Goal: Transaction & Acquisition: Purchase product/service

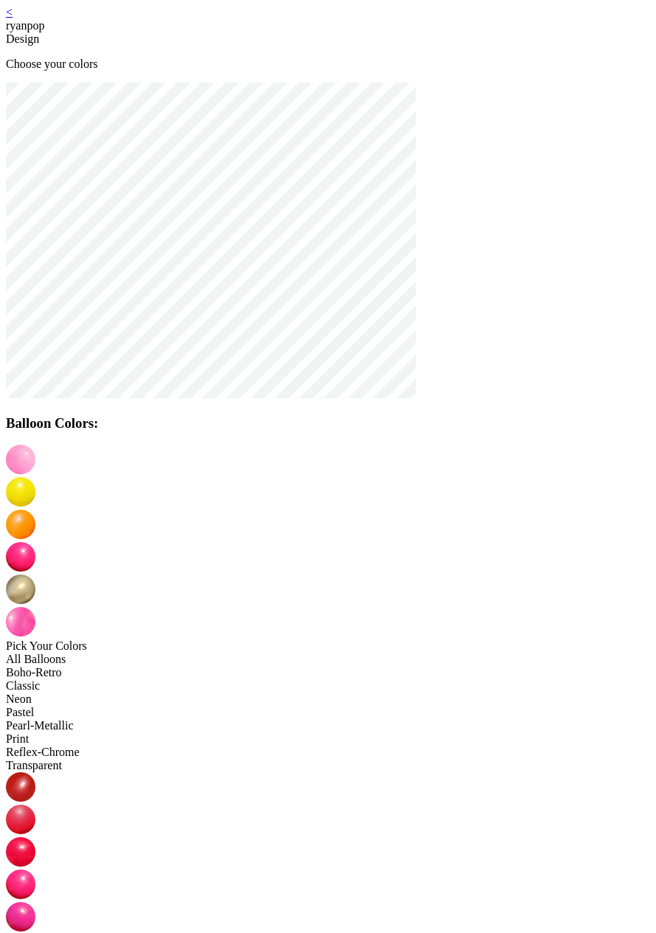
scroll to position [30, 0]
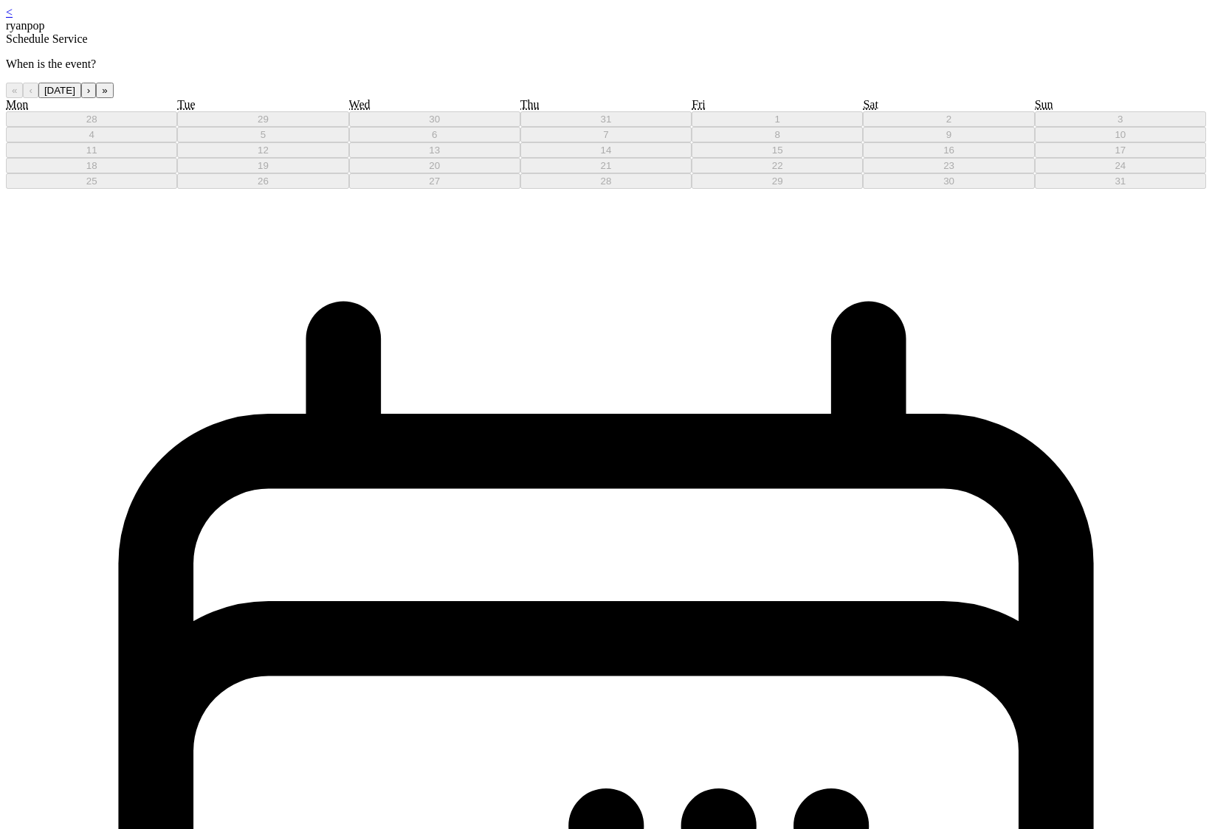
click at [96, 98] on button "›" at bounding box center [88, 90] width 15 height 15
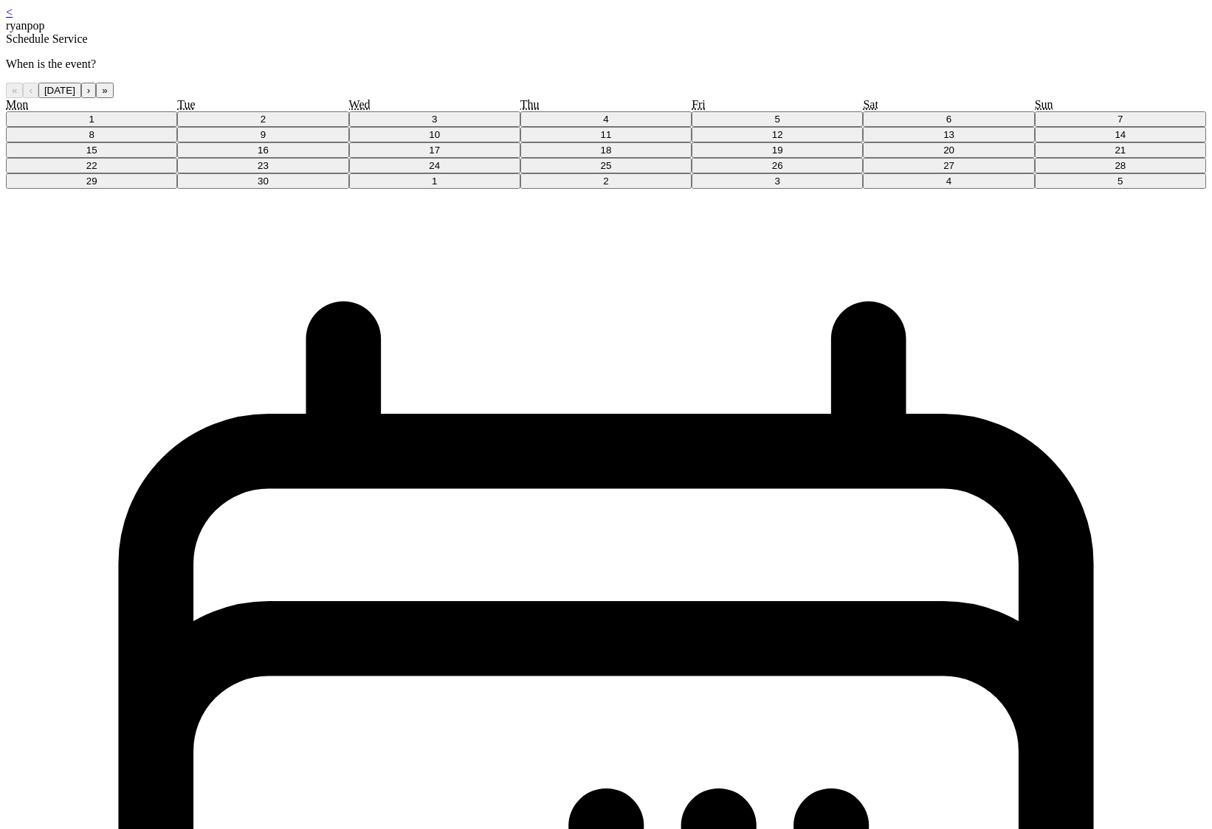
click at [520, 127] on button "3" at bounding box center [434, 118] width 171 height 15
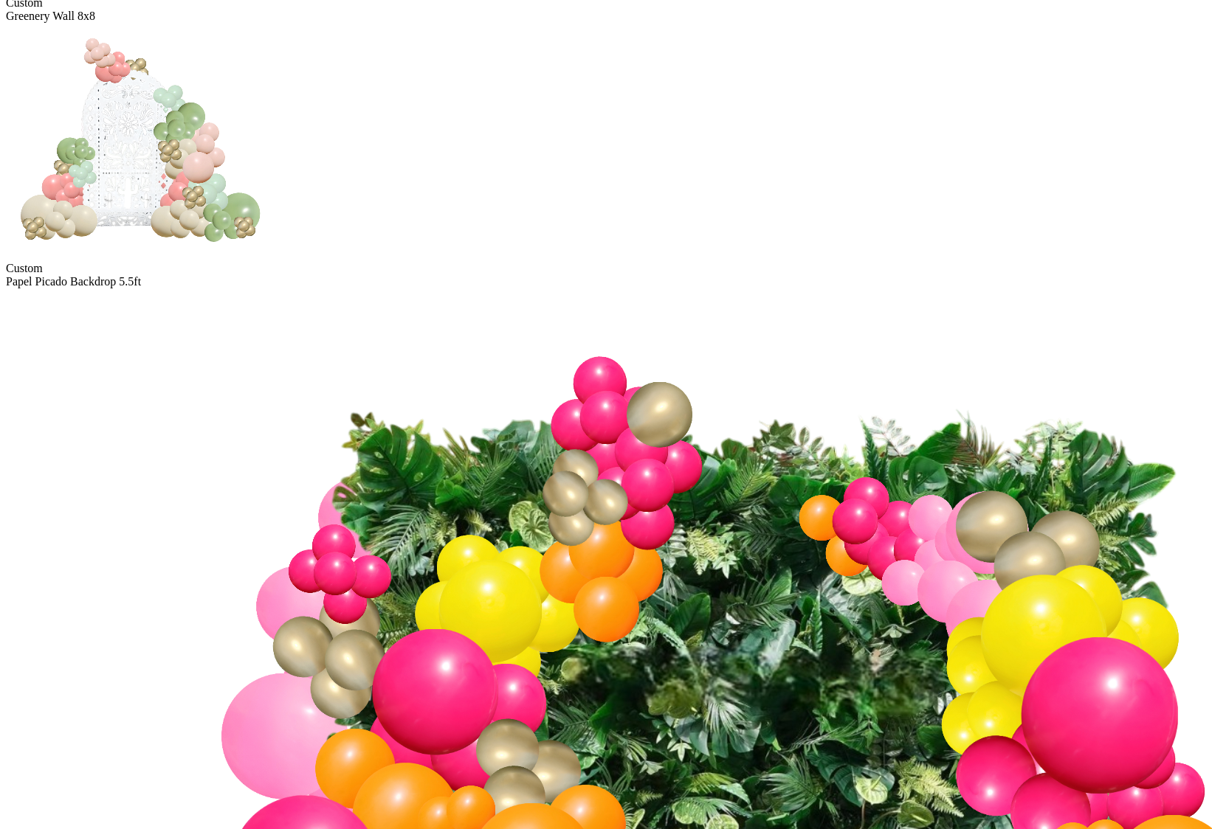
scroll to position [1261, 0]
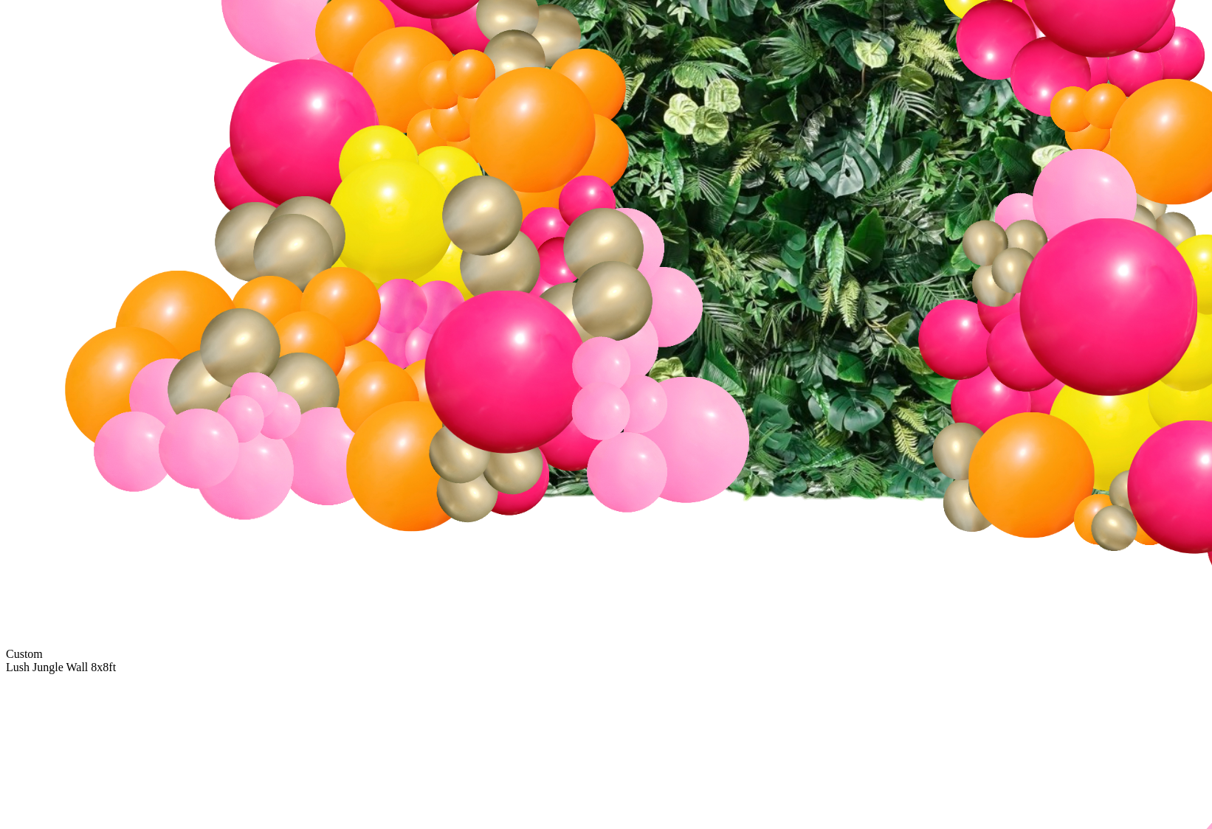
click at [511, 430] on img at bounding box center [744, 98] width 1476 height 1093
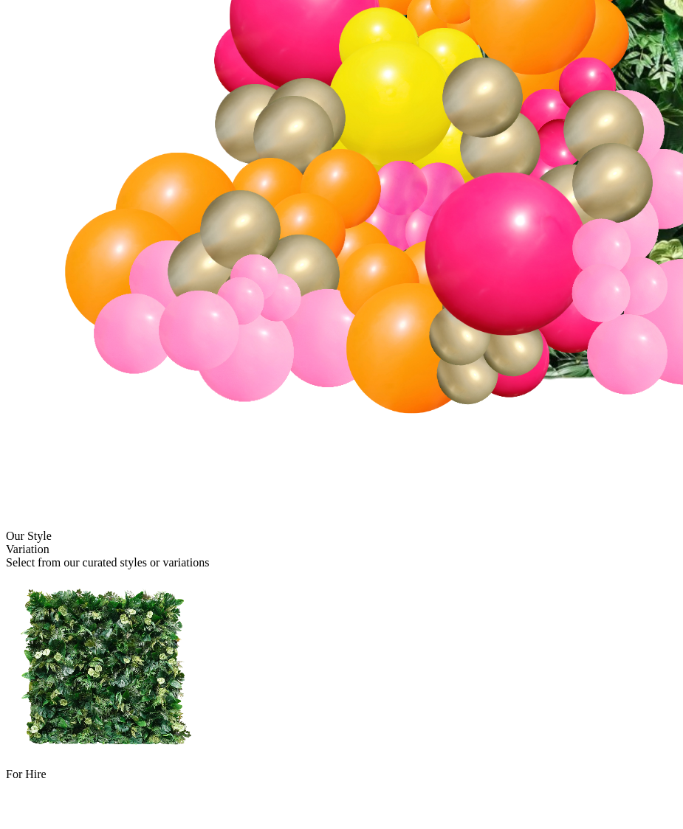
scroll to position [716, 0]
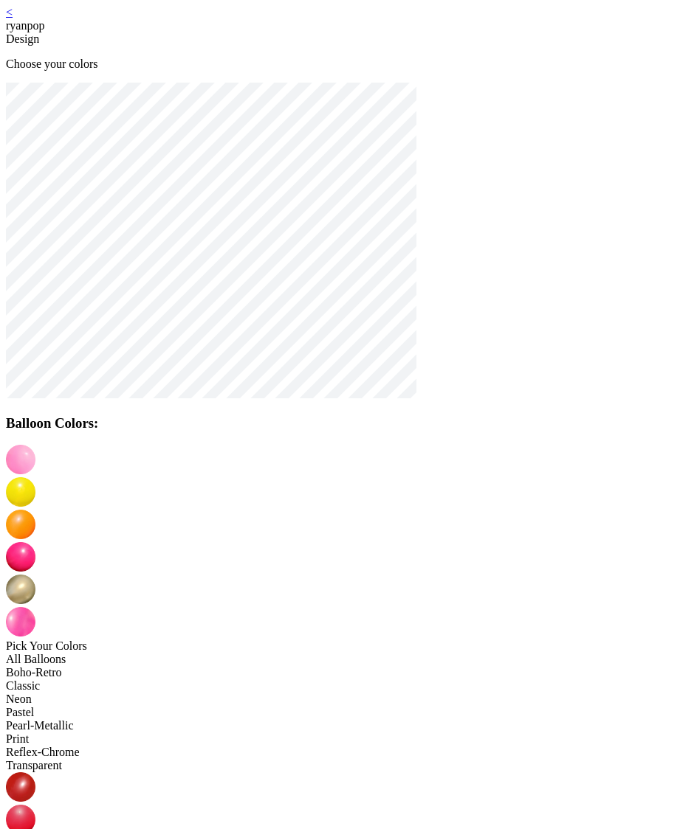
click at [35, 477] on img at bounding box center [21, 492] width 30 height 30
click at [35, 510] on img at bounding box center [21, 525] width 30 height 30
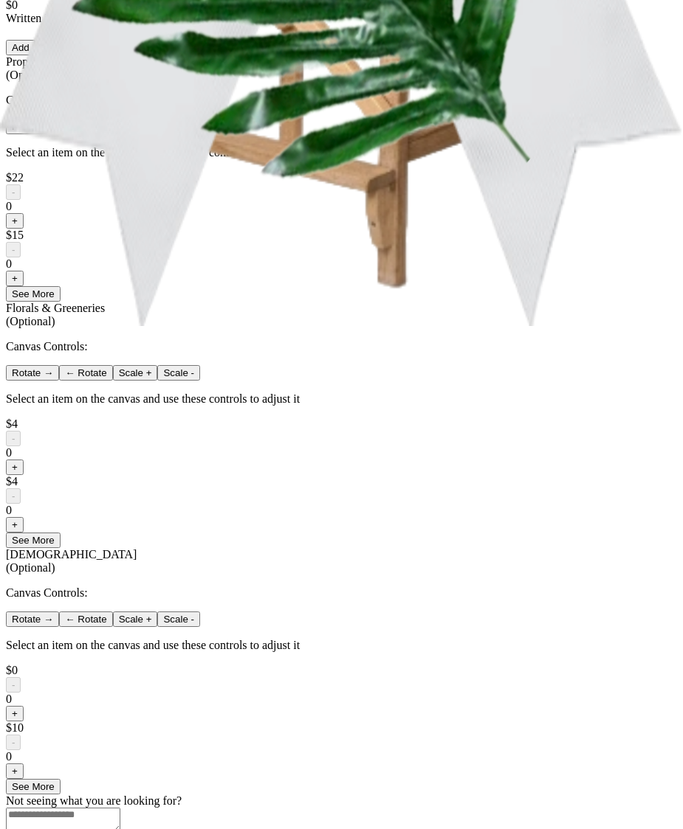
scroll to position [903, 0]
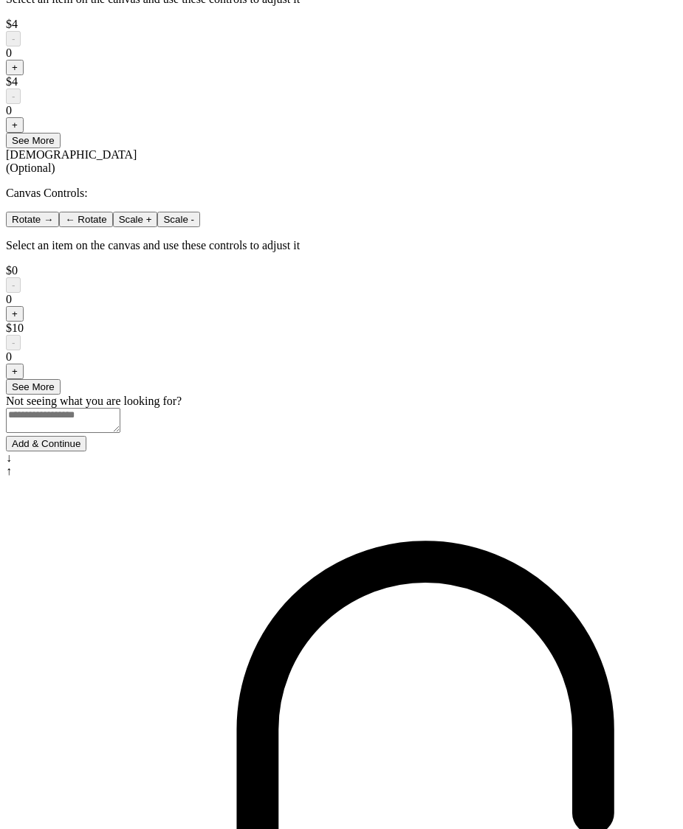
click at [86, 452] on button "Add & Continue" at bounding box center [46, 443] width 80 height 15
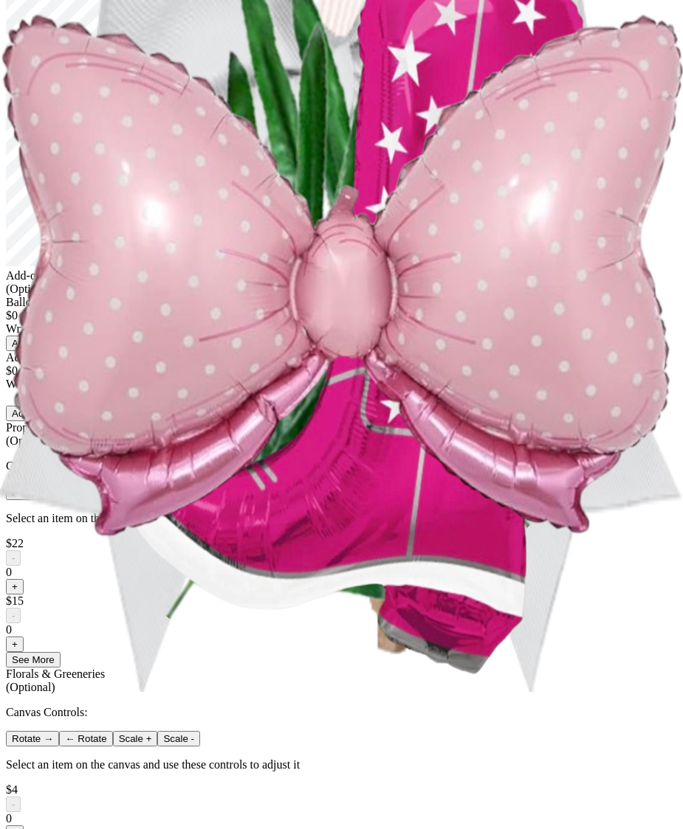
scroll to position [0, 0]
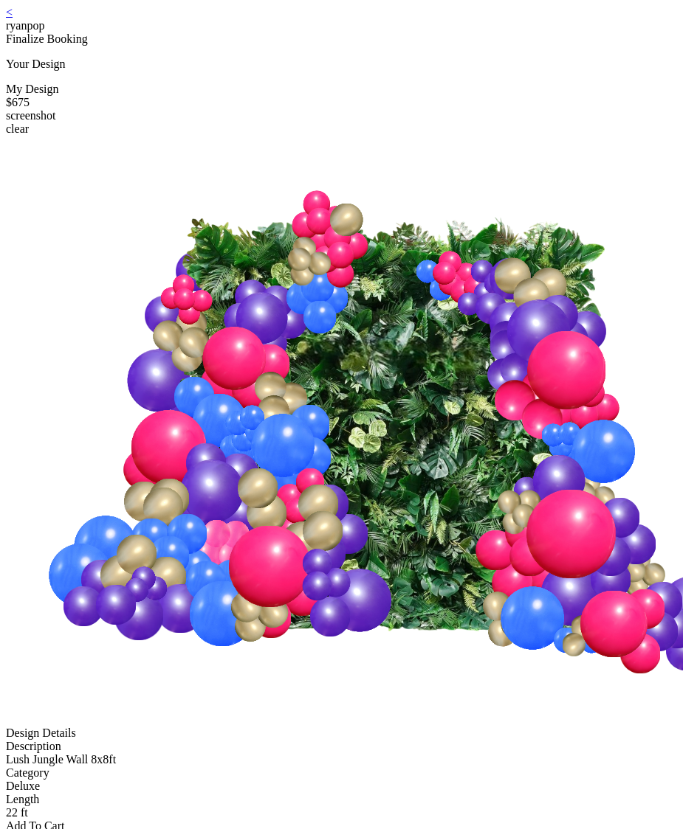
click at [13, 18] on link "<" at bounding box center [9, 12] width 7 height 13
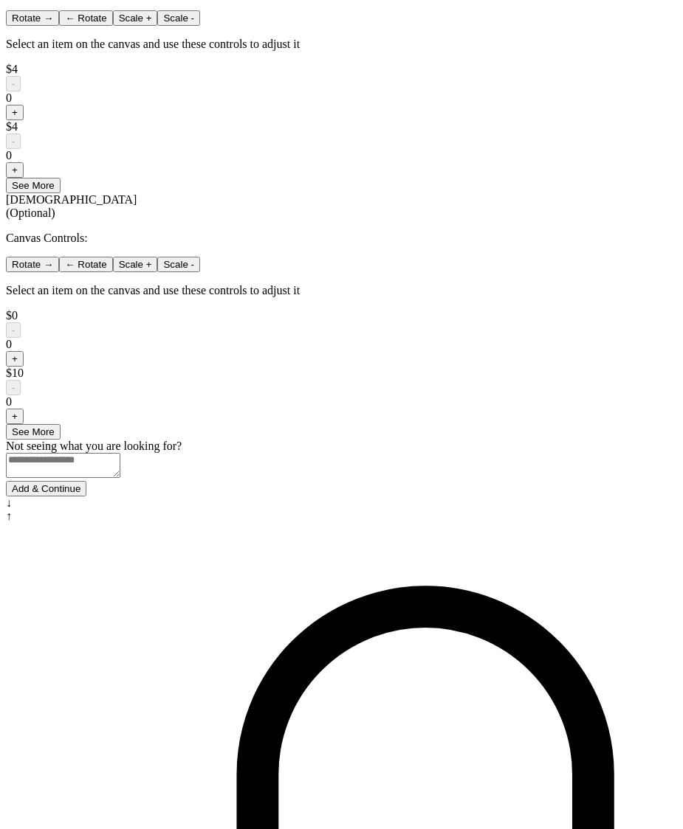
scroll to position [903, 0]
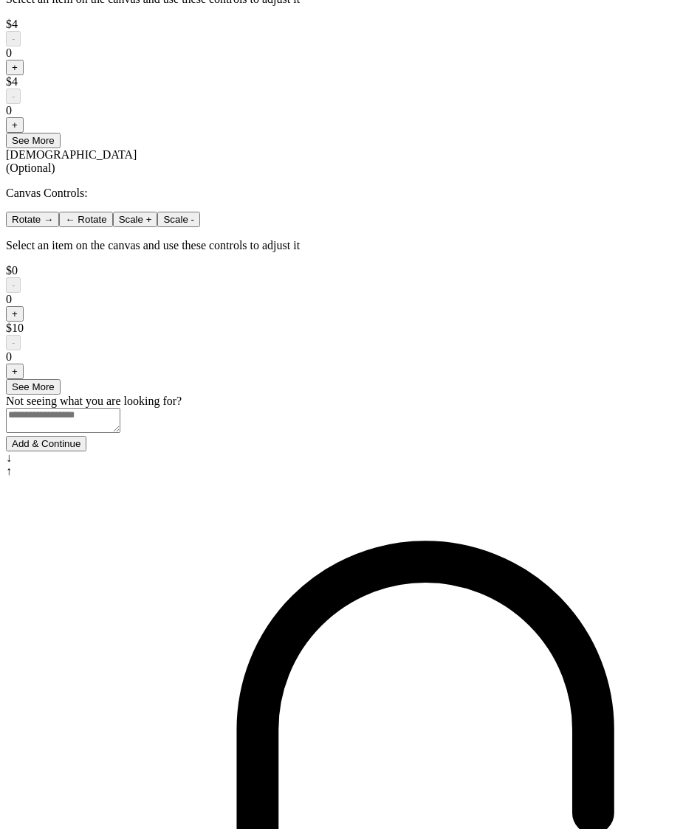
click at [86, 452] on button "Add & Continue" at bounding box center [46, 443] width 80 height 15
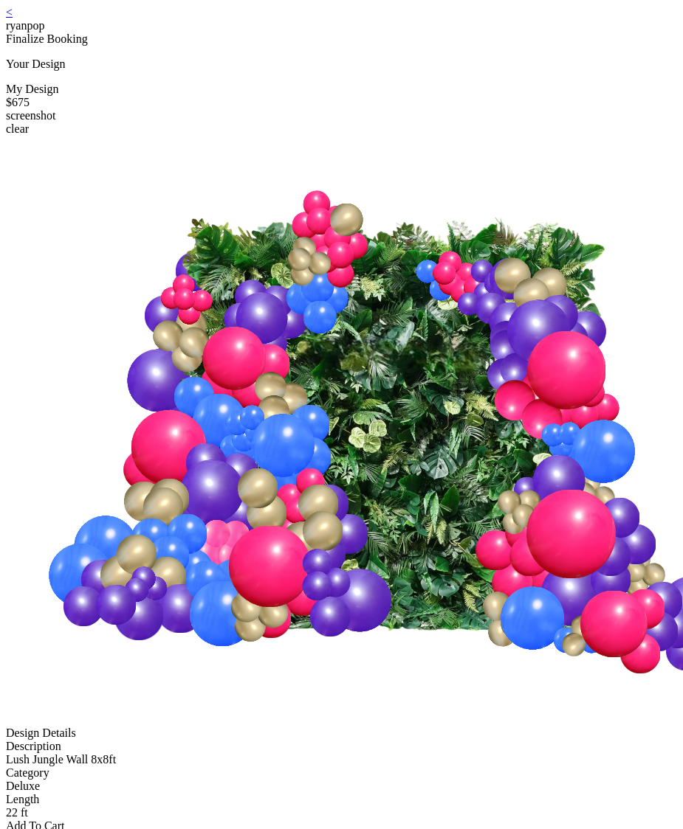
click at [303, 276] on img at bounding box center [388, 430] width 764 height 588
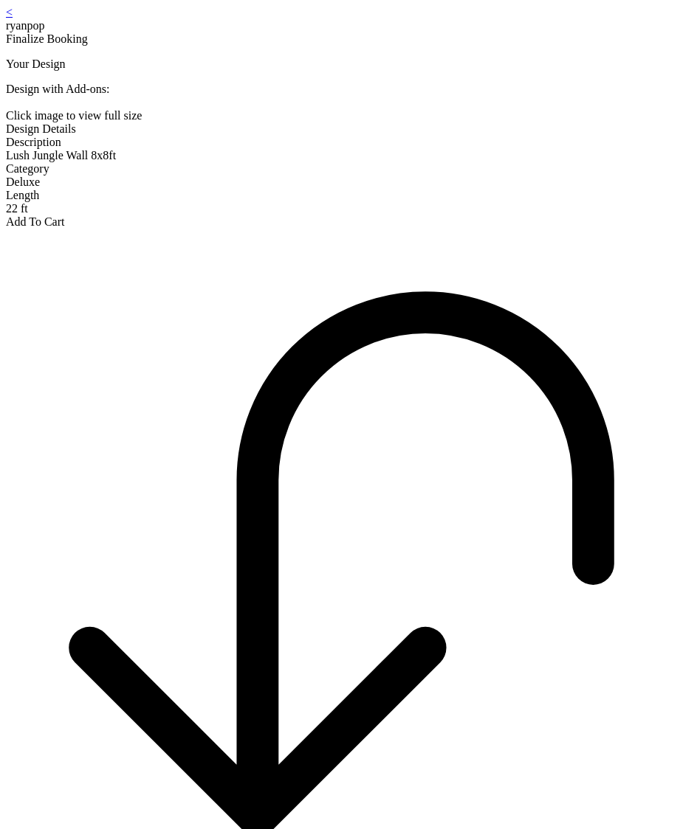
click at [6, 106] on img at bounding box center [6, 106] width 0 height 0
click at [331, 122] on div "Click image to view full size" at bounding box center [341, 115] width 671 height 13
click at [6, 106] on img at bounding box center [6, 106] width 0 height 0
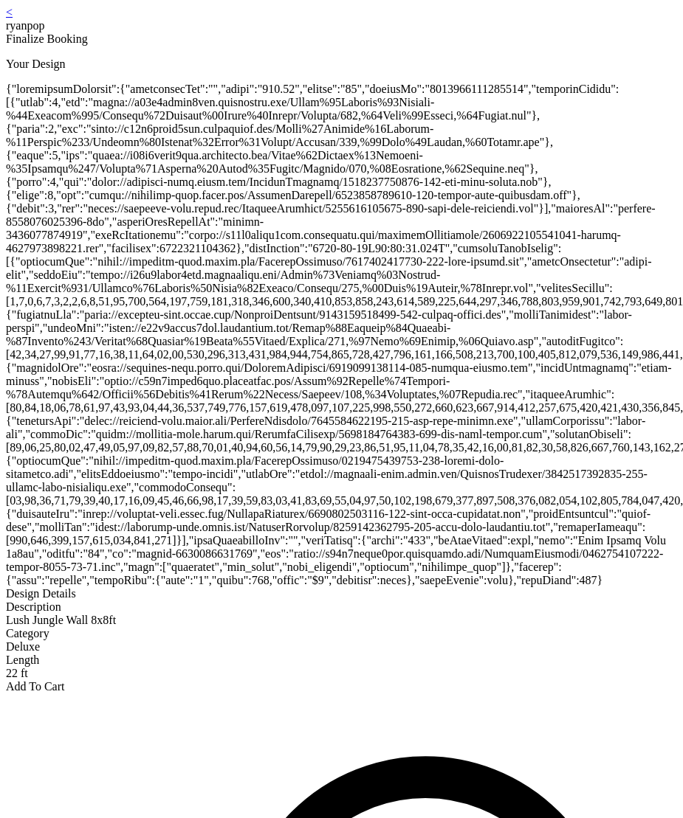
click at [245, 254] on div at bounding box center [341, 335] width 671 height 505
click at [252, 252] on div at bounding box center [341, 335] width 671 height 505
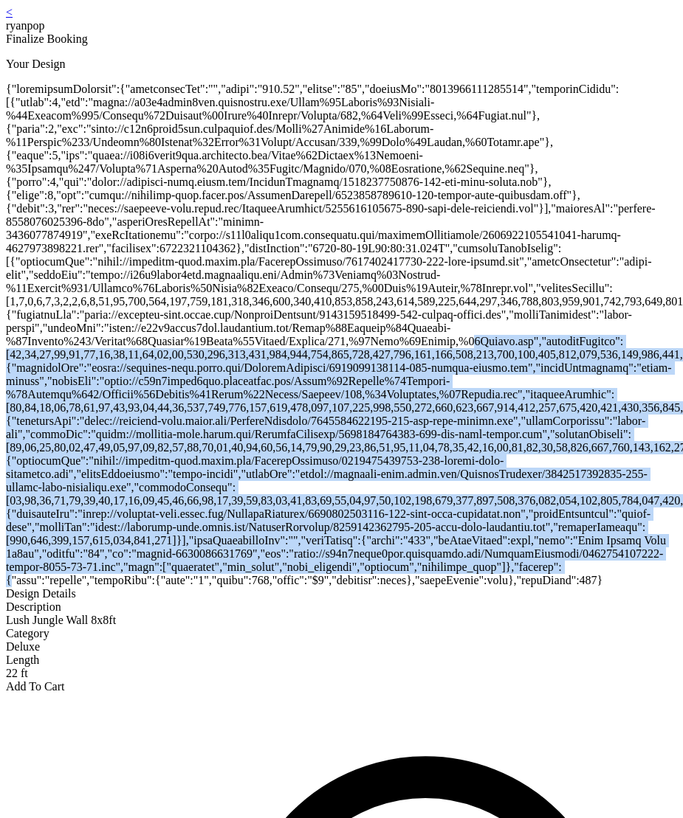
drag, startPoint x: 604, startPoint y: 354, endPoint x: 204, endPoint y: 207, distance: 426.3
click at [204, 207] on div at bounding box center [341, 335] width 671 height 505
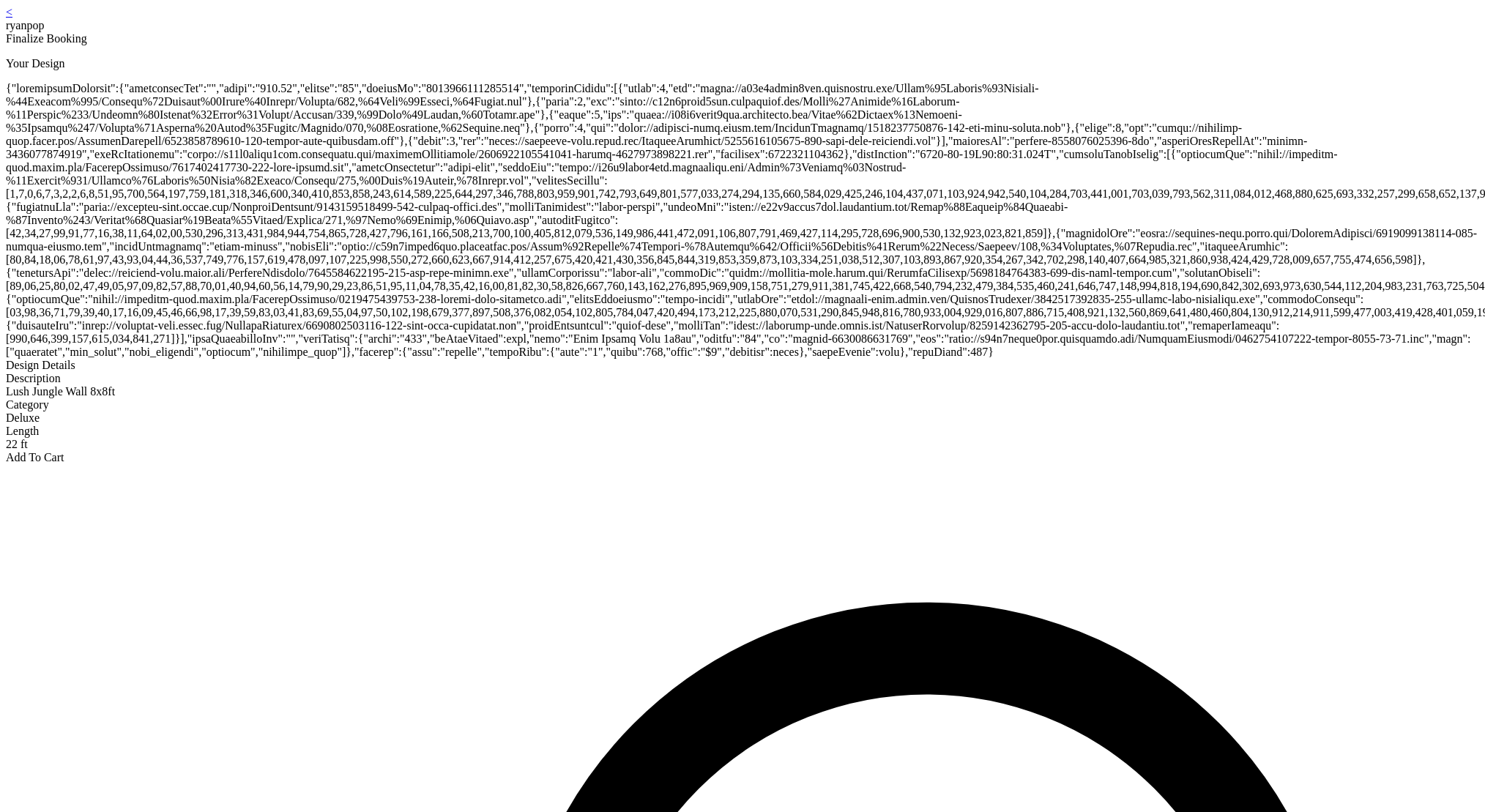
click at [39, 113] on div at bounding box center [742, 220] width 1474 height 277
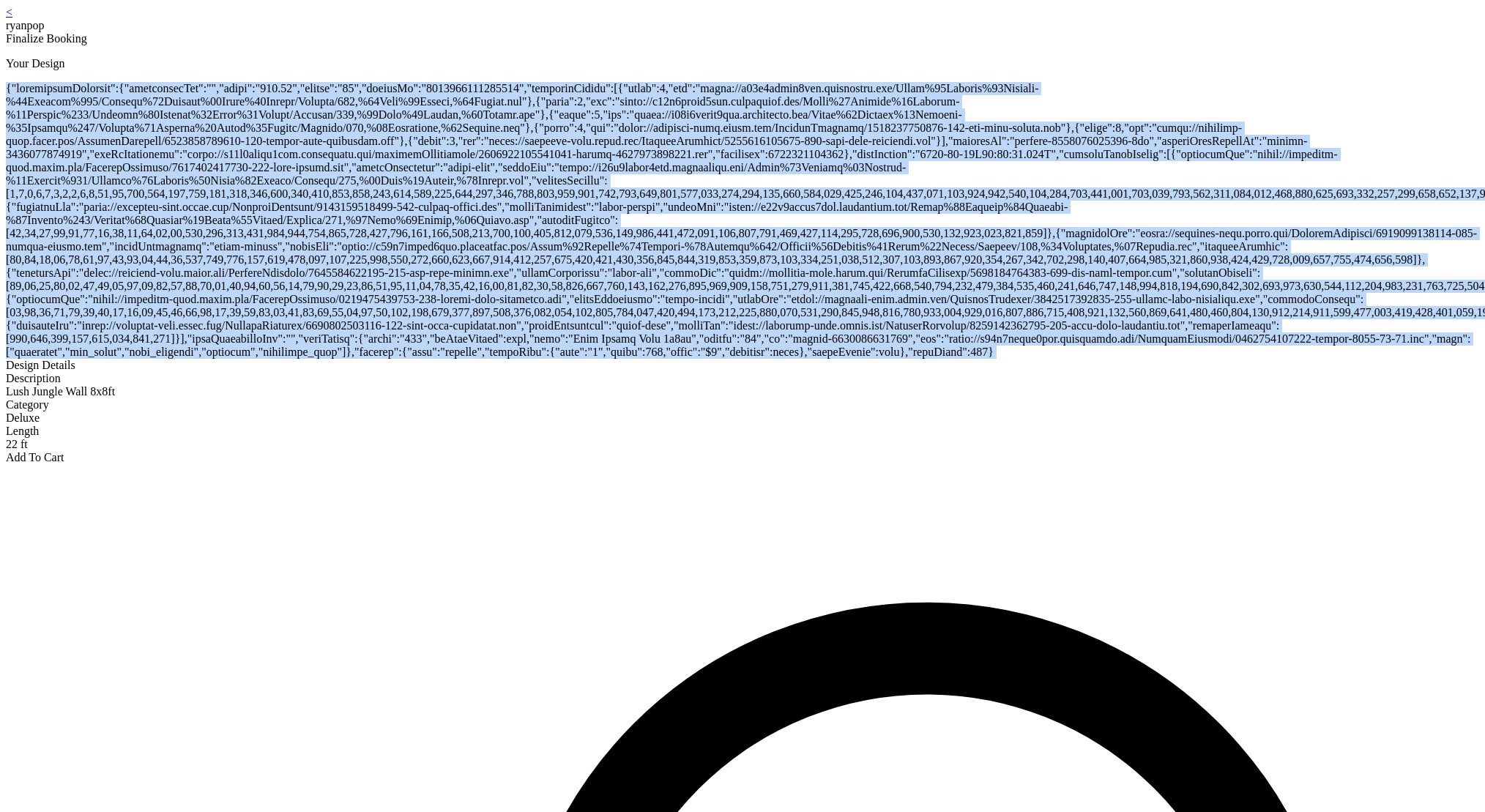
click at [39, 113] on div at bounding box center [742, 220] width 1474 height 277
copy div "{"screenshotMetadata":{"screenshotUrl":"","price":"675.00","length":"22","desig…"
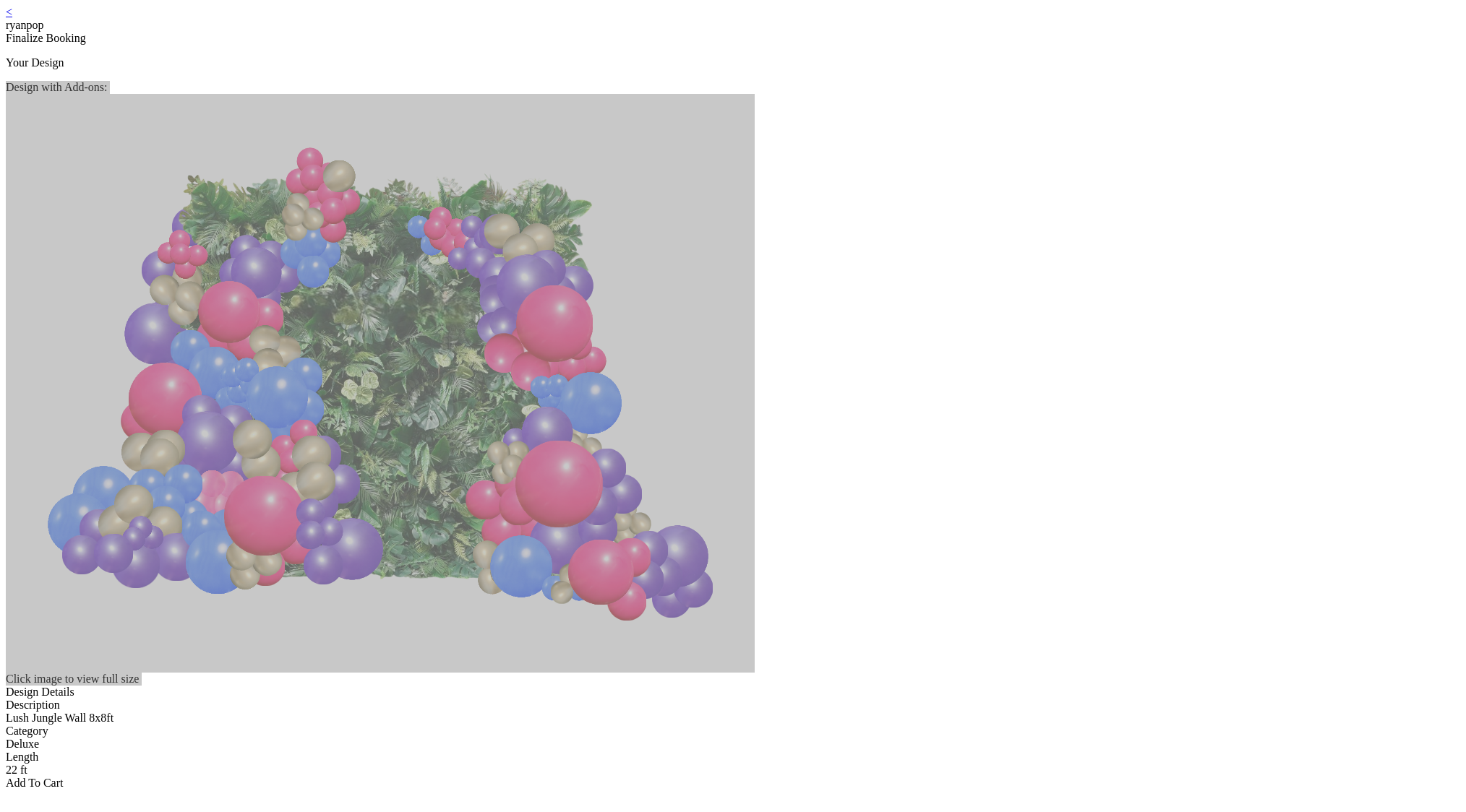
scroll to position [3, 0]
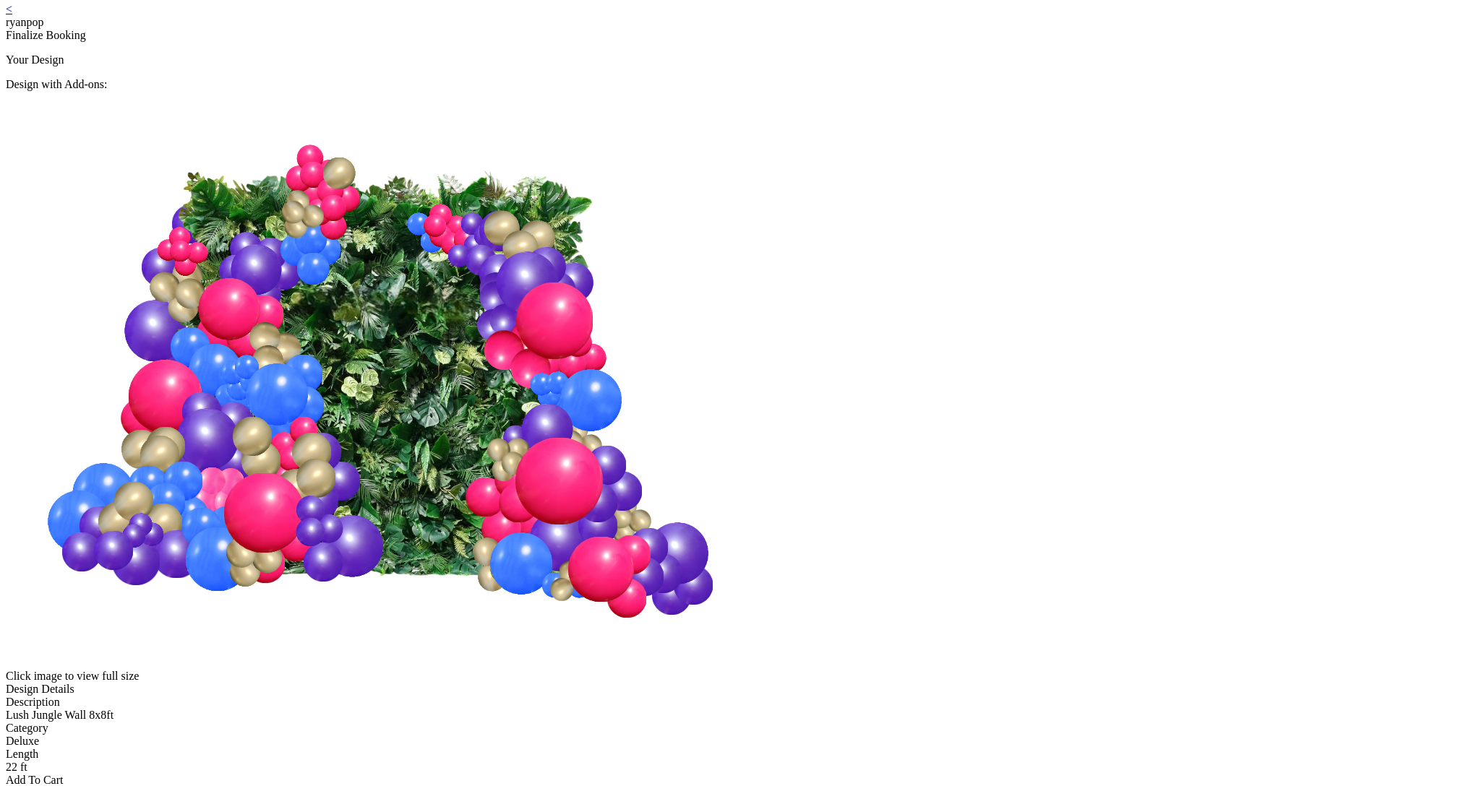
click at [668, 318] on img at bounding box center [380, 379] width 749 height 576
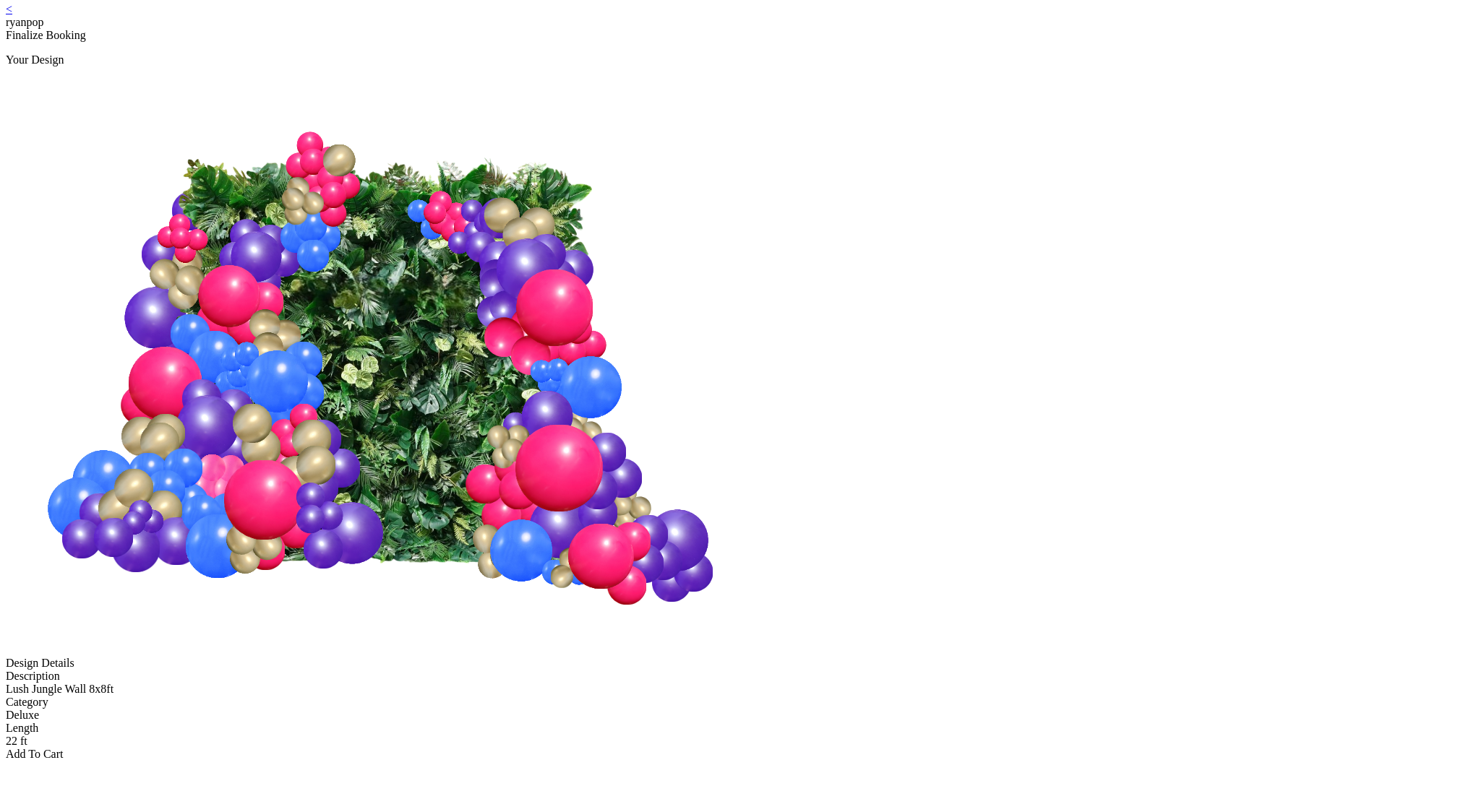
click at [13, 13] on link "<" at bounding box center [9, 9] width 7 height 13
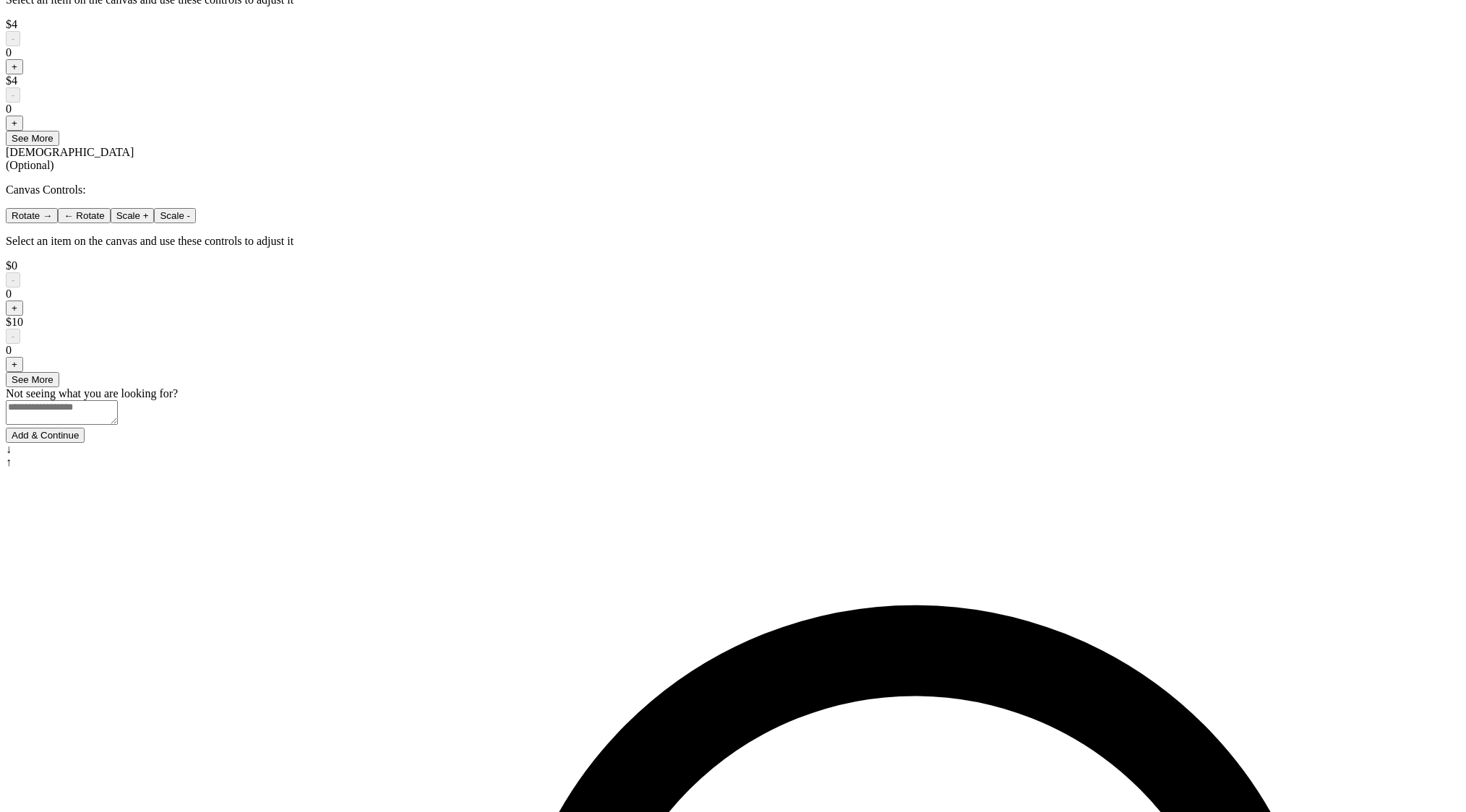
scroll to position [884, 0]
click at [84, 443] on button "Add & Continue" at bounding box center [45, 434] width 78 height 15
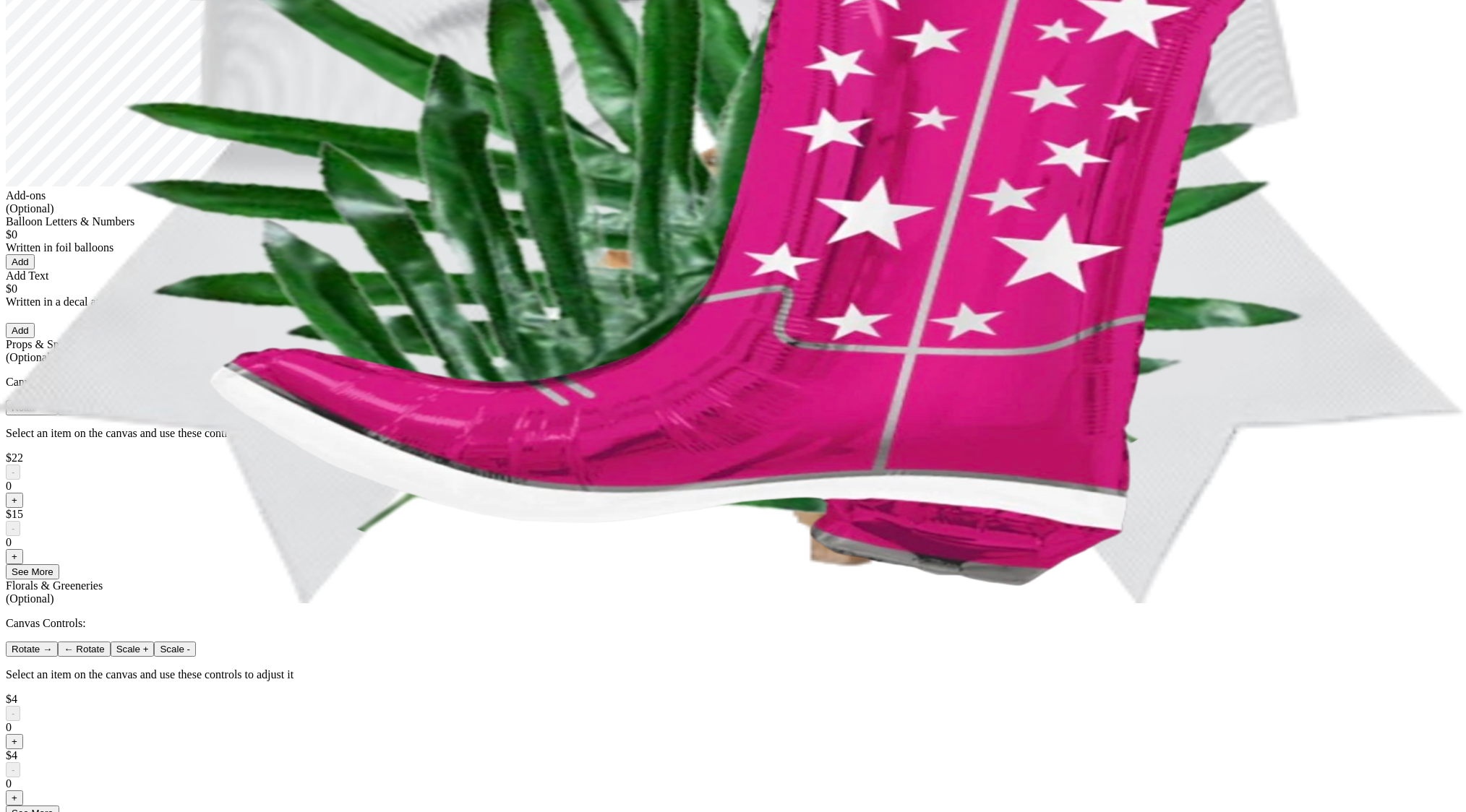
scroll to position [175, 0]
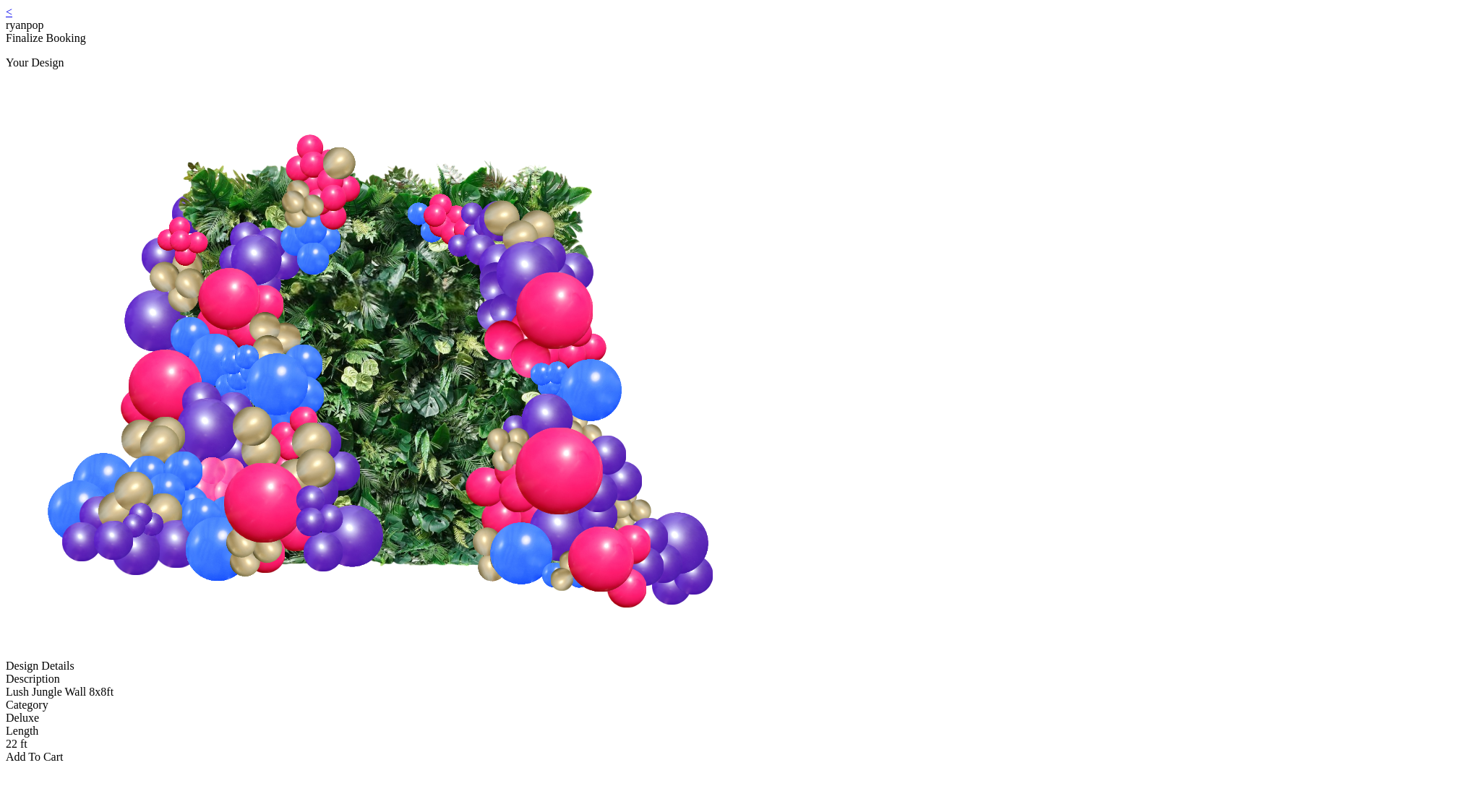
click at [757, 751] on div "Add To Cart" at bounding box center [733, 757] width 1455 height 13
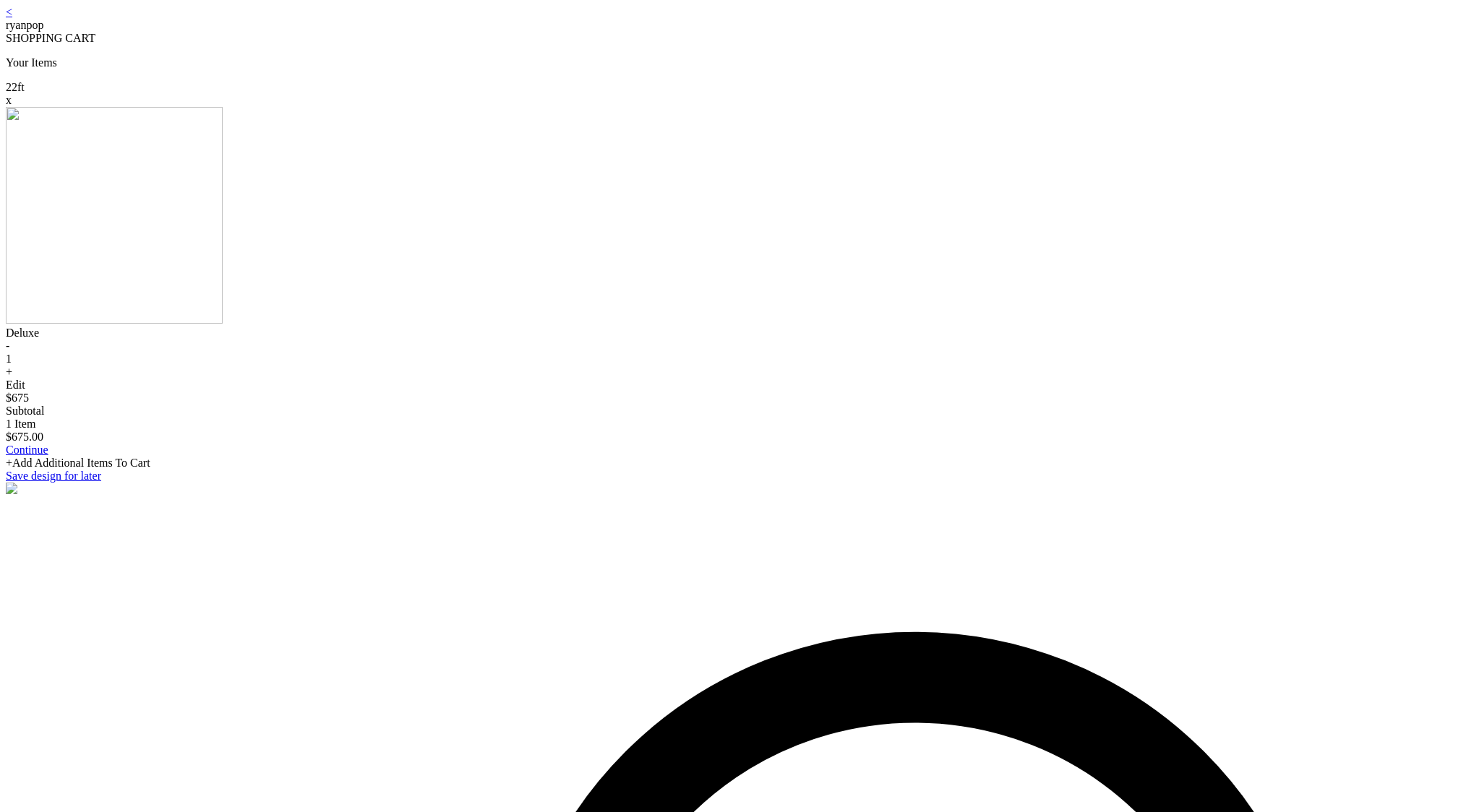
click at [13, 18] on link "<" at bounding box center [9, 12] width 7 height 13
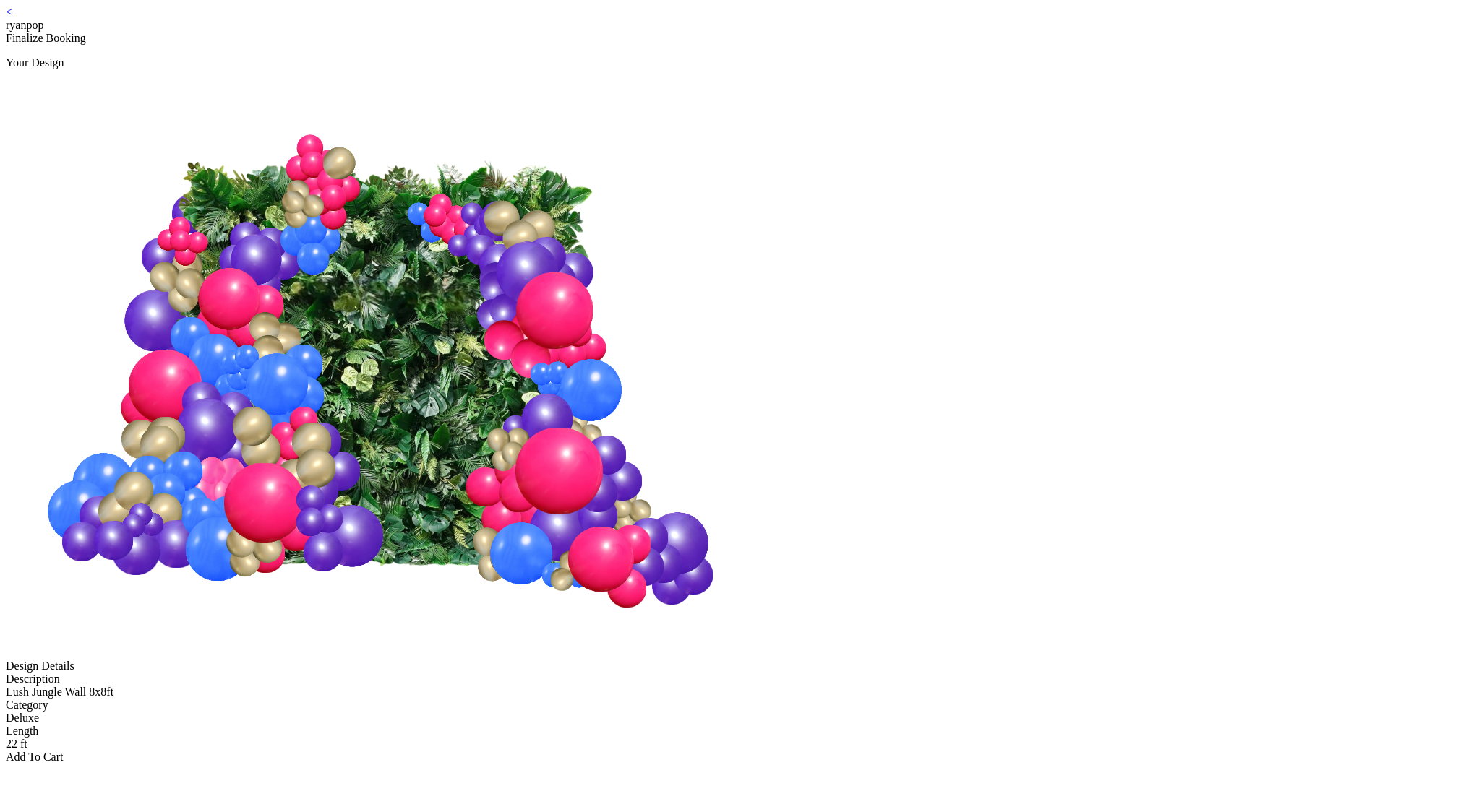
click at [735, 751] on div "Add To Cart" at bounding box center [733, 757] width 1455 height 13
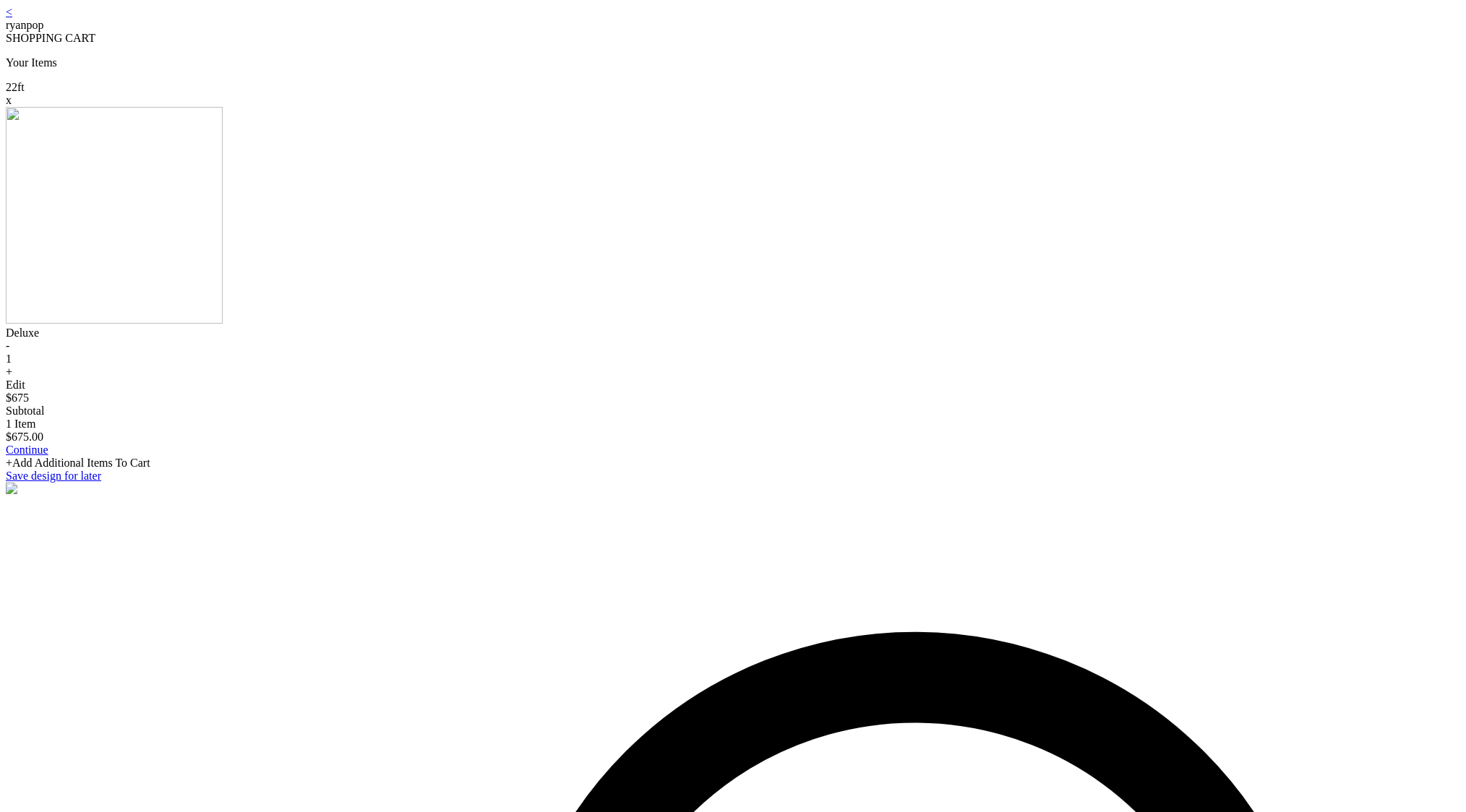
click at [519, 22] on div "< ryanpop" at bounding box center [733, 19] width 1455 height 26
click at [13, 18] on link "<" at bounding box center [9, 12] width 7 height 13
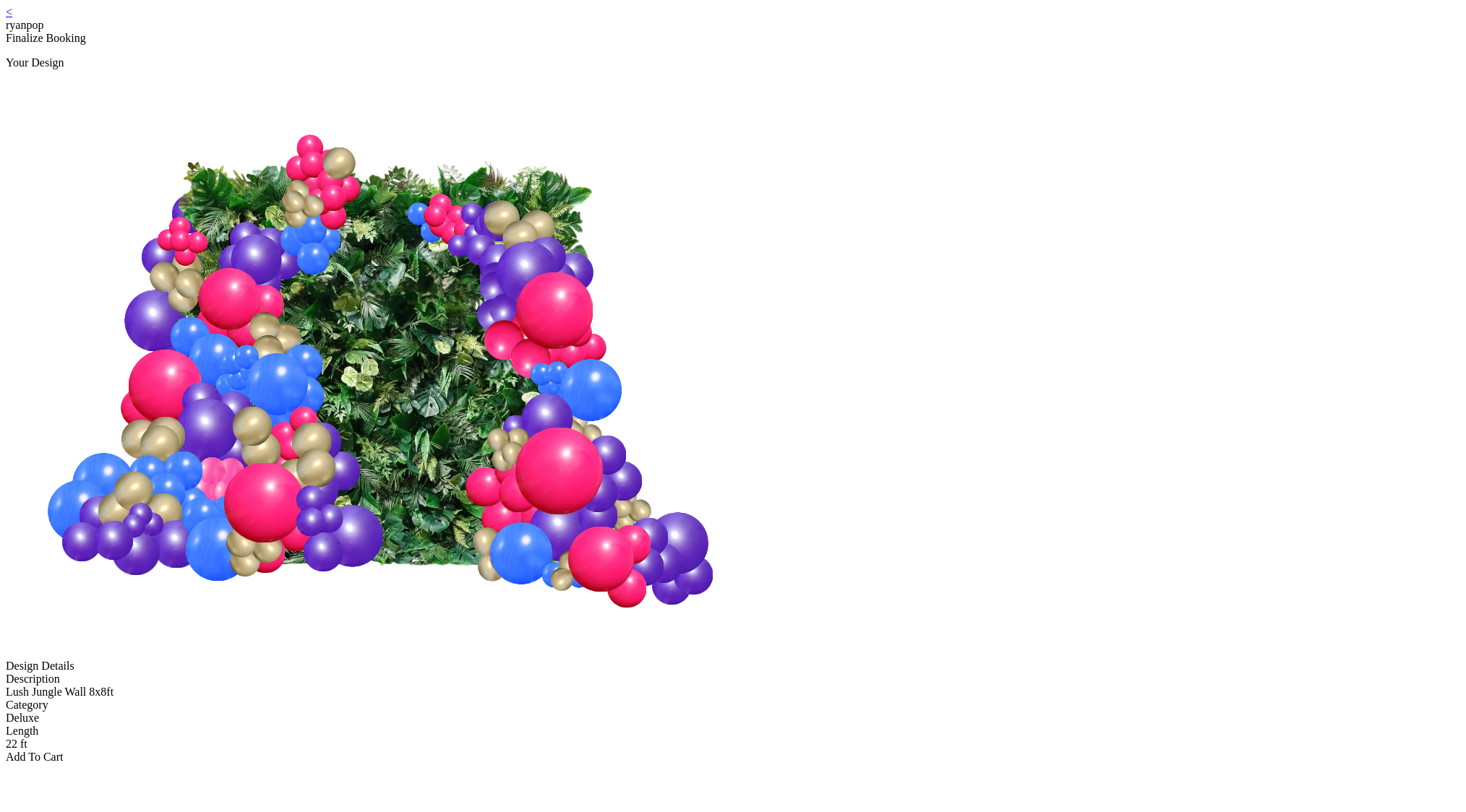
click at [700, 751] on div "Add To Cart" at bounding box center [733, 757] width 1455 height 13
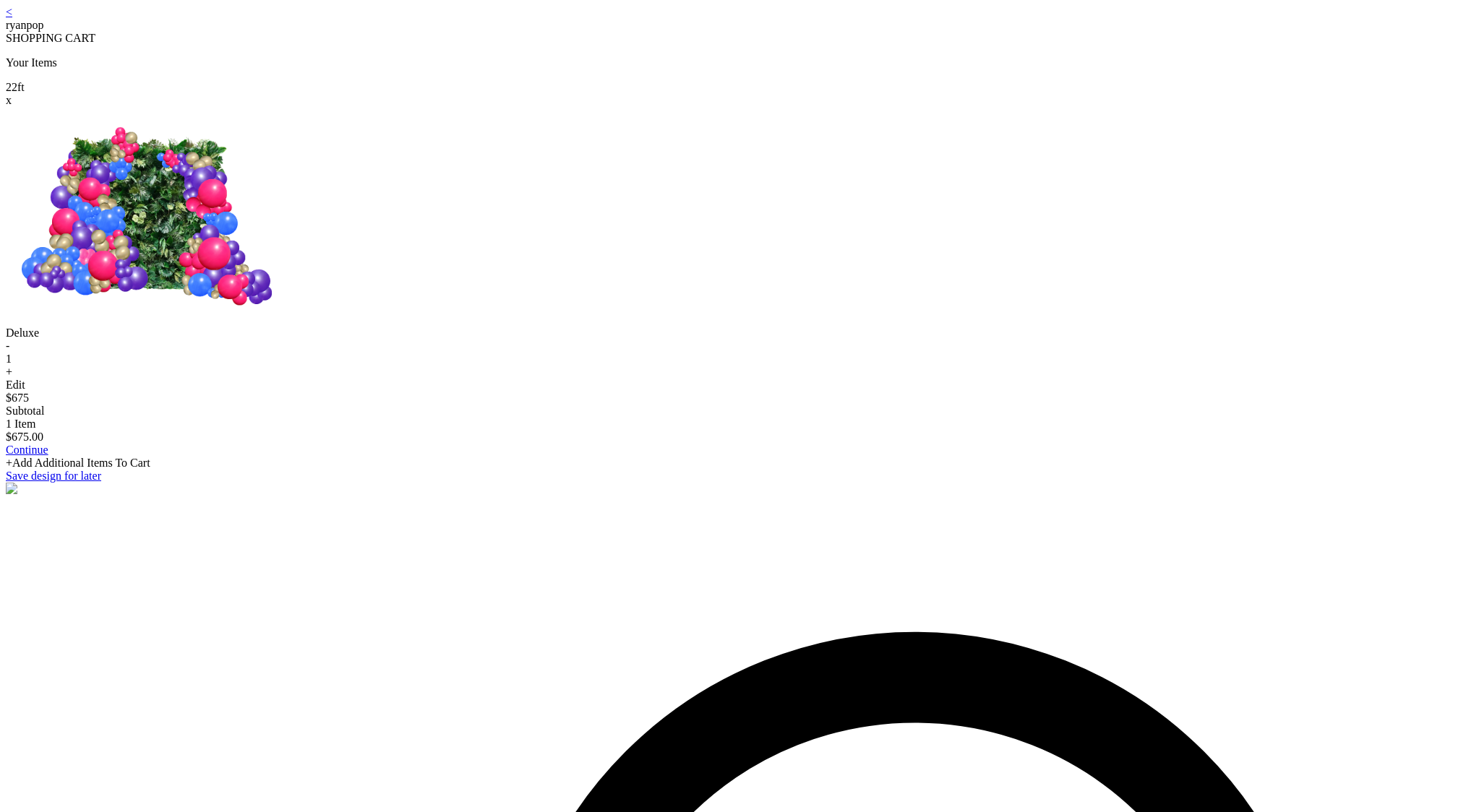
click at [13, 15] on link "<" at bounding box center [9, 12] width 7 height 13
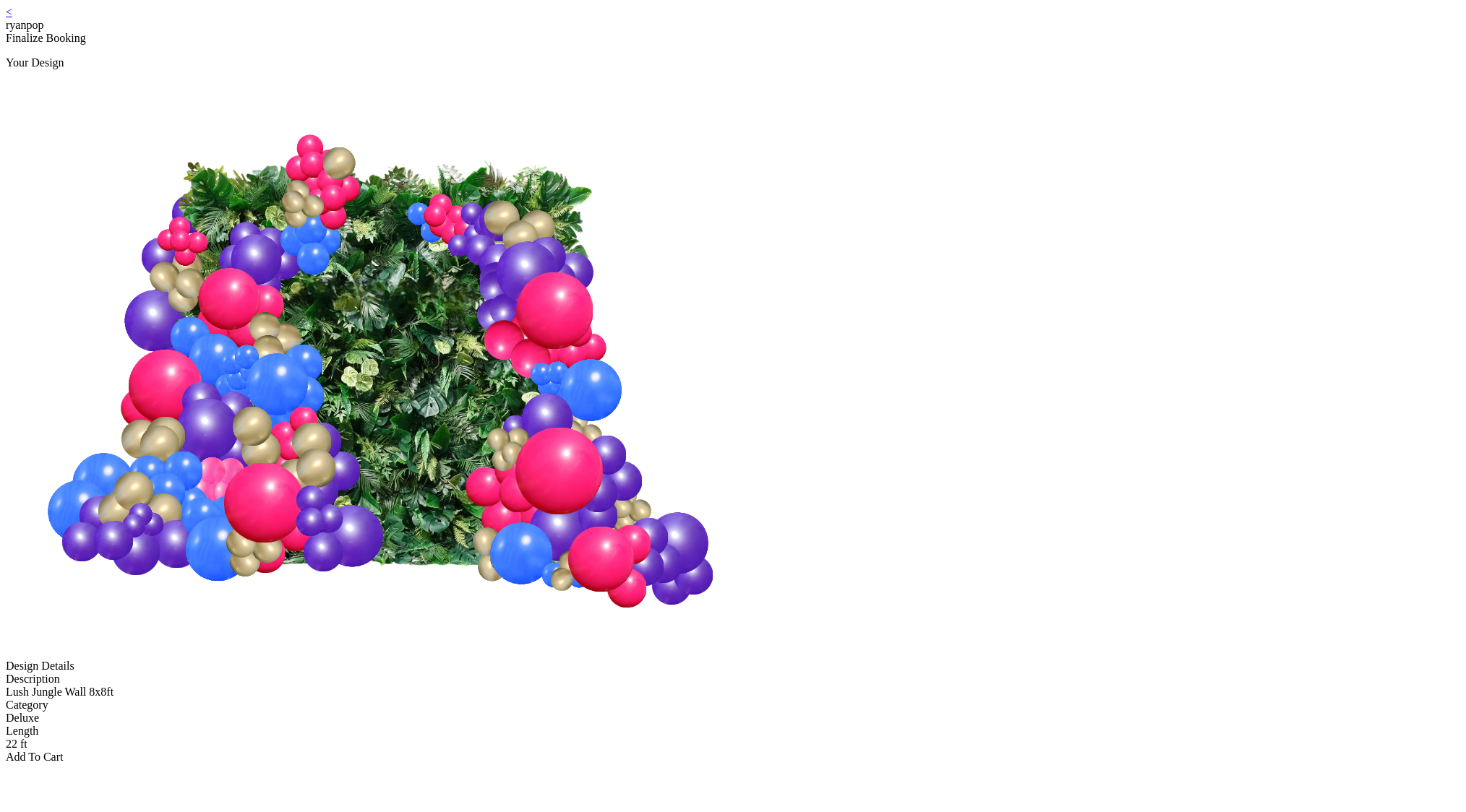
click at [707, 751] on div "Add To Cart" at bounding box center [733, 757] width 1455 height 13
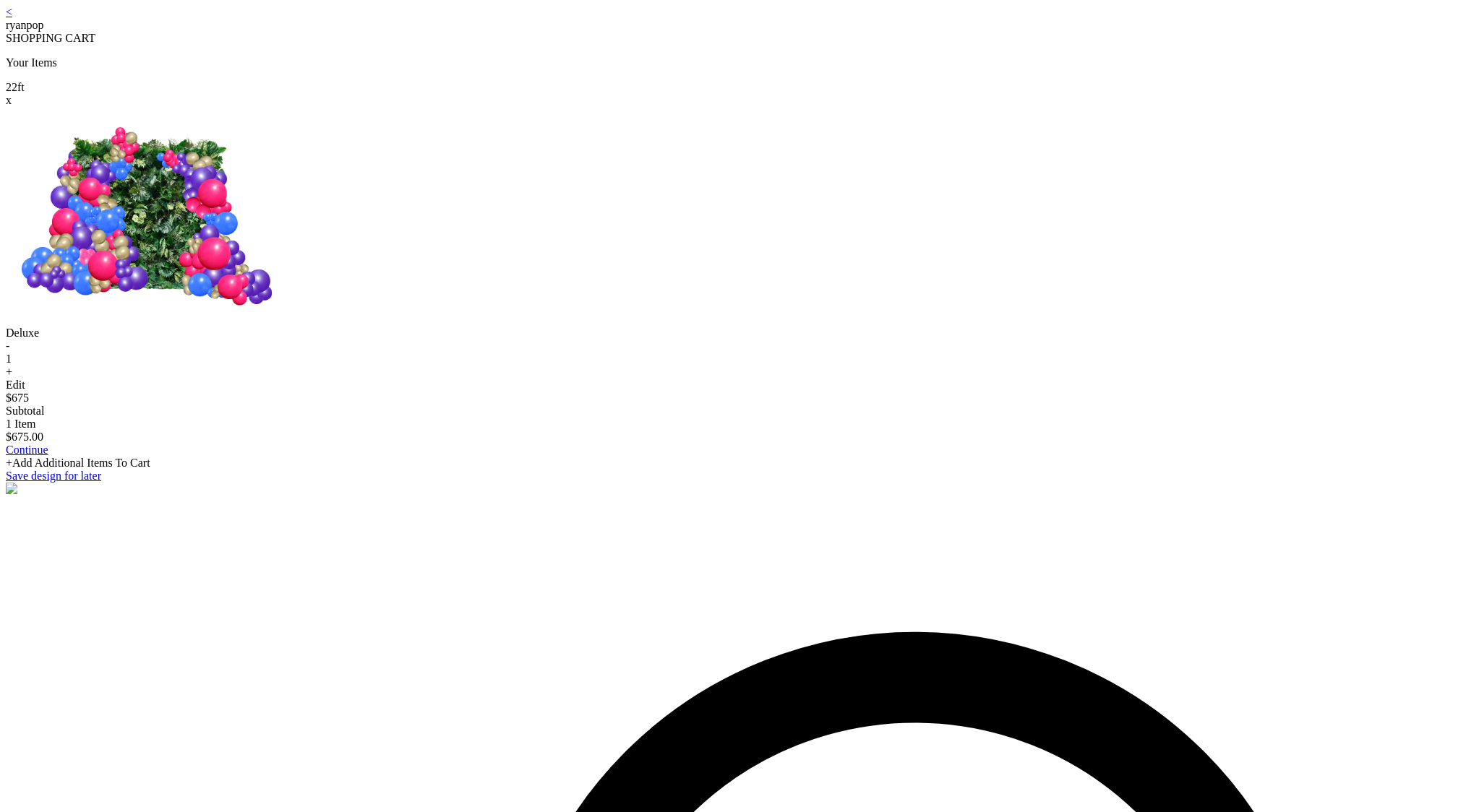
click at [734, 392] on div "Edit" at bounding box center [733, 385] width 1455 height 13
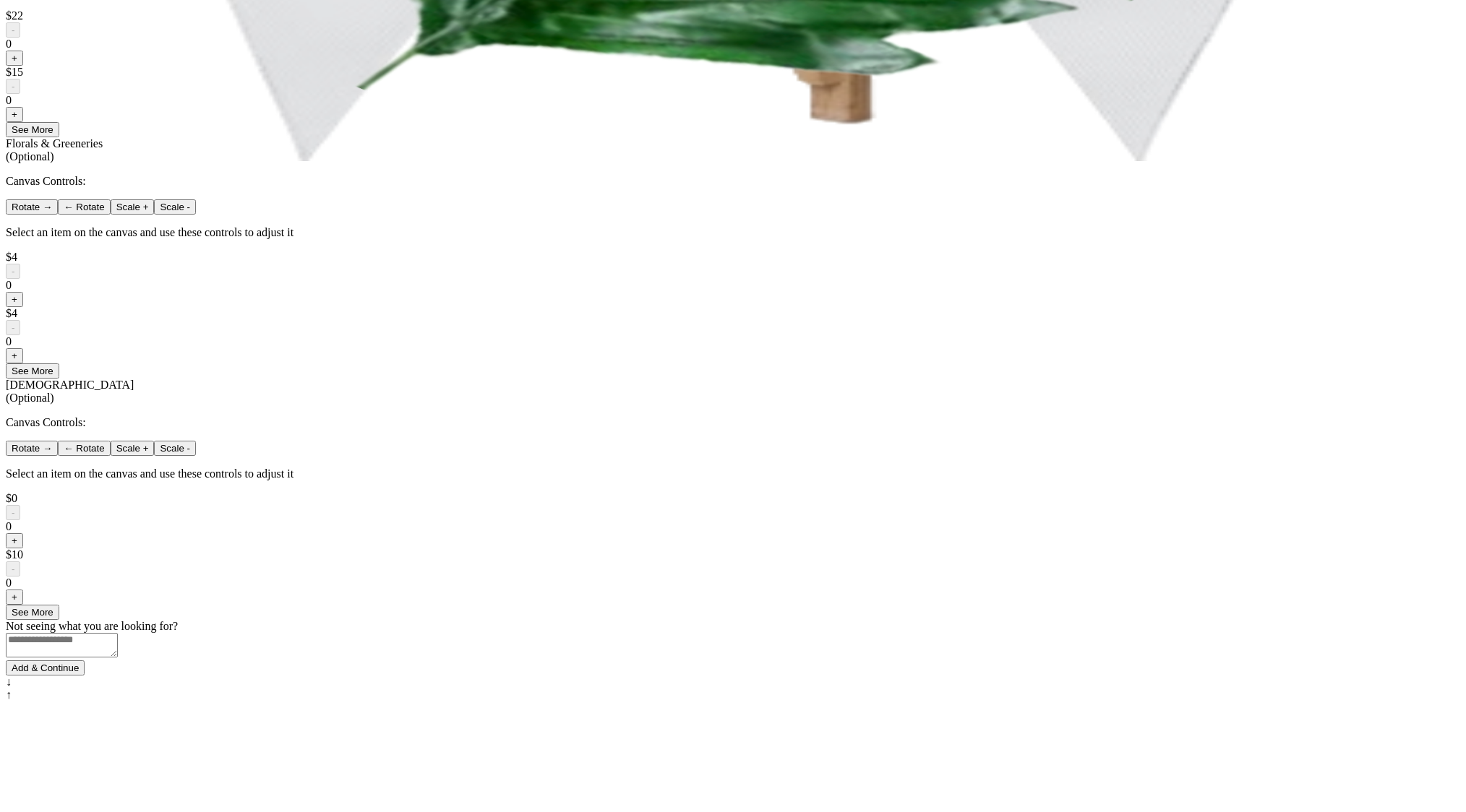
scroll to position [642, 0]
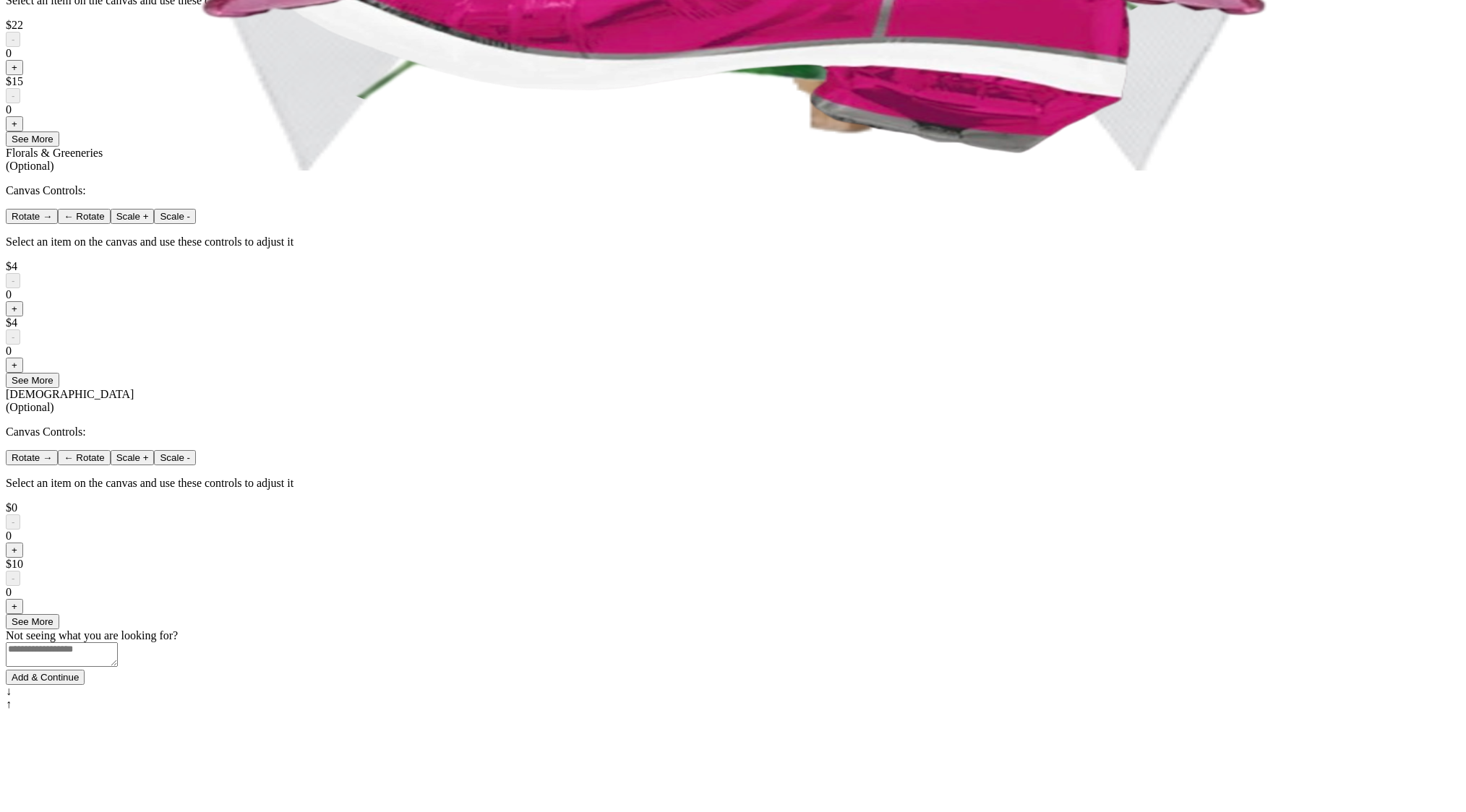
click at [682, 60] on div "0" at bounding box center [733, 53] width 1455 height 13
click at [24, 75] on button "+" at bounding box center [15, 67] width 18 height 15
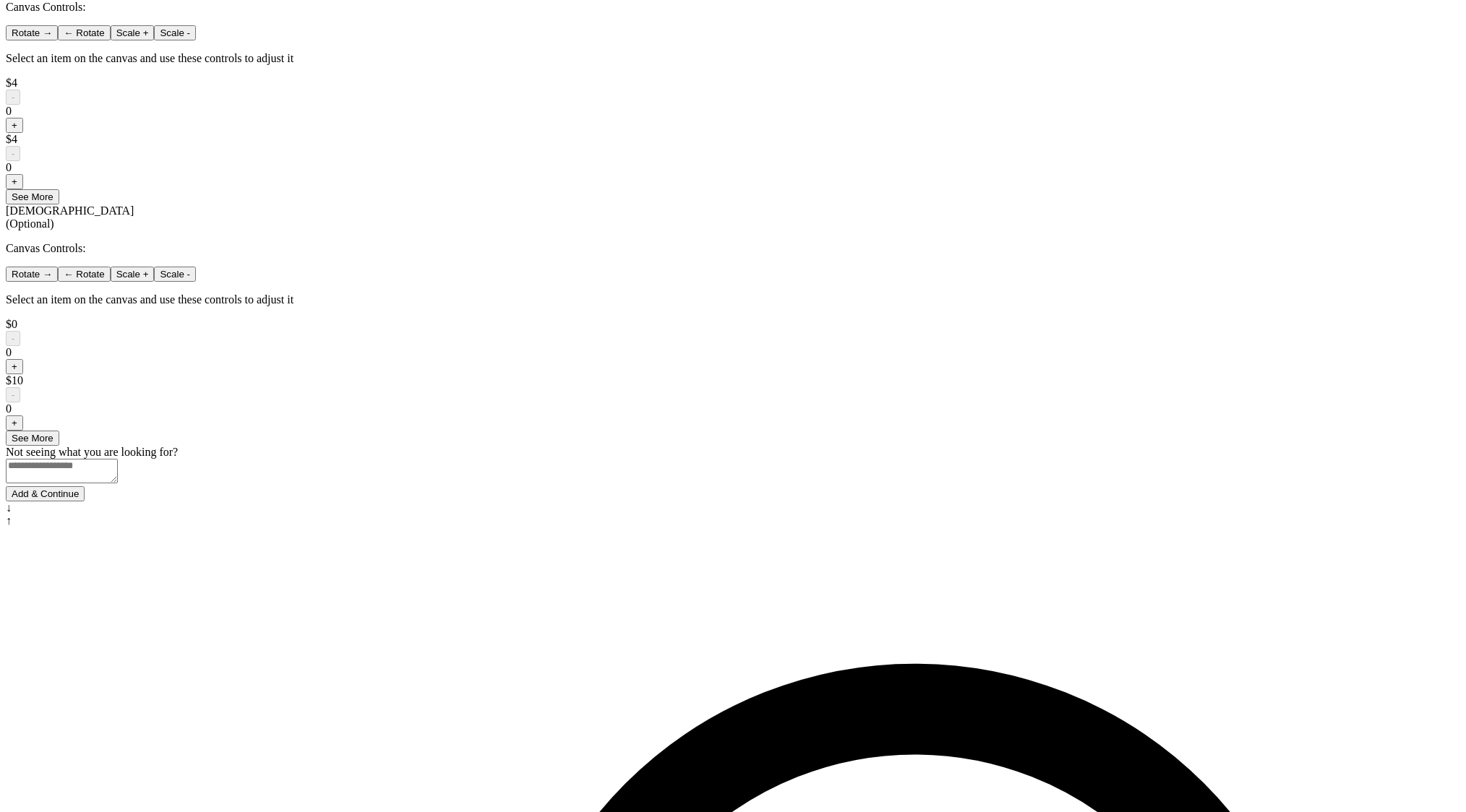
scroll to position [884, 0]
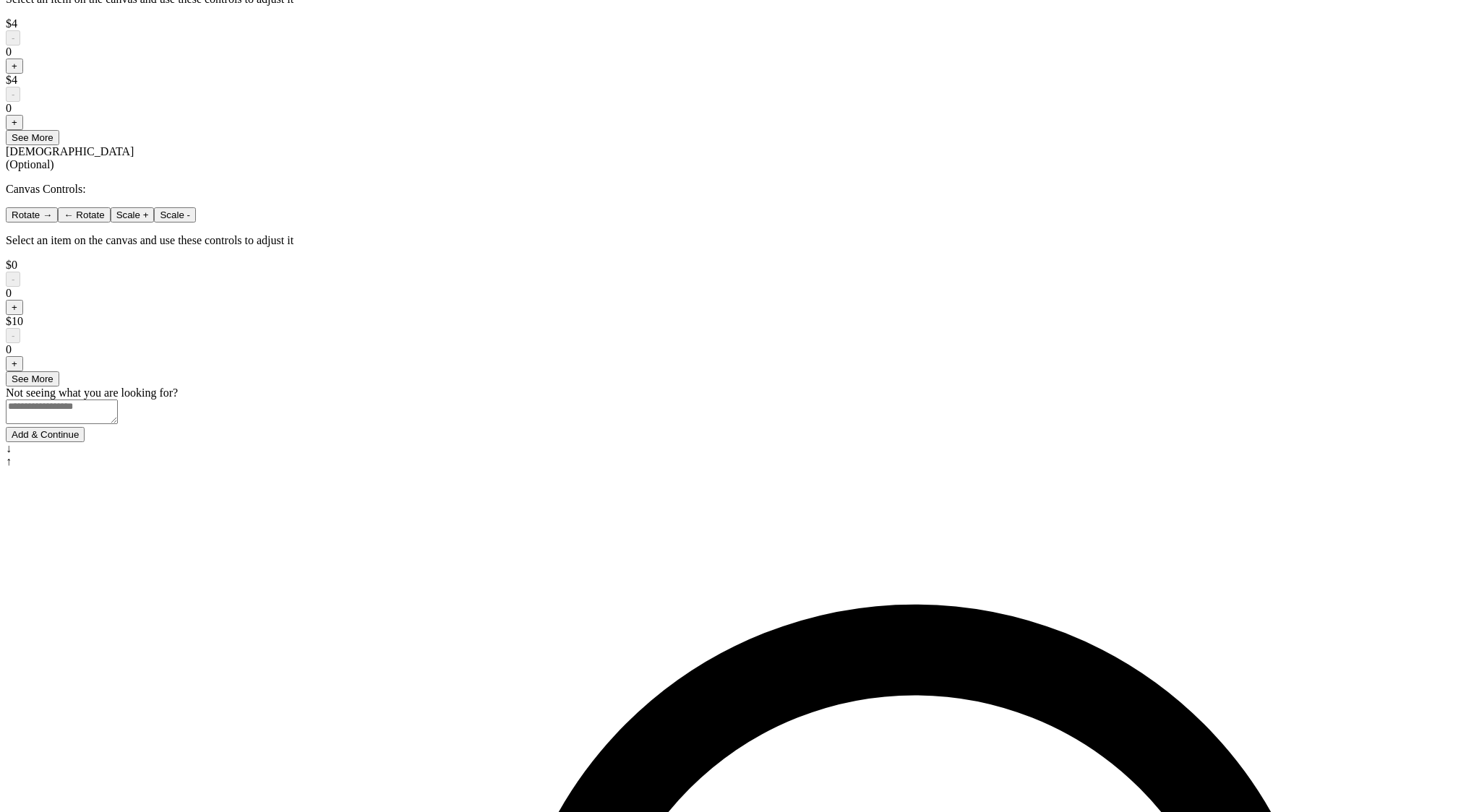
click at [84, 443] on button "Add & Continue" at bounding box center [45, 434] width 78 height 15
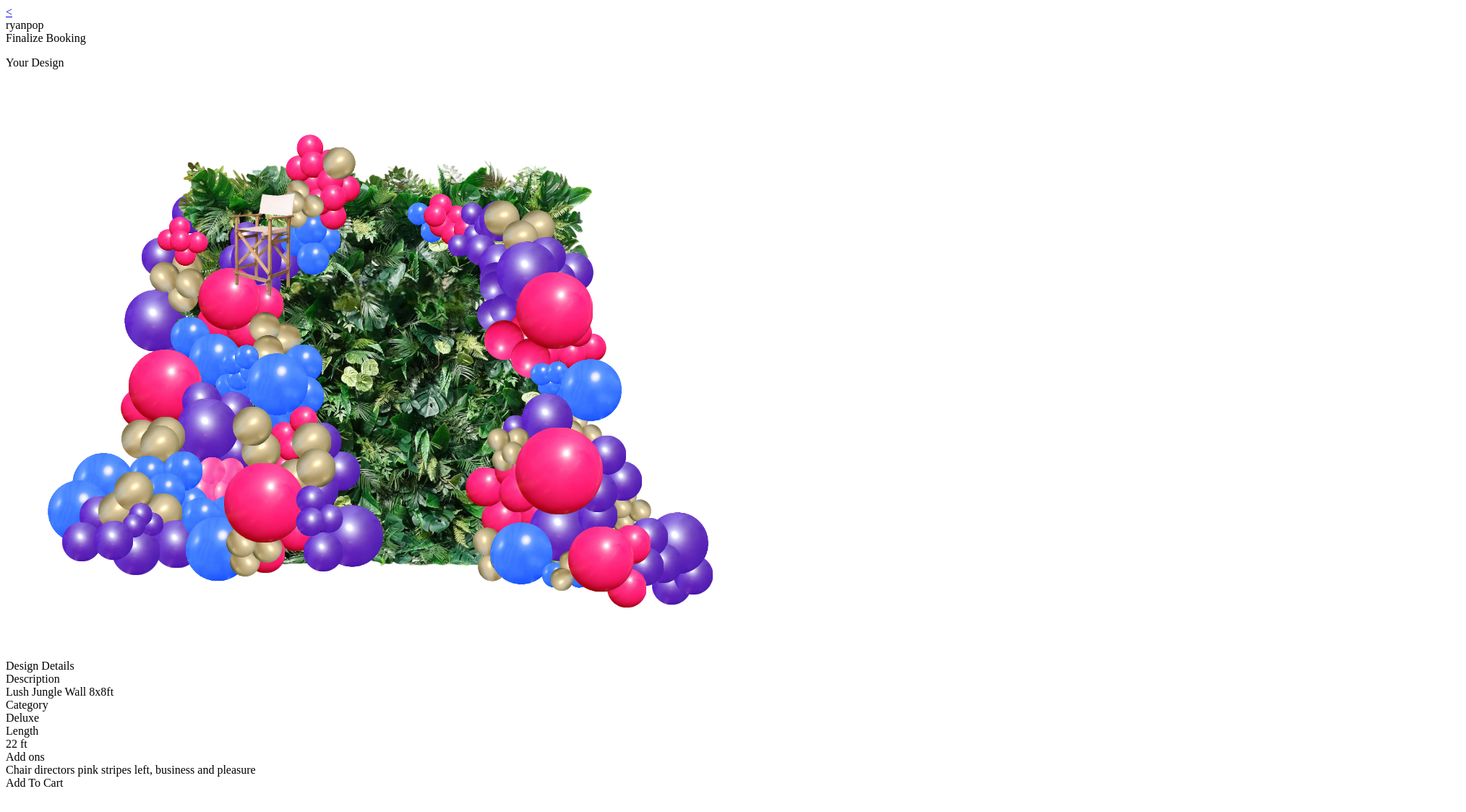
click at [780, 777] on div "Add To Cart" at bounding box center [733, 783] width 1455 height 13
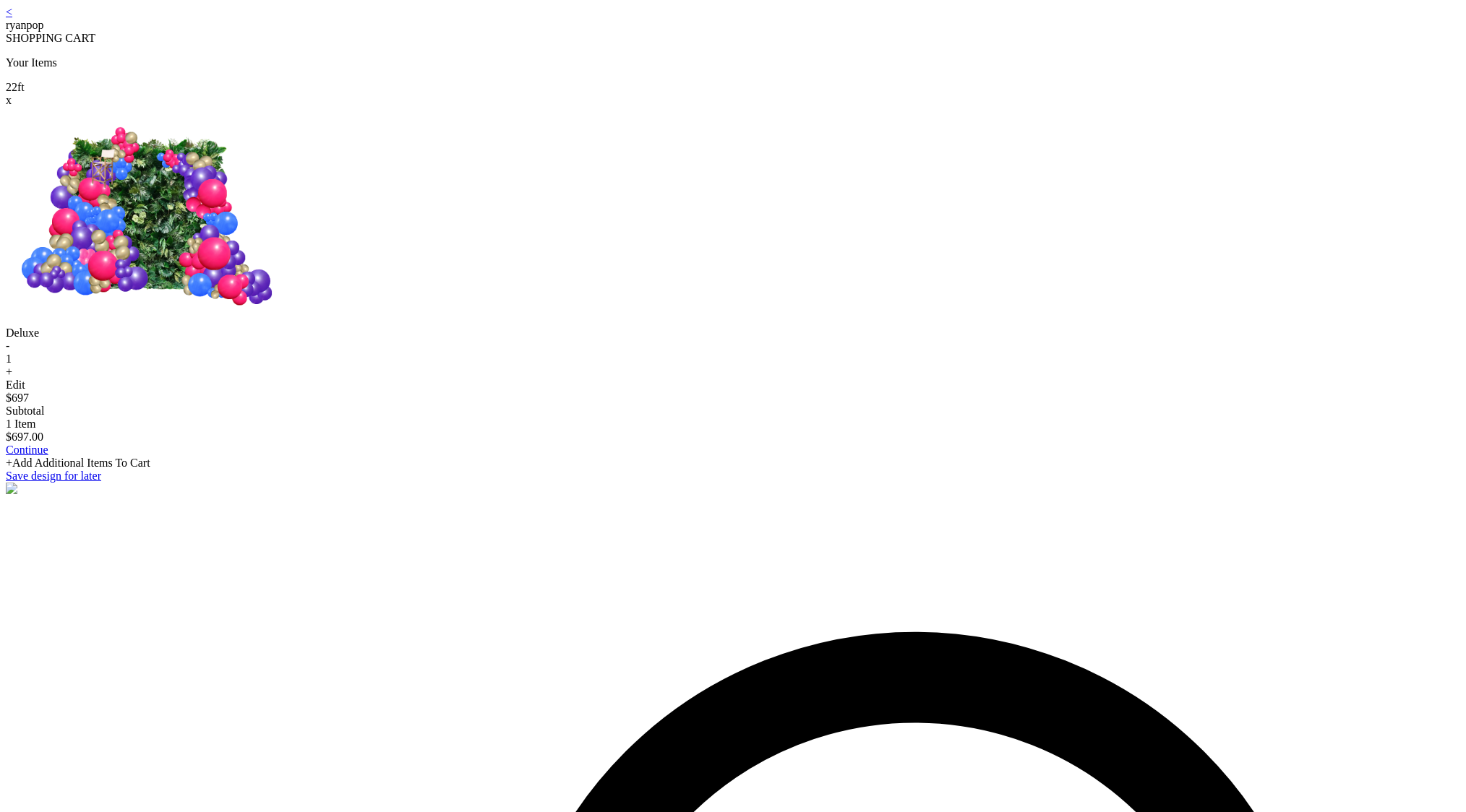
click at [13, 16] on link "<" at bounding box center [9, 12] width 7 height 13
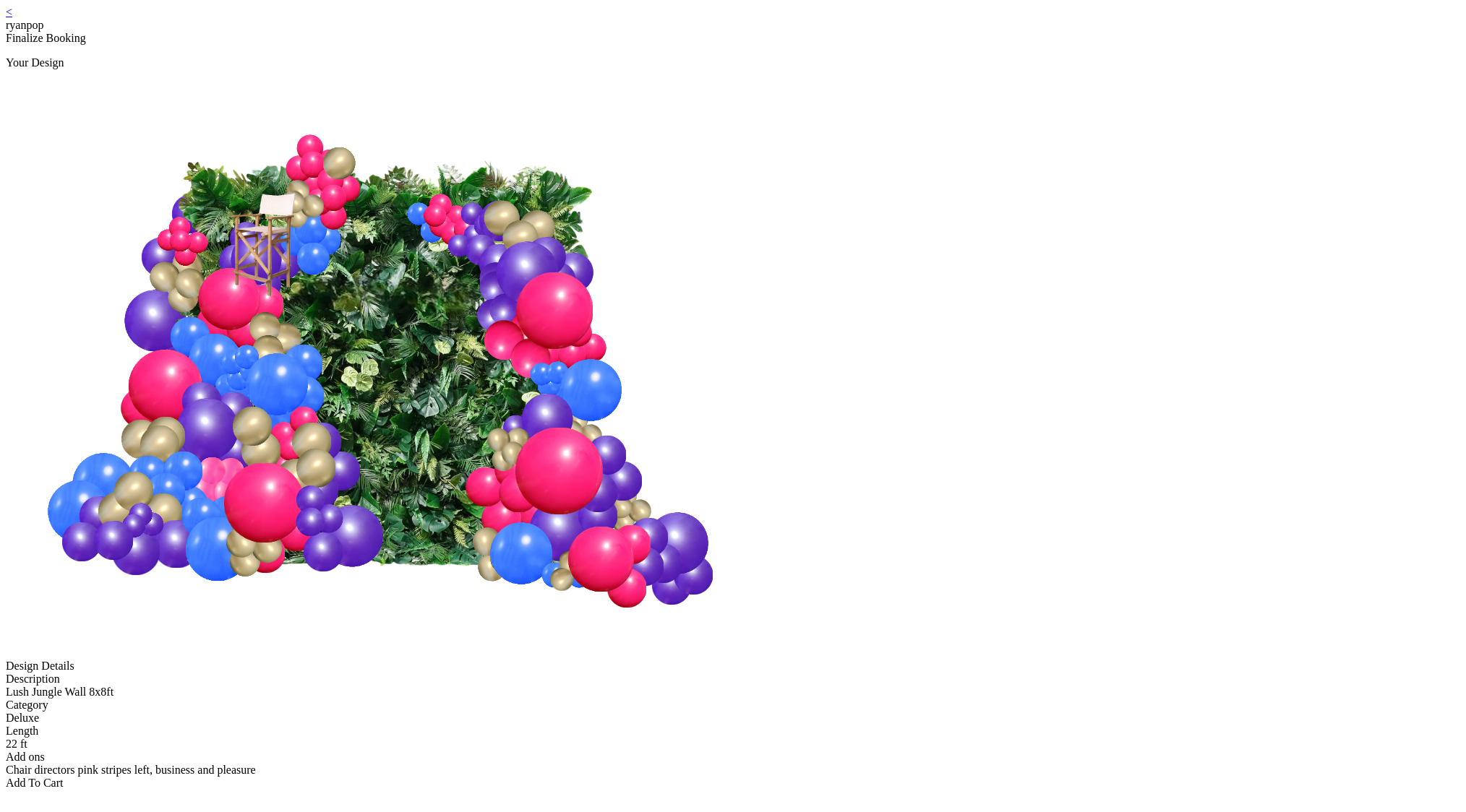
click at [779, 777] on div "Add To Cart" at bounding box center [733, 783] width 1455 height 13
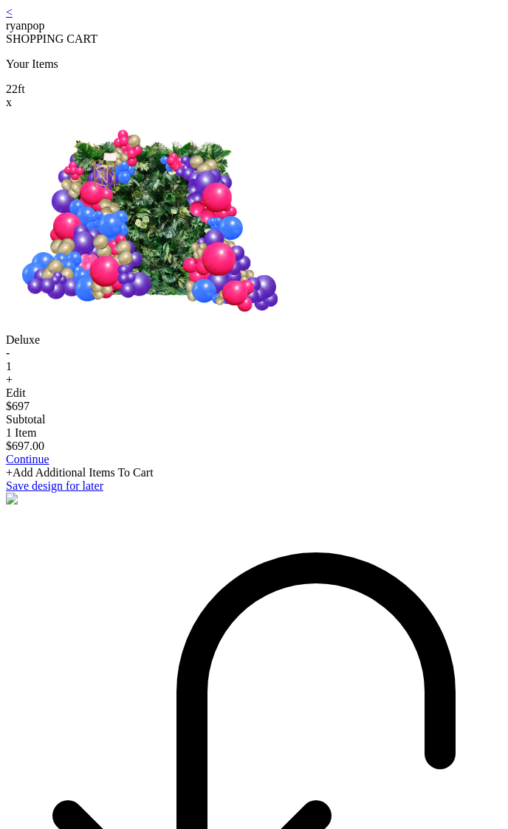
click at [105, 803] on icon at bounding box center [254, 754] width 496 height 496
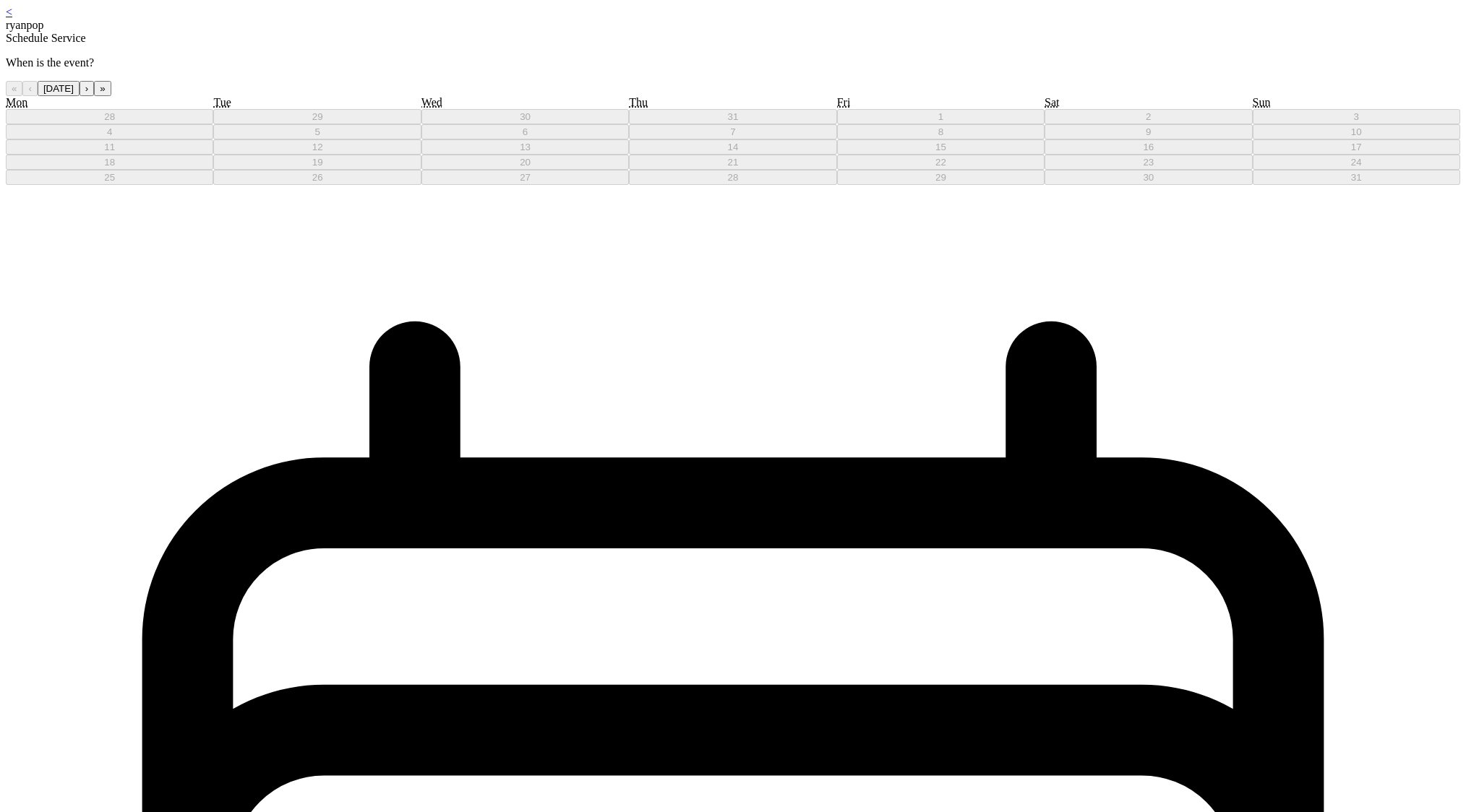
click at [94, 96] on button "›" at bounding box center [86, 88] width 15 height 15
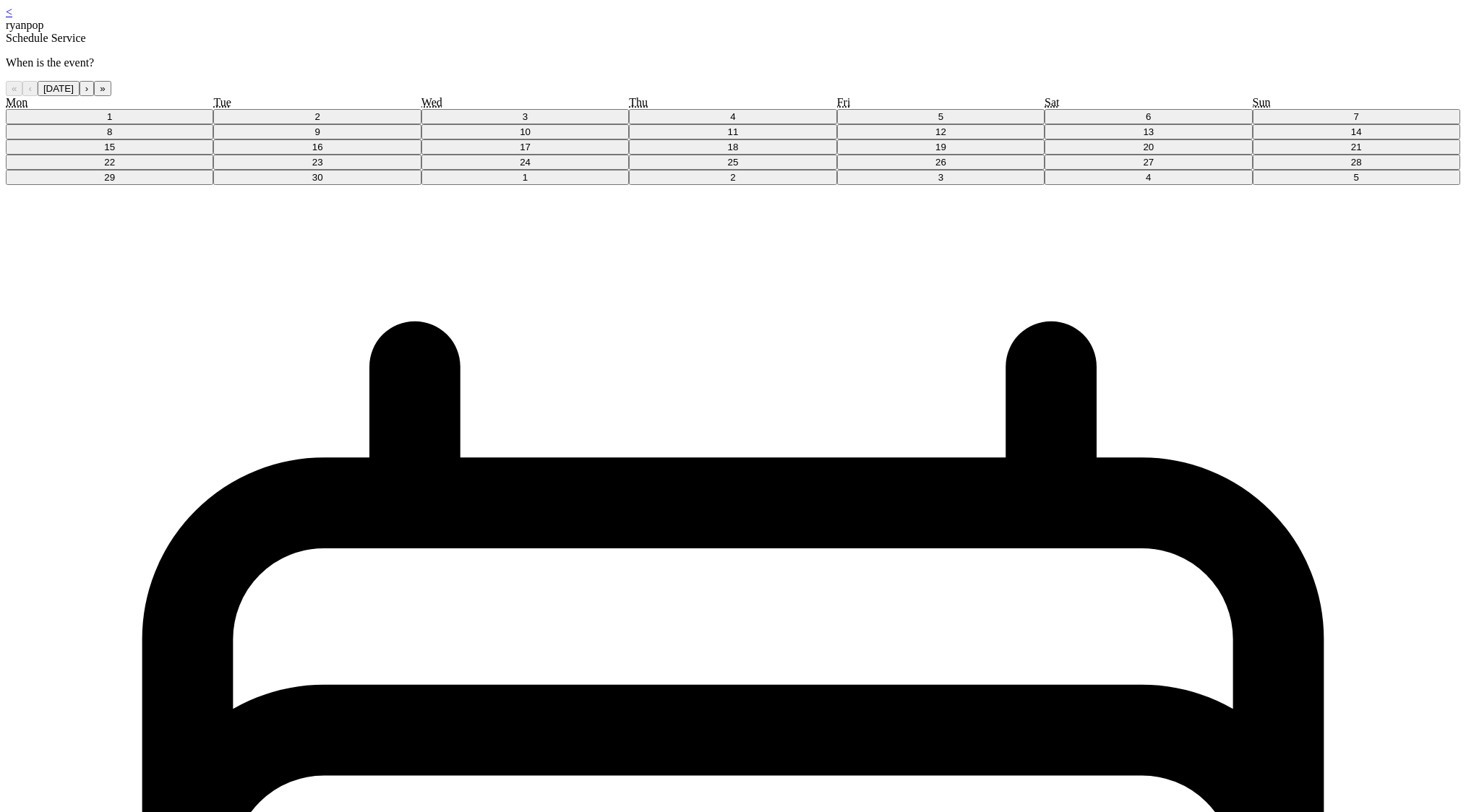
click at [497, 139] on button "11" at bounding box center [733, 131] width 208 height 15
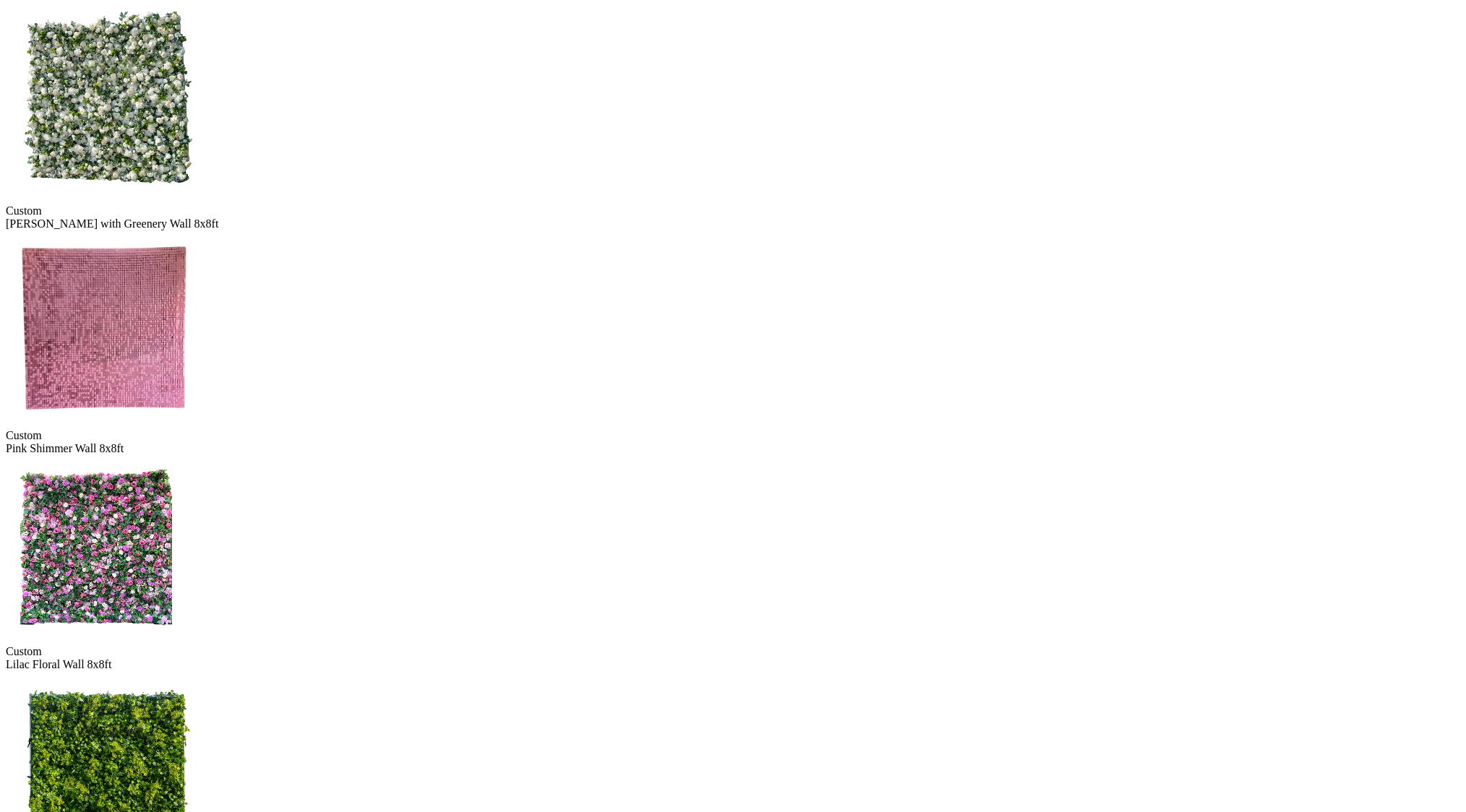
scroll to position [1192, 0]
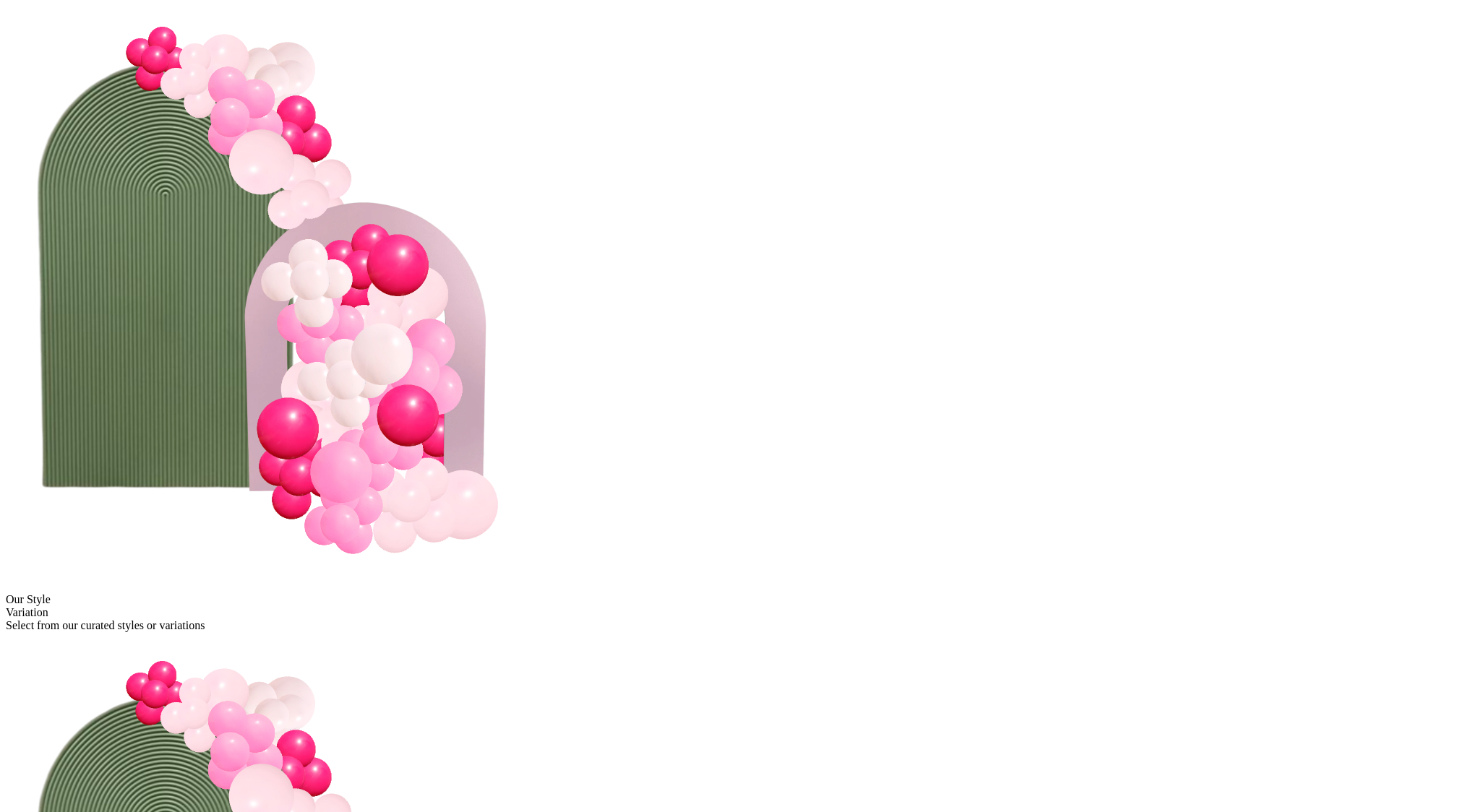
scroll to position [282, 0]
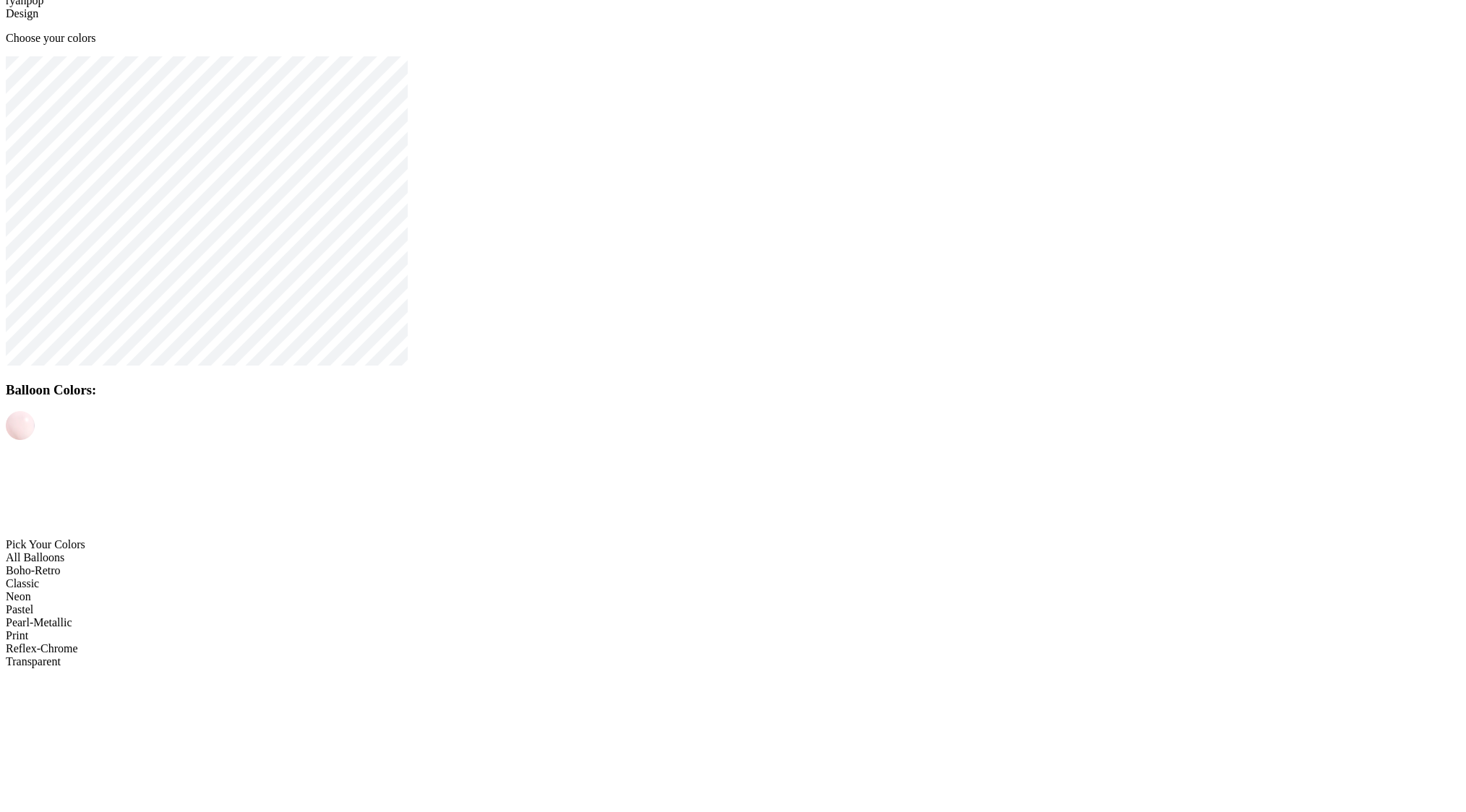
scroll to position [29, 0]
click at [34, 728] on img at bounding box center [21, 742] width 29 height 29
click at [34, 439] on img at bounding box center [21, 454] width 29 height 29
click at [34, 470] on img at bounding box center [21, 485] width 29 height 29
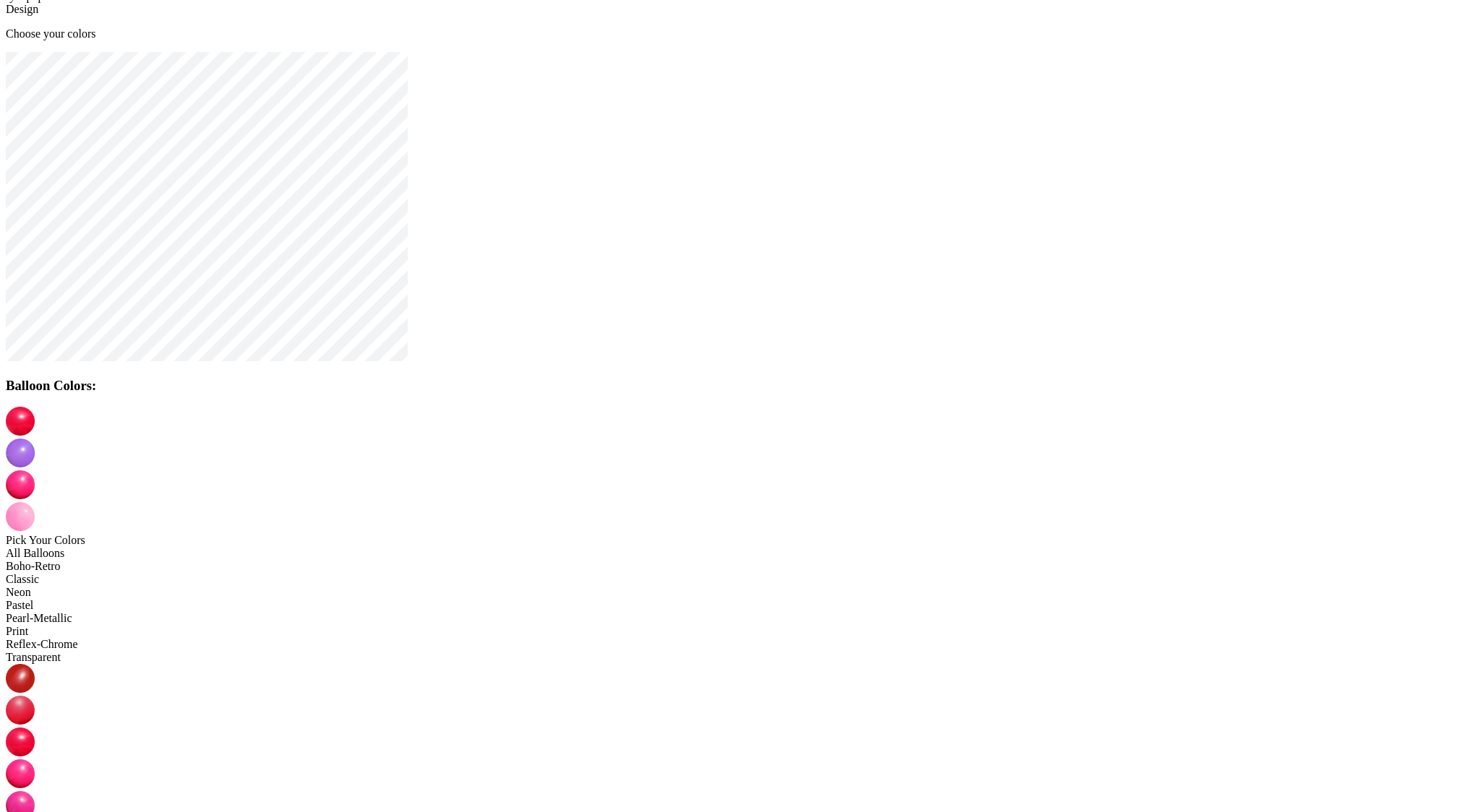
drag, startPoint x: 812, startPoint y: 534, endPoint x: 818, endPoint y: 541, distance: 9.2
click at [34, 502] on img at bounding box center [21, 517] width 29 height 29
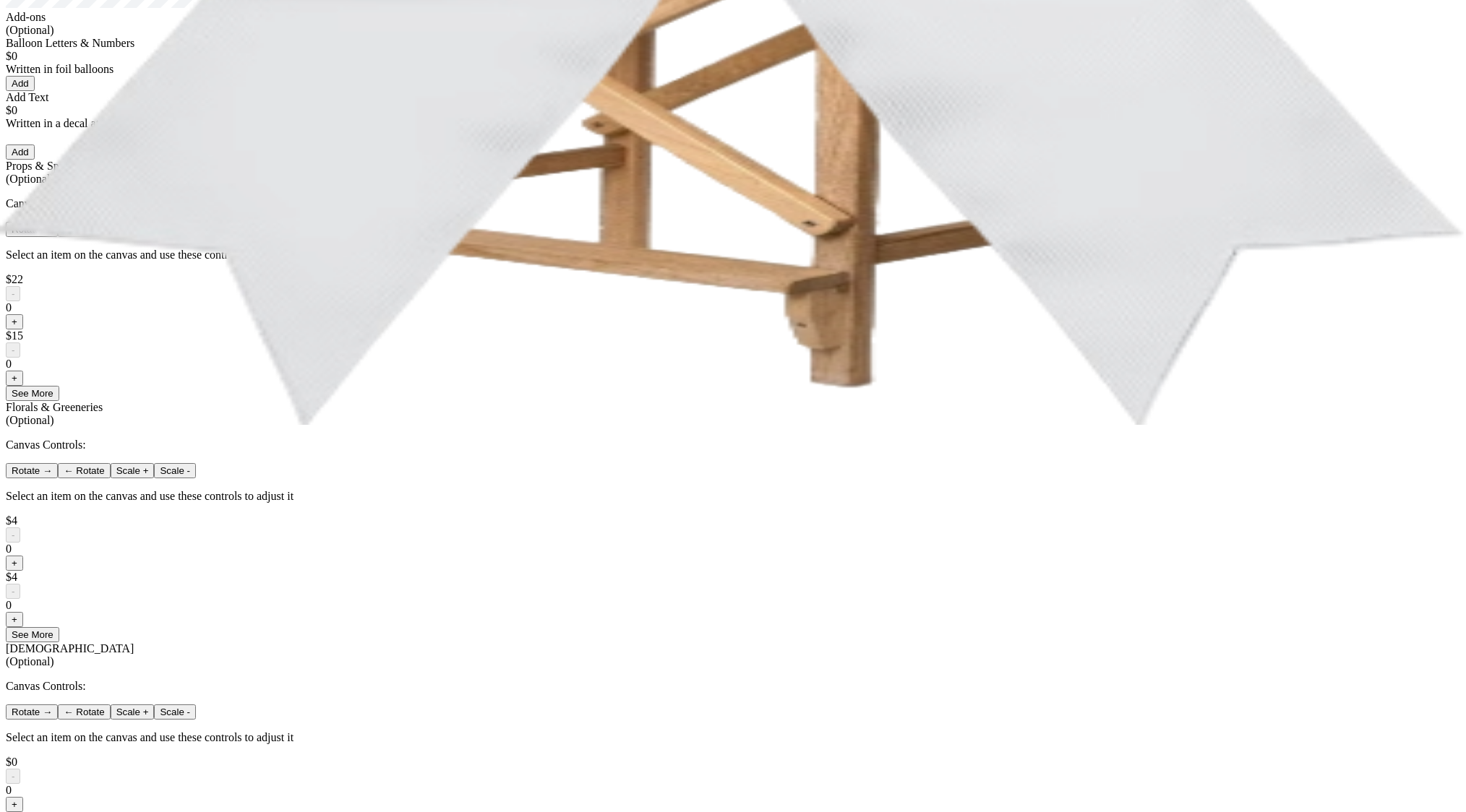
scroll to position [386, 0]
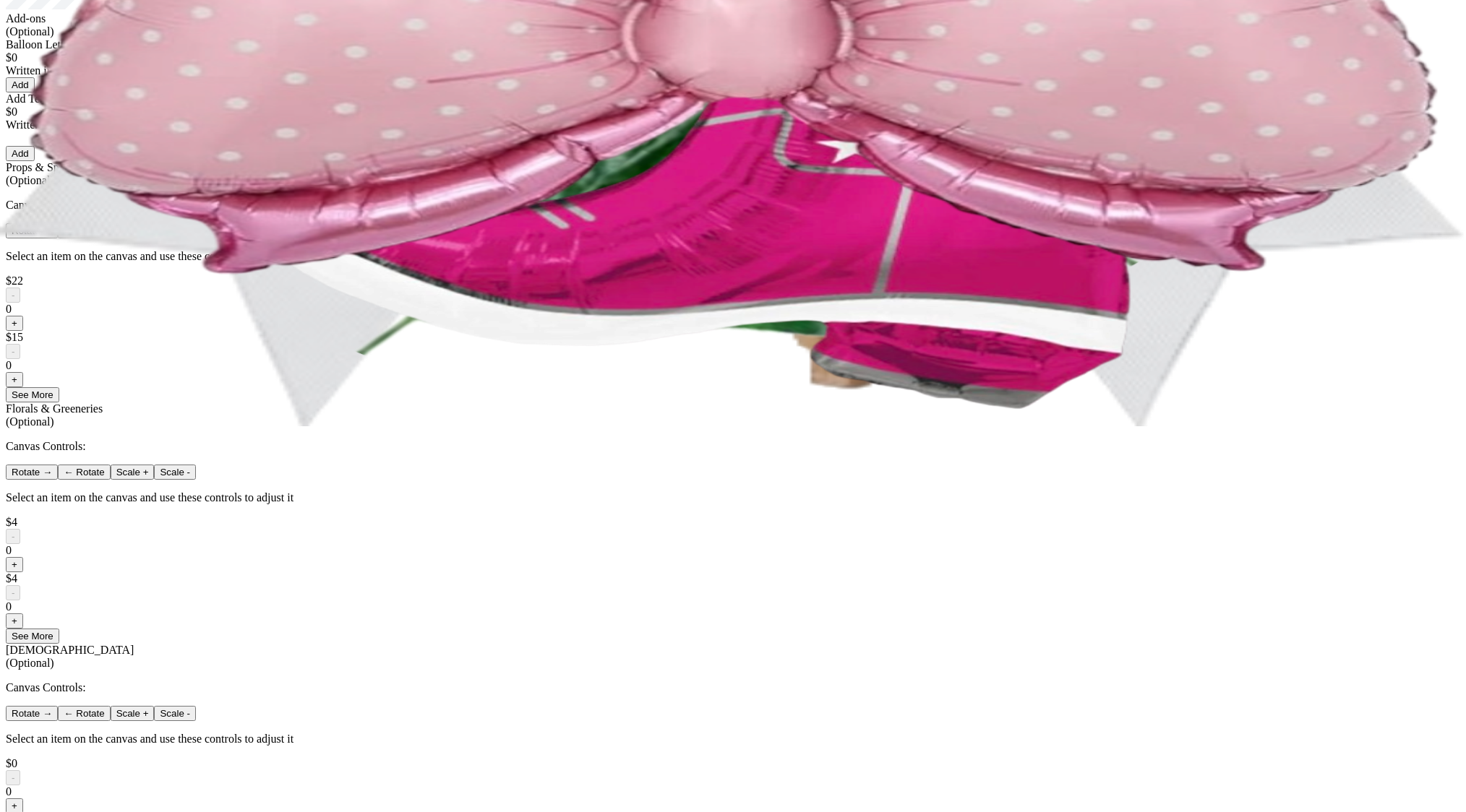
click at [705, 288] on div at bounding box center [733, 288] width 1455 height 0
click at [24, 331] on button "+" at bounding box center [15, 322] width 18 height 15
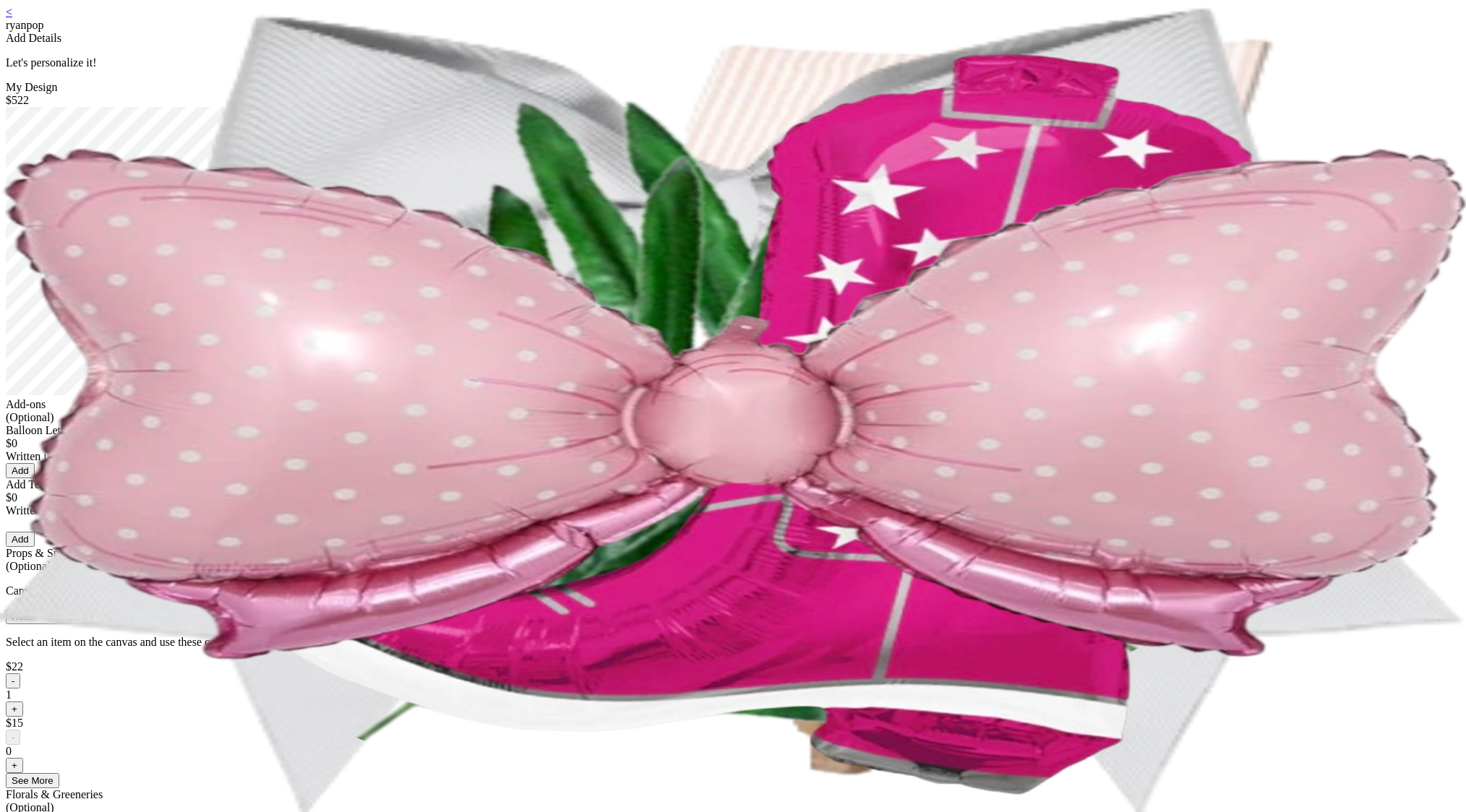
scroll to position [884, 0]
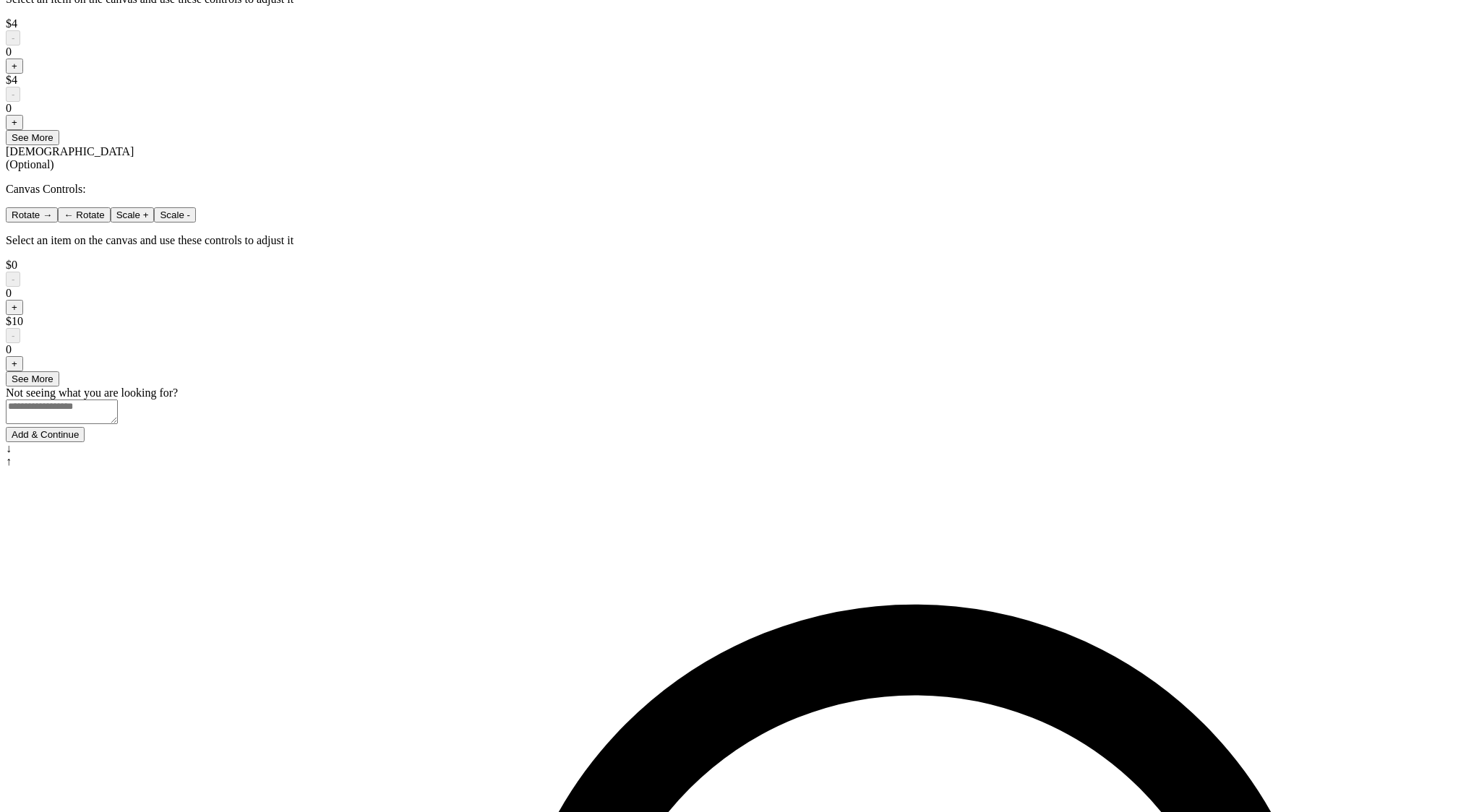
click at [84, 443] on button "Add & Continue" at bounding box center [45, 434] width 78 height 15
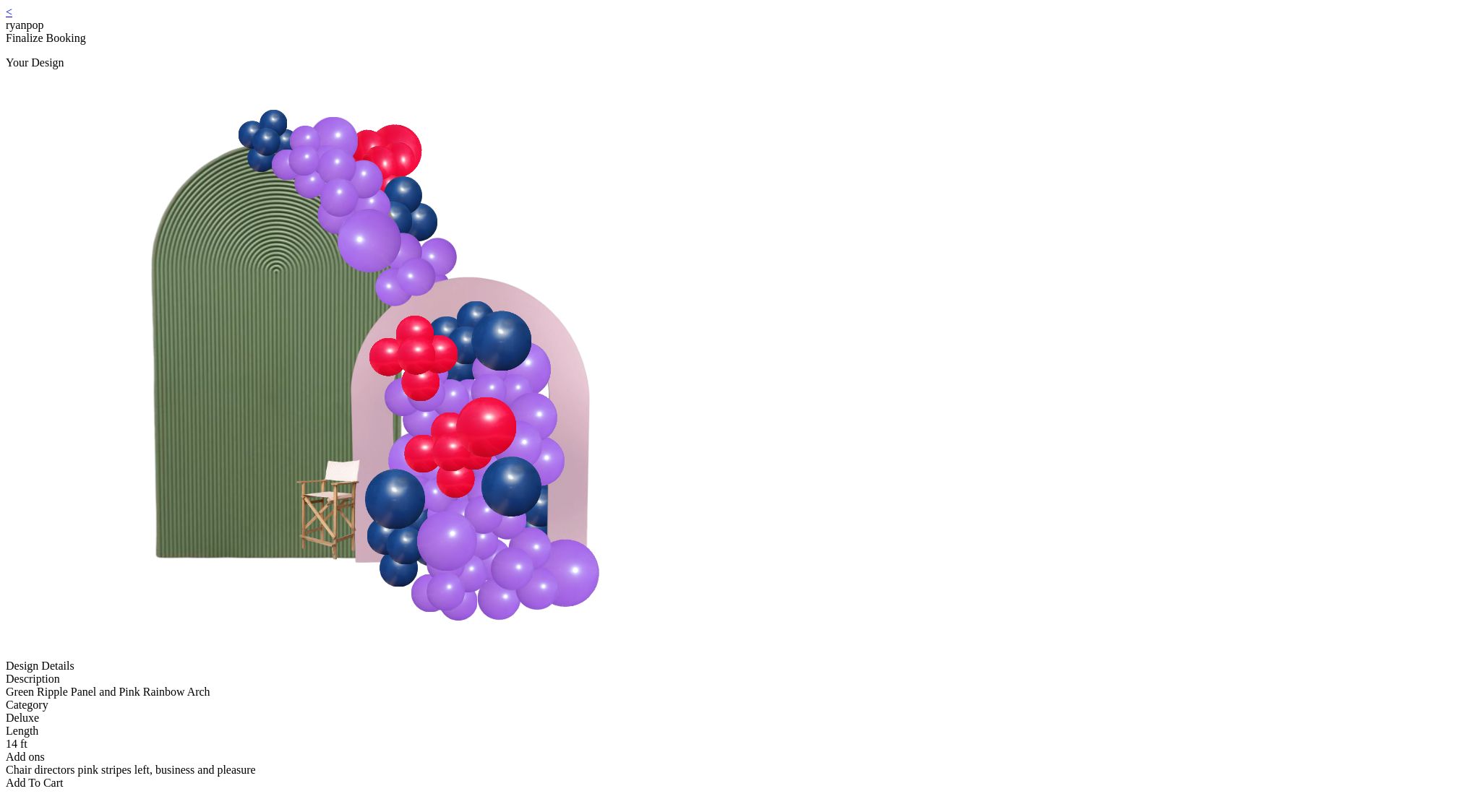
click at [753, 777] on div "Add To Cart" at bounding box center [733, 783] width 1455 height 13
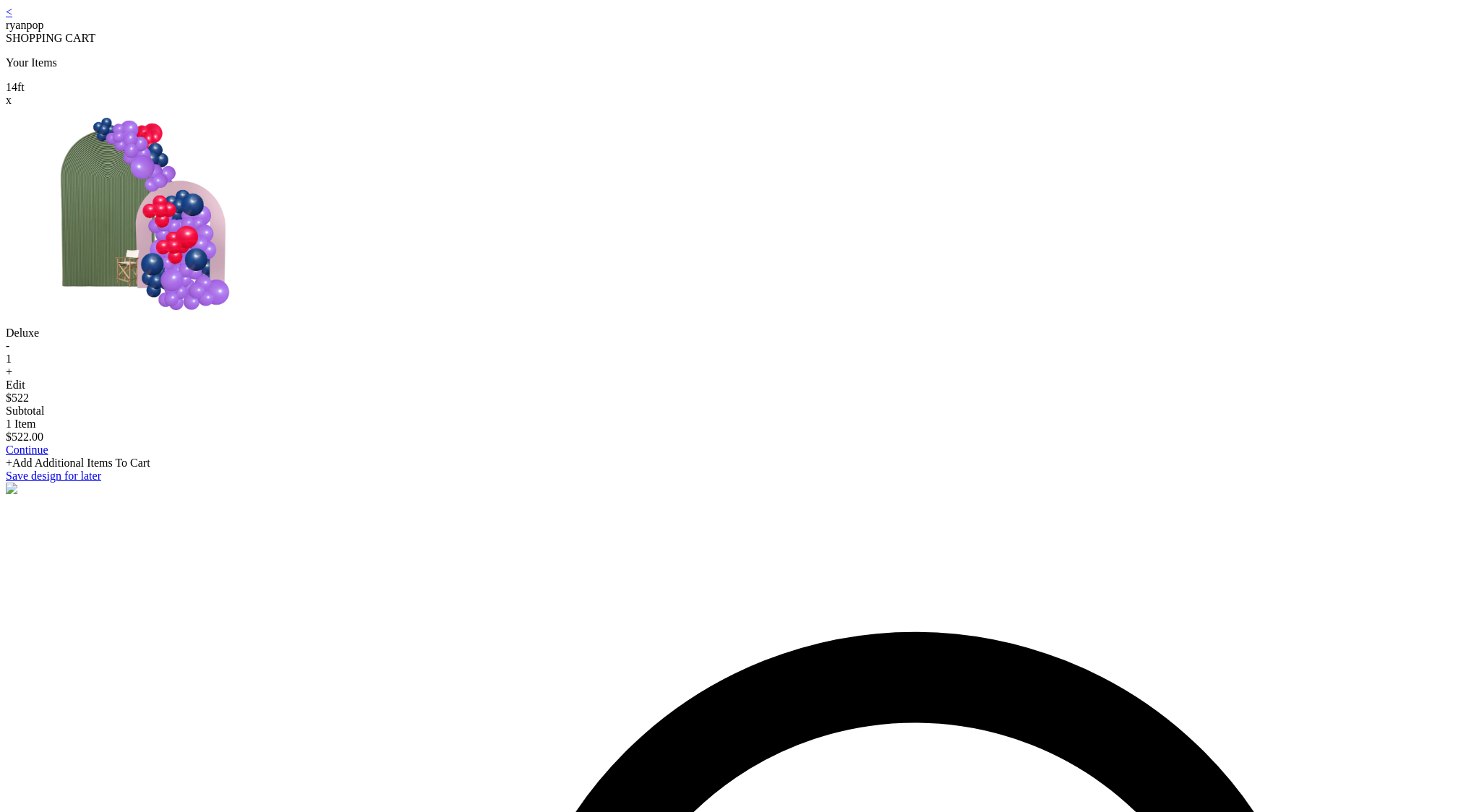
click at [13, 18] on link "<" at bounding box center [9, 12] width 7 height 13
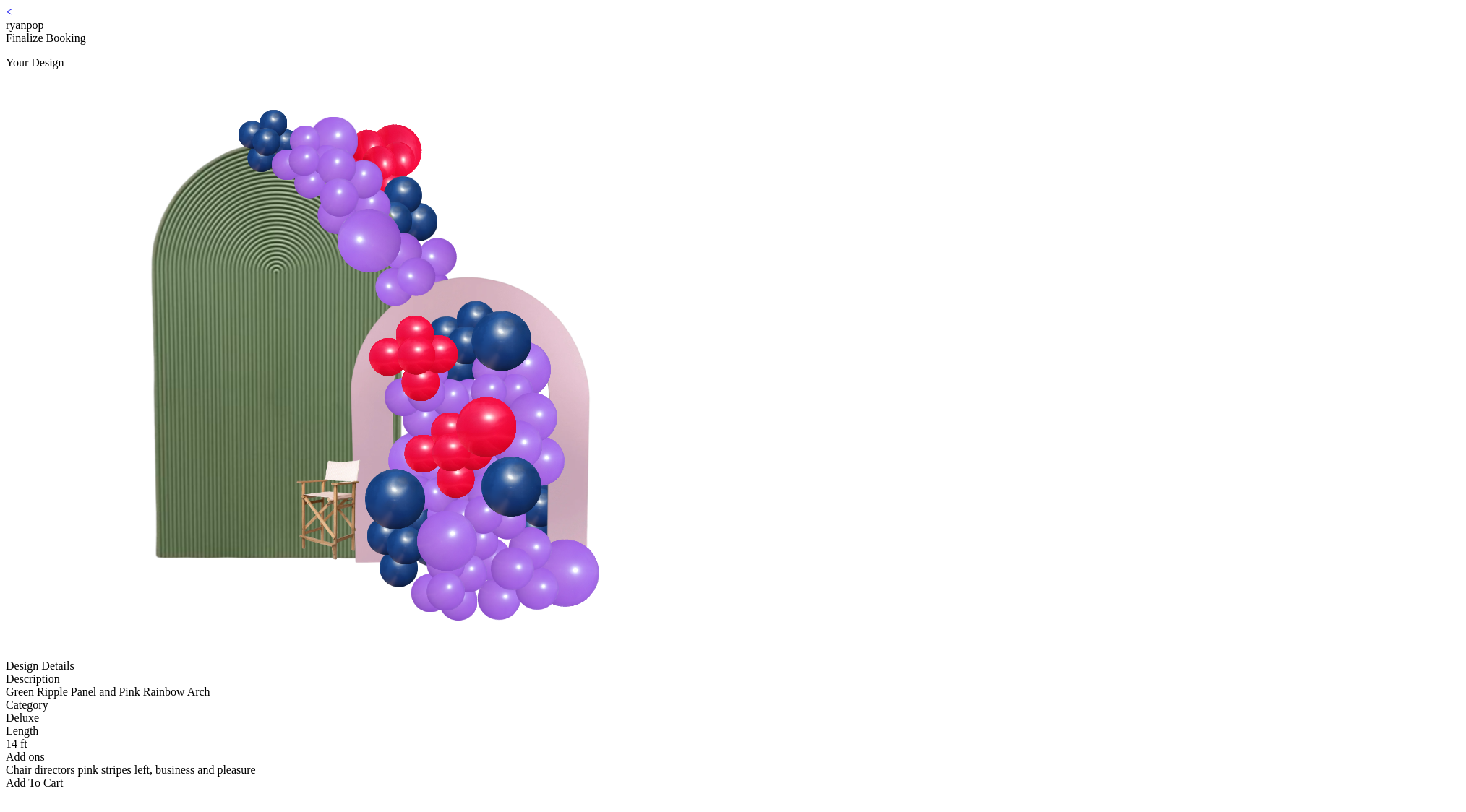
click at [716, 777] on div "Add To Cart" at bounding box center [733, 783] width 1455 height 13
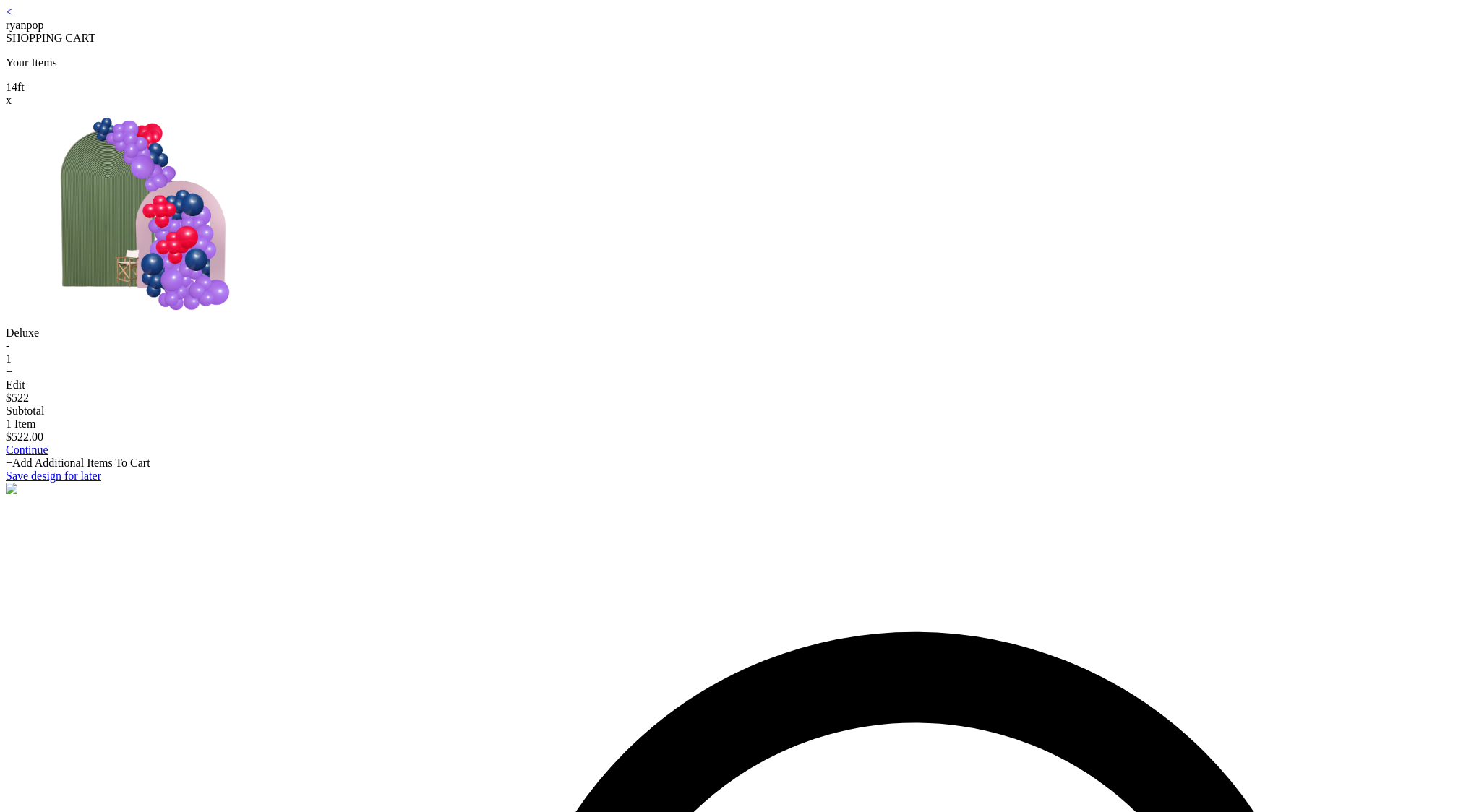
click at [13, 18] on link "<" at bounding box center [9, 12] width 7 height 13
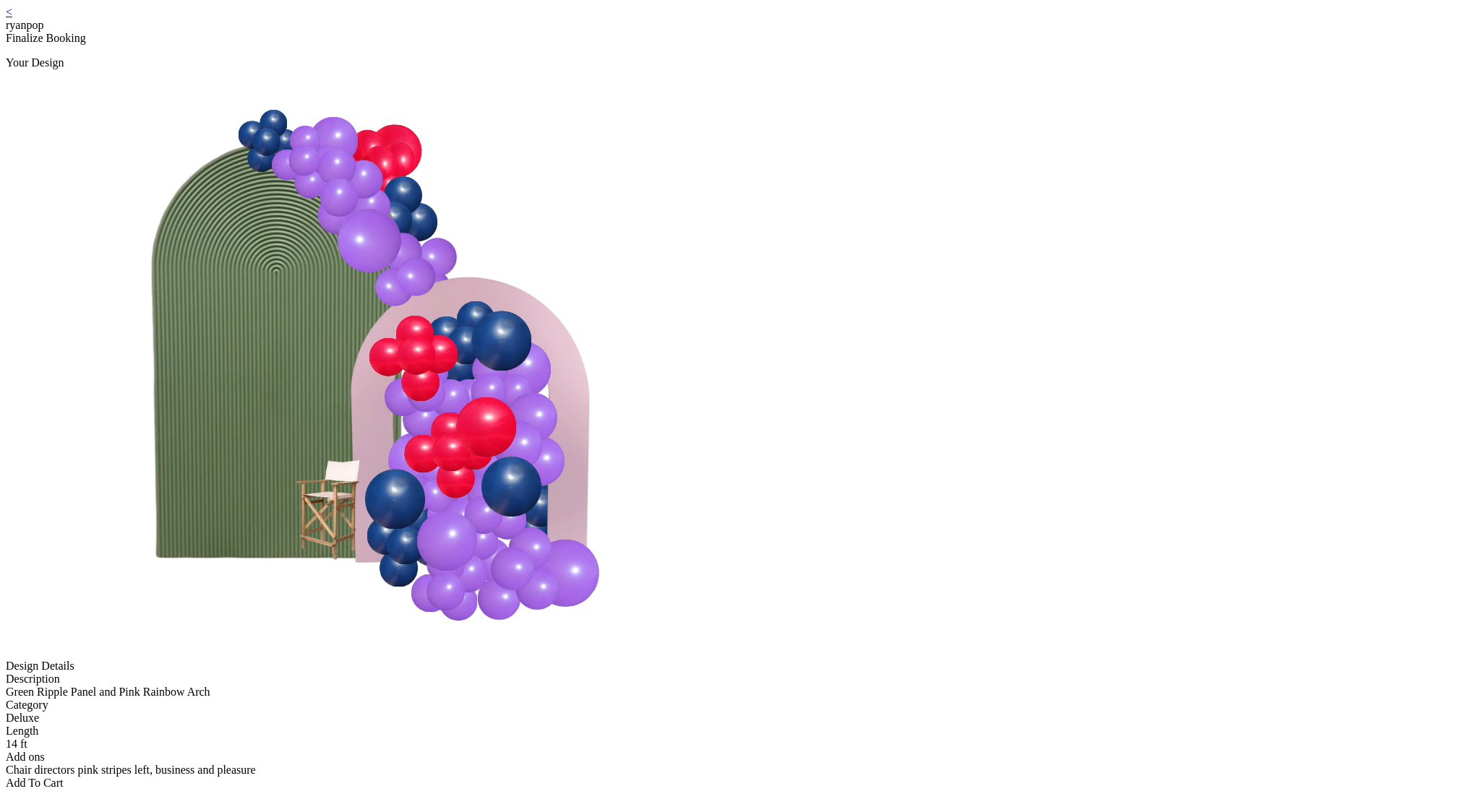
click at [752, 777] on div "Add To Cart" at bounding box center [733, 783] width 1455 height 13
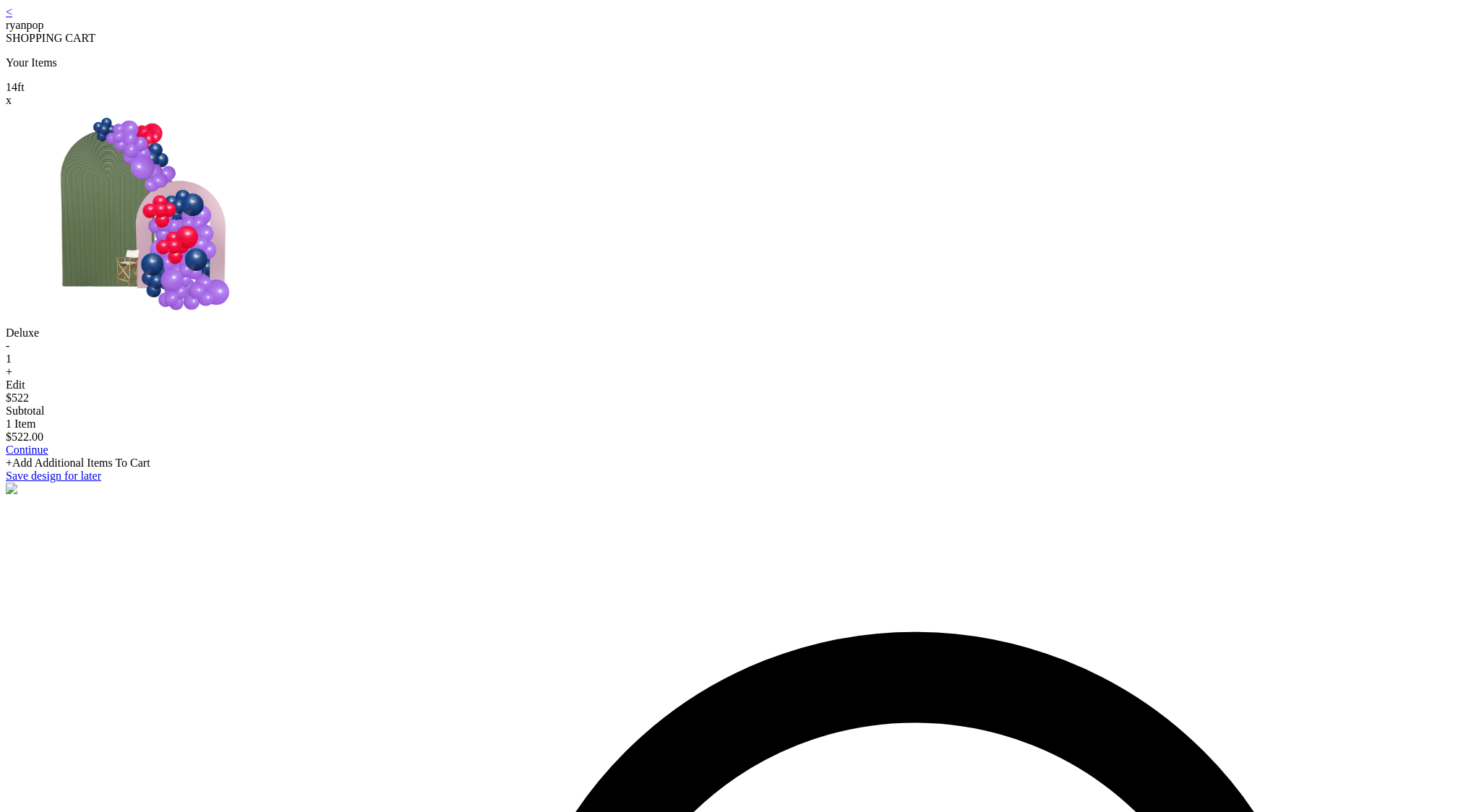
click at [13, 18] on link "<" at bounding box center [9, 12] width 7 height 13
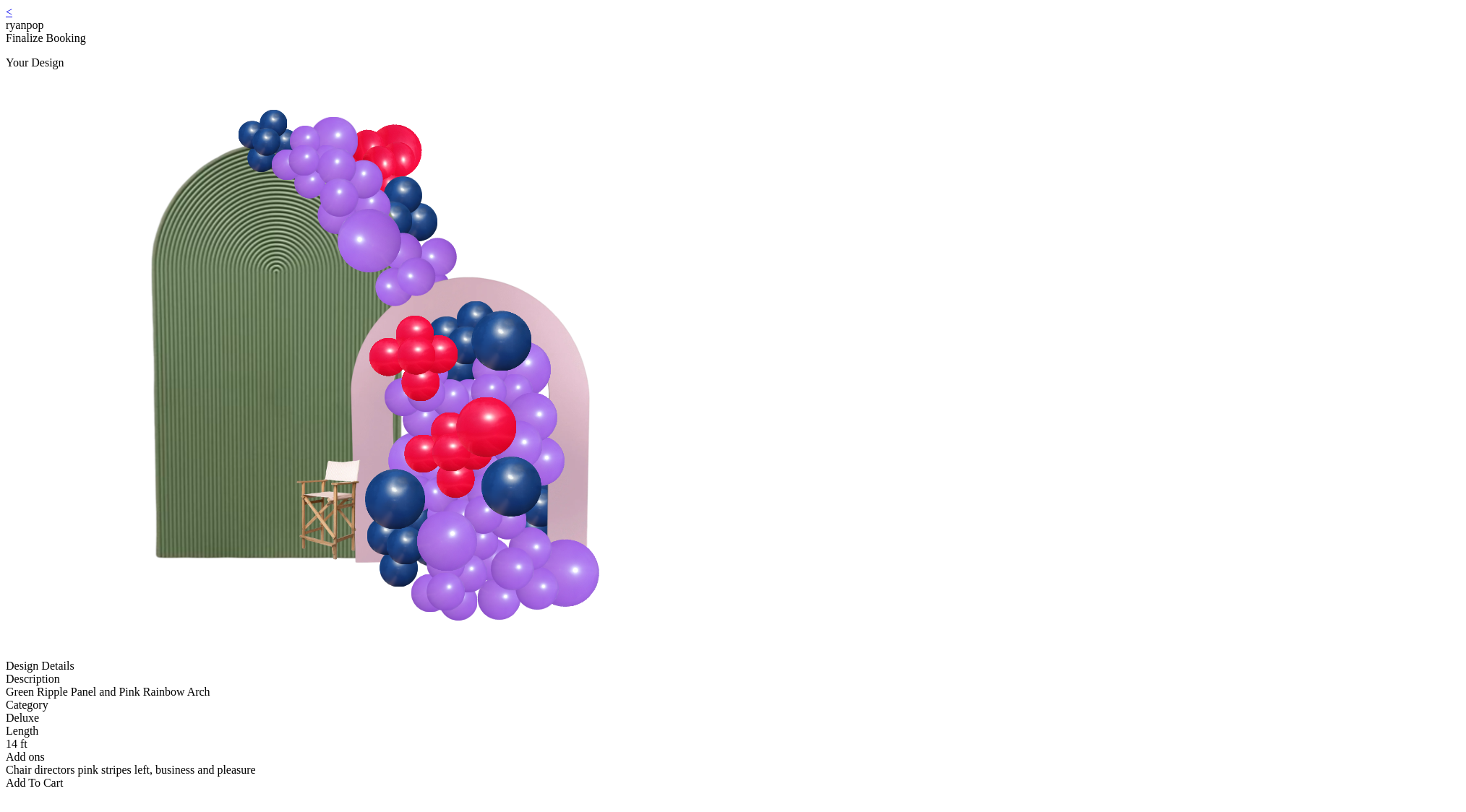
click at [13, 18] on link "<" at bounding box center [9, 12] width 7 height 13
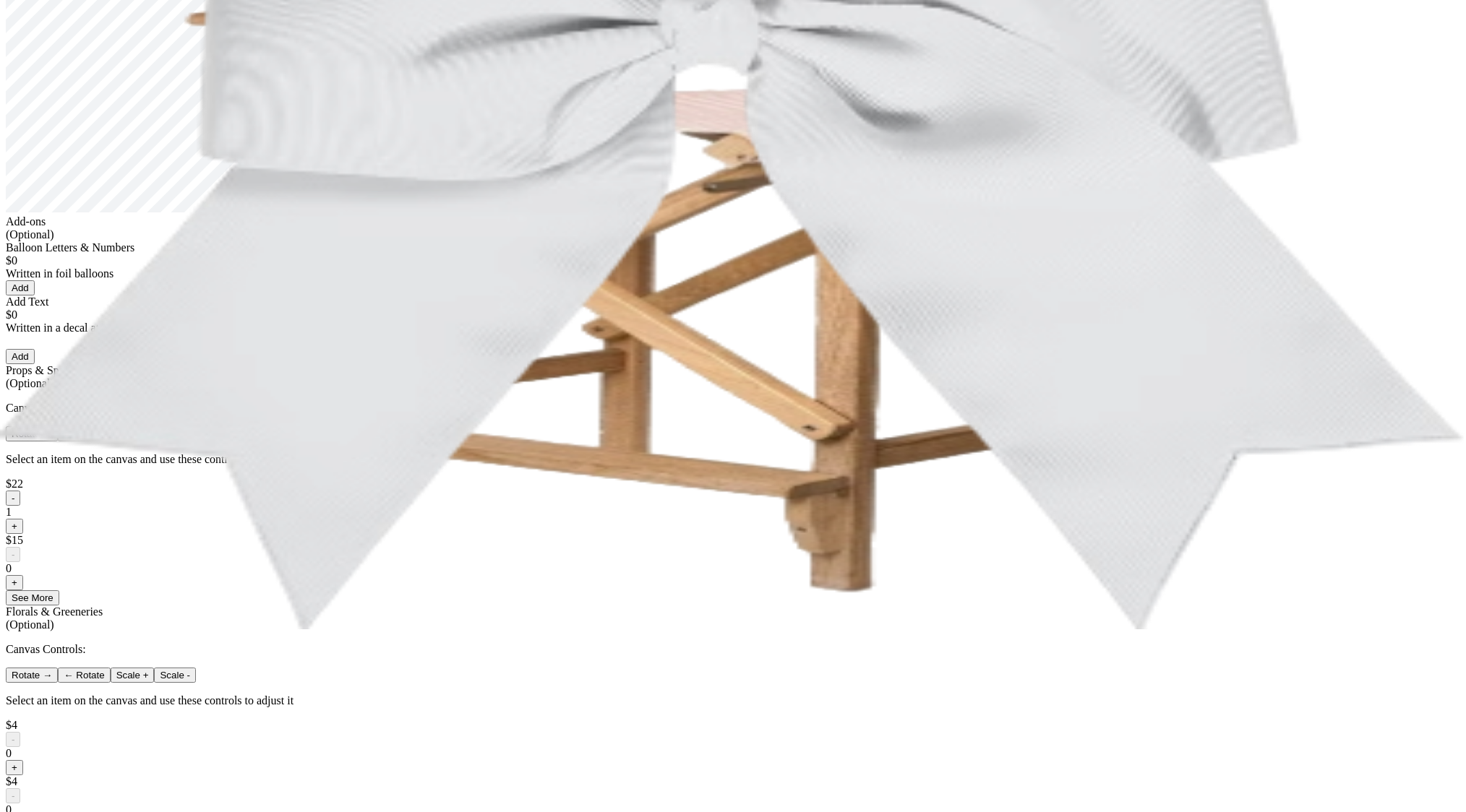
scroll to position [512, 0]
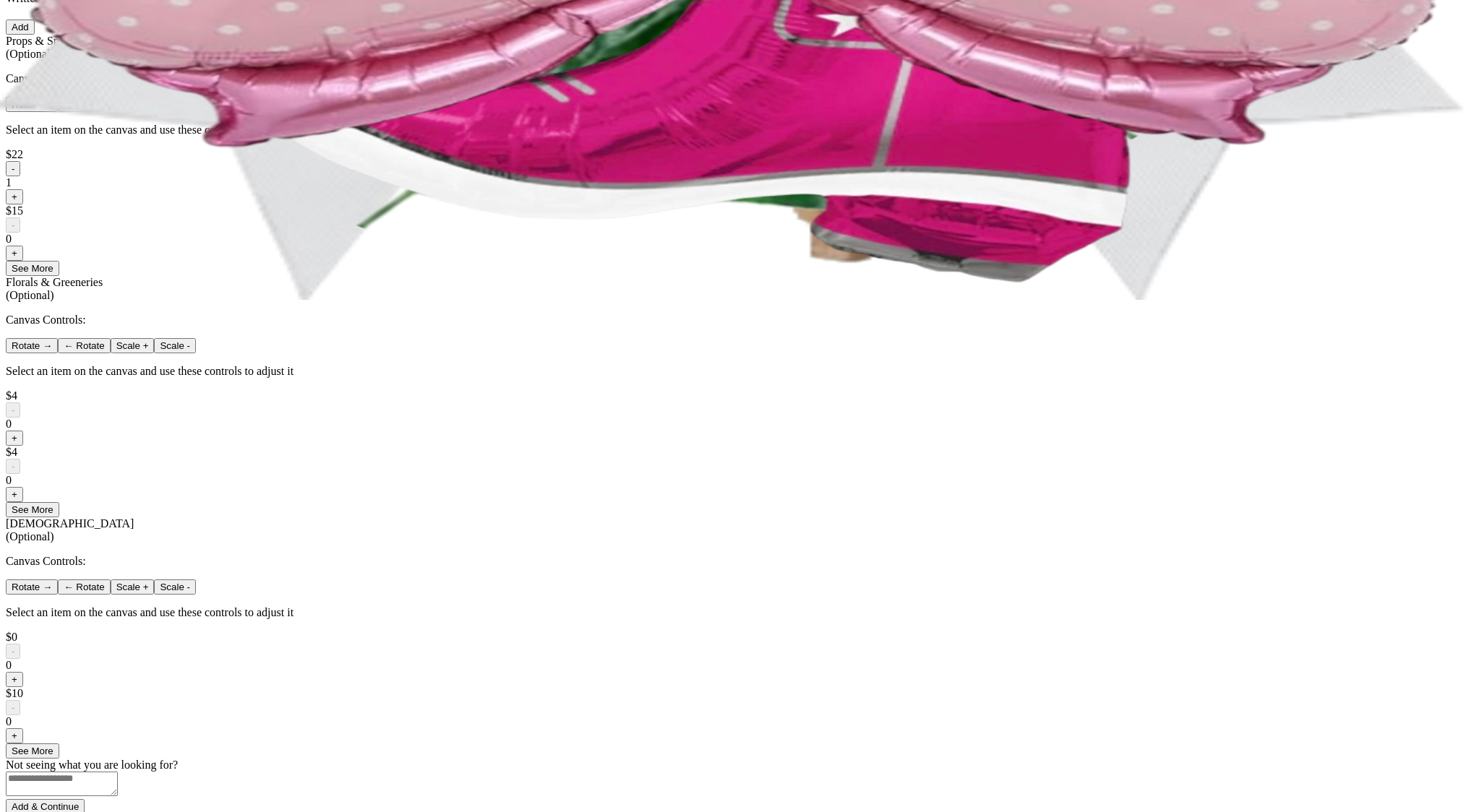
click at [24, 261] on button "+" at bounding box center [15, 253] width 18 height 15
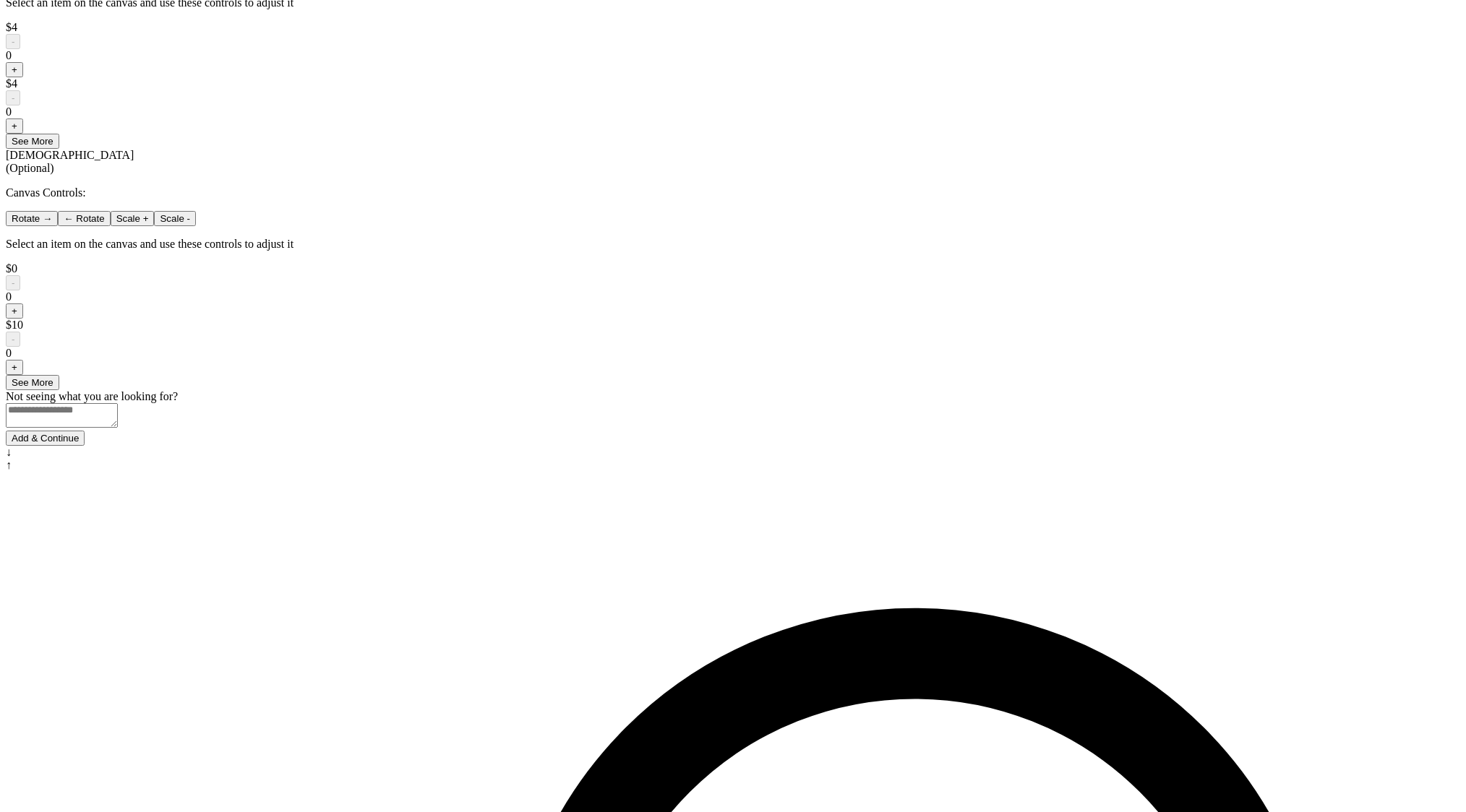
scroll to position [884, 0]
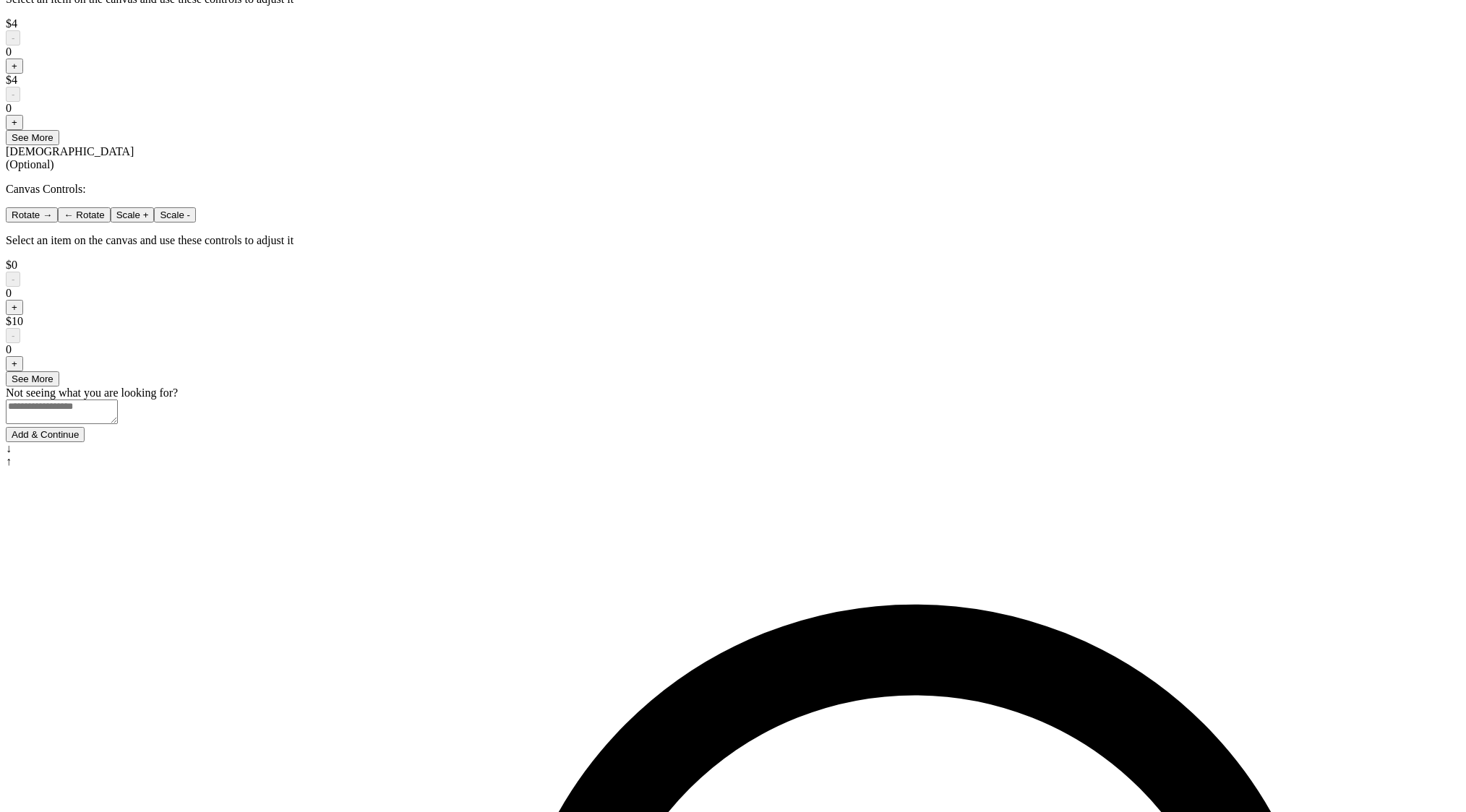
click at [84, 443] on button "Add & Continue" at bounding box center [45, 434] width 78 height 15
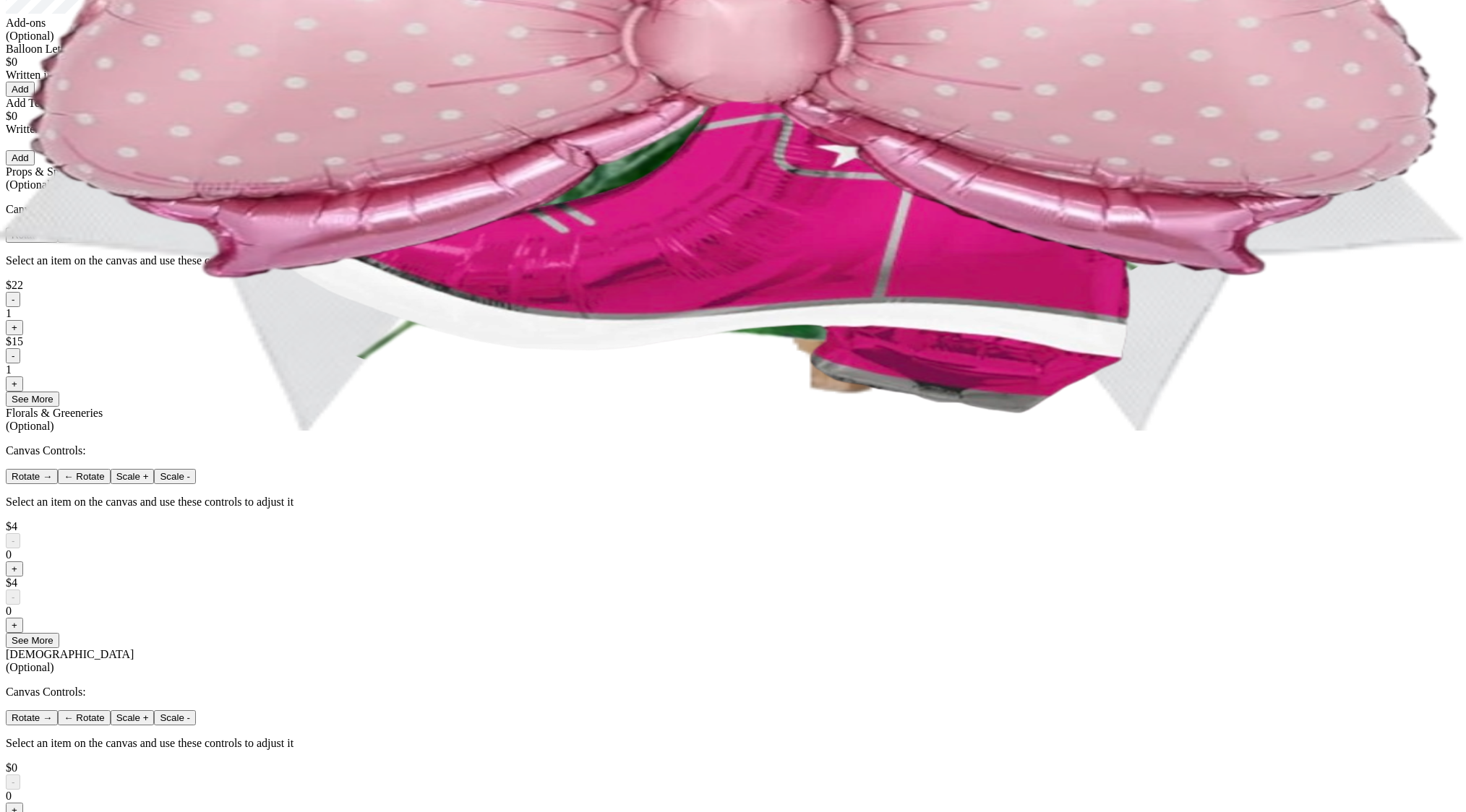
scroll to position [0, 0]
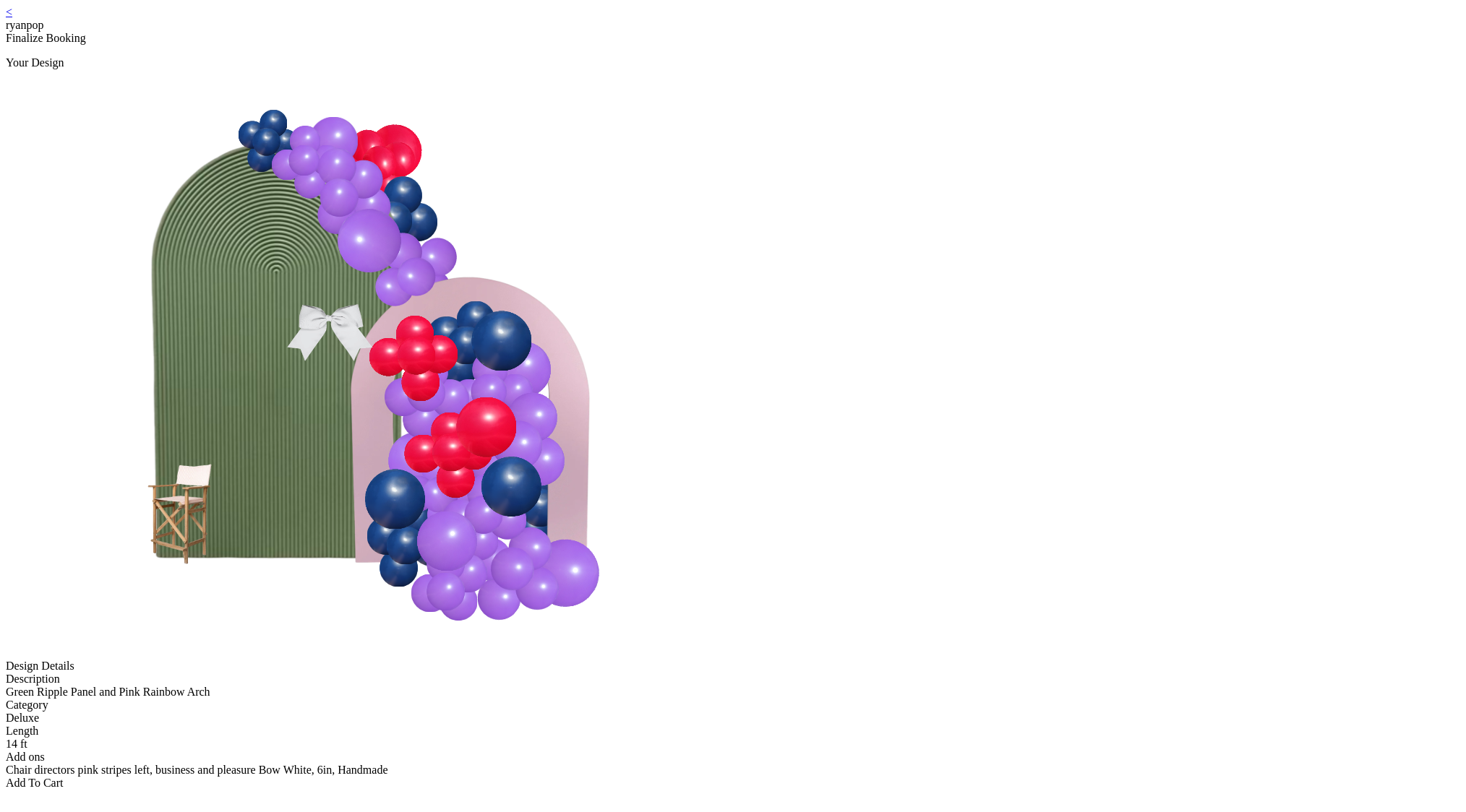
click at [703, 777] on div "Add To Cart" at bounding box center [733, 783] width 1455 height 13
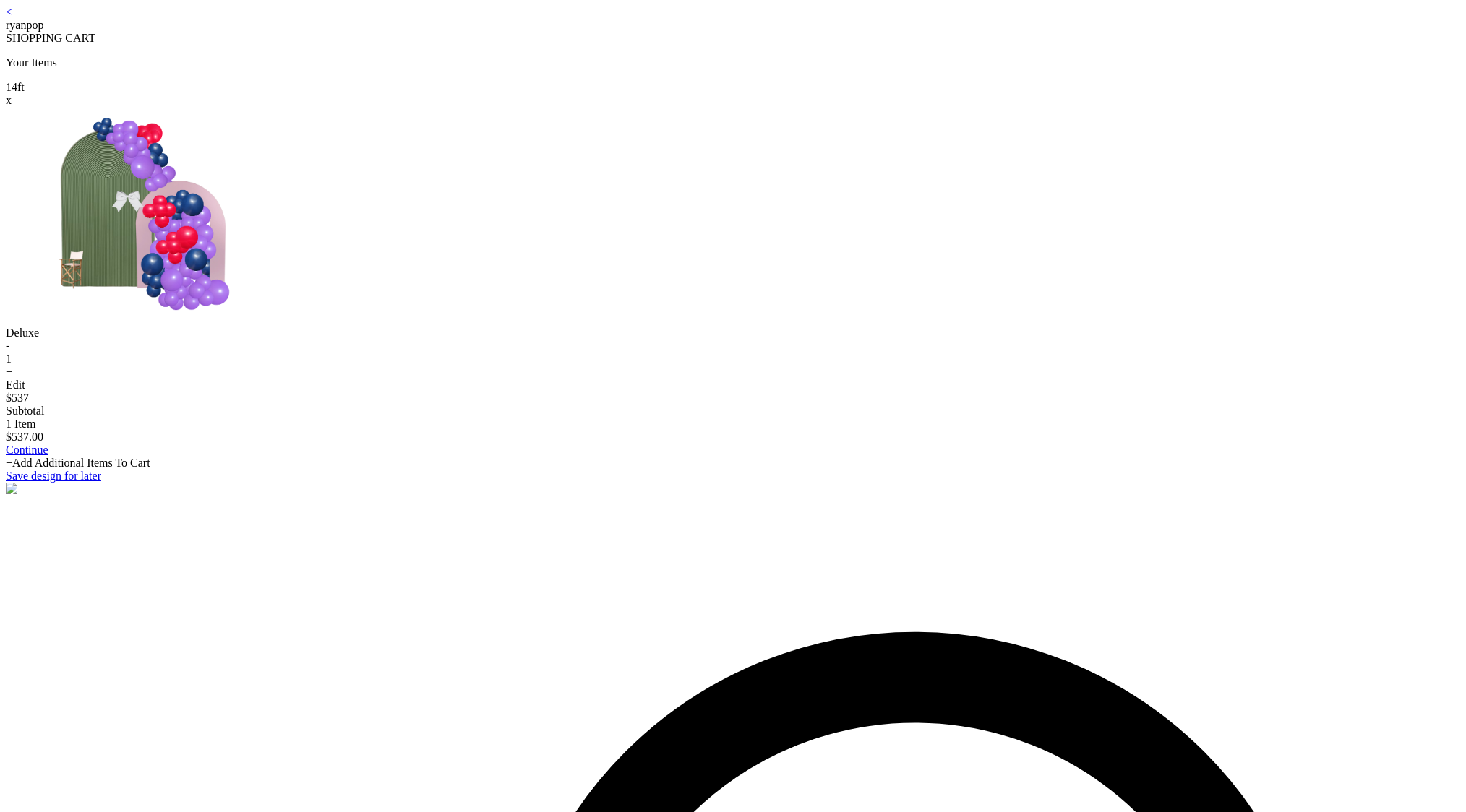
click at [48, 456] on link "Continue" at bounding box center [27, 450] width 43 height 13
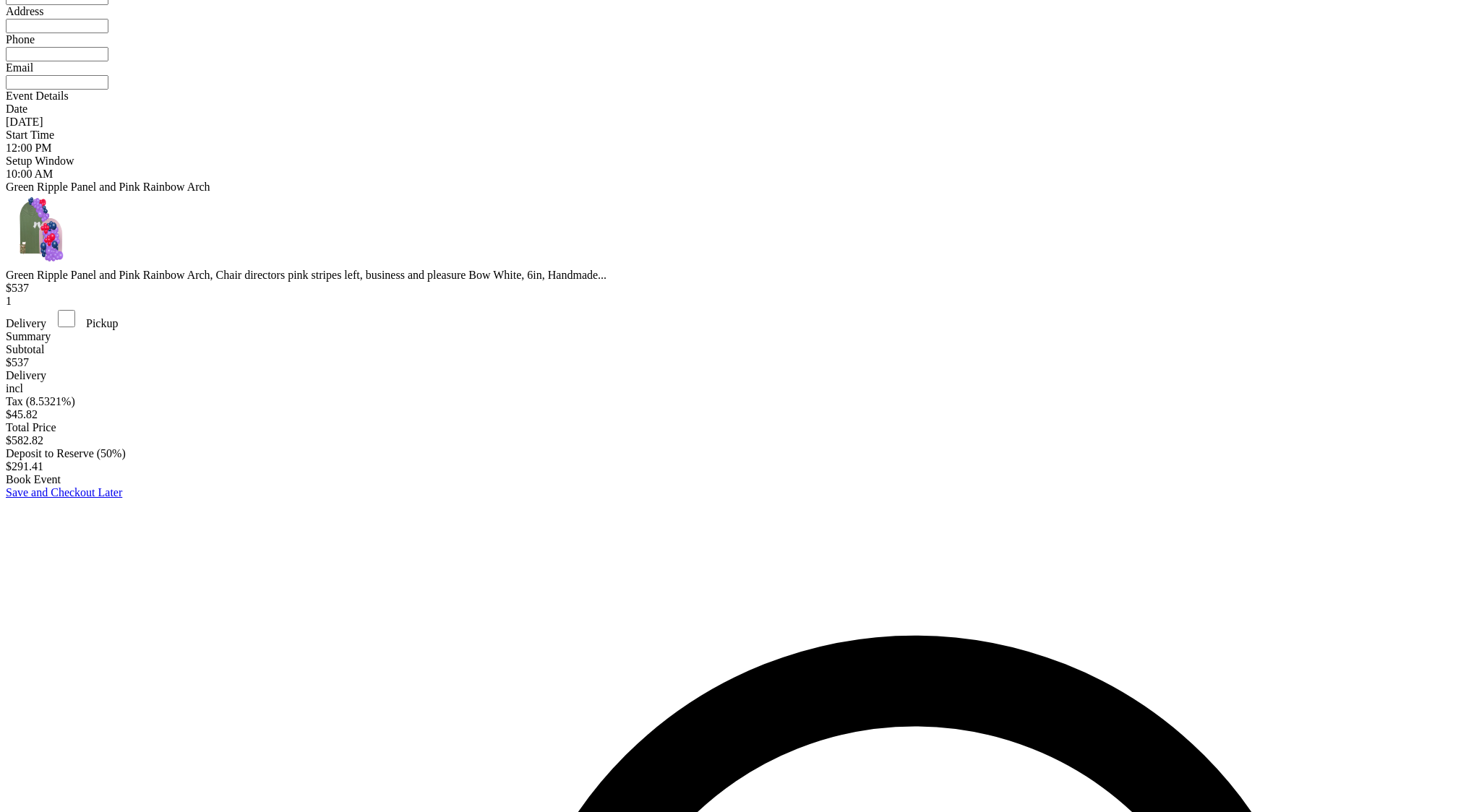
scroll to position [185, 0]
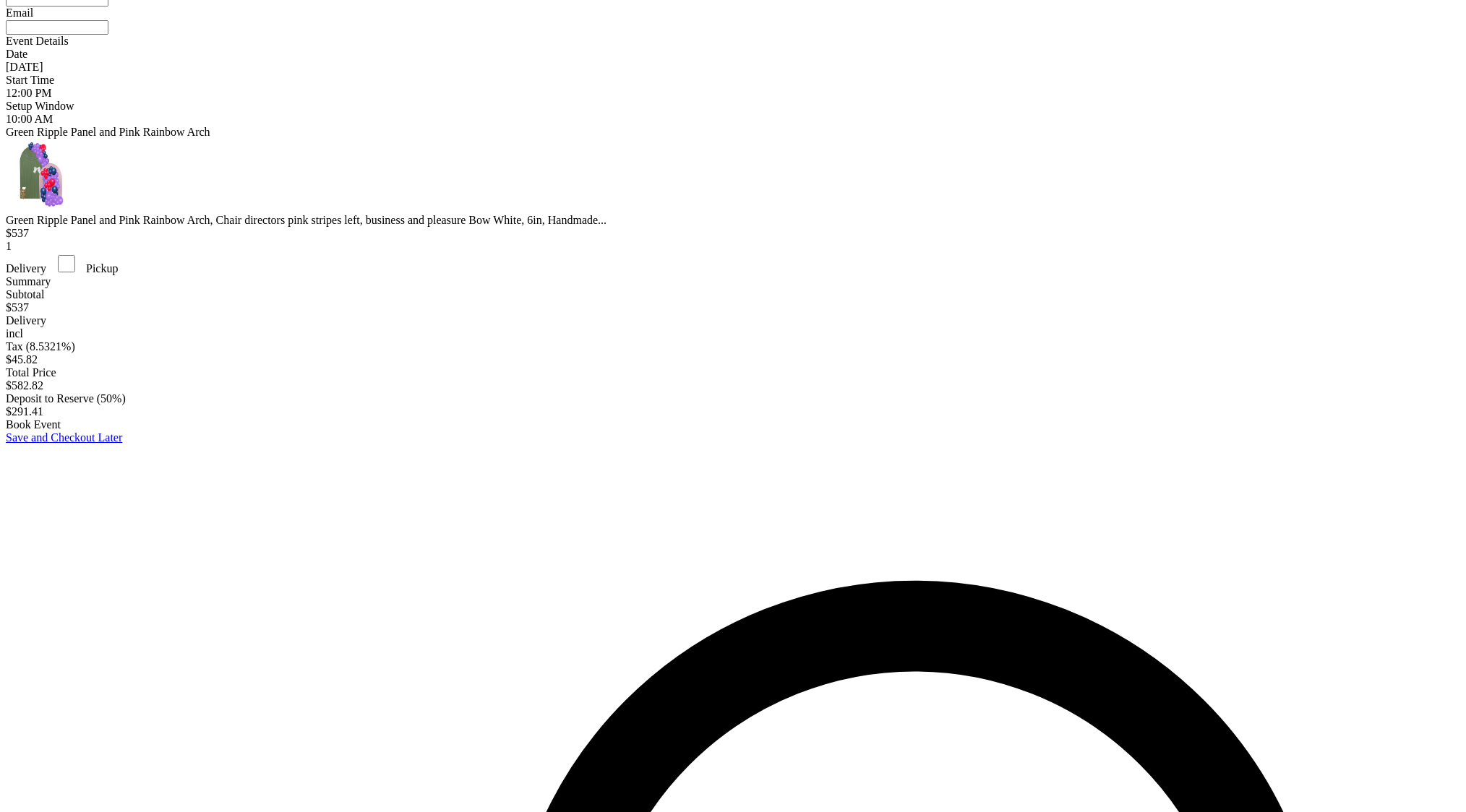
click at [543, 113] on div "Setup Window" at bounding box center [733, 106] width 1455 height 13
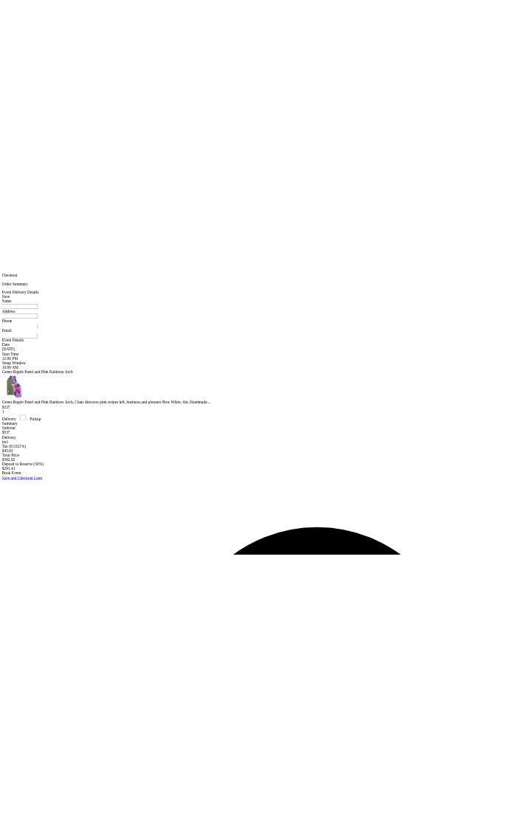
scroll to position [0, 0]
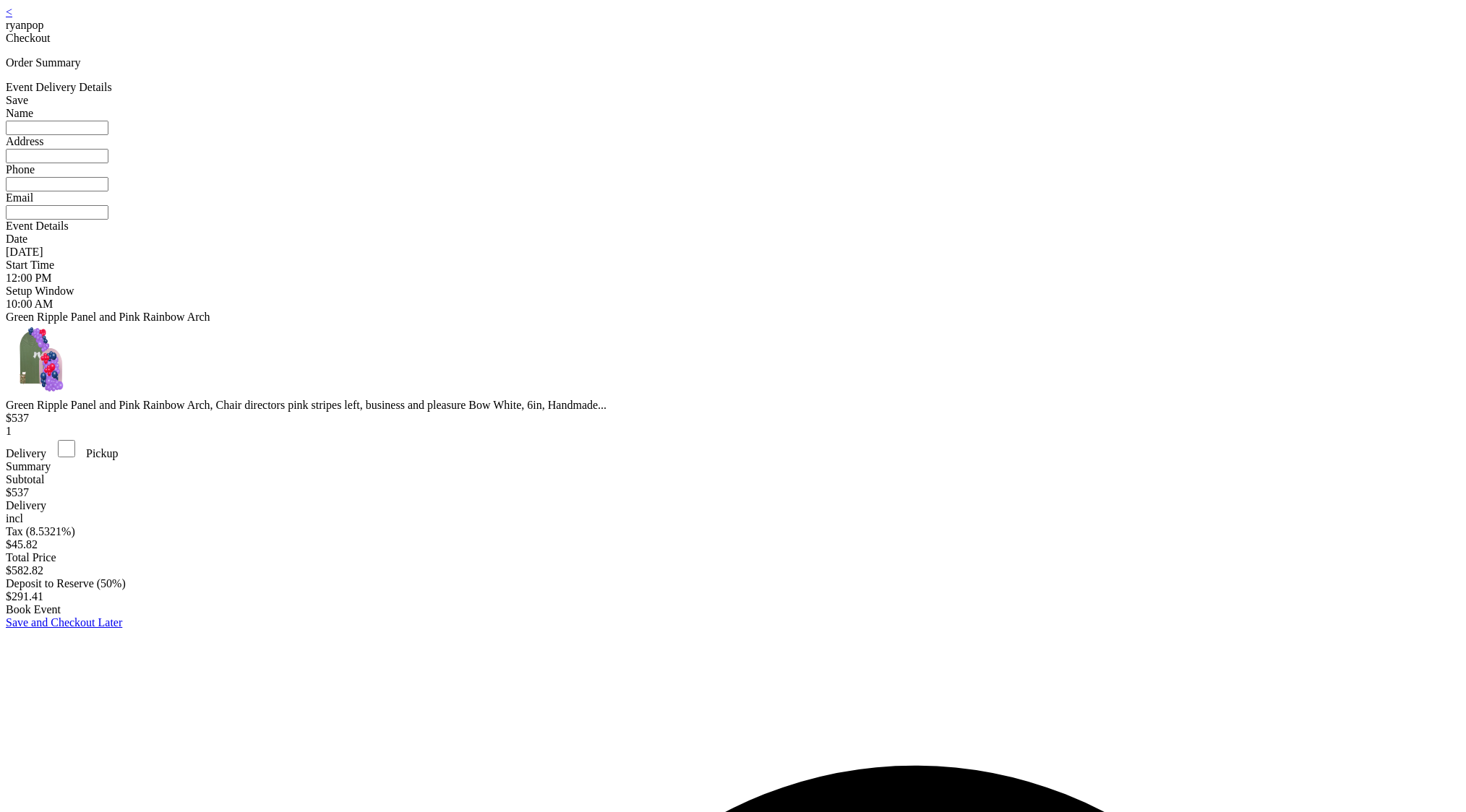
click at [517, 22] on div "< ryanpop" at bounding box center [733, 19] width 1455 height 26
click at [13, 18] on link "<" at bounding box center [9, 12] width 7 height 13
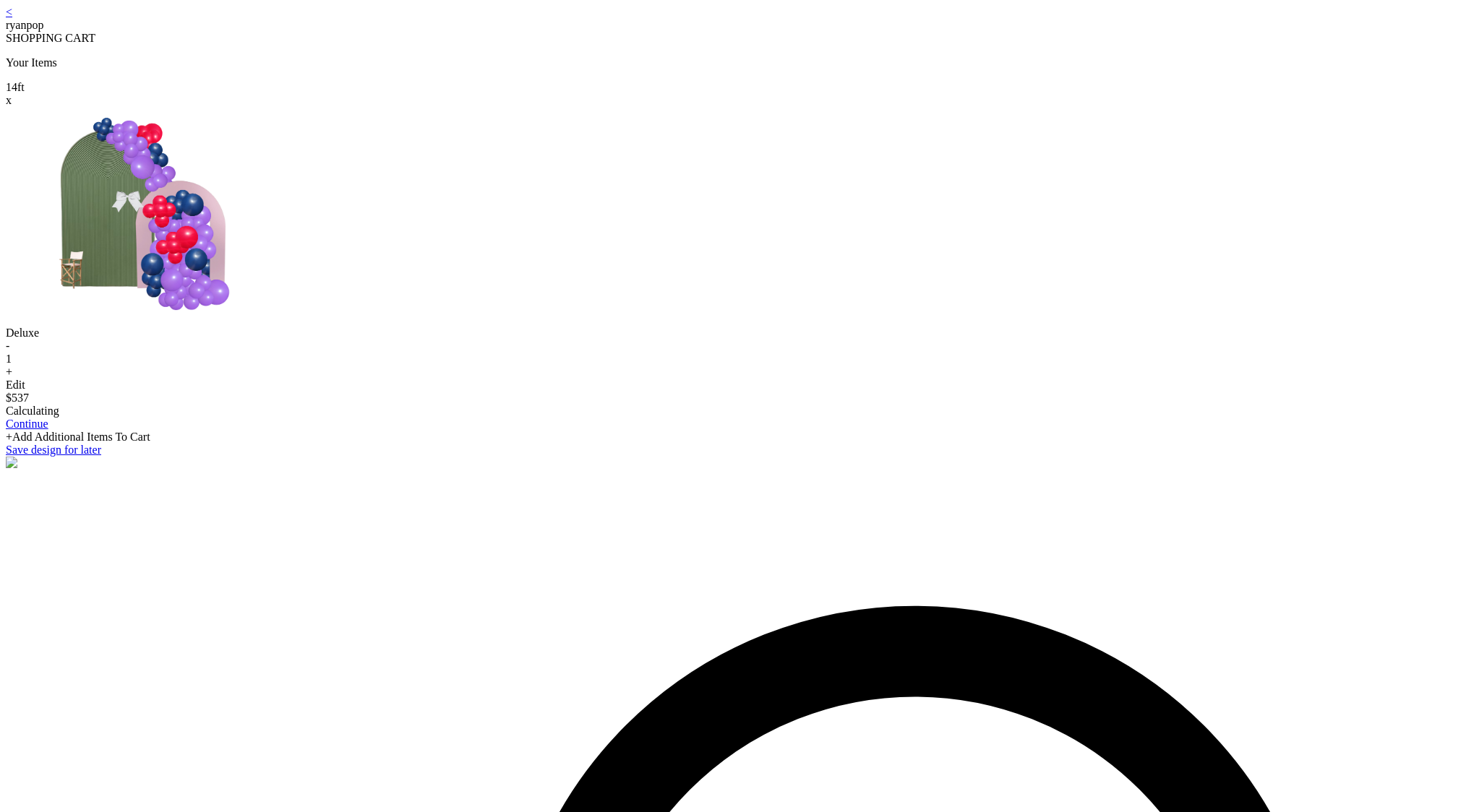
click at [13, 18] on link "<" at bounding box center [9, 12] width 7 height 13
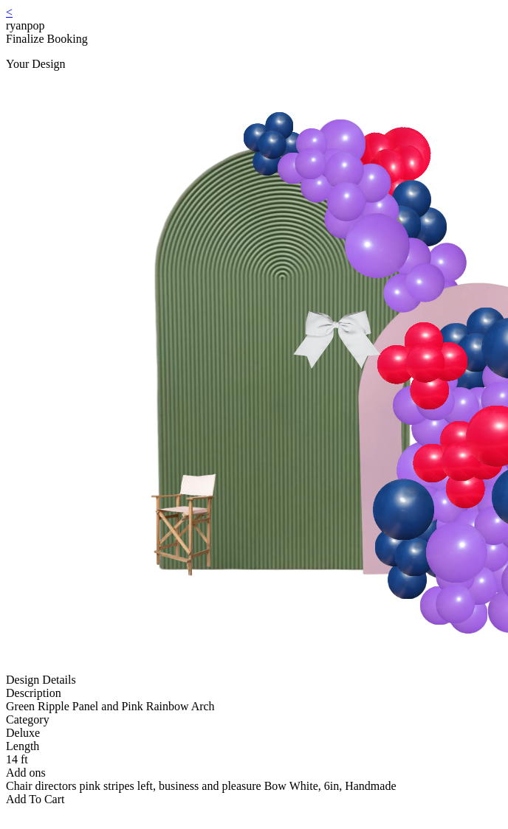
click at [250, 793] on div "Add To Cart" at bounding box center [254, 799] width 496 height 13
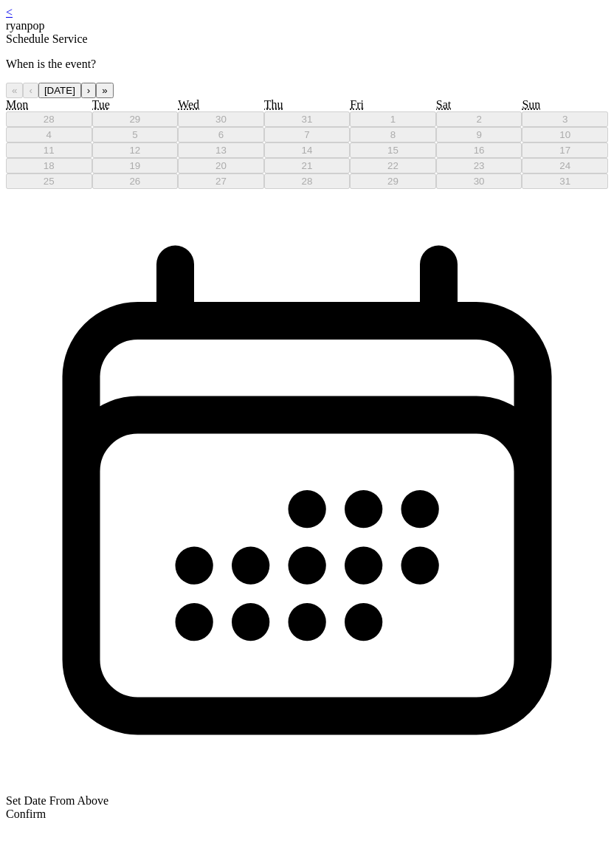
click at [96, 98] on button "›" at bounding box center [88, 90] width 15 height 15
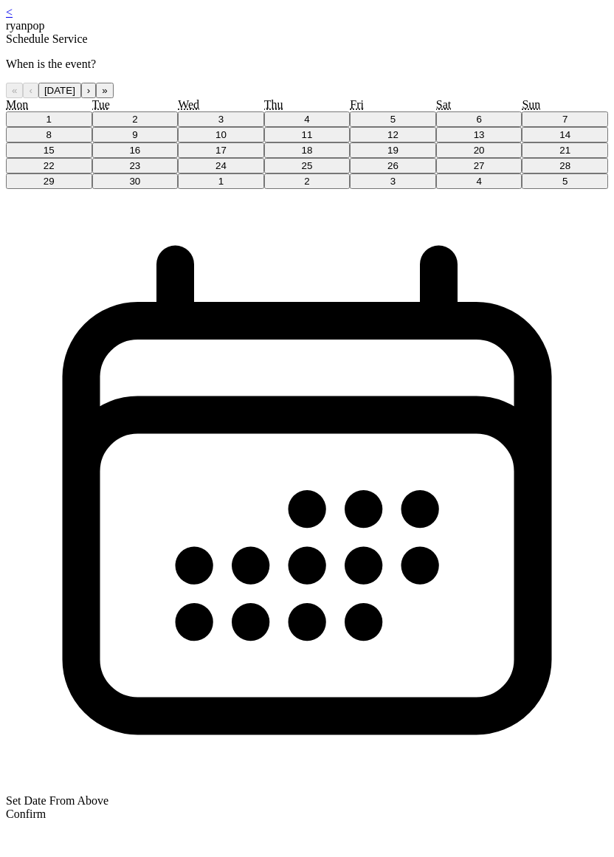
click at [321, 127] on button "4" at bounding box center [307, 118] width 86 height 15
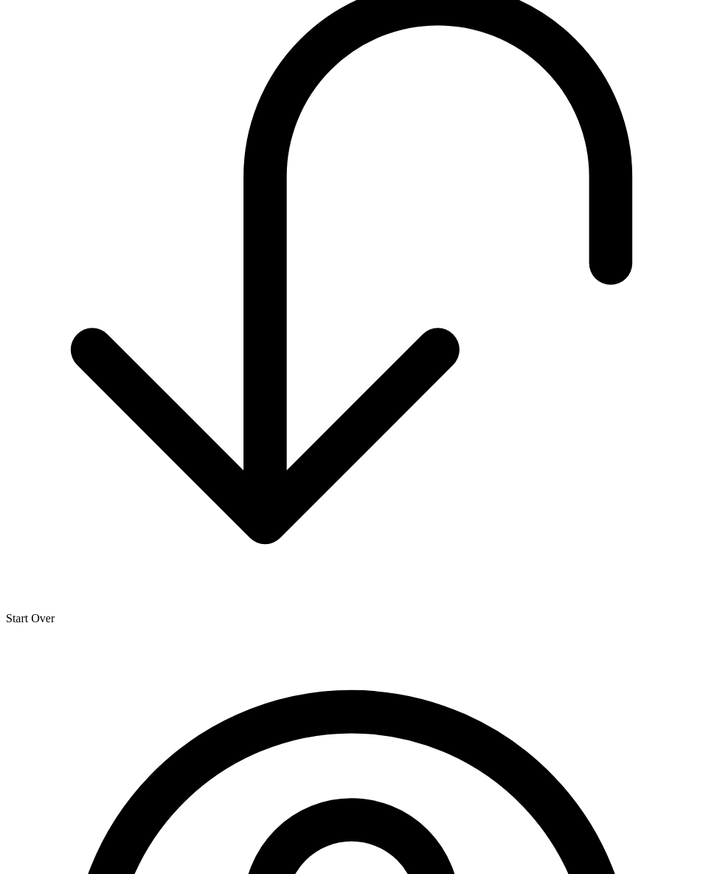
scroll to position [1191, 0]
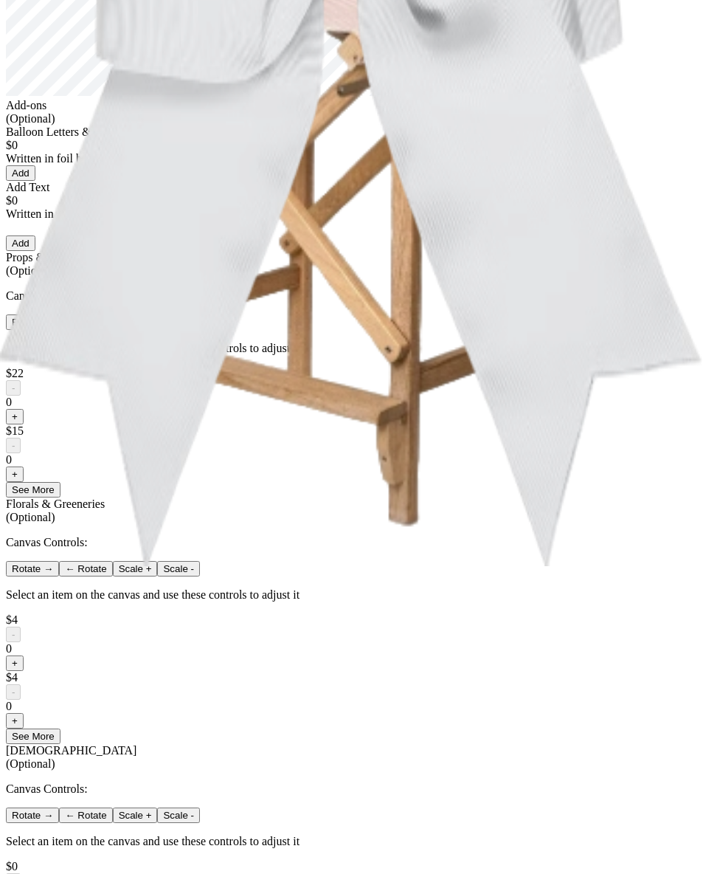
scroll to position [859, 0]
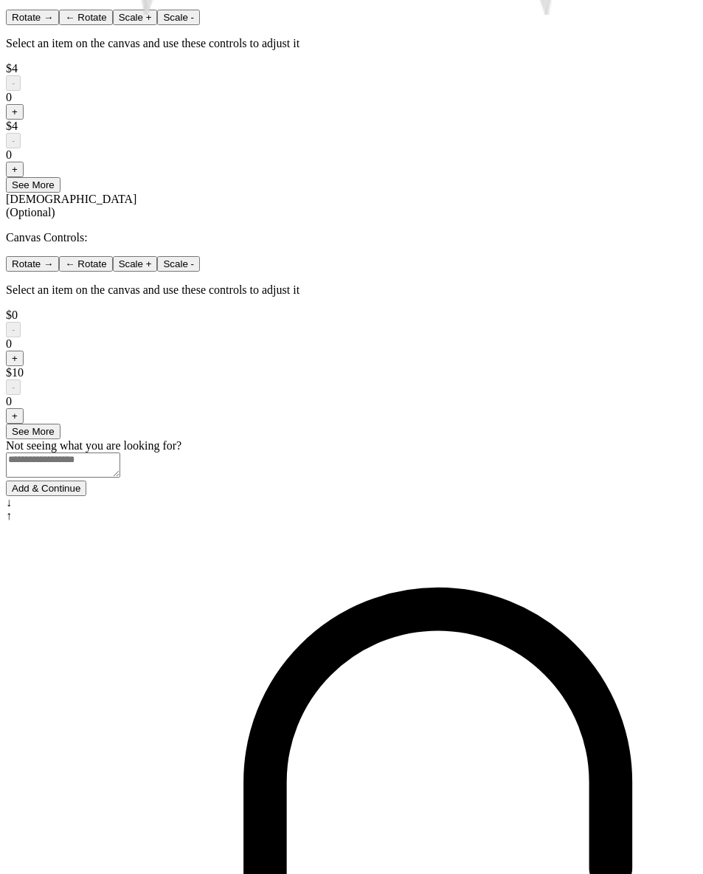
click at [86, 496] on button "Add & Continue" at bounding box center [46, 487] width 80 height 15
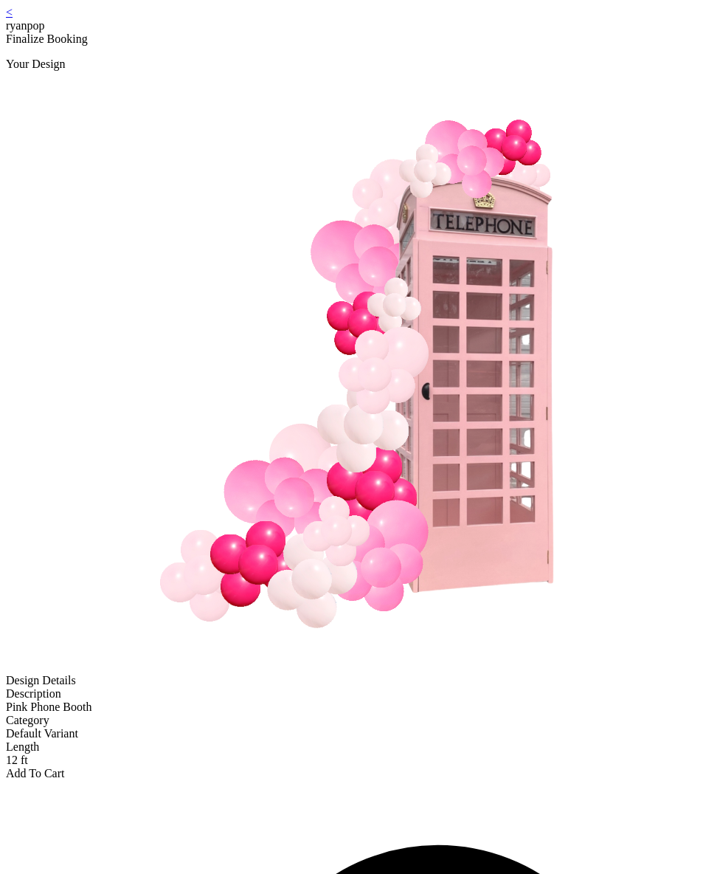
click at [346, 767] on div "Add To Cart" at bounding box center [351, 773] width 691 height 13
click at [348, 767] on div "Add To Cart" at bounding box center [351, 773] width 691 height 13
click at [384, 767] on div "Add To Cart" at bounding box center [351, 773] width 691 height 13
click at [295, 767] on div "Add To Cart" at bounding box center [351, 773] width 691 height 13
click at [313, 767] on div "Add To Cart" at bounding box center [351, 773] width 691 height 13
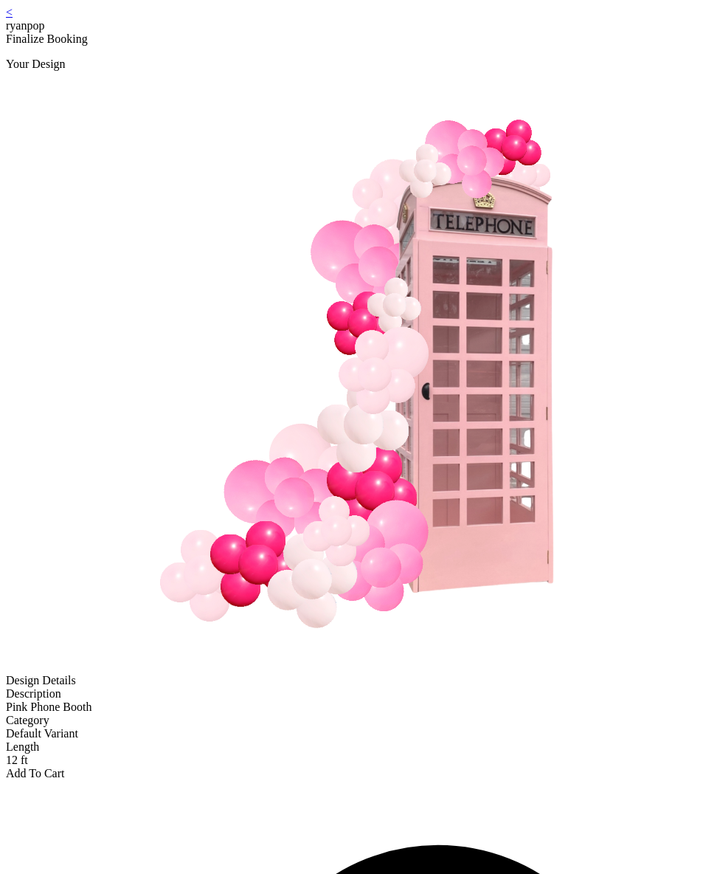
click at [261, 767] on div "Add To Cart" at bounding box center [351, 773] width 691 height 13
click at [331, 767] on div "Add To Cart" at bounding box center [351, 773] width 691 height 13
click at [352, 767] on div "Add To Cart" at bounding box center [351, 773] width 691 height 13
click at [286, 767] on div "Add To Cart" at bounding box center [351, 773] width 691 height 13
click at [324, 767] on div "Add To Cart" at bounding box center [351, 773] width 691 height 13
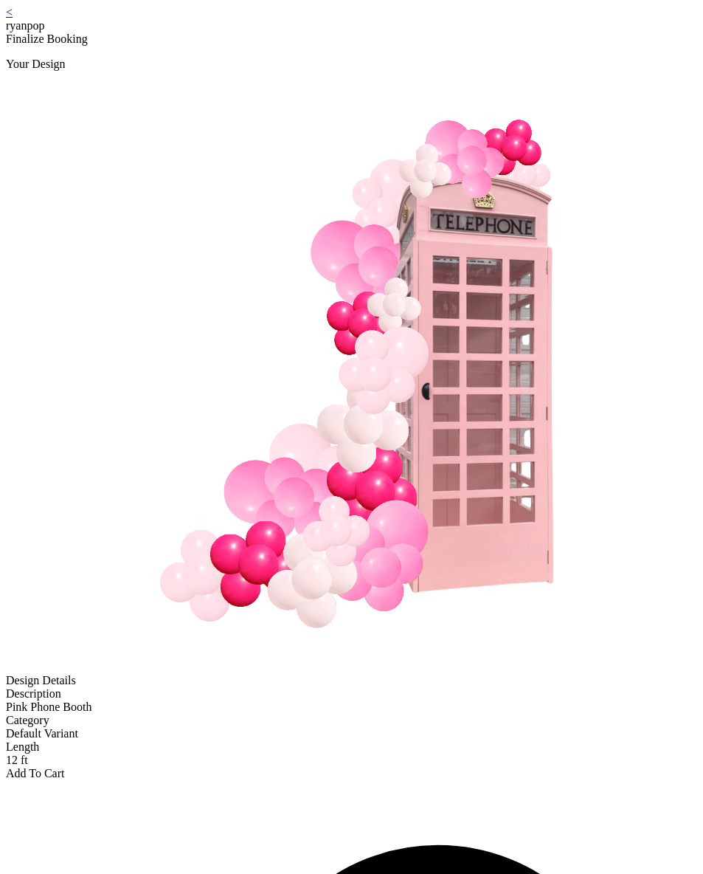
click at [239, 767] on div "Add To Cart" at bounding box center [351, 773] width 691 height 13
click at [288, 767] on div "Add To Cart" at bounding box center [351, 773] width 691 height 13
click at [238, 767] on div "Add To Cart" at bounding box center [351, 773] width 691 height 13
click at [243, 767] on div "Add To Cart" at bounding box center [351, 773] width 691 height 13
click at [336, 767] on div "Add To Cart" at bounding box center [351, 773] width 691 height 13
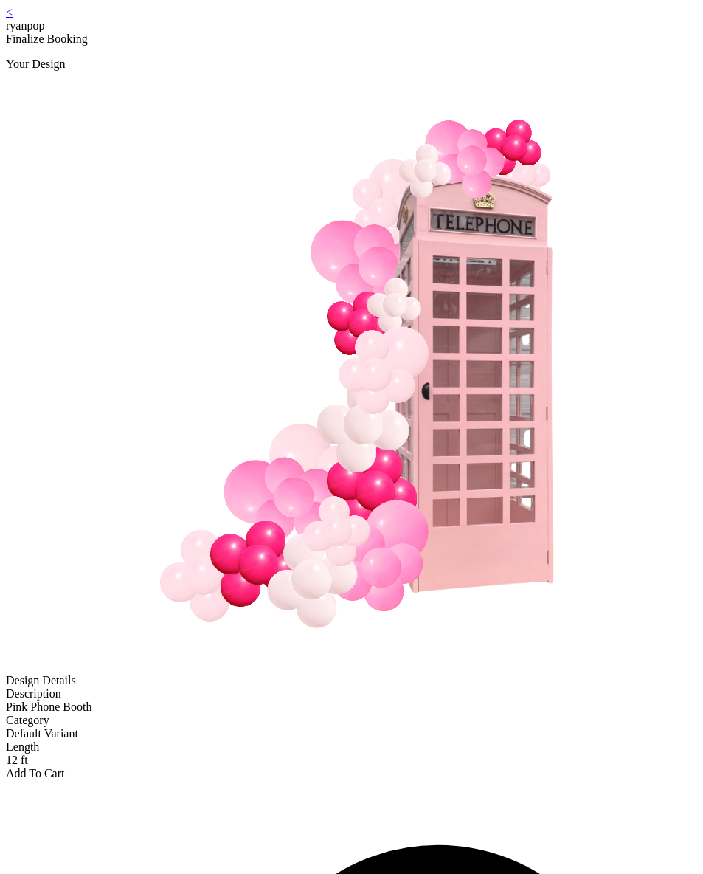
click at [331, 767] on div "Add To Cart" at bounding box center [351, 773] width 691 height 13
click at [334, 767] on div "Add To Cart" at bounding box center [351, 773] width 691 height 13
click at [288, 767] on div "Add To Cart" at bounding box center [351, 773] width 691 height 13
click at [238, 767] on div "Add To Cart" at bounding box center [351, 773] width 691 height 13
click at [13, 18] on link "<" at bounding box center [9, 12] width 7 height 13
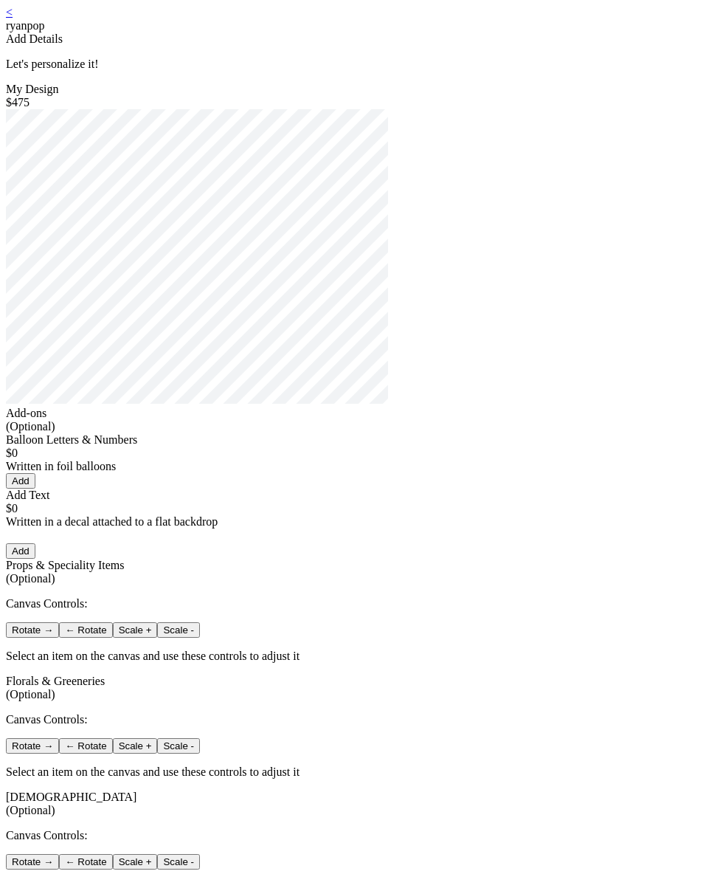
click at [13, 18] on link "<" at bounding box center [9, 12] width 7 height 13
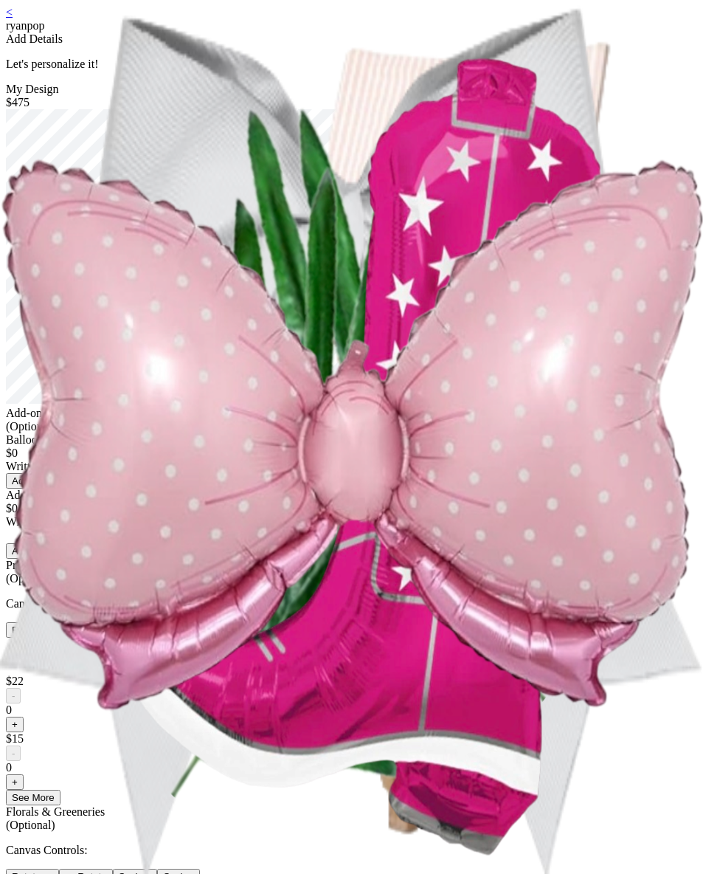
drag, startPoint x: 129, startPoint y: 35, endPoint x: 125, endPoint y: 19, distance: 16.8
click at [130, 35] on div "< ryanpop Add Details Let's personalize it! My Design $475 Add-ons (Optional) B…" at bounding box center [351, 680] width 691 height 1349
click at [122, 15] on div "< ryanpop Add Details Let's personalize it! My Design $475 Add-ons (Optional) B…" at bounding box center [351, 680] width 691 height 1349
click at [13, 18] on link "<" at bounding box center [9, 12] width 7 height 13
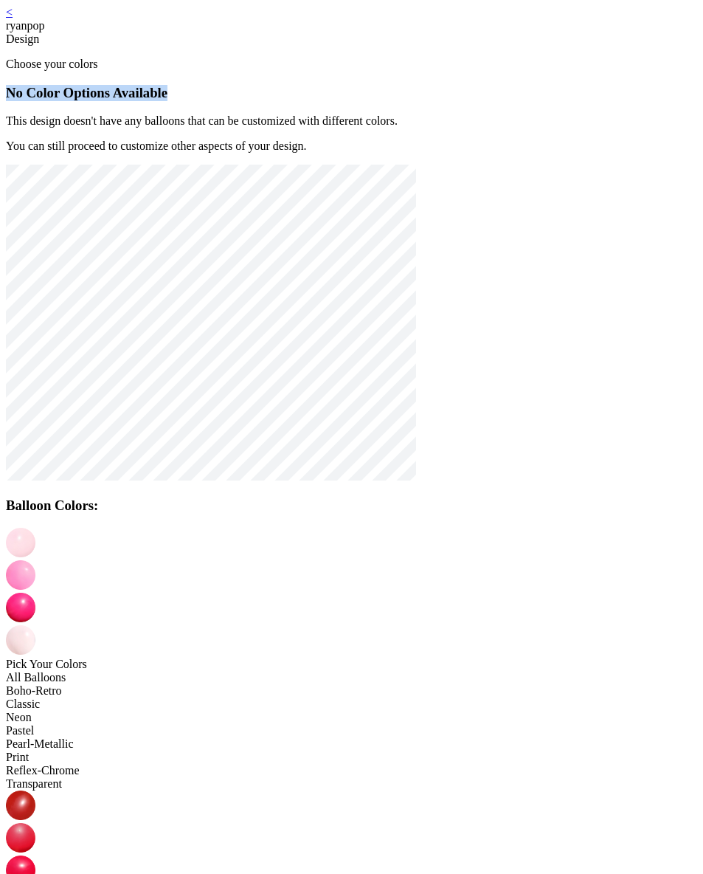
drag, startPoint x: 269, startPoint y: 115, endPoint x: 443, endPoint y: 127, distance: 174.5
click at [443, 101] on h3 "No Color Options Available" at bounding box center [351, 93] width 691 height 16
copy h3 "No Color Options Available"
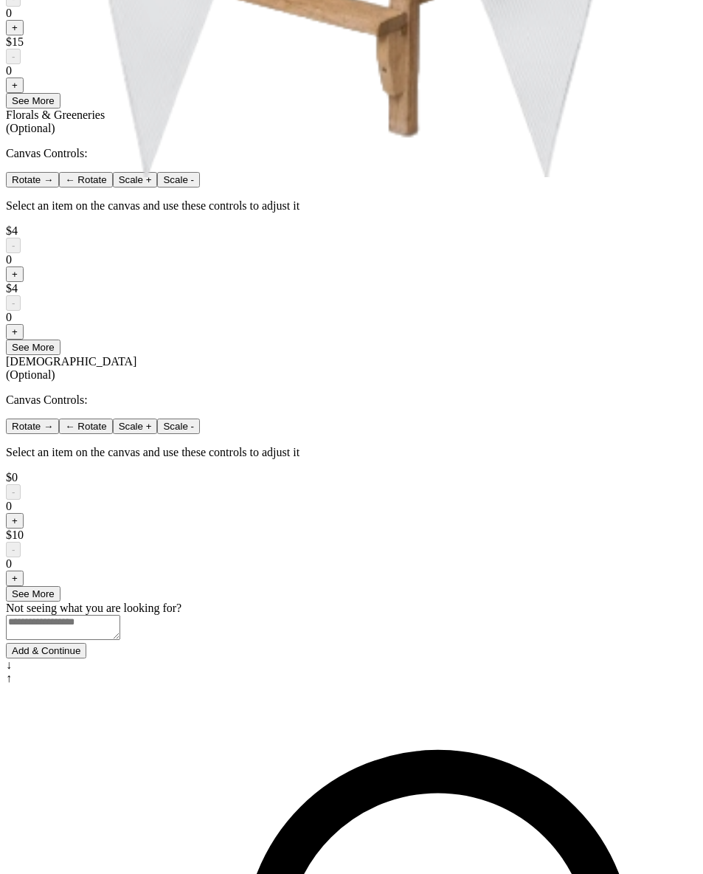
scroll to position [859, 0]
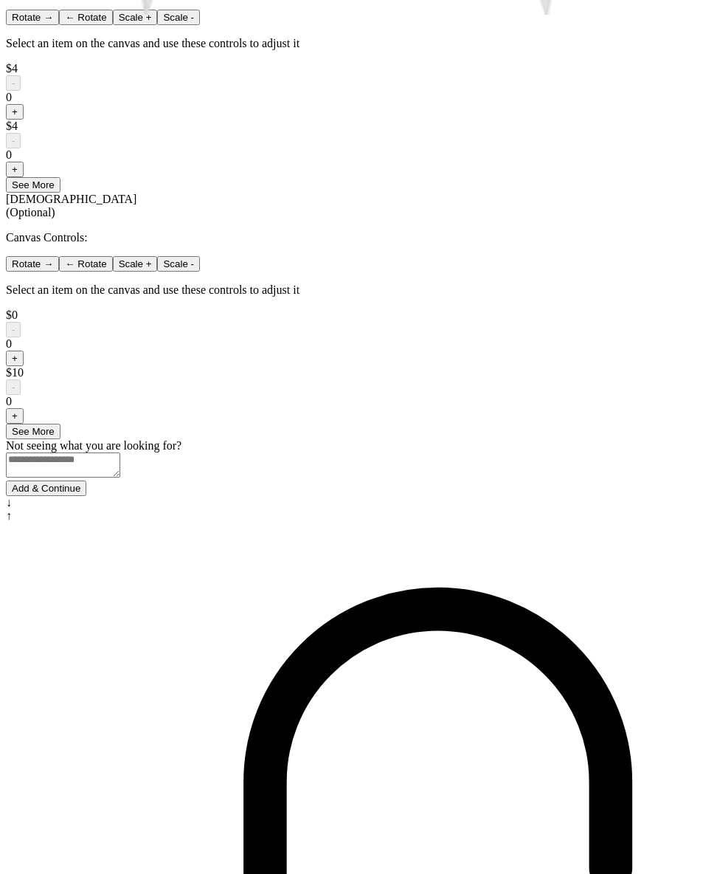
click at [86, 496] on button "Add & Continue" at bounding box center [46, 487] width 80 height 15
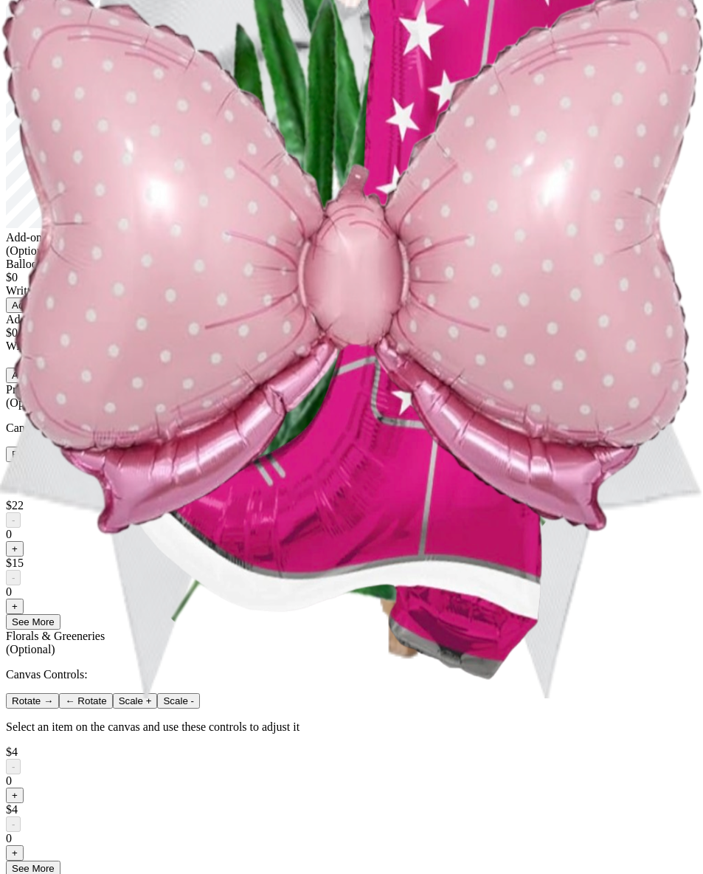
scroll to position [0, 0]
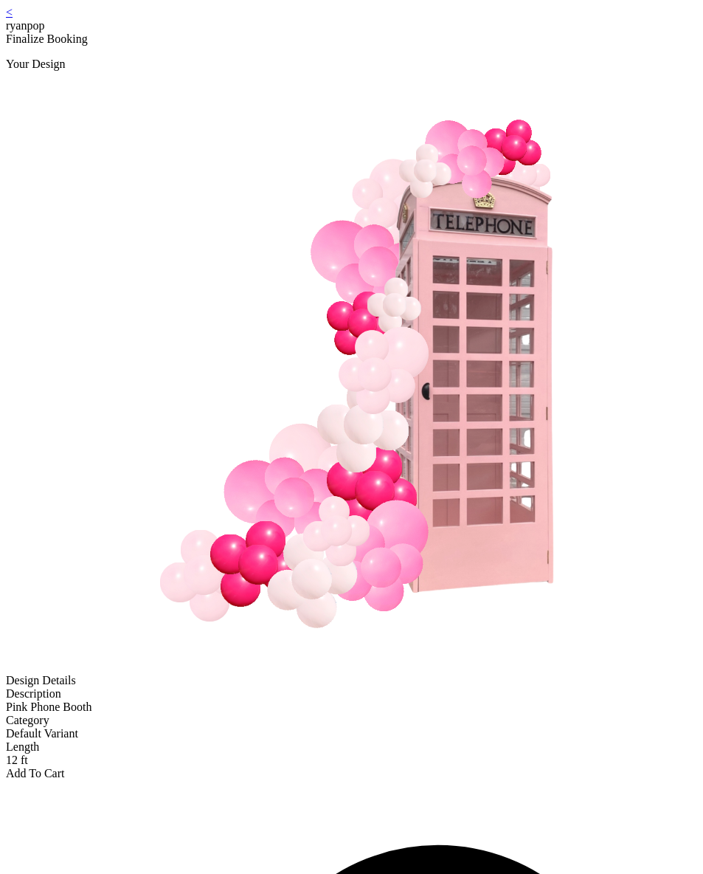
click at [392, 767] on div "Add To Cart" at bounding box center [351, 773] width 691 height 13
click at [387, 767] on div "Add To Cart" at bounding box center [351, 773] width 691 height 13
click at [352, 767] on div "Add To Cart" at bounding box center [351, 773] width 691 height 13
click at [351, 767] on div "Add To Cart" at bounding box center [351, 773] width 691 height 13
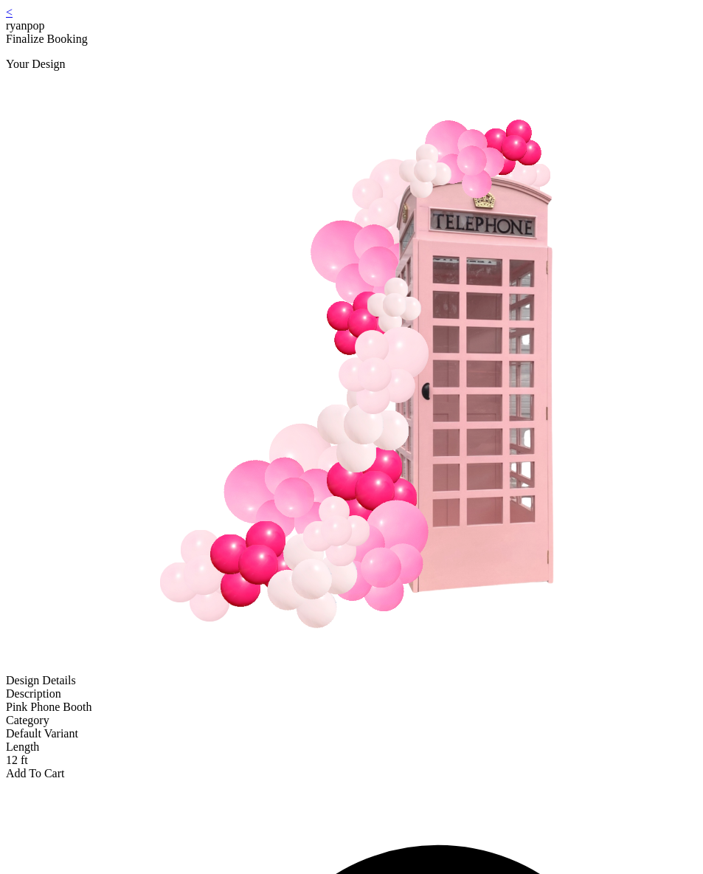
click at [351, 767] on div "Add To Cart" at bounding box center [351, 773] width 691 height 13
click at [350, 767] on div "Add To Cart" at bounding box center [351, 773] width 691 height 13
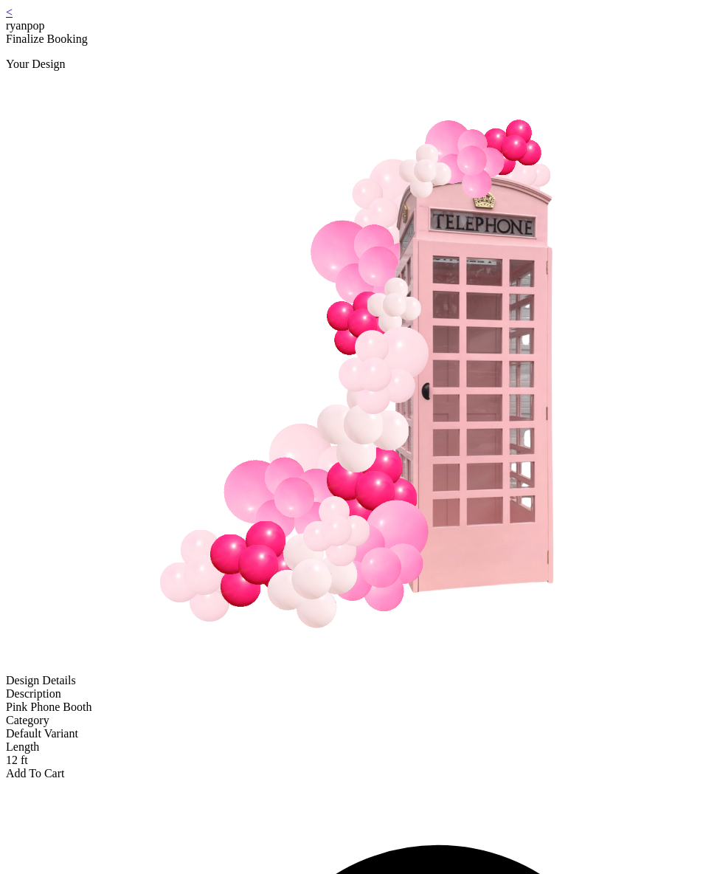
click at [350, 767] on div "Add To Cart" at bounding box center [351, 773] width 691 height 13
click at [13, 18] on link "<" at bounding box center [9, 12] width 7 height 13
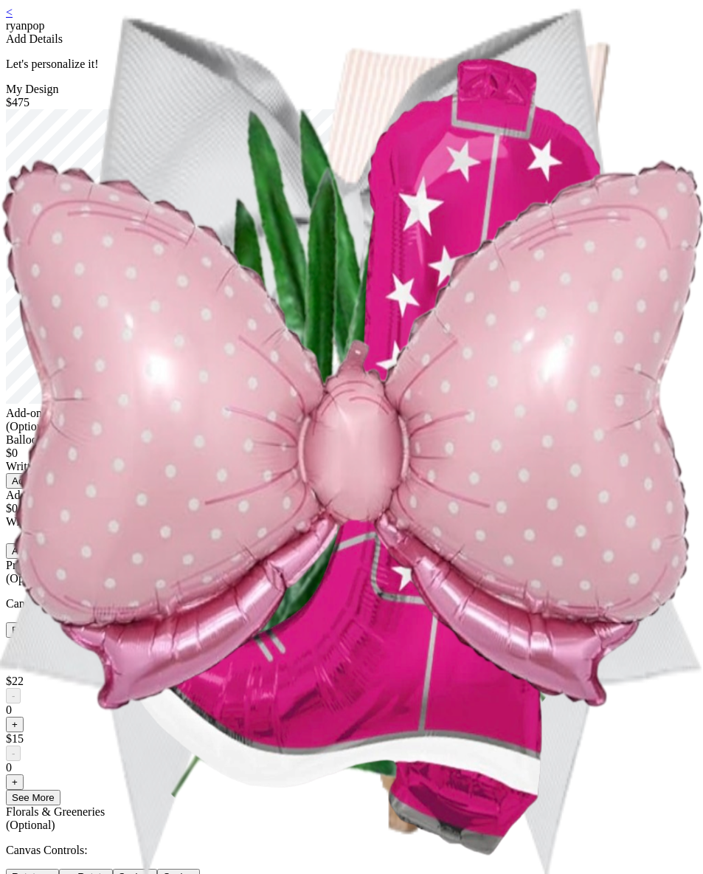
click at [13, 18] on link "<" at bounding box center [9, 12] width 7 height 13
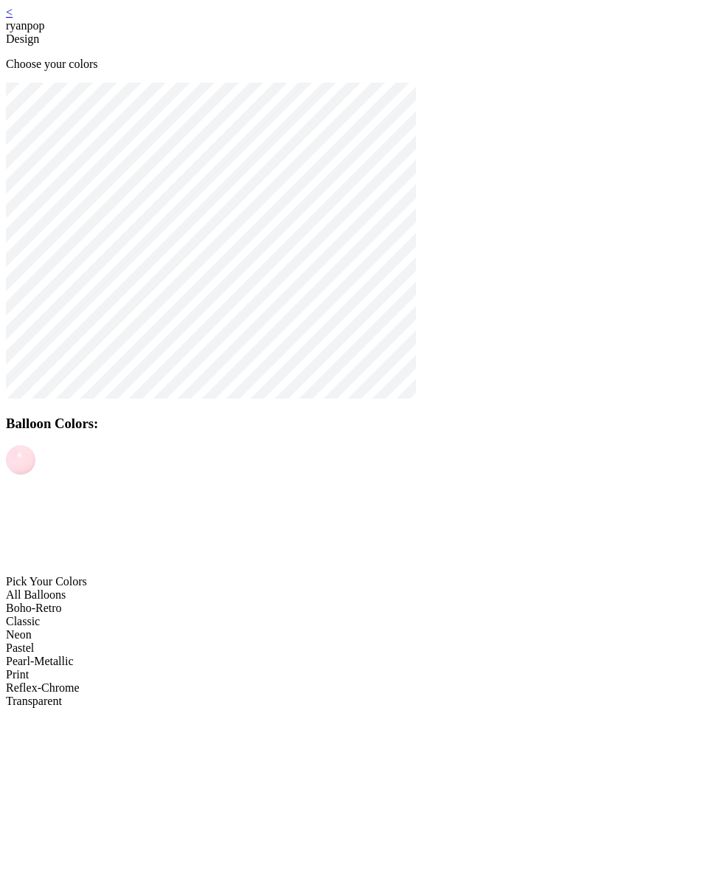
click at [35, 837] on img at bounding box center [21, 852] width 30 height 30
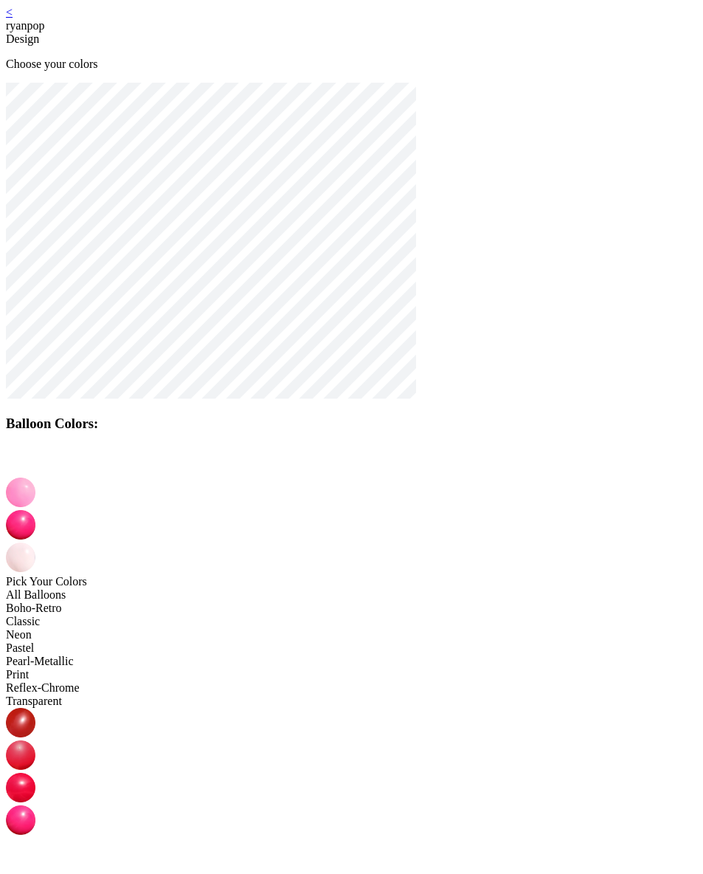
click at [35, 477] on img at bounding box center [21, 492] width 30 height 30
click at [35, 870] on img at bounding box center [21, 885] width 30 height 30
click at [35, 510] on img at bounding box center [21, 525] width 30 height 30
click at [35, 542] on img at bounding box center [21, 557] width 30 height 30
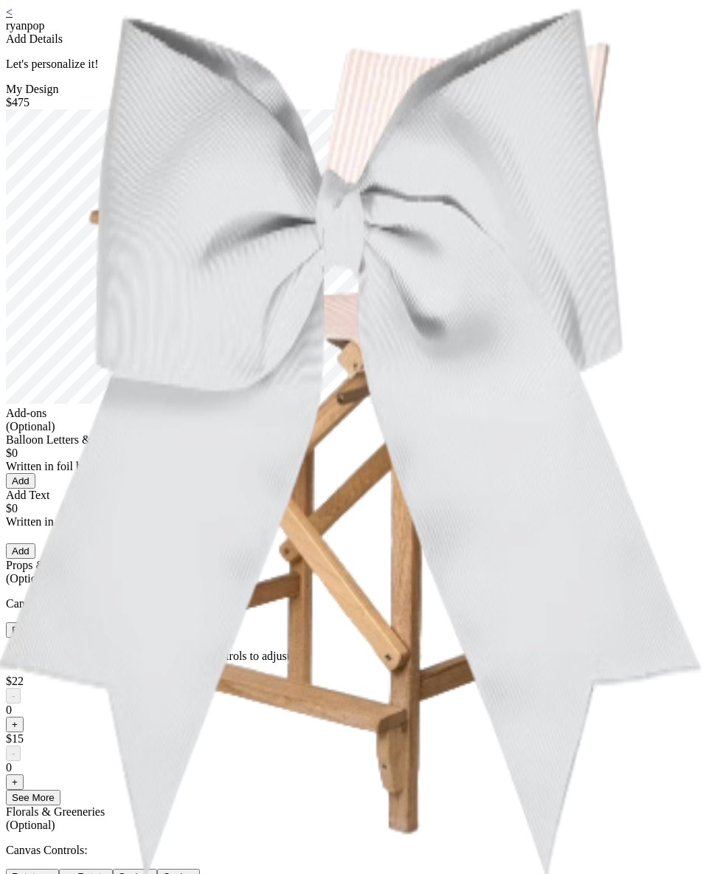
scroll to position [859, 0]
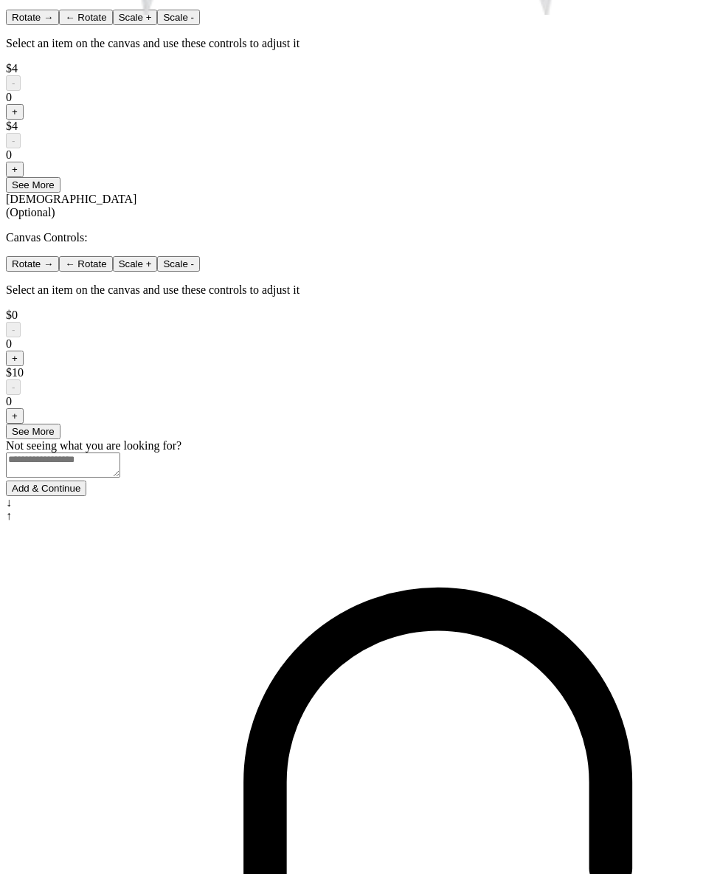
click at [86, 496] on button "Add & Continue" at bounding box center [46, 487] width 80 height 15
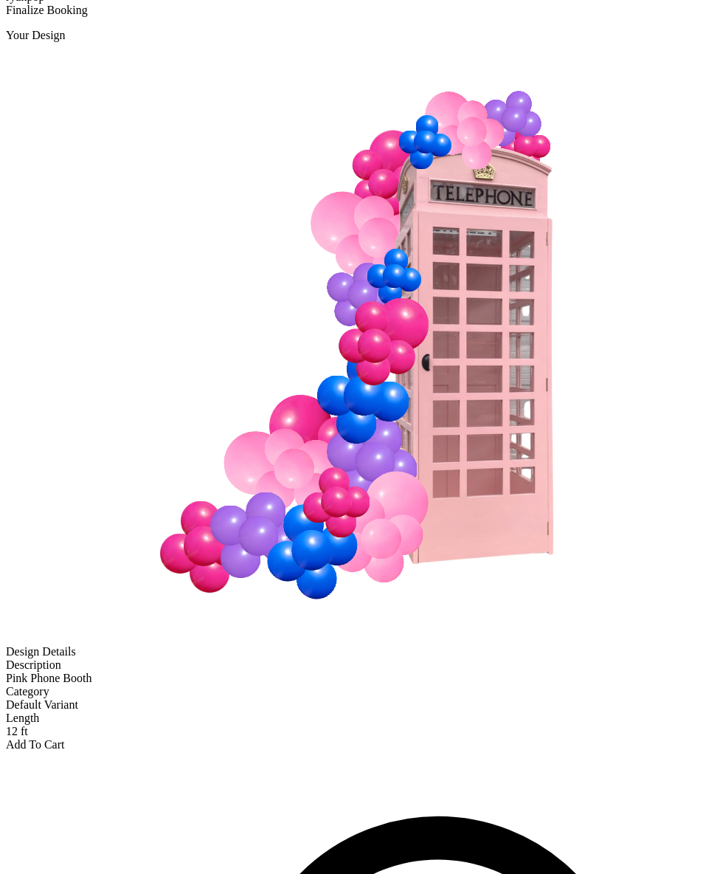
scroll to position [30, 0]
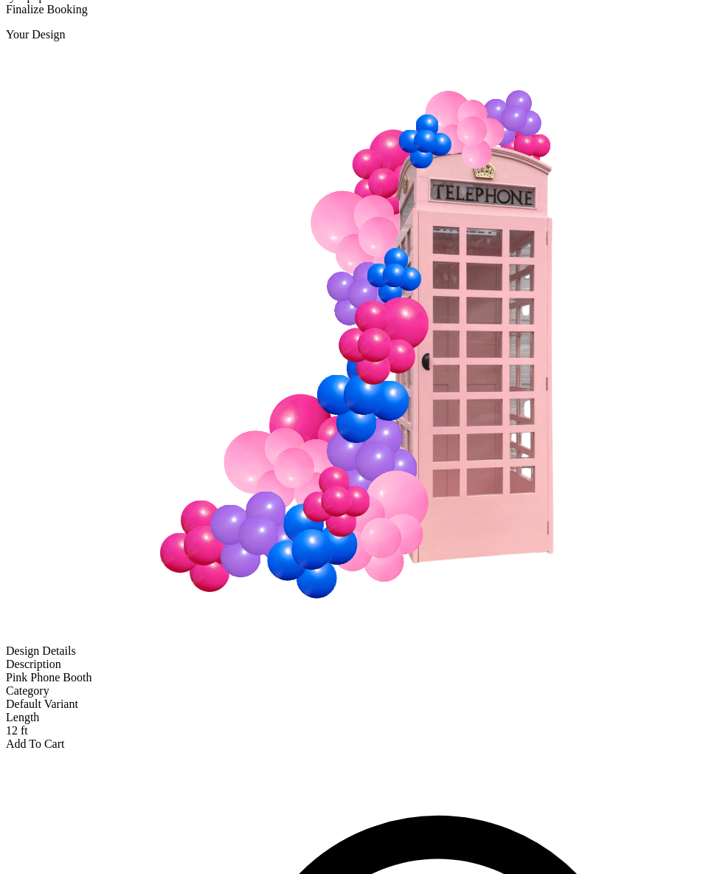
click at [353, 737] on div "Add To Cart" at bounding box center [351, 743] width 691 height 13
click at [351, 737] on div "Add To Cart" at bounding box center [351, 743] width 691 height 13
click at [350, 737] on div "Add To Cart" at bounding box center [351, 743] width 691 height 13
click at [351, 737] on div "Add To Cart" at bounding box center [351, 743] width 691 height 13
click at [350, 737] on div "Add To Cart" at bounding box center [351, 743] width 691 height 13
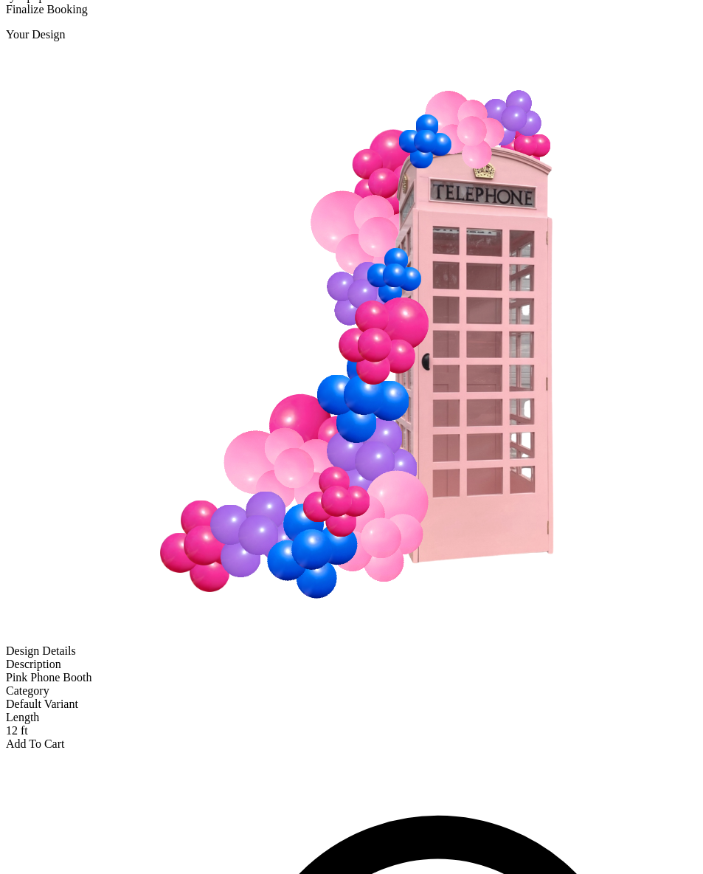
click at [350, 737] on div "Add To Cart" at bounding box center [351, 743] width 691 height 13
click at [348, 737] on div "Add To Cart" at bounding box center [351, 743] width 691 height 13
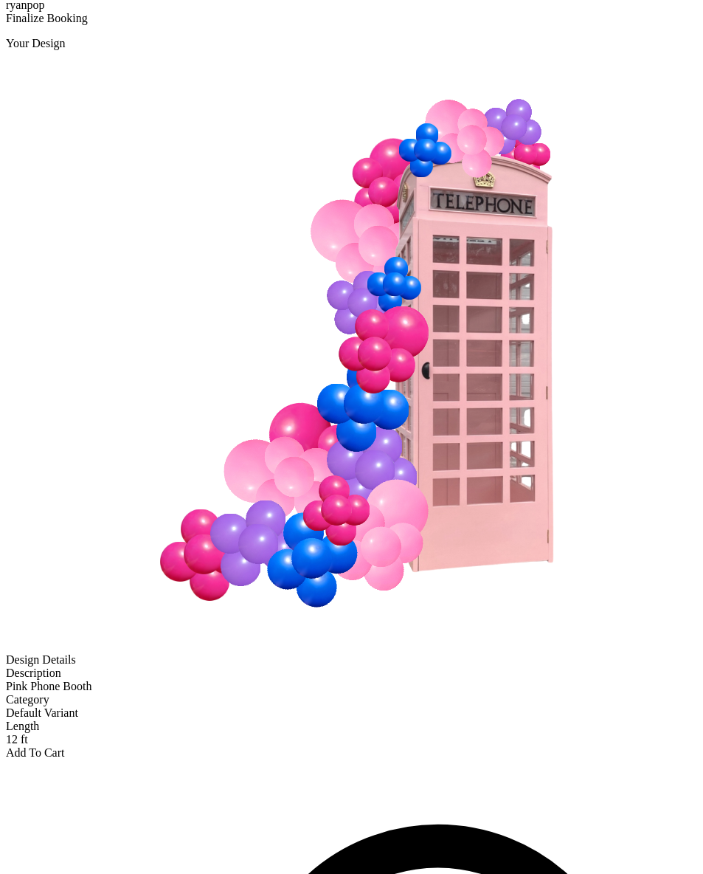
scroll to position [0, 0]
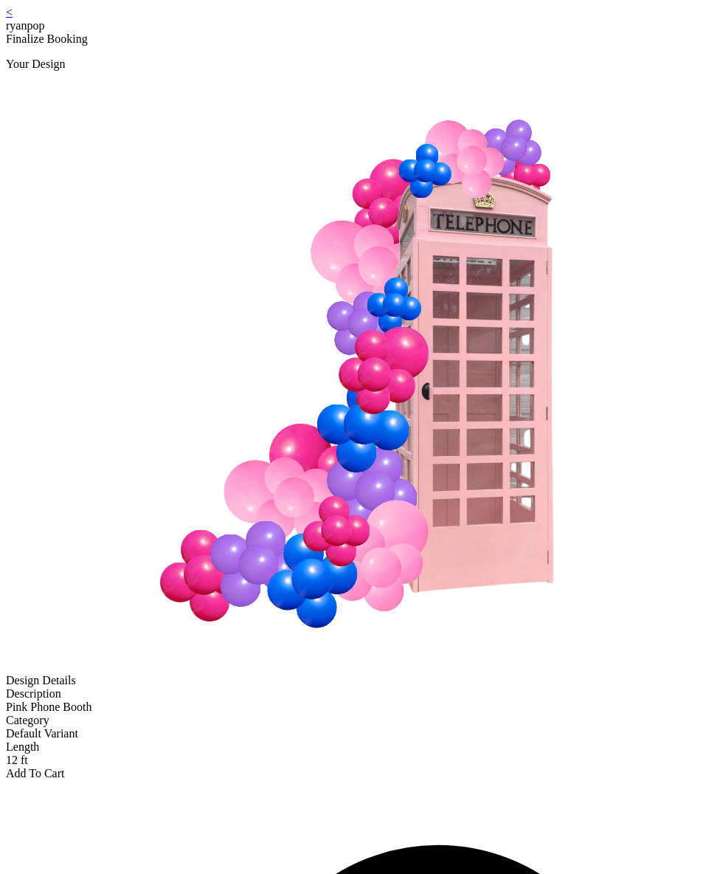
click at [13, 18] on link "<" at bounding box center [9, 12] width 7 height 13
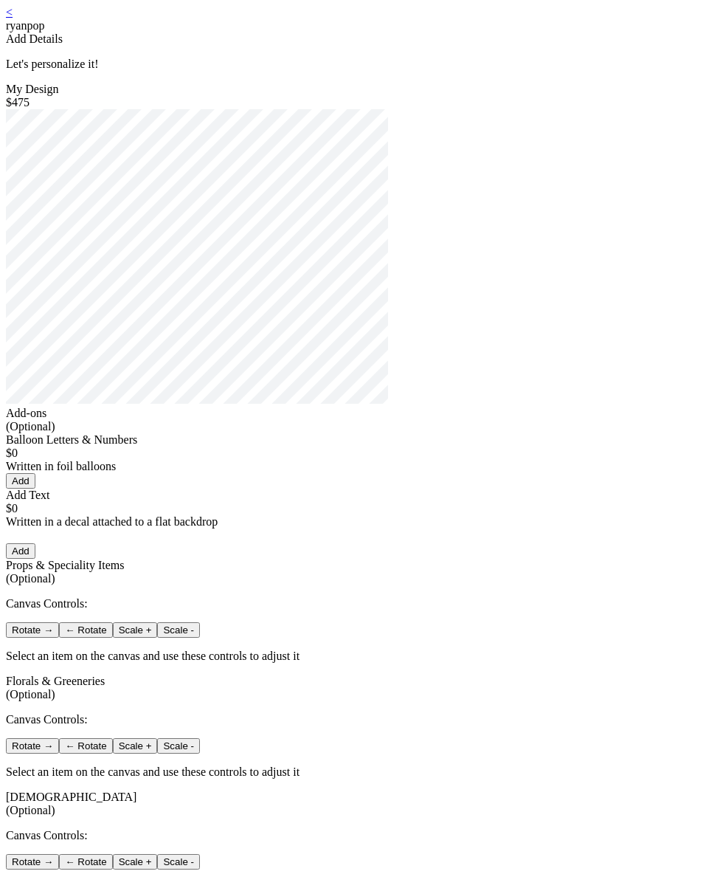
click at [13, 18] on link "<" at bounding box center [9, 12] width 7 height 13
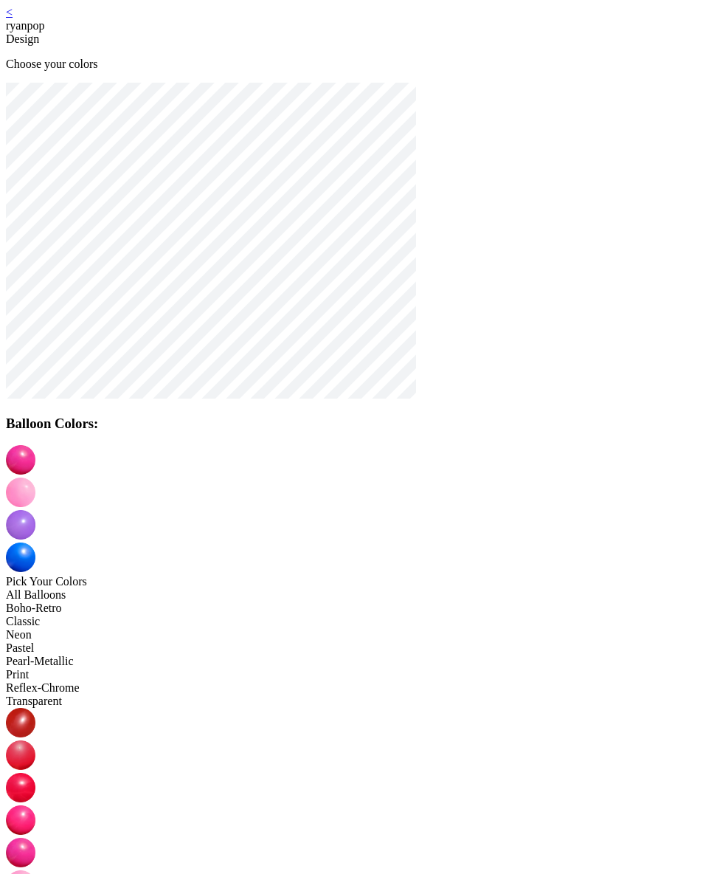
click at [148, 588] on div "All Balloons" at bounding box center [351, 594] width 691 height 13
click at [35, 805] on img at bounding box center [21, 820] width 30 height 30
click at [35, 477] on img at bounding box center [21, 492] width 30 height 30
click at [35, 870] on img at bounding box center [21, 885] width 30 height 30
click at [35, 510] on img at bounding box center [21, 525] width 30 height 30
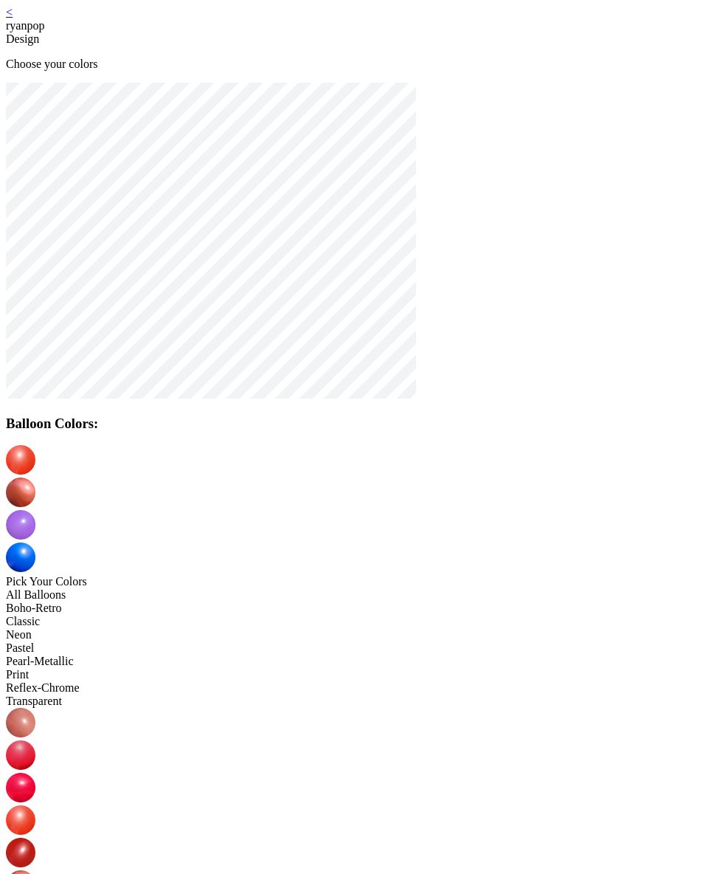
click at [35, 542] on img at bounding box center [21, 557] width 30 height 30
click at [35, 837] on img at bounding box center [21, 852] width 30 height 30
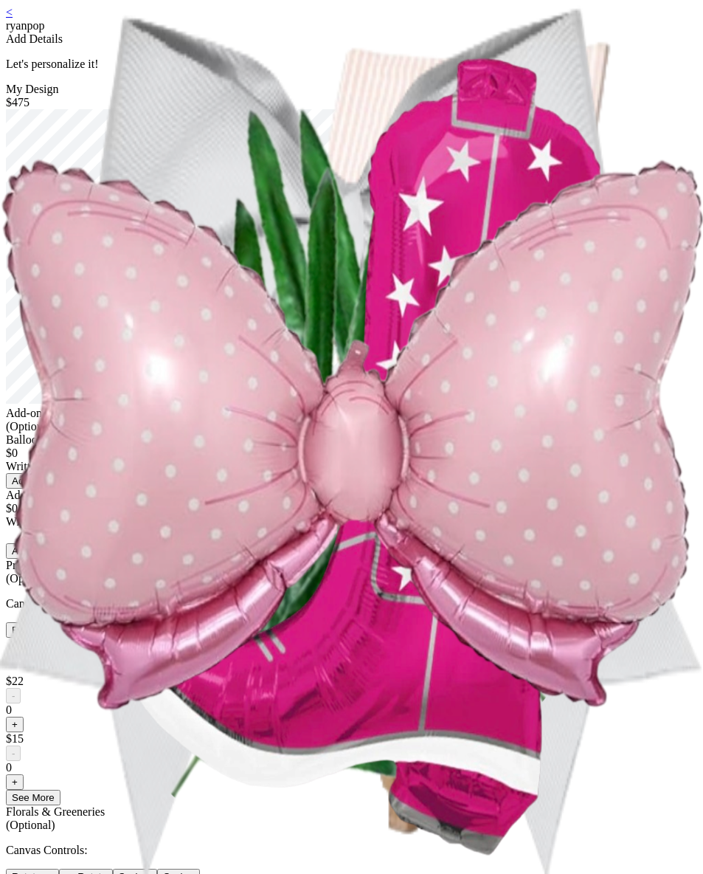
click at [126, 22] on div "< ryanpop Add Details Let's personalize it! My Design $475 Add-ons (Optional) B…" at bounding box center [351, 680] width 691 height 1349
click at [13, 18] on link "<" at bounding box center [9, 12] width 7 height 13
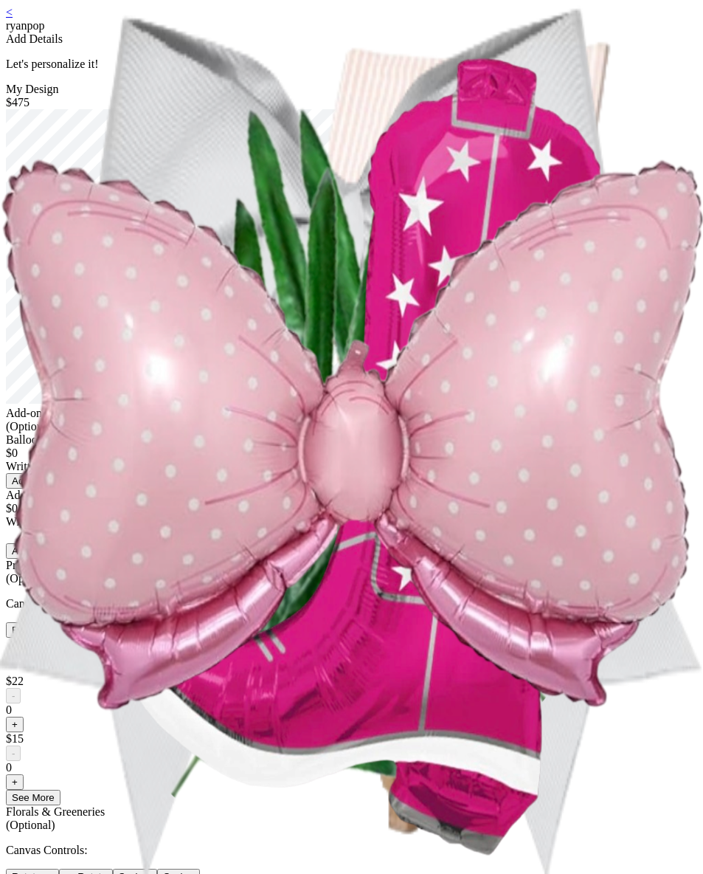
click at [134, 21] on div "< ryanpop" at bounding box center [351, 19] width 691 height 27
click at [13, 18] on link "<" at bounding box center [9, 12] width 7 height 13
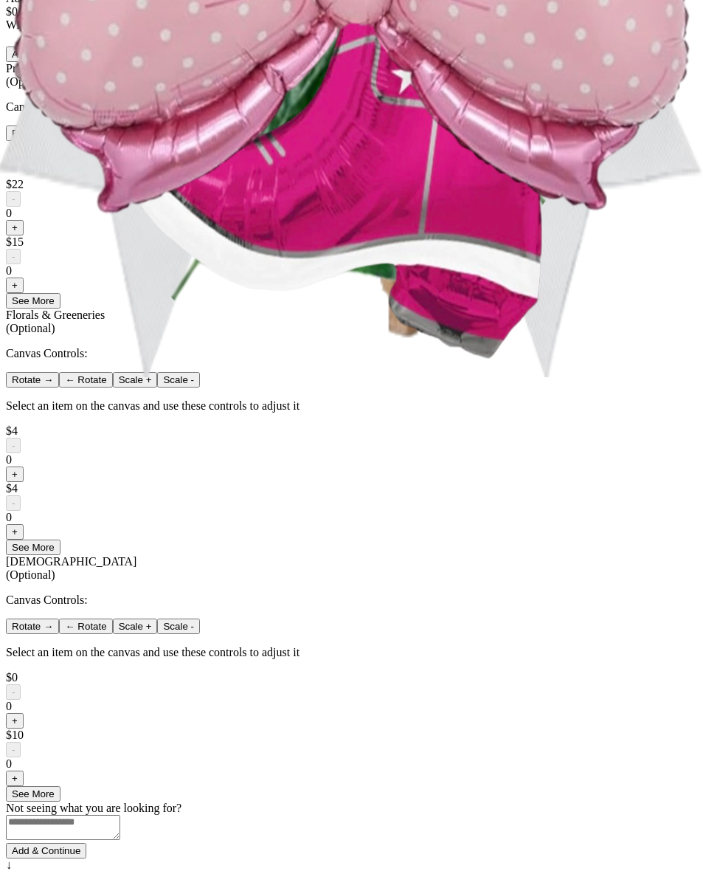
click at [24, 235] on button "+" at bounding box center [15, 227] width 18 height 15
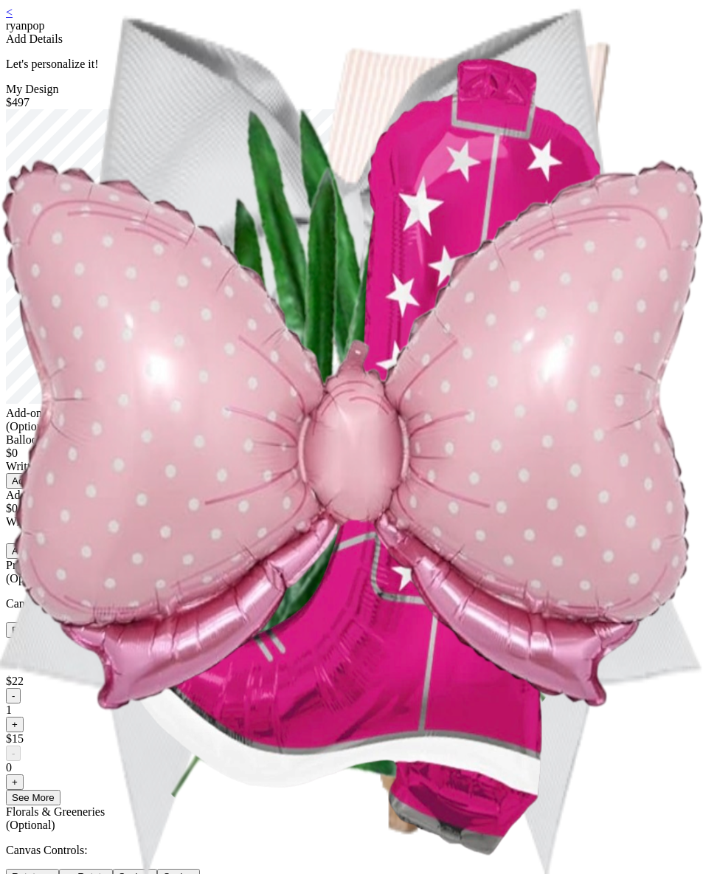
scroll to position [859, 0]
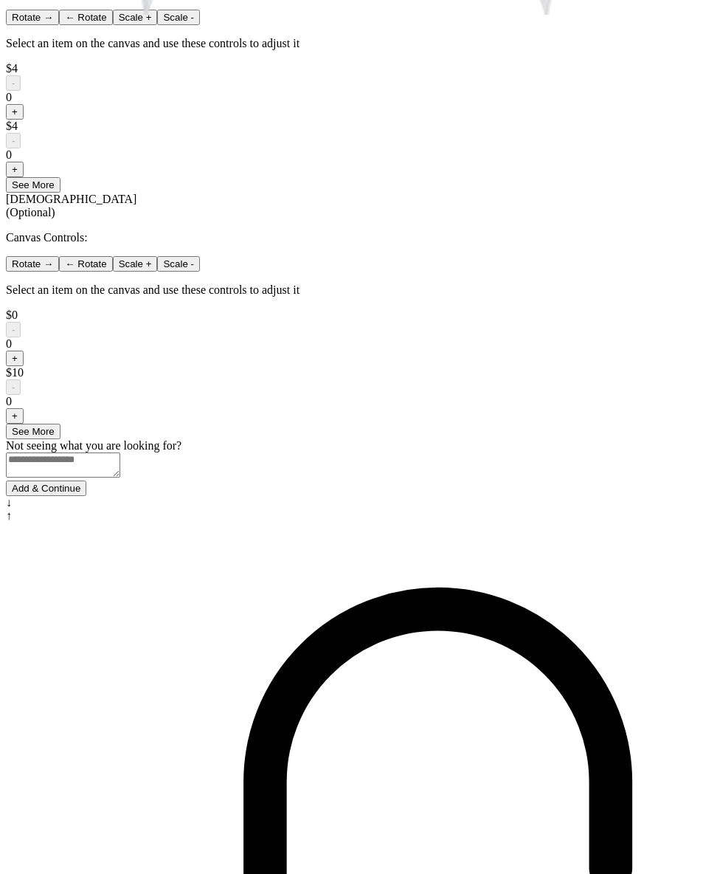
click at [86, 496] on button "Add & Continue" at bounding box center [46, 487] width 80 height 15
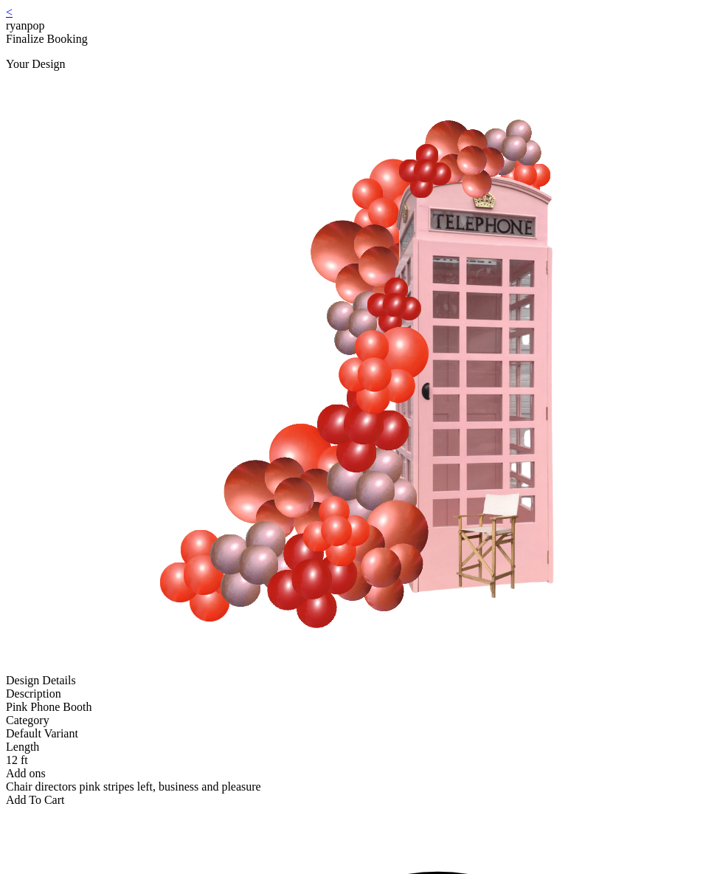
click at [338, 793] on div "Add To Cart" at bounding box center [351, 799] width 691 height 13
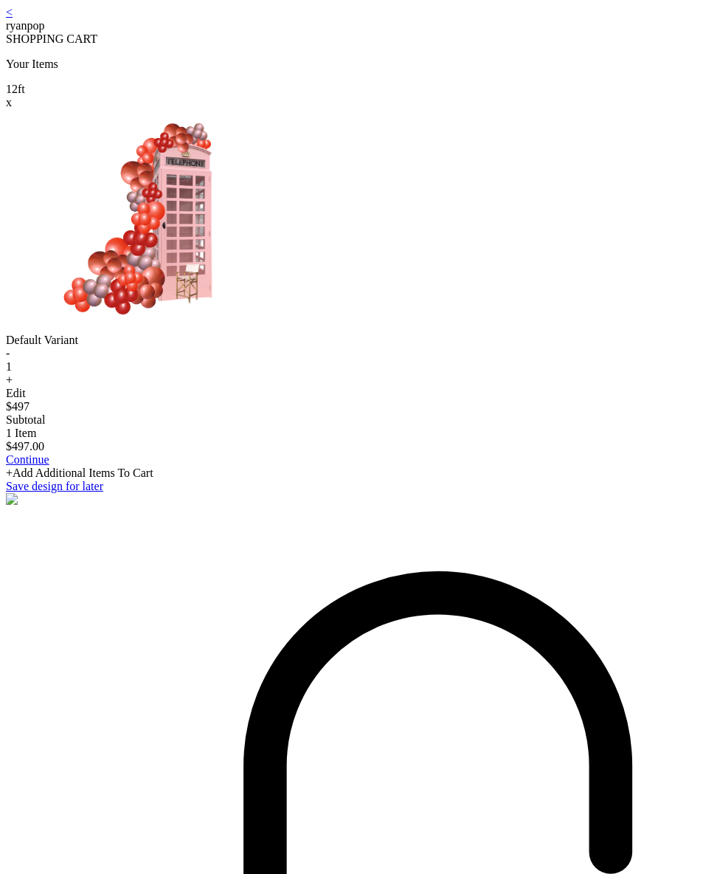
click at [13, 18] on link "<" at bounding box center [9, 12] width 7 height 13
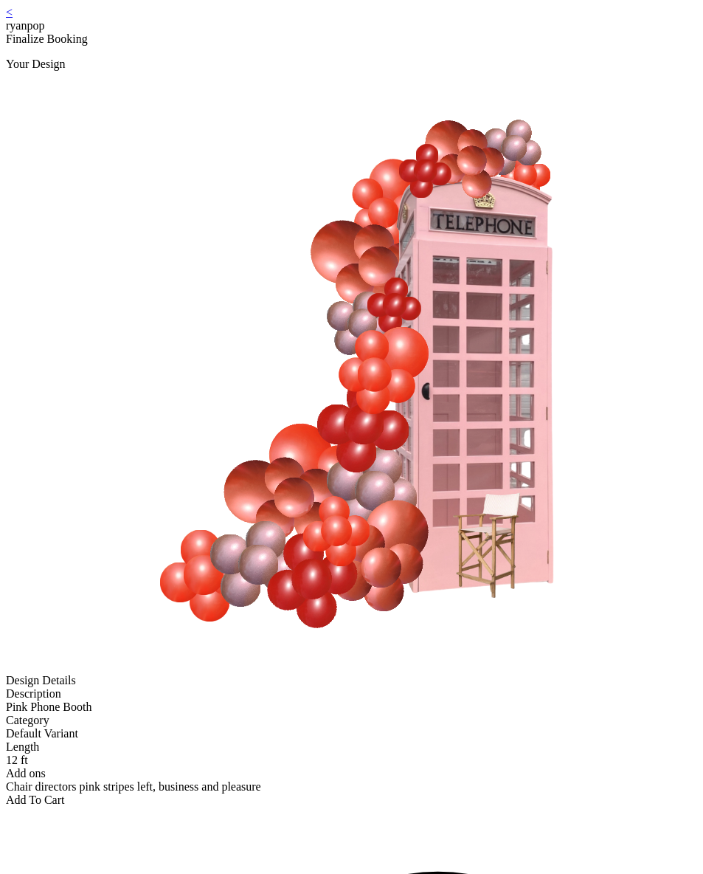
click at [13, 18] on link "<" at bounding box center [9, 12] width 7 height 13
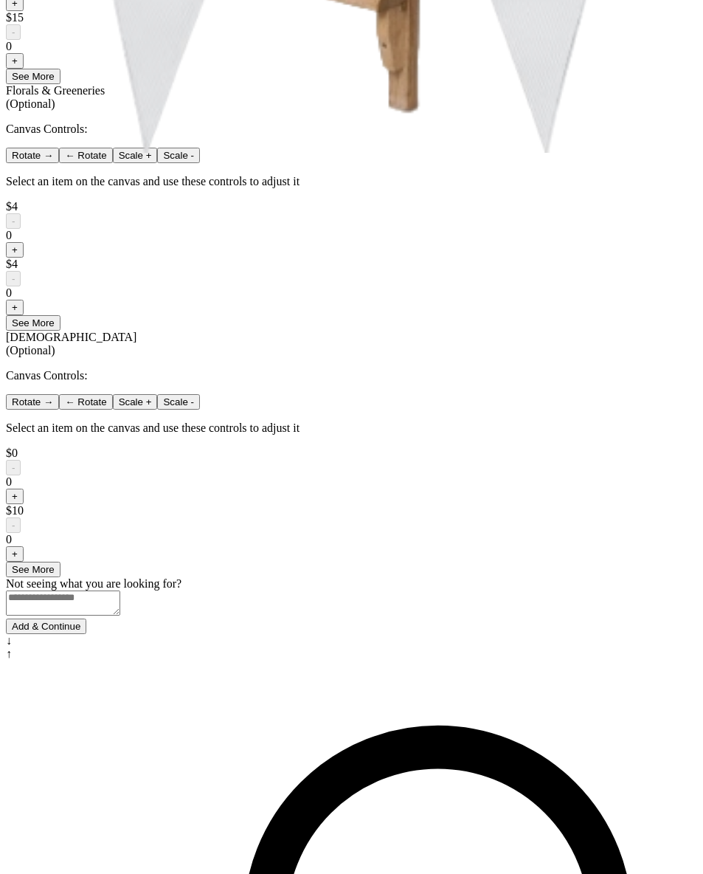
scroll to position [738, 0]
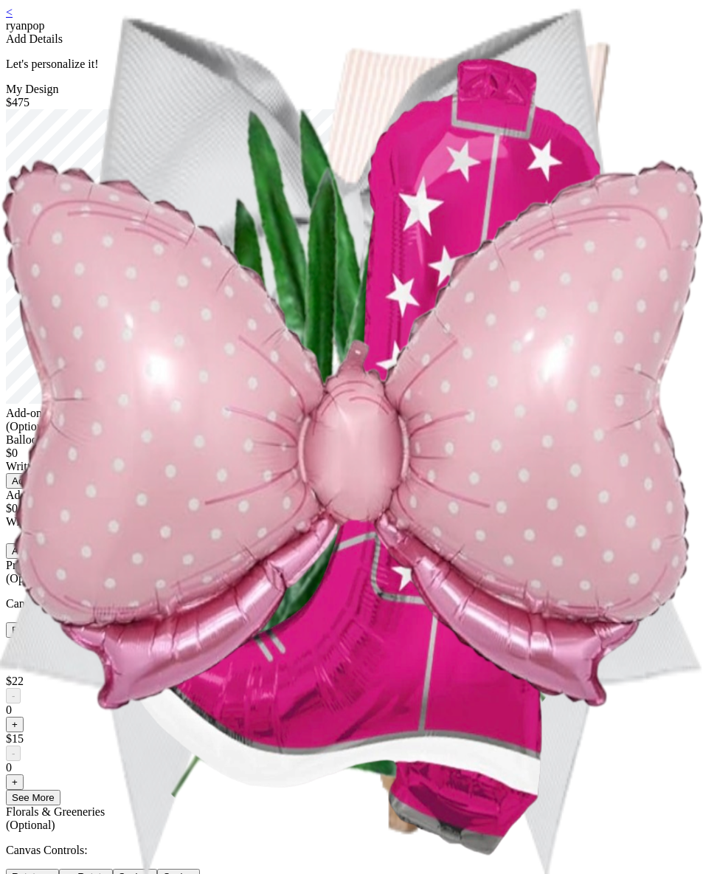
click at [13, 17] on link "<" at bounding box center [9, 12] width 7 height 13
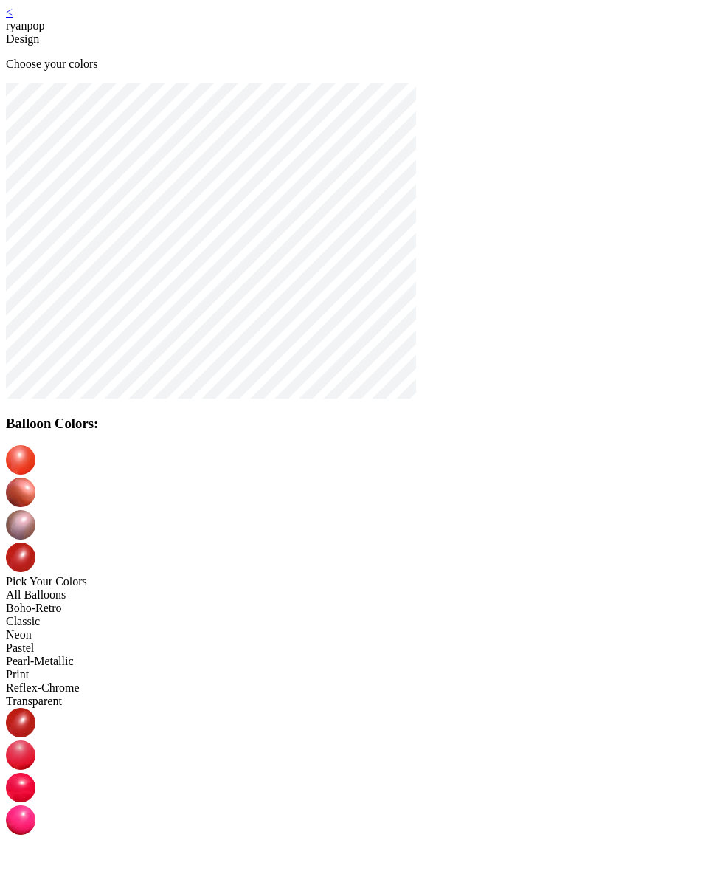
click at [35, 477] on img at bounding box center [21, 492] width 30 height 30
click at [35, 773] on img at bounding box center [21, 788] width 30 height 30
click at [35, 466] on img at bounding box center [21, 460] width 30 height 30
drag, startPoint x: 207, startPoint y: 592, endPoint x: 215, endPoint y: 585, distance: 11.0
click at [35, 773] on img at bounding box center [21, 788] width 30 height 30
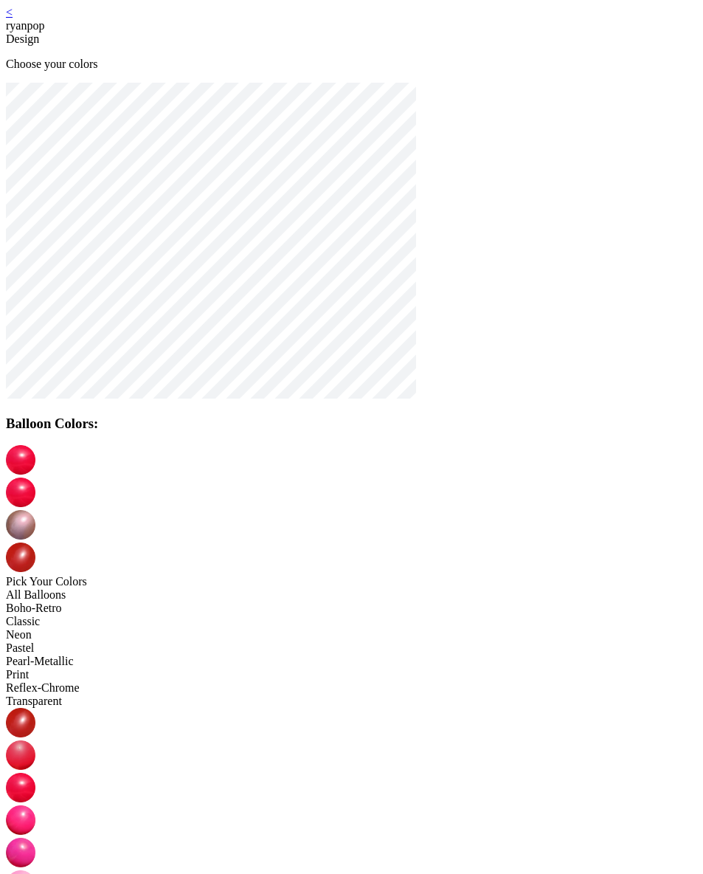
drag, startPoint x: 373, startPoint y: 469, endPoint x: 366, endPoint y: 484, distance: 16.5
click at [35, 510] on img at bounding box center [21, 525] width 30 height 30
click at [35, 773] on img at bounding box center [21, 788] width 30 height 30
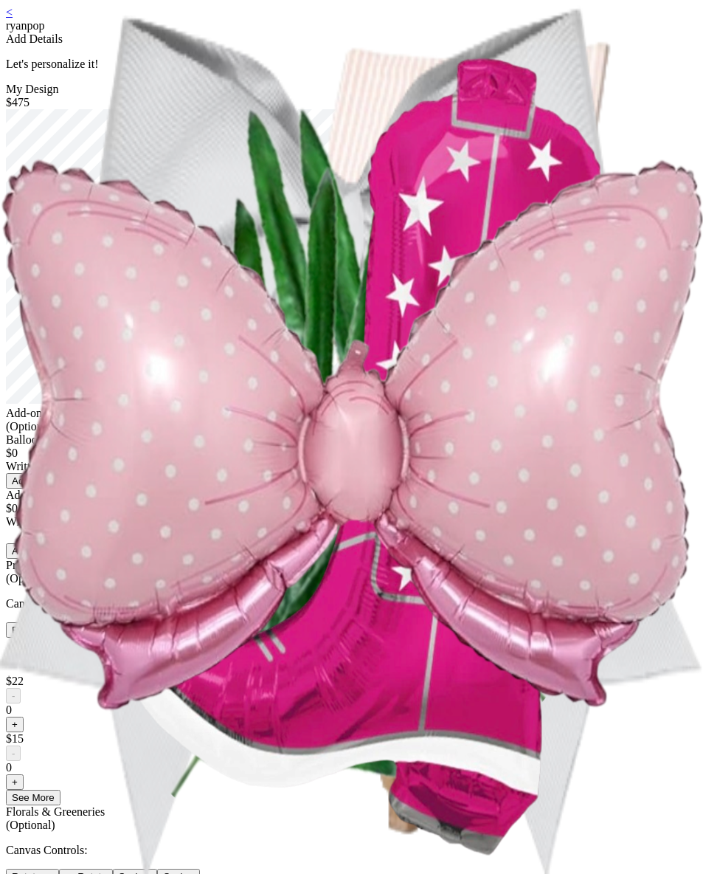
click at [131, 20] on div "< ryanpop" at bounding box center [351, 19] width 691 height 27
click at [13, 18] on link "<" at bounding box center [9, 12] width 7 height 13
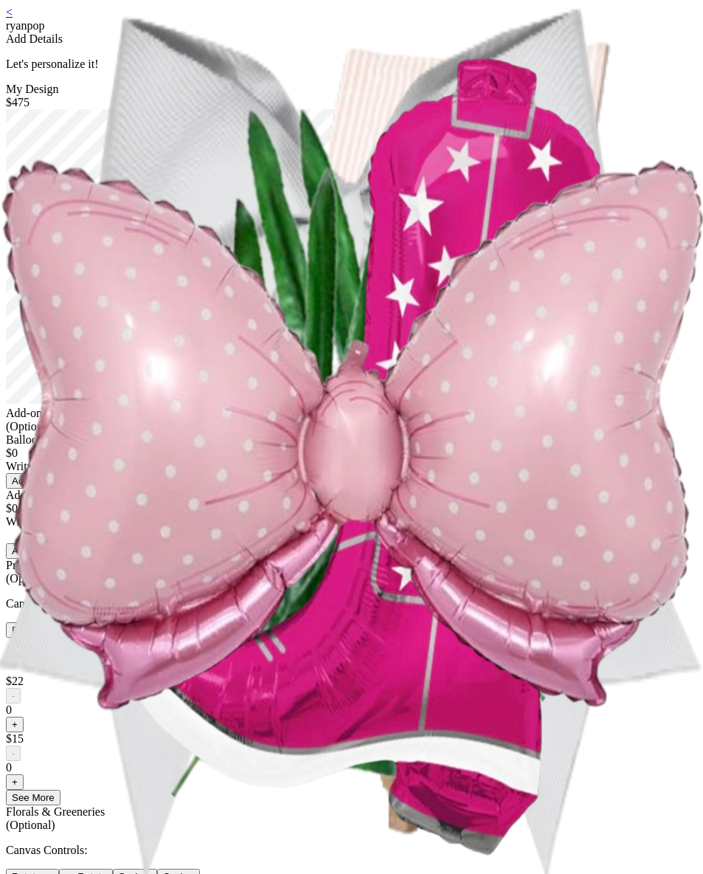
drag, startPoint x: 136, startPoint y: 32, endPoint x: 128, endPoint y: 24, distance: 10.4
click at [135, 32] on div "< ryanpop Add Details Let's personalize it! My Design $475 Add-ons (Optional) B…" at bounding box center [351, 680] width 691 height 1349
click at [13, 18] on link "<" at bounding box center [9, 12] width 7 height 13
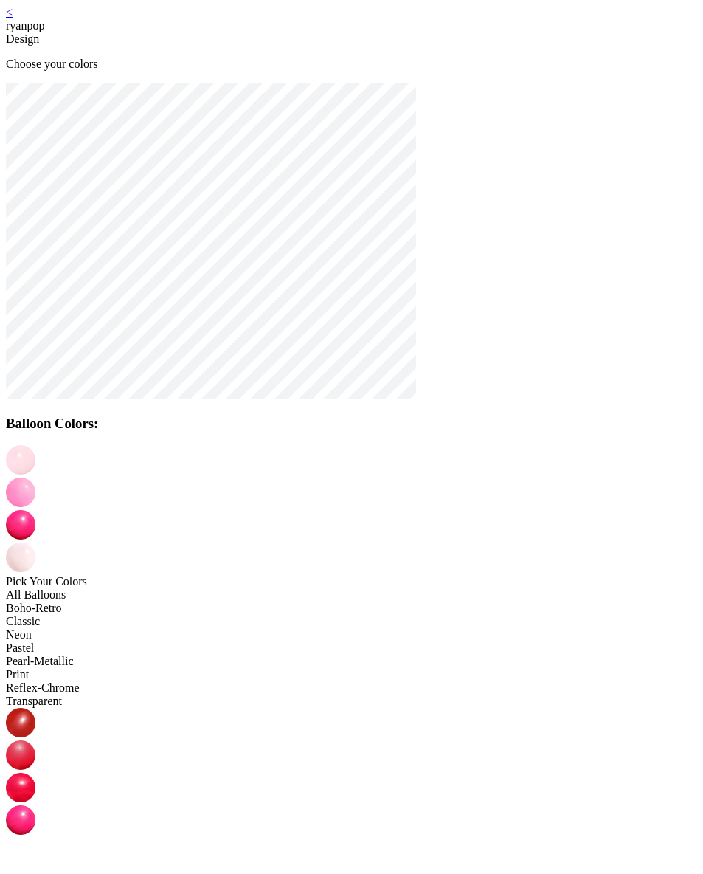
click at [35, 477] on img at bounding box center [21, 492] width 30 height 30
click at [35, 510] on img at bounding box center [21, 525] width 30 height 30
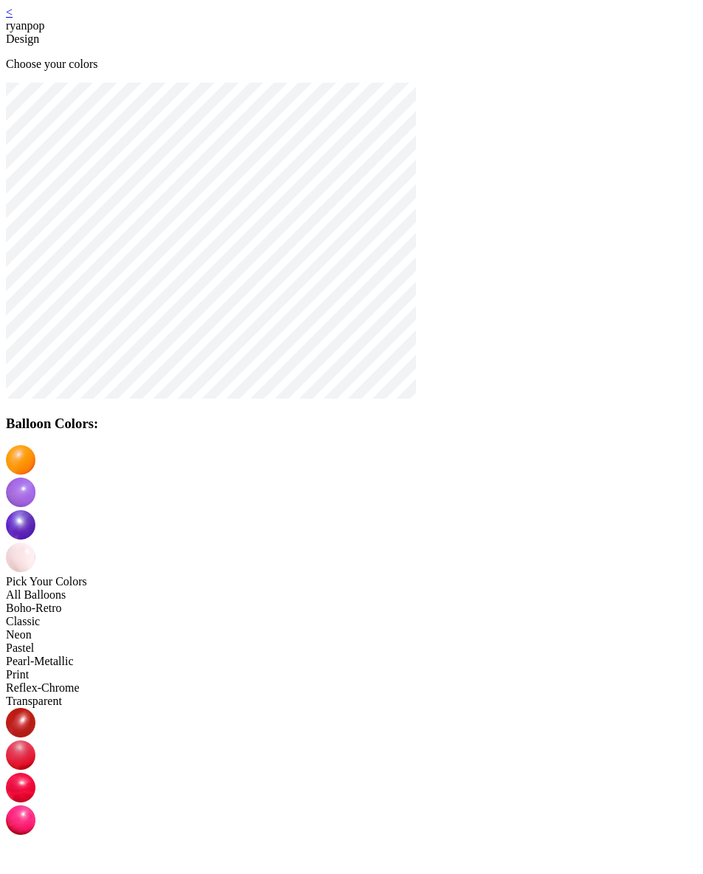
click at [35, 542] on img at bounding box center [21, 557] width 30 height 30
click at [35, 837] on img at bounding box center [21, 852] width 30 height 30
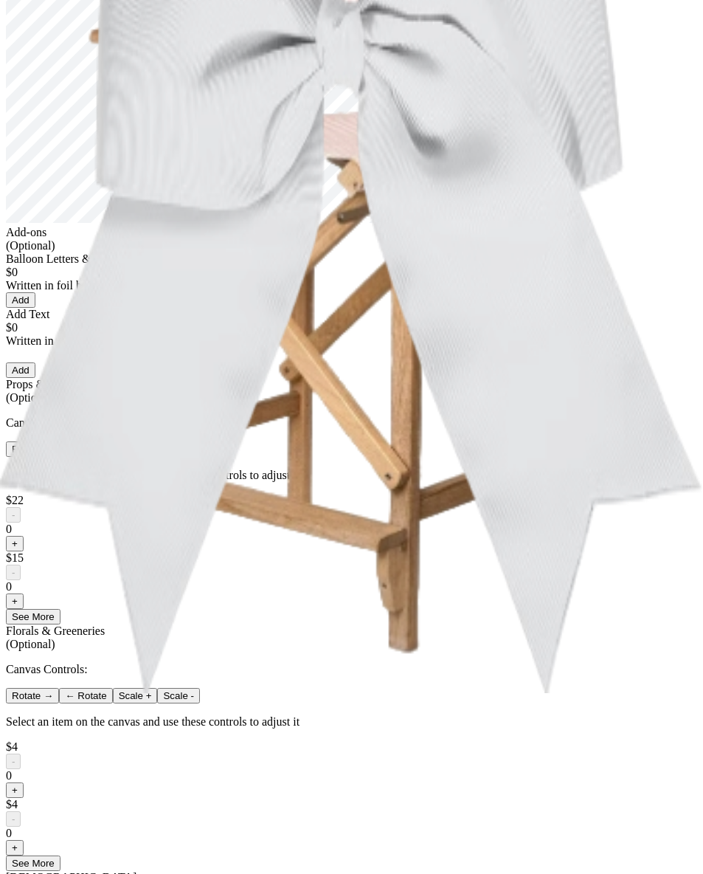
scroll to position [859, 0]
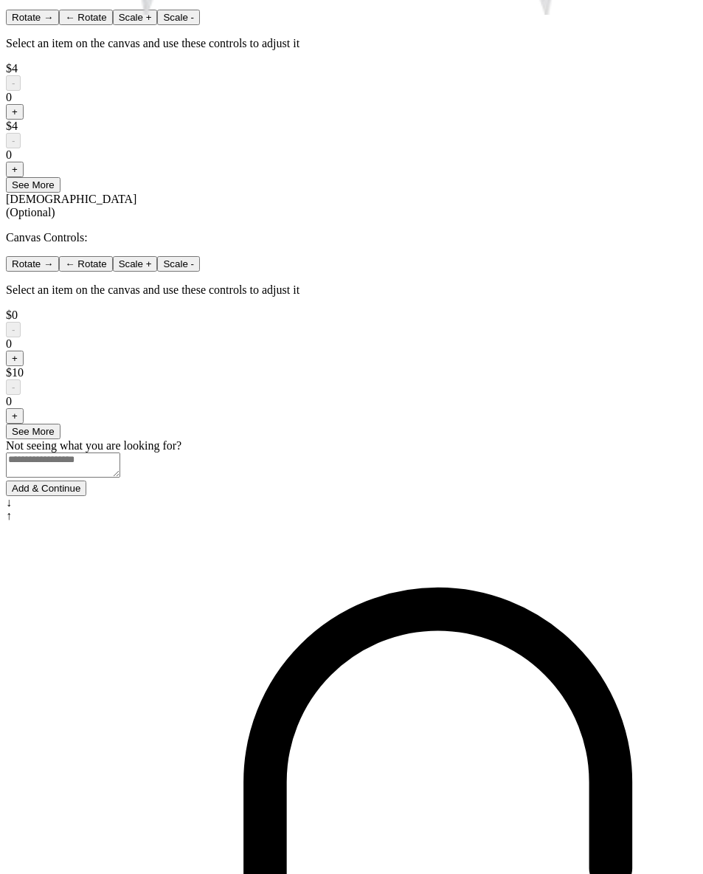
click at [86, 496] on button "Add & Continue" at bounding box center [46, 487] width 80 height 15
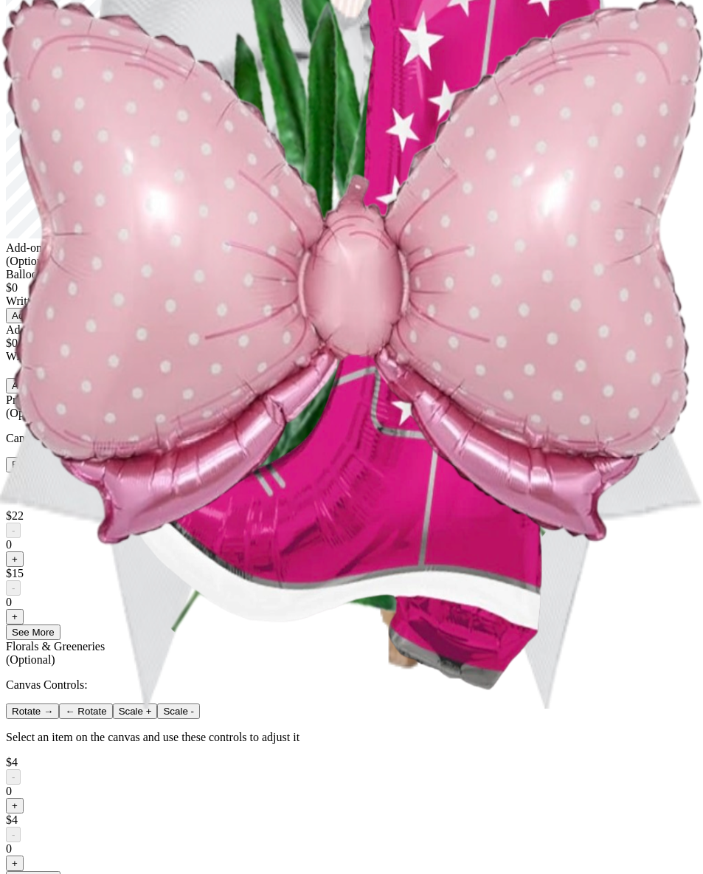
scroll to position [0, 0]
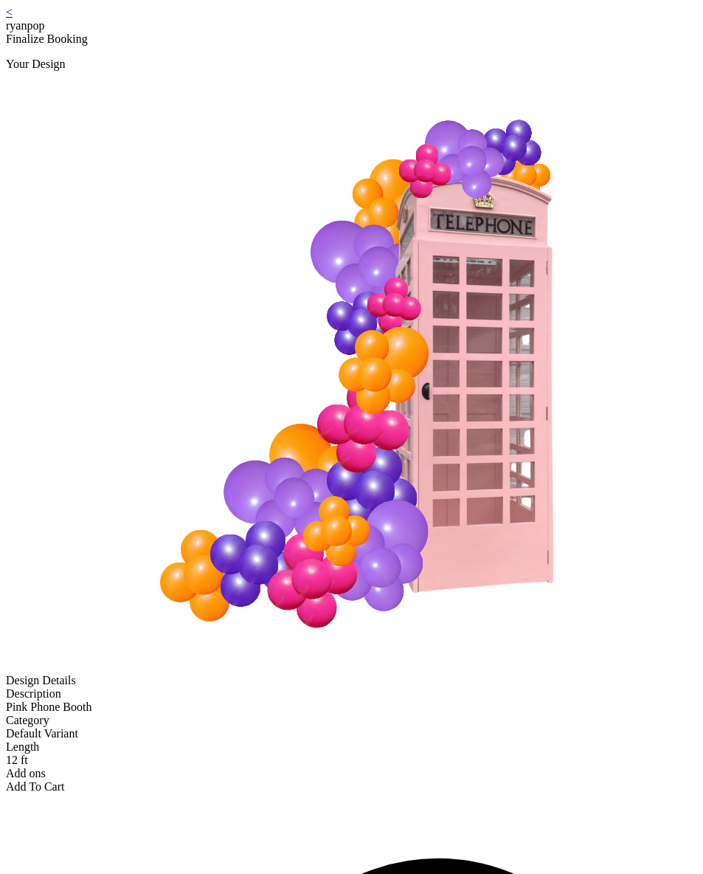
click at [362, 780] on div "Add To Cart" at bounding box center [351, 786] width 691 height 13
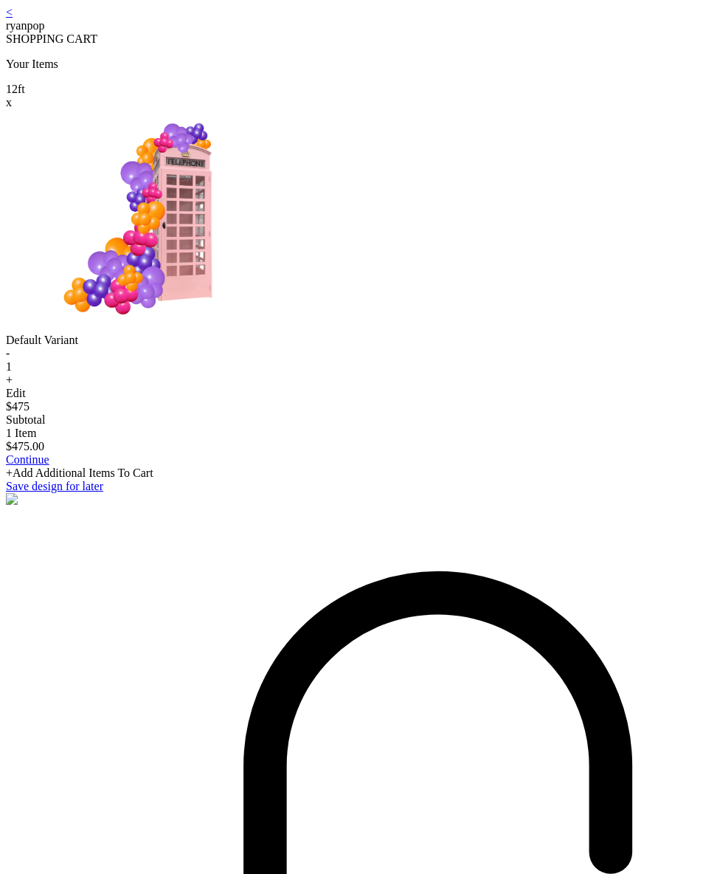
click at [13, 18] on link "<" at bounding box center [9, 12] width 7 height 13
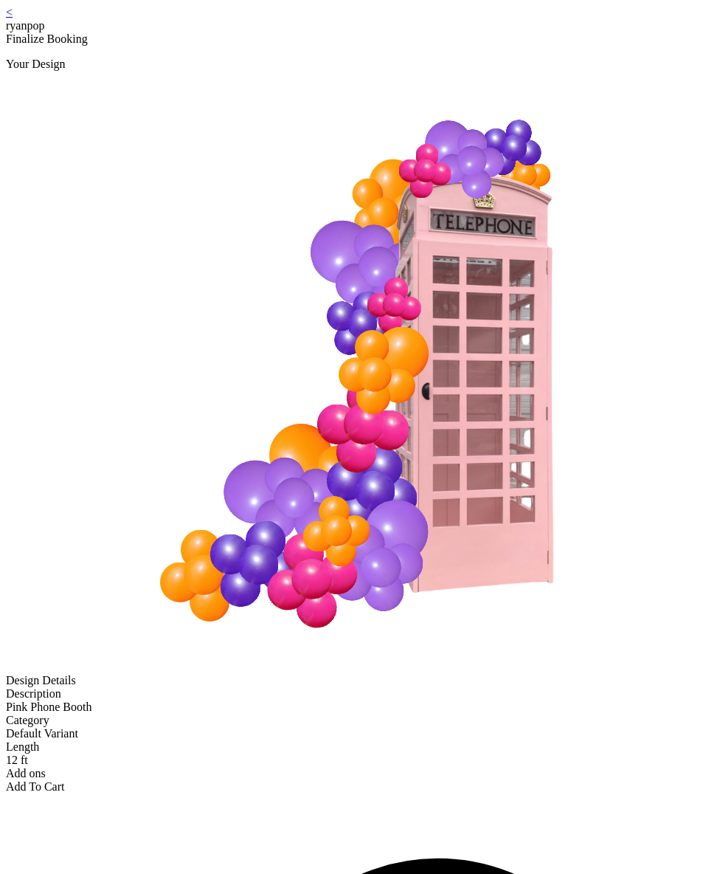
click at [333, 780] on div "Add To Cart" at bounding box center [351, 786] width 691 height 13
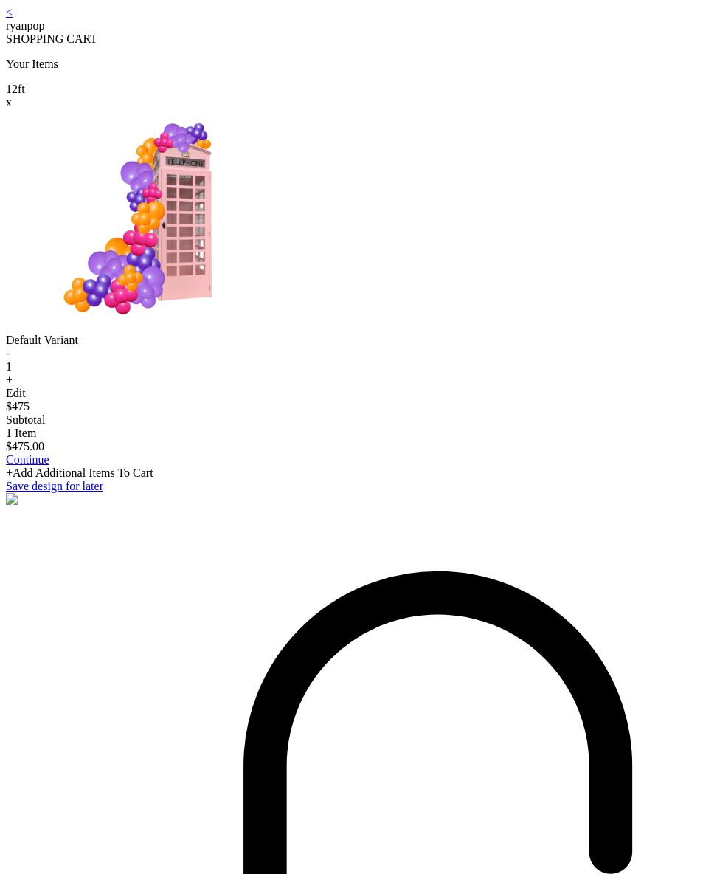
click at [13, 18] on link "<" at bounding box center [9, 12] width 7 height 13
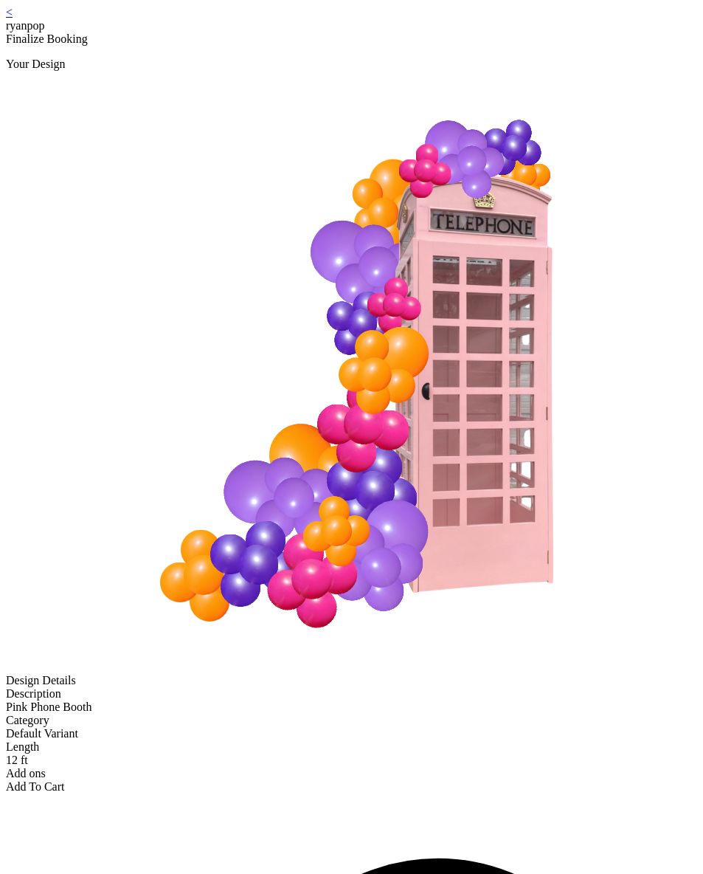
click at [13, 18] on link "<" at bounding box center [9, 12] width 7 height 13
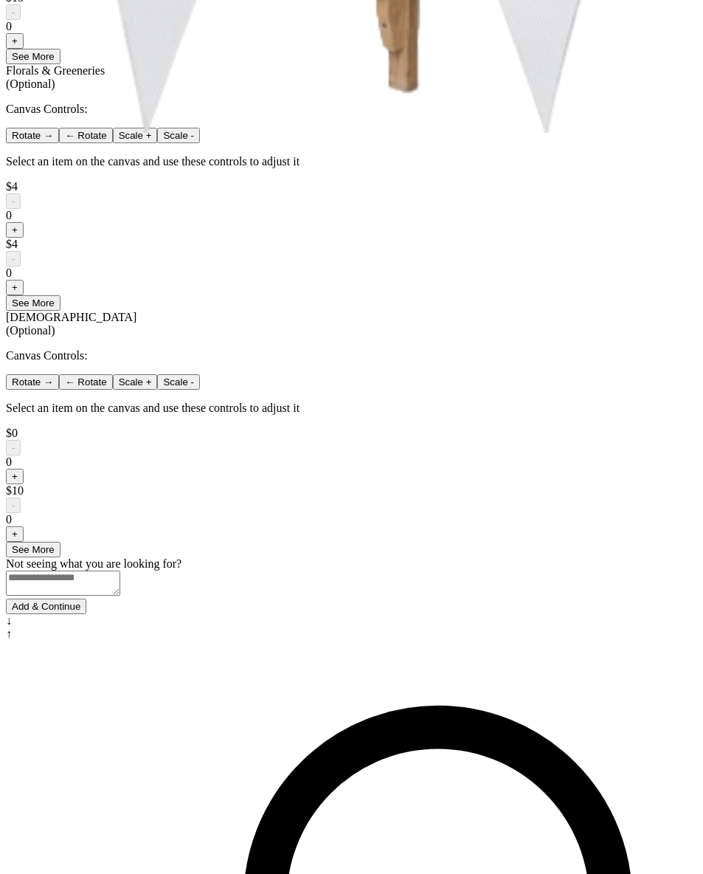
scroll to position [859, 0]
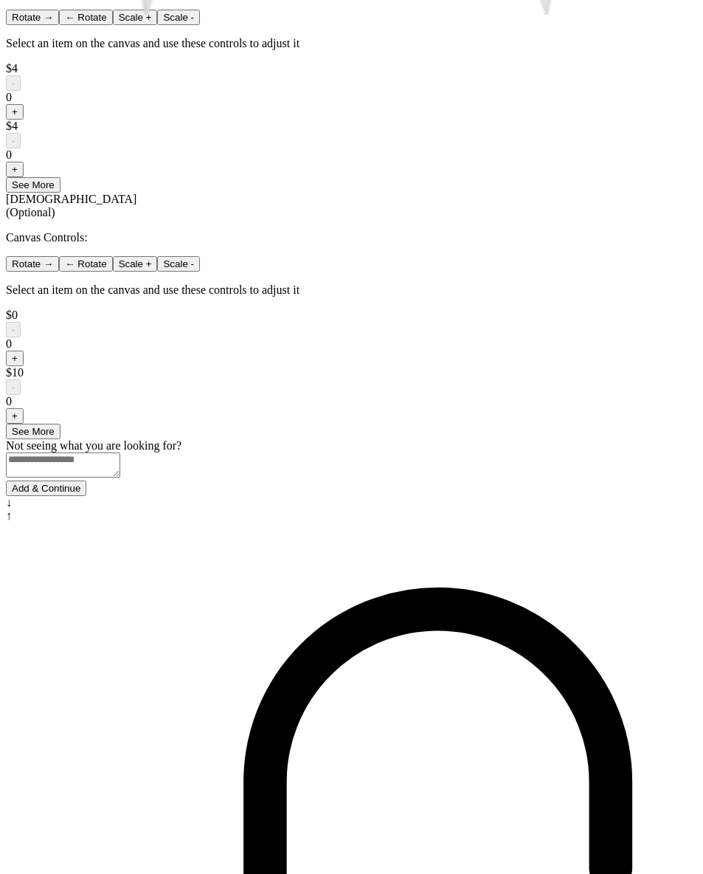
click at [86, 496] on button "Add & Continue" at bounding box center [46, 487] width 80 height 15
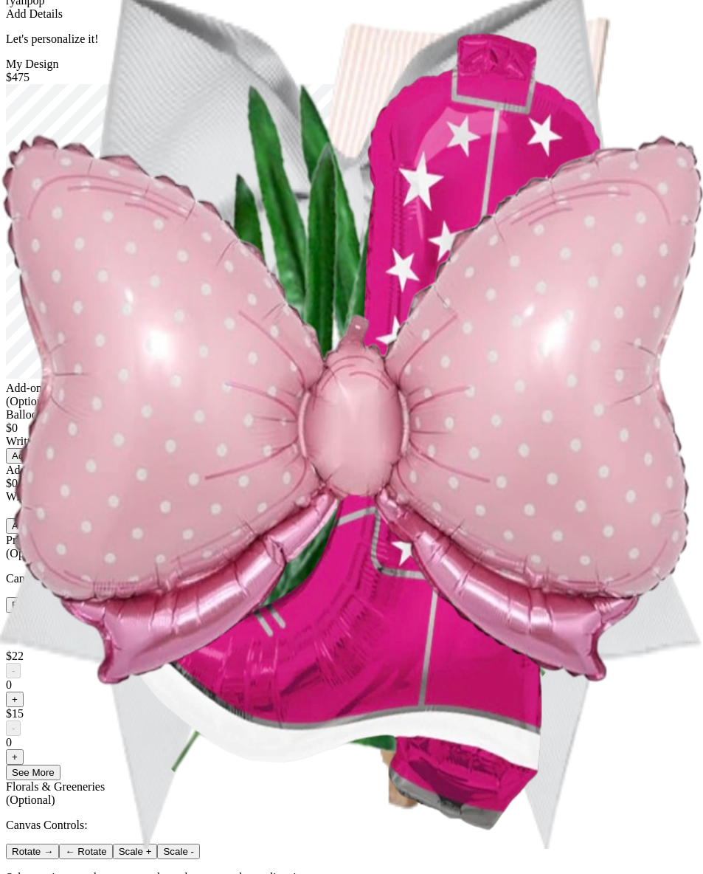
scroll to position [0, 0]
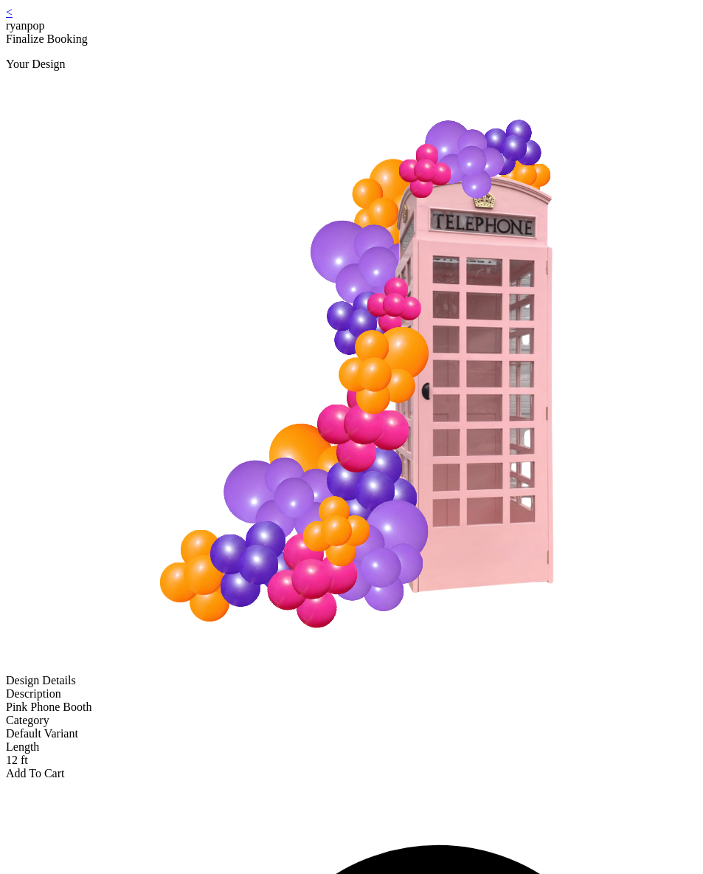
click at [348, 767] on div "Add To Cart" at bounding box center [351, 773] width 691 height 13
click at [325, 767] on div "Add To Cart" at bounding box center [351, 773] width 691 height 13
click at [323, 767] on div "Add To Cart" at bounding box center [351, 773] width 691 height 13
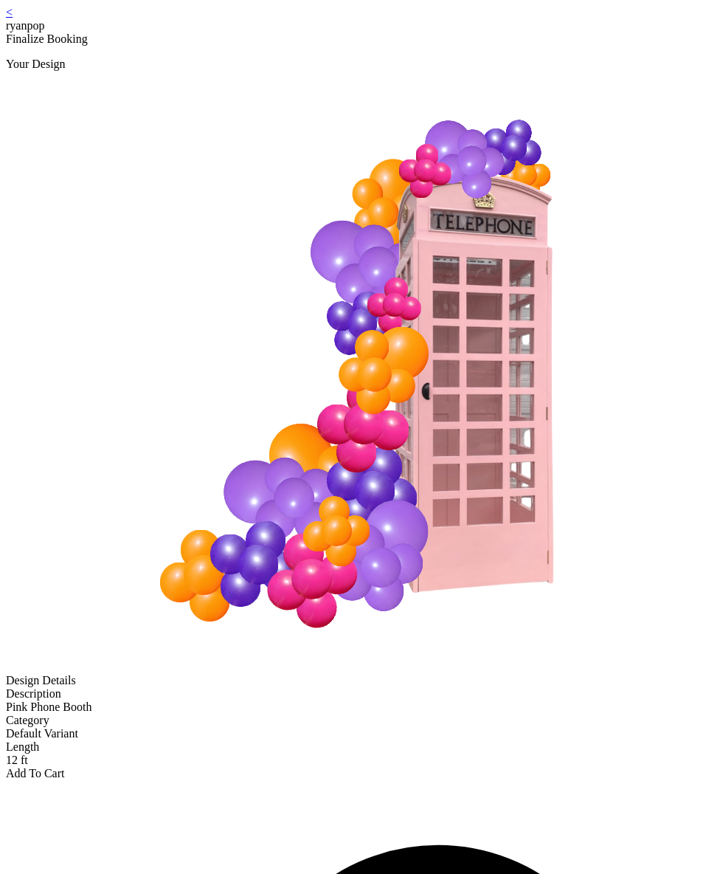
click at [13, 18] on link "<" at bounding box center [9, 12] width 7 height 13
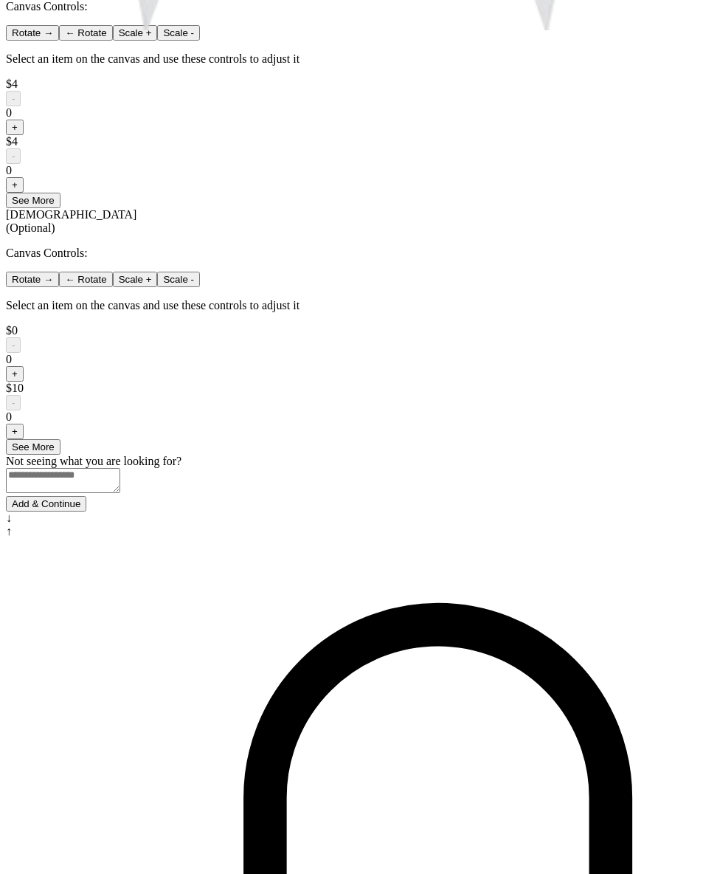
scroll to position [859, 0]
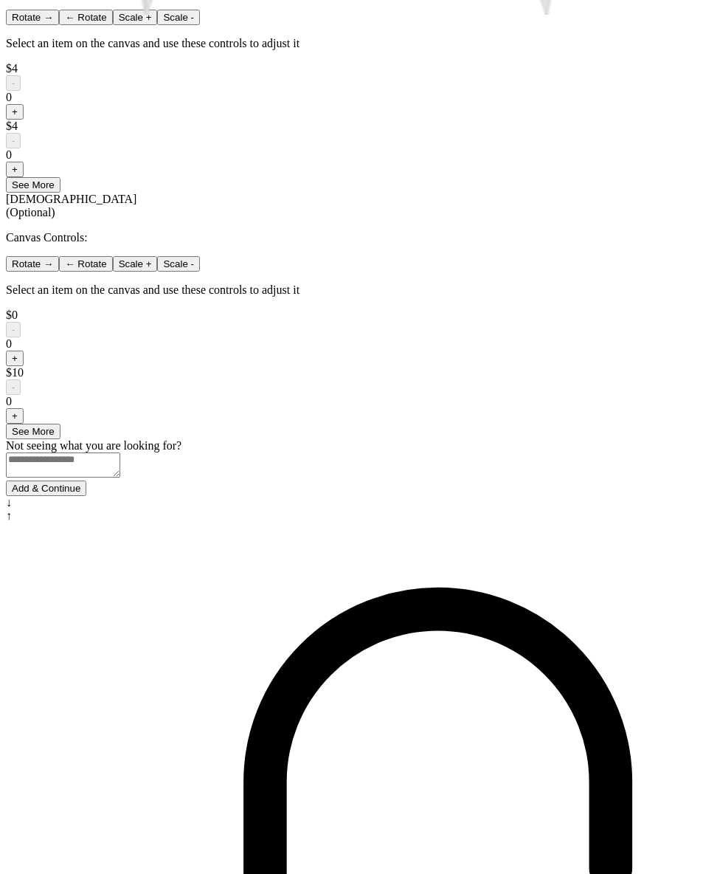
click at [86, 496] on button "Add & Continue" at bounding box center [46, 487] width 80 height 15
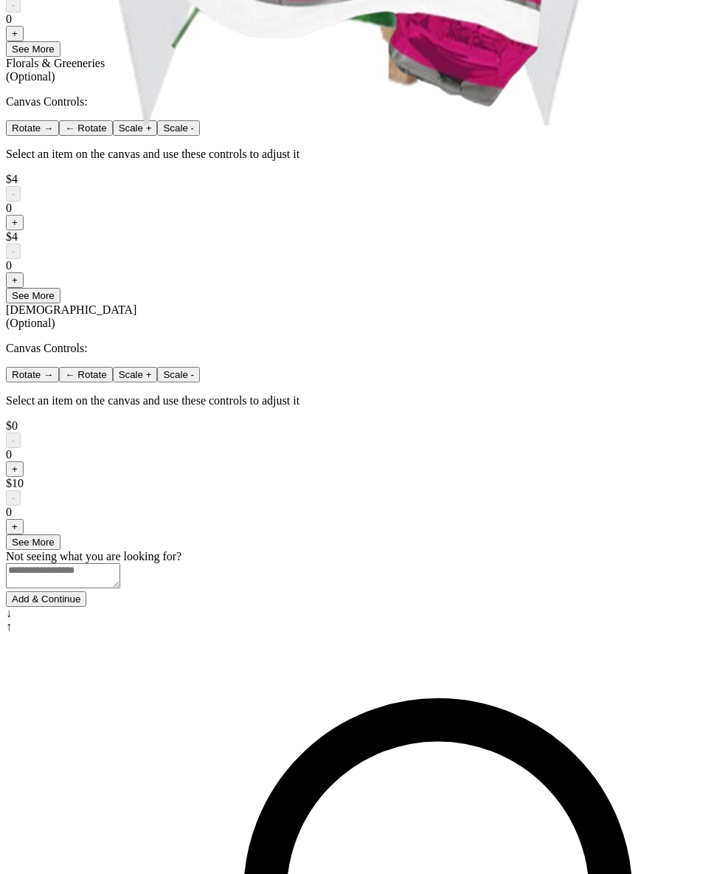
scroll to position [158, 0]
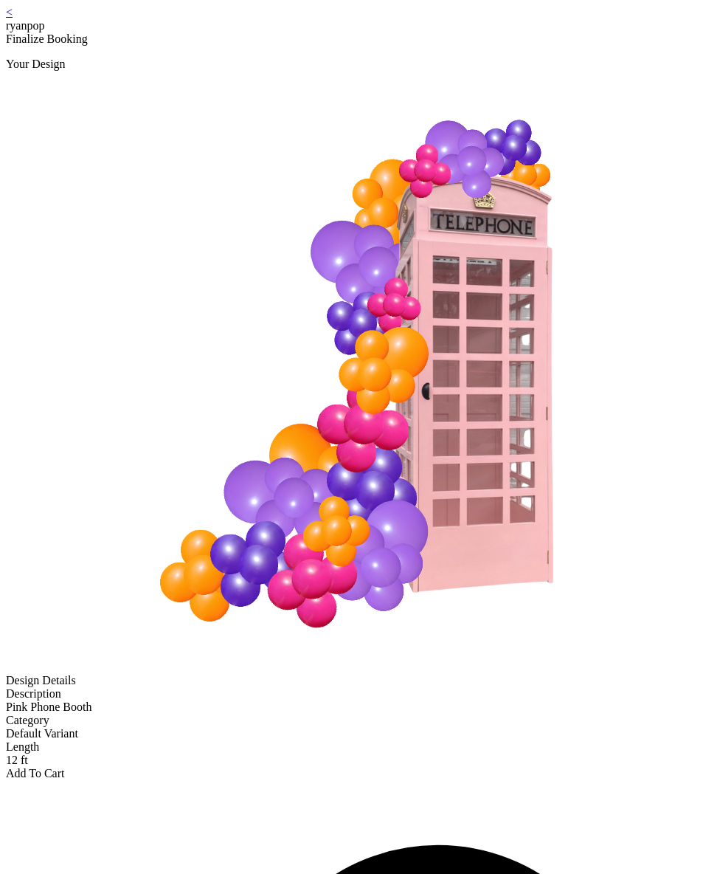
click at [133, 18] on div "< ryanpop" at bounding box center [351, 19] width 691 height 27
click at [13, 18] on link "<" at bounding box center [9, 12] width 7 height 13
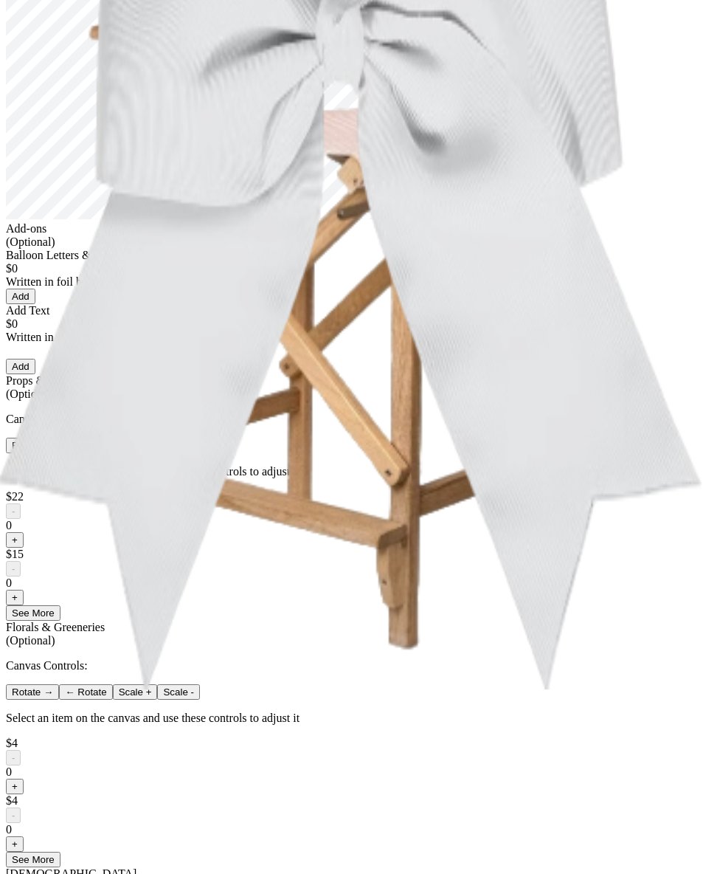
scroll to position [859, 0]
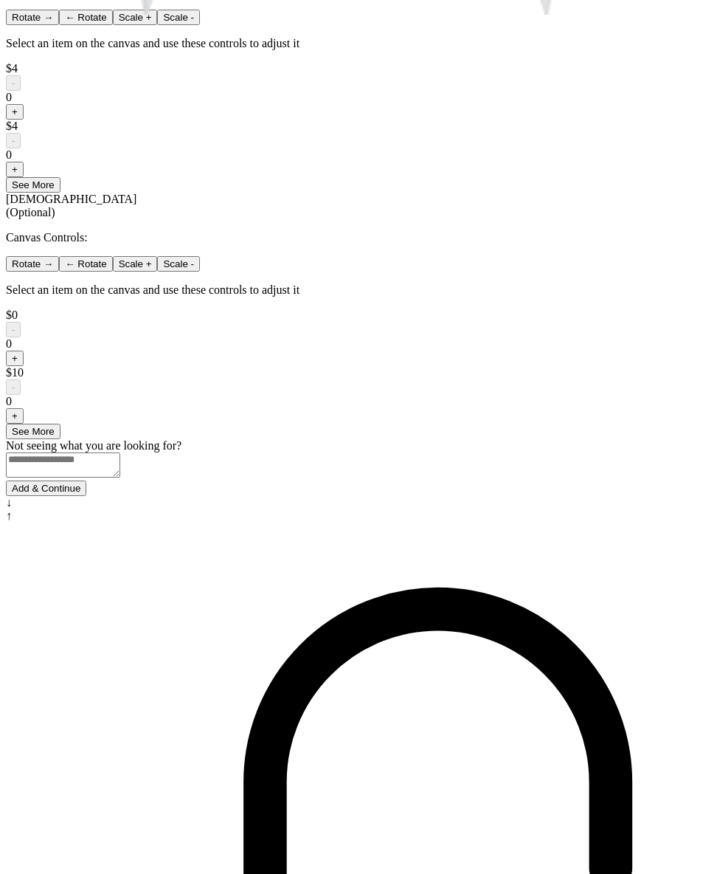
click at [86, 496] on button "Add & Continue" at bounding box center [46, 487] width 80 height 15
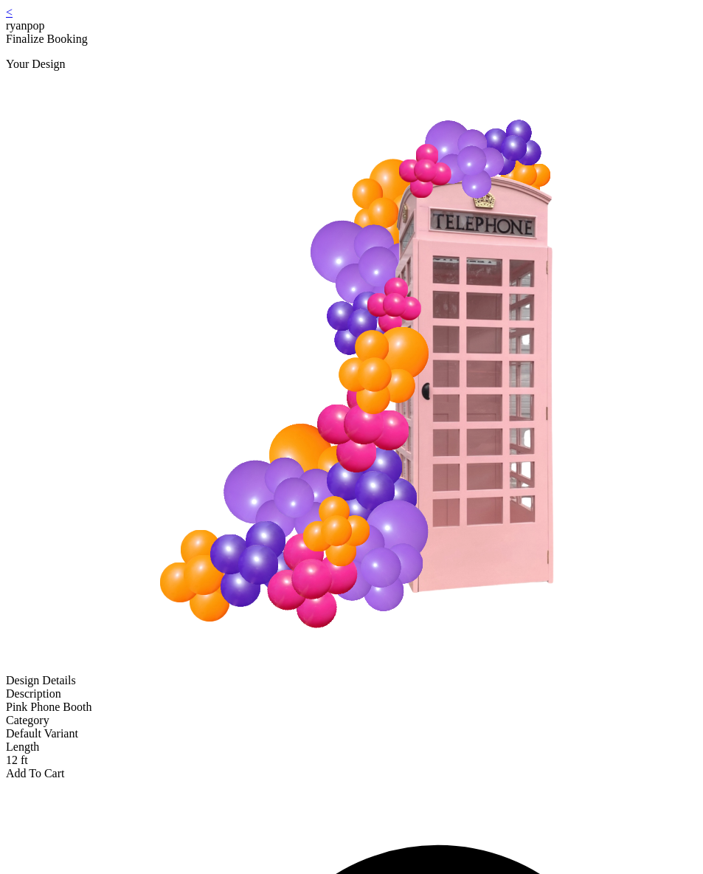
click at [306, 767] on div "Add To Cart" at bounding box center [351, 773] width 691 height 13
click at [179, 687] on div "Description Pink Phone Booth Category Default Variant Length 12 ft" at bounding box center [351, 727] width 691 height 80
click at [131, 24] on div "< ryanpop" at bounding box center [351, 19] width 691 height 27
click at [13, 18] on link "<" at bounding box center [9, 12] width 7 height 13
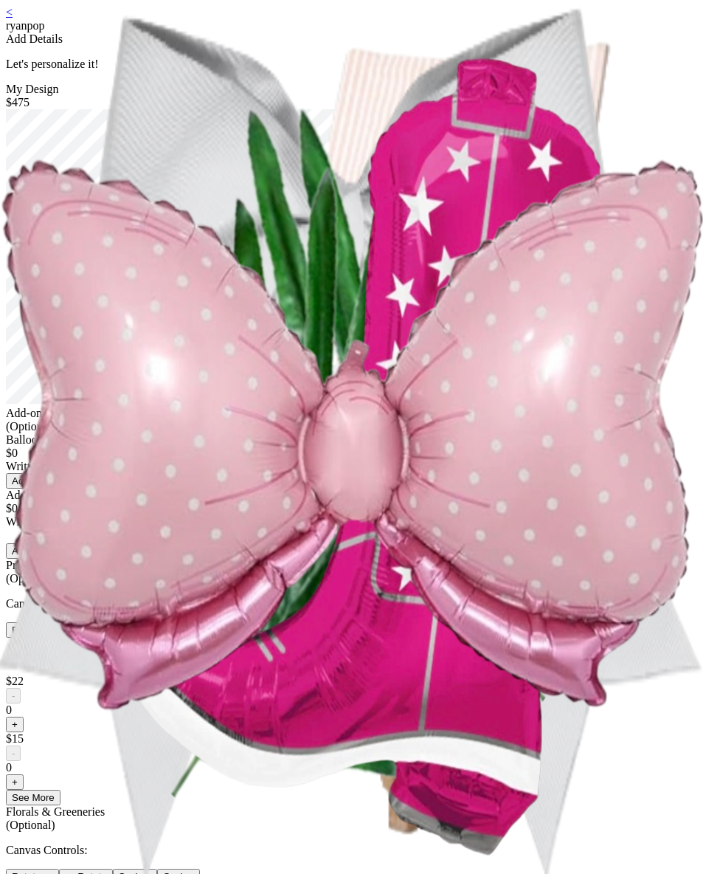
drag, startPoint x: 117, startPoint y: 27, endPoint x: 131, endPoint y: 21, distance: 14.9
click at [125, 24] on div "< ryanpop Add Details Let's personalize it! My Design $475 Add-ons (Optional) B…" at bounding box center [351, 680] width 691 height 1349
click at [133, 18] on div "< ryanpop" at bounding box center [351, 19] width 691 height 27
click at [13, 18] on link "<" at bounding box center [9, 12] width 7 height 13
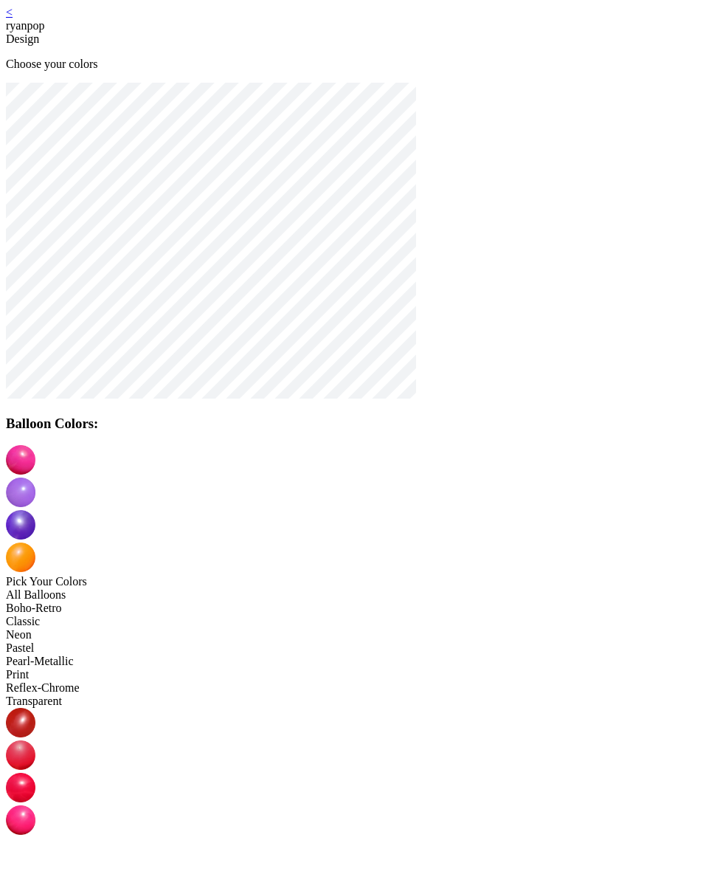
click at [35, 477] on img at bounding box center [21, 492] width 30 height 30
click at [35, 510] on img at bounding box center [21, 525] width 30 height 30
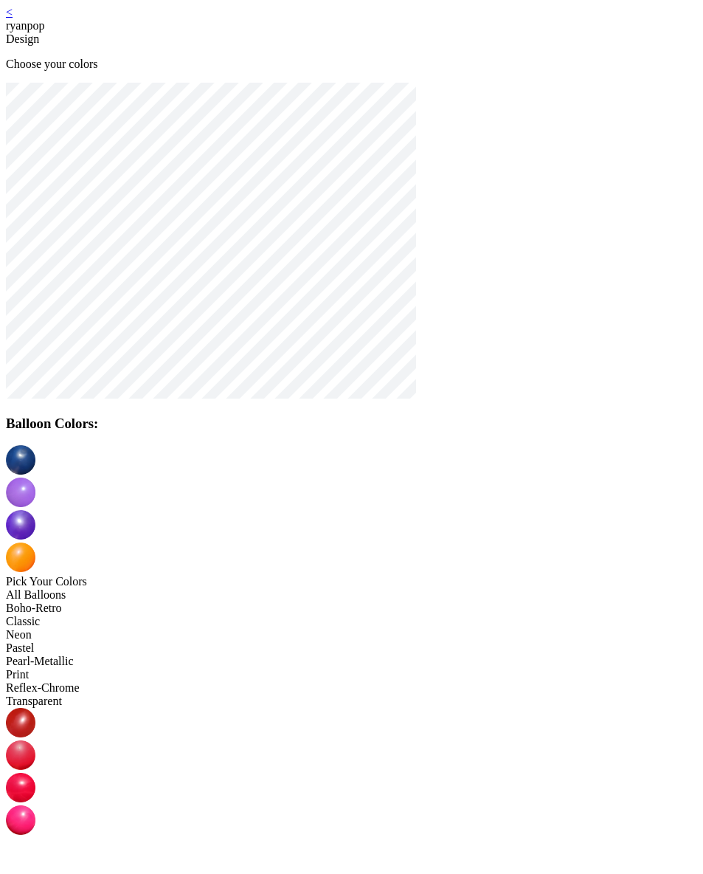
click at [35, 542] on img at bounding box center [21, 557] width 30 height 30
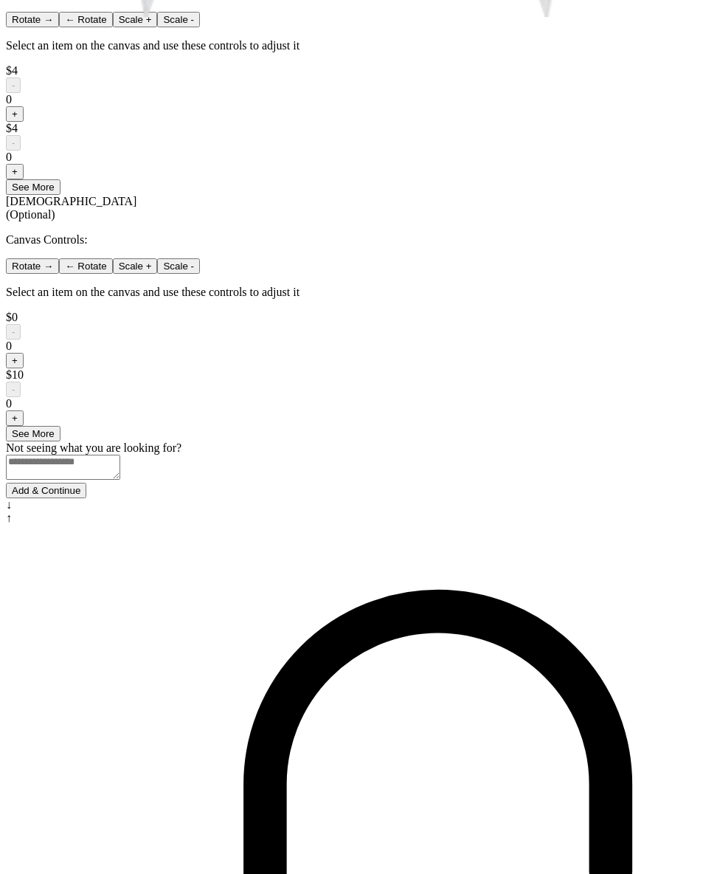
scroll to position [859, 0]
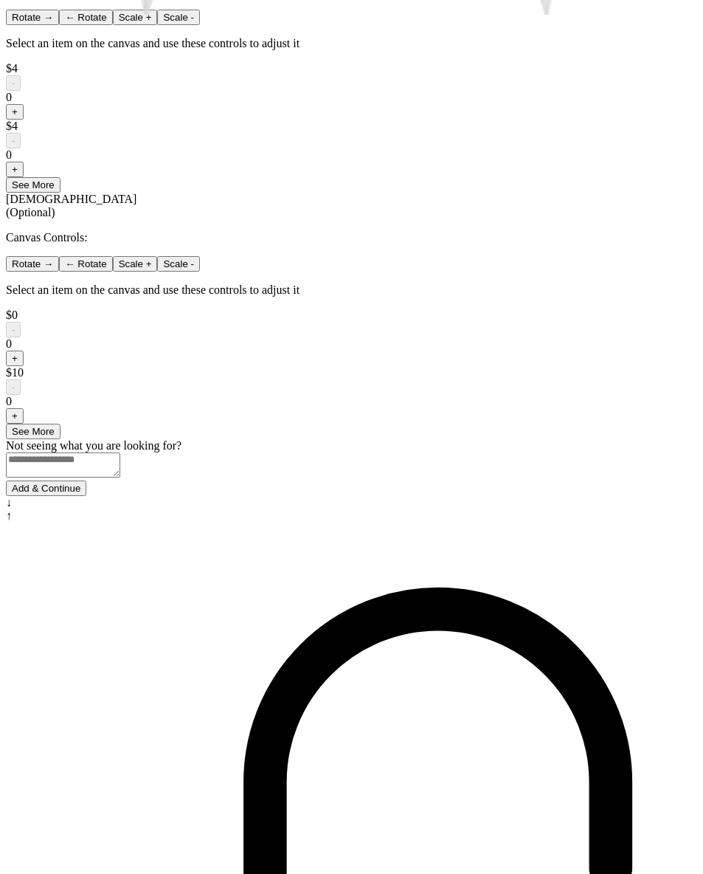
click at [86, 496] on button "Add & Continue" at bounding box center [46, 487] width 80 height 15
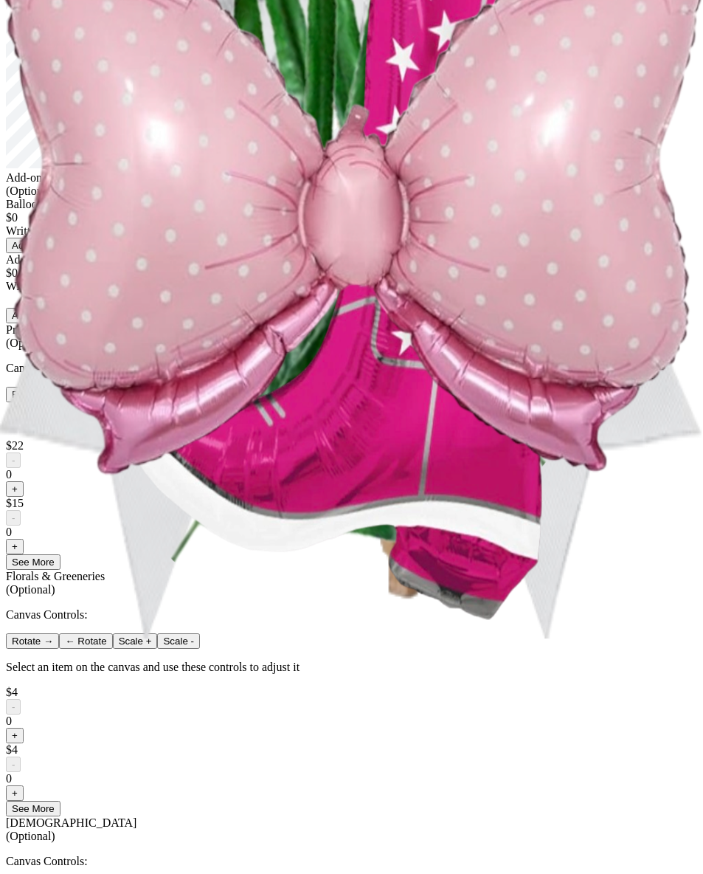
scroll to position [0, 0]
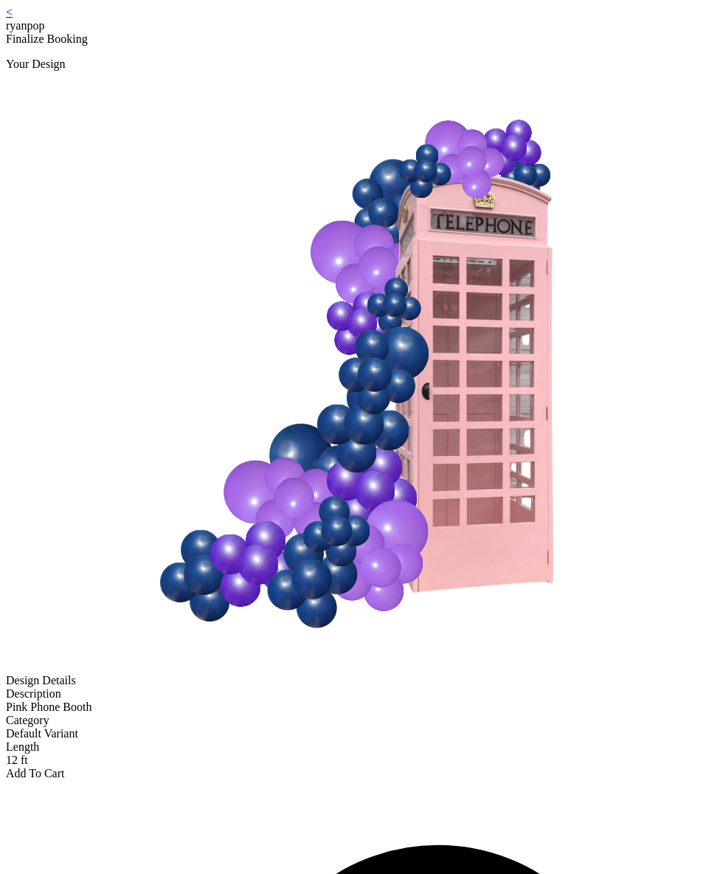
click at [354, 767] on div "Add To Cart" at bounding box center [351, 773] width 691 height 13
click at [341, 767] on div "Add To Cart" at bounding box center [351, 773] width 691 height 13
click at [13, 17] on link "<" at bounding box center [9, 12] width 7 height 13
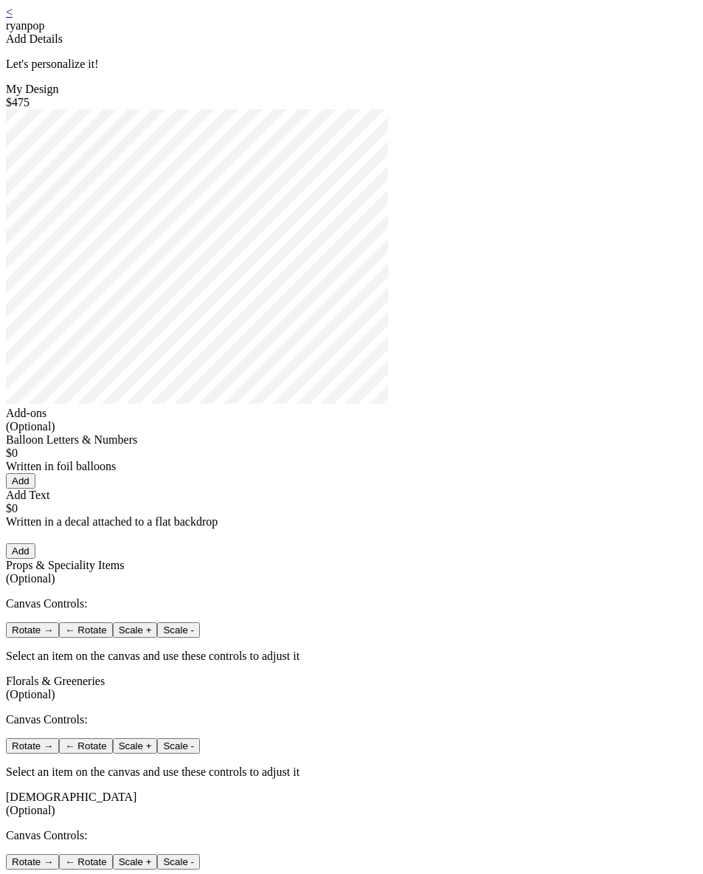
scroll to position [292, 0]
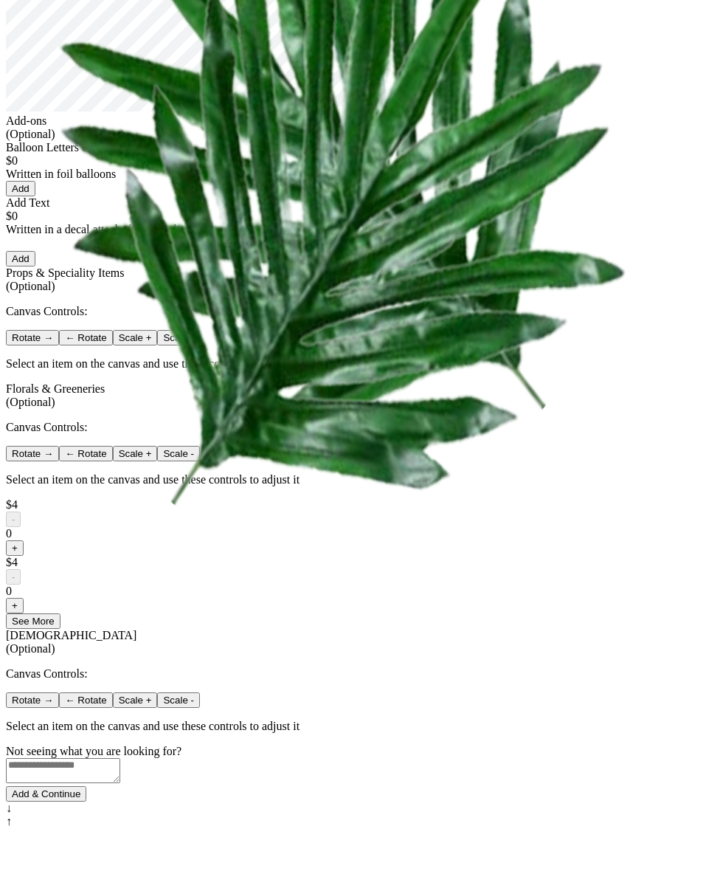
drag, startPoint x: 371, startPoint y: 753, endPoint x: 364, endPoint y: 761, distance: 11.0
click at [364, 761] on div "Add-ons (Optional) Balloon Letters & Numbers $0 Written in foil balloons Genera…" at bounding box center [351, 449] width 691 height 671
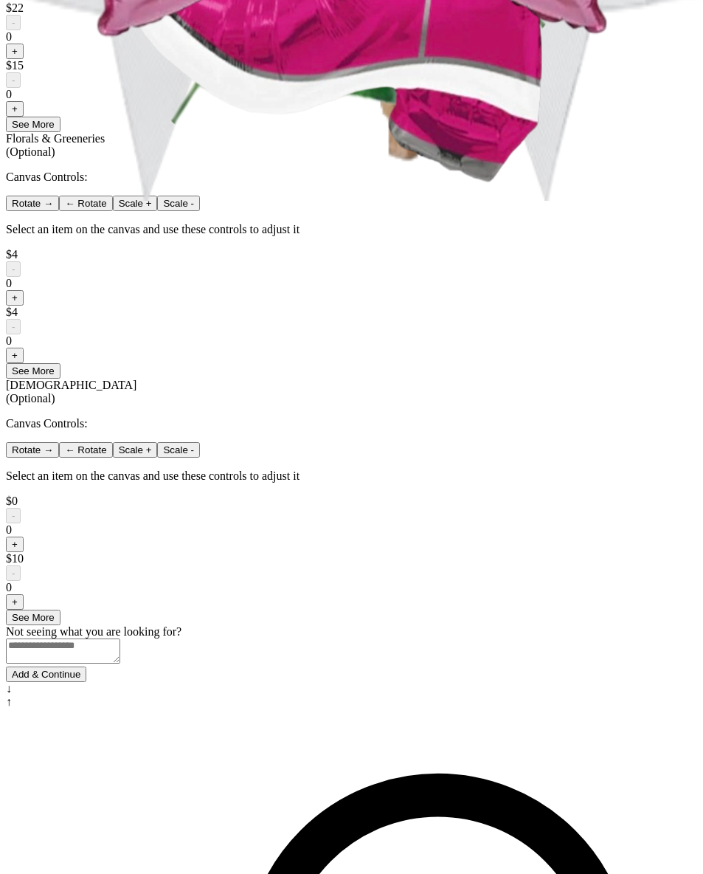
scroll to position [859, 0]
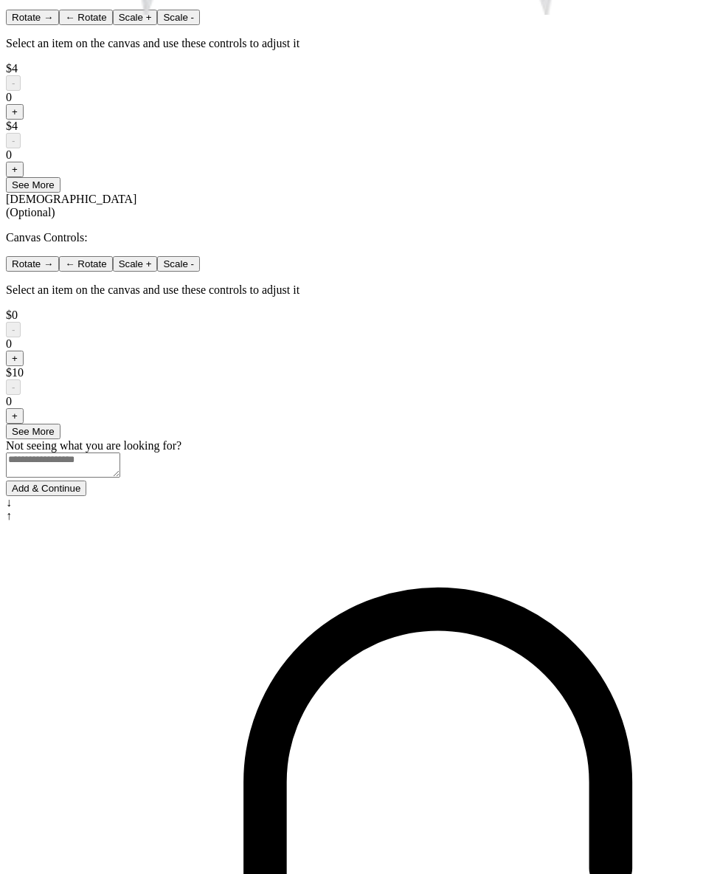
click at [86, 496] on button "Add & Continue" at bounding box center [46, 487] width 80 height 15
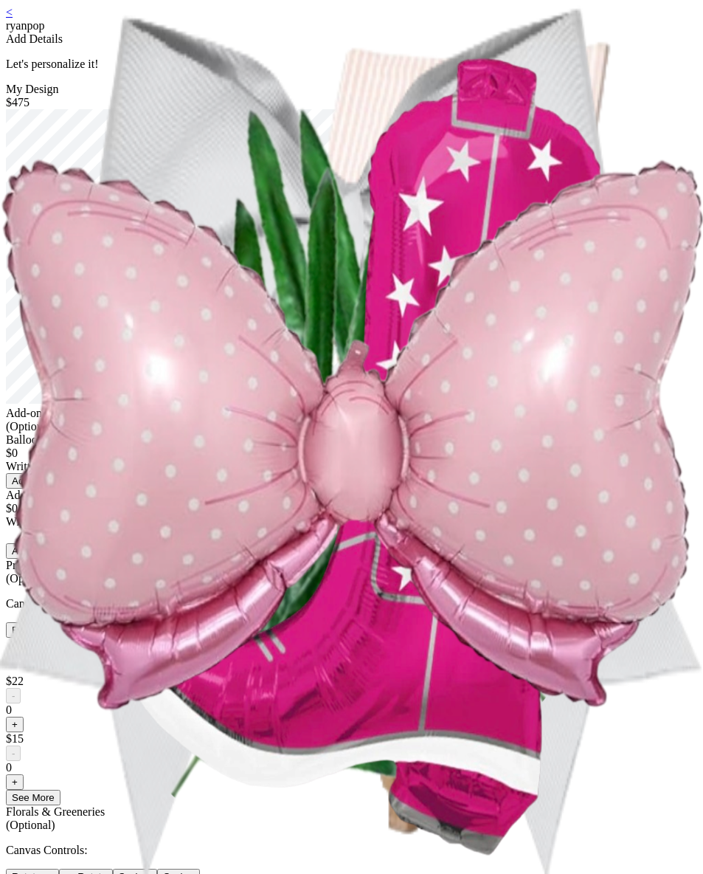
scroll to position [714, 0]
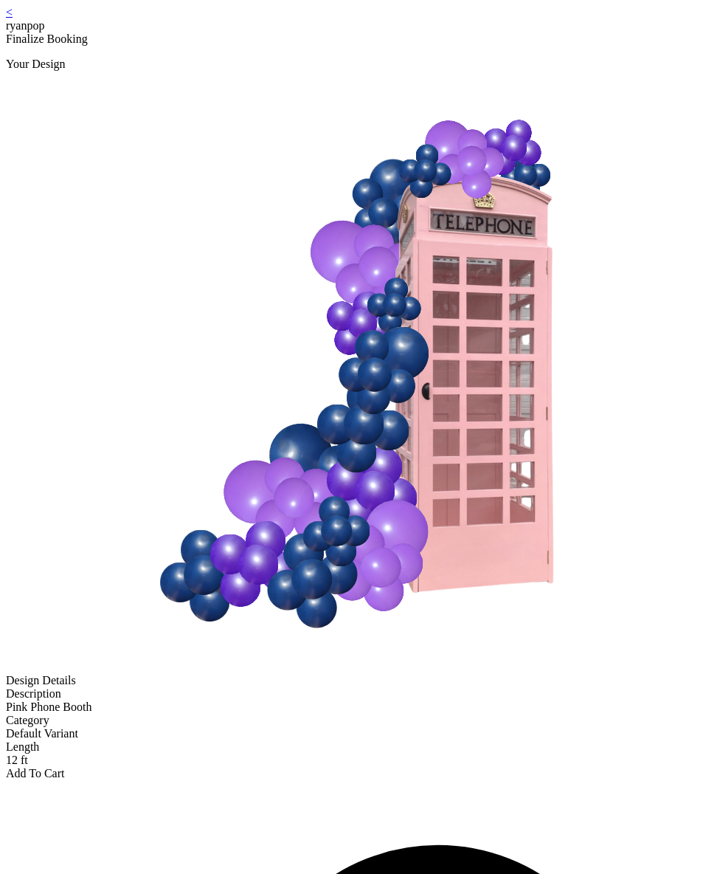
click at [384, 767] on div "Add To Cart" at bounding box center [351, 773] width 691 height 13
click at [121, 13] on div "< ryanpop Finalize Booking Your Design Design Details Description Pink Phone Bo…" at bounding box center [351, 393] width 691 height 774
click at [13, 18] on link "<" at bounding box center [9, 12] width 7 height 13
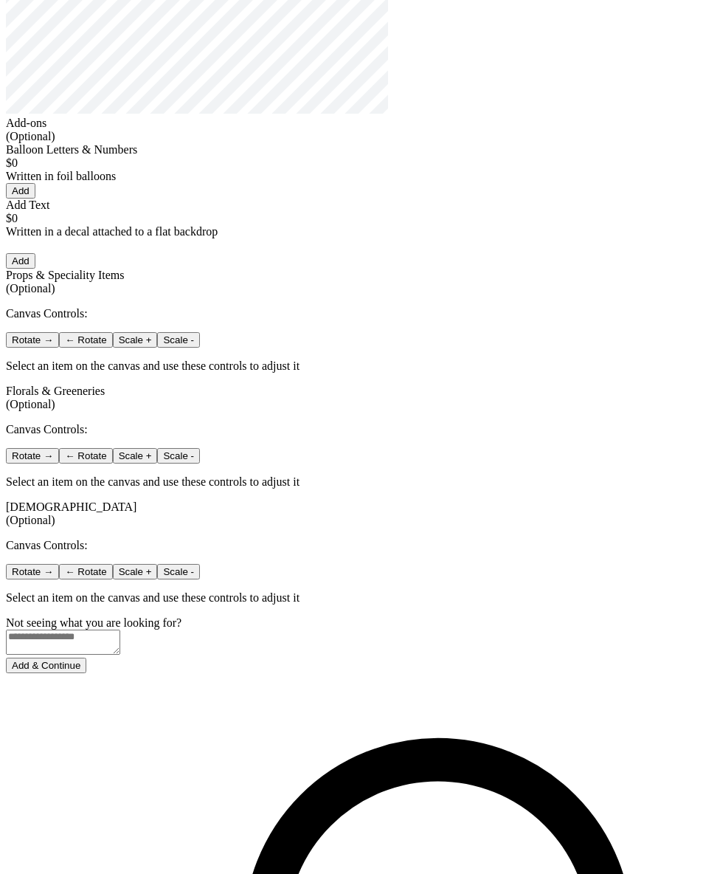
scroll to position [292, 0]
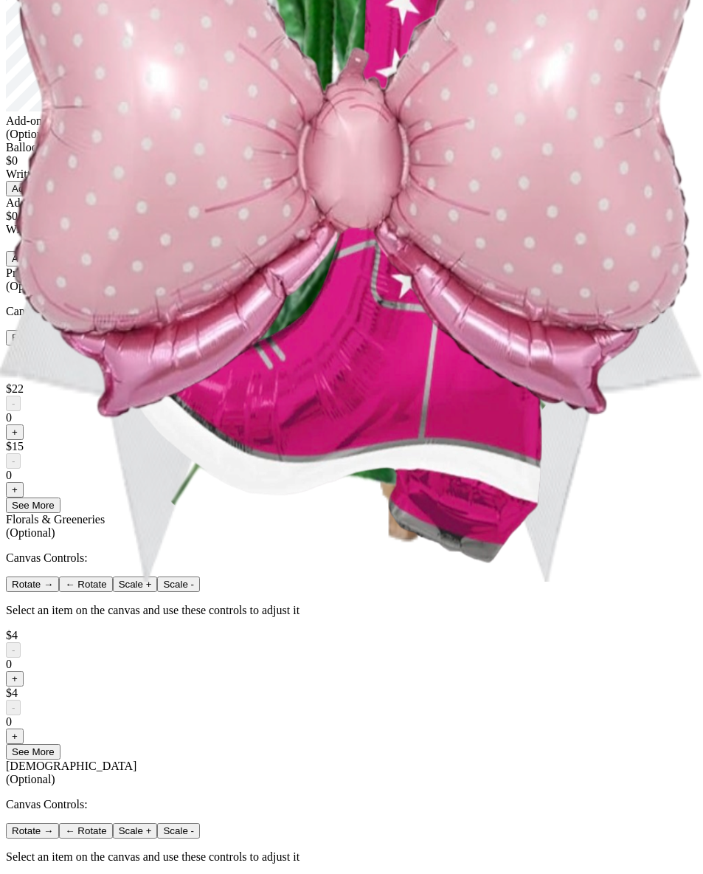
click at [24, 440] on button "+" at bounding box center [15, 431] width 18 height 15
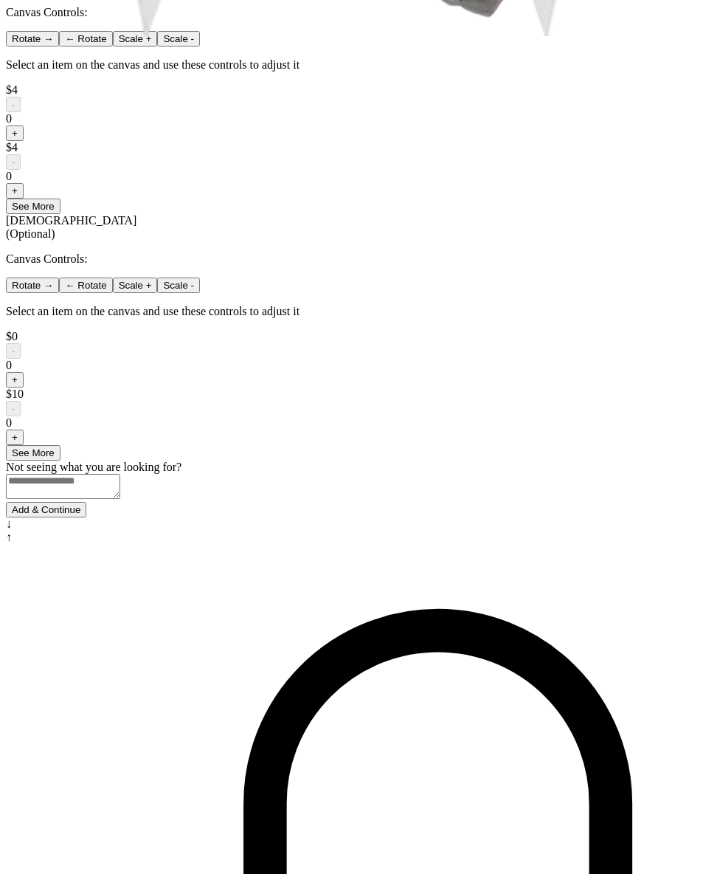
scroll to position [859, 0]
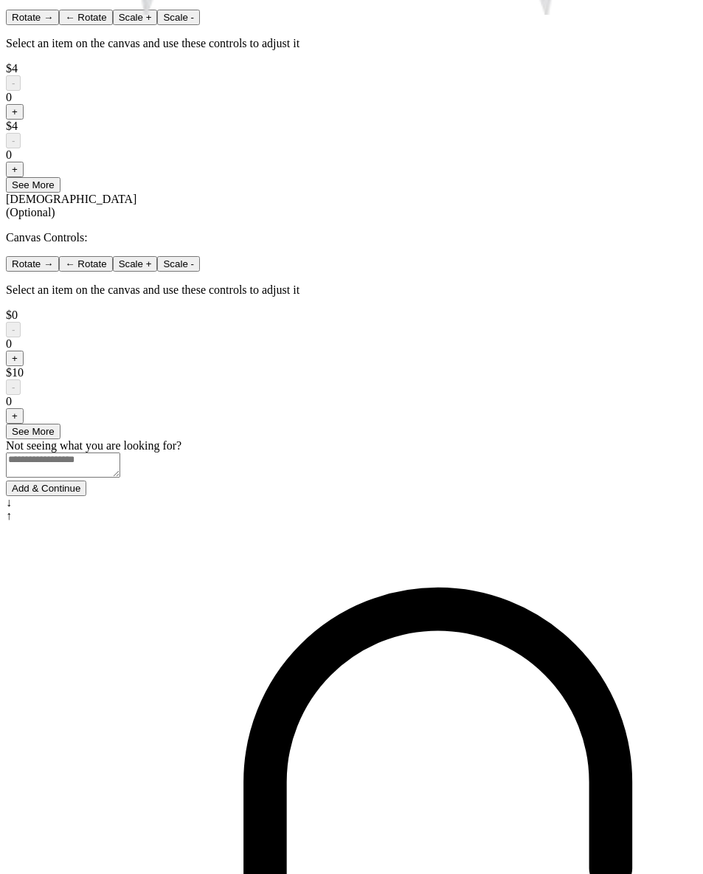
click at [86, 496] on button "Add & Continue" at bounding box center [46, 487] width 80 height 15
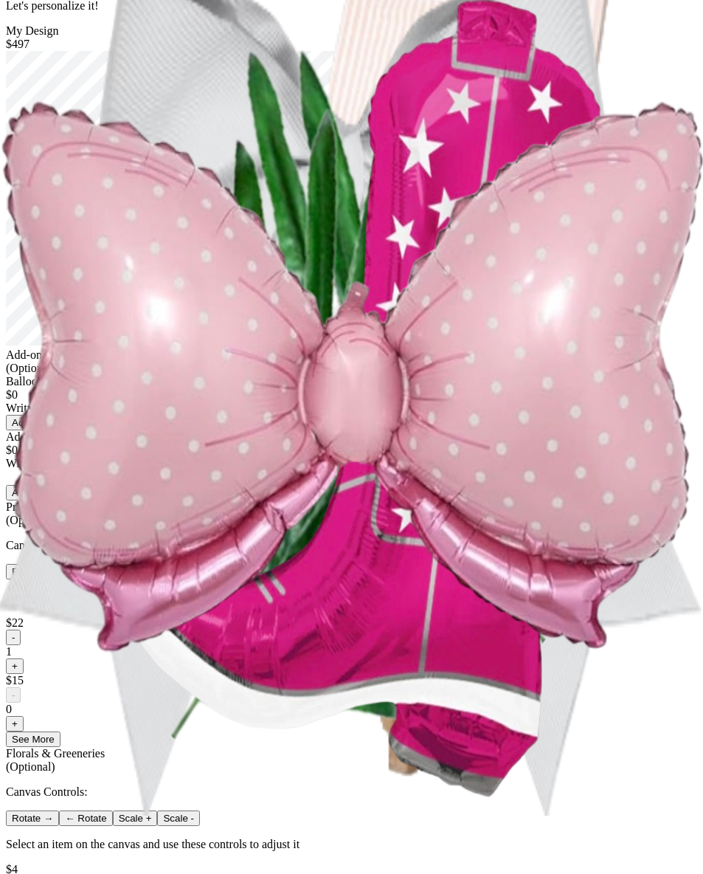
scroll to position [0, 0]
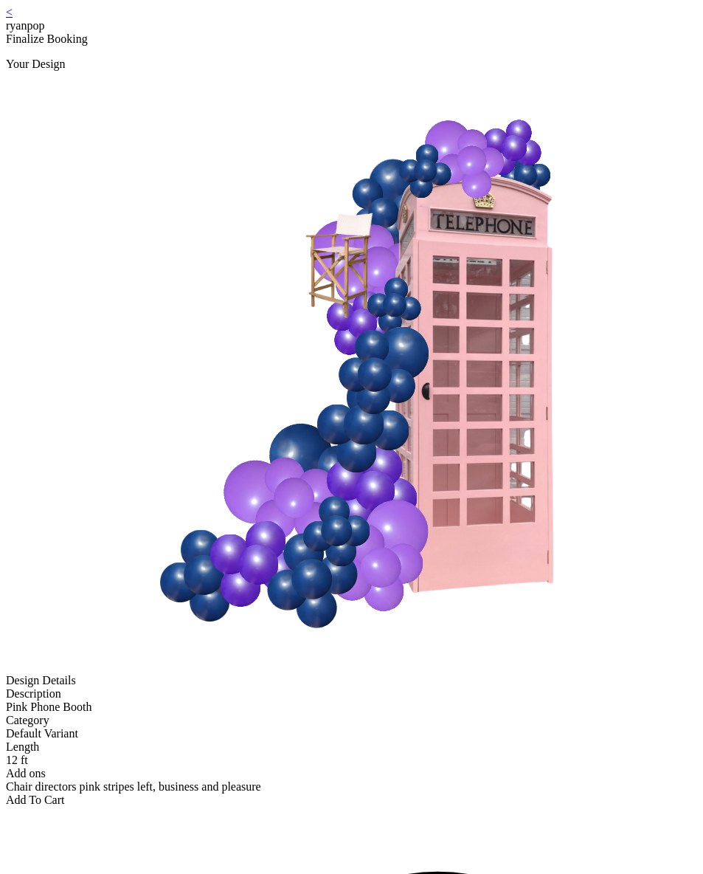
click at [345, 793] on div "Add To Cart" at bounding box center [351, 799] width 691 height 13
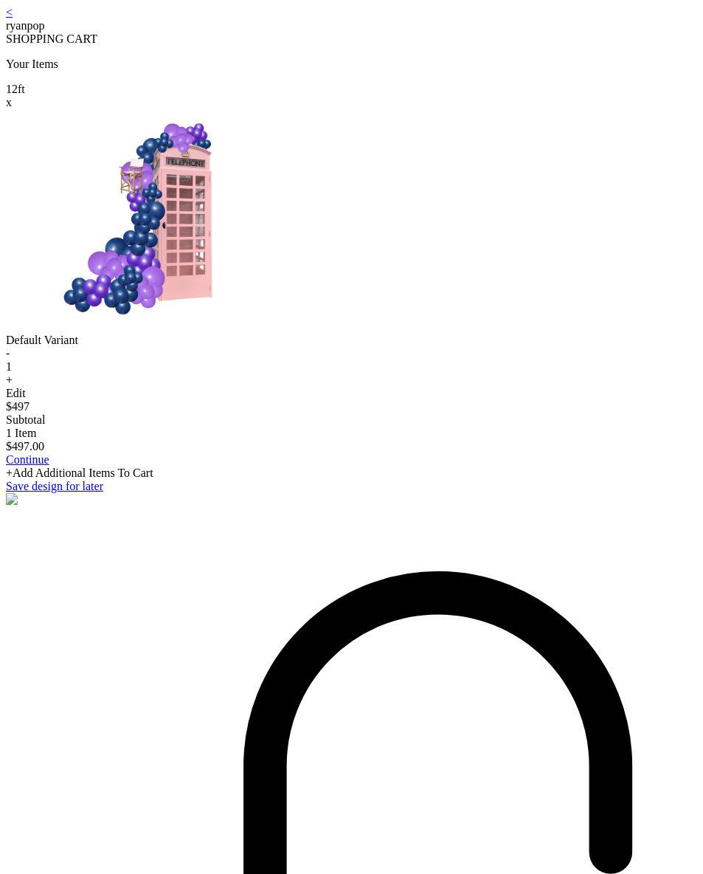
click at [132, 18] on div "< ryanpop" at bounding box center [351, 19] width 691 height 27
click at [13, 18] on link "<" at bounding box center [9, 12] width 7 height 13
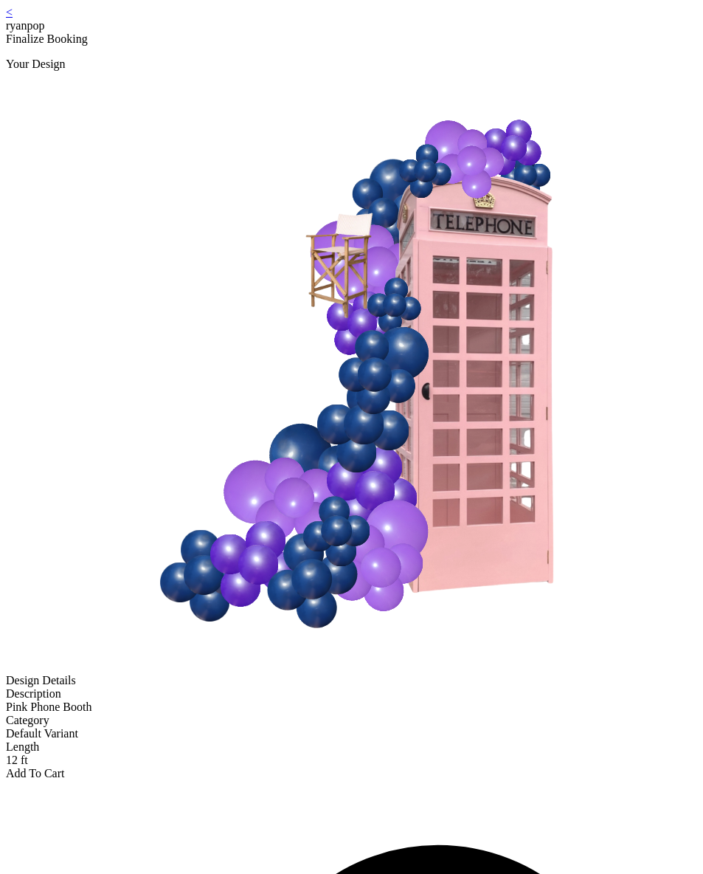
click at [133, 27] on div "< ryanpop" at bounding box center [351, 19] width 691 height 27
click at [13, 18] on link "<" at bounding box center [9, 12] width 7 height 13
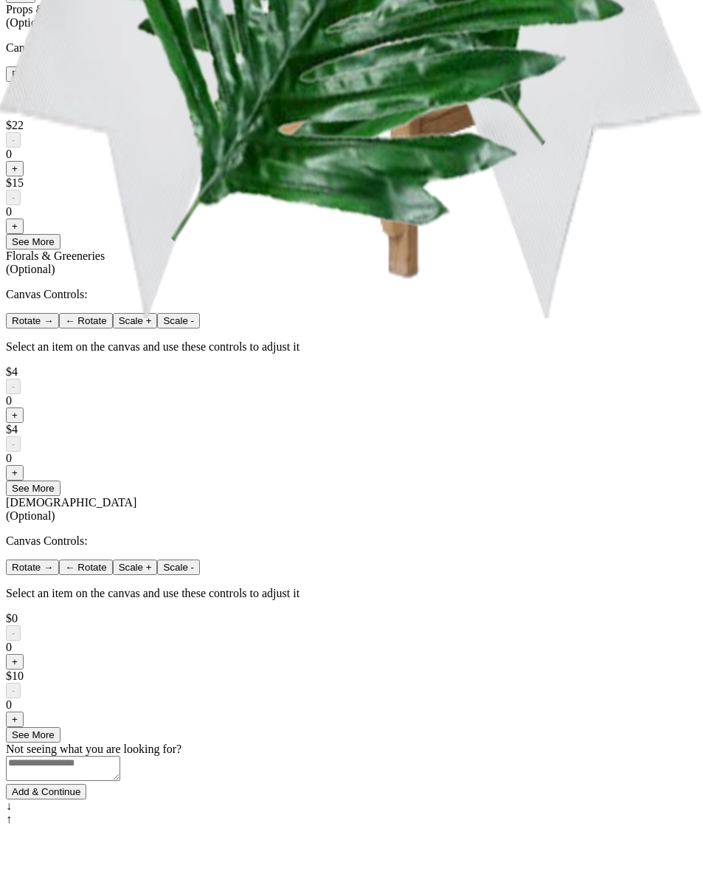
scroll to position [859, 0]
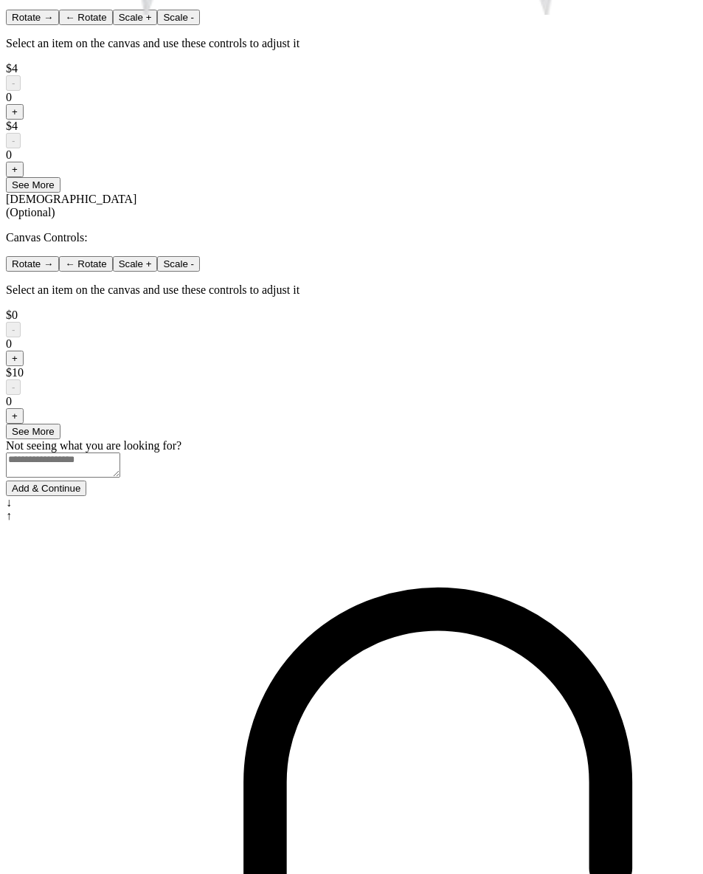
click at [86, 496] on button "Add & Continue" at bounding box center [46, 487] width 80 height 15
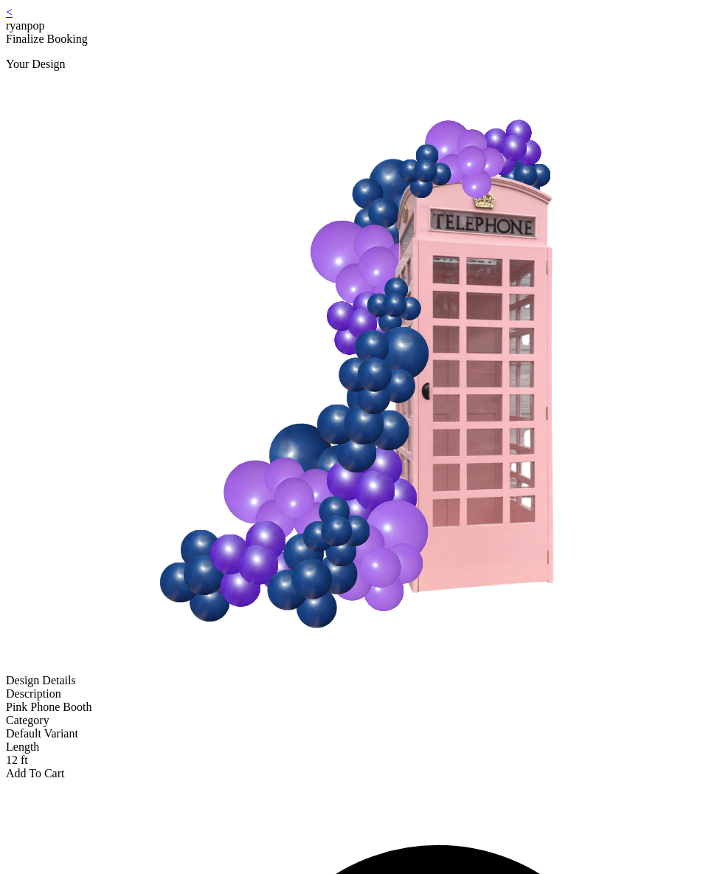
click at [359, 767] on div "Add To Cart" at bounding box center [351, 773] width 691 height 13
click at [13, 15] on link "<" at bounding box center [9, 12] width 7 height 13
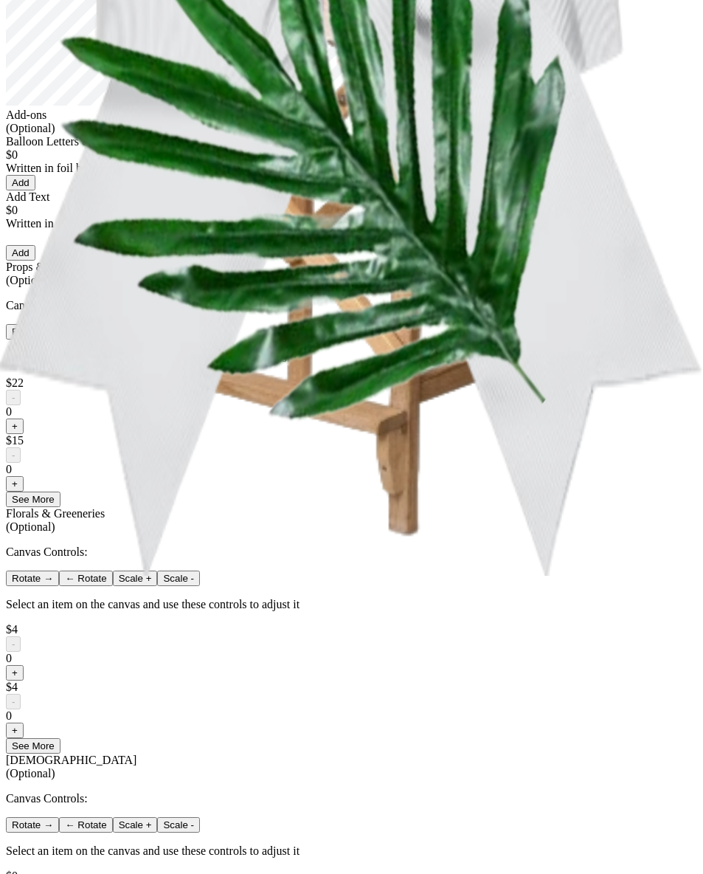
scroll to position [329, 0]
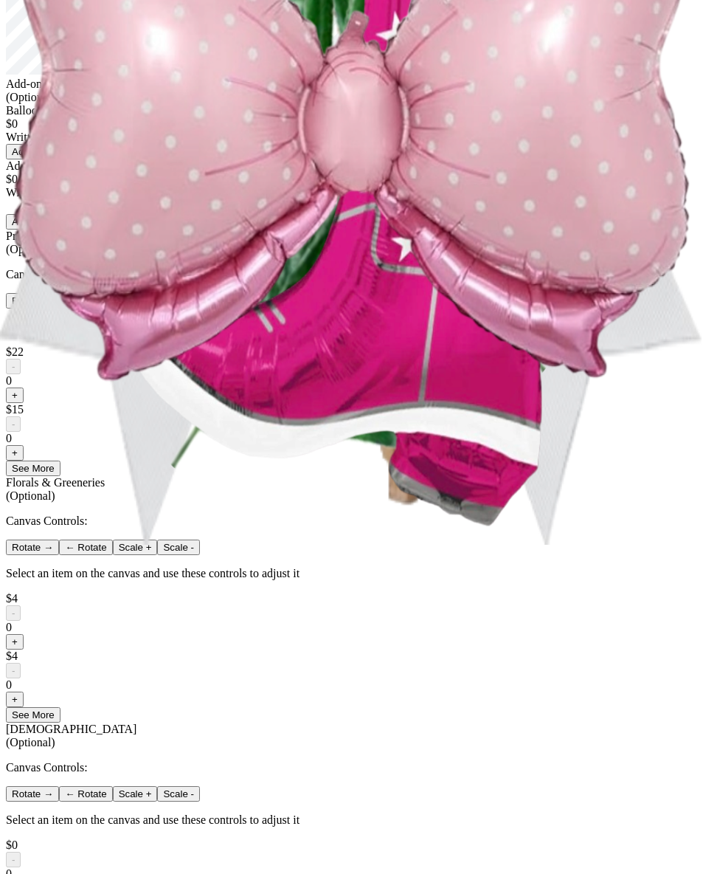
click at [24, 403] on button "+" at bounding box center [15, 394] width 18 height 15
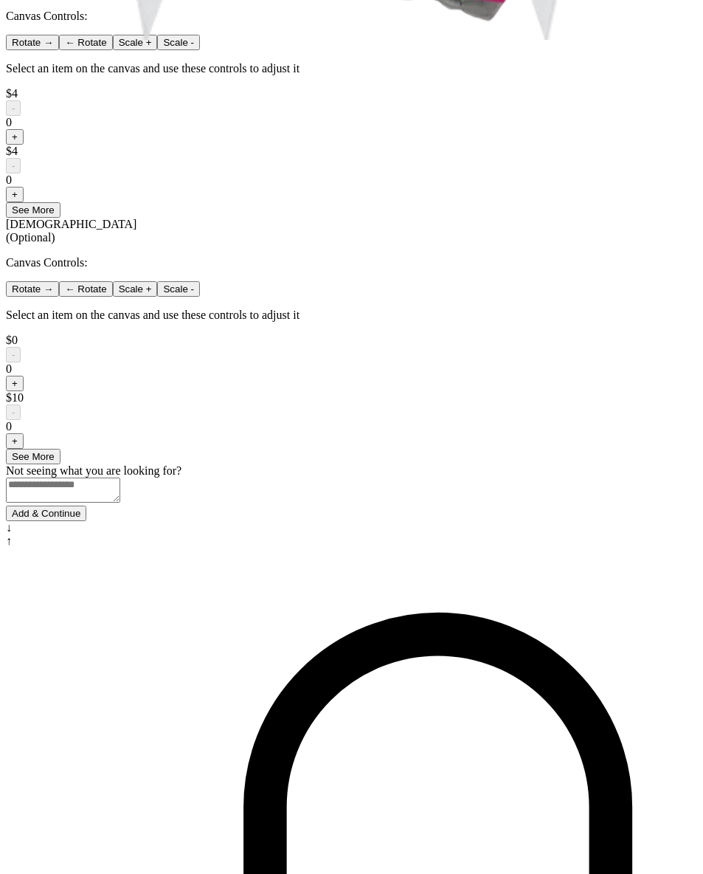
scroll to position [859, 0]
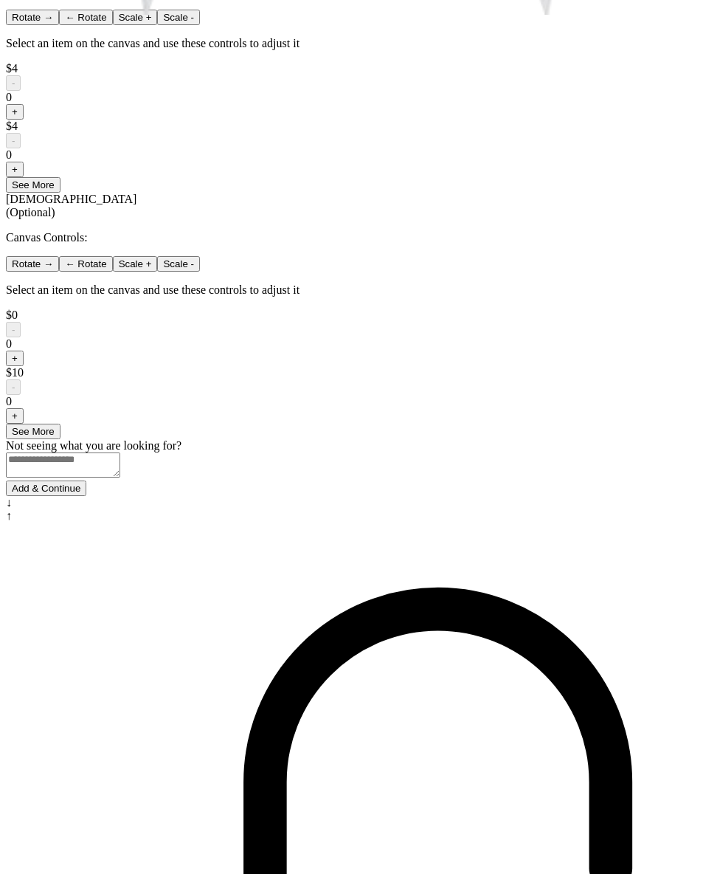
click at [86, 496] on button "Add & Continue" at bounding box center [46, 487] width 80 height 15
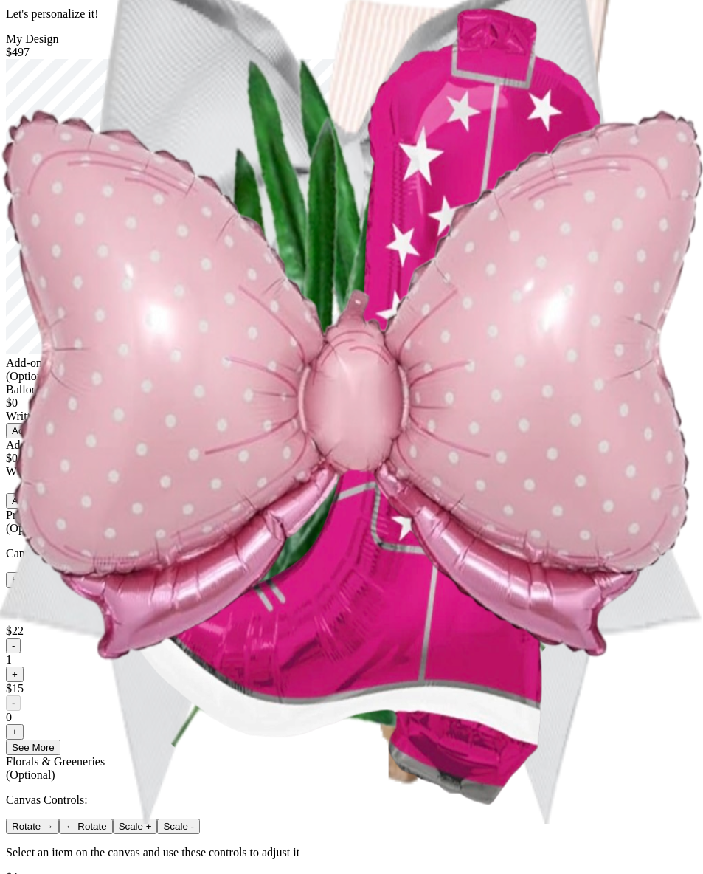
scroll to position [0, 0]
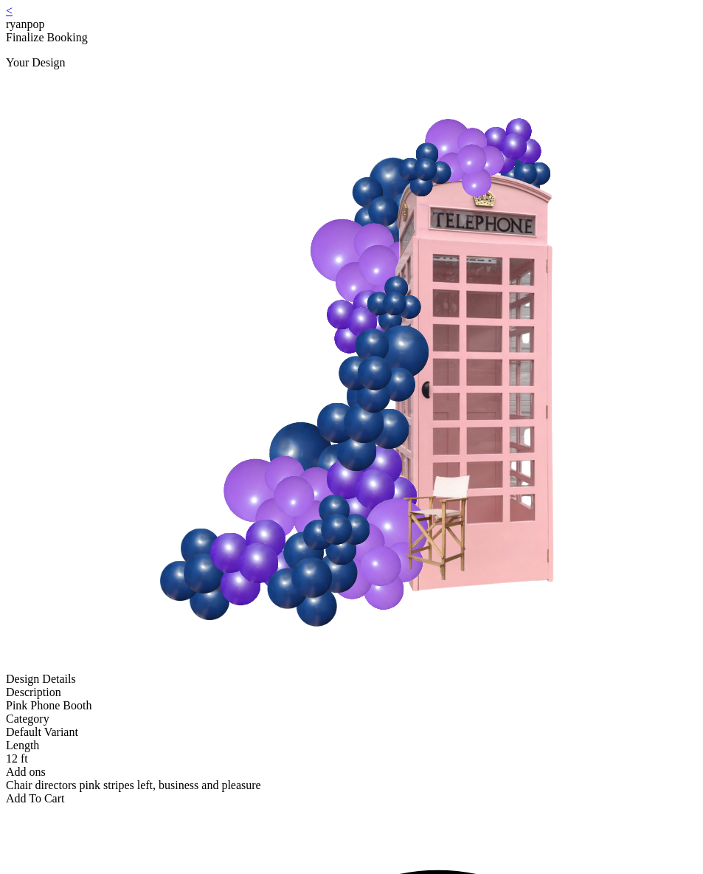
scroll to position [3, 0]
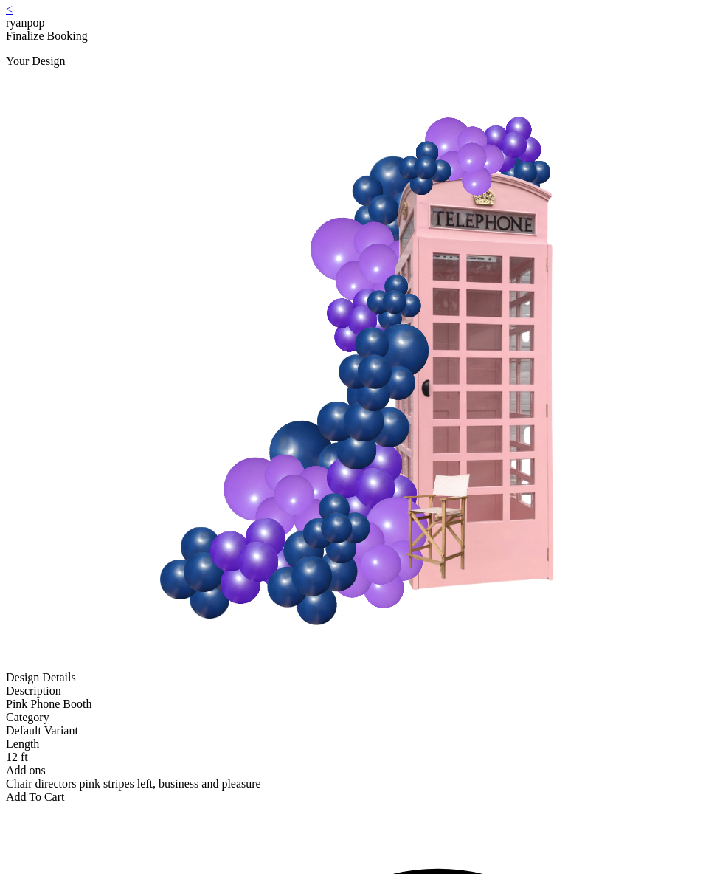
click at [370, 790] on div "Add To Cart" at bounding box center [351, 796] width 691 height 13
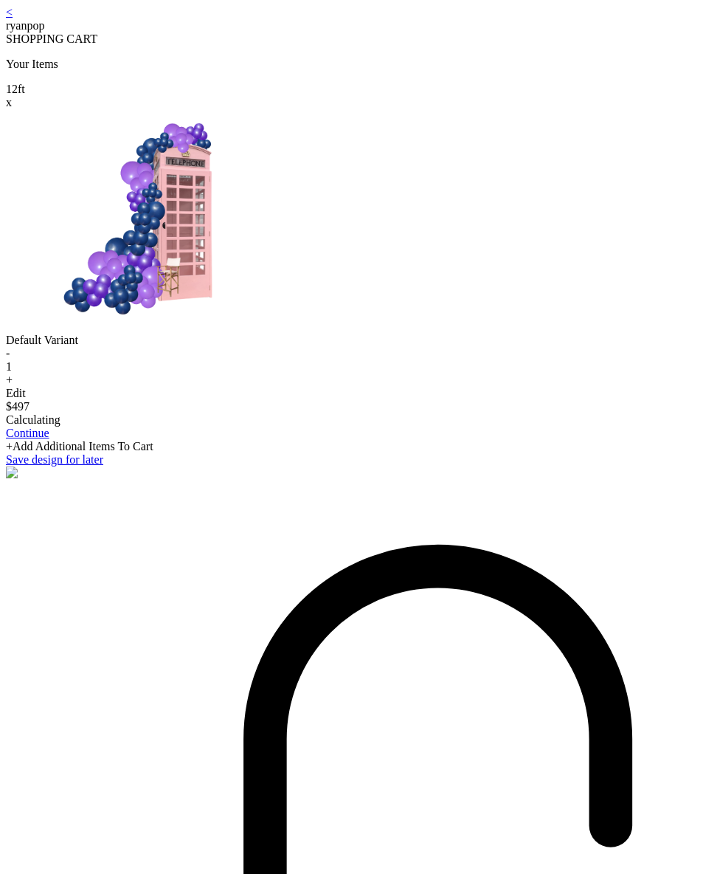
click at [13, 18] on link "<" at bounding box center [9, 12] width 7 height 13
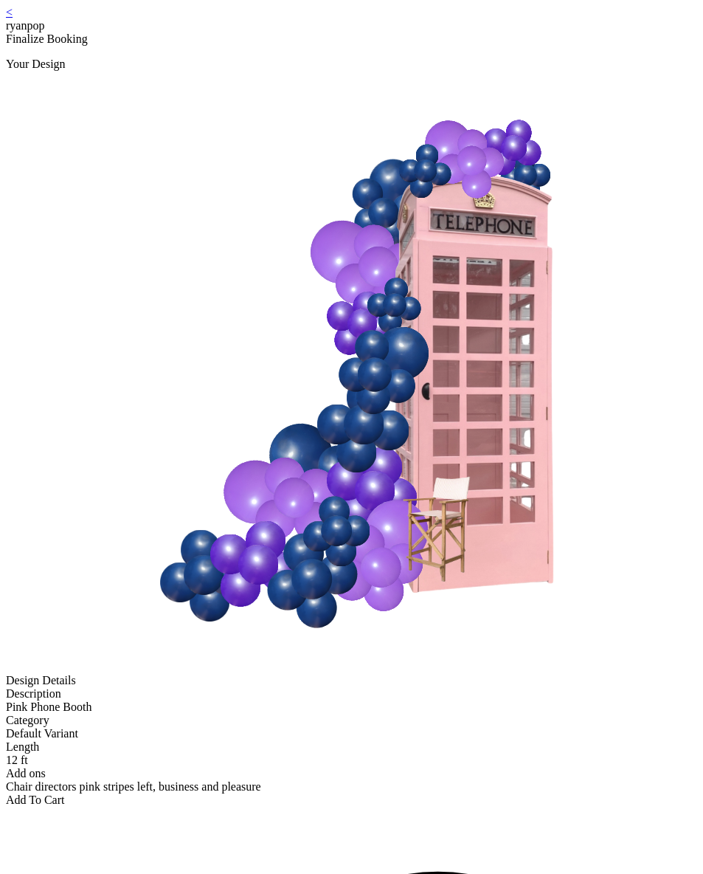
click at [13, 18] on link "<" at bounding box center [9, 12] width 7 height 13
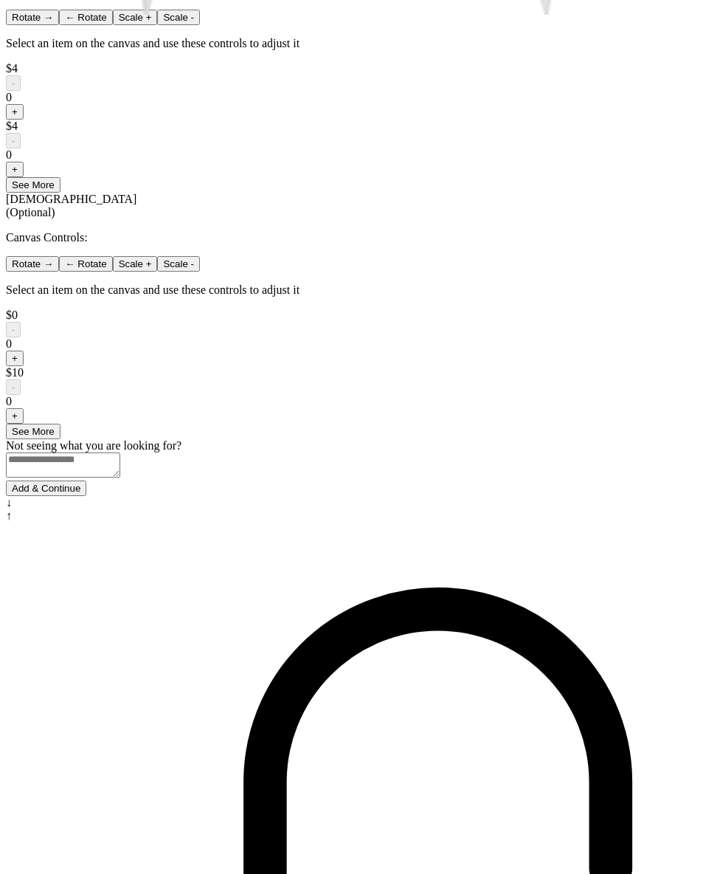
scroll to position [557, 0]
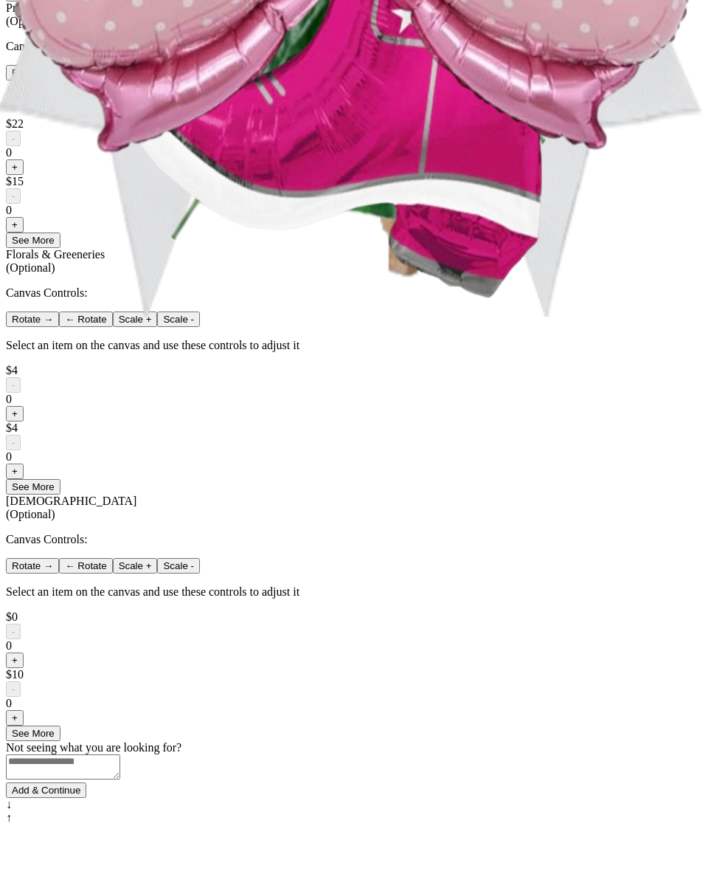
click at [24, 175] on button "+" at bounding box center [15, 166] width 18 height 15
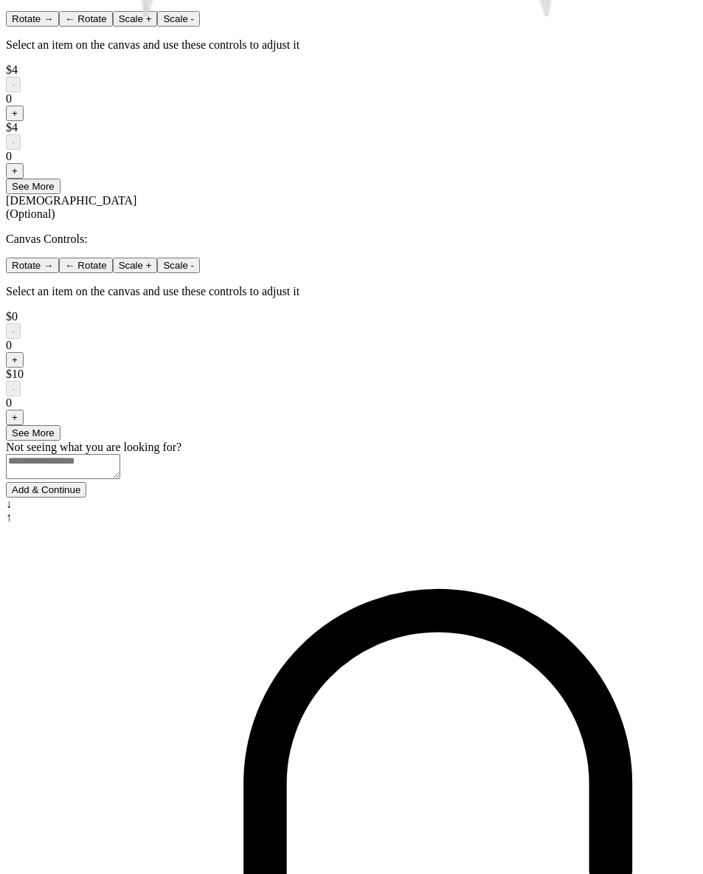
scroll to position [859, 0]
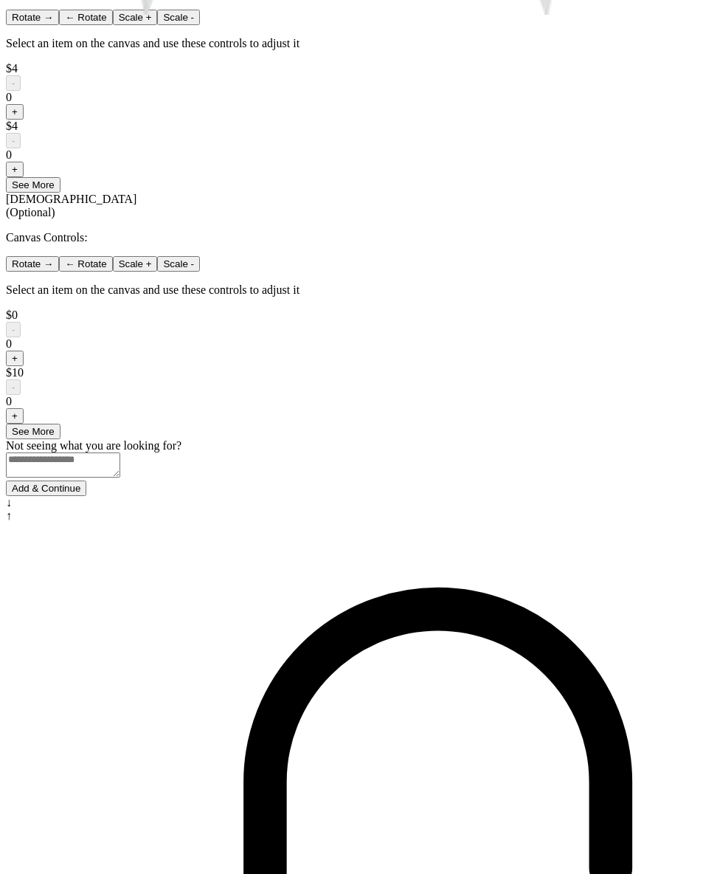
click at [86, 496] on button "Add & Continue" at bounding box center [46, 487] width 80 height 15
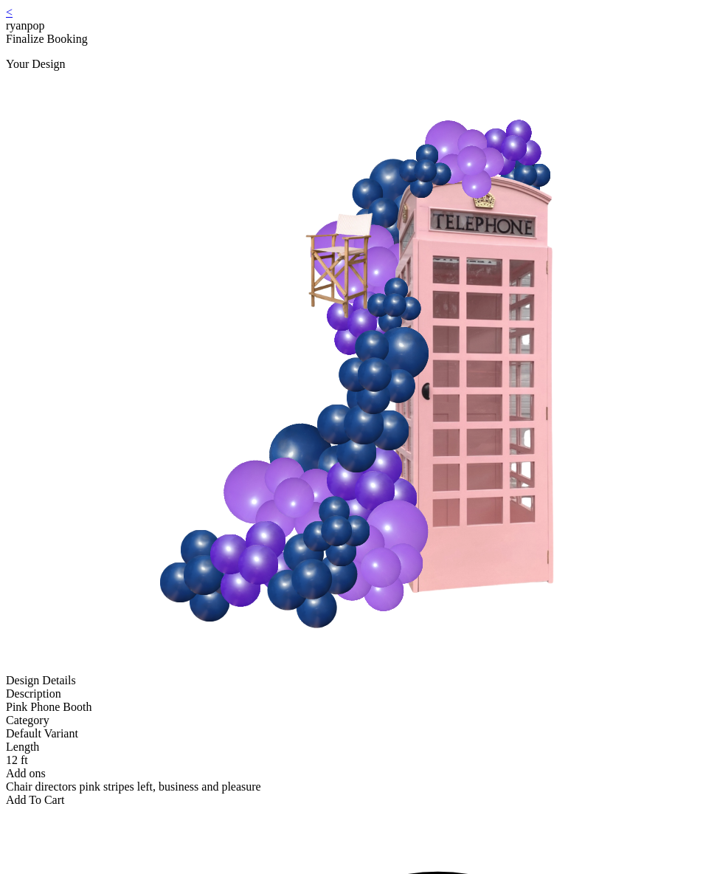
click at [122, 24] on div "< ryanpop Finalize Booking Your Design Design Details Description Pink Phone Bo…" at bounding box center [351, 406] width 691 height 801
click at [13, 18] on link "<" at bounding box center [9, 12] width 7 height 13
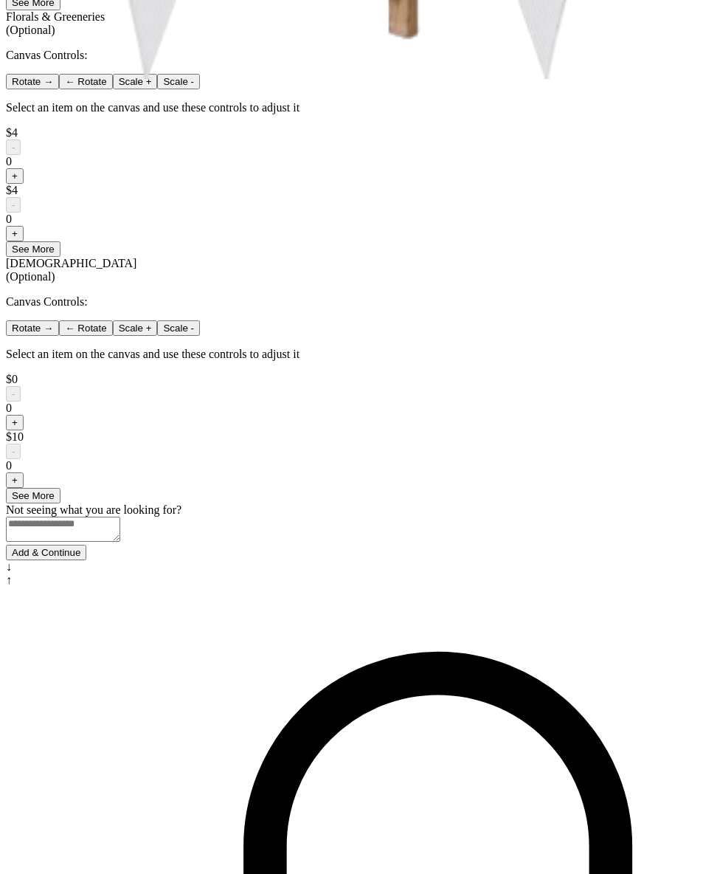
scroll to position [859, 0]
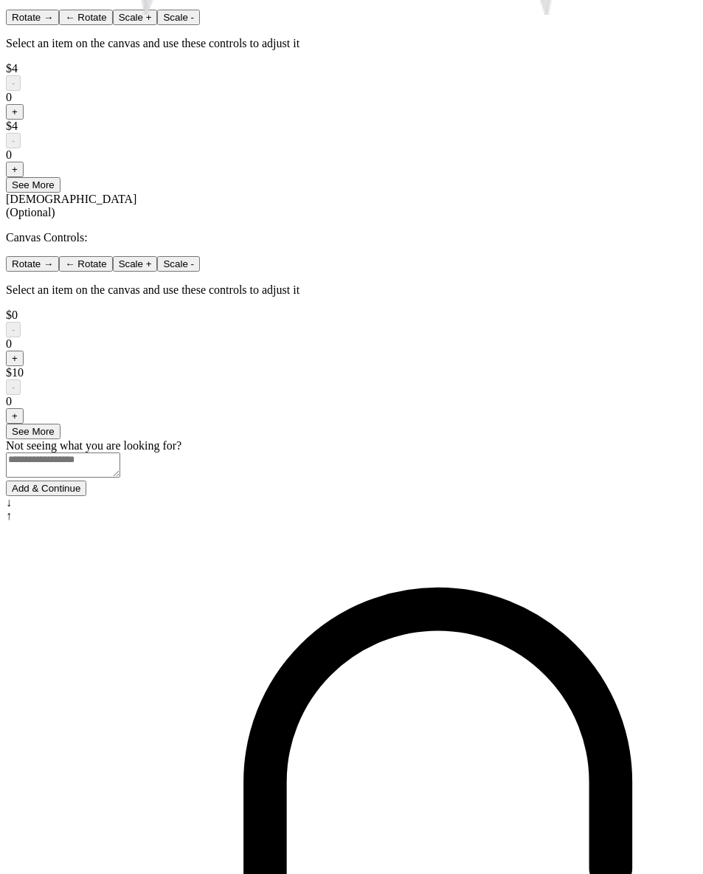
click at [86, 496] on button "Add & Continue" at bounding box center [46, 487] width 80 height 15
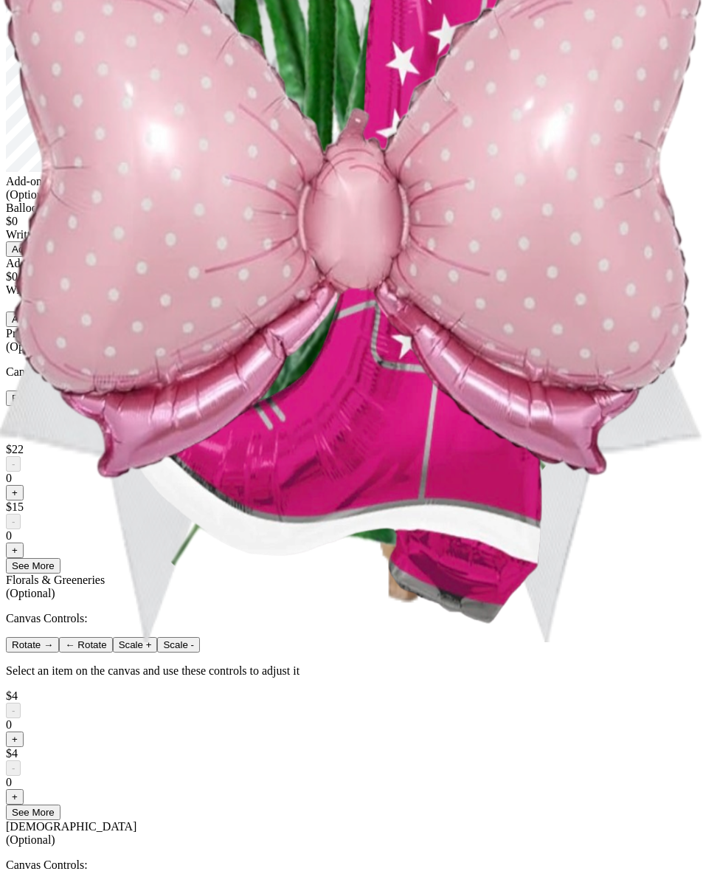
scroll to position [0, 0]
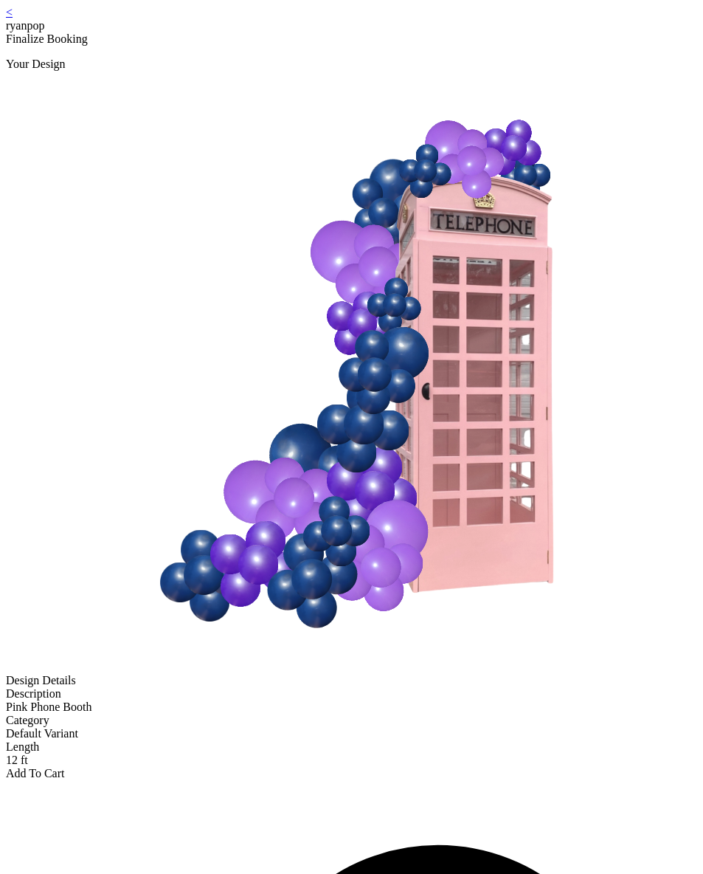
click at [289, 767] on div "Add To Cart" at bounding box center [351, 773] width 691 height 13
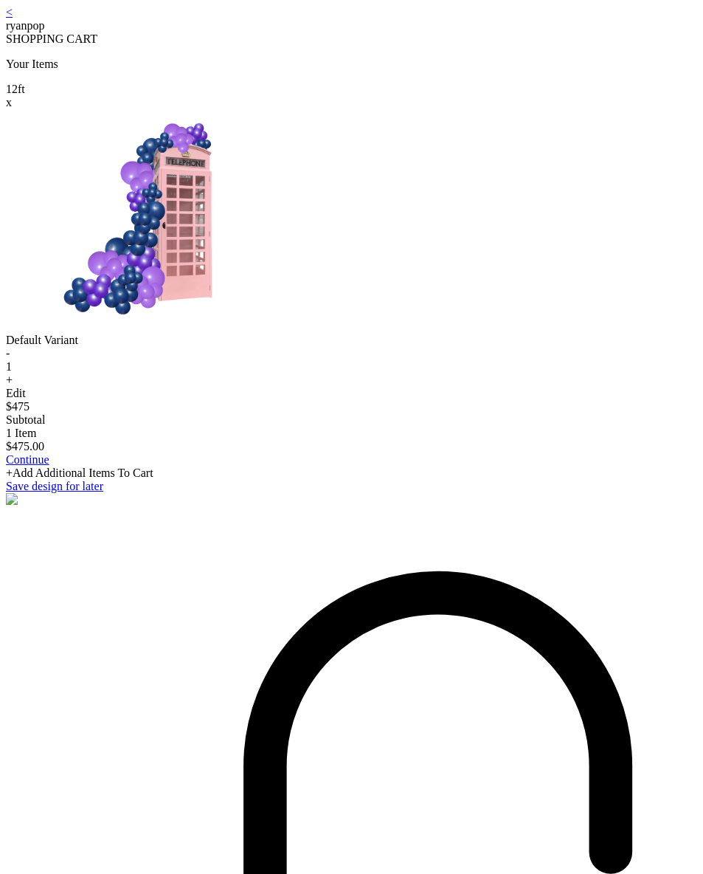
click at [348, 347] on div "Default Variant" at bounding box center [351, 340] width 691 height 13
click at [49, 466] on link "Continue" at bounding box center [28, 459] width 44 height 13
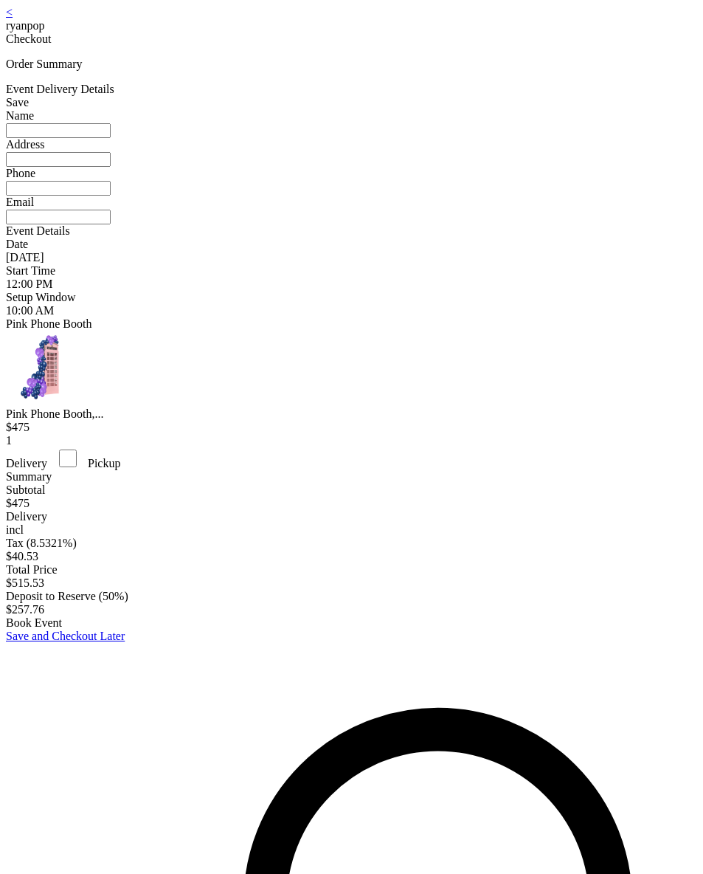
click at [13, 18] on link "<" at bounding box center [9, 12] width 7 height 13
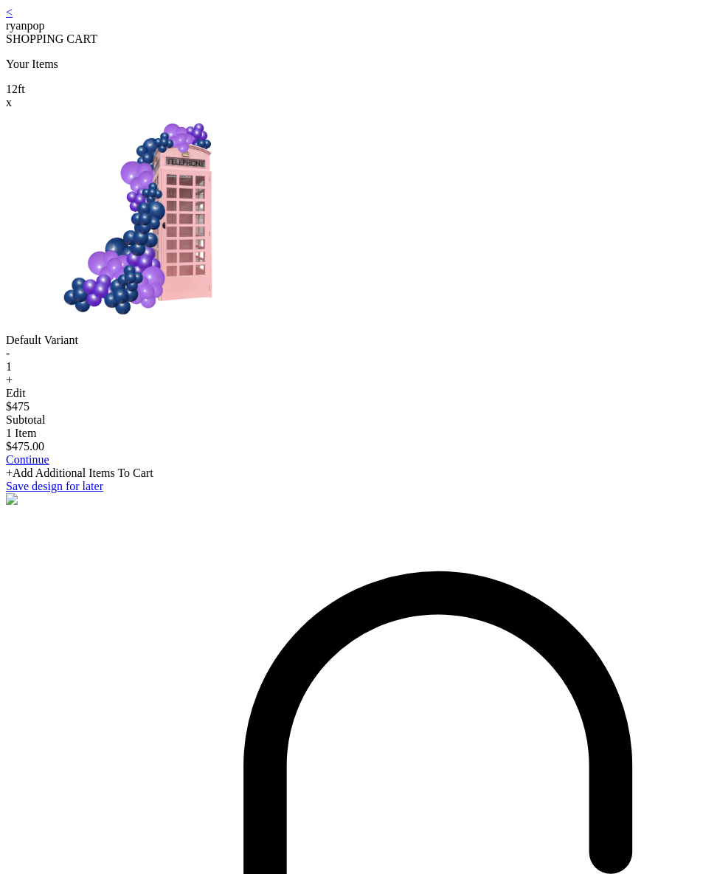
click at [13, 18] on link "<" at bounding box center [9, 12] width 7 height 13
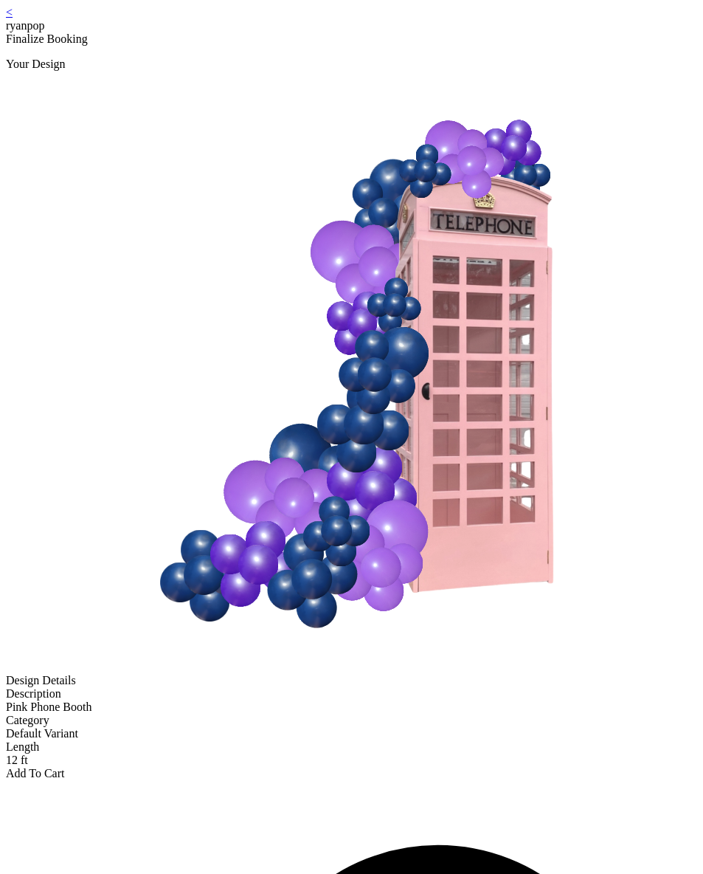
click at [13, 18] on link "<" at bounding box center [9, 12] width 7 height 13
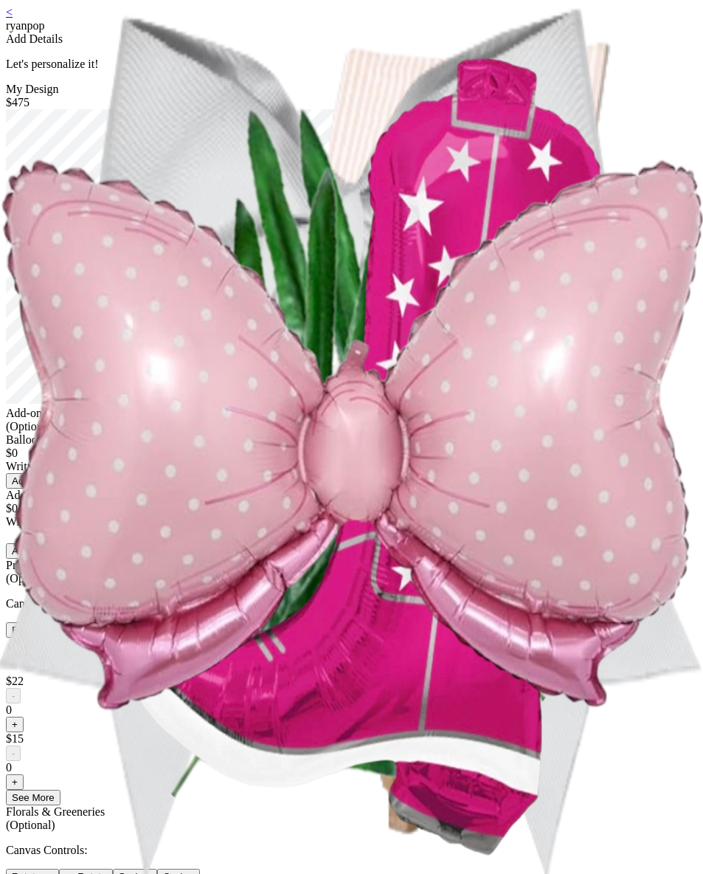
click at [123, 11] on div "<" at bounding box center [351, 12] width 691 height 13
click at [13, 18] on link "<" at bounding box center [9, 12] width 7 height 13
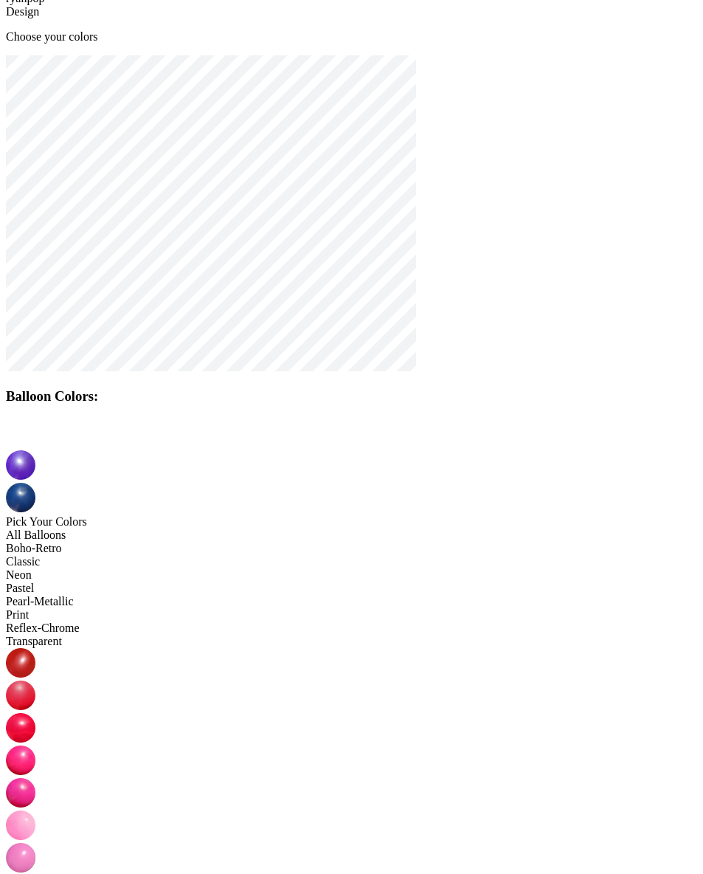
scroll to position [30, 0]
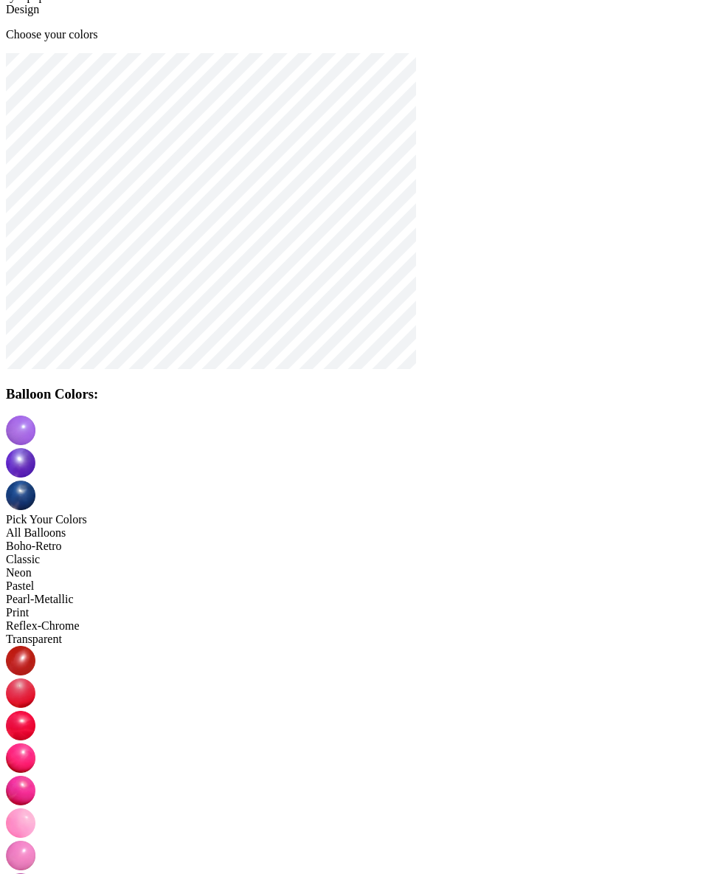
click at [359, 452] on div at bounding box center [351, 464] width 691 height 32
drag, startPoint x: 362, startPoint y: 443, endPoint x: 423, endPoint y: 476, distance: 69.7
click at [35, 448] on img at bounding box center [21, 463] width 30 height 30
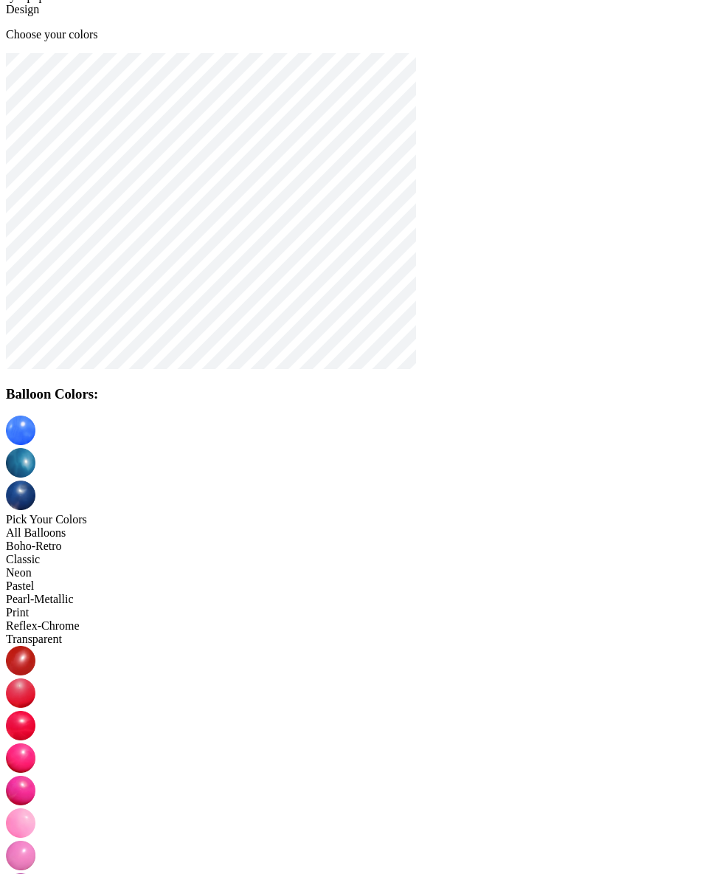
click at [398, 440] on div at bounding box center [351, 463] width 691 height 97
click at [35, 480] on img at bounding box center [21, 495] width 30 height 30
click at [35, 873] on img at bounding box center [21, 888] width 30 height 30
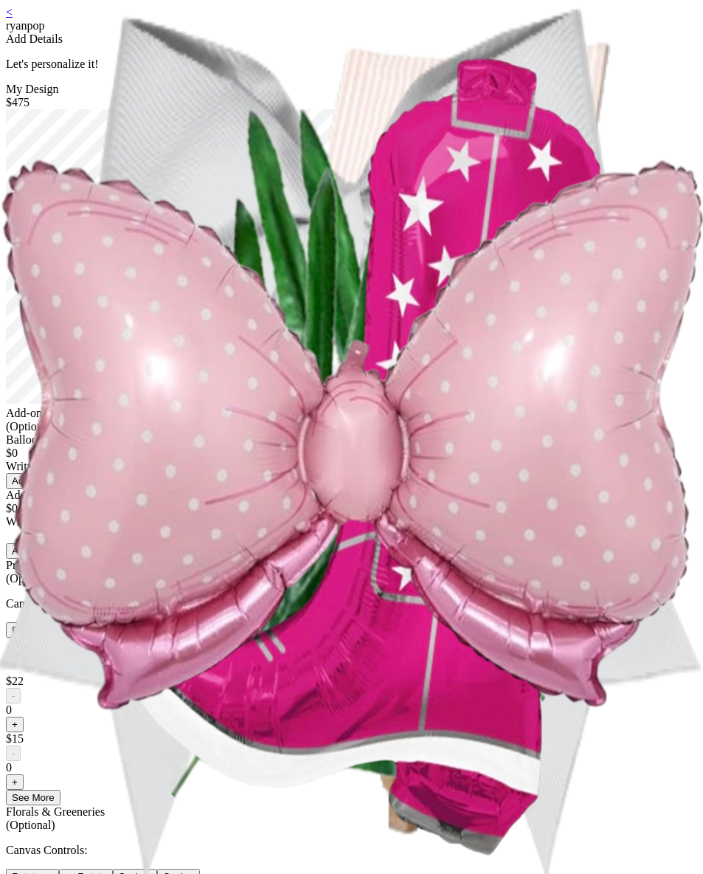
click at [13, 18] on link "<" at bounding box center [9, 12] width 7 height 13
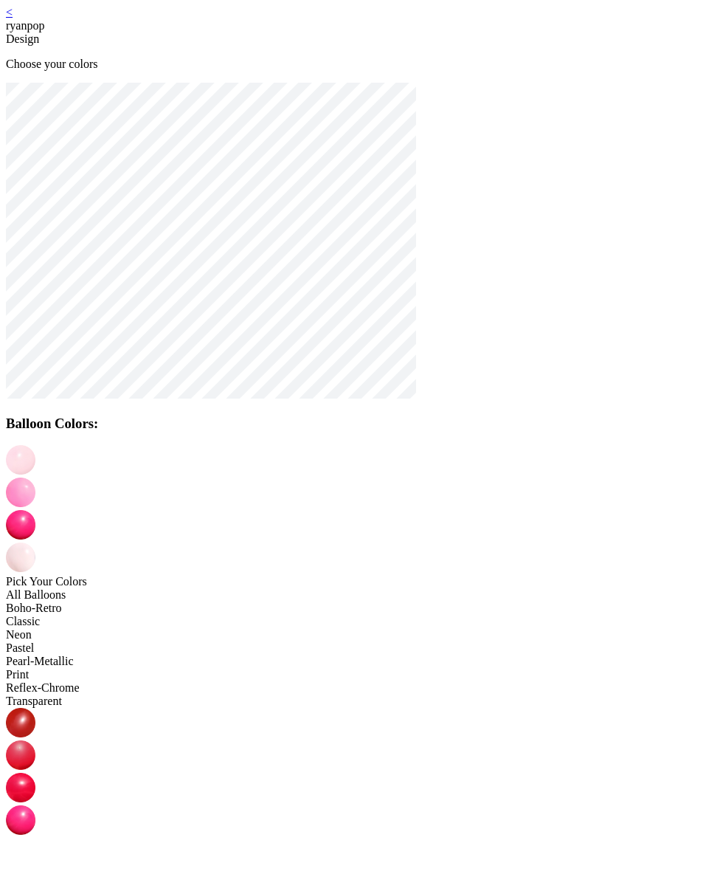
click at [35, 477] on img at bounding box center [21, 492] width 30 height 30
click at [35, 510] on img at bounding box center [21, 525] width 30 height 30
drag, startPoint x: 269, startPoint y: 593, endPoint x: 322, endPoint y: 538, distance: 77.2
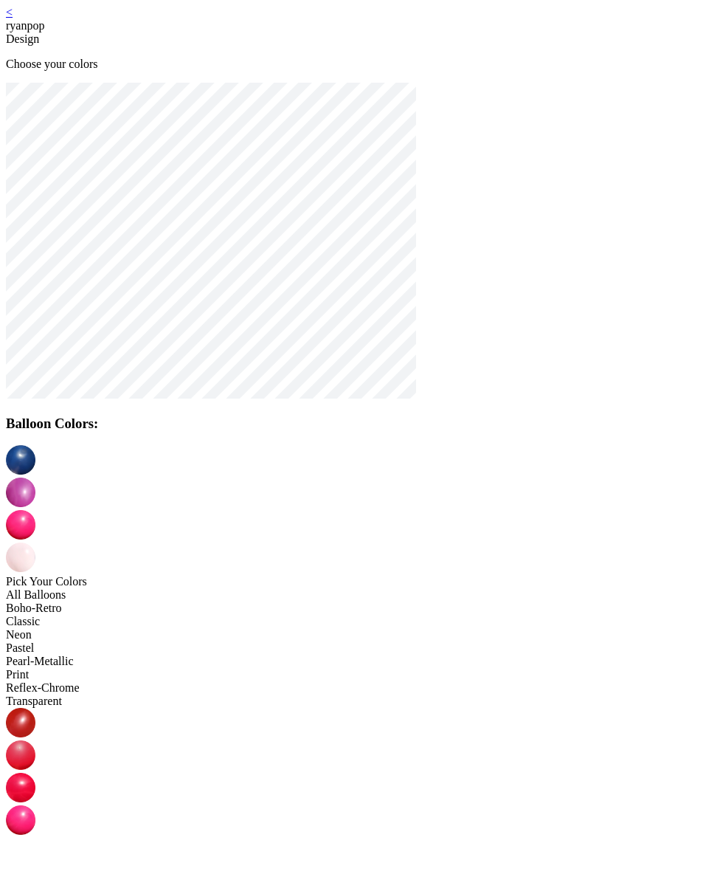
click at [35, 837] on img at bounding box center [21, 852] width 30 height 30
click at [35, 542] on img at bounding box center [21, 557] width 30 height 30
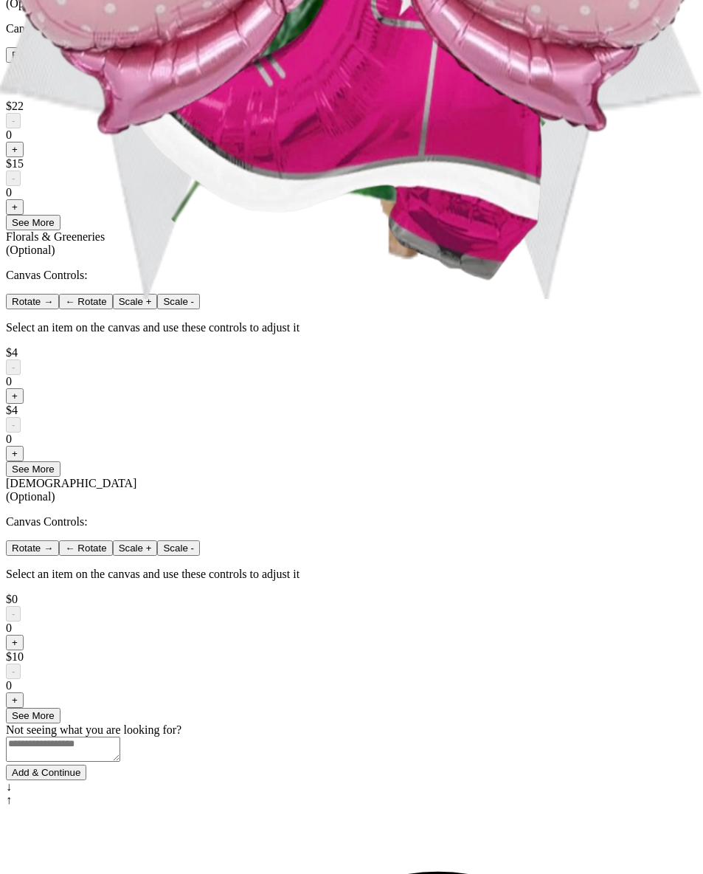
click at [24, 157] on button "+" at bounding box center [15, 149] width 18 height 15
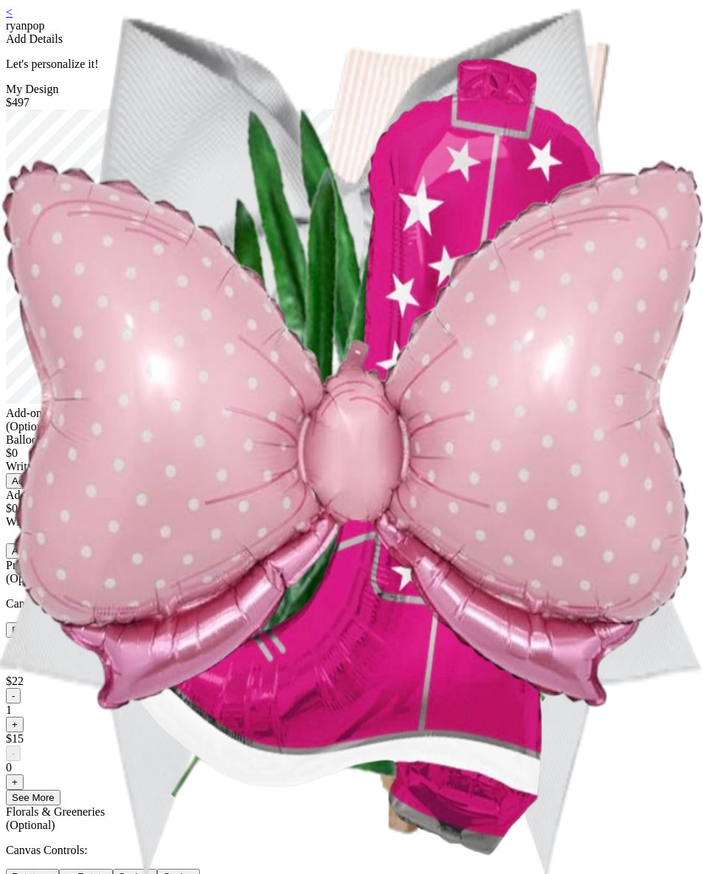
scroll to position [317, 0]
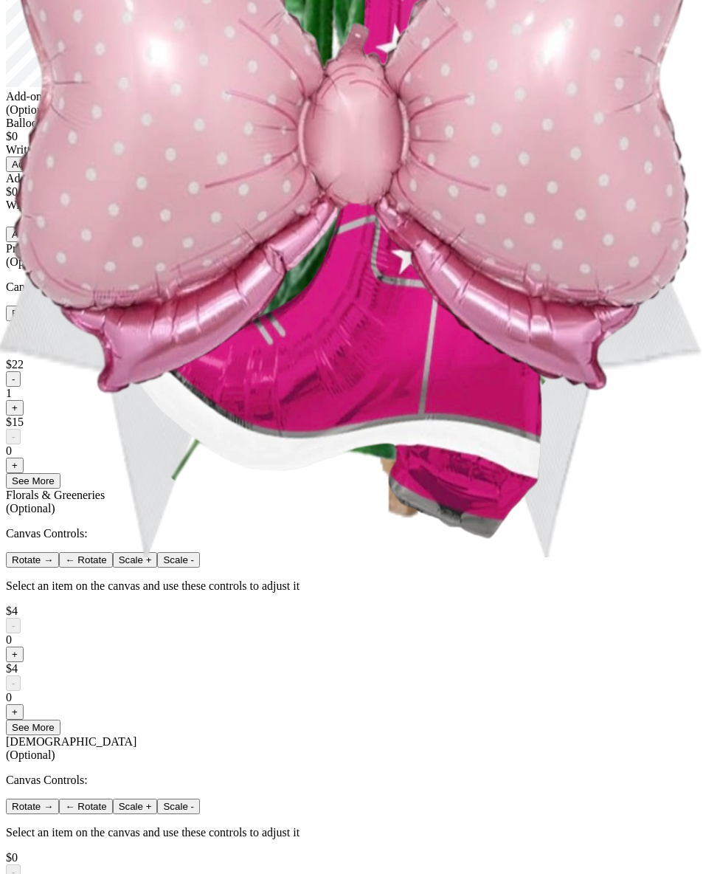
click at [21, 387] on button "-" at bounding box center [13, 378] width 15 height 15
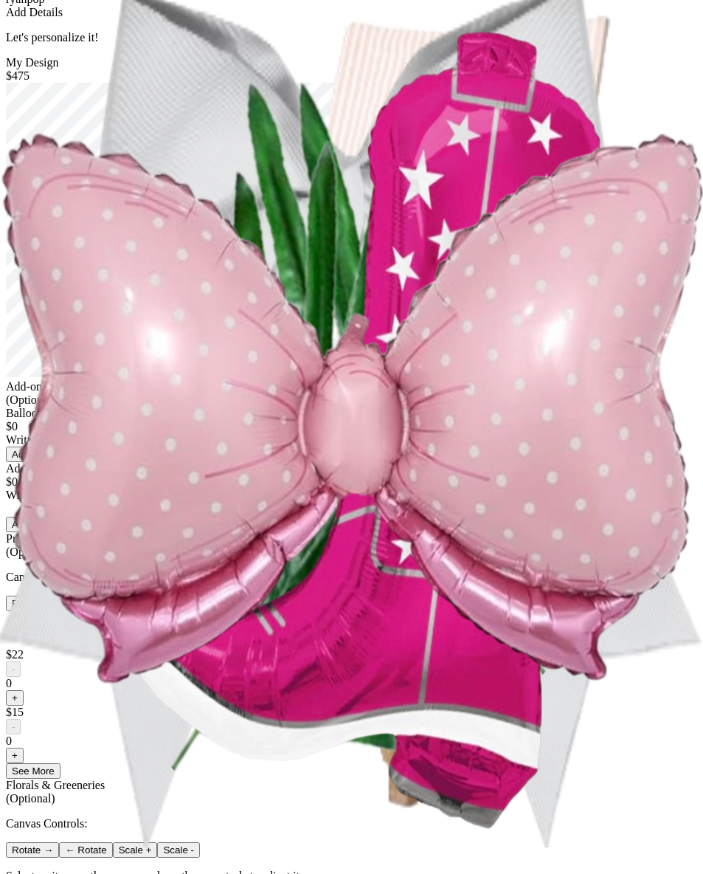
scroll to position [0, 0]
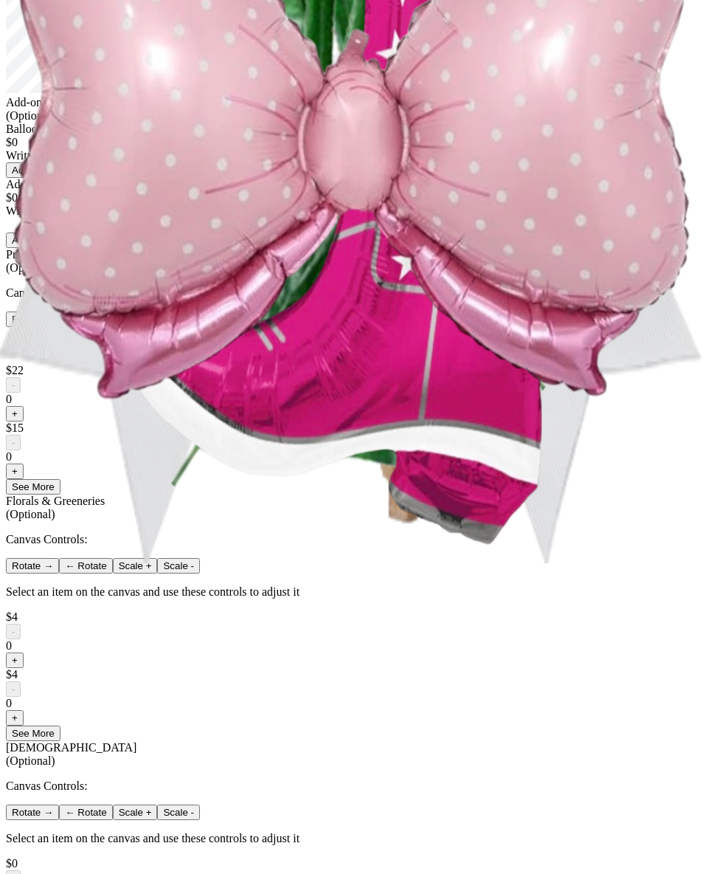
click at [24, 421] on button "+" at bounding box center [15, 413] width 18 height 15
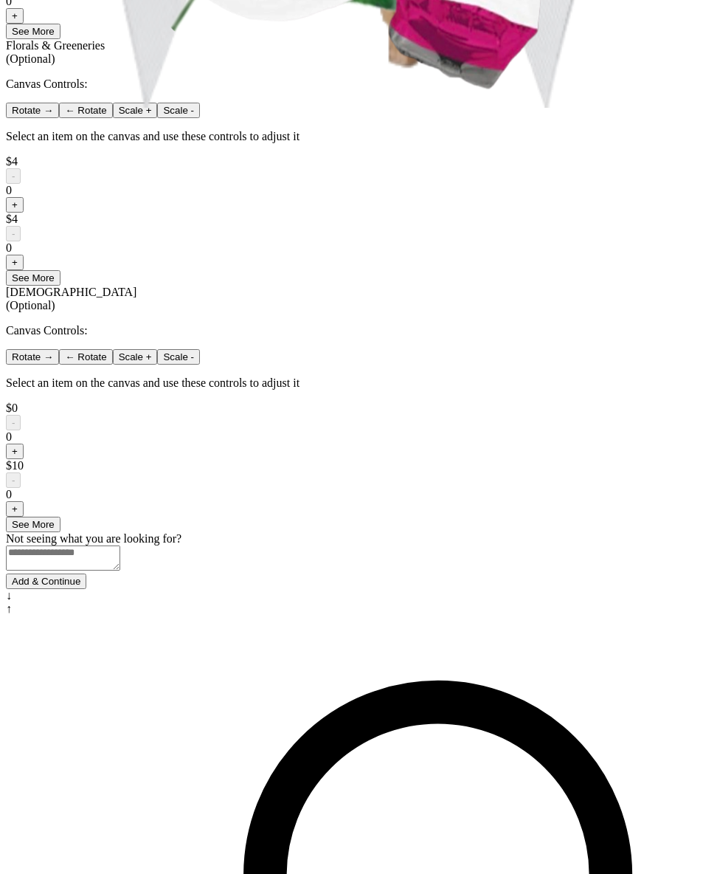
scroll to position [859, 0]
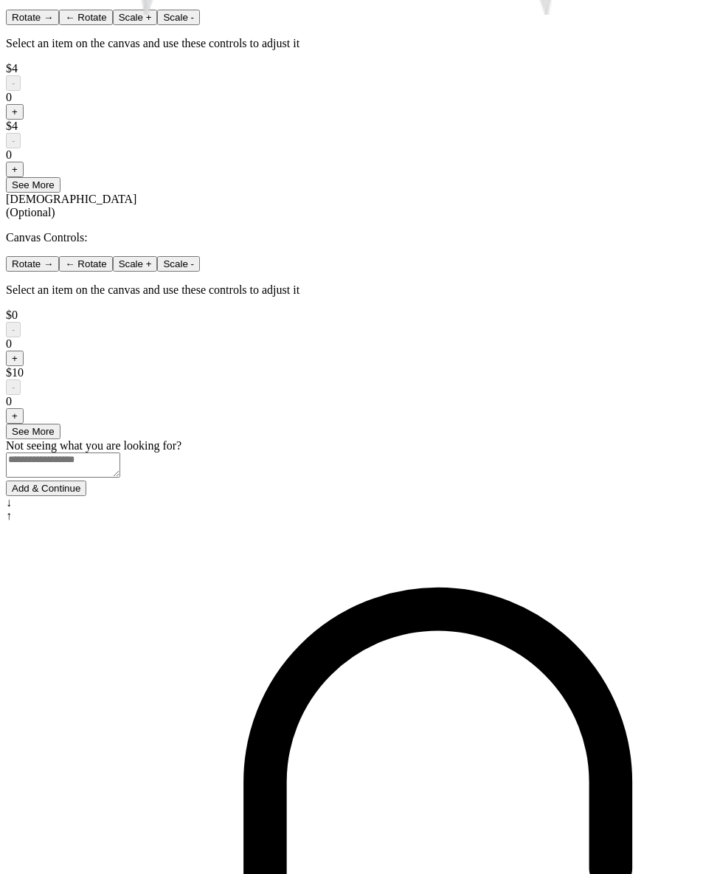
click at [86, 496] on button "Add & Continue" at bounding box center [46, 487] width 80 height 15
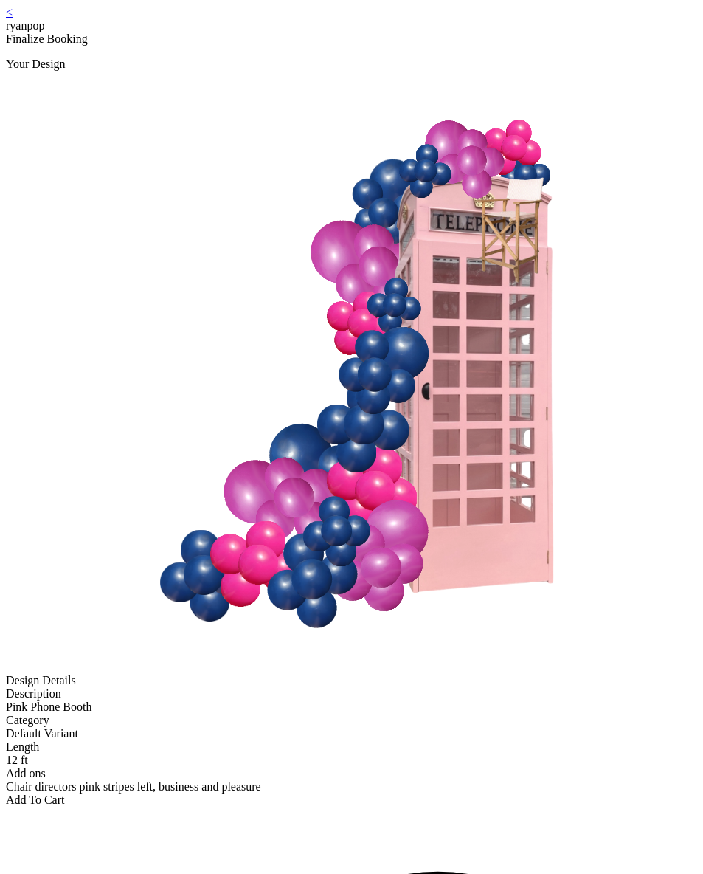
click at [404, 793] on div "Add To Cart" at bounding box center [351, 799] width 691 height 13
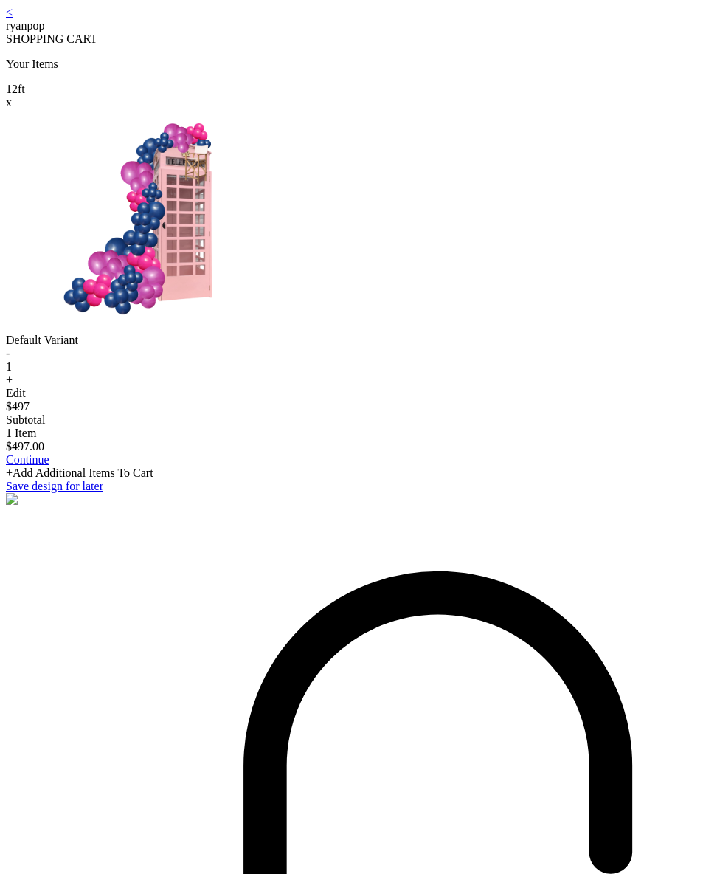
click at [49, 466] on link "Continue" at bounding box center [28, 459] width 44 height 13
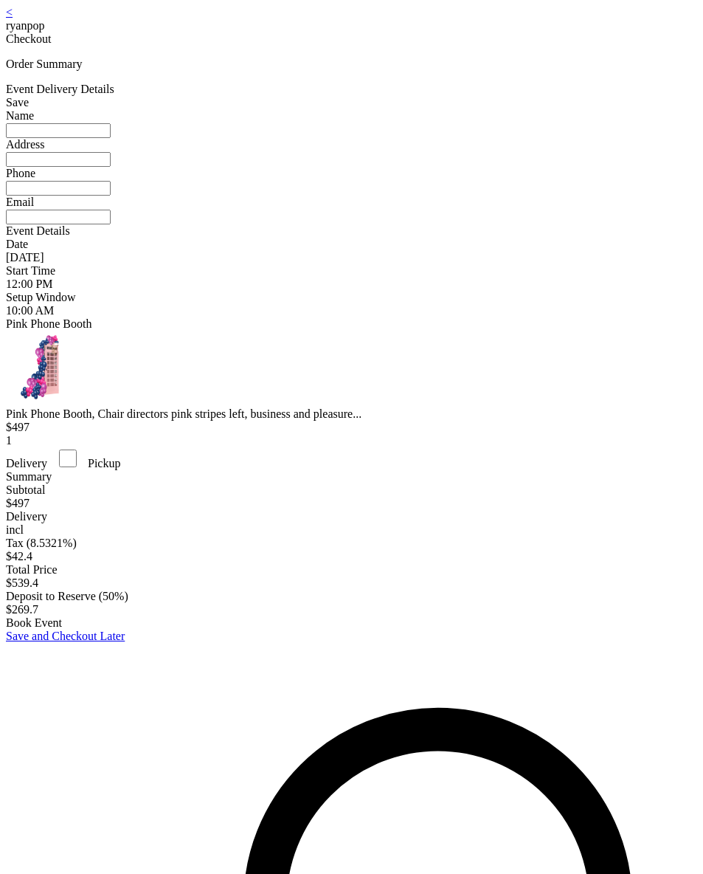
click at [13, 18] on link "<" at bounding box center [9, 12] width 7 height 13
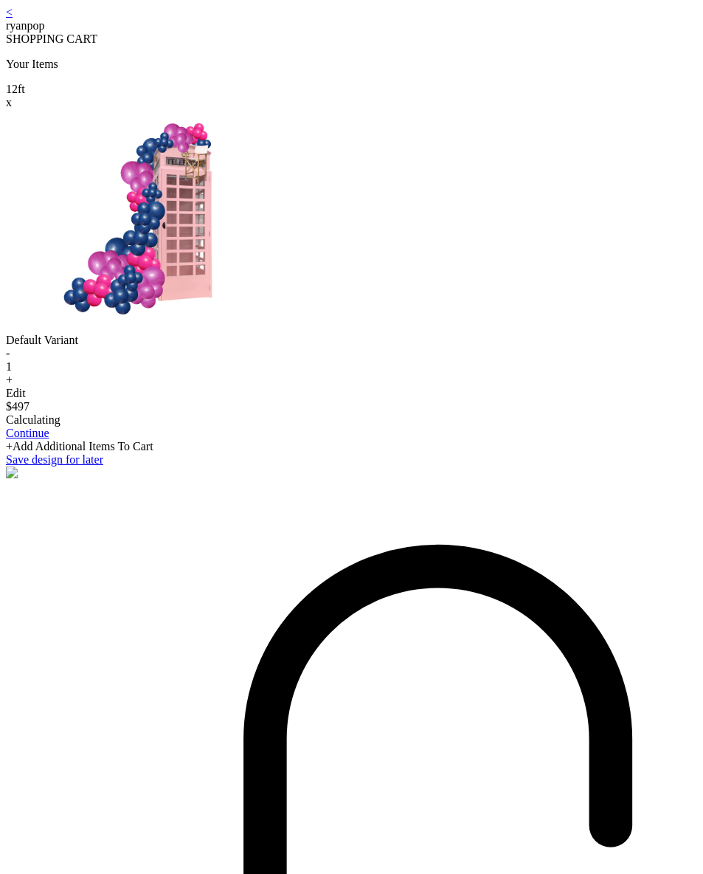
click at [13, 16] on link "<" at bounding box center [9, 12] width 7 height 13
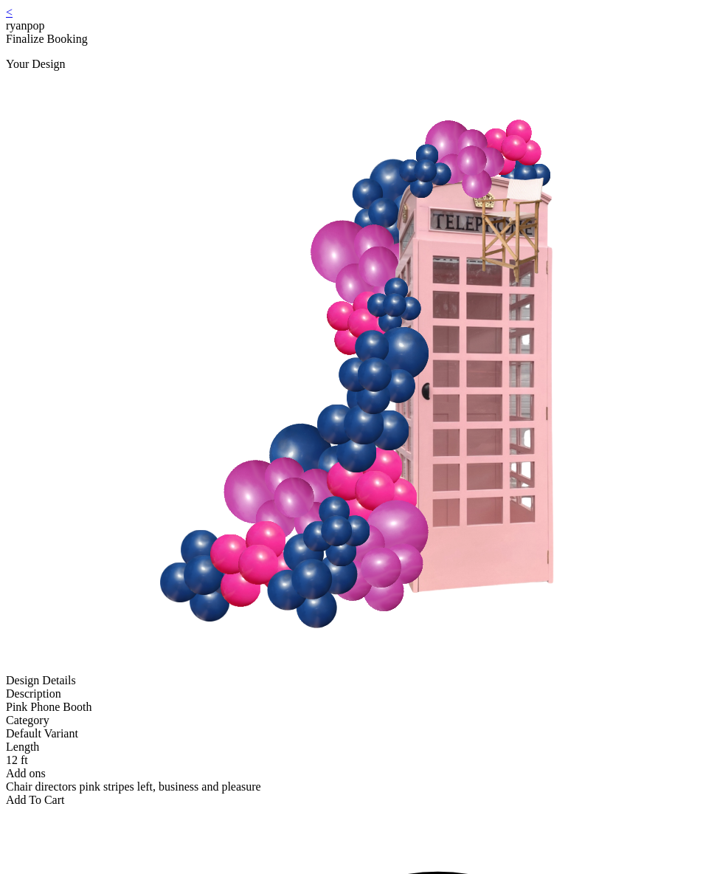
click at [13, 18] on link "<" at bounding box center [9, 12] width 7 height 13
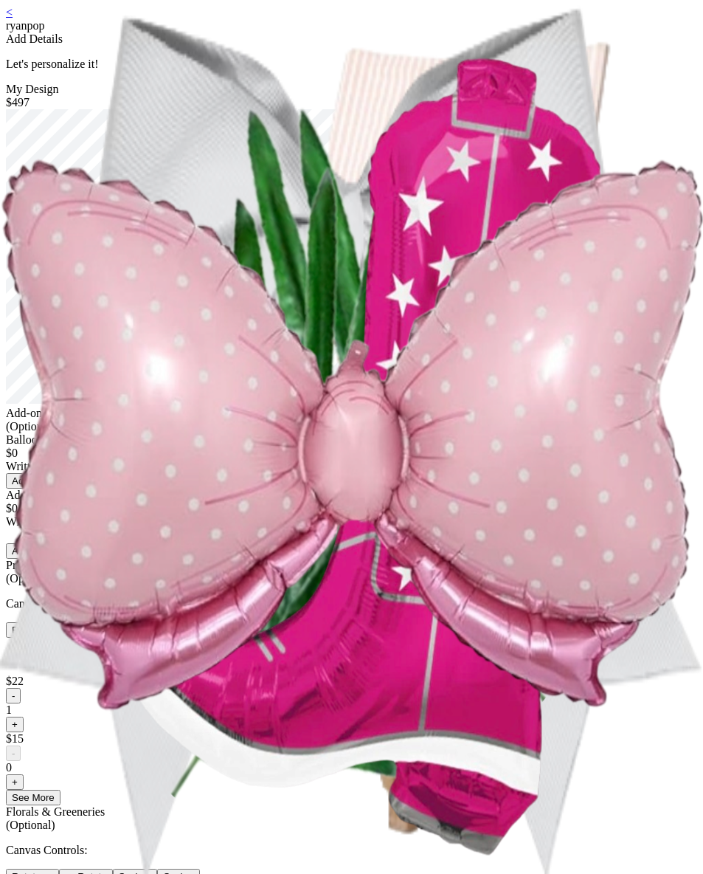
click at [13, 18] on link "<" at bounding box center [9, 12] width 7 height 13
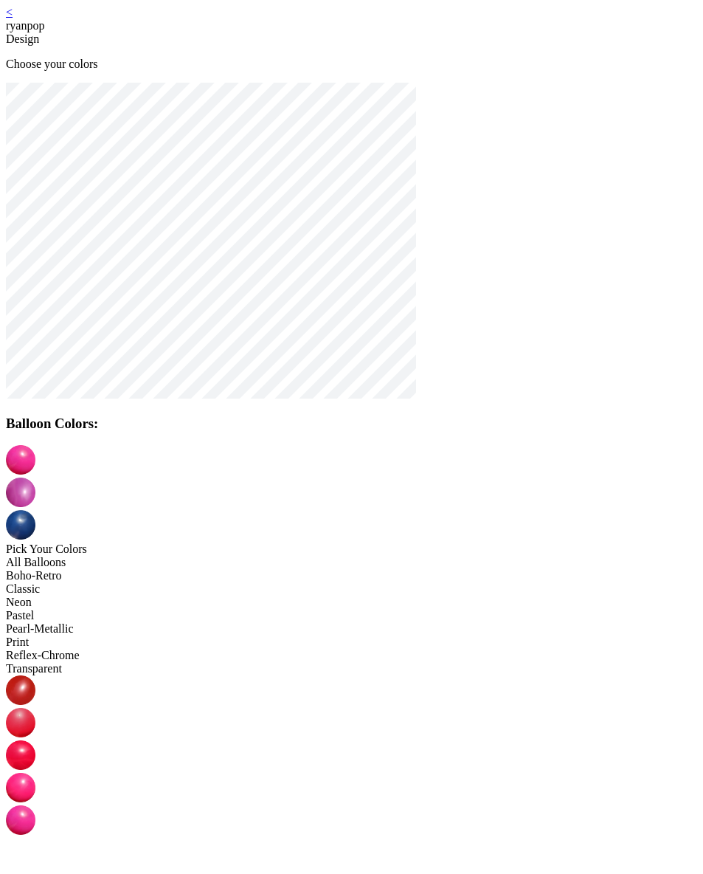
click at [35, 472] on img at bounding box center [21, 460] width 30 height 30
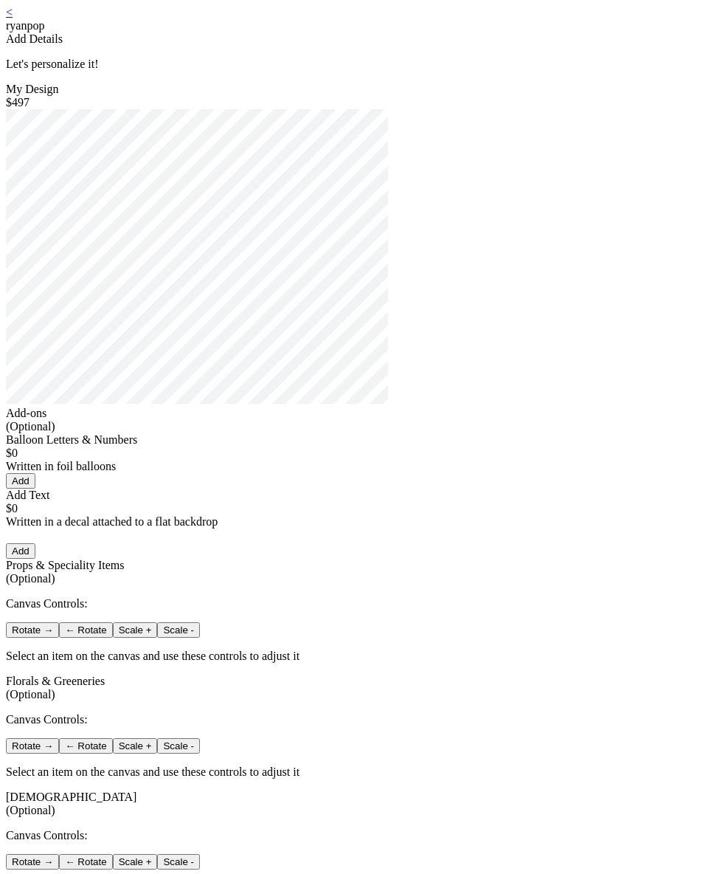
click at [13, 16] on link "<" at bounding box center [9, 12] width 7 height 13
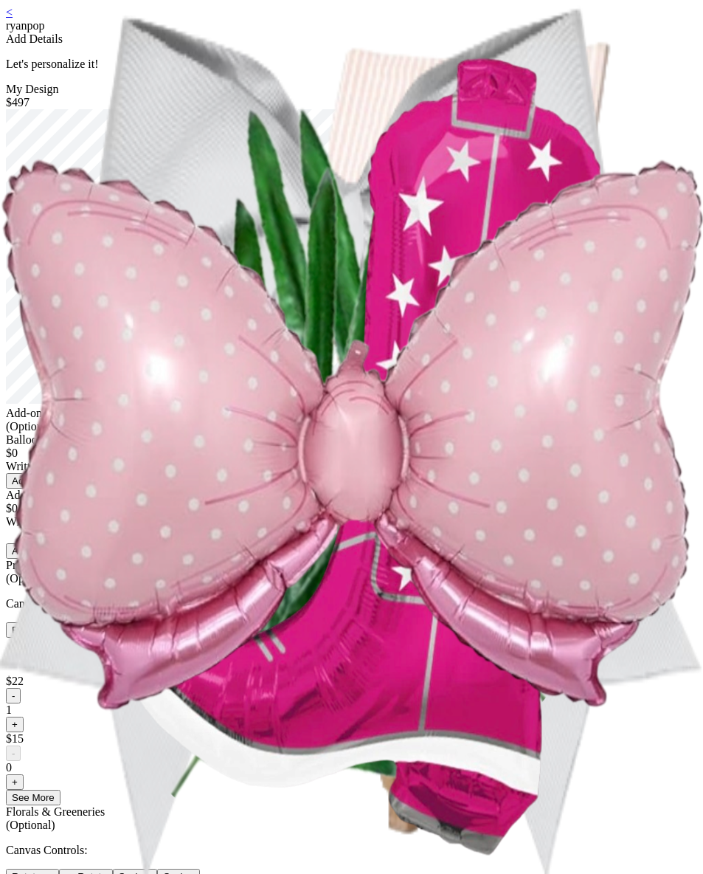
click at [13, 18] on link "<" at bounding box center [9, 12] width 7 height 13
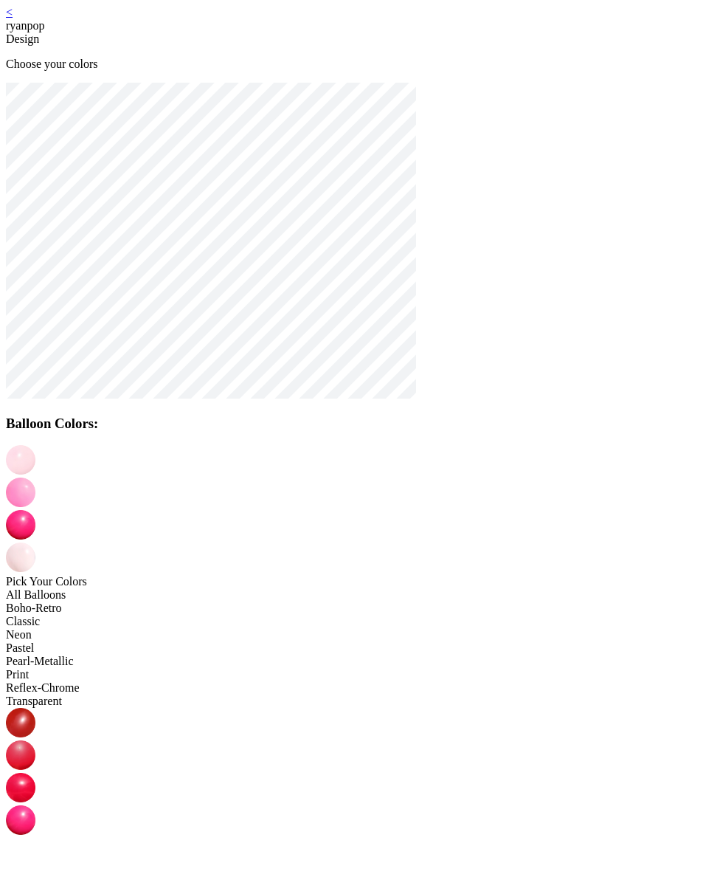
click at [35, 510] on img at bounding box center [21, 525] width 30 height 30
click at [35, 477] on img at bounding box center [21, 492] width 30 height 30
click at [35, 510] on img at bounding box center [21, 525] width 30 height 30
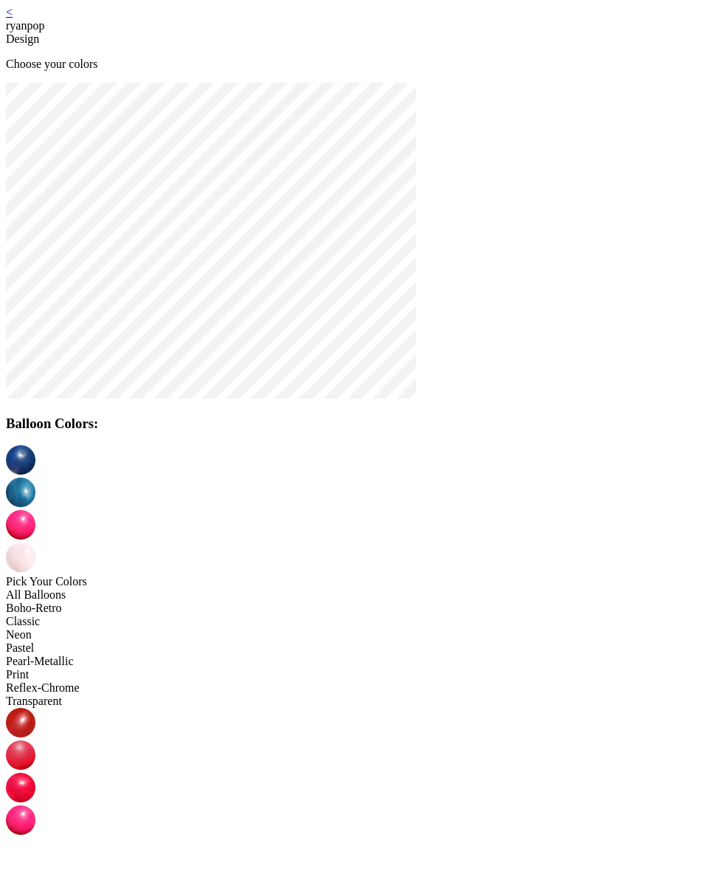
click at [397, 542] on div at bounding box center [351, 558] width 691 height 32
click at [35, 542] on img at bounding box center [21, 557] width 30 height 30
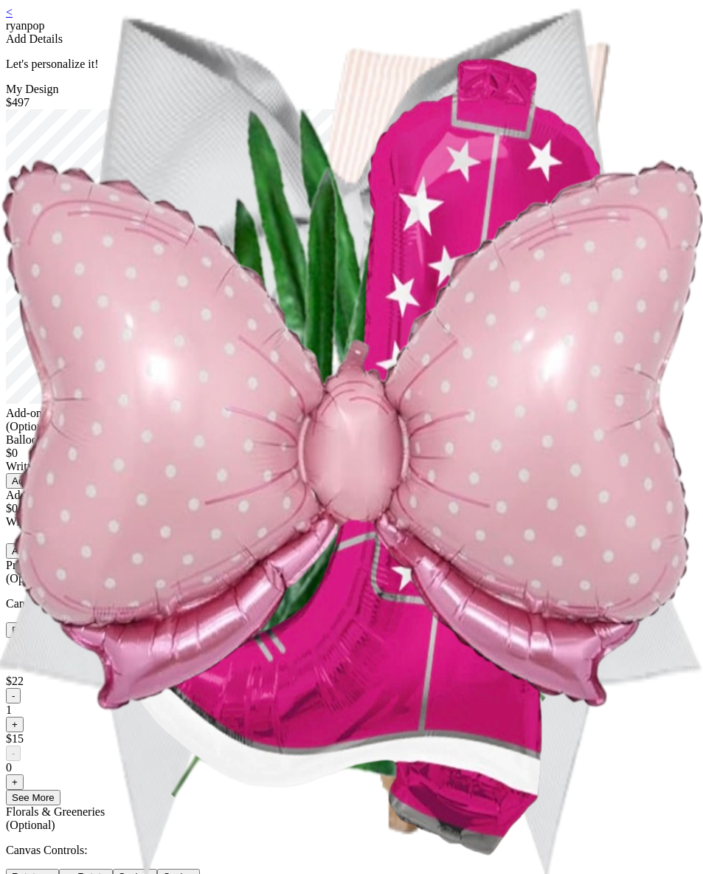
click at [13, 18] on link "<" at bounding box center [9, 12] width 7 height 13
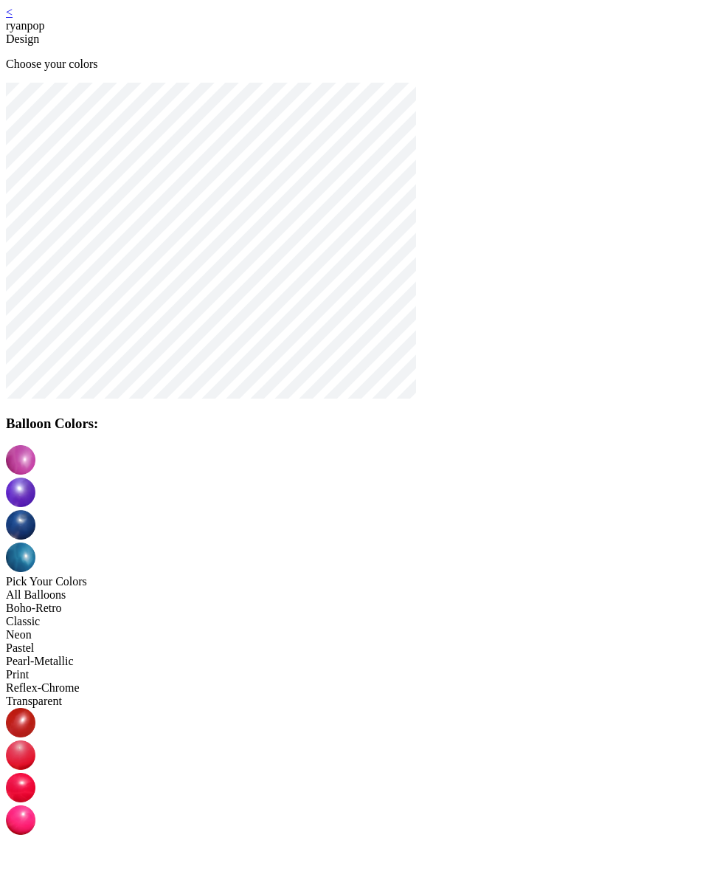
click at [35, 542] on img at bounding box center [21, 557] width 30 height 30
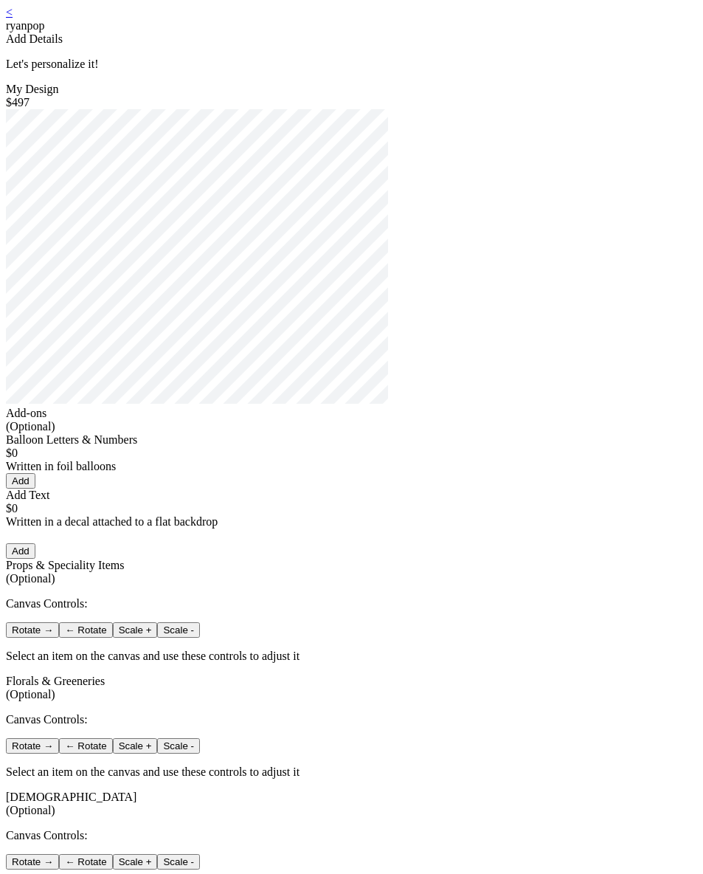
click at [13, 18] on link "<" at bounding box center [9, 12] width 7 height 13
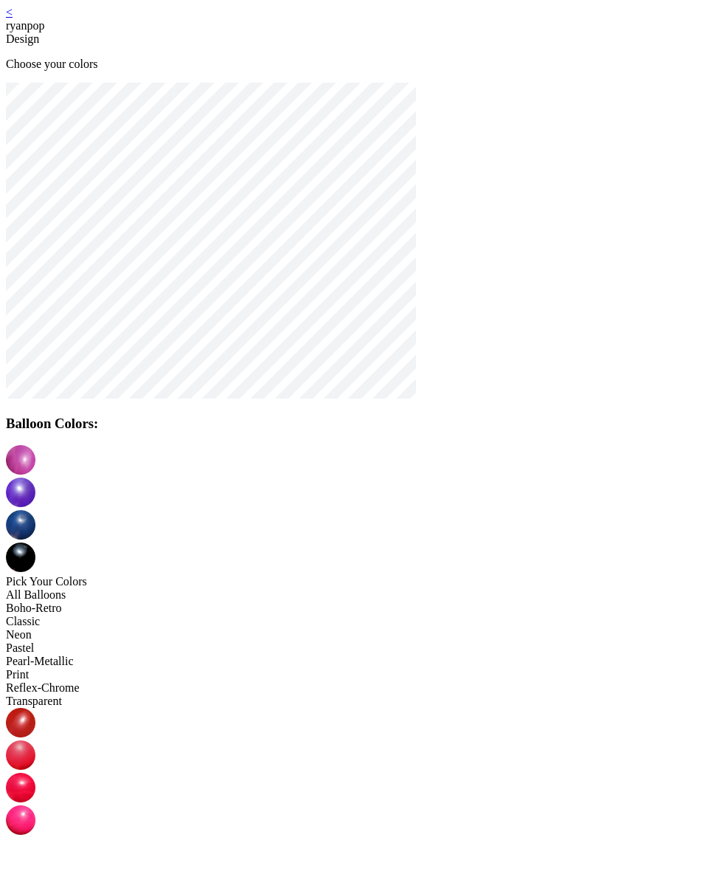
click at [35, 474] on img at bounding box center [21, 460] width 30 height 30
click at [35, 708] on img at bounding box center [21, 723] width 30 height 30
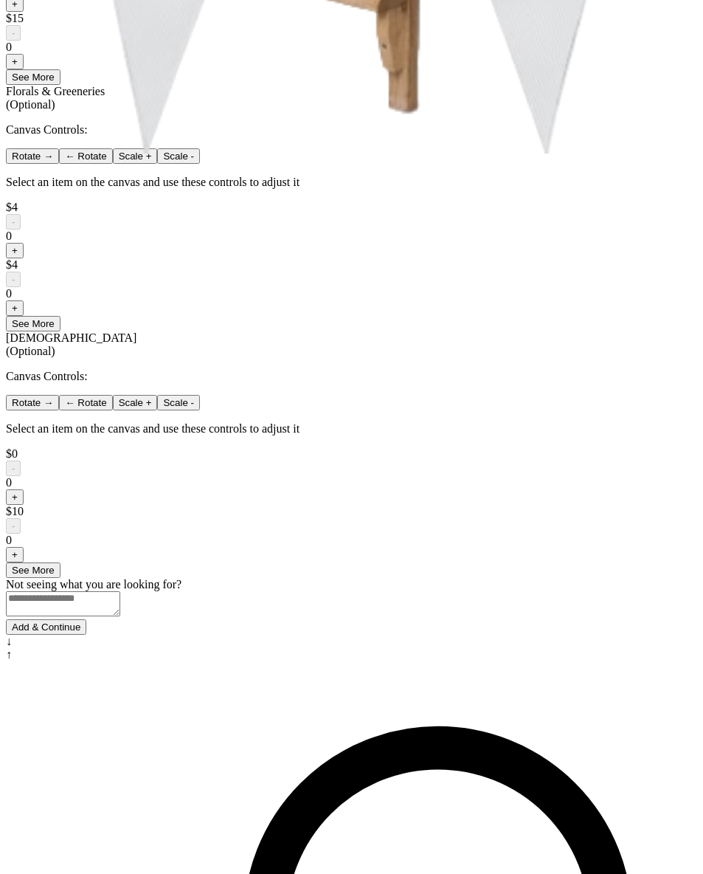
scroll to position [859, 0]
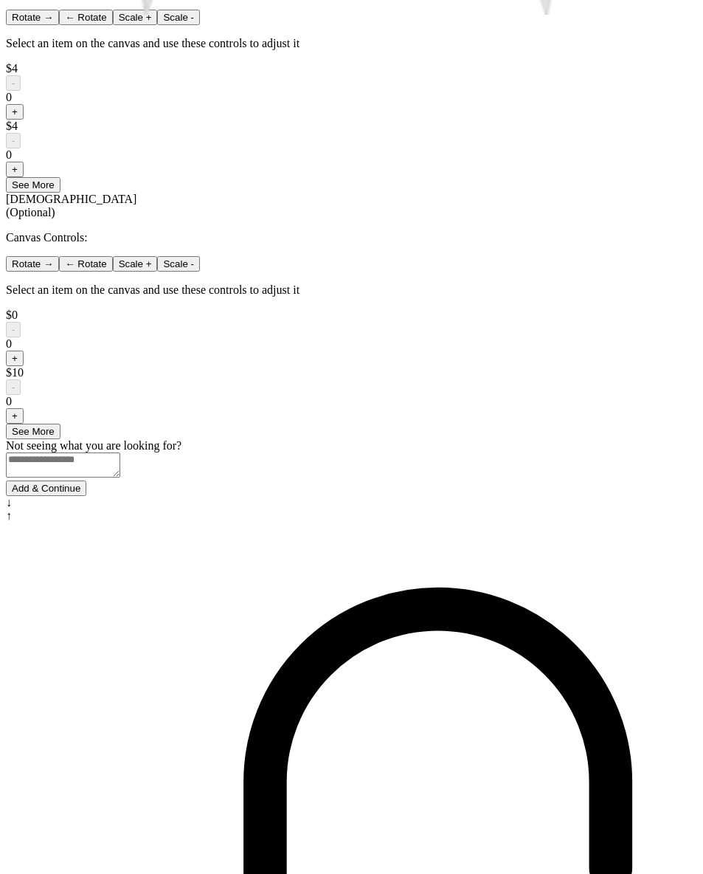
click at [86, 496] on button "Add & Continue" at bounding box center [46, 487] width 80 height 15
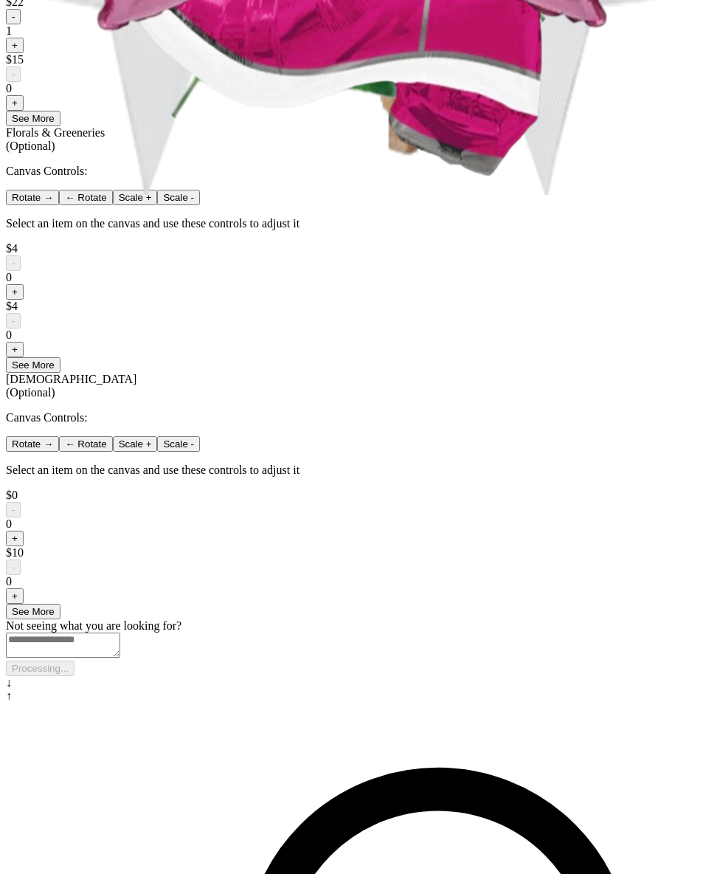
scroll to position [0, 0]
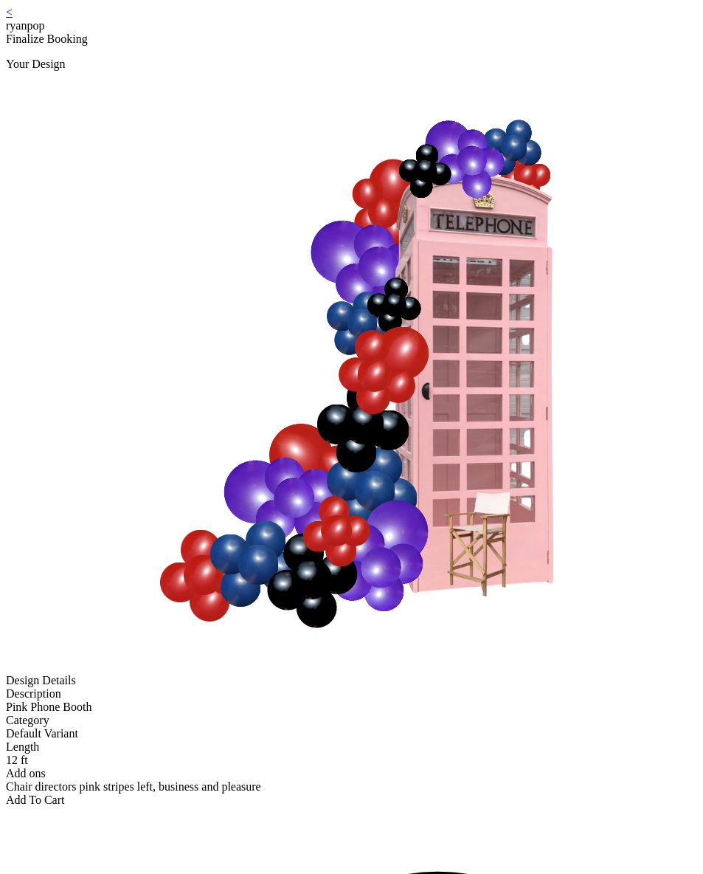
click at [13, 18] on link "<" at bounding box center [9, 12] width 7 height 13
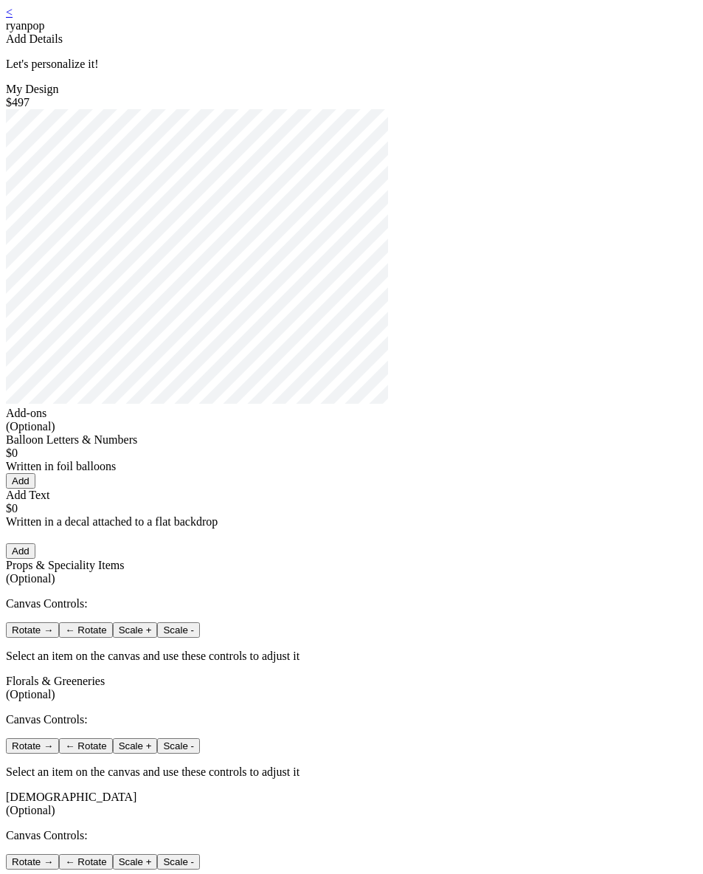
click at [13, 18] on link "<" at bounding box center [9, 12] width 7 height 13
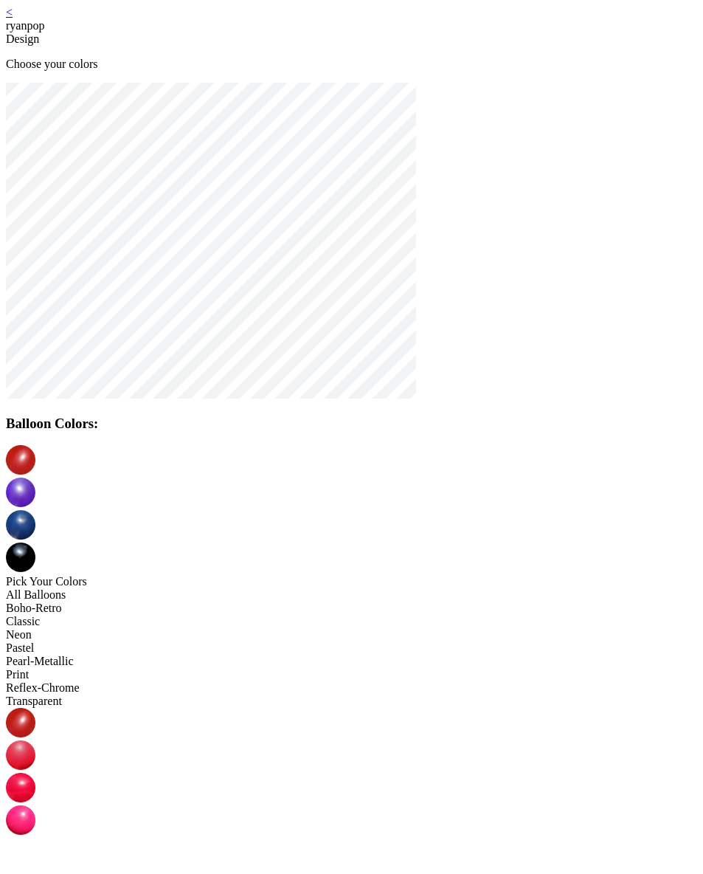
click at [35, 477] on img at bounding box center [21, 492] width 30 height 30
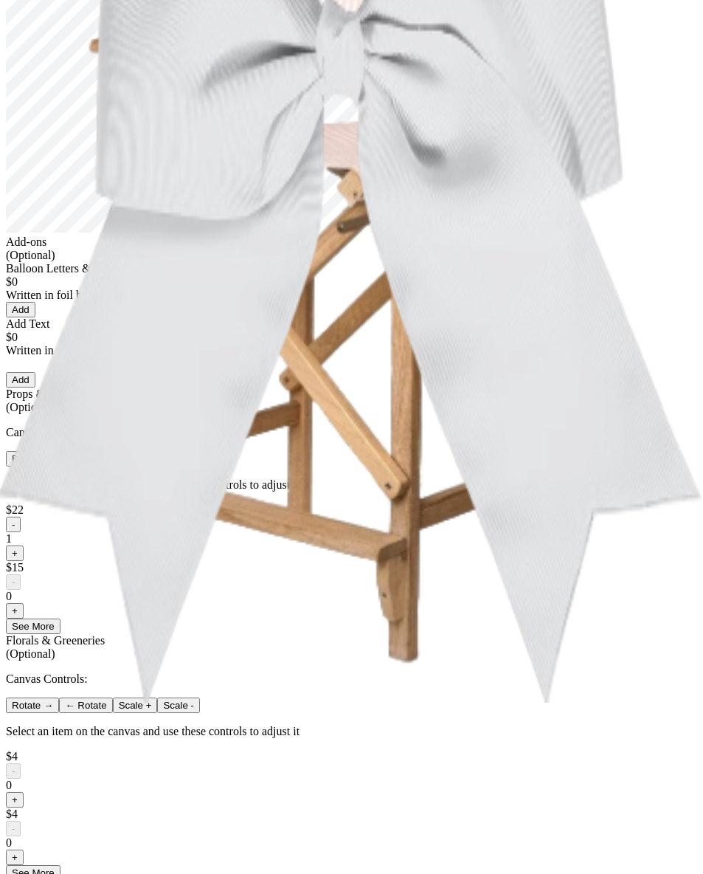
scroll to position [151, 0]
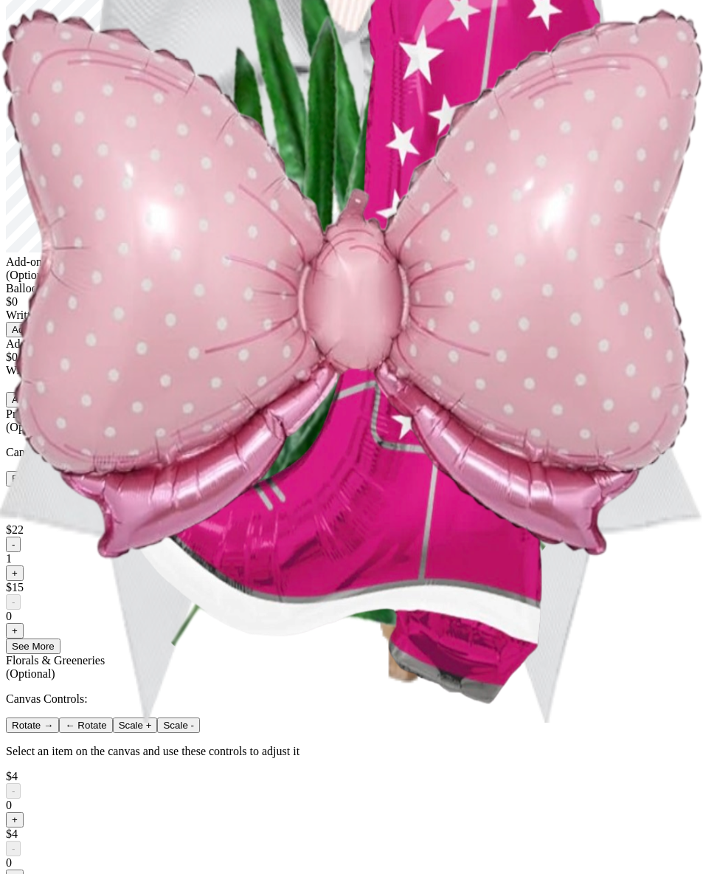
click at [35, 337] on button "Add" at bounding box center [21, 329] width 30 height 15
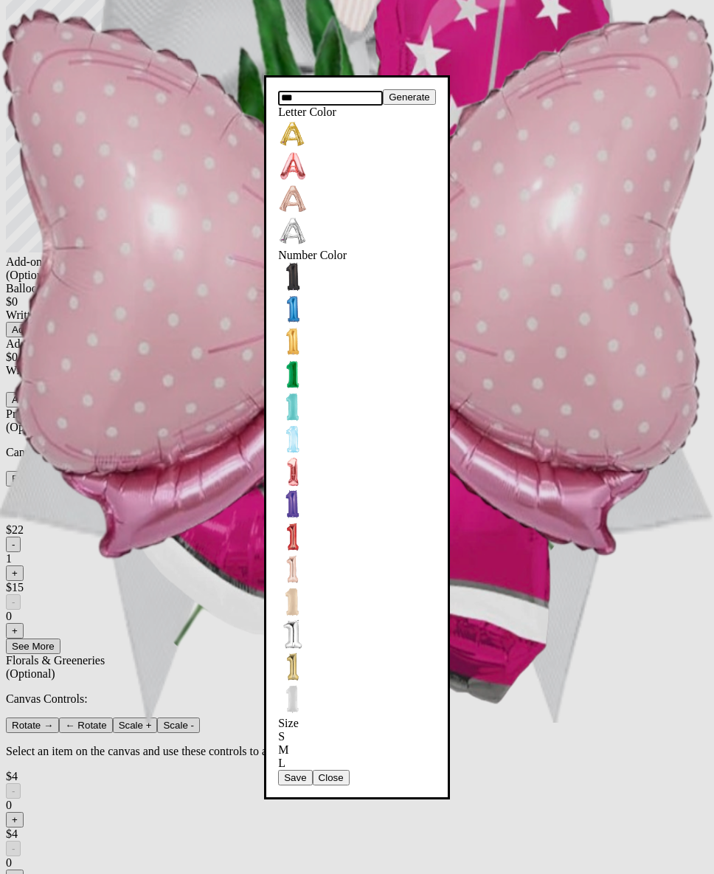
type input "***"
click at [312, 770] on button "Save" at bounding box center [295, 777] width 34 height 15
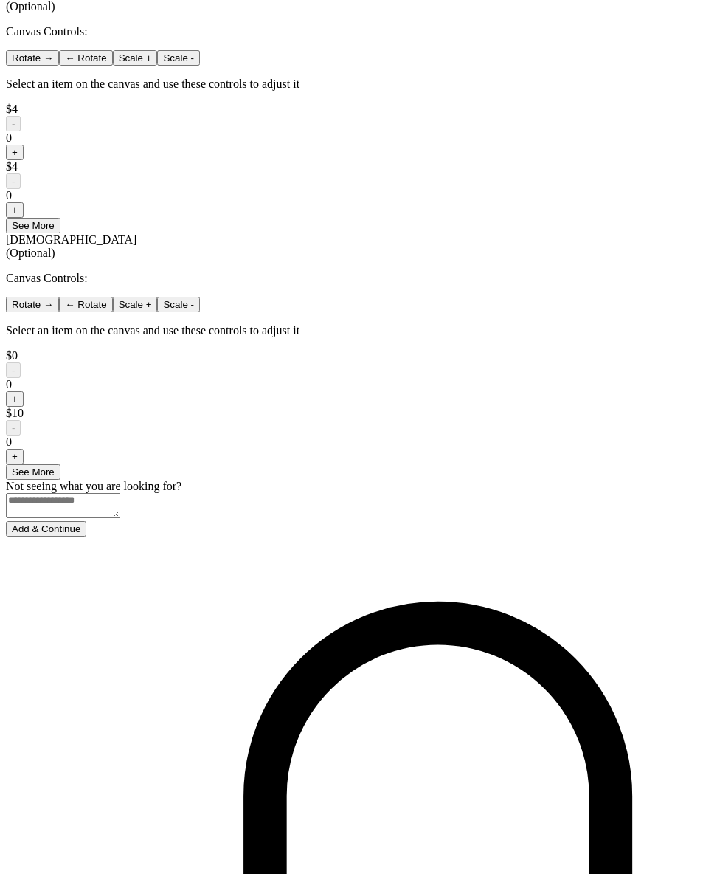
scroll to position [918, 0]
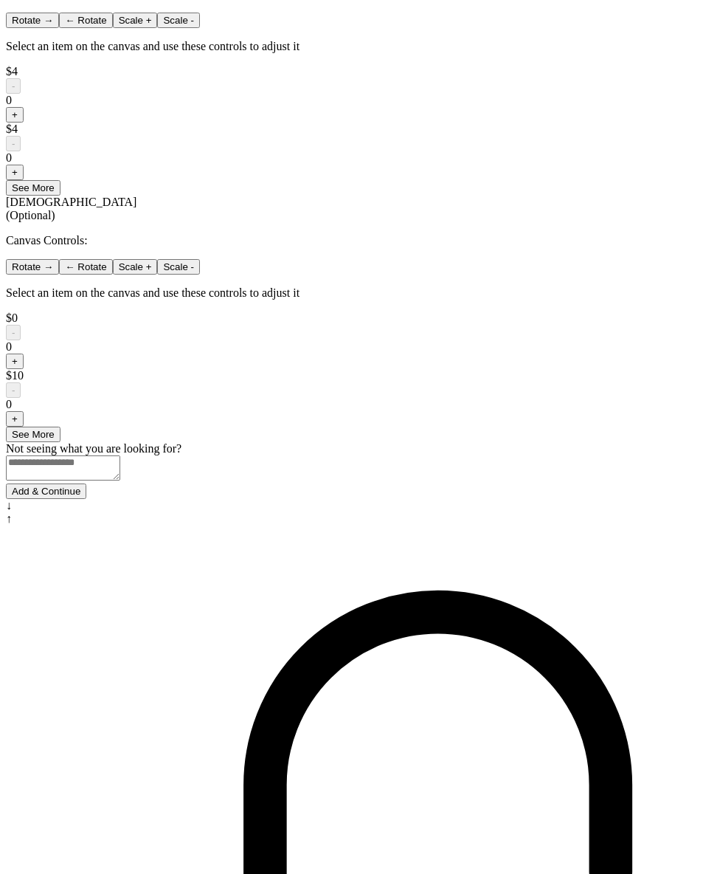
click at [86, 499] on button "Add & Continue" at bounding box center [46, 490] width 80 height 15
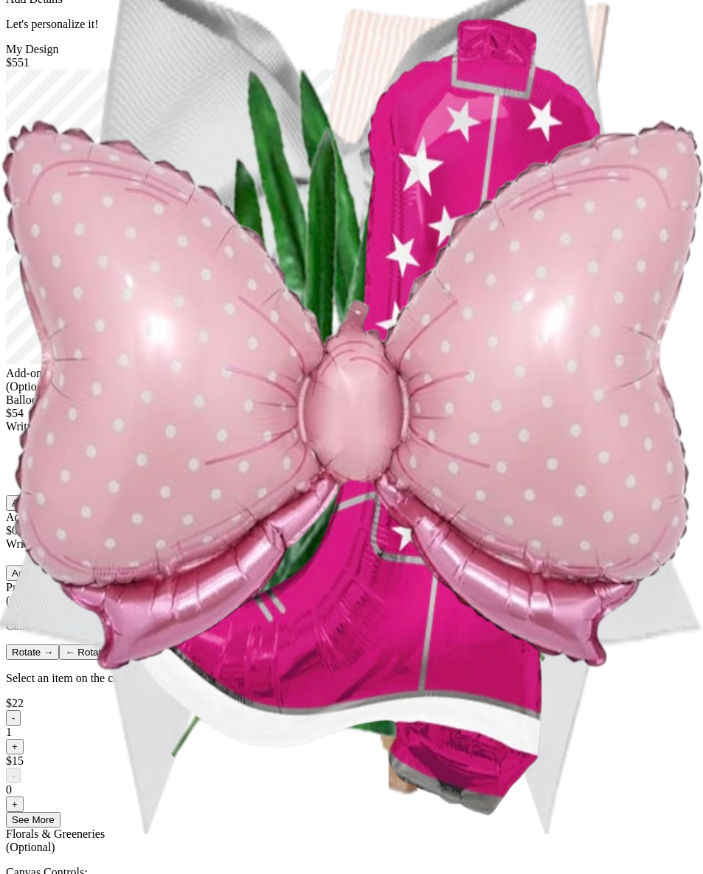
scroll to position [0, 0]
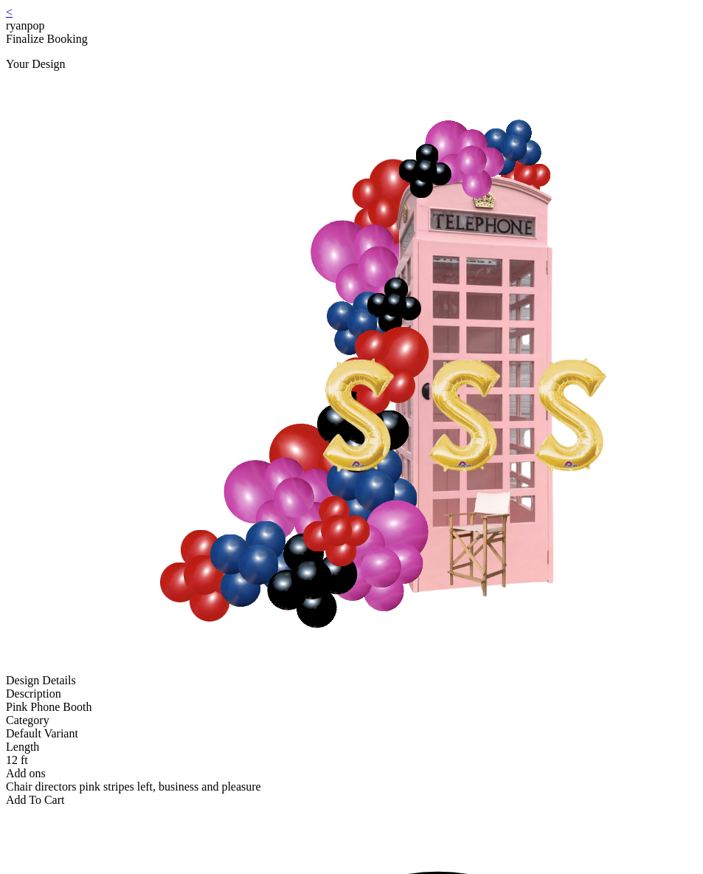
click at [350, 793] on div "Add To Cart" at bounding box center [351, 799] width 691 height 13
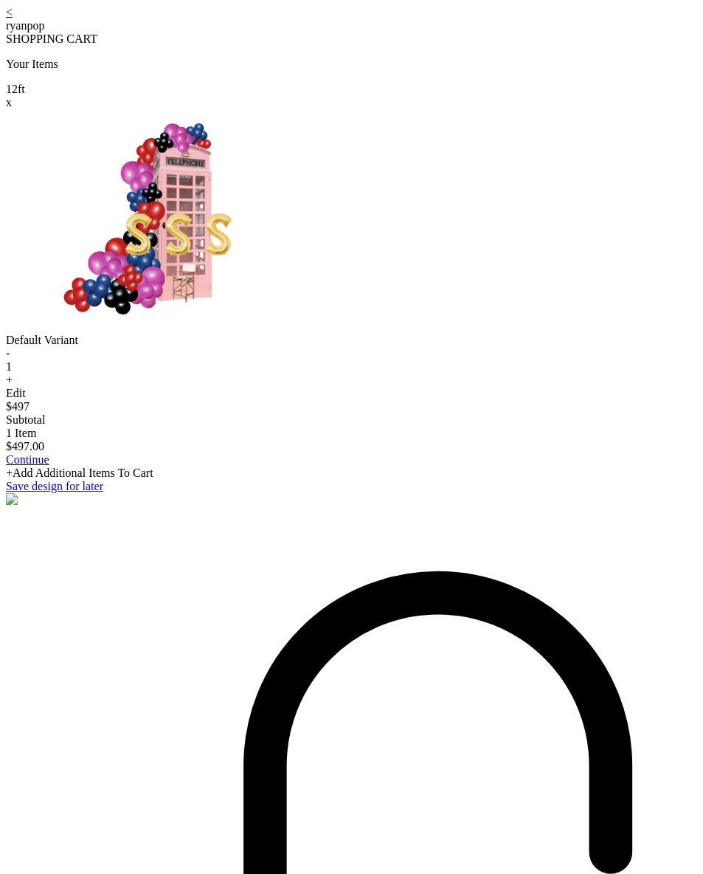
click at [13, 17] on link "<" at bounding box center [9, 12] width 7 height 13
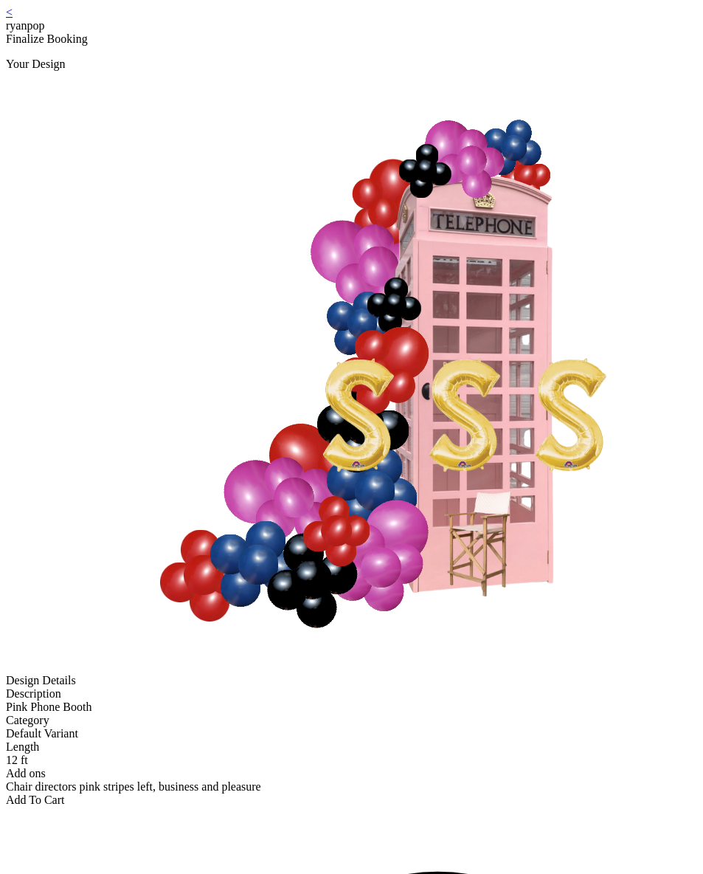
click at [13, 18] on link "<" at bounding box center [9, 12] width 7 height 13
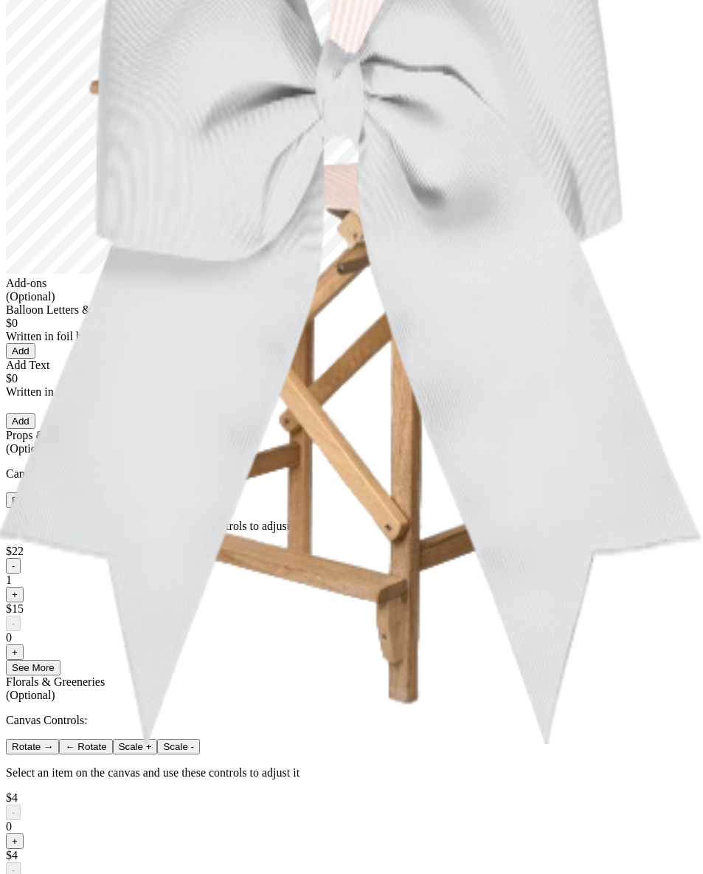
scroll to position [131, 0]
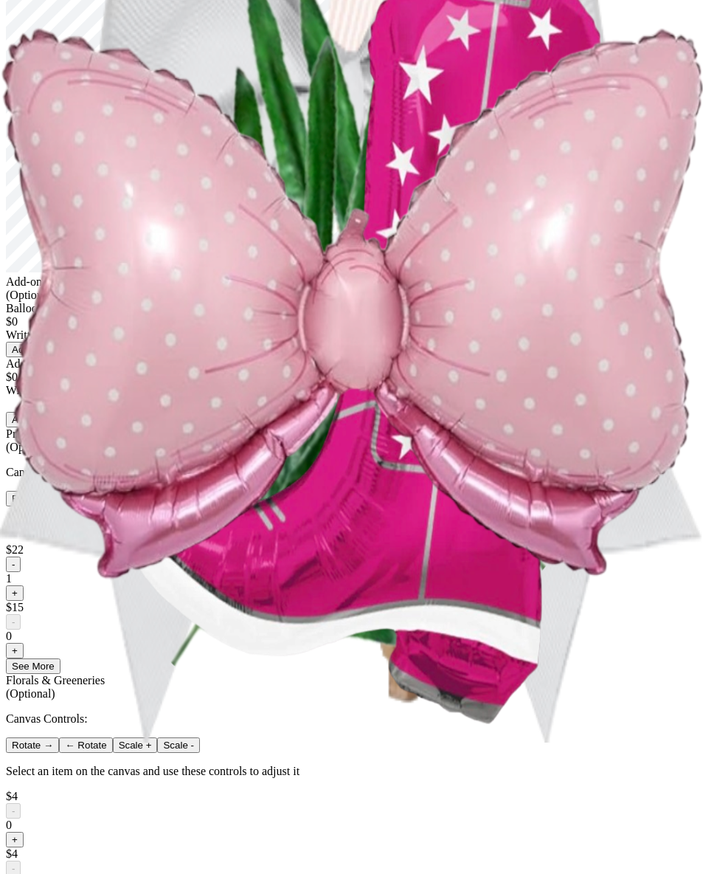
click at [349, 357] on div "Generate Letter Color Number Color Size S M L Save Close Add" at bounding box center [351, 349] width 691 height 15
click at [35, 357] on button "Add" at bounding box center [21, 349] width 30 height 15
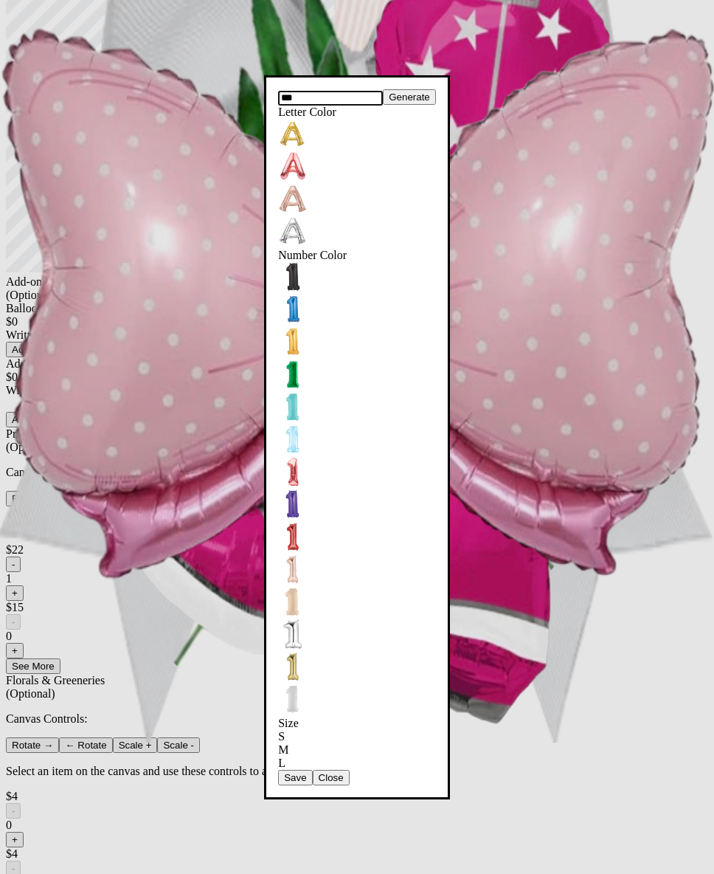
type input "***"
click at [312, 770] on button "Save" at bounding box center [295, 777] width 34 height 15
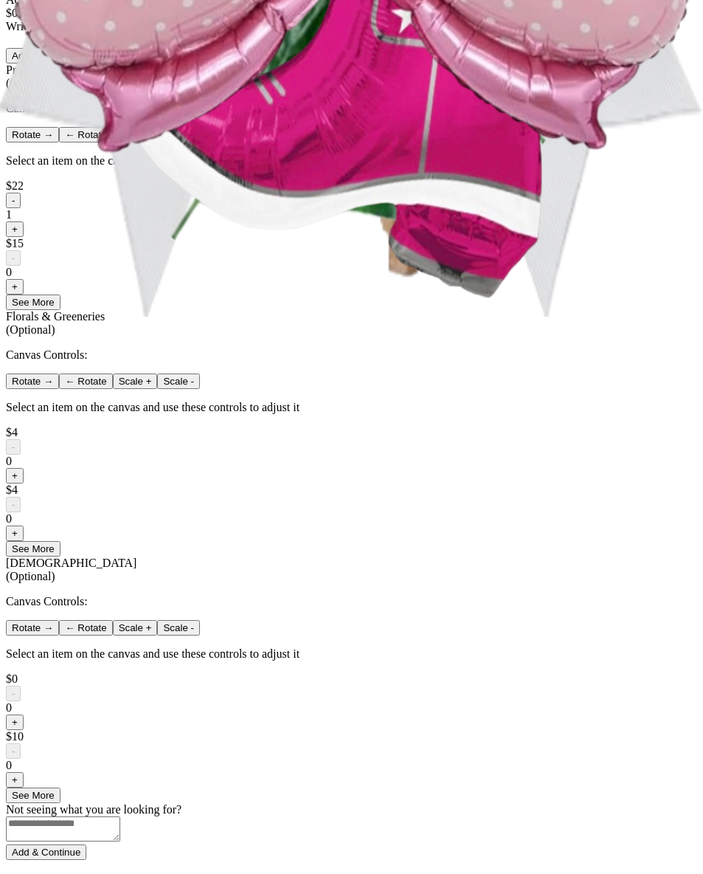
scroll to position [918, 0]
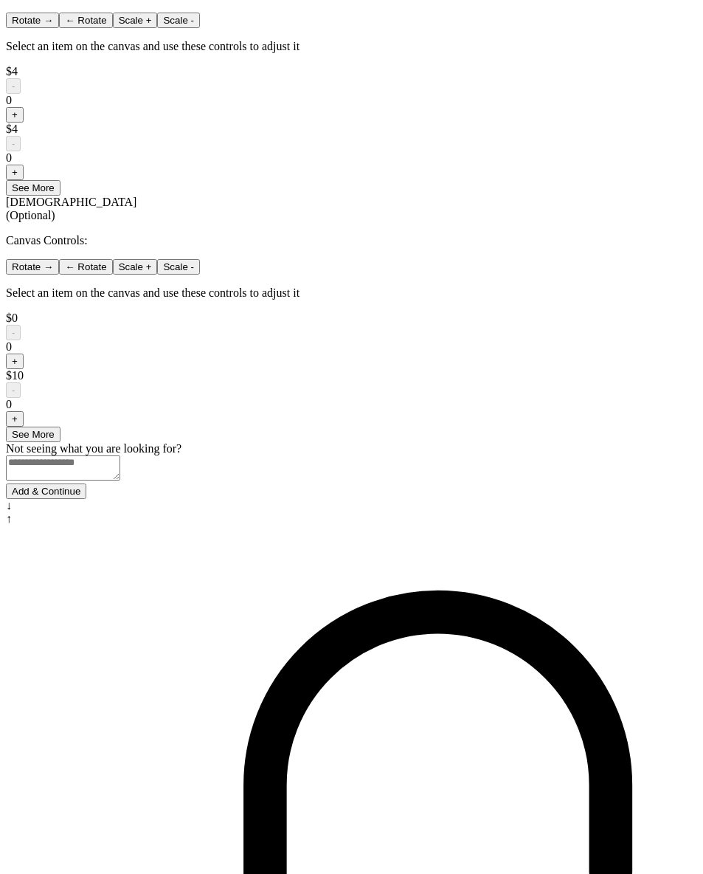
click at [86, 499] on button "Add & Continue" at bounding box center [46, 490] width 80 height 15
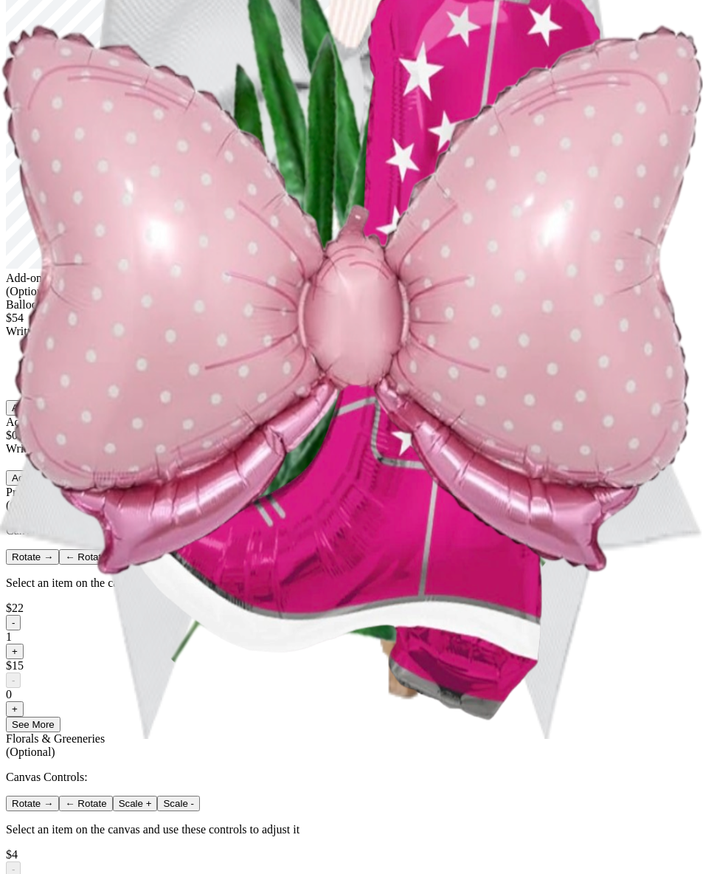
scroll to position [0, 0]
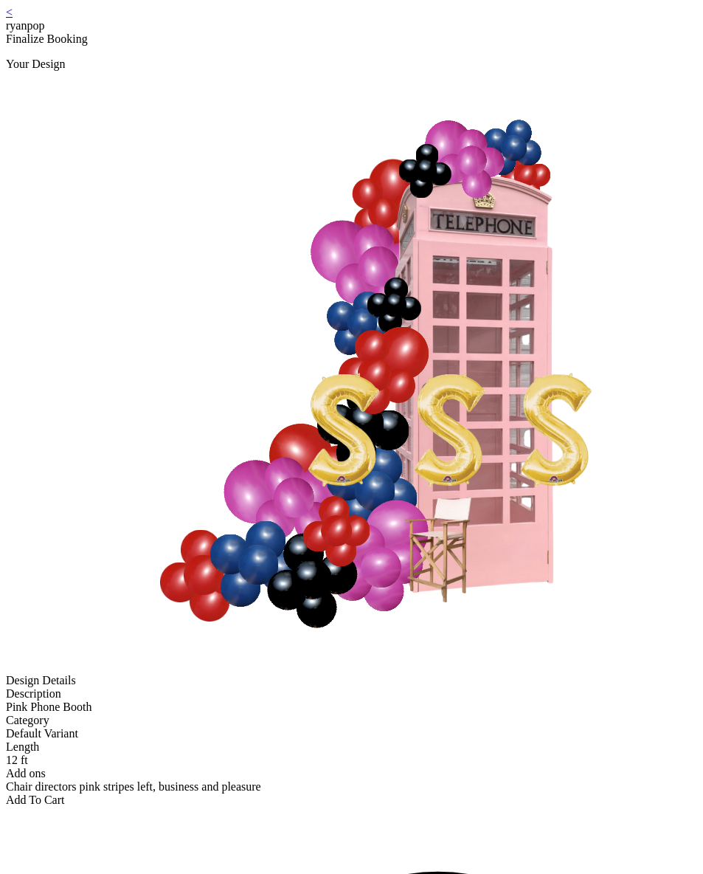
click at [337, 793] on div "Add To Cart" at bounding box center [351, 799] width 691 height 13
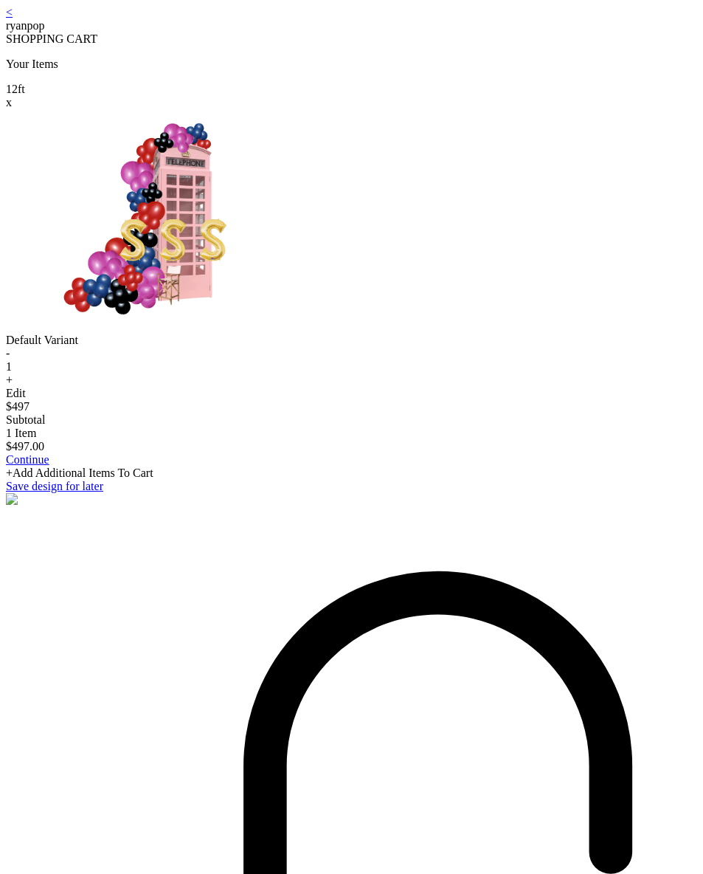
click at [348, 400] on div "Edit" at bounding box center [351, 393] width 691 height 13
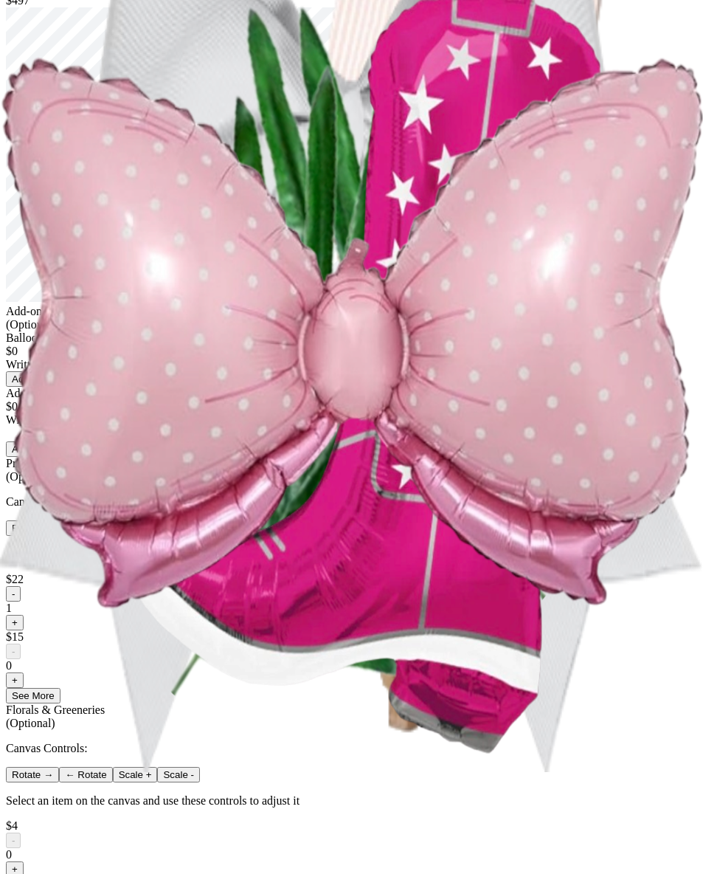
scroll to position [139, 0]
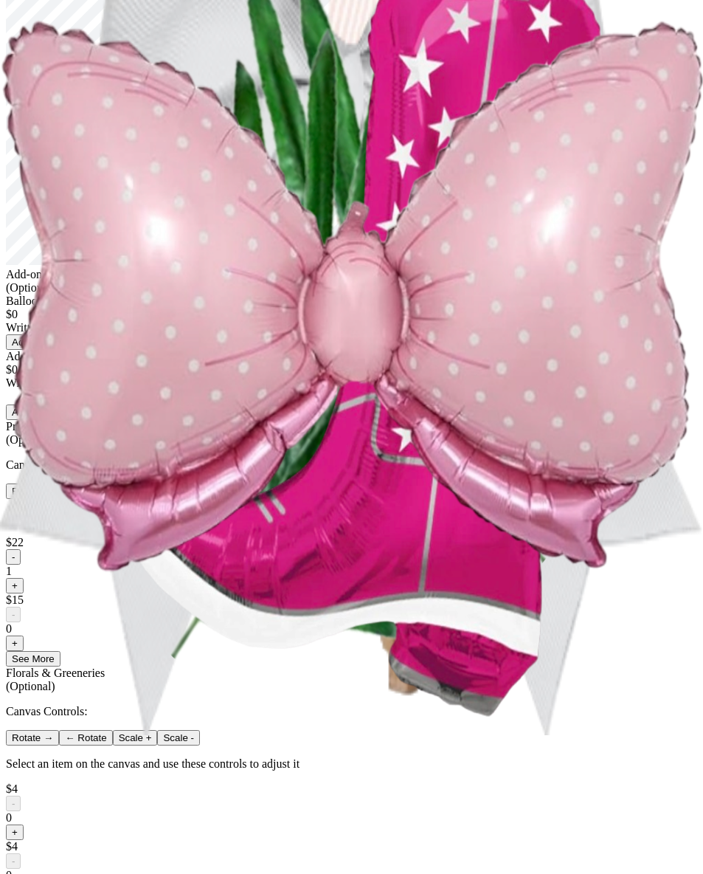
click at [345, 350] on div "Generate Letter Color Number Color Size S M L Save Close Add" at bounding box center [351, 341] width 691 height 15
click at [35, 350] on button "Add" at bounding box center [21, 341] width 30 height 15
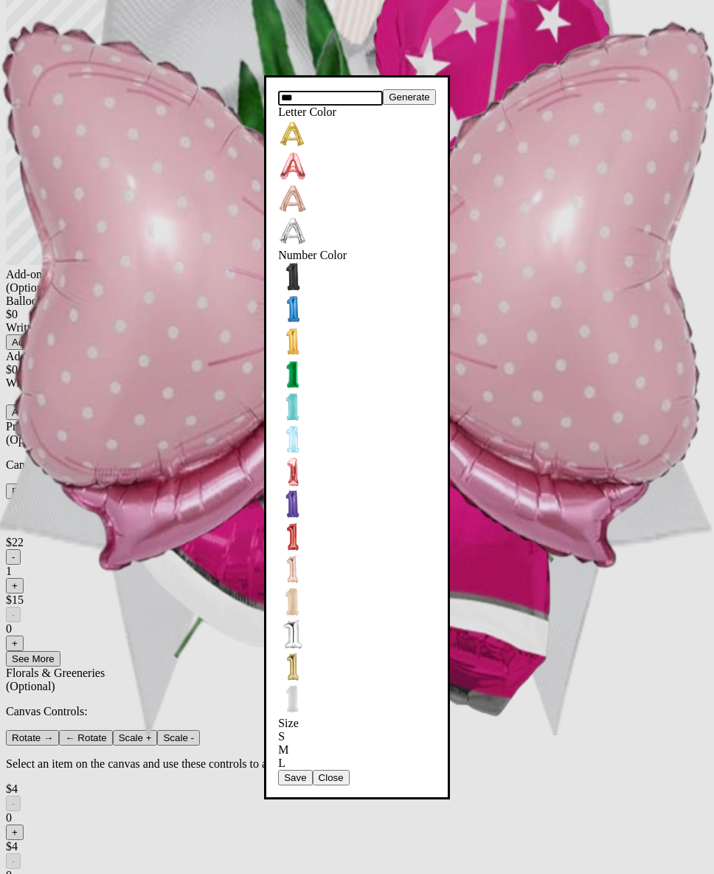
type input "***"
click at [330, 627] on div "*** Generate Letter Color Number Color Size S M L Save Close" at bounding box center [357, 437] width 158 height 696
click at [312, 770] on button "Save" at bounding box center [295, 777] width 34 height 15
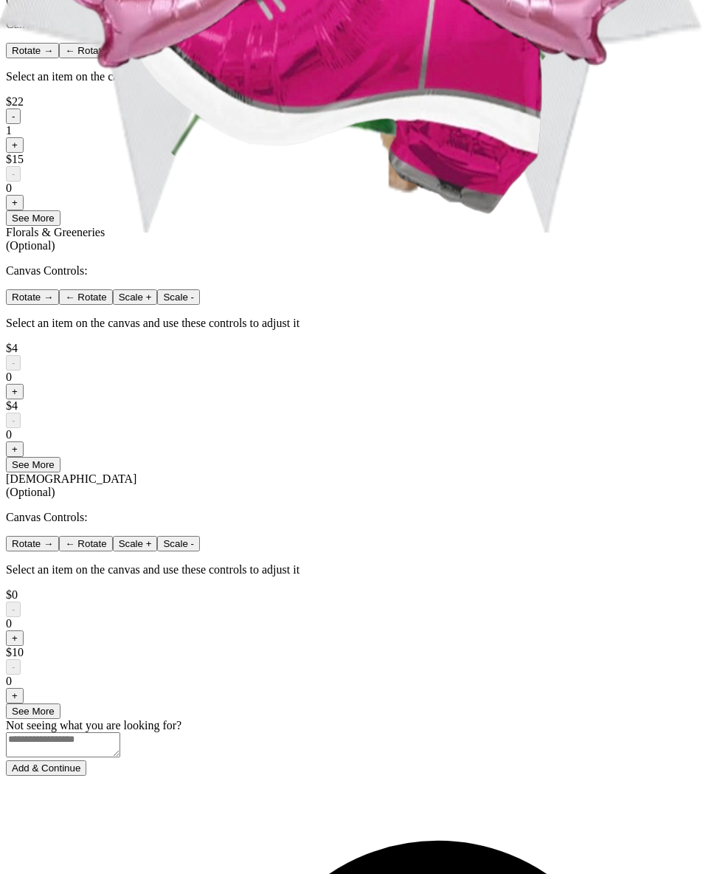
scroll to position [649, 0]
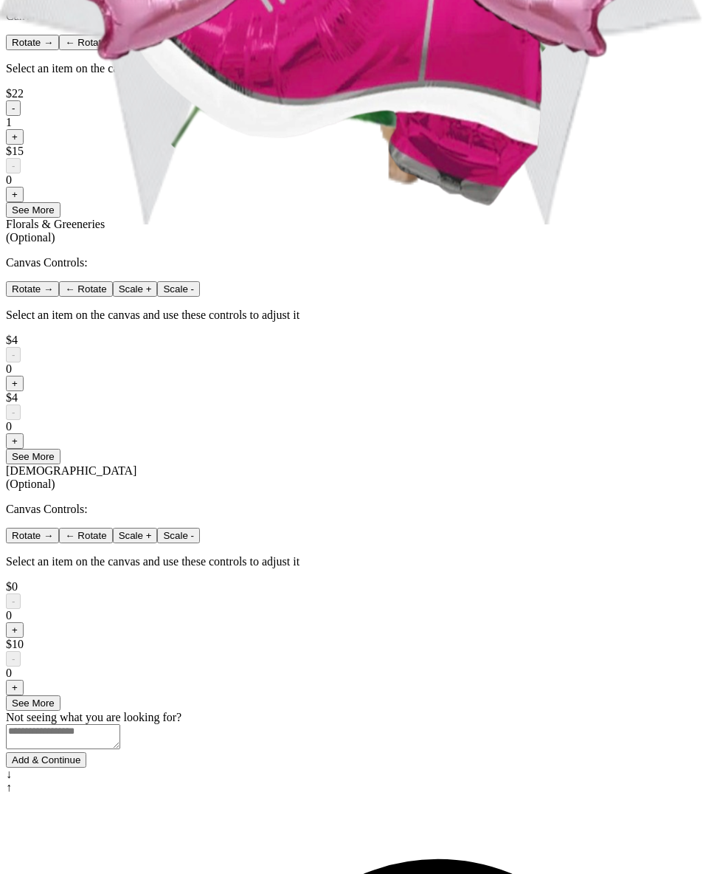
click at [24, 202] on button "+" at bounding box center [15, 194] width 18 height 15
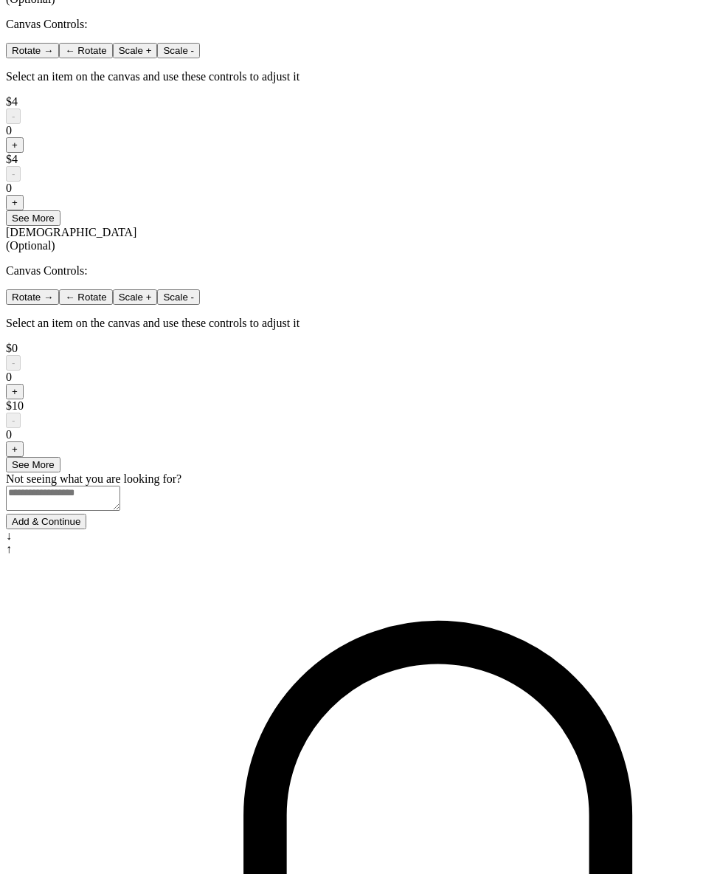
scroll to position [918, 0]
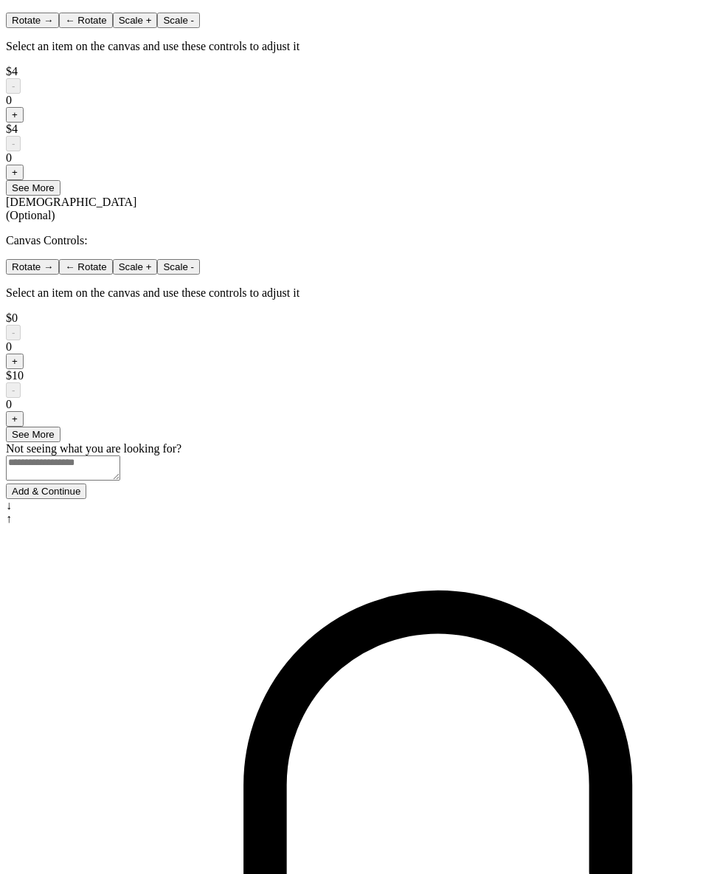
click at [86, 499] on button "Add & Continue" at bounding box center [46, 490] width 80 height 15
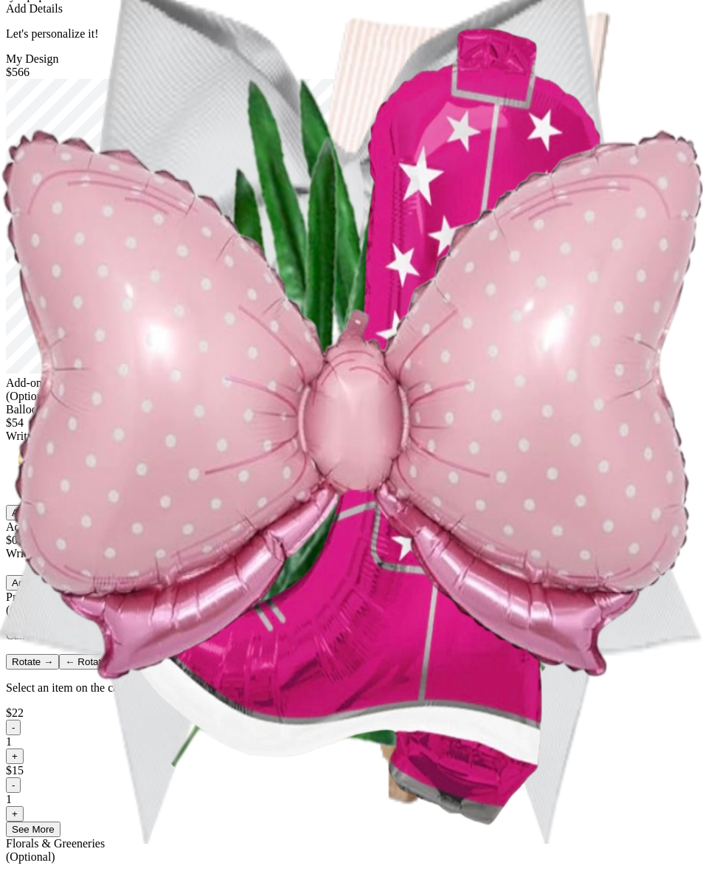
scroll to position [0, 0]
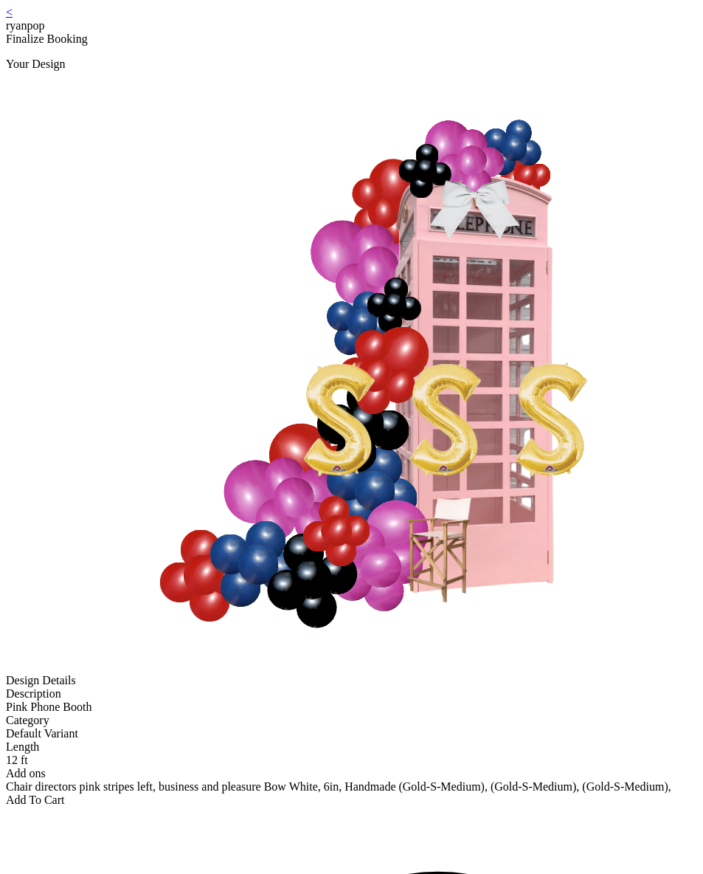
click at [360, 793] on div "Add To Cart" at bounding box center [351, 799] width 691 height 13
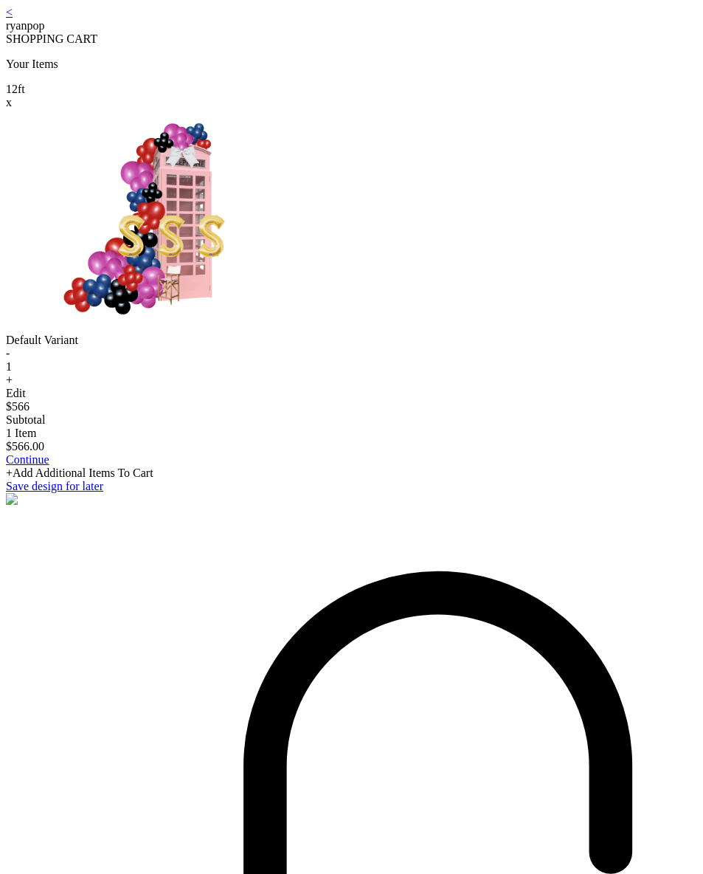
click at [342, 400] on div "Edit" at bounding box center [351, 393] width 691 height 13
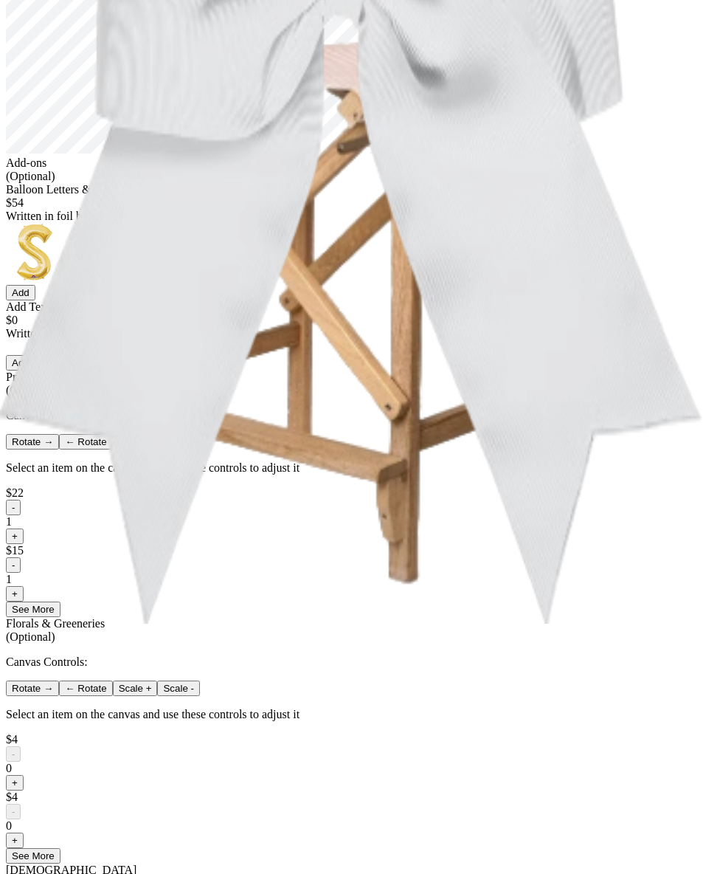
scroll to position [918, 0]
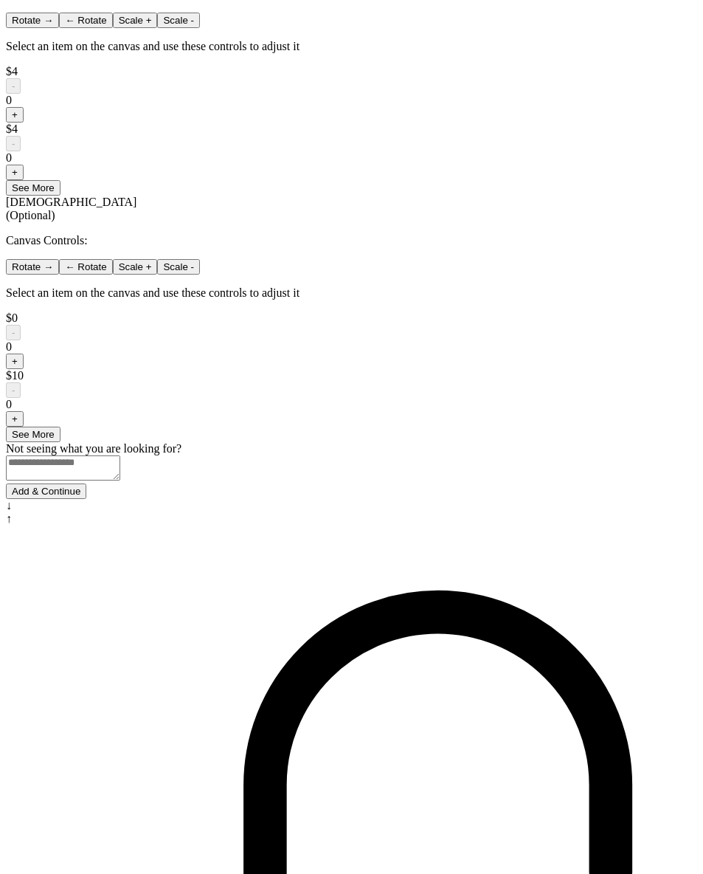
click at [86, 499] on button "Add & Continue" at bounding box center [46, 490] width 80 height 15
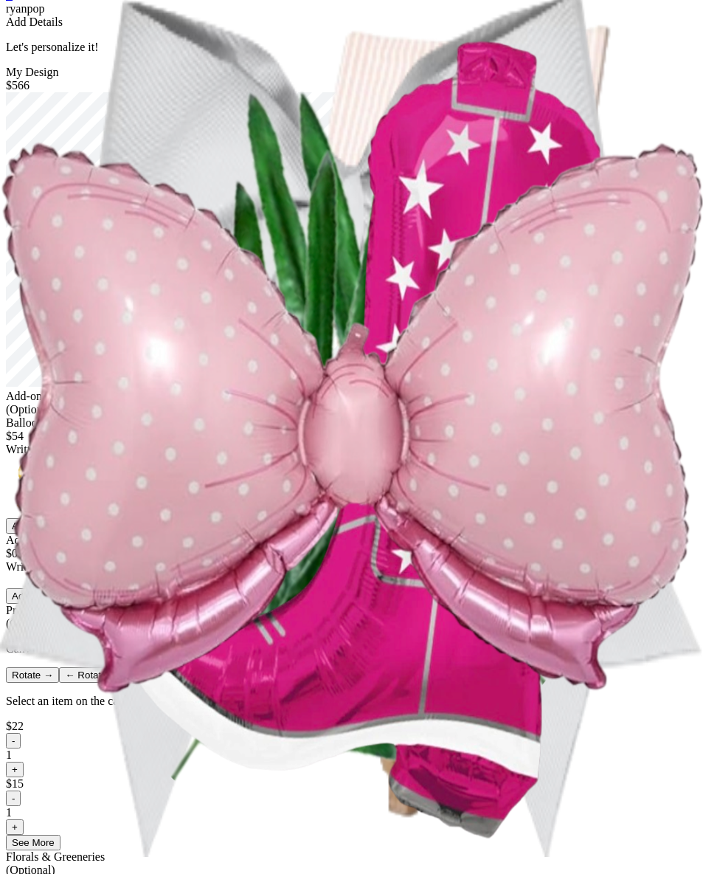
scroll to position [0, 0]
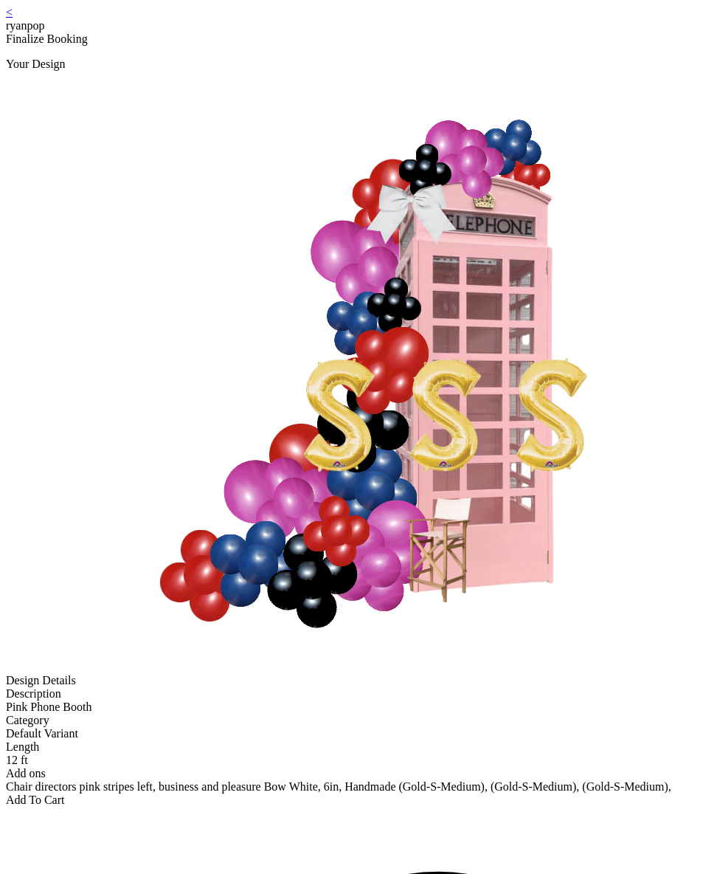
click at [13, 18] on link "<" at bounding box center [9, 12] width 7 height 13
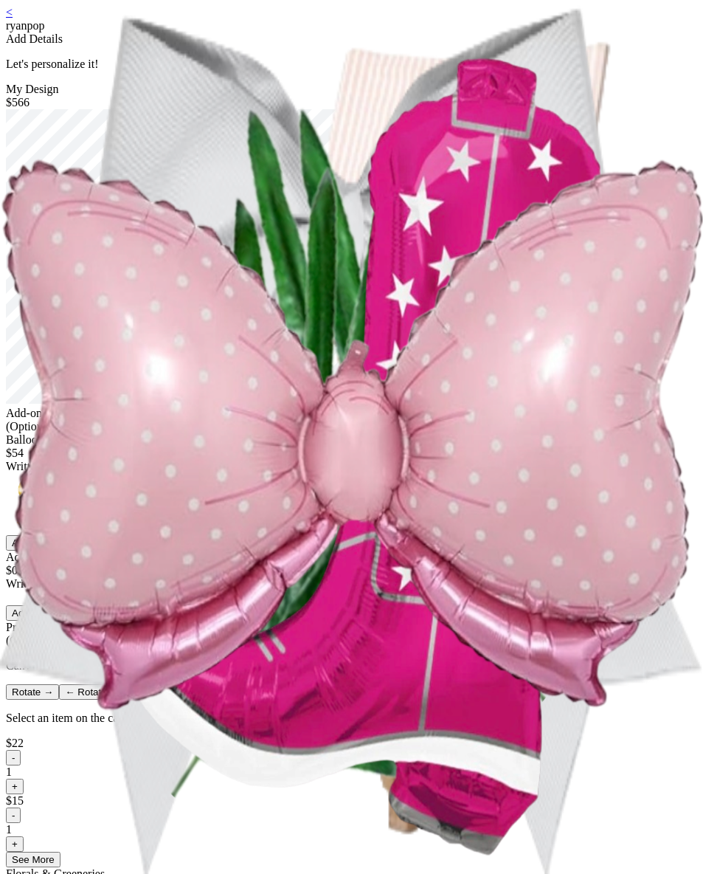
click at [13, 18] on link "<" at bounding box center [9, 12] width 7 height 13
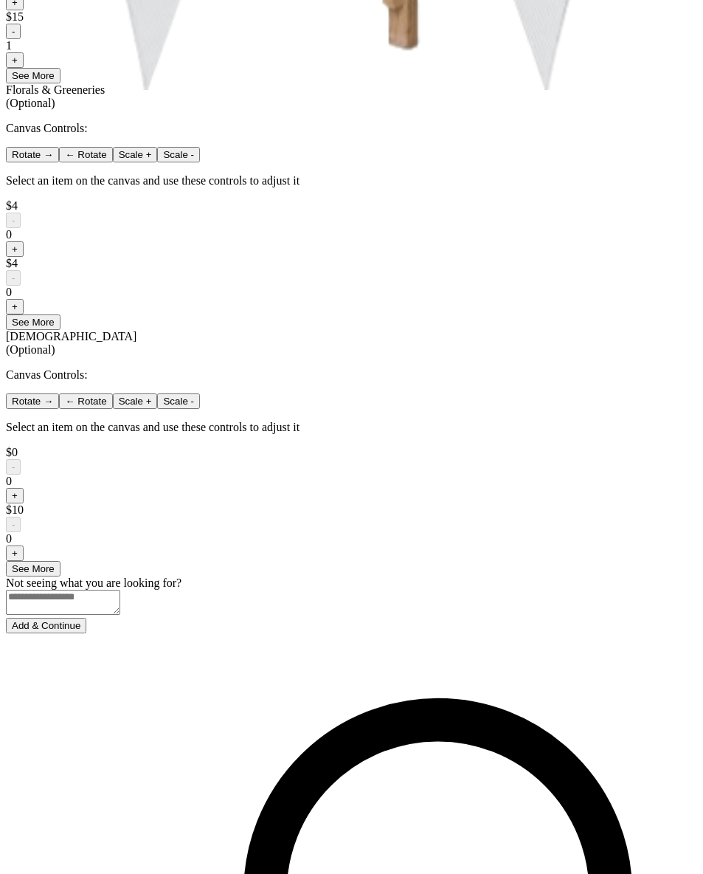
scroll to position [918, 0]
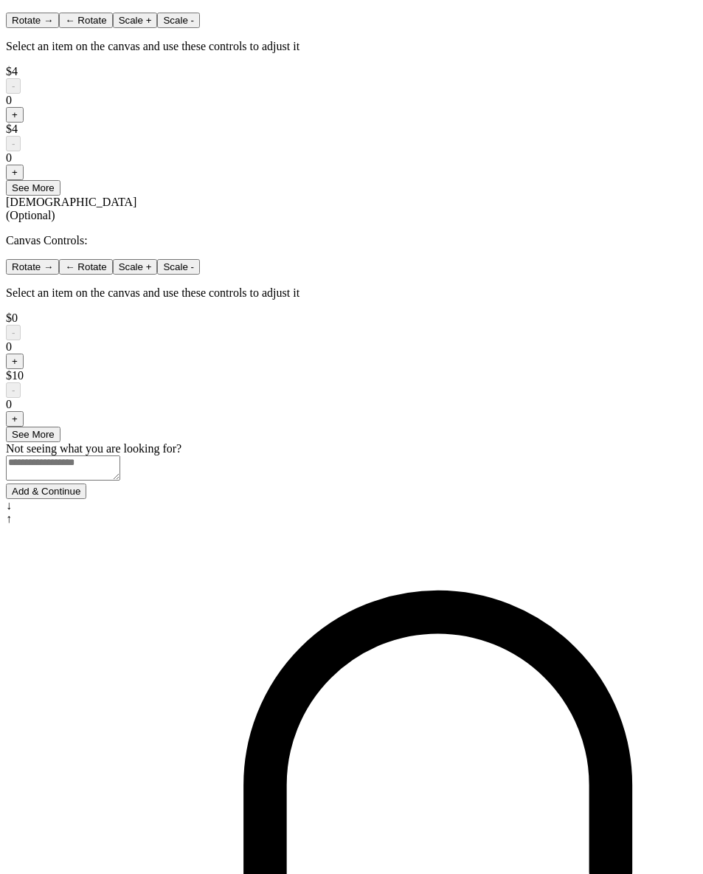
click at [86, 499] on button "Add & Continue" at bounding box center [46, 490] width 80 height 15
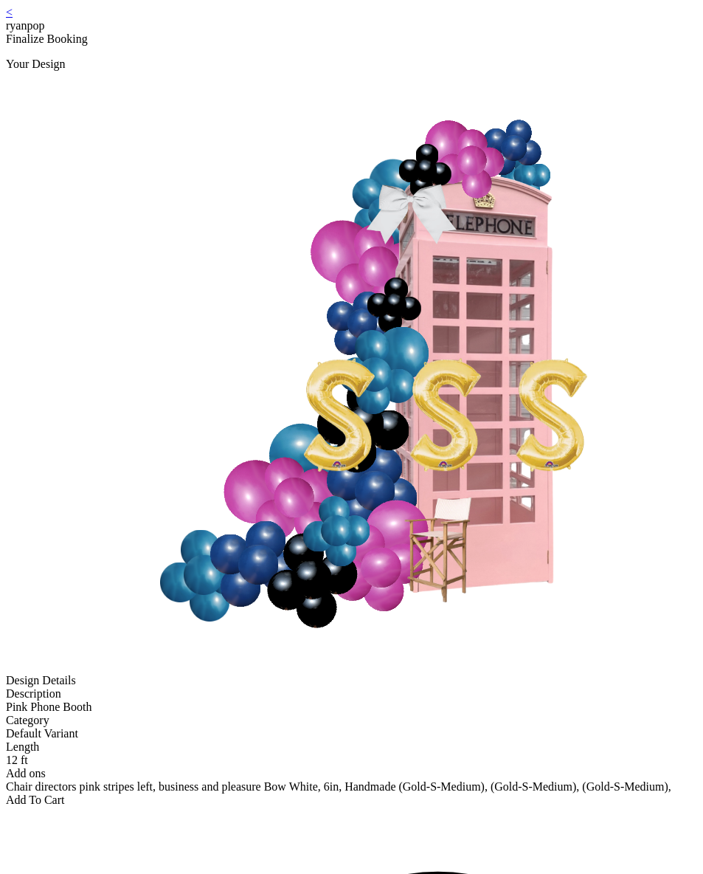
click at [336, 793] on div "Add To Cart" at bounding box center [351, 799] width 691 height 13
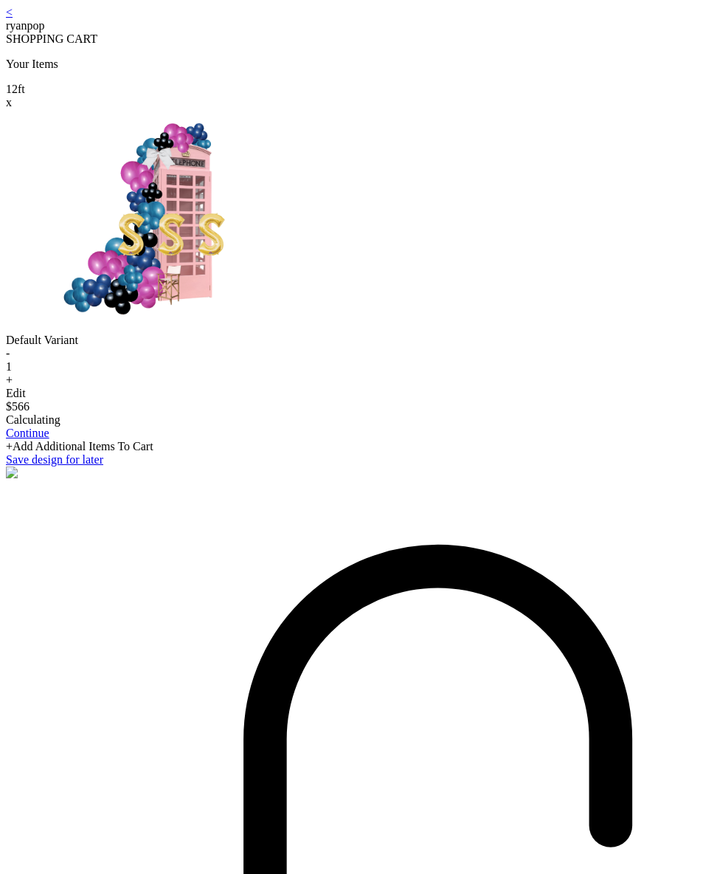
click at [122, 27] on div "< ryanpop SHOPPING CART Your Items 12 ft x Default Variant - 1 + Edit $566 Calc…" at bounding box center [351, 243] width 691 height 474
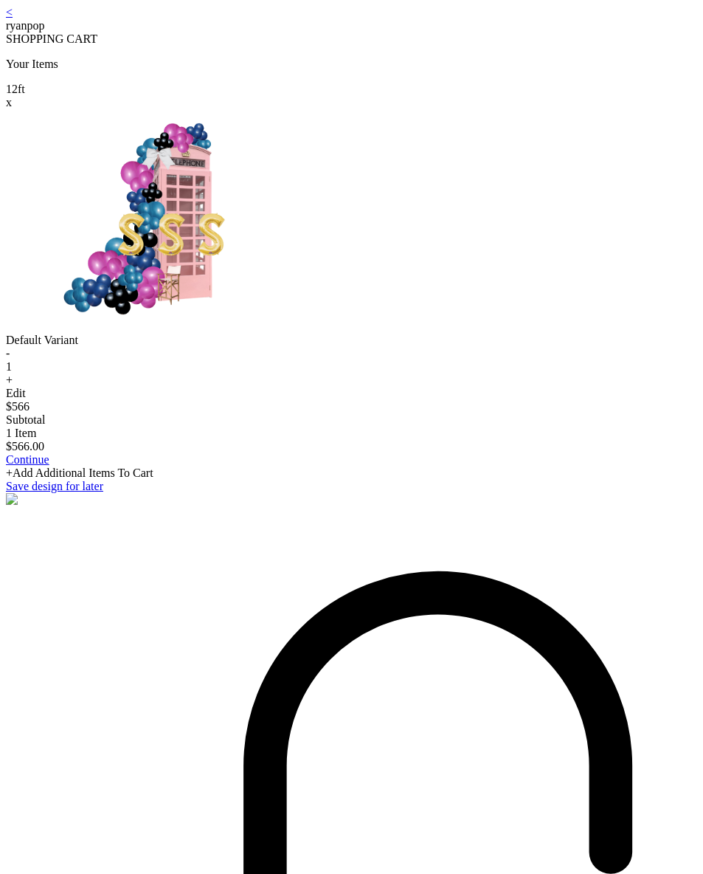
click at [13, 18] on link "<" at bounding box center [9, 12] width 7 height 13
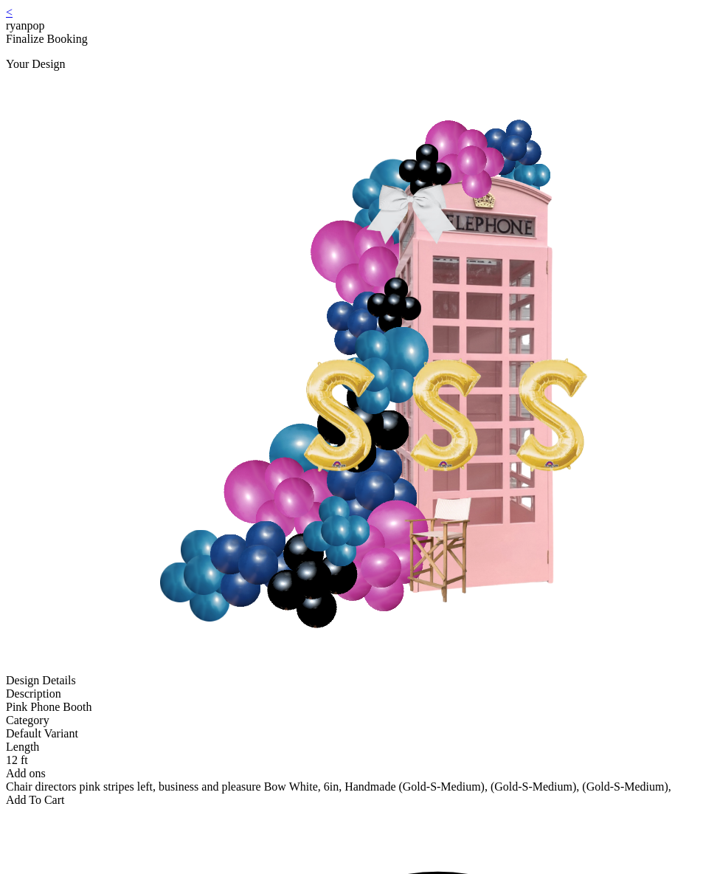
click at [133, 26] on div "< ryanpop" at bounding box center [351, 19] width 691 height 27
click at [132, 23] on div "< ryanpop" at bounding box center [351, 19] width 691 height 27
click at [13, 18] on link "<" at bounding box center [9, 12] width 7 height 13
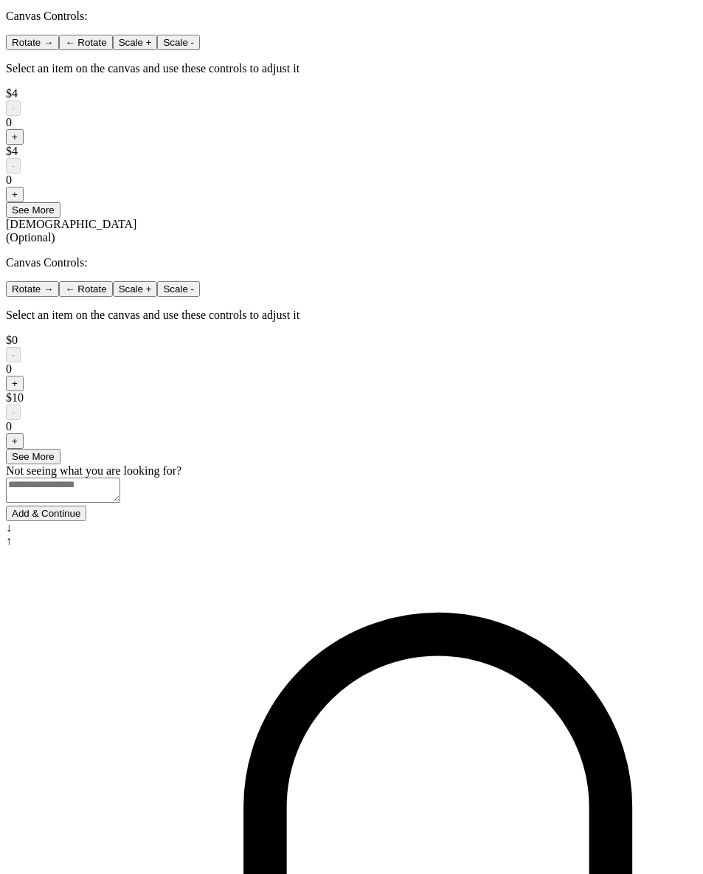
scroll to position [918, 0]
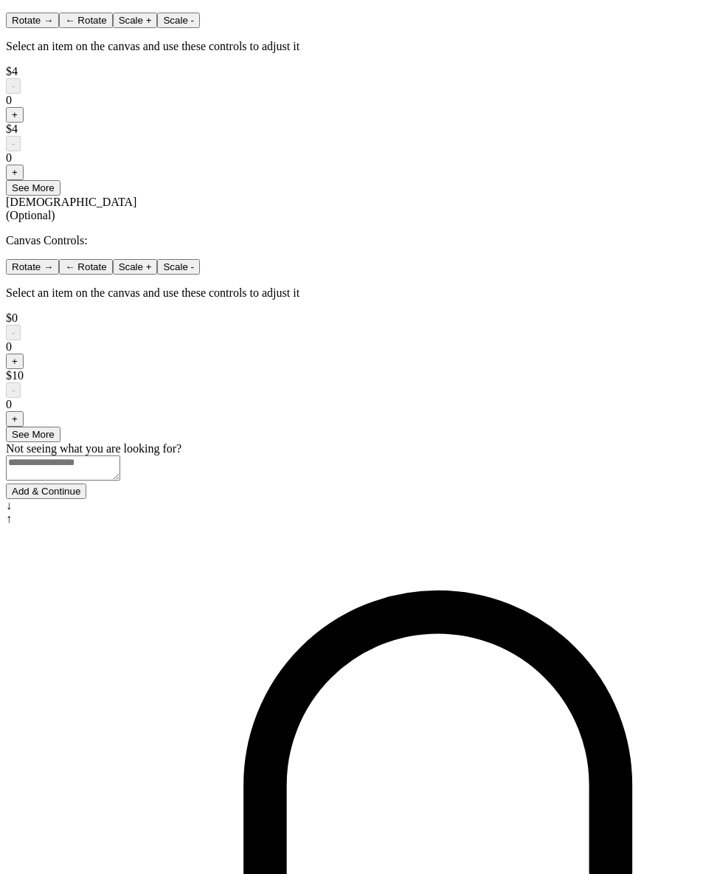
click at [86, 499] on button "Add & Continue" at bounding box center [46, 490] width 80 height 15
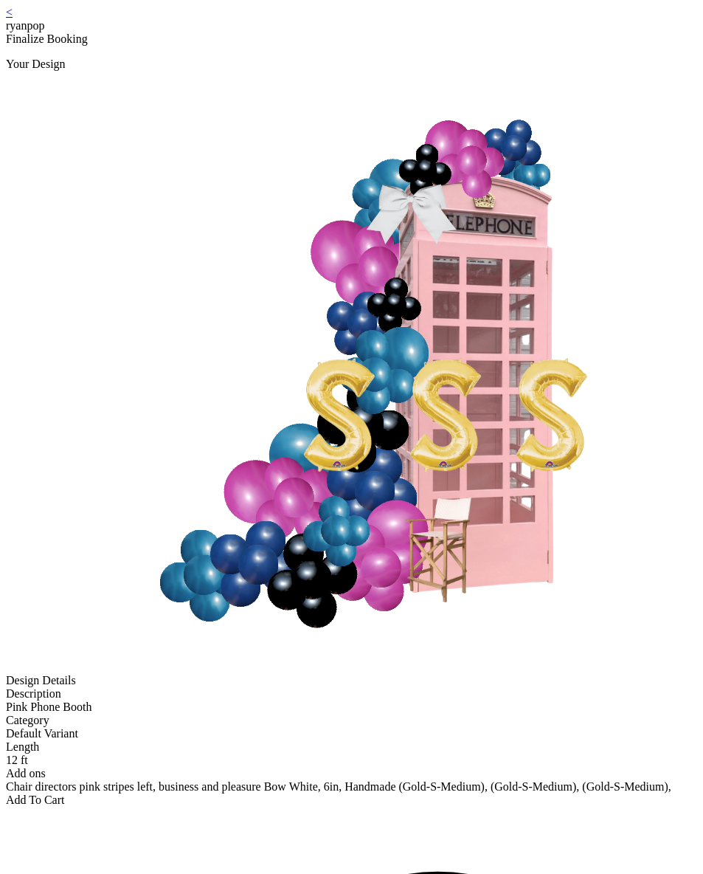
click at [304, 793] on div "Add To Cart" at bounding box center [351, 799] width 691 height 13
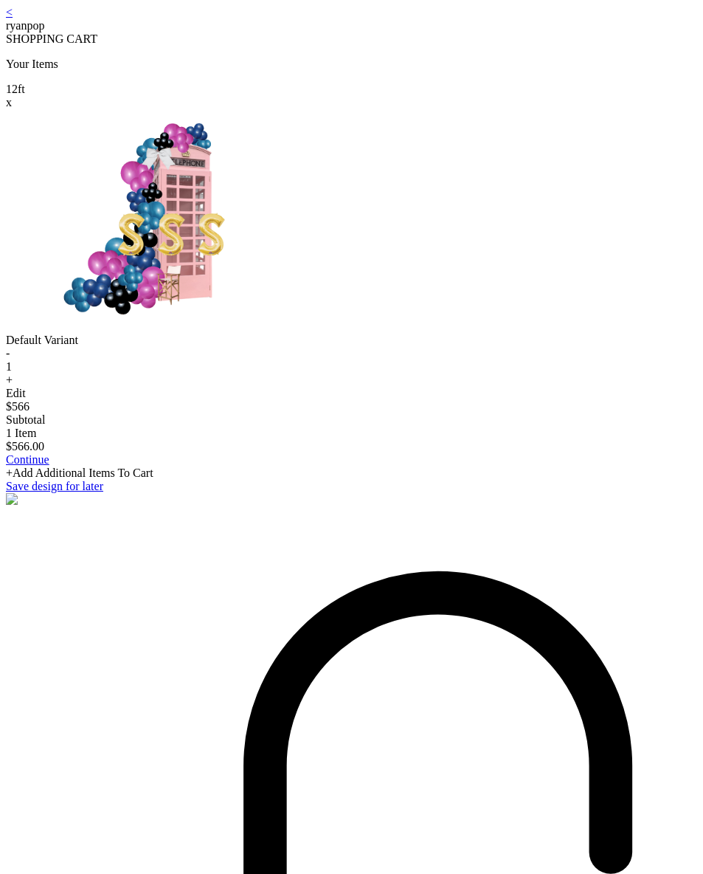
click at [49, 466] on link "Continue" at bounding box center [28, 459] width 44 height 13
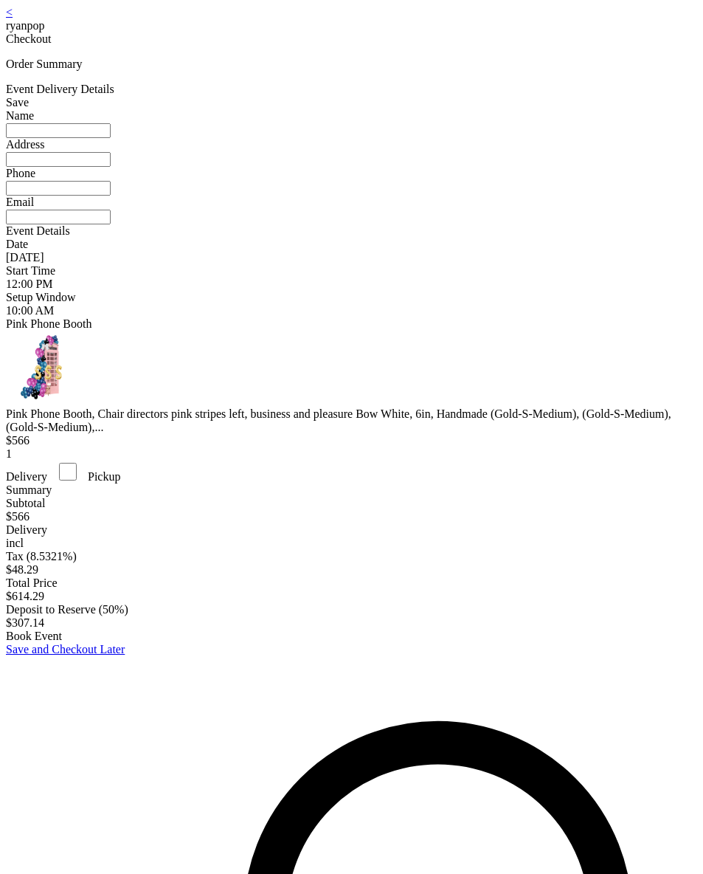
click at [13, 18] on link "<" at bounding box center [9, 12] width 7 height 13
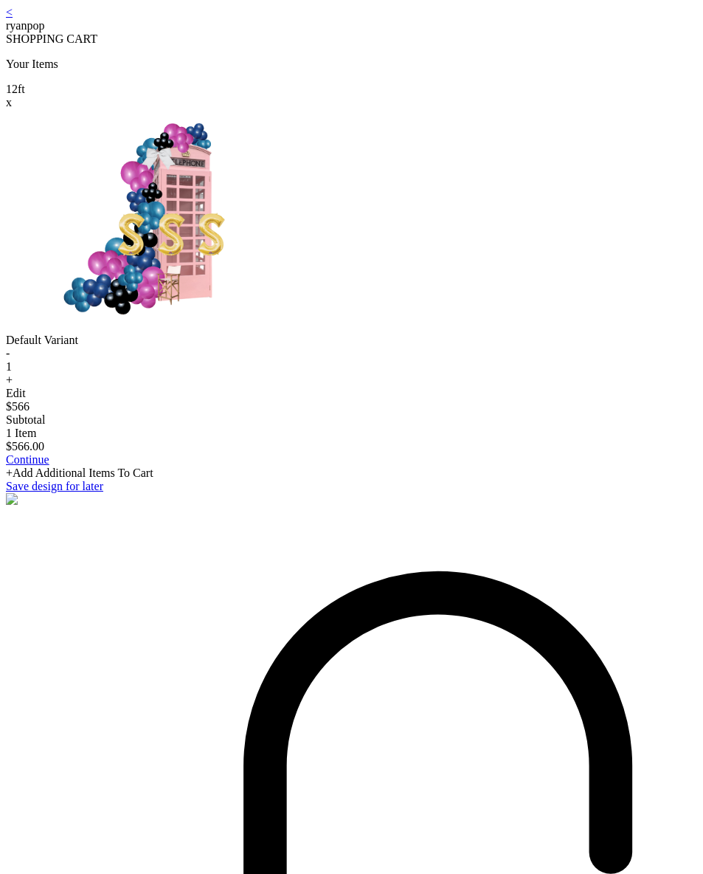
click at [342, 480] on div "+Add Additional Items To Cart" at bounding box center [351, 472] width 691 height 13
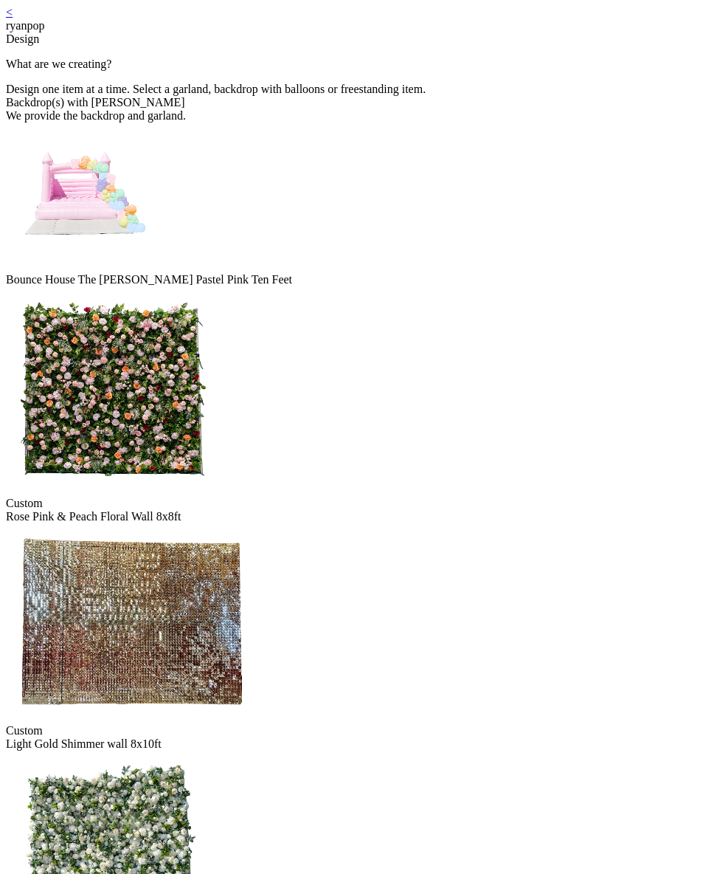
click at [153, 270] on img at bounding box center [80, 196] width 148 height 148
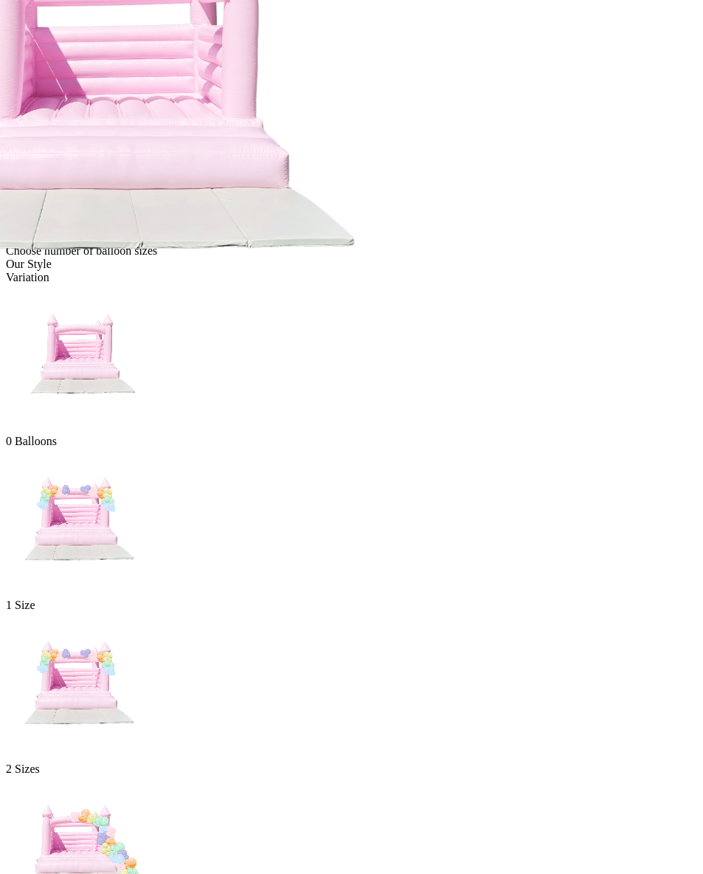
scroll to position [148, 0]
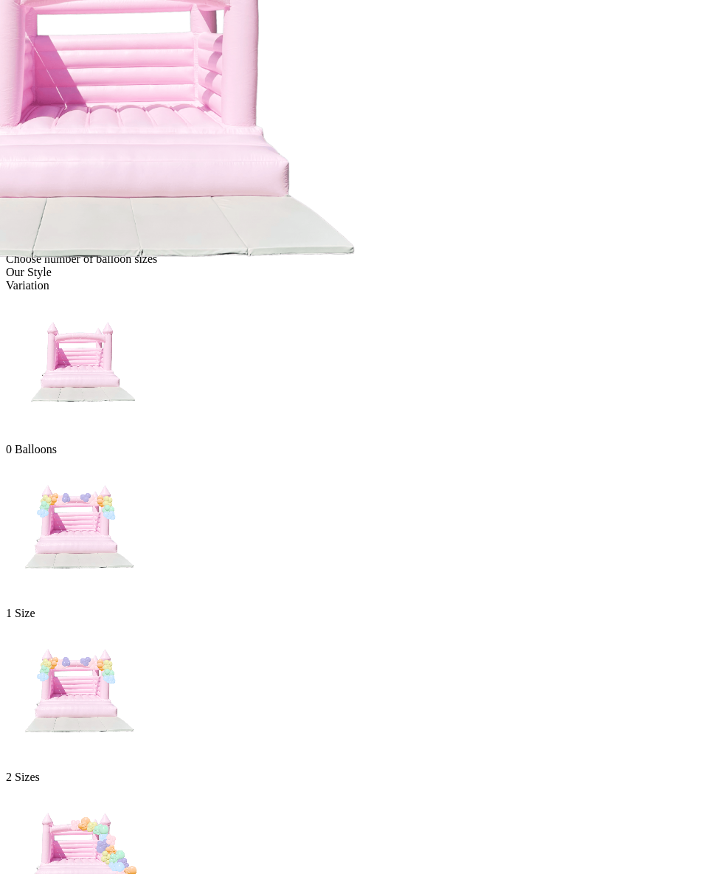
scroll to position [0, 0]
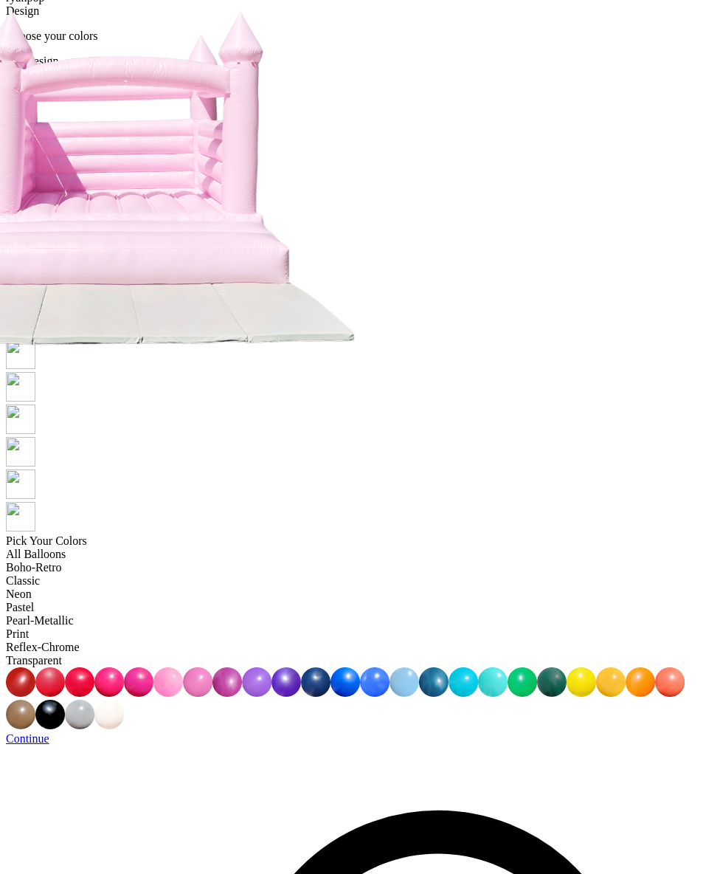
scroll to position [30, 0]
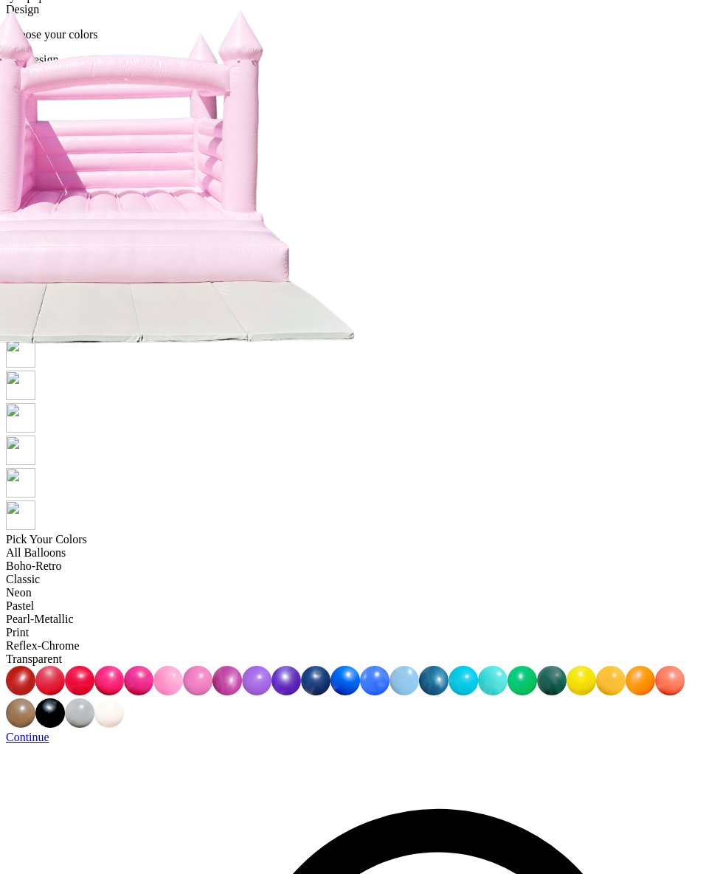
click at [49, 730] on link "Continue" at bounding box center [28, 736] width 44 height 13
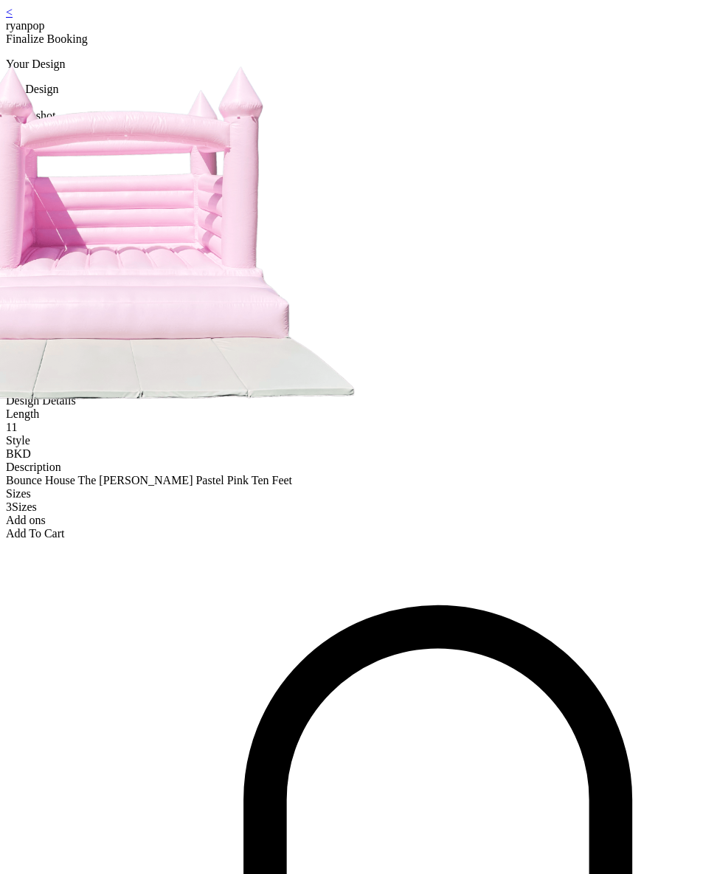
click at [331, 540] on div "Add To Cart" at bounding box center [351, 533] width 691 height 13
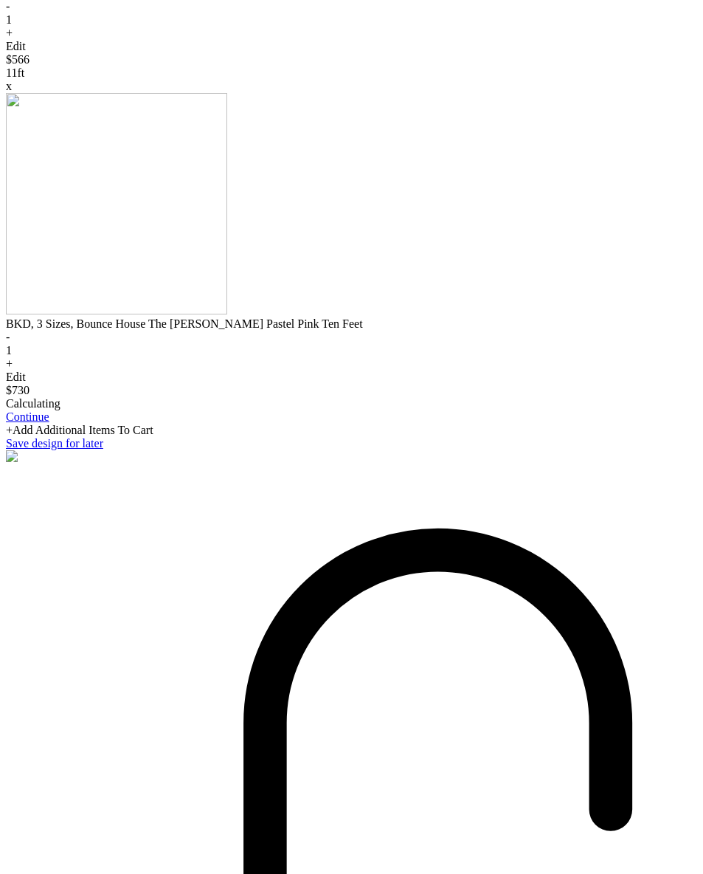
scroll to position [285, 0]
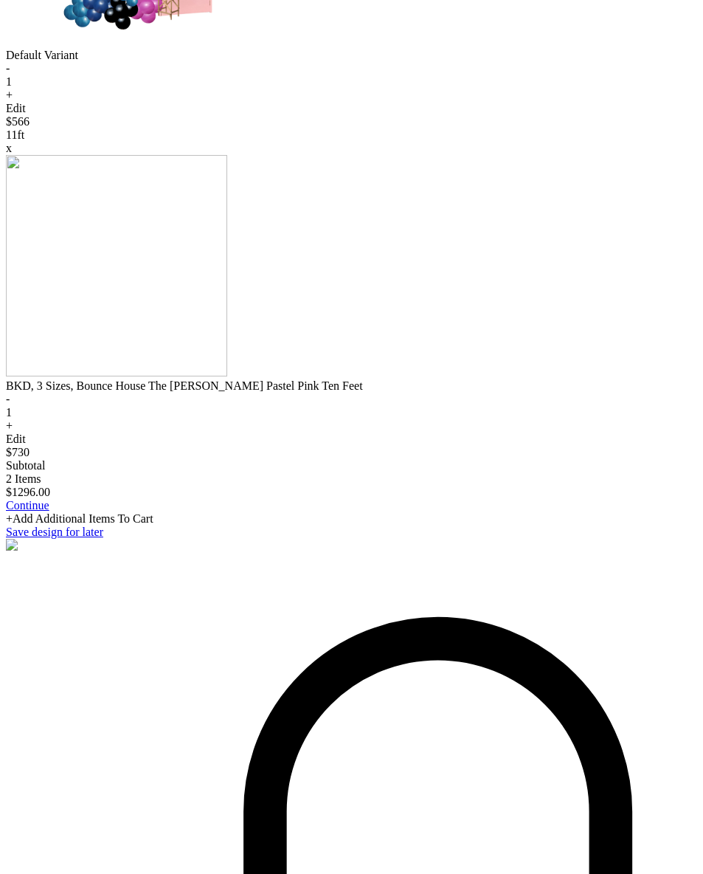
click at [49, 511] on link "Continue" at bounding box center [28, 505] width 44 height 13
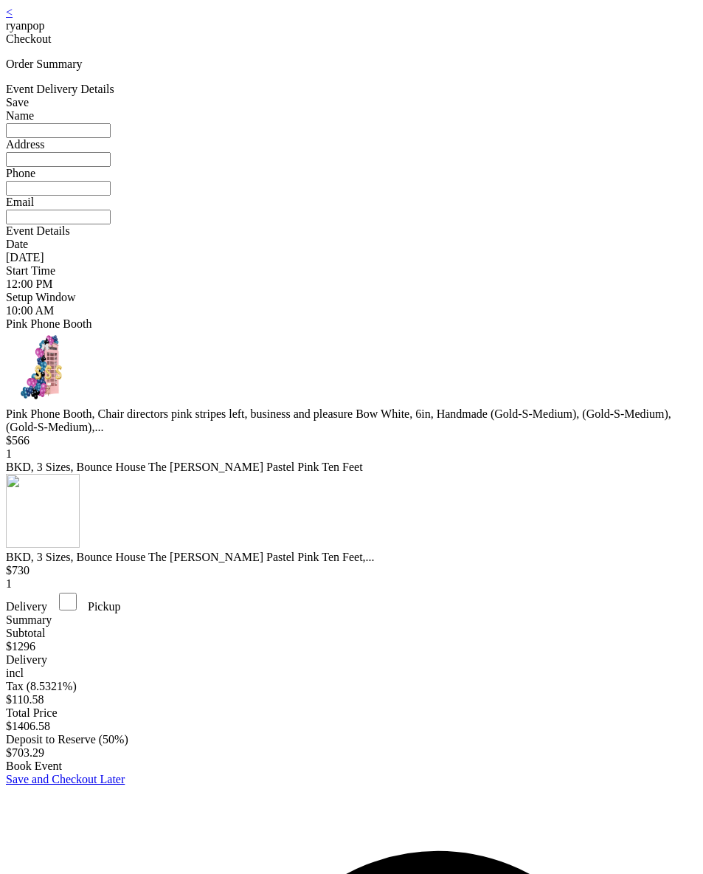
click at [13, 18] on link "<" at bounding box center [9, 12] width 7 height 13
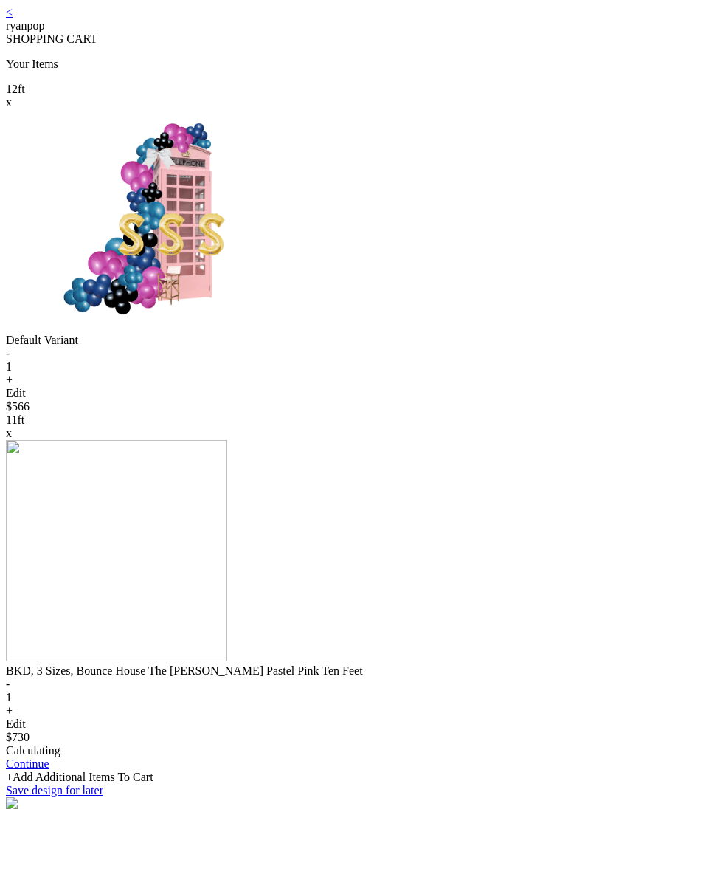
click at [13, 18] on link "<" at bounding box center [9, 12] width 7 height 13
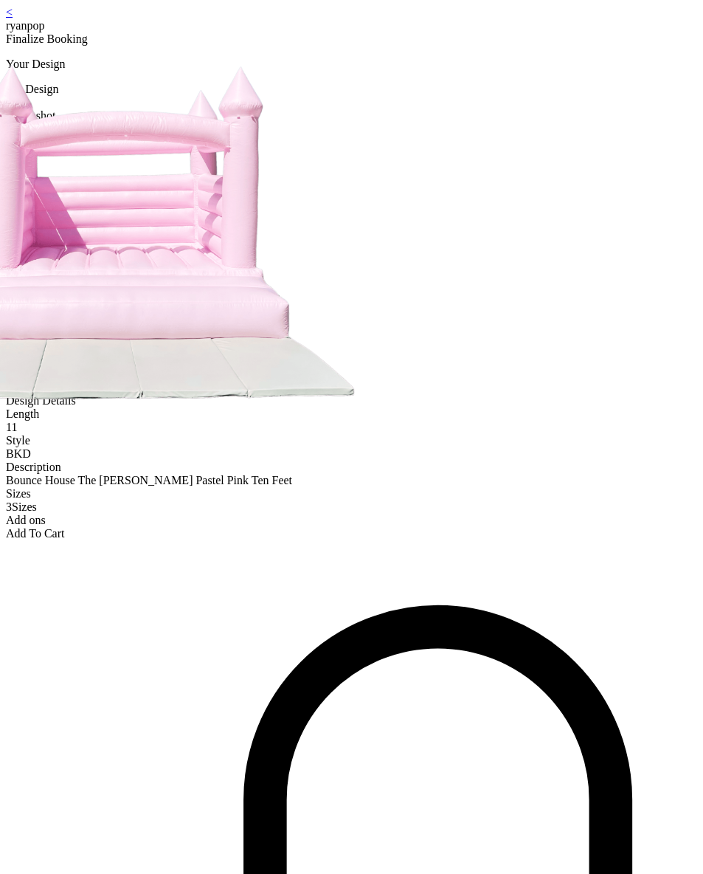
click at [13, 18] on link "<" at bounding box center [9, 12] width 7 height 13
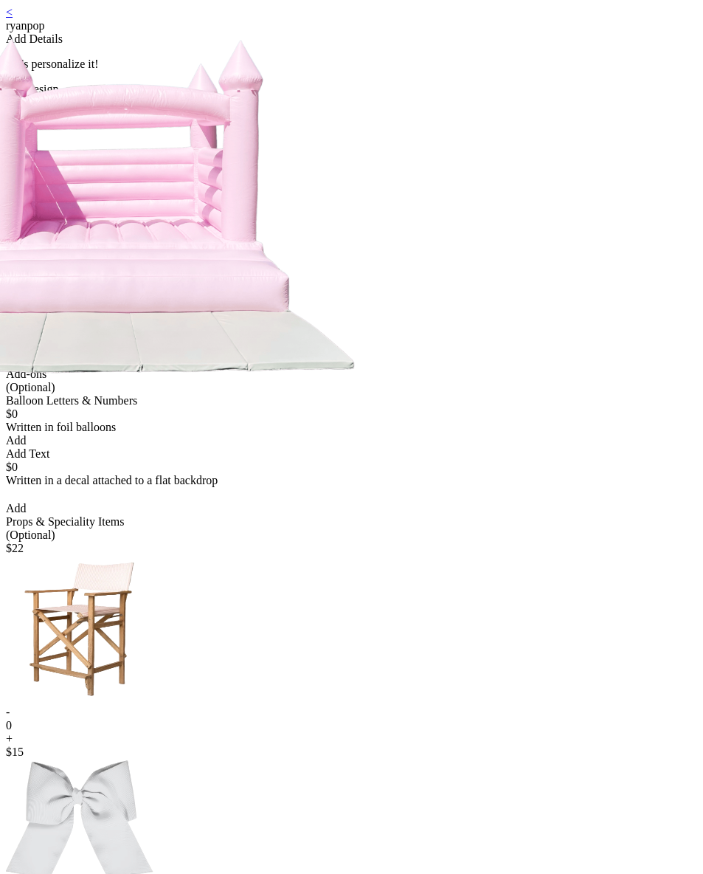
click at [13, 18] on link "<" at bounding box center [9, 12] width 7 height 13
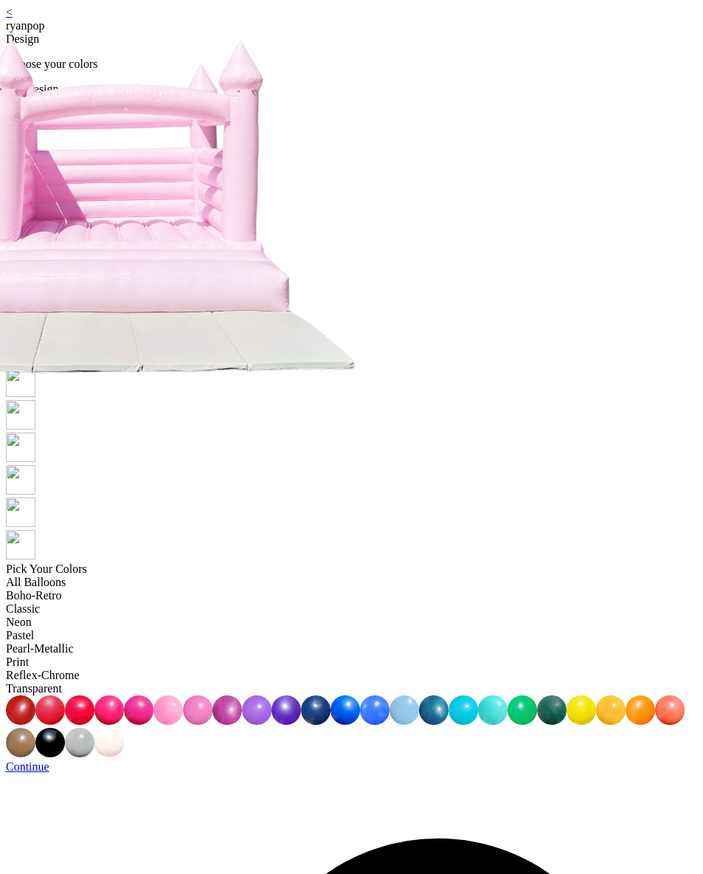
click at [13, 17] on link "<" at bounding box center [9, 12] width 7 height 13
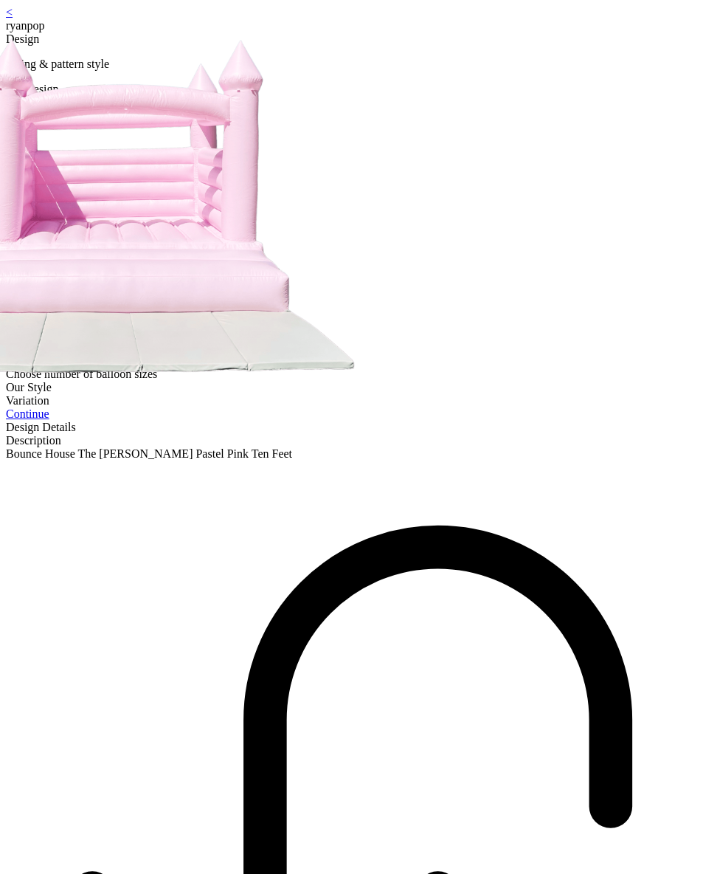
click at [13, 15] on link "<" at bounding box center [9, 12] width 7 height 13
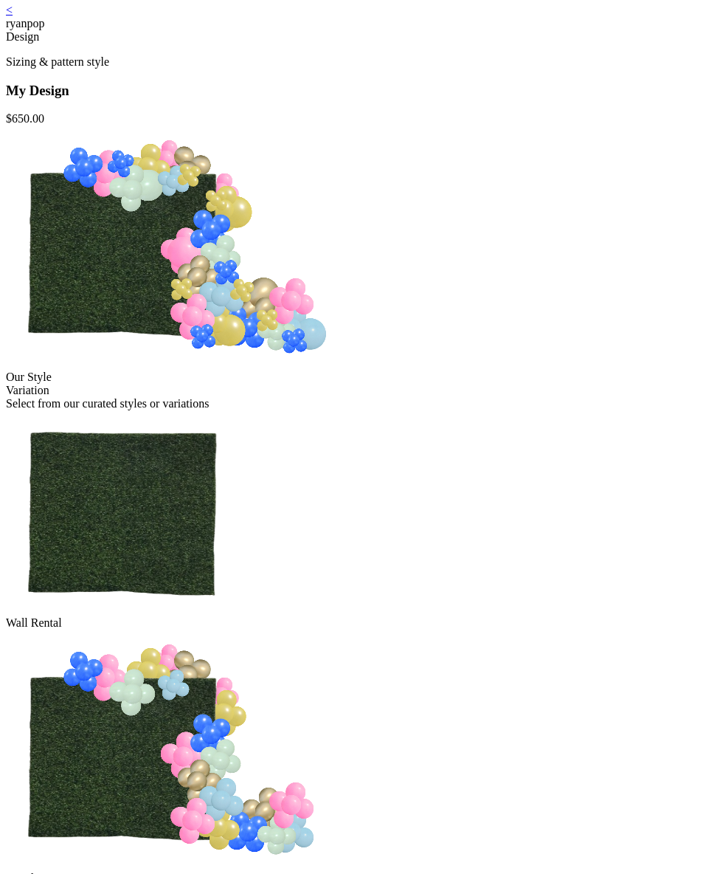
scroll to position [238, 0]
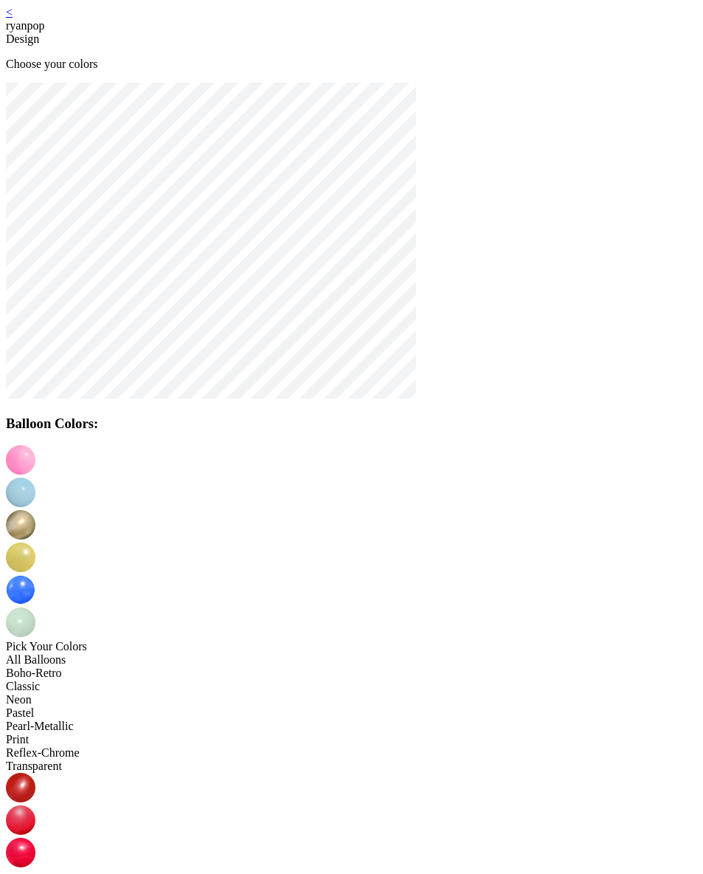
click at [35, 477] on img at bounding box center [21, 492] width 30 height 30
drag, startPoint x: 471, startPoint y: 586, endPoint x: 374, endPoint y: 510, distance: 123.5
click at [35, 510] on img at bounding box center [21, 525] width 30 height 30
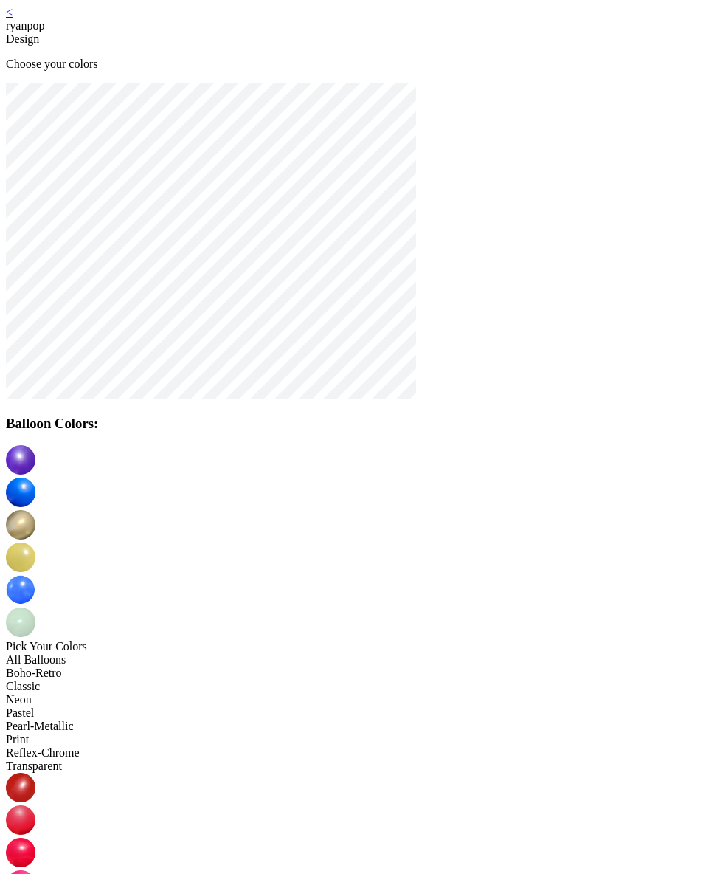
drag, startPoint x: 471, startPoint y: 591, endPoint x: 419, endPoint y: 545, distance: 70.0
click at [35, 542] on img at bounding box center [21, 557] width 30 height 30
click at [35, 575] on img at bounding box center [21, 590] width 30 height 30
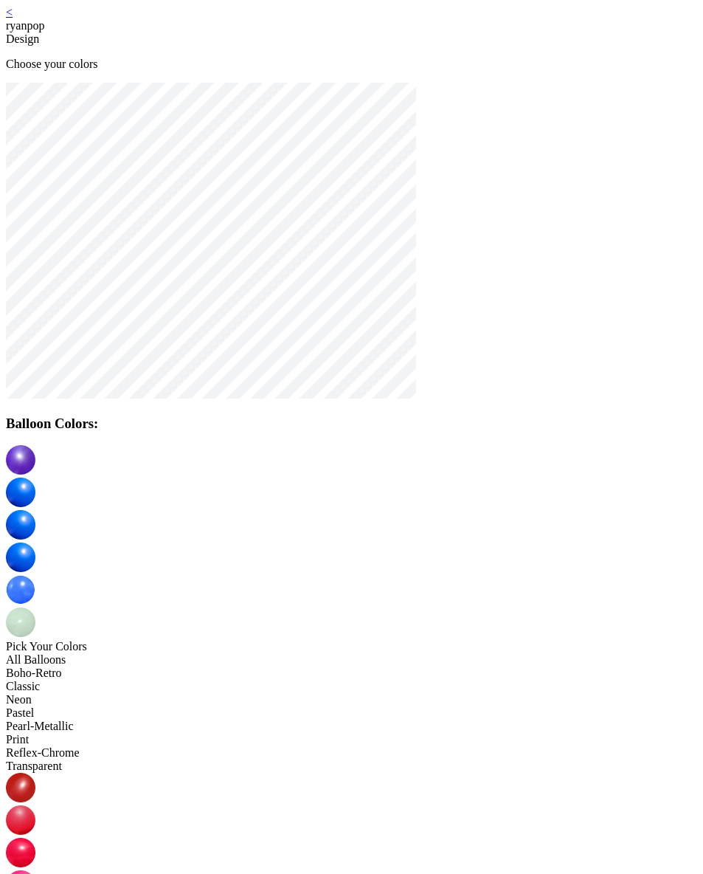
click at [35, 607] on img at bounding box center [21, 622] width 30 height 30
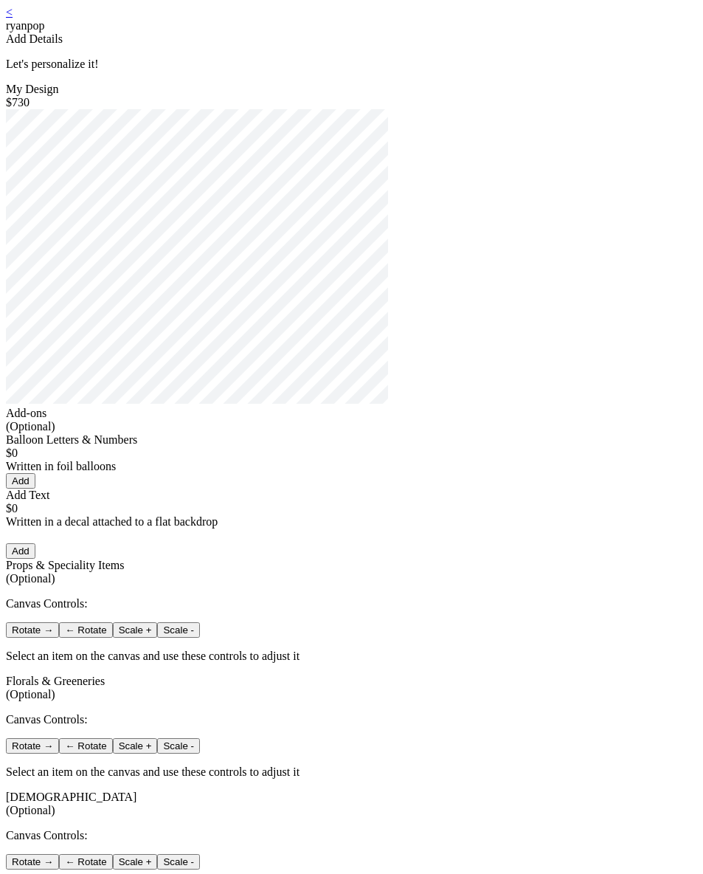
click at [13, 18] on link "<" at bounding box center [9, 12] width 7 height 13
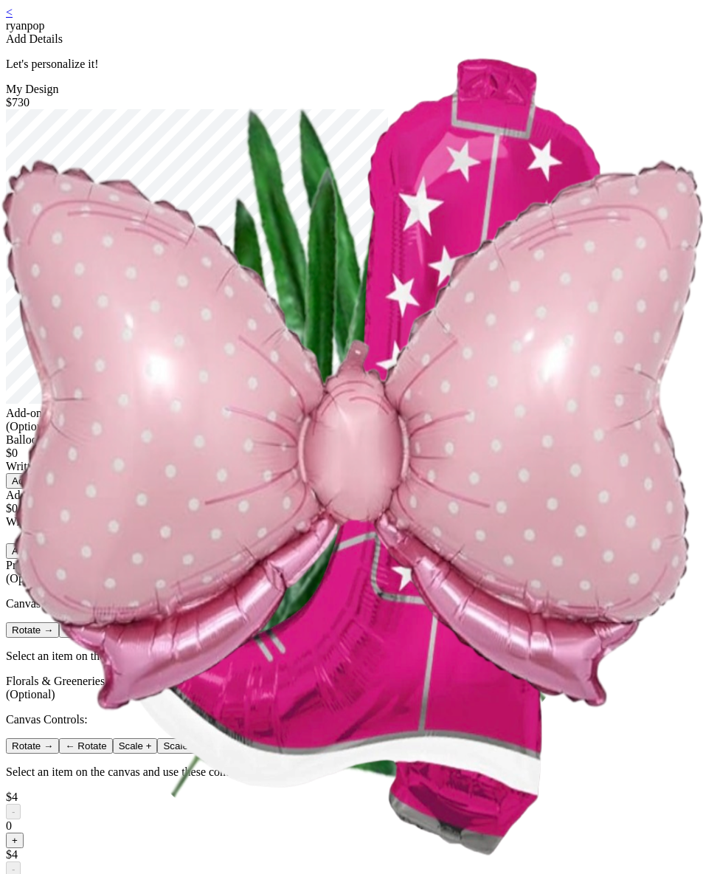
click at [13, 18] on link "<" at bounding box center [9, 12] width 7 height 13
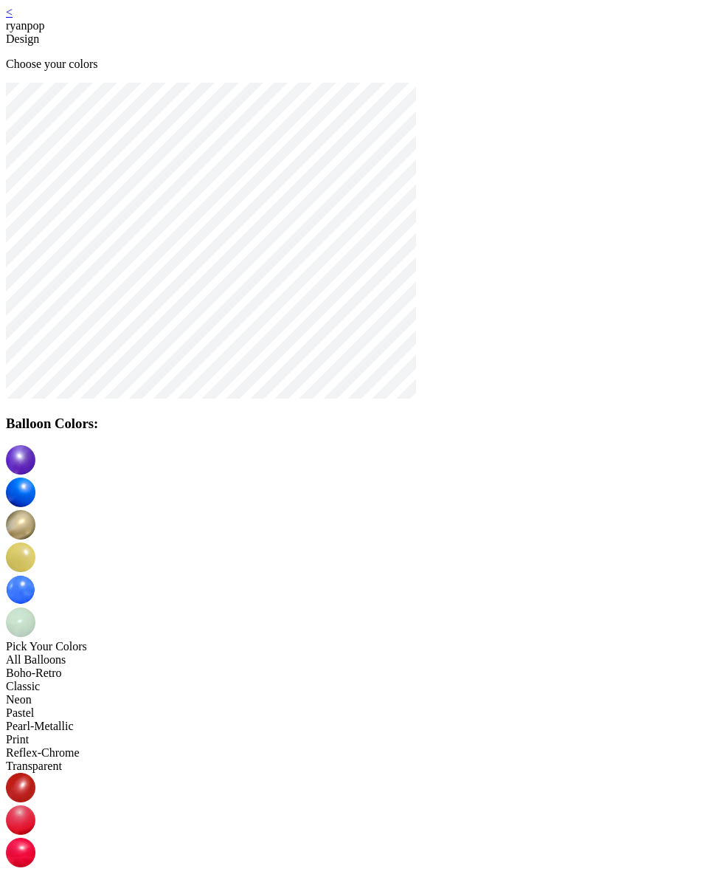
click at [35, 469] on img at bounding box center [21, 460] width 30 height 30
click at [35, 510] on img at bounding box center [21, 525] width 30 height 30
click at [35, 542] on img at bounding box center [21, 557] width 30 height 30
drag, startPoint x: 466, startPoint y: 593, endPoint x: 458, endPoint y: 583, distance: 13.1
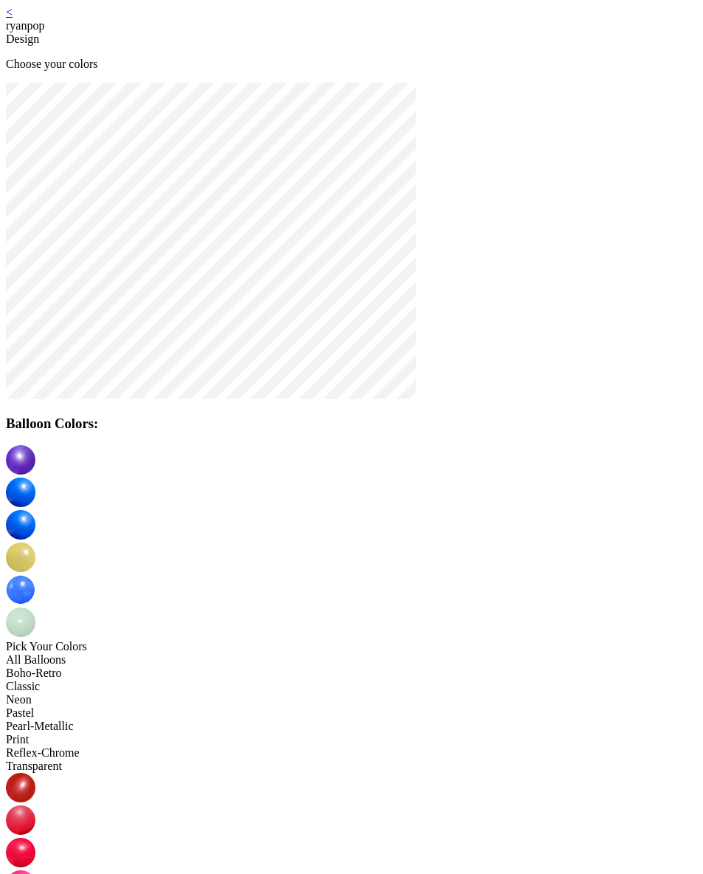
click at [35, 575] on img at bounding box center [21, 590] width 30 height 30
click at [35, 607] on img at bounding box center [21, 622] width 30 height 30
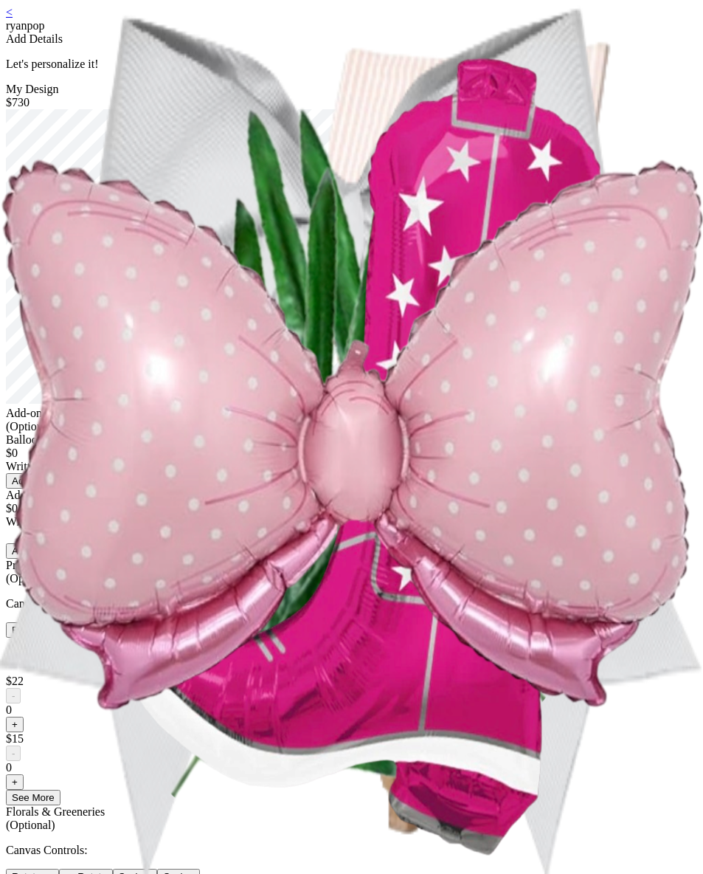
click at [13, 18] on link "<" at bounding box center [9, 12] width 7 height 13
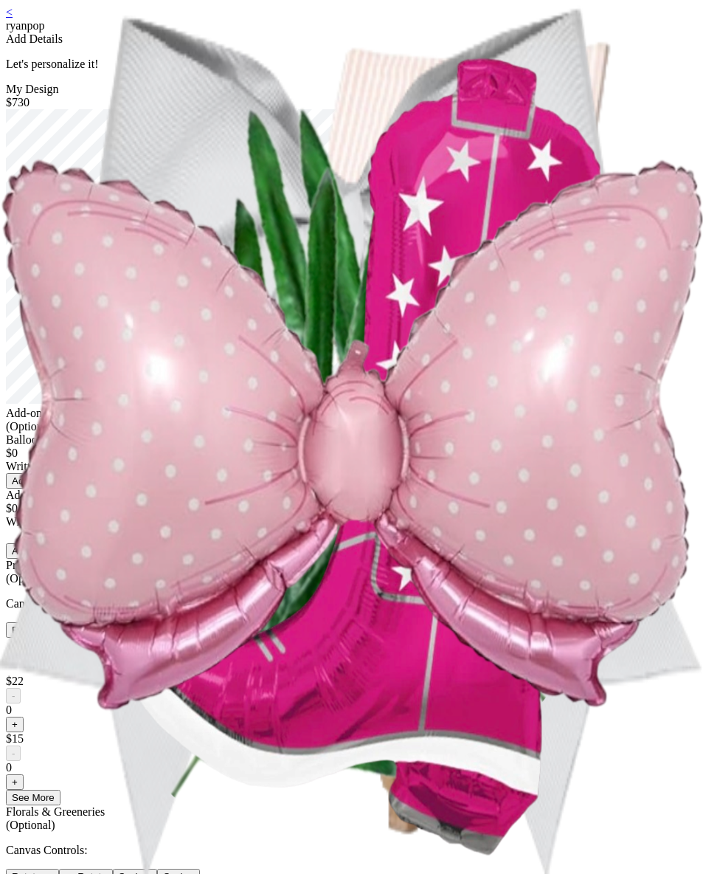
click at [13, 18] on link "<" at bounding box center [9, 12] width 7 height 13
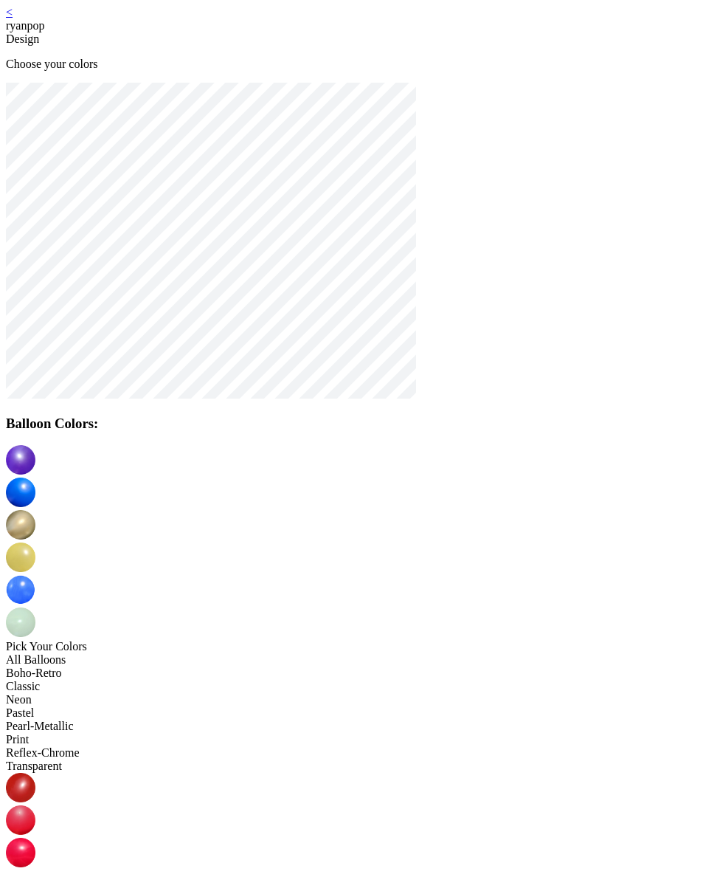
click at [35, 870] on img at bounding box center [21, 885] width 30 height 30
click at [35, 477] on img at bounding box center [21, 492] width 30 height 30
click at [35, 870] on img at bounding box center [21, 885] width 30 height 30
click at [35, 837] on img at bounding box center [21, 852] width 30 height 30
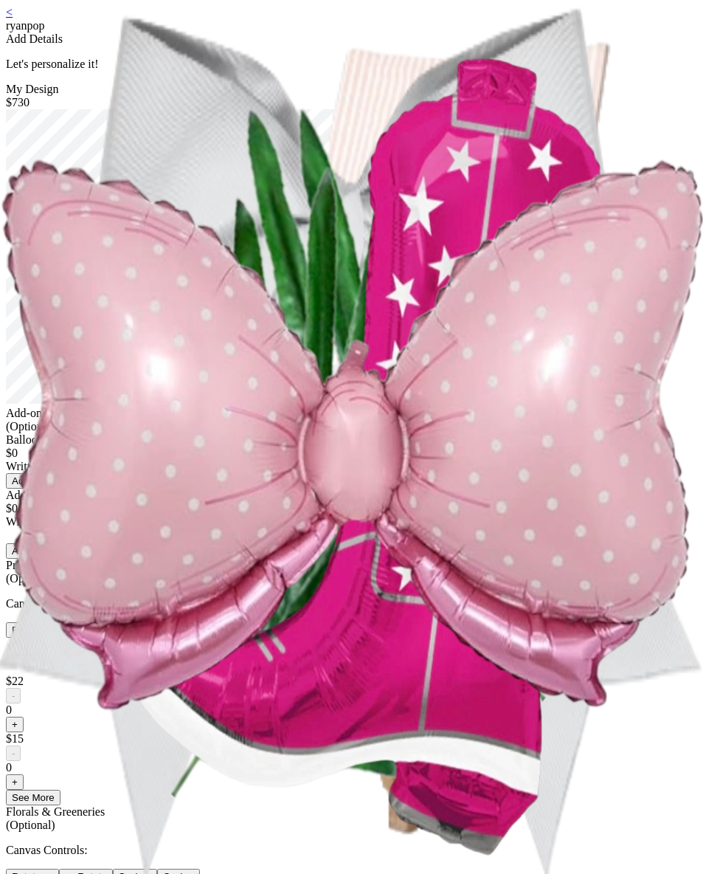
click at [13, 18] on link "<" at bounding box center [9, 12] width 7 height 13
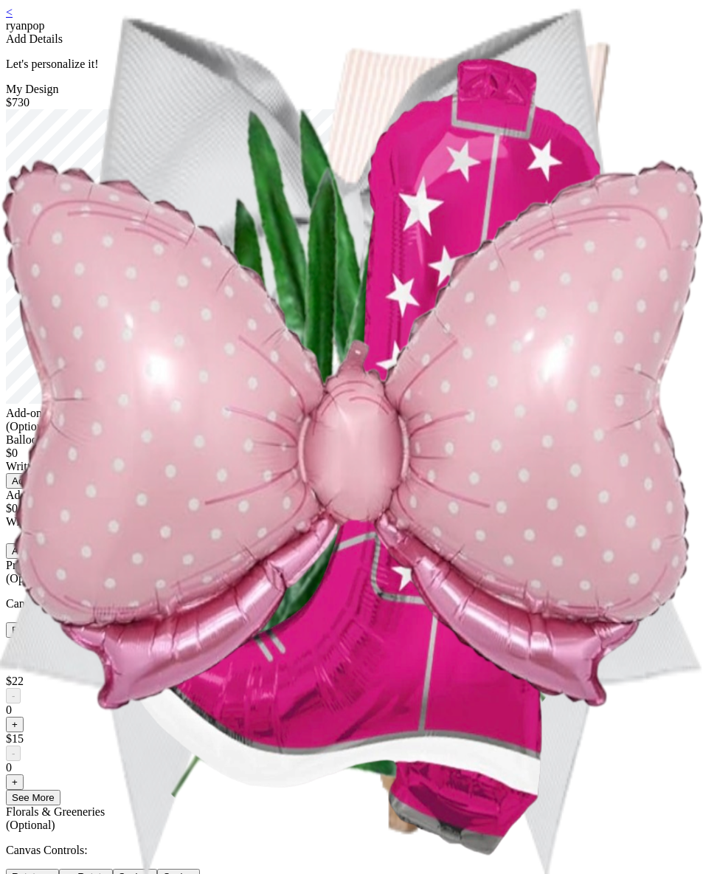
click at [13, 18] on link "<" at bounding box center [9, 12] width 7 height 13
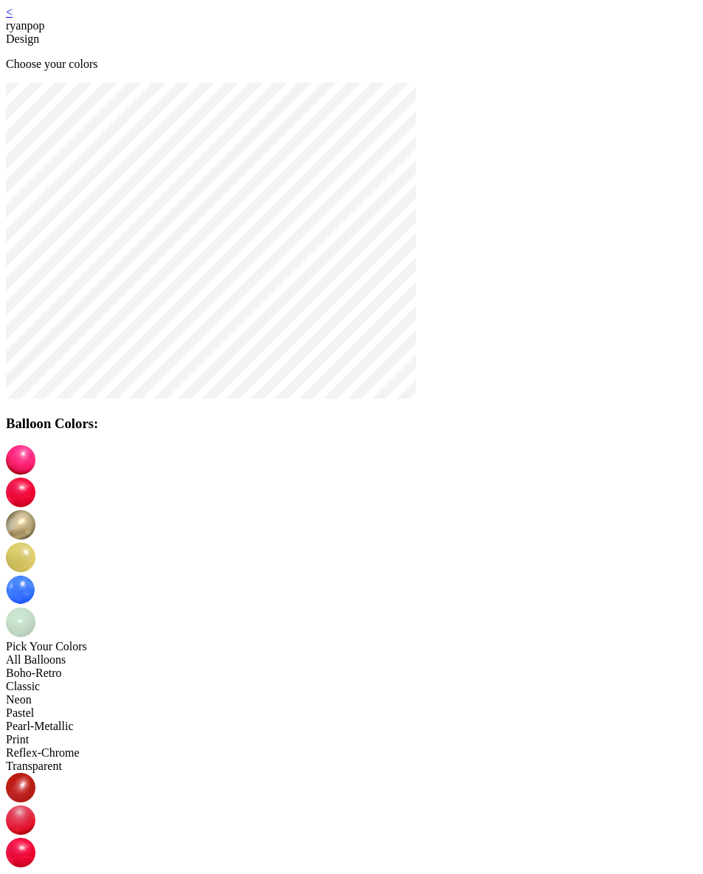
click at [35, 474] on img at bounding box center [21, 460] width 30 height 30
click at [35, 773] on img at bounding box center [21, 788] width 30 height 30
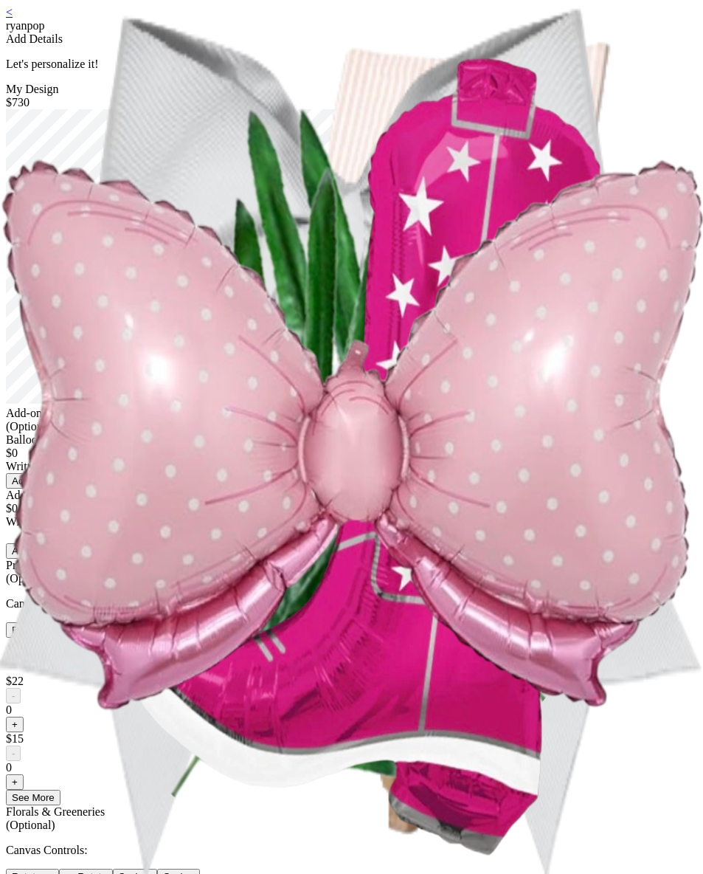
click at [13, 18] on link "<" at bounding box center [9, 12] width 7 height 13
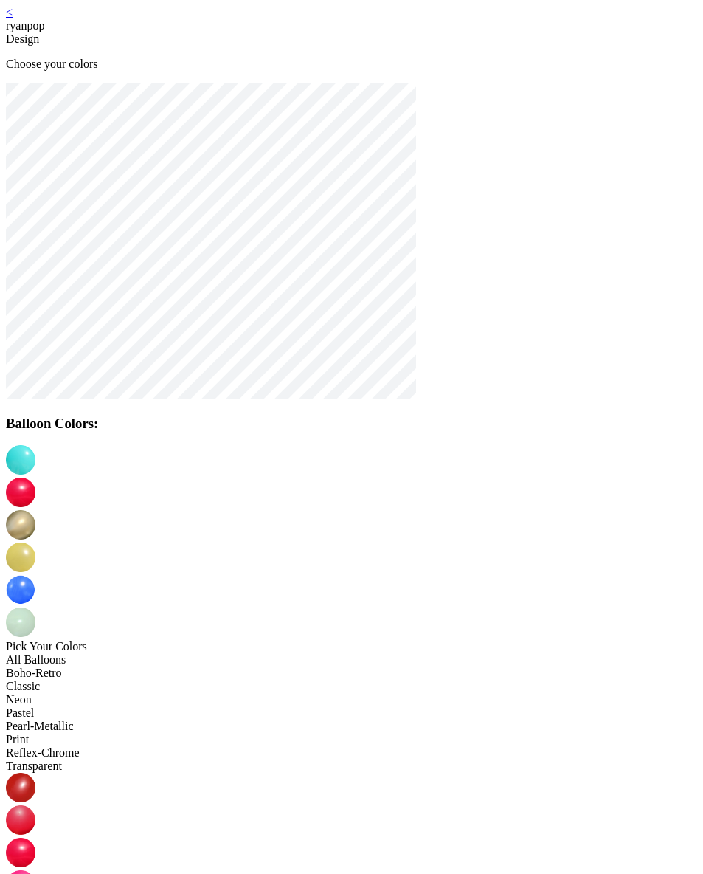
click at [35, 464] on img at bounding box center [21, 460] width 30 height 30
click at [35, 477] on img at bounding box center [21, 492] width 30 height 30
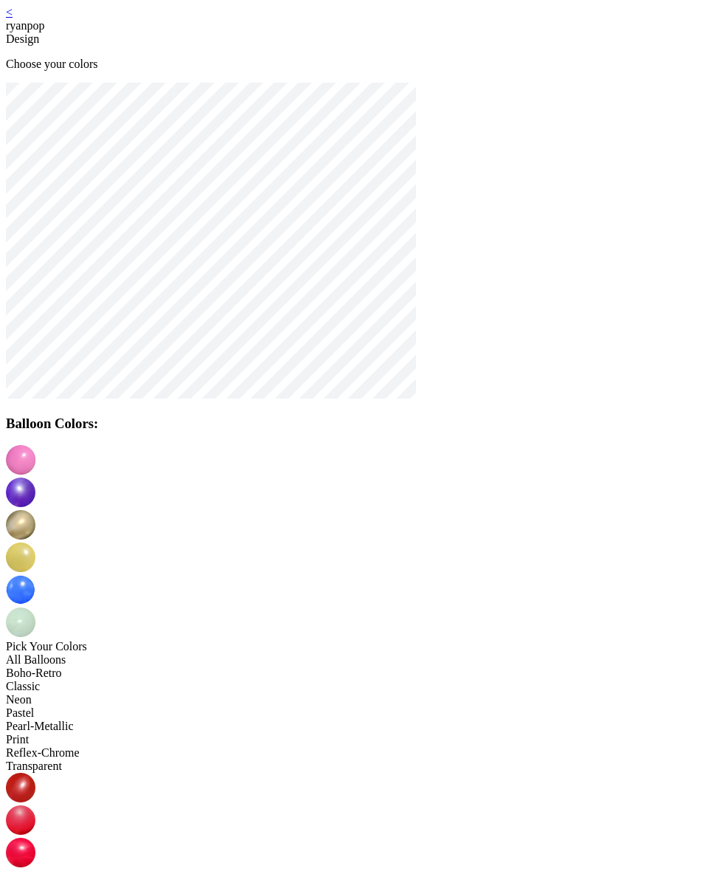
click at [35, 510] on img at bounding box center [21, 525] width 30 height 30
click at [35, 542] on img at bounding box center [21, 557] width 30 height 30
click at [35, 575] on img at bounding box center [21, 590] width 30 height 30
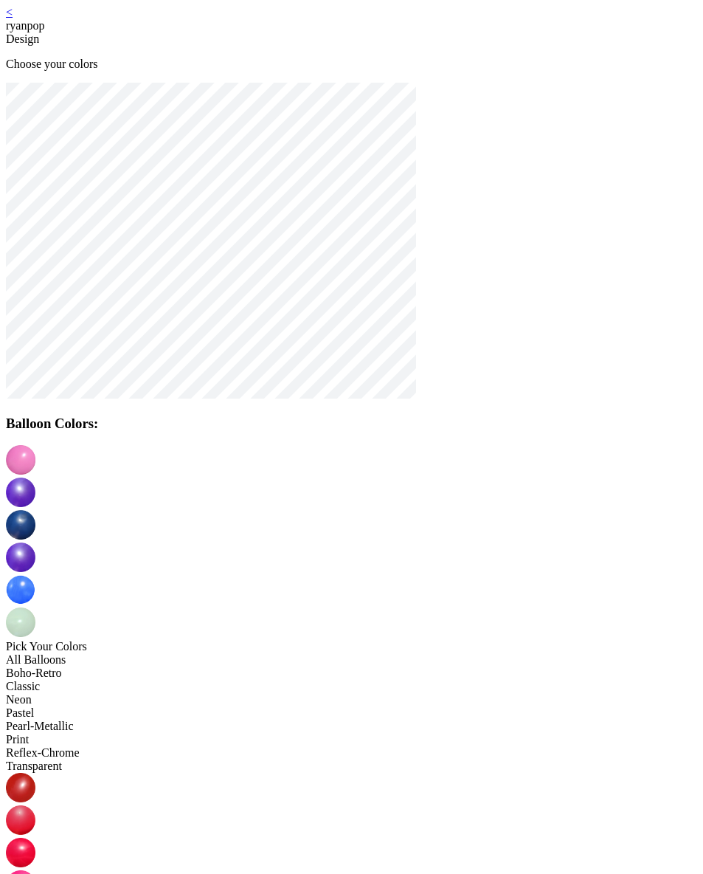
click at [35, 607] on img at bounding box center [21, 622] width 30 height 30
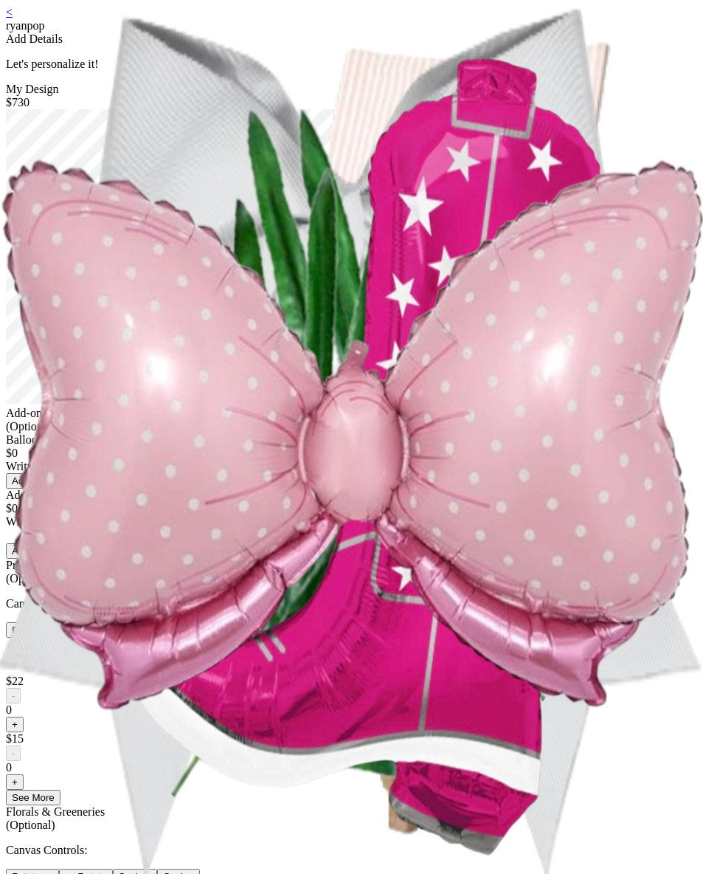
click at [122, 24] on div "< ryanpop Add Details Let's personalize it! My Design $730 Add-ons (Optional) B…" at bounding box center [351, 680] width 691 height 1349
click at [13, 18] on link "<" at bounding box center [9, 12] width 7 height 13
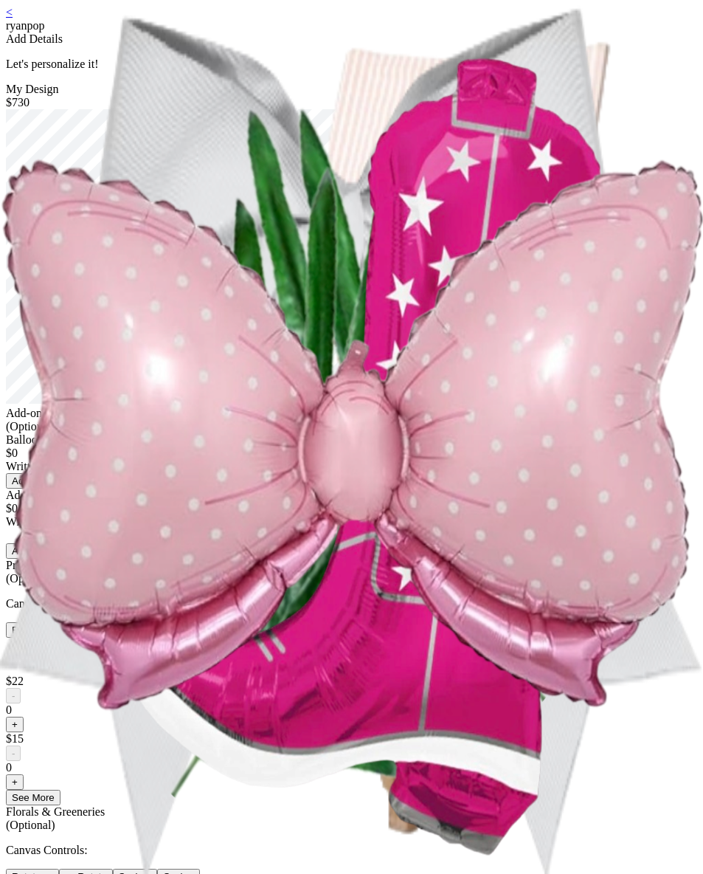
click at [13, 18] on link "<" at bounding box center [9, 12] width 7 height 13
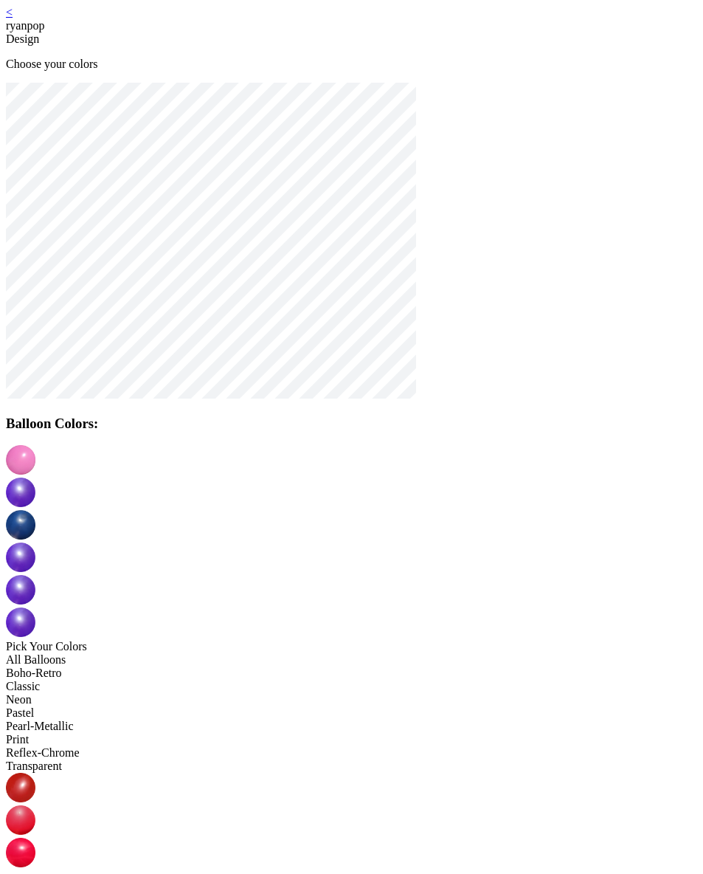
click at [35, 607] on img at bounding box center [21, 622] width 30 height 30
click at [35, 575] on img at bounding box center [21, 590] width 30 height 30
click at [35, 542] on img at bounding box center [21, 557] width 30 height 30
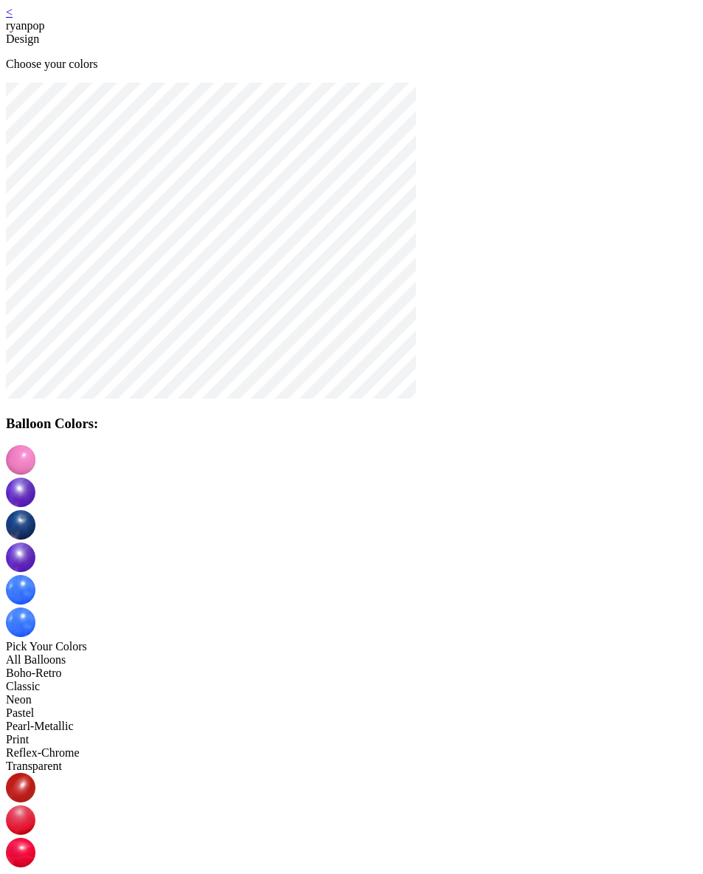
click at [35, 510] on img at bounding box center [21, 525] width 30 height 30
drag, startPoint x: 467, startPoint y: 590, endPoint x: 387, endPoint y: 519, distance: 107.1
click at [35, 477] on img at bounding box center [21, 492] width 30 height 30
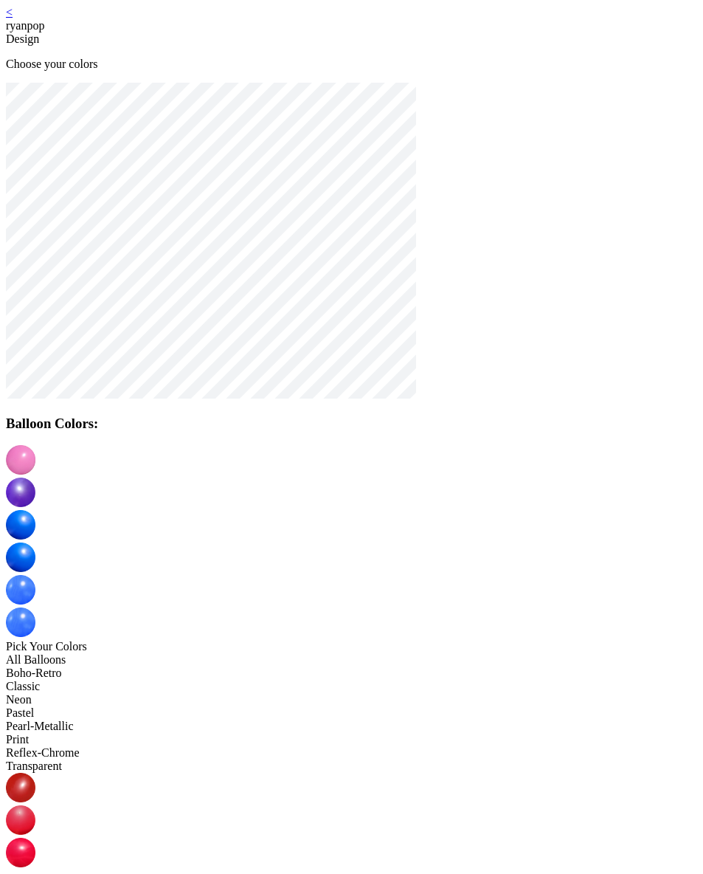
click at [35, 469] on img at bounding box center [21, 460] width 30 height 30
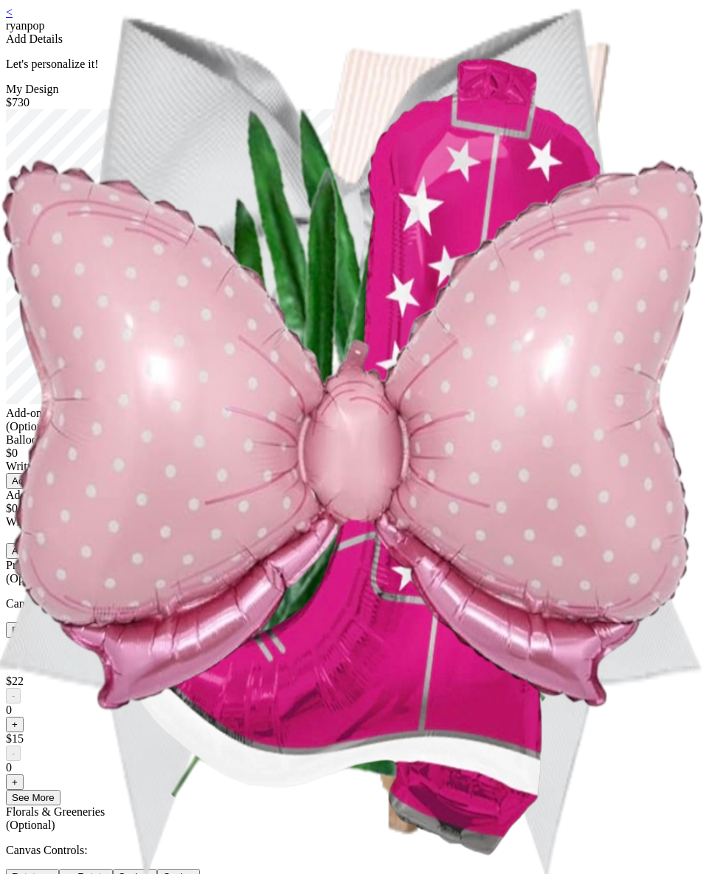
click at [13, 18] on link "<" at bounding box center [9, 12] width 7 height 13
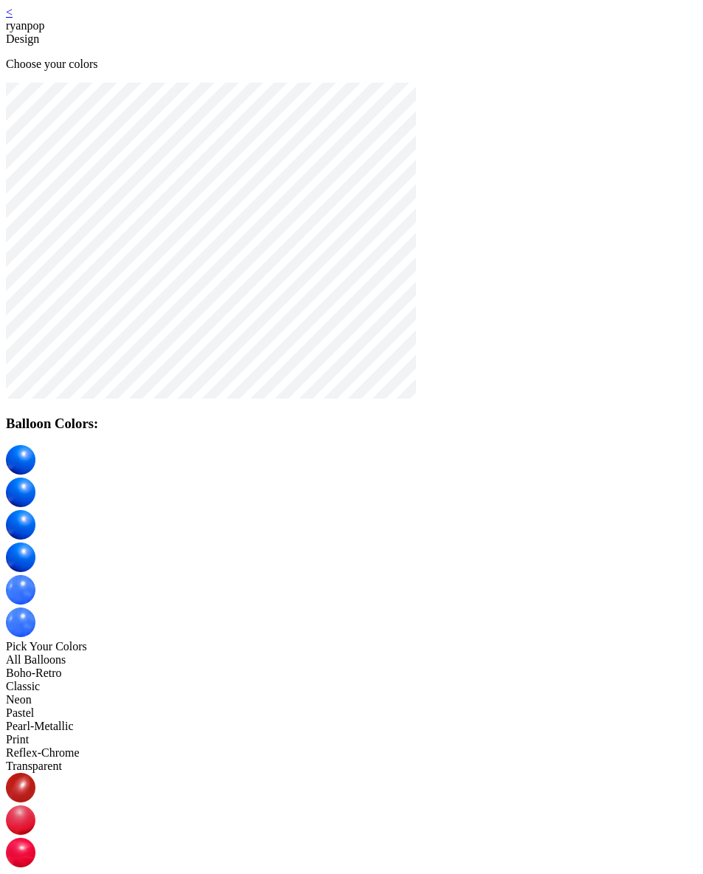
click at [35, 837] on img at bounding box center [21, 852] width 30 height 30
click at [35, 477] on img at bounding box center [21, 492] width 30 height 30
click at [35, 510] on img at bounding box center [21, 525] width 30 height 30
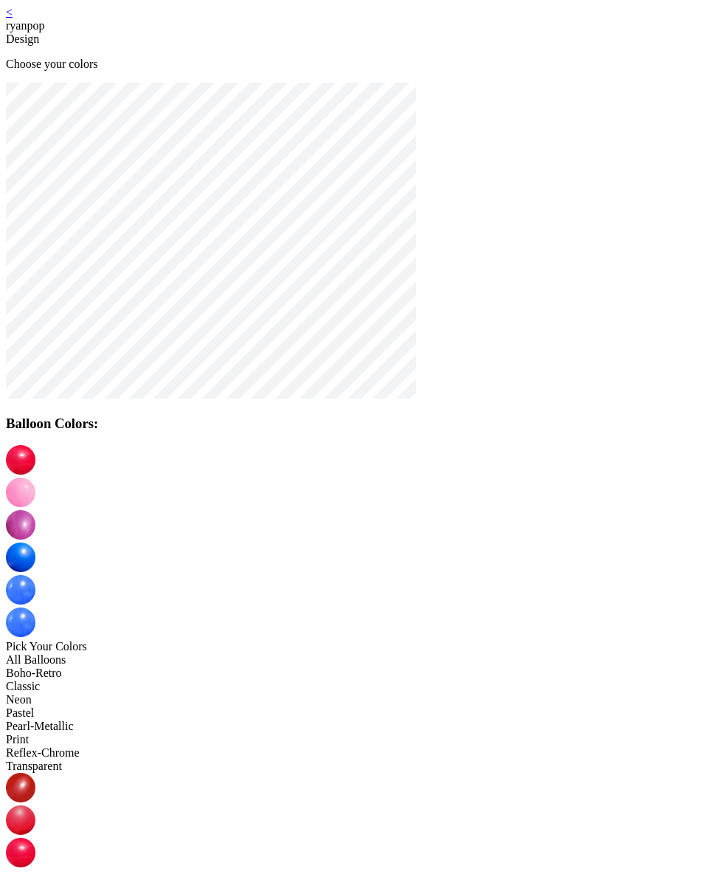
click at [35, 542] on img at bounding box center [21, 557] width 30 height 30
click at [35, 575] on img at bounding box center [21, 590] width 30 height 30
click at [35, 607] on img at bounding box center [21, 622] width 30 height 30
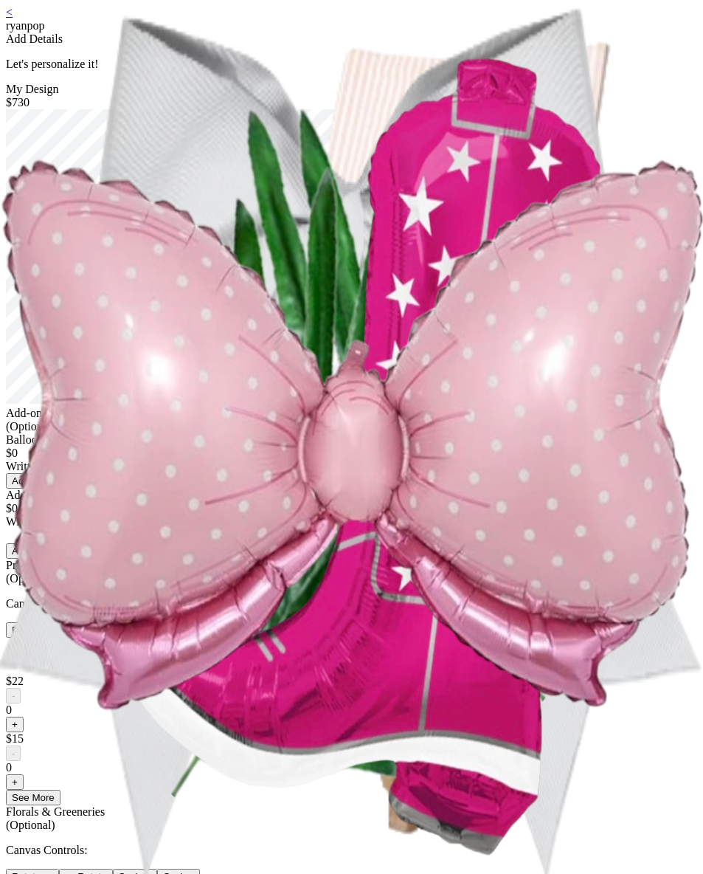
click at [13, 18] on link "<" at bounding box center [9, 12] width 7 height 13
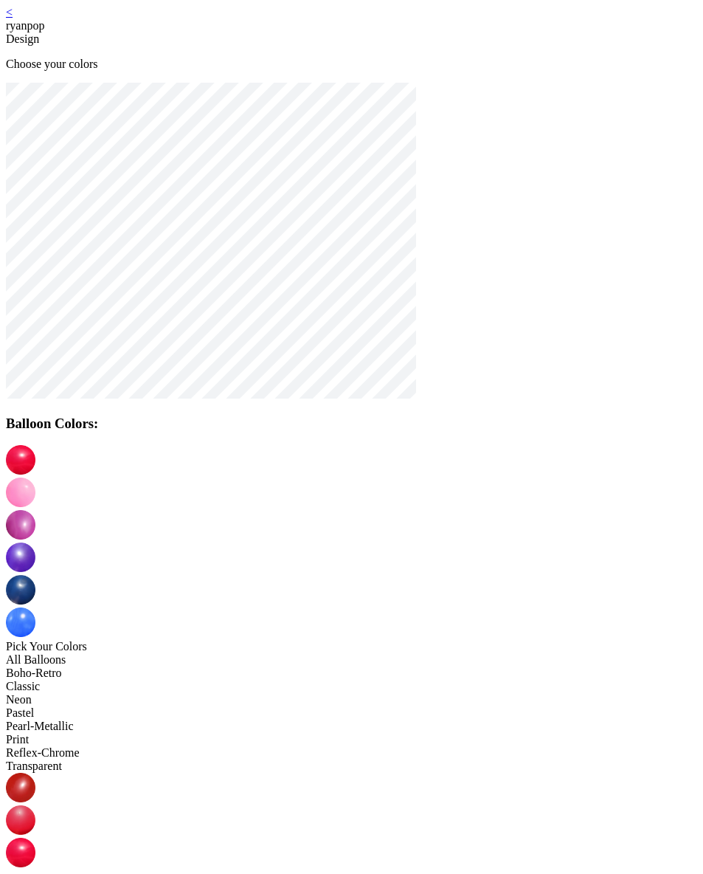
click at [13, 18] on link "<" at bounding box center [9, 12] width 7 height 13
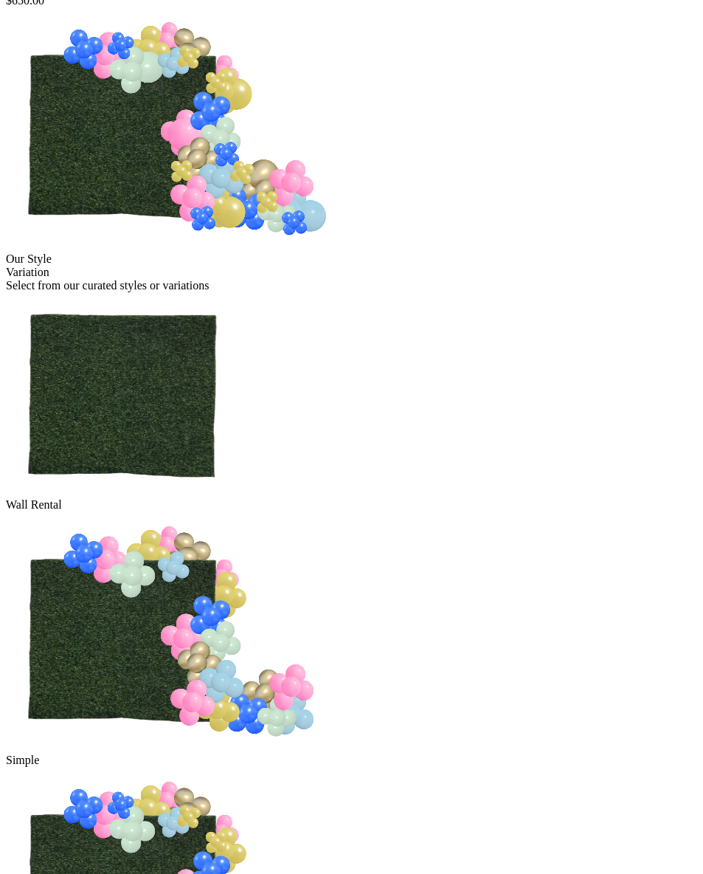
scroll to position [148, 0]
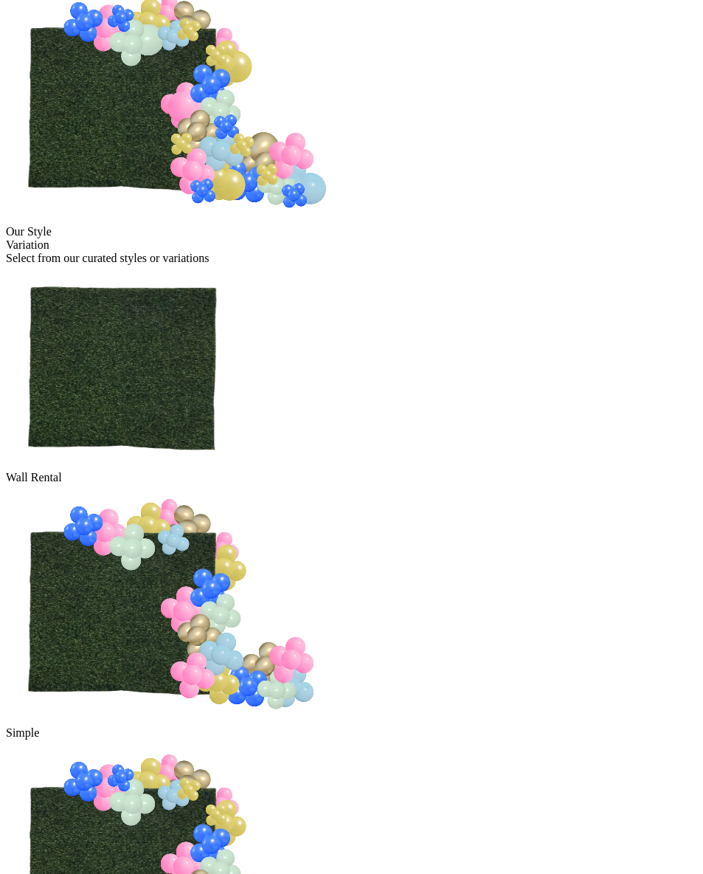
click at [328, 484] on img at bounding box center [167, 603] width 322 height 239
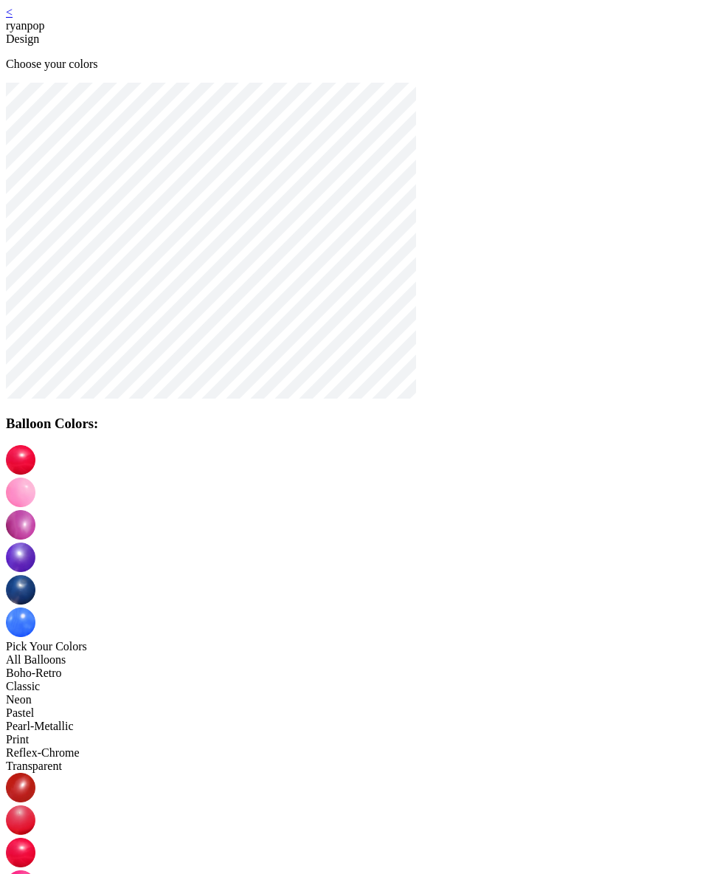
click at [13, 18] on link "<" at bounding box center [9, 12] width 7 height 13
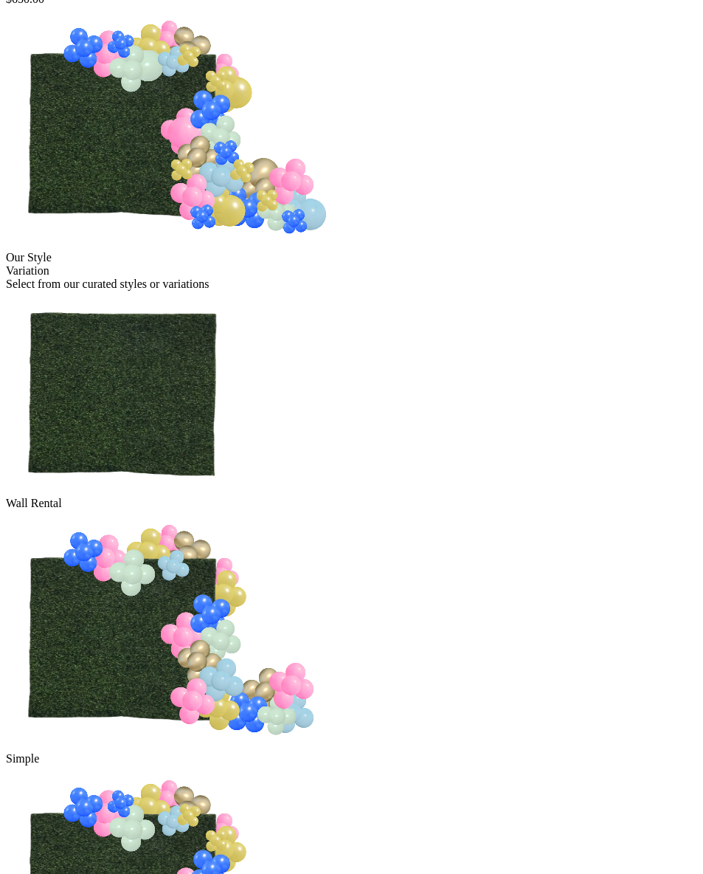
scroll to position [151, 0]
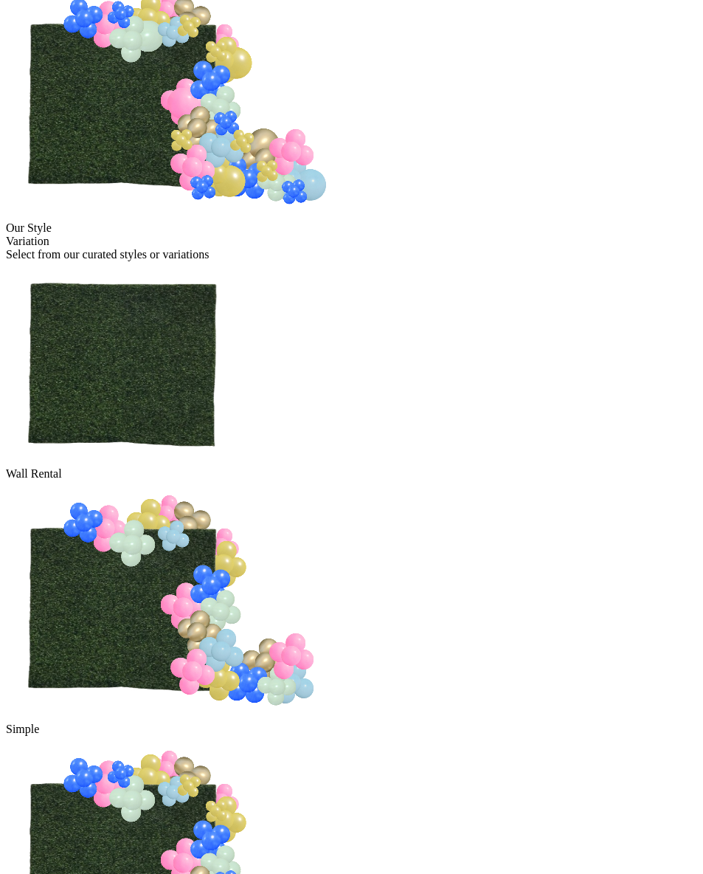
click at [272, 736] on img at bounding box center [167, 857] width 322 height 242
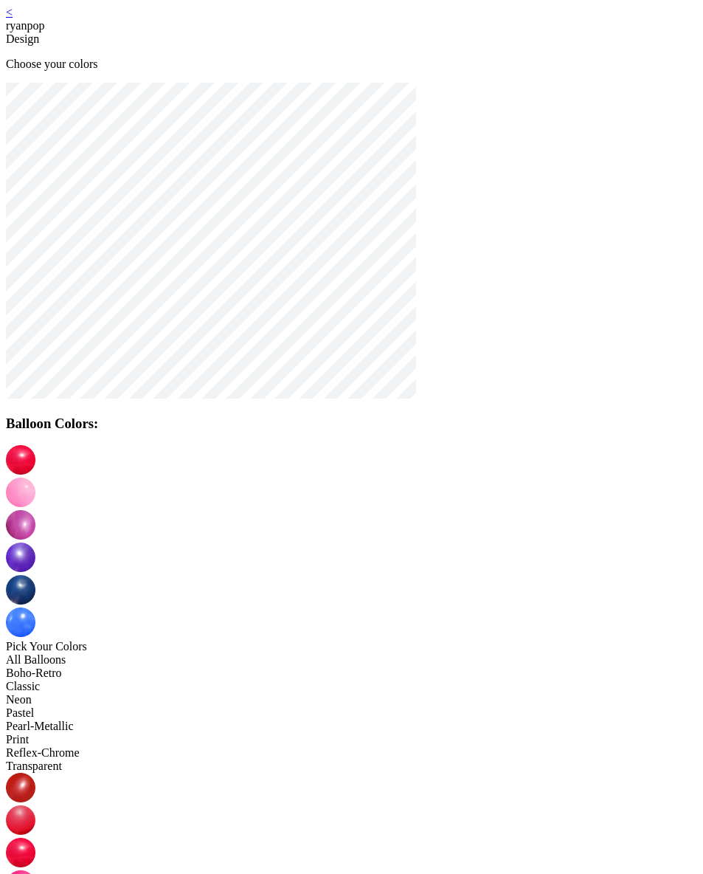
click at [13, 17] on link "<" at bounding box center [9, 12] width 7 height 13
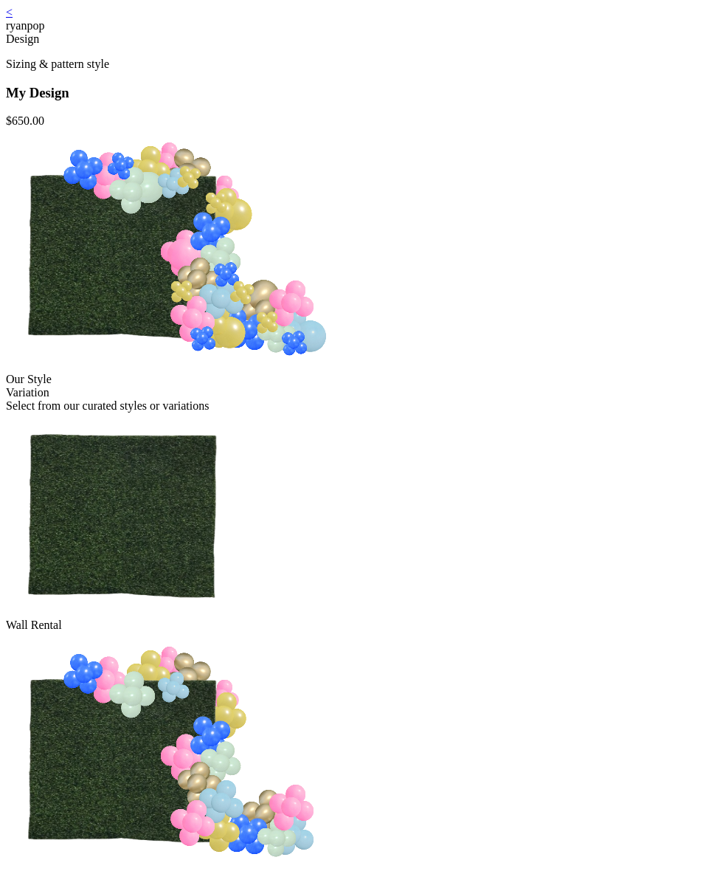
drag, startPoint x: 138, startPoint y: 25, endPoint x: 129, endPoint y: 21, distance: 9.6
click at [134, 24] on div "< ryanpop" at bounding box center [351, 19] width 691 height 27
click at [13, 18] on link "<" at bounding box center [9, 12] width 7 height 13
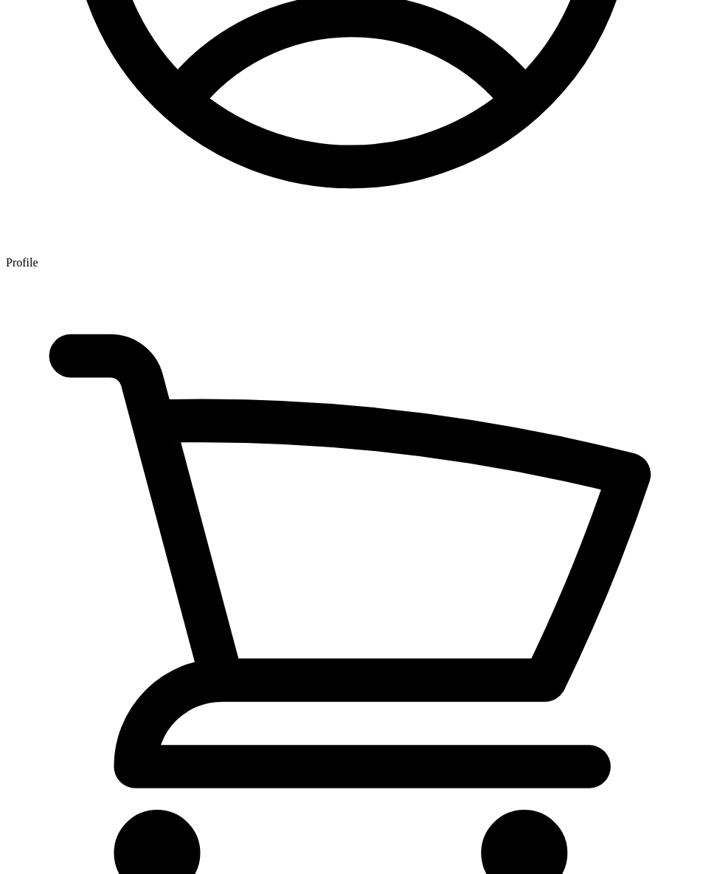
scroll to position [30, 0]
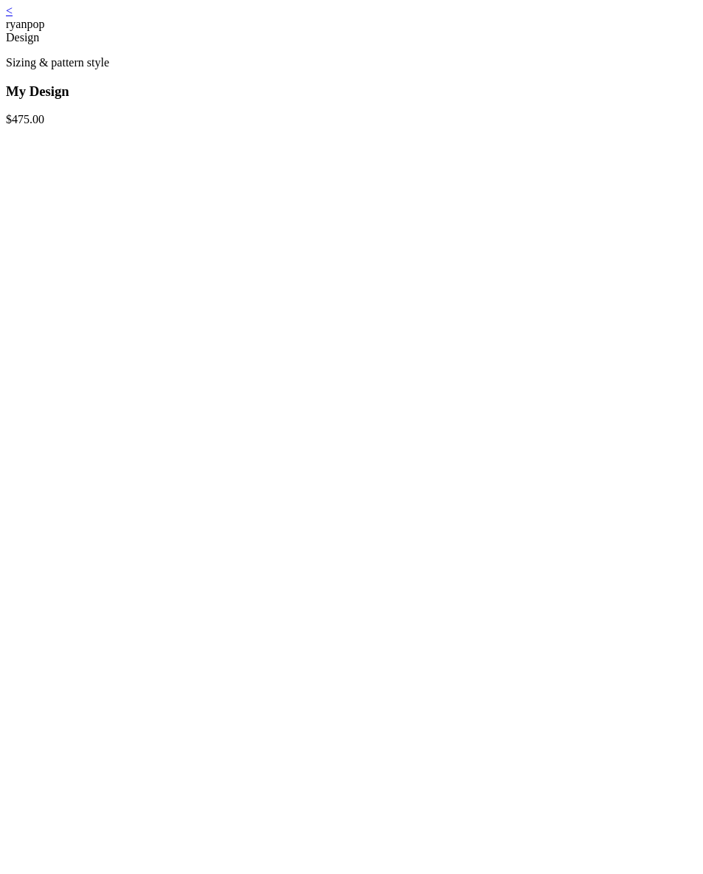
scroll to position [3, 0]
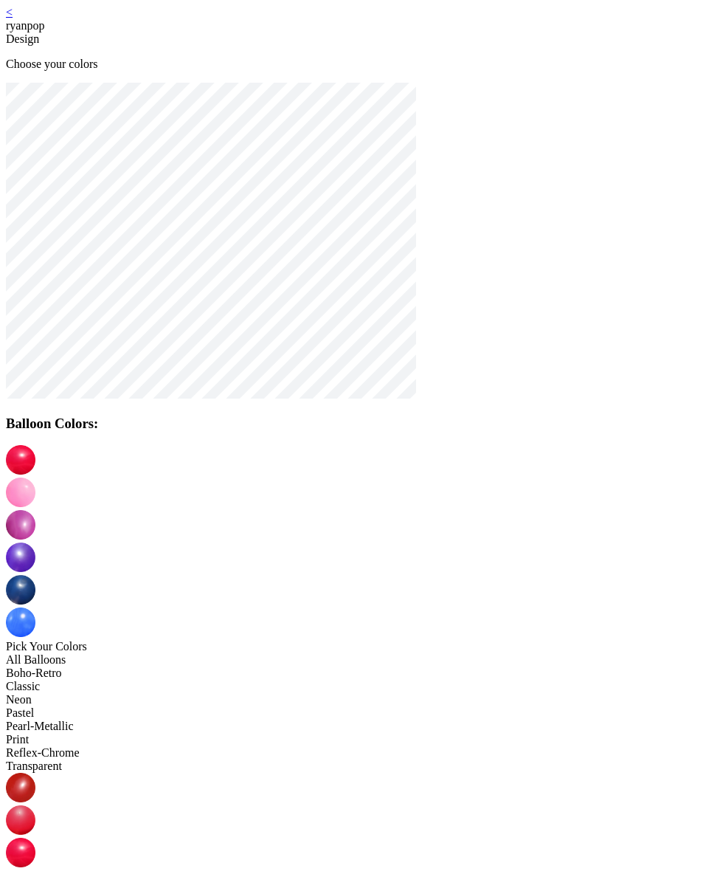
click at [13, 18] on link "<" at bounding box center [9, 12] width 7 height 13
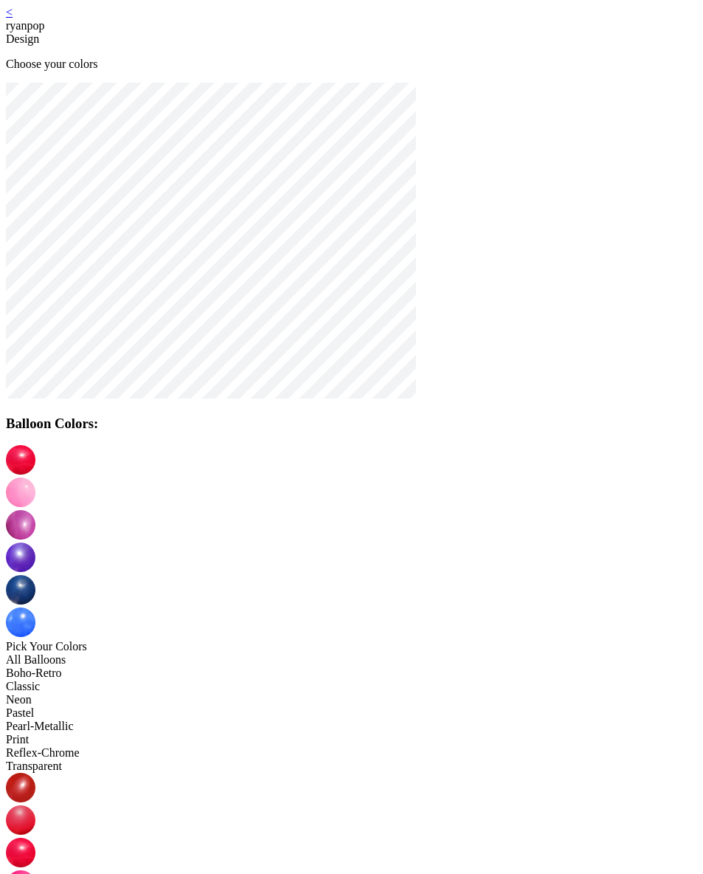
click at [13, 18] on link "<" at bounding box center [9, 12] width 7 height 13
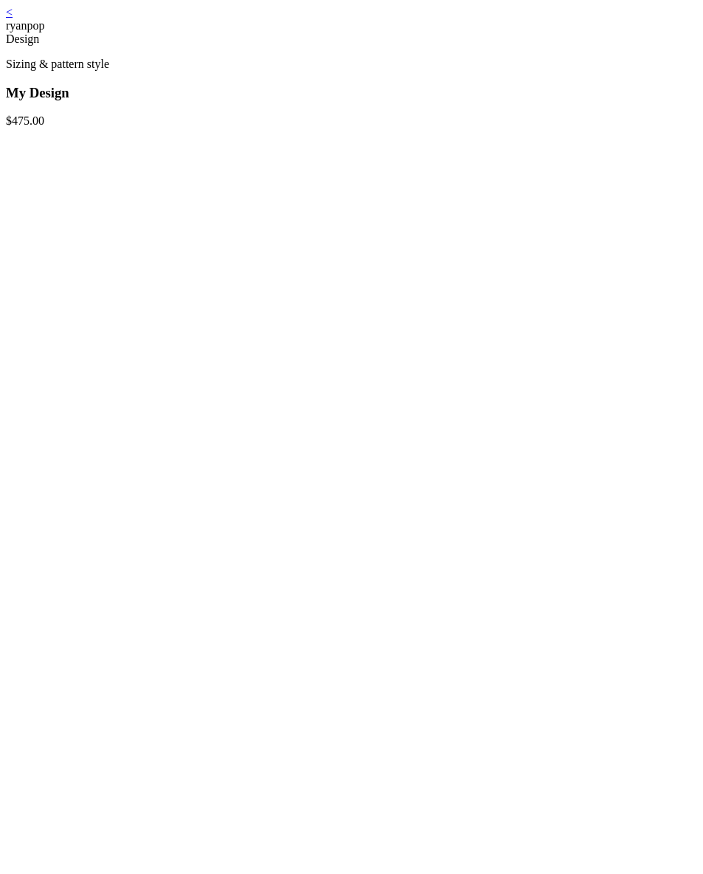
click at [13, 18] on link "<" at bounding box center [9, 12] width 7 height 13
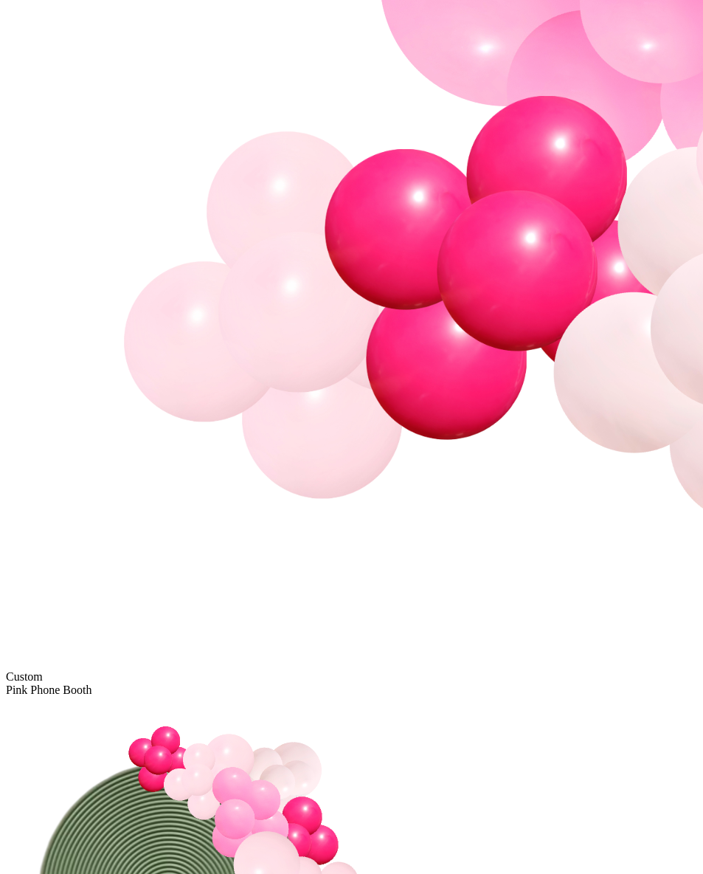
scroll to position [2515, 0]
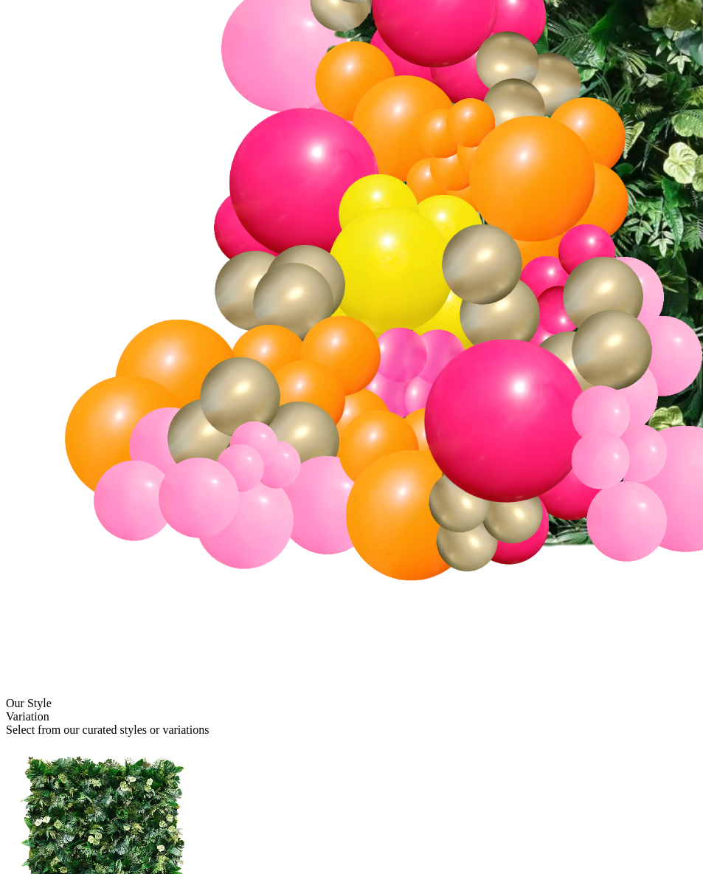
scroll to position [672, 0]
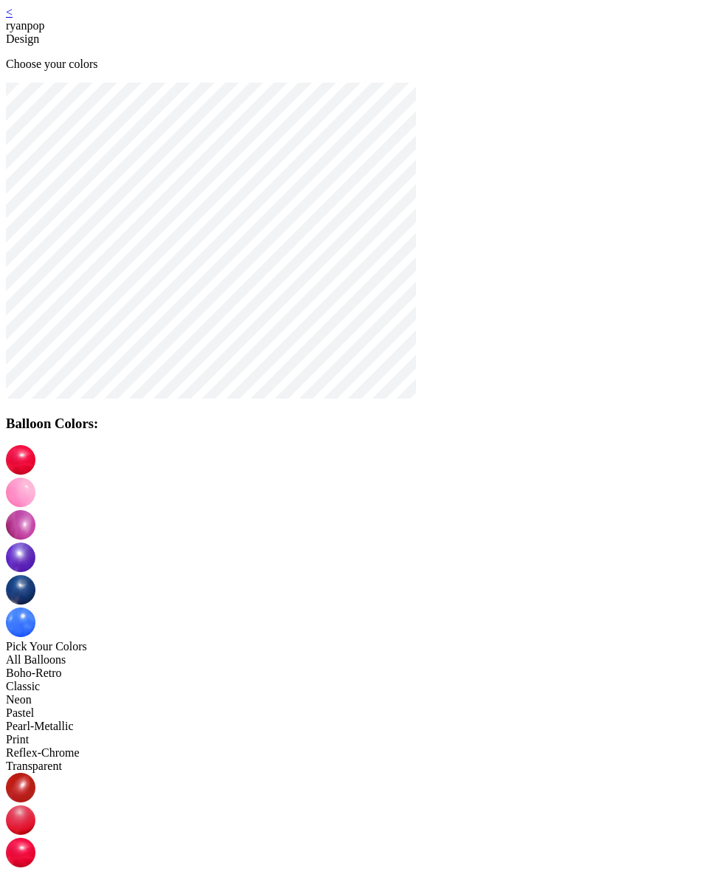
click at [13, 18] on link "<" at bounding box center [9, 12] width 7 height 13
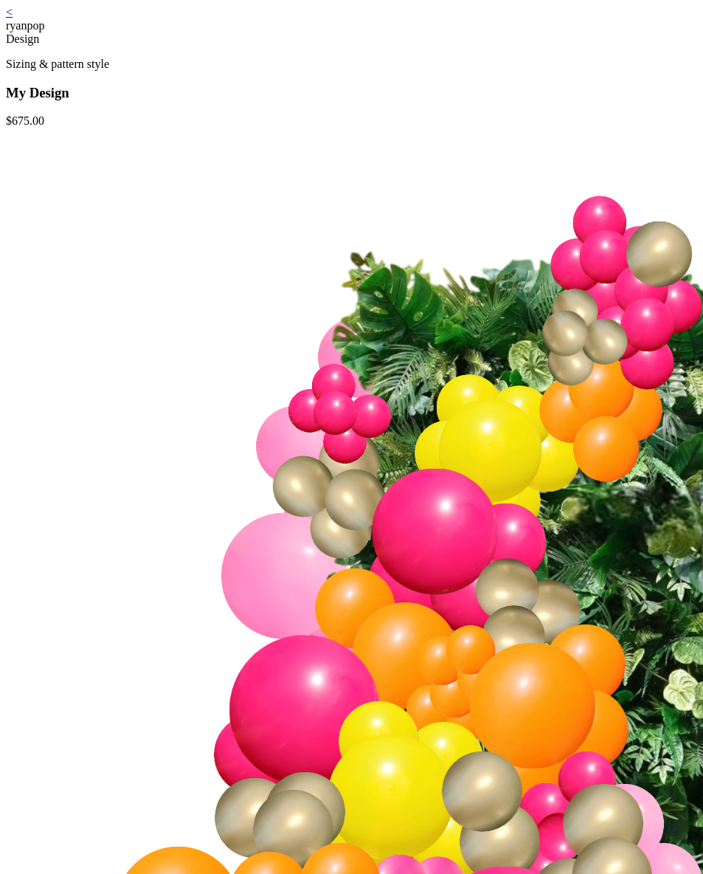
click at [13, 16] on link "<" at bounding box center [9, 12] width 7 height 13
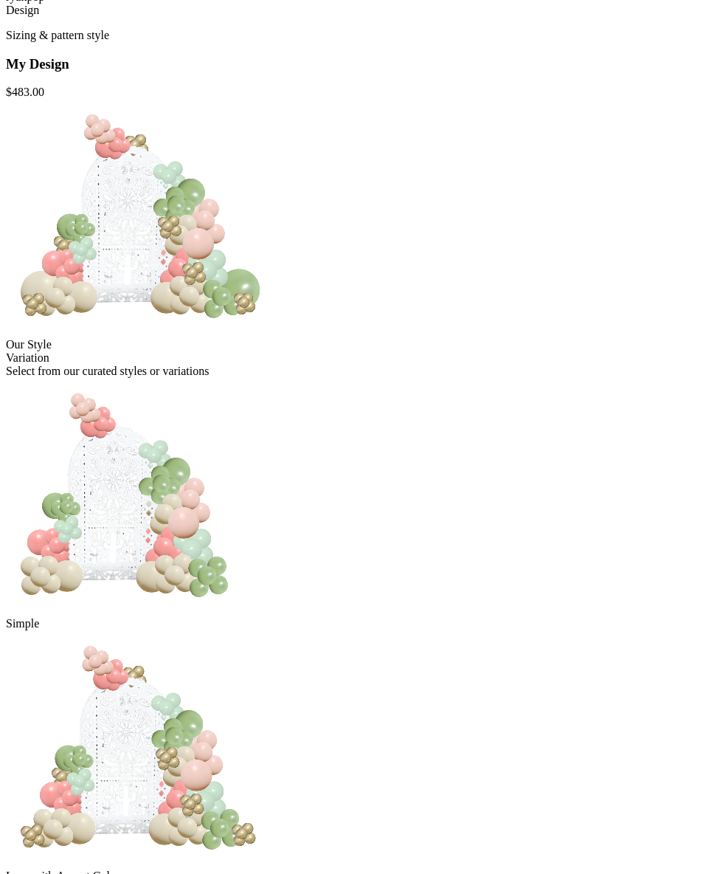
scroll to position [238, 0]
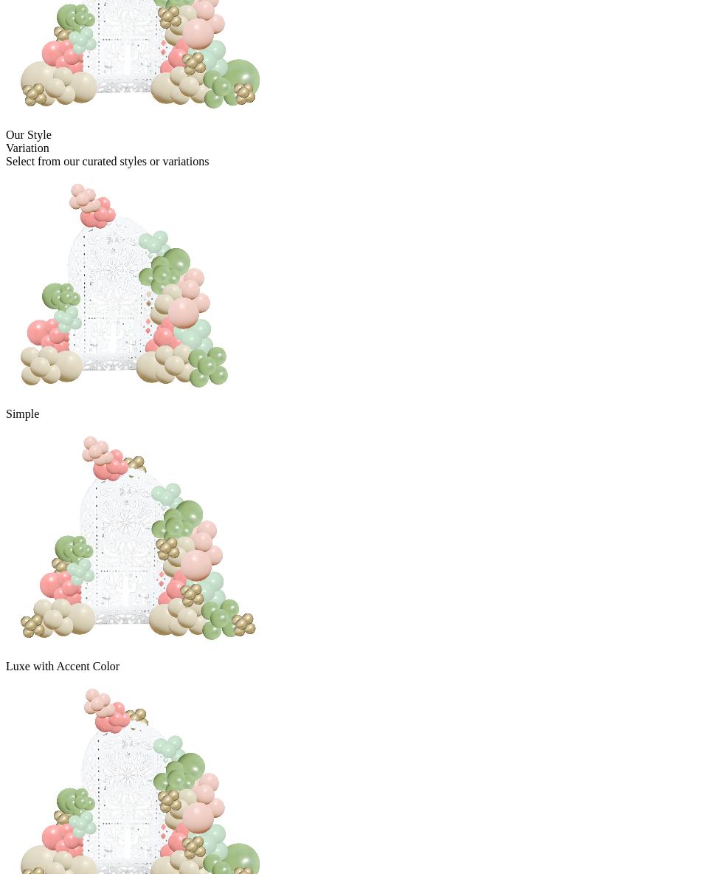
click at [243, 373] on img at bounding box center [125, 286] width 239 height 236
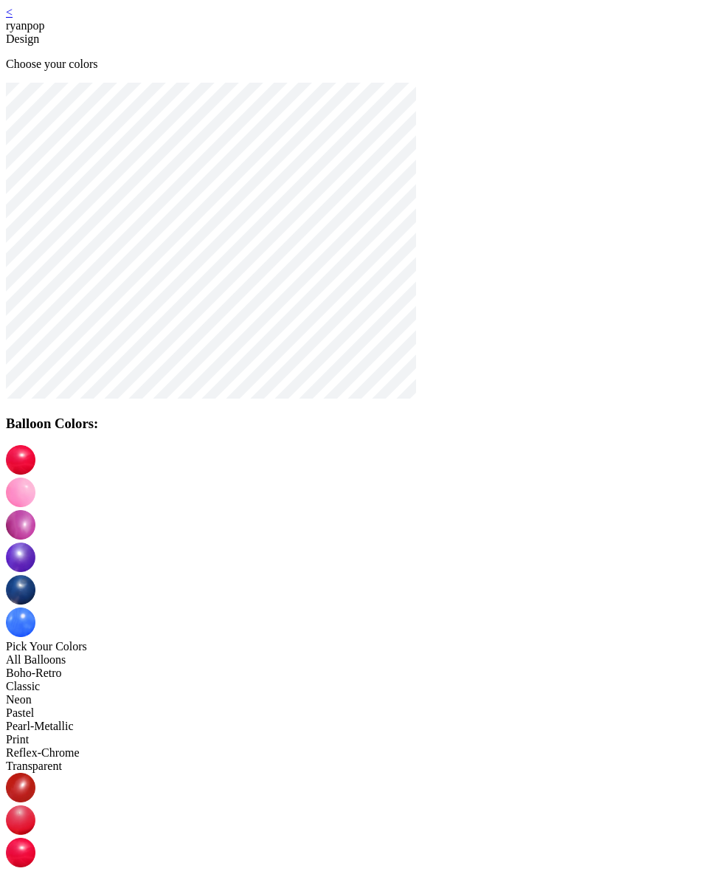
click at [13, 18] on link "<" at bounding box center [9, 12] width 7 height 13
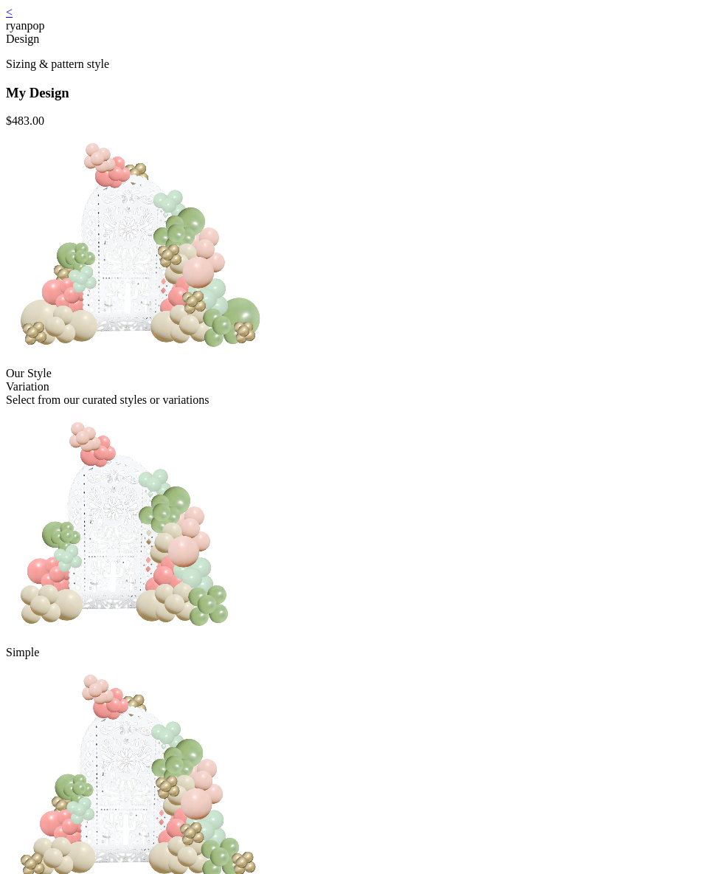
click at [245, 512] on img at bounding box center [125, 525] width 239 height 236
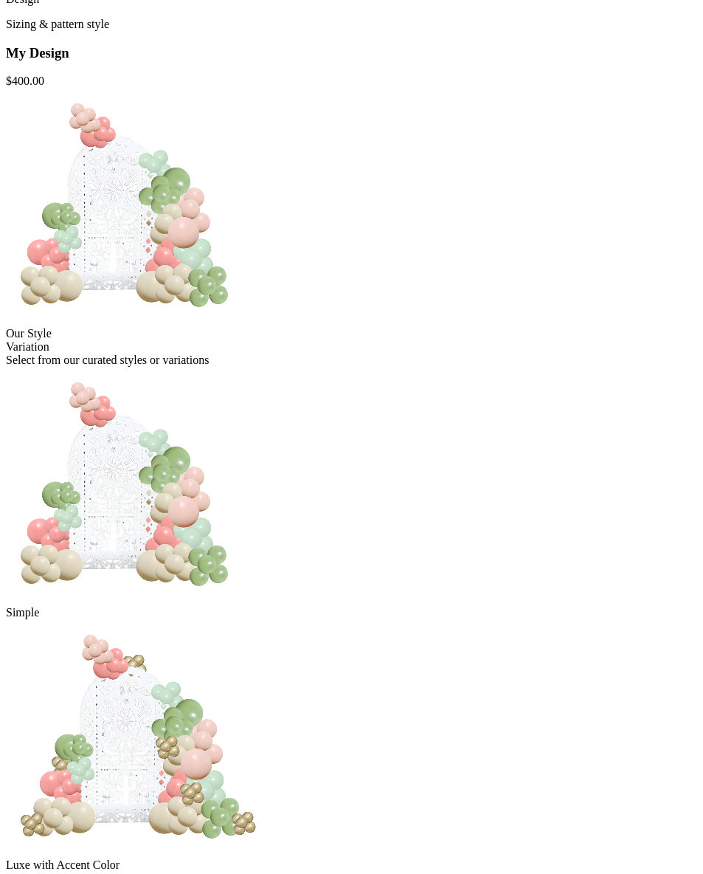
scroll to position [238, 0]
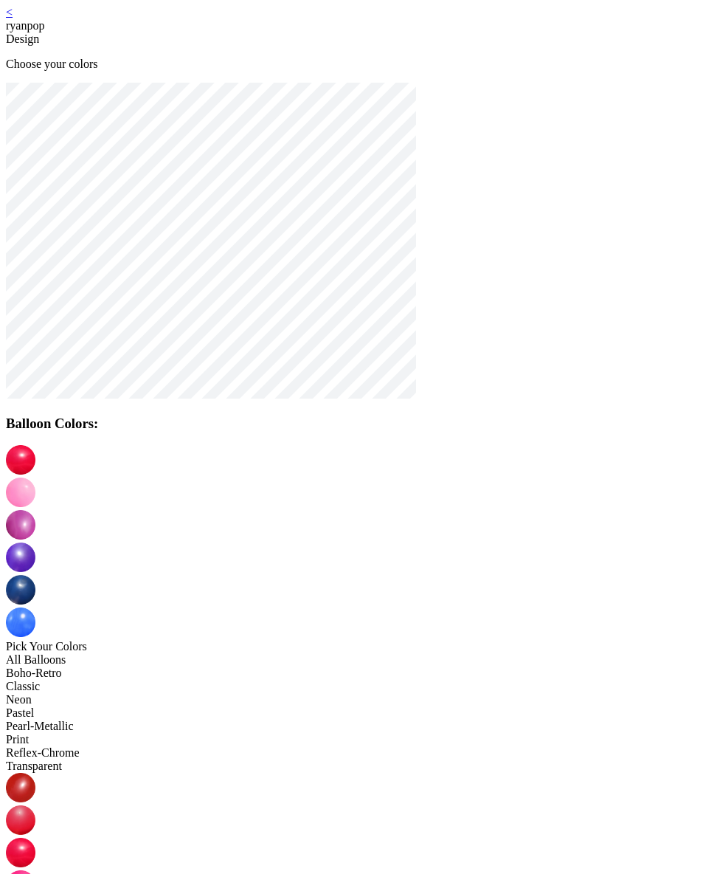
click at [35, 477] on img at bounding box center [21, 492] width 30 height 30
click at [35, 837] on img at bounding box center [21, 852] width 30 height 30
click at [35, 510] on img at bounding box center [21, 525] width 30 height 30
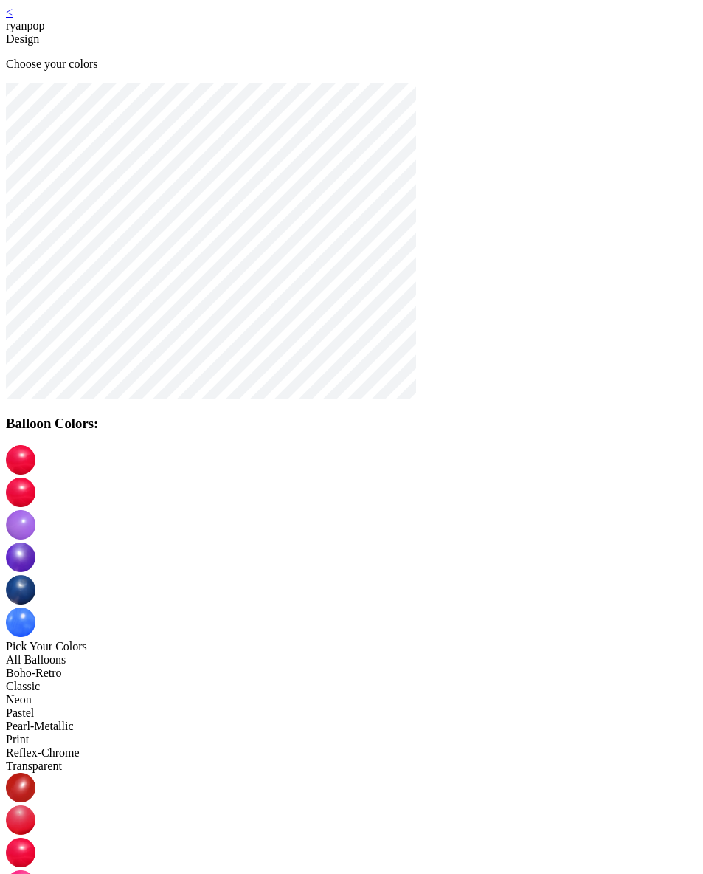
click at [35, 542] on img at bounding box center [21, 557] width 30 height 30
click at [35, 575] on img at bounding box center [21, 590] width 30 height 30
click at [35, 607] on img at bounding box center [21, 622] width 30 height 30
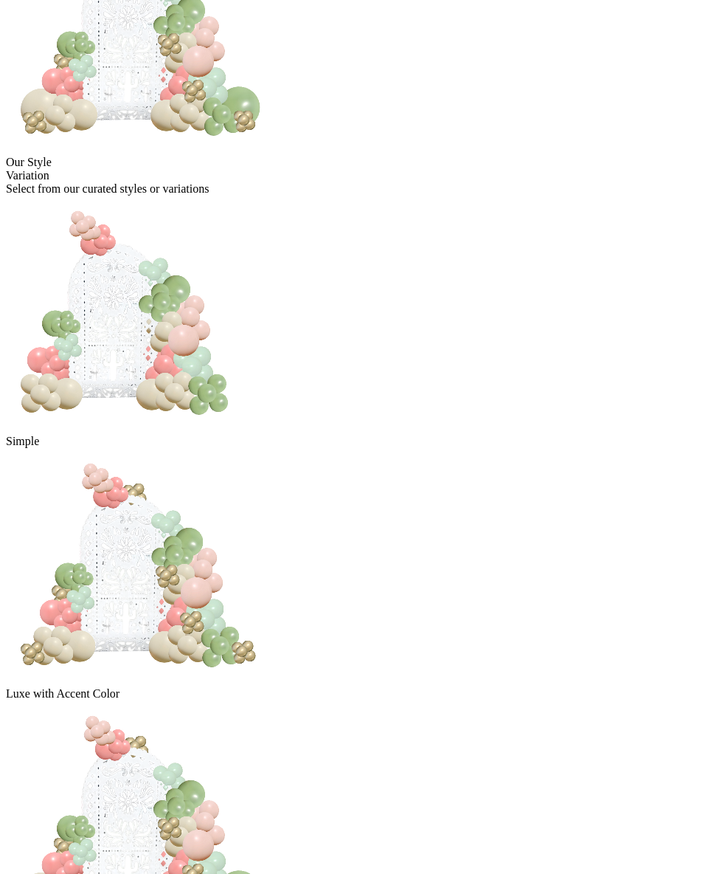
scroll to position [238, 0]
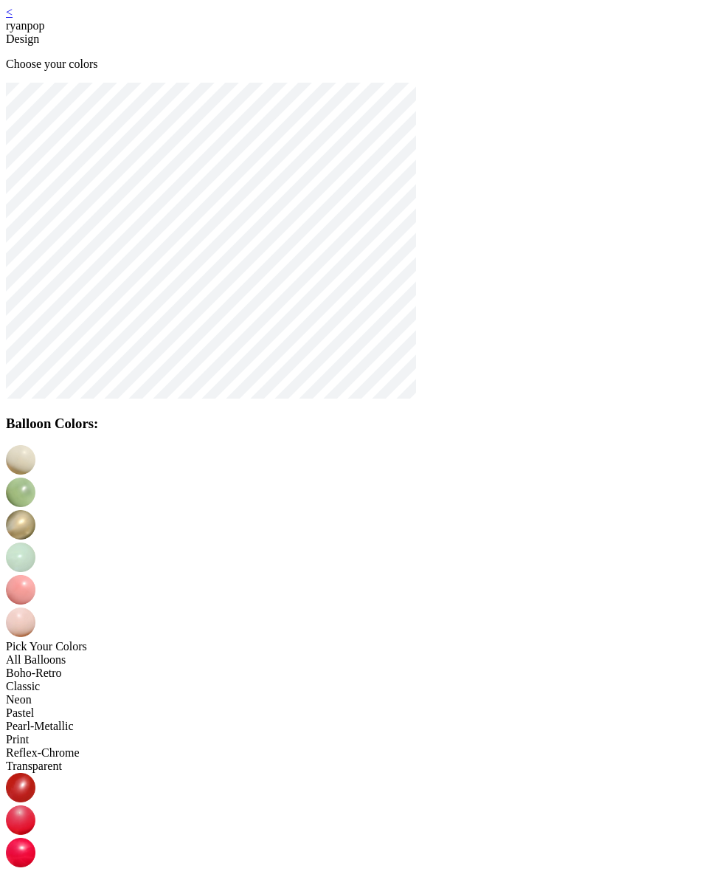
click at [35, 477] on img at bounding box center [21, 492] width 30 height 30
click at [35, 510] on img at bounding box center [21, 525] width 30 height 30
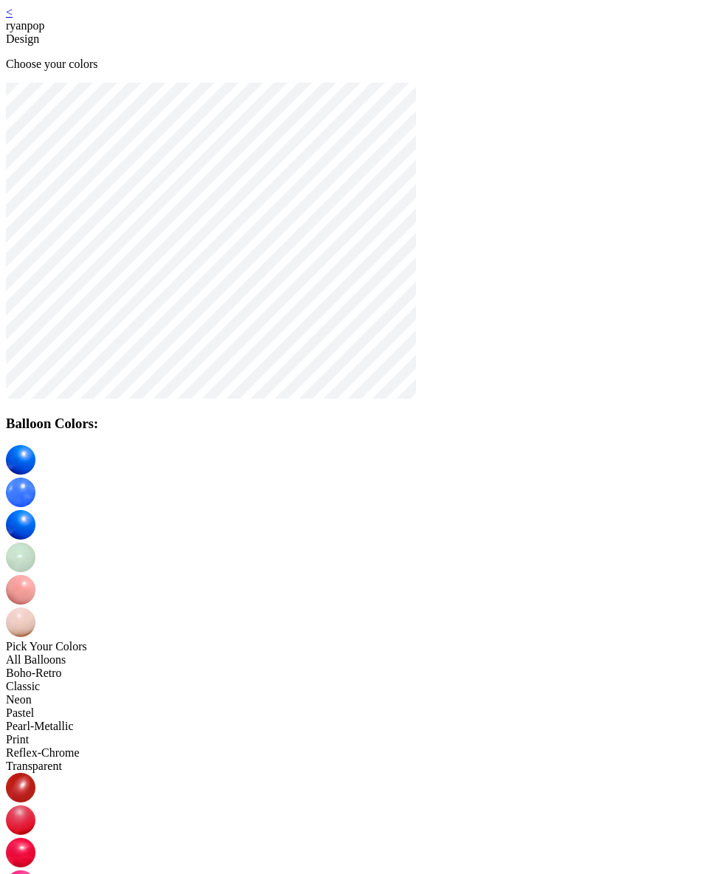
click at [35, 542] on img at bounding box center [21, 557] width 30 height 30
click at [35, 575] on img at bounding box center [21, 590] width 30 height 30
click at [35, 607] on img at bounding box center [21, 622] width 30 height 30
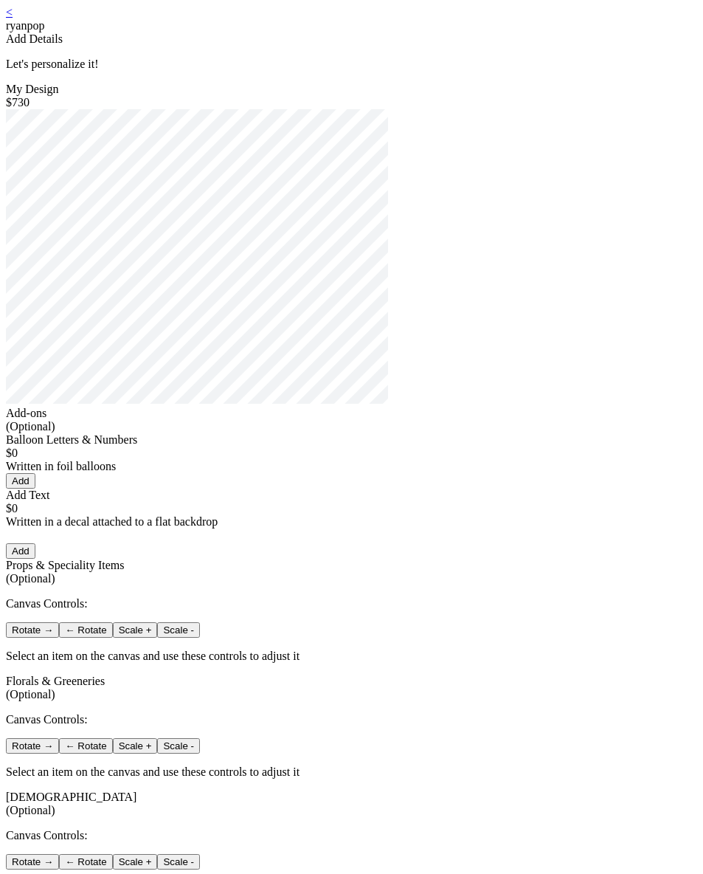
click at [13, 15] on link "<" at bounding box center [9, 12] width 7 height 13
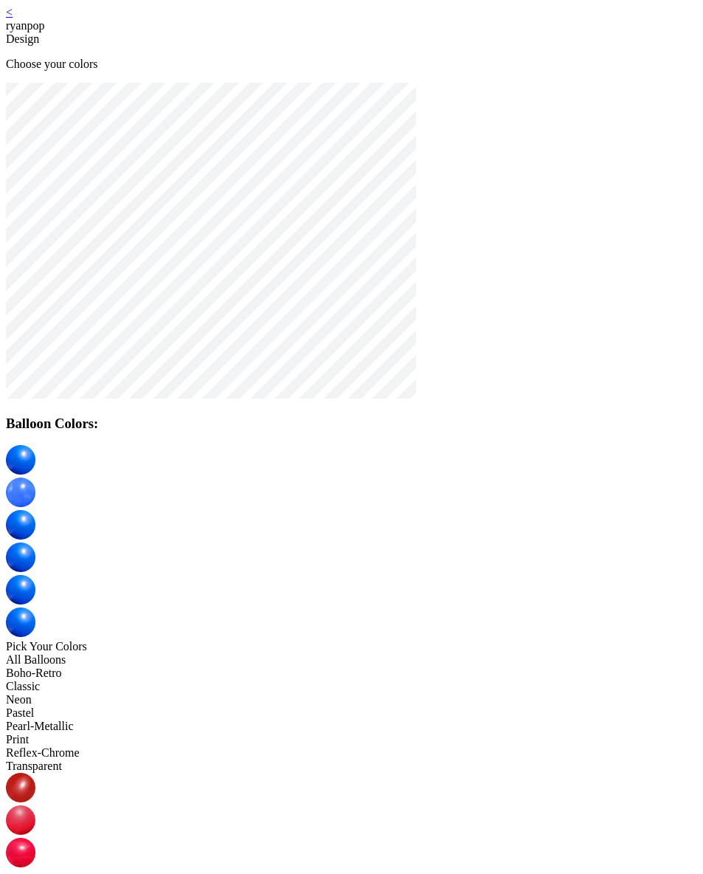
click at [35, 477] on img at bounding box center [21, 492] width 30 height 30
click at [35, 510] on img at bounding box center [21, 525] width 30 height 30
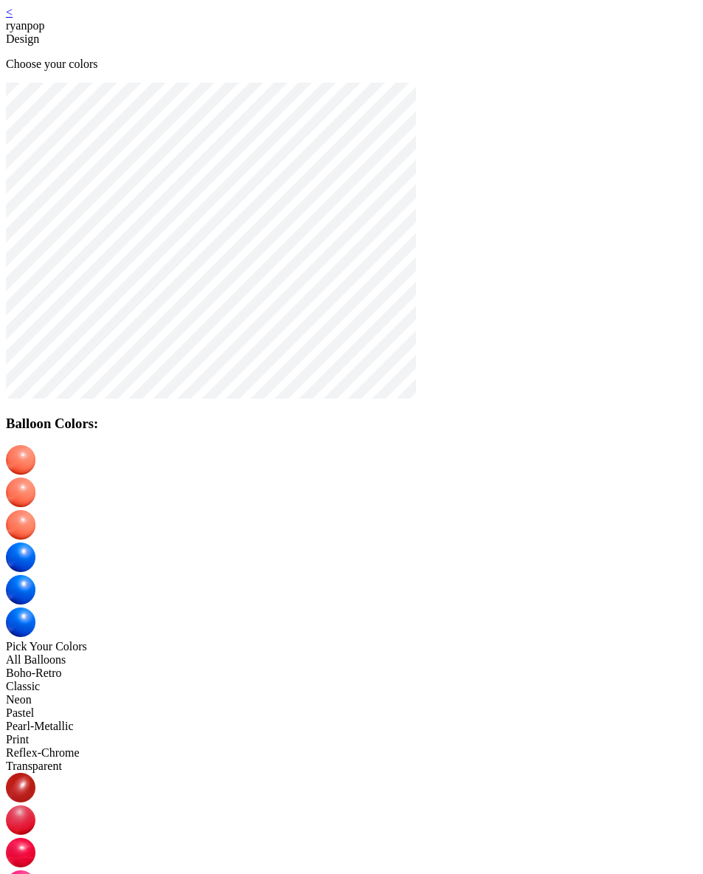
click at [35, 542] on img at bounding box center [21, 557] width 30 height 30
click at [35, 575] on img at bounding box center [21, 590] width 30 height 30
click at [35, 607] on img at bounding box center [21, 622] width 30 height 30
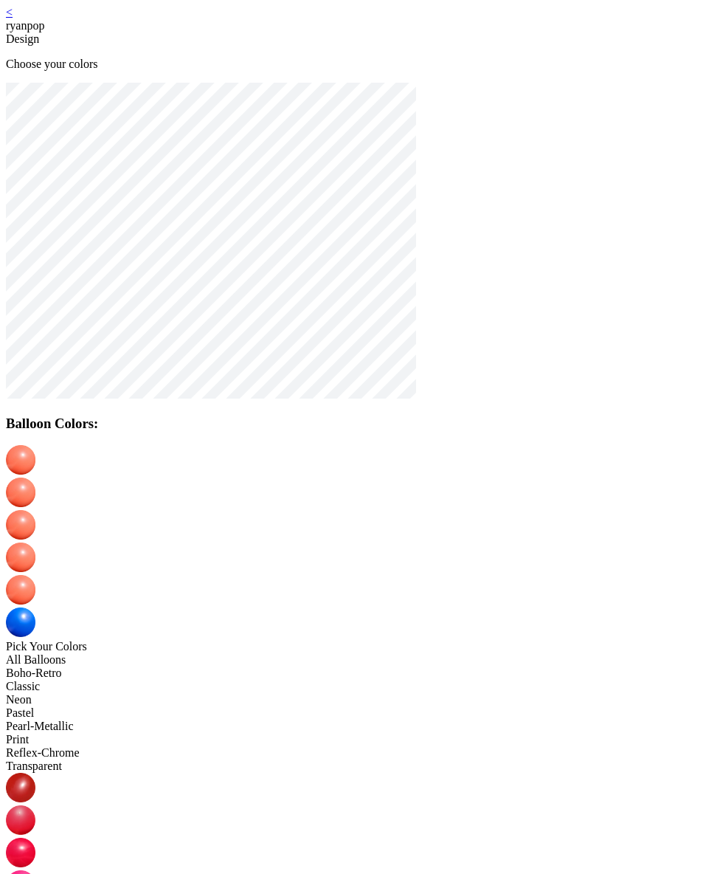
click at [35, 575] on img at bounding box center [21, 590] width 30 height 30
click at [35, 542] on img at bounding box center [21, 557] width 30 height 30
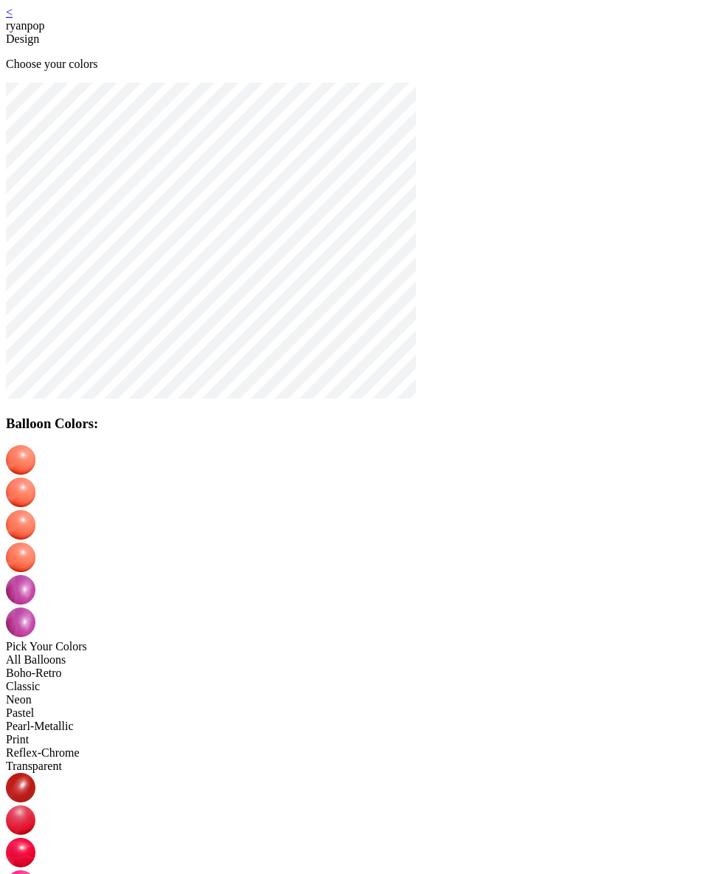
click at [35, 510] on img at bounding box center [21, 525] width 30 height 30
click at [35, 477] on img at bounding box center [21, 492] width 30 height 30
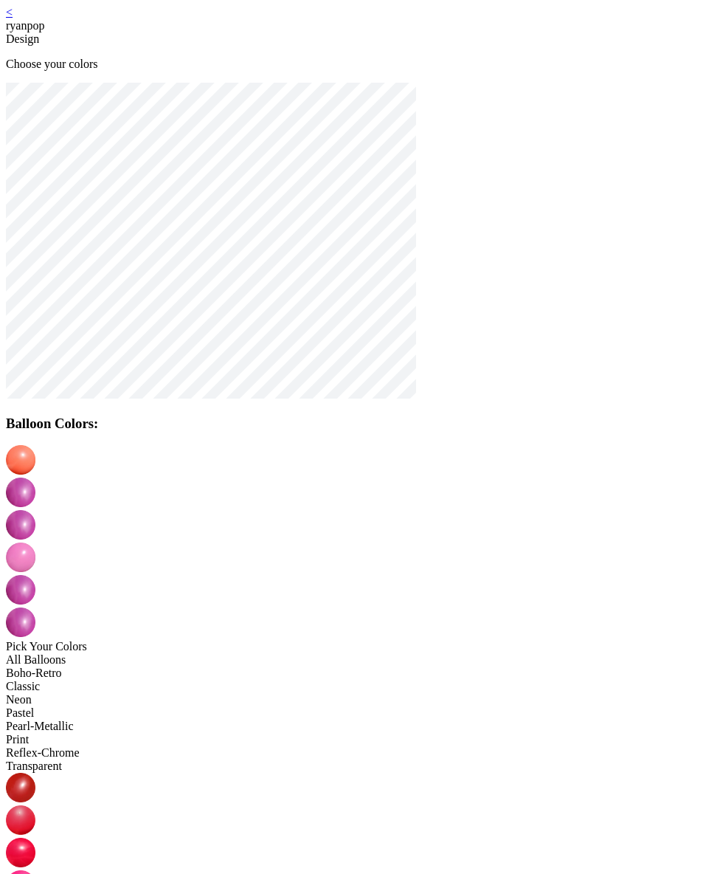
click at [35, 463] on img at bounding box center [21, 460] width 30 height 30
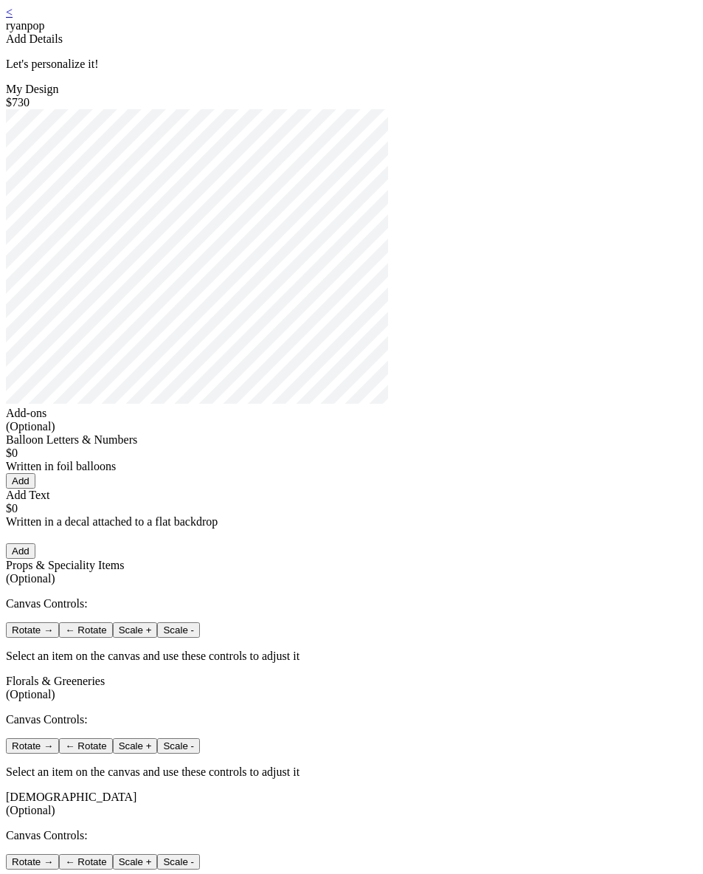
click at [13, 18] on link "<" at bounding box center [9, 12] width 7 height 13
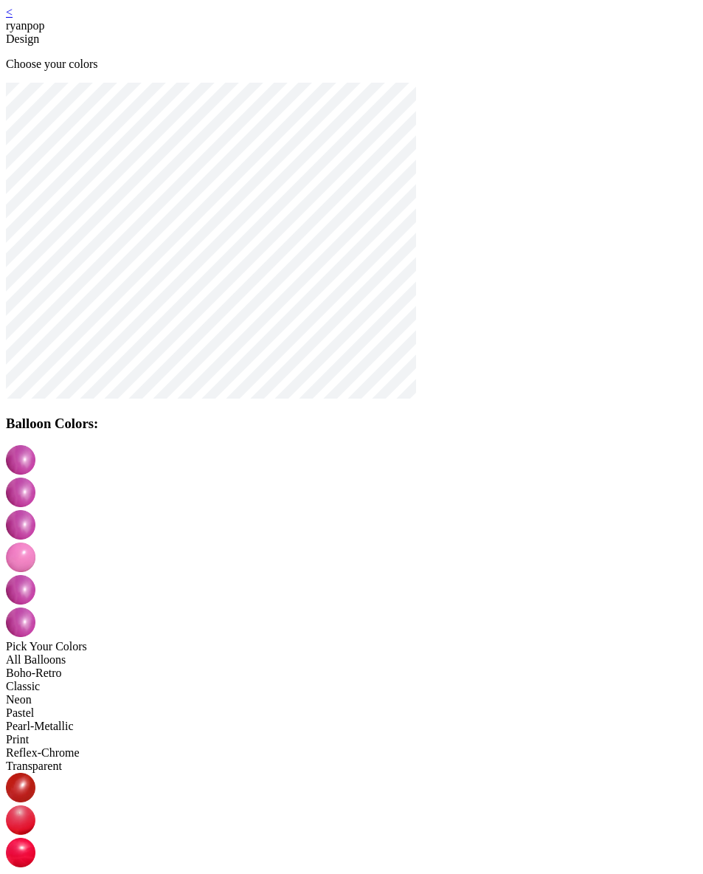
click at [144, 653] on div "All Balloons" at bounding box center [351, 659] width 691 height 13
click at [35, 477] on img at bounding box center [21, 492] width 30 height 30
click at [35, 510] on img at bounding box center [21, 525] width 30 height 30
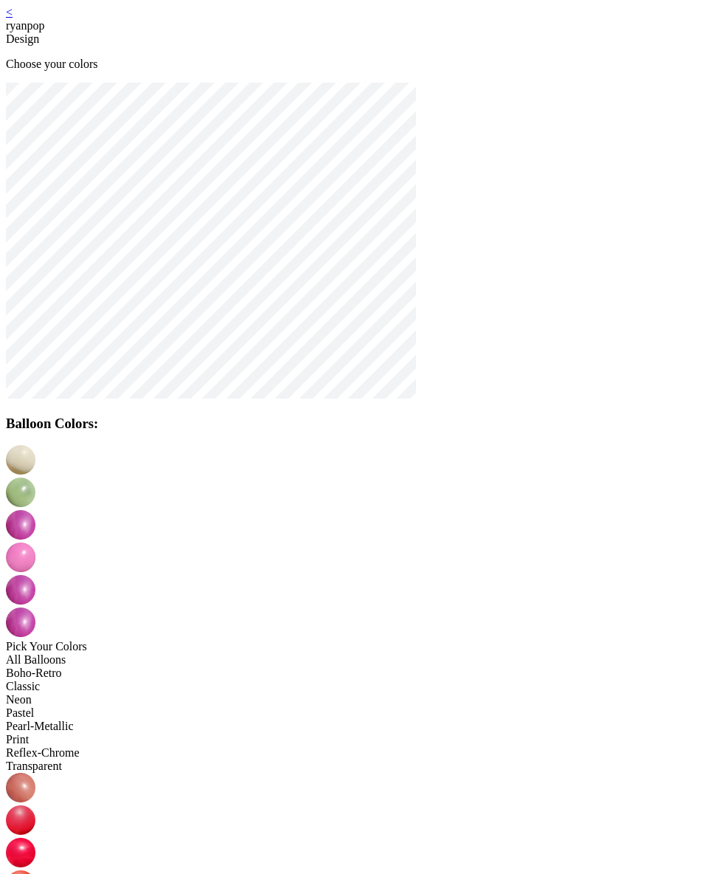
click at [35, 542] on img at bounding box center [21, 557] width 30 height 30
click at [35, 575] on img at bounding box center [21, 590] width 30 height 30
drag, startPoint x: 288, startPoint y: 683, endPoint x: 294, endPoint y: 671, distance: 12.9
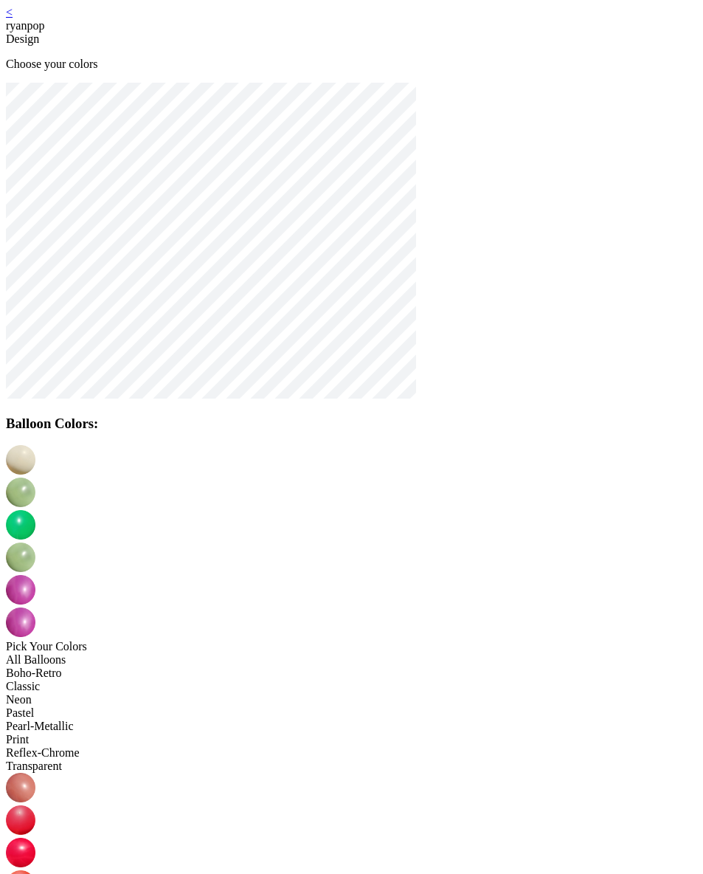
click at [35, 607] on img at bounding box center [21, 622] width 30 height 30
click at [13, 18] on link "<" at bounding box center [9, 12] width 7 height 13
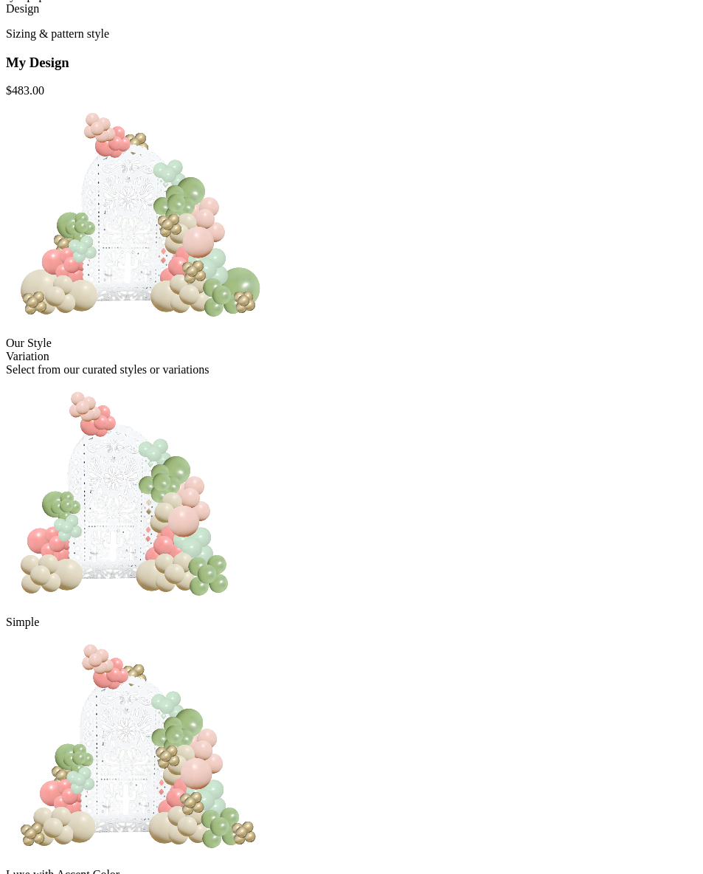
scroll to position [142, 0]
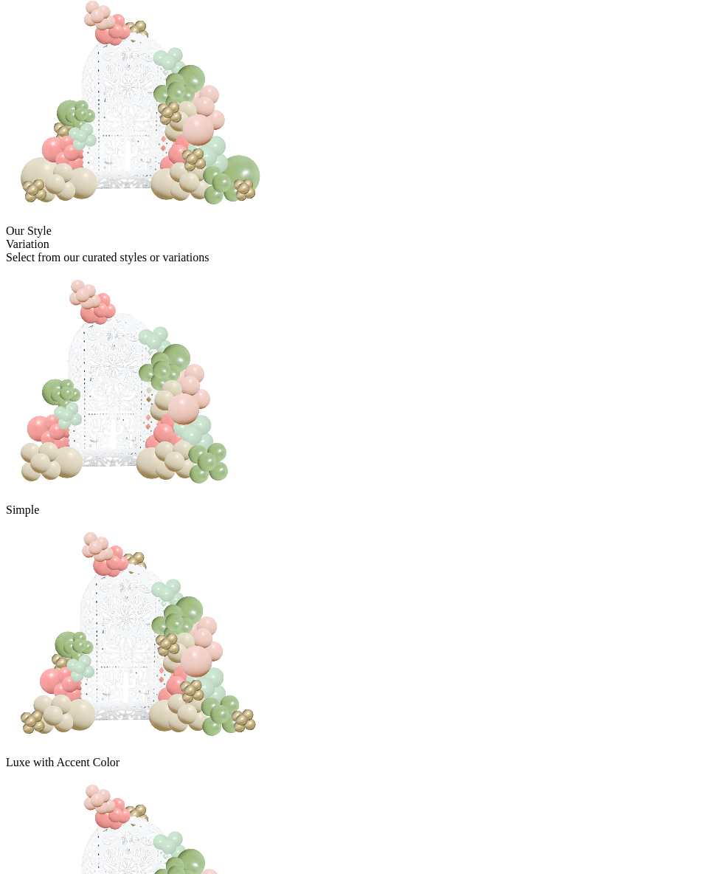
click at [245, 440] on img at bounding box center [125, 382] width 239 height 236
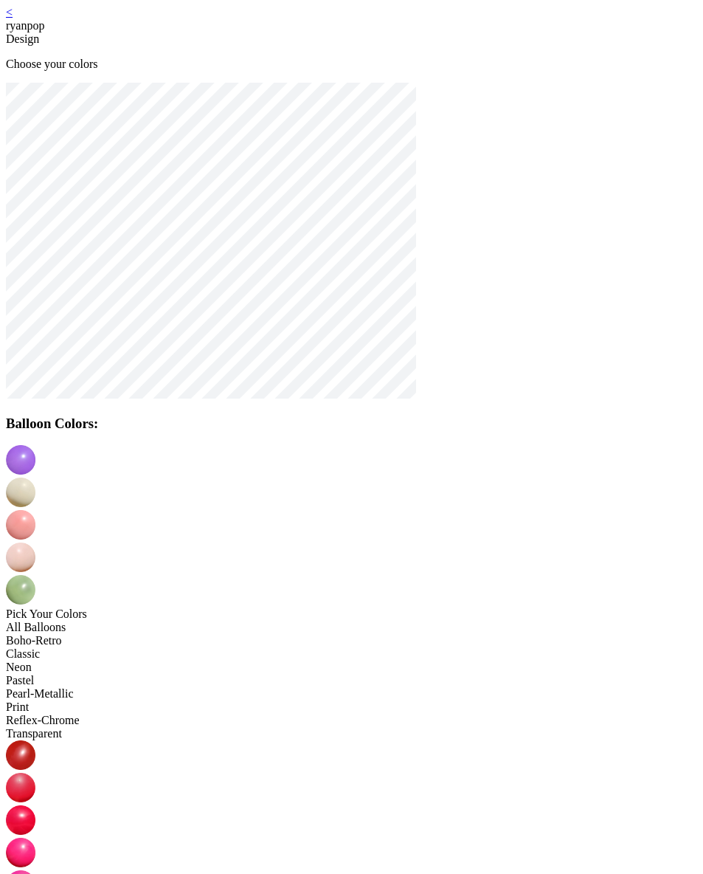
click at [35, 477] on img at bounding box center [21, 492] width 30 height 30
click at [35, 510] on img at bounding box center [21, 525] width 30 height 30
click at [35, 542] on img at bounding box center [21, 557] width 30 height 30
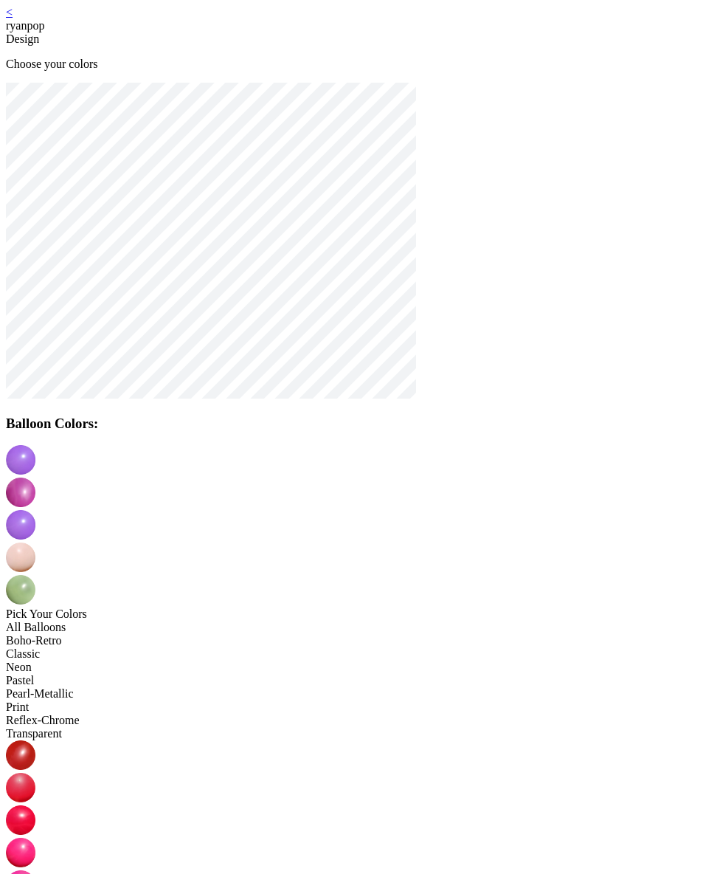
click at [35, 575] on img at bounding box center [21, 590] width 30 height 30
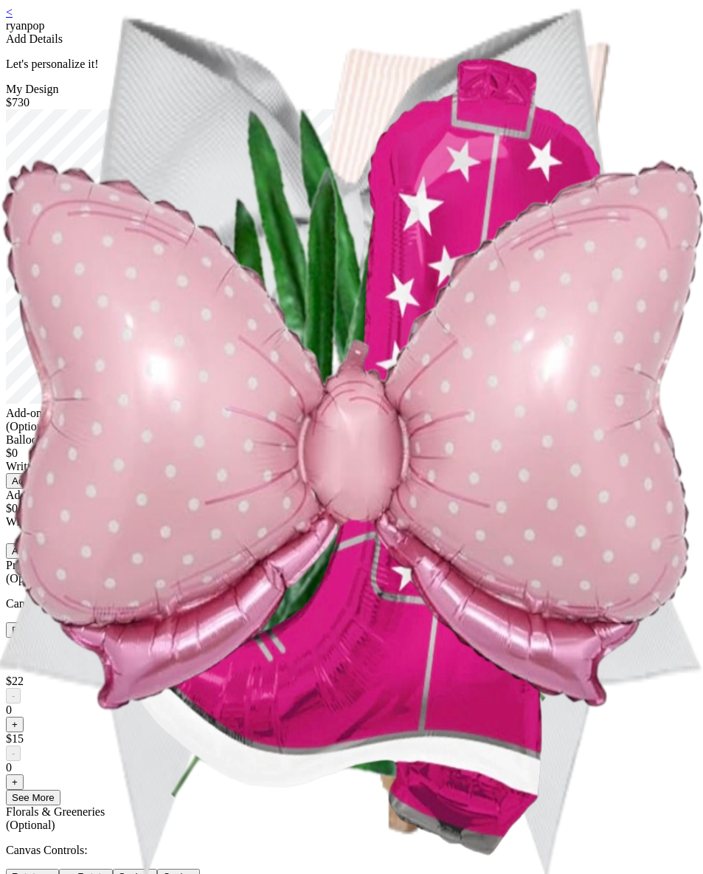
click at [13, 15] on link "<" at bounding box center [9, 12] width 7 height 13
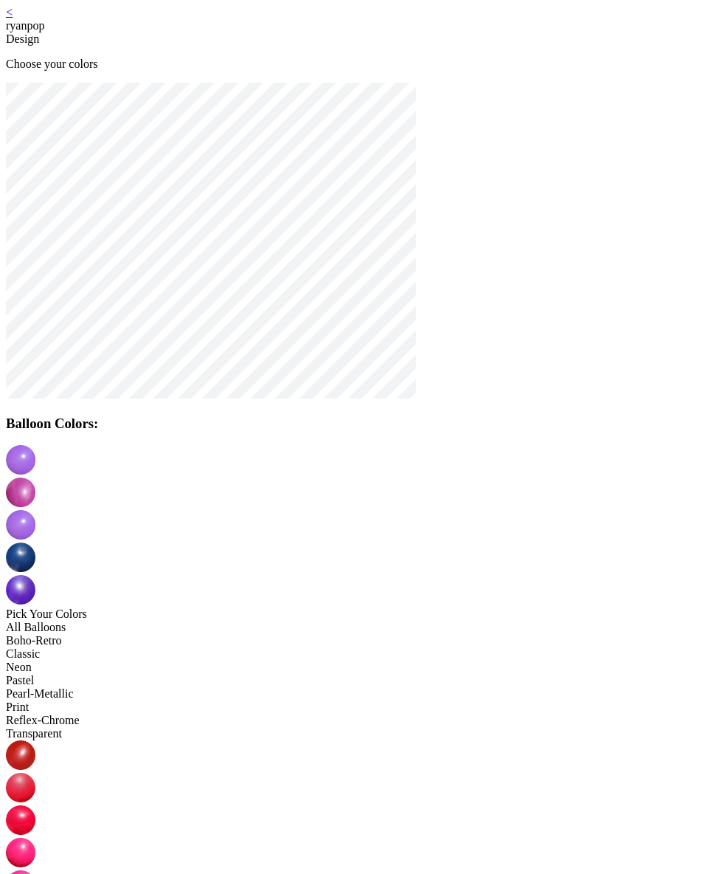
click at [35, 472] on img at bounding box center [21, 460] width 30 height 30
click at [35, 510] on img at bounding box center [21, 525] width 30 height 30
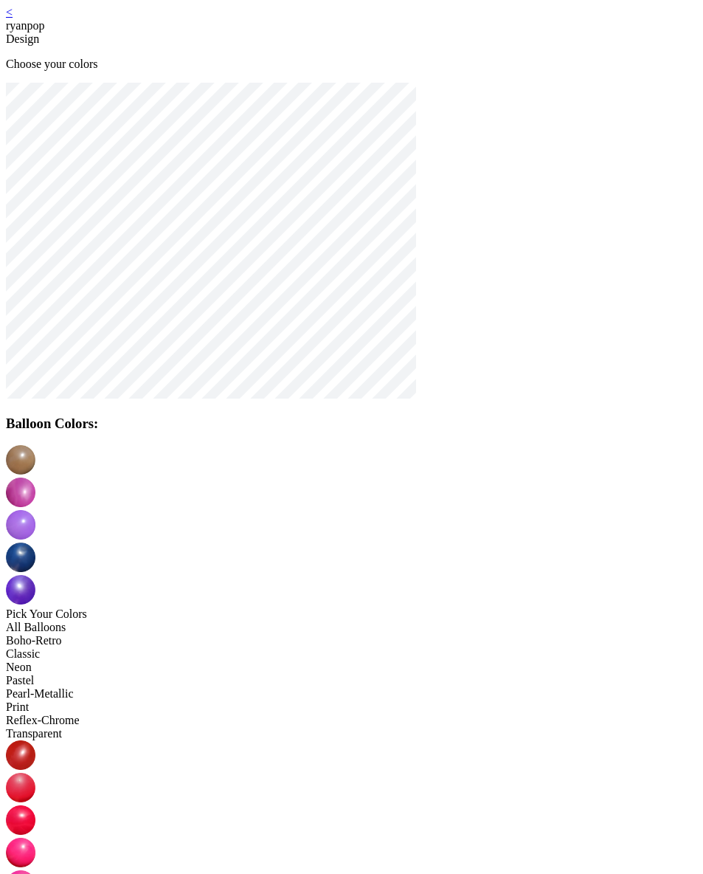
click at [35, 870] on img at bounding box center [21, 885] width 30 height 30
click at [35, 460] on img at bounding box center [21, 460] width 30 height 30
click at [156, 727] on div "Transparent" at bounding box center [351, 733] width 691 height 13
click at [158, 621] on div "All Balloons" at bounding box center [351, 627] width 691 height 13
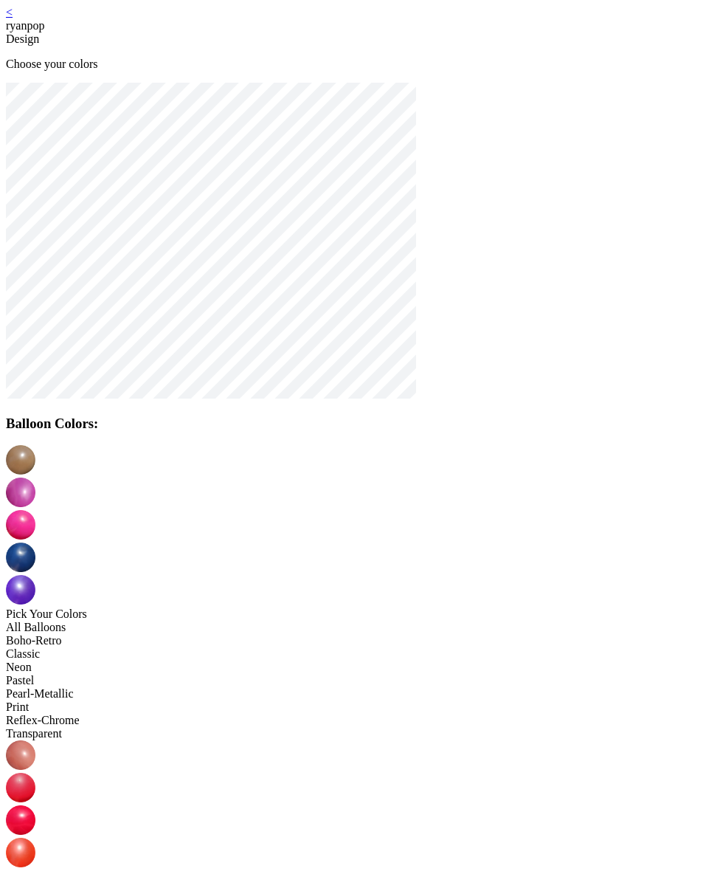
scroll to position [28, 0]
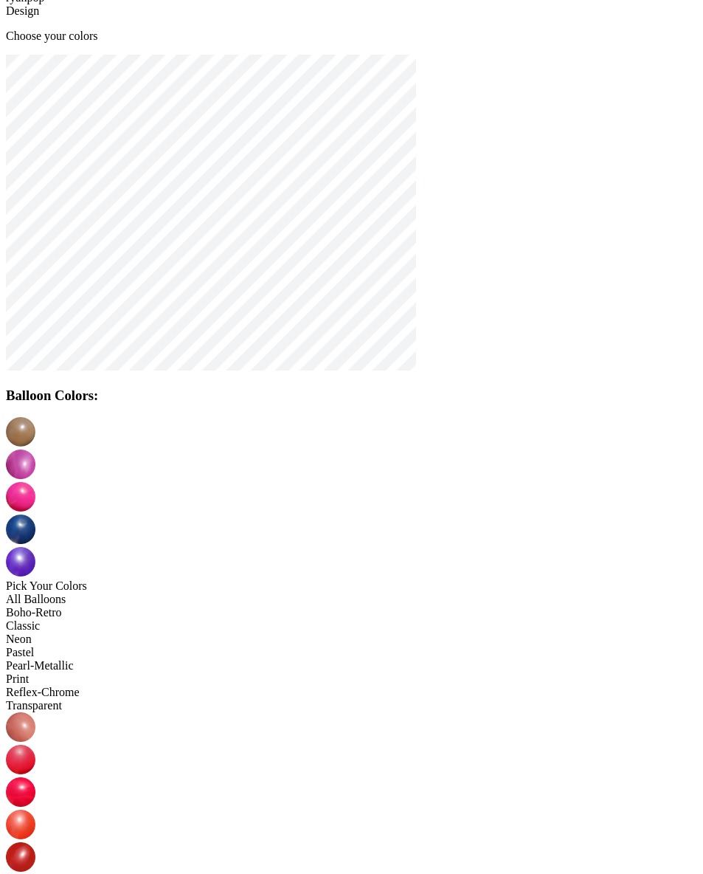
click at [35, 449] on img at bounding box center [21, 464] width 30 height 30
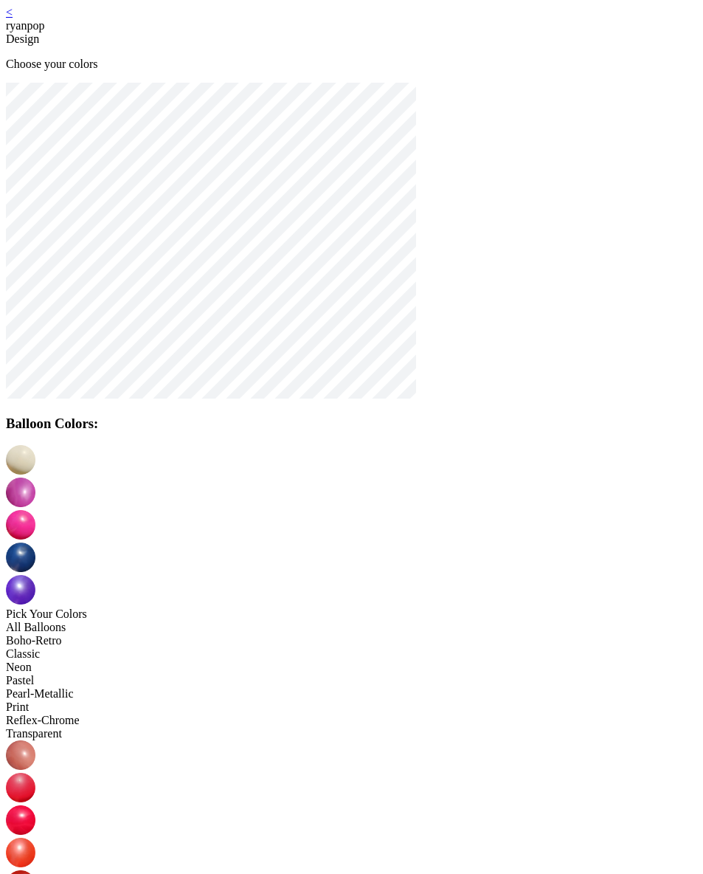
click at [13, 18] on link "<" at bounding box center [9, 12] width 7 height 13
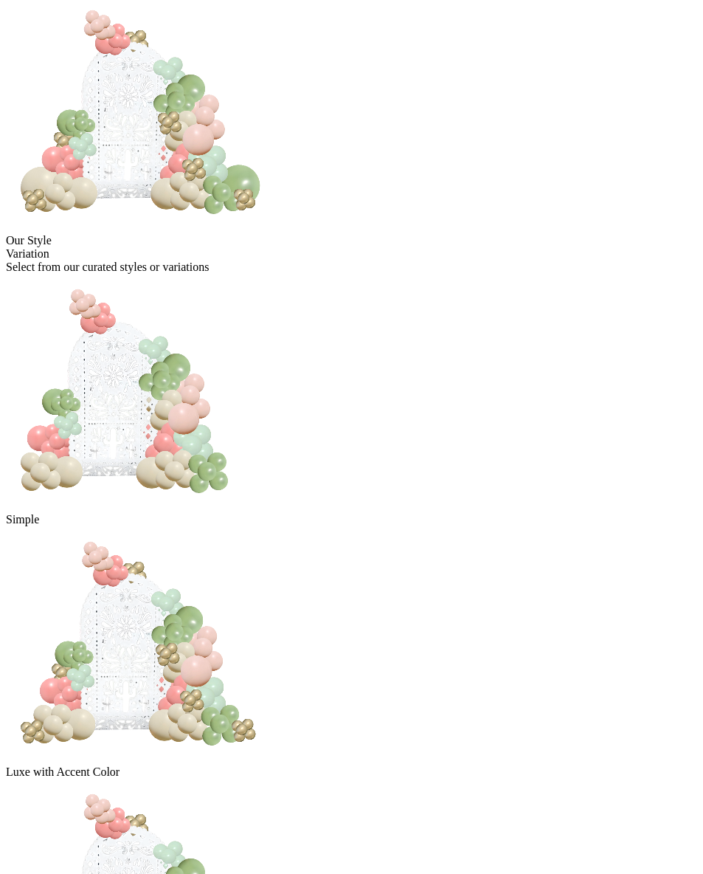
scroll to position [238, 0]
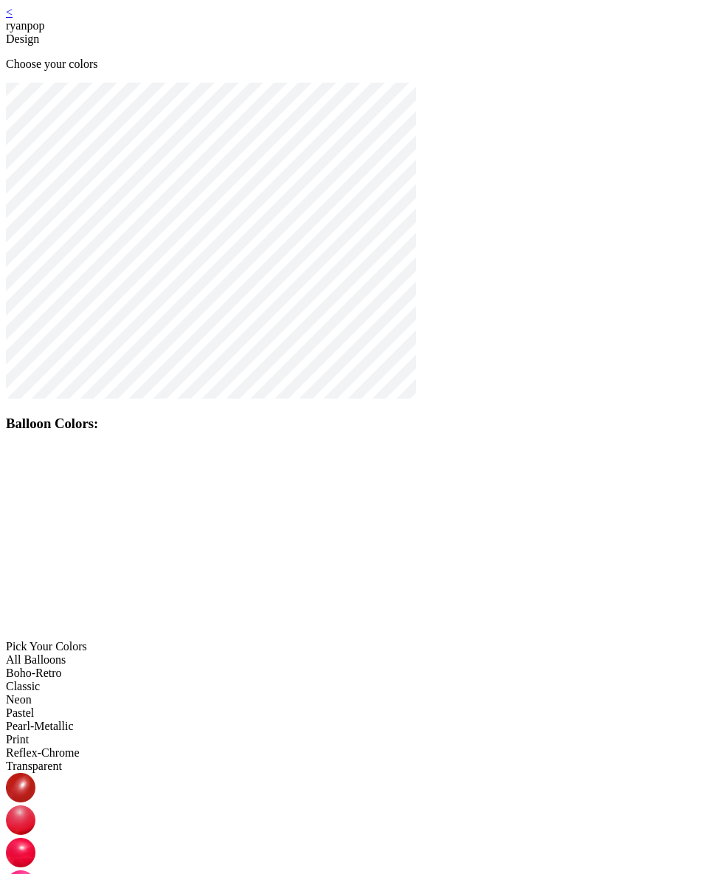
click at [35, 477] on img at bounding box center [21, 492] width 30 height 30
click at [35, 510] on img at bounding box center [21, 525] width 30 height 30
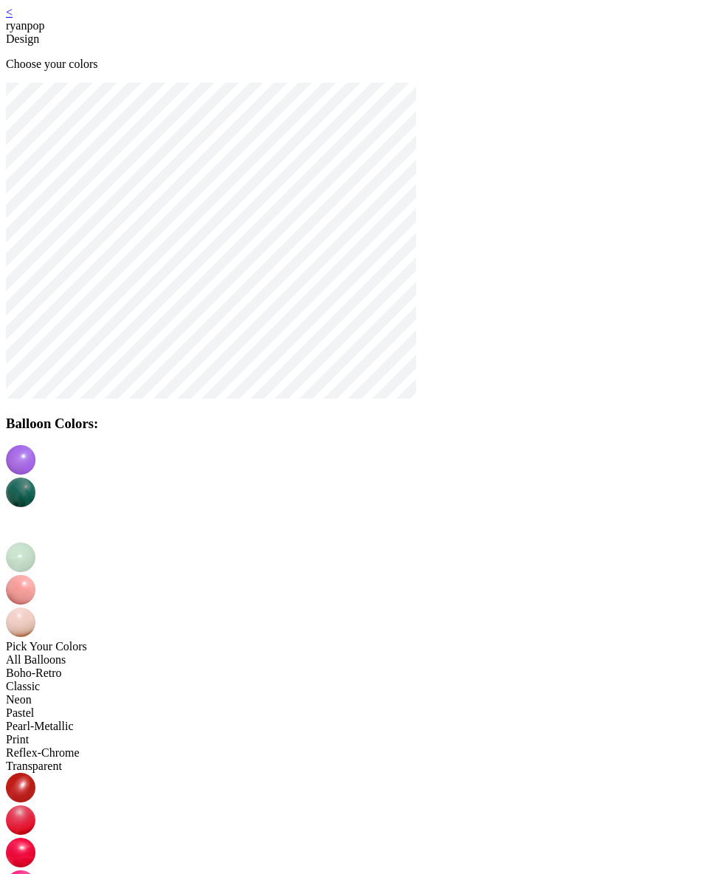
click at [35, 542] on img at bounding box center [21, 557] width 30 height 30
click at [35, 575] on img at bounding box center [21, 590] width 30 height 30
click at [35, 607] on img at bounding box center [21, 622] width 30 height 30
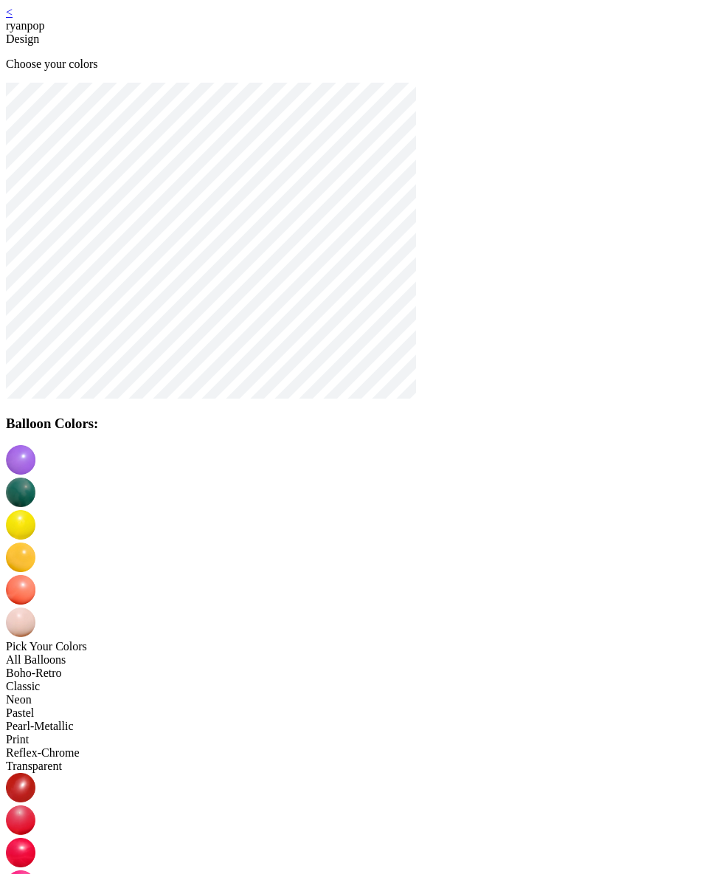
click at [35, 837] on img at bounding box center [21, 852] width 30 height 30
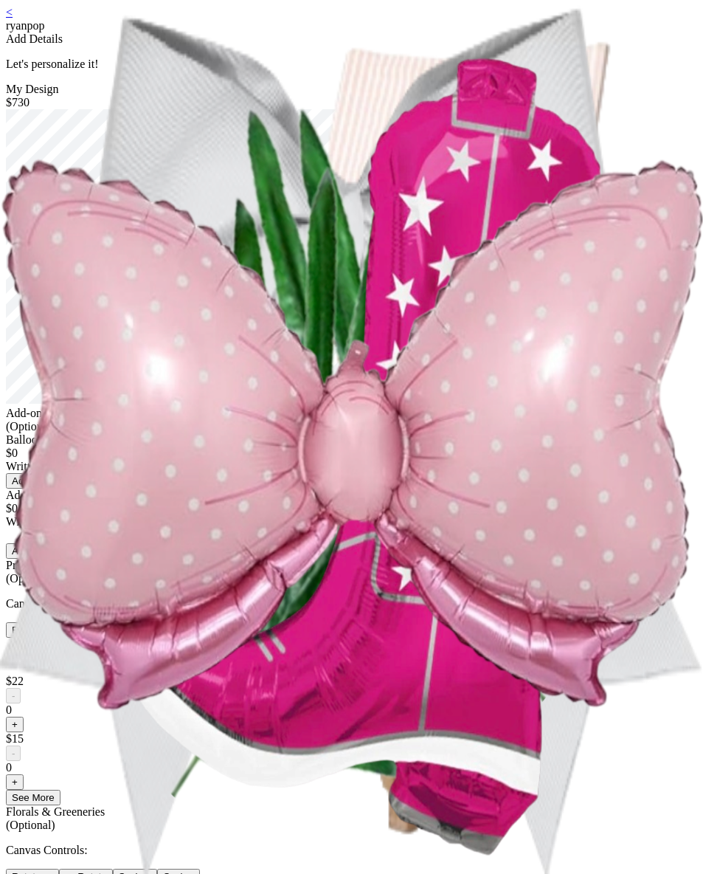
click at [122, 20] on div "< ryanpop Add Details Let's personalize it! My Design $730 Add-ons (Optional) B…" at bounding box center [351, 680] width 691 height 1349
click at [13, 18] on link "<" at bounding box center [9, 12] width 7 height 13
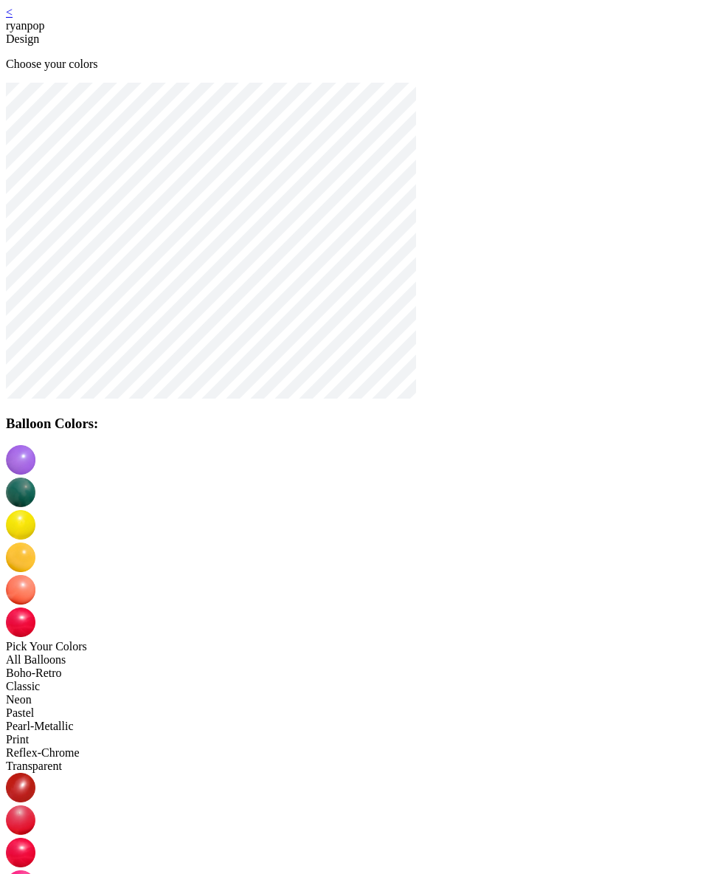
click at [167, 653] on div "All Balloons" at bounding box center [351, 659] width 691 height 13
click at [35, 477] on img at bounding box center [21, 492] width 30 height 30
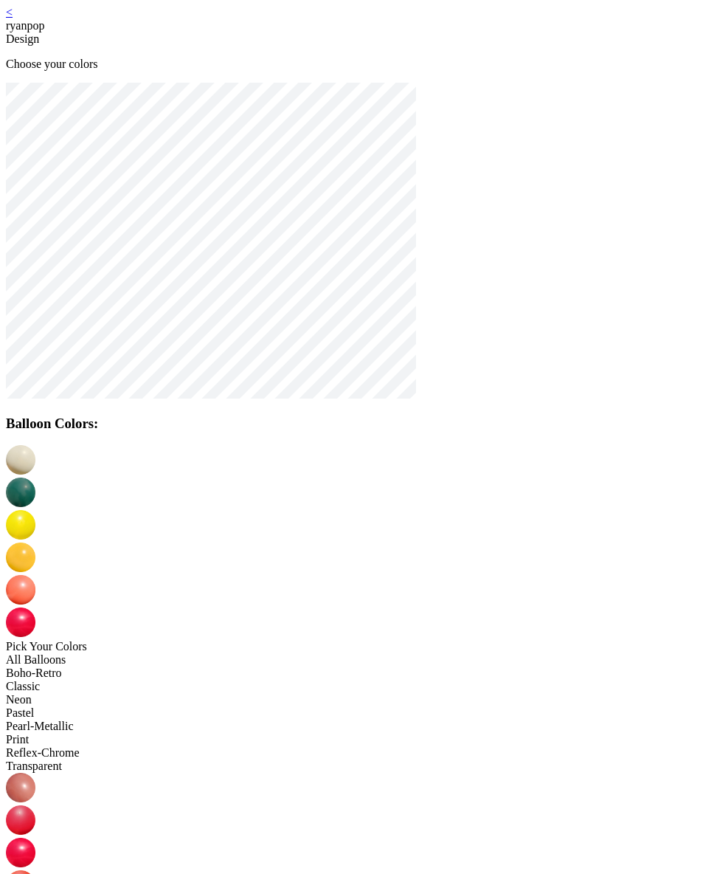
click at [35, 469] on img at bounding box center [21, 460] width 30 height 30
click at [35, 510] on img at bounding box center [21, 525] width 30 height 30
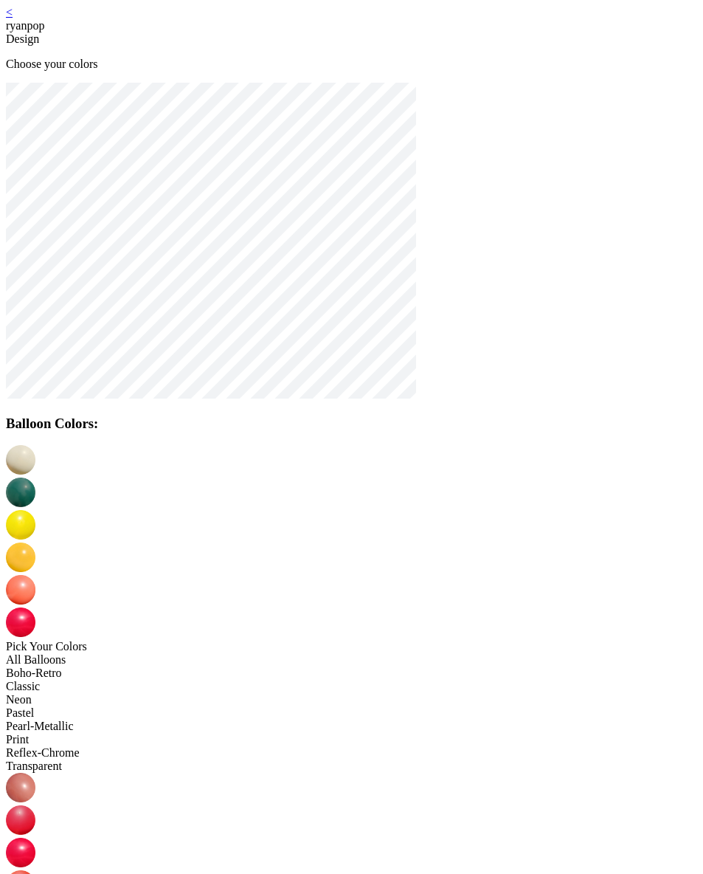
click at [35, 510] on img at bounding box center [21, 525] width 30 height 30
click at [35, 542] on img at bounding box center [21, 557] width 30 height 30
click at [35, 575] on img at bounding box center [21, 590] width 30 height 30
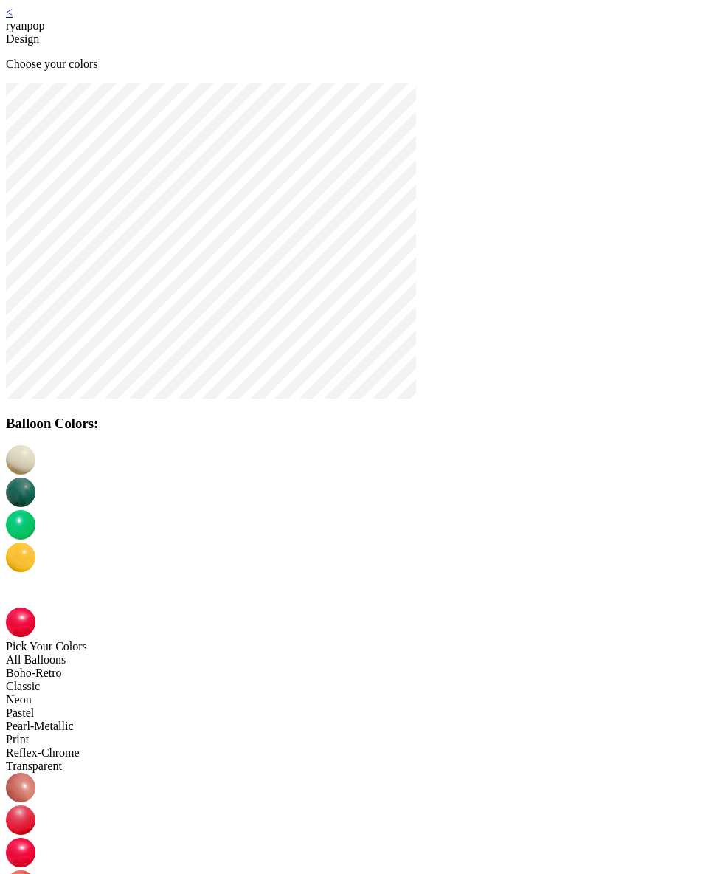
click at [35, 607] on img at bounding box center [21, 622] width 30 height 30
click at [35, 477] on img at bounding box center [21, 492] width 30 height 30
click at [35, 837] on img at bounding box center [21, 852] width 30 height 30
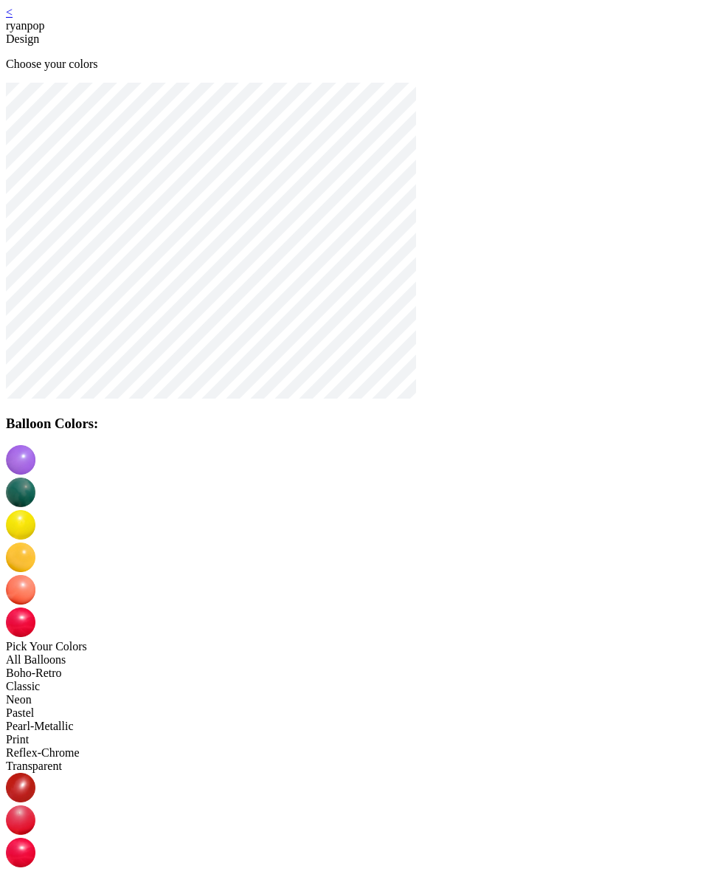
click at [35, 463] on img at bounding box center [21, 460] width 30 height 30
click at [163, 653] on div "All Balloons" at bounding box center [351, 659] width 691 height 13
click at [35, 607] on img at bounding box center [21, 622] width 30 height 30
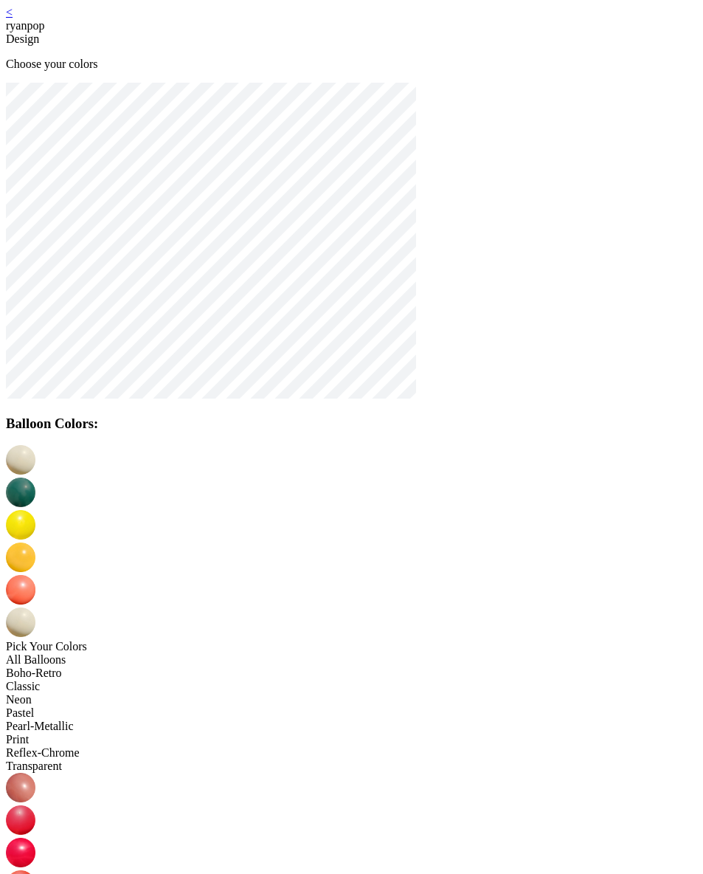
click at [13, 15] on link "<" at bounding box center [9, 12] width 7 height 13
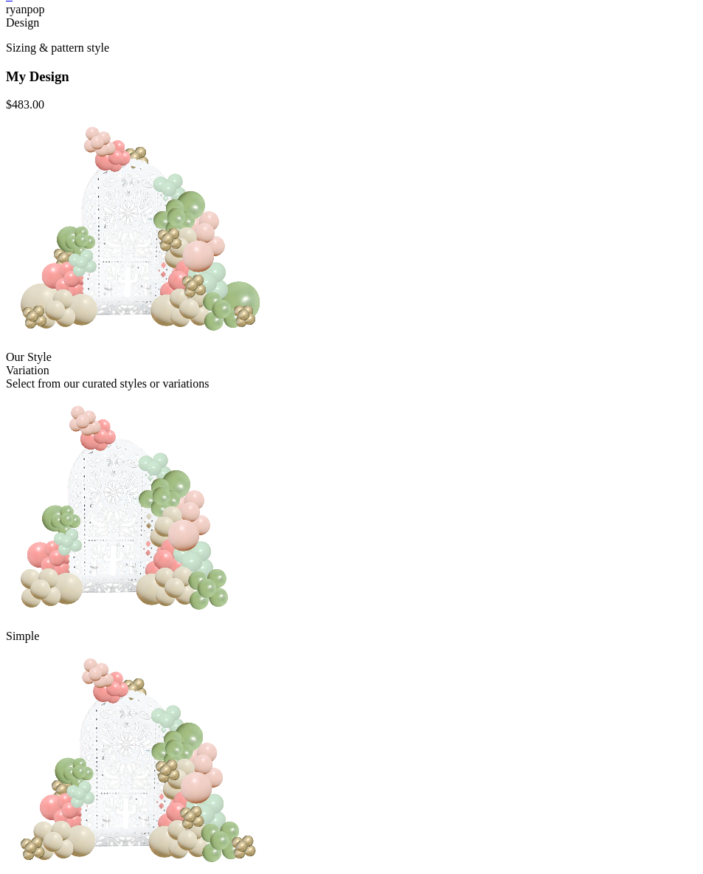
scroll to position [238, 0]
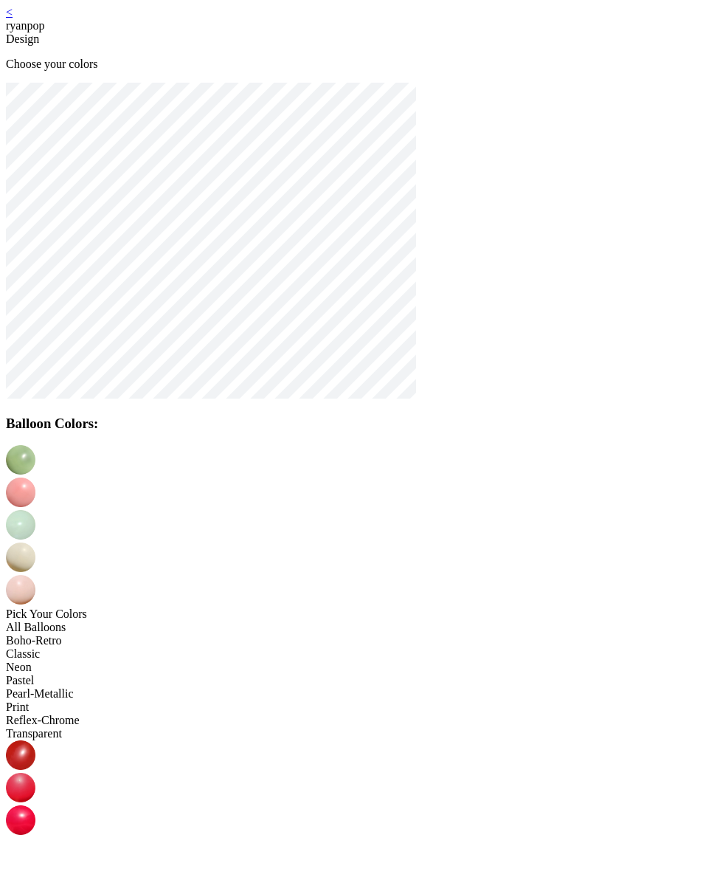
click at [35, 477] on img at bounding box center [21, 492] width 30 height 30
click at [35, 510] on img at bounding box center [21, 525] width 30 height 30
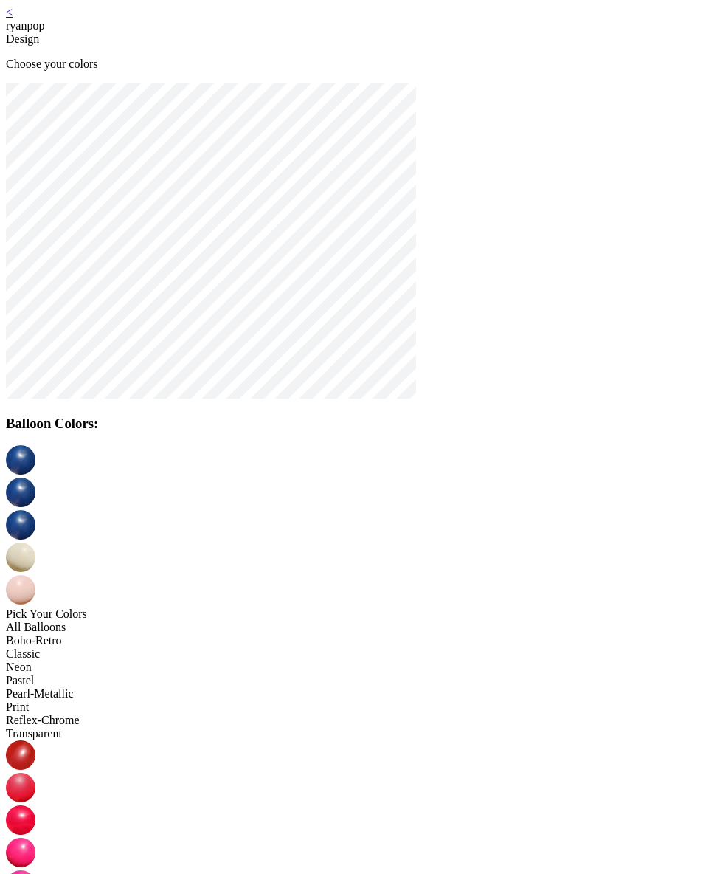
click at [35, 542] on img at bounding box center [21, 557] width 30 height 30
drag, startPoint x: 437, startPoint y: 578, endPoint x: 432, endPoint y: 564, distance: 14.7
click at [35, 575] on img at bounding box center [21, 590] width 30 height 30
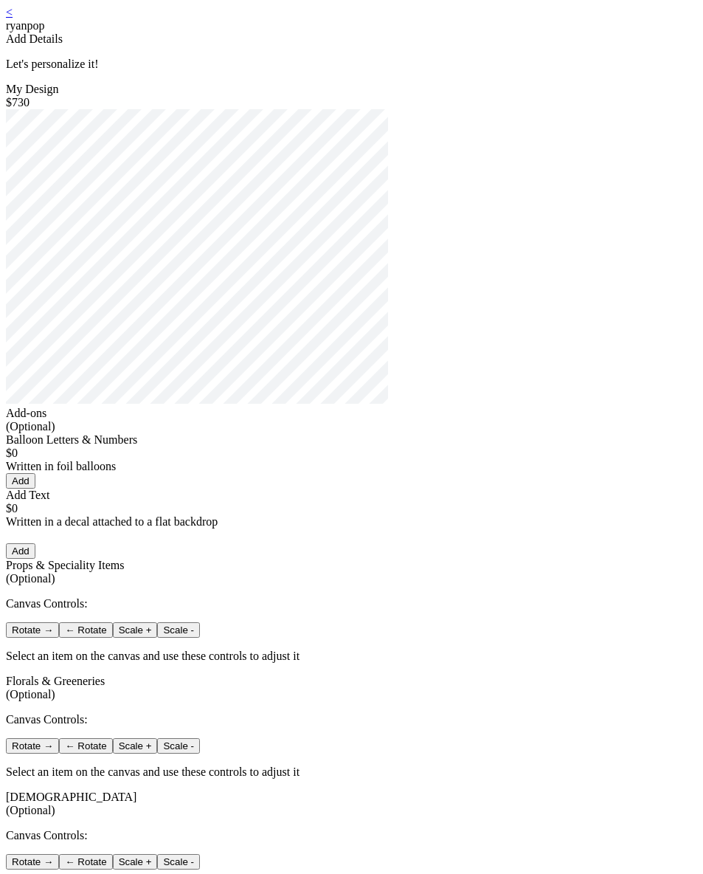
click at [13, 17] on link "<" at bounding box center [9, 12] width 7 height 13
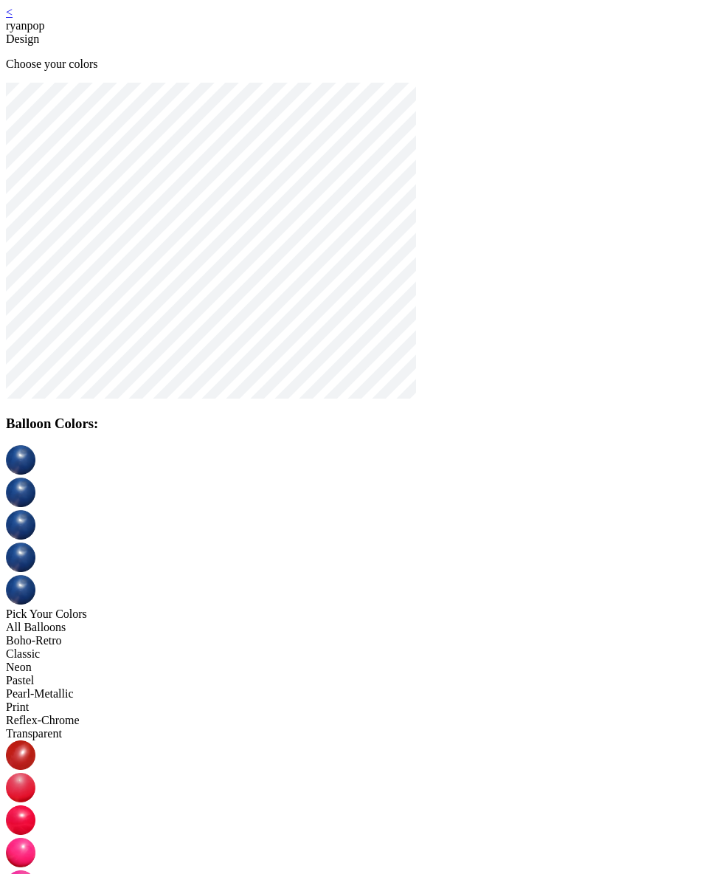
click at [35, 477] on img at bounding box center [21, 492] width 30 height 30
click at [35, 510] on img at bounding box center [21, 525] width 30 height 30
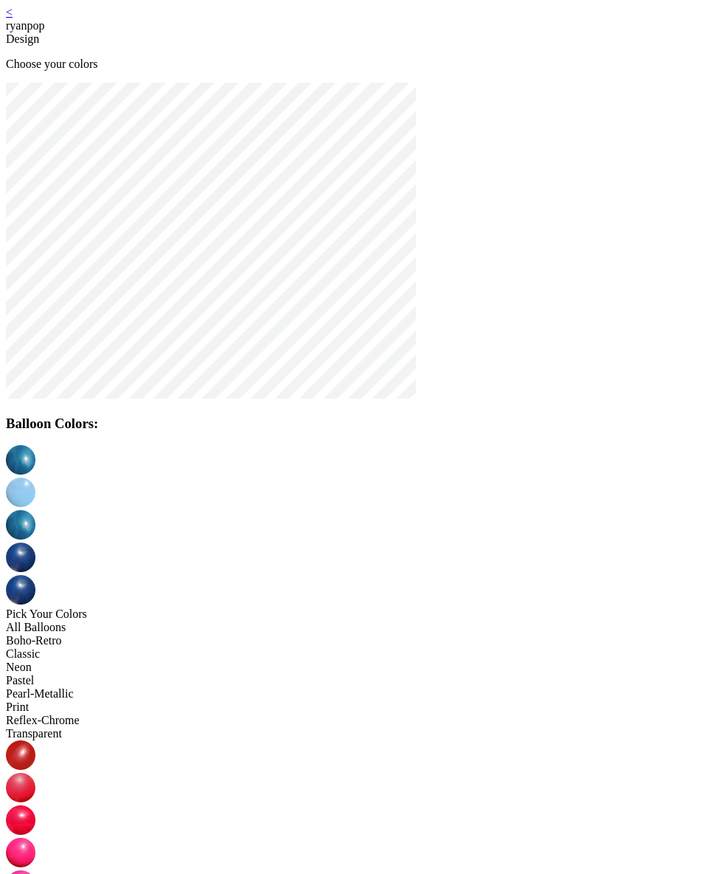
click at [35, 542] on img at bounding box center [21, 557] width 30 height 30
click at [35, 575] on img at bounding box center [21, 590] width 30 height 30
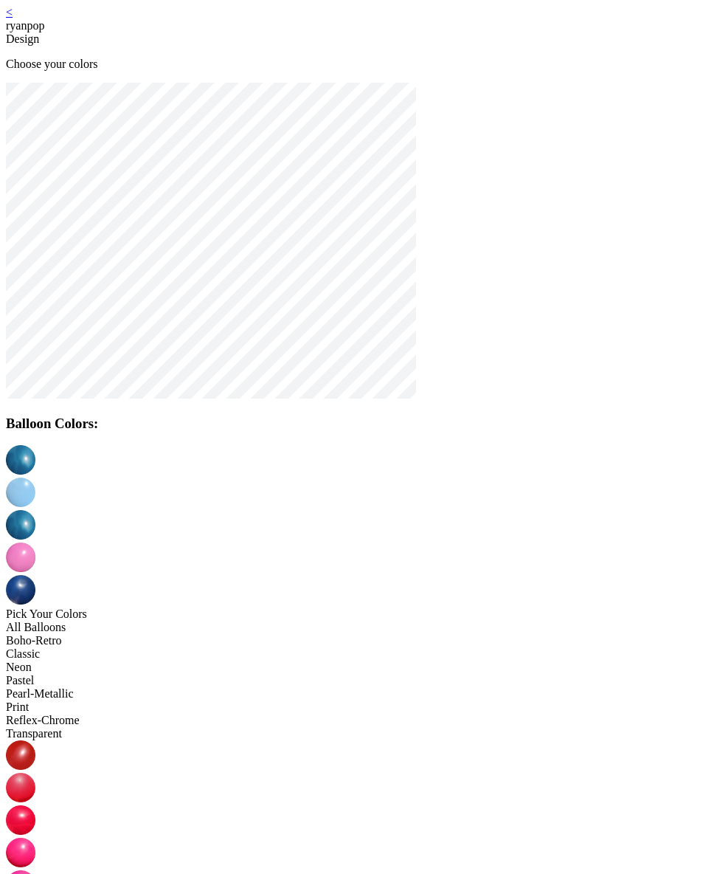
click at [35, 470] on img at bounding box center [21, 460] width 30 height 30
click at [35, 477] on img at bounding box center [21, 492] width 30 height 30
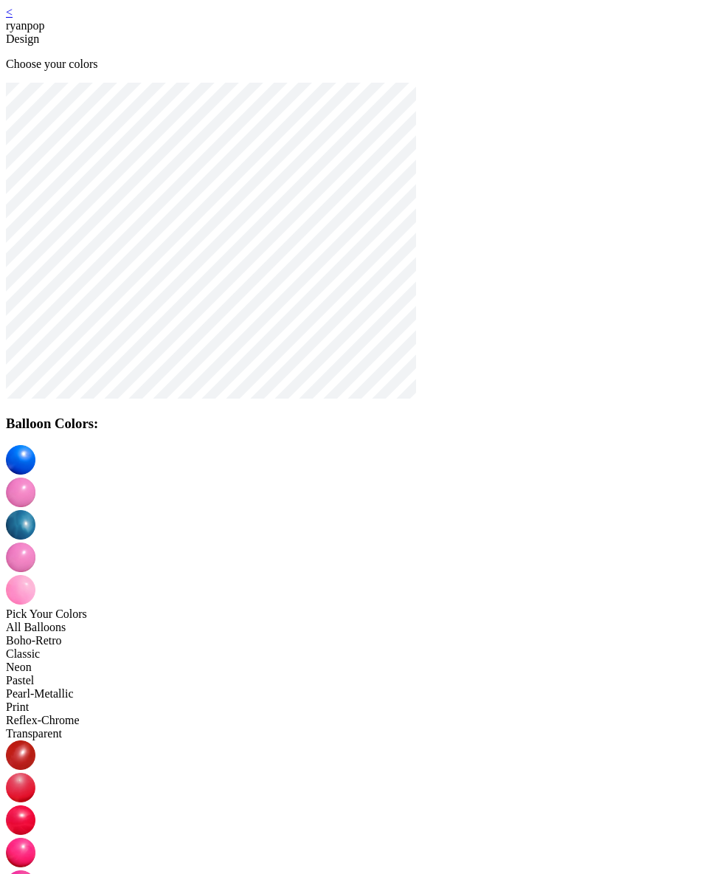
click at [35, 510] on img at bounding box center [21, 525] width 30 height 30
click at [35, 870] on img at bounding box center [21, 885] width 30 height 30
click at [35, 542] on img at bounding box center [21, 557] width 30 height 30
click at [35, 837] on img at bounding box center [21, 852] width 30 height 30
click at [35, 575] on img at bounding box center [21, 590] width 30 height 30
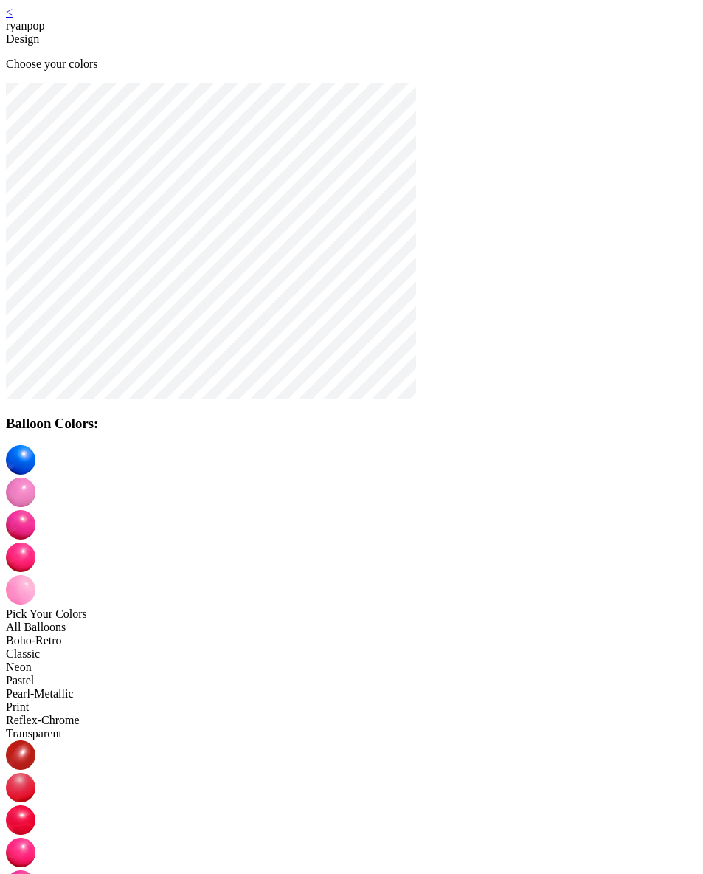
click at [35, 773] on img at bounding box center [21, 788] width 30 height 30
click at [276, 467] on div at bounding box center [351, 526] width 691 height 162
click at [35, 466] on img at bounding box center [21, 460] width 30 height 30
click at [35, 740] on img at bounding box center [21, 755] width 30 height 30
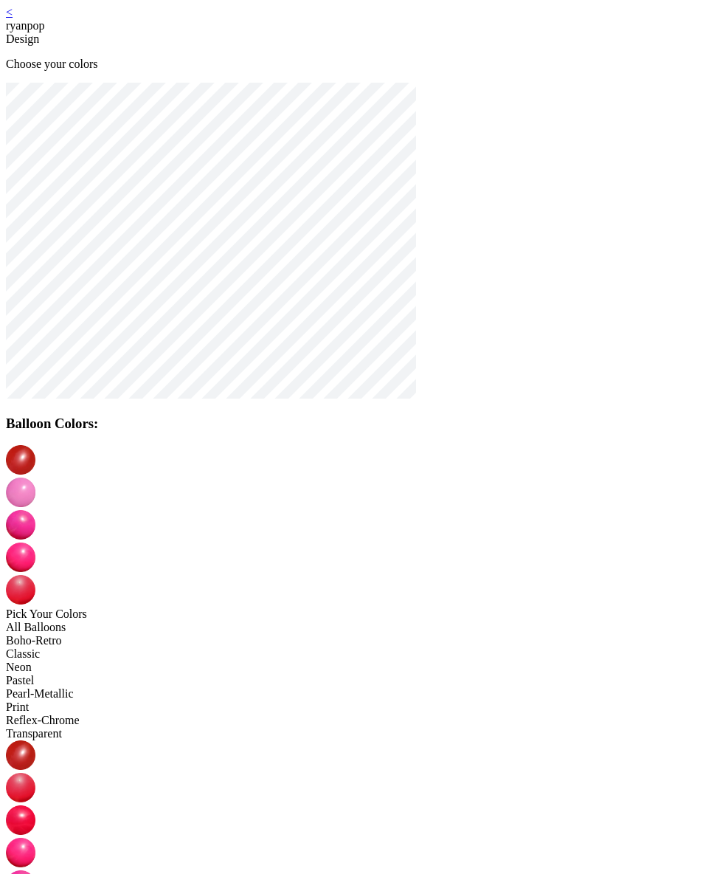
click at [35, 477] on img at bounding box center [21, 492] width 30 height 30
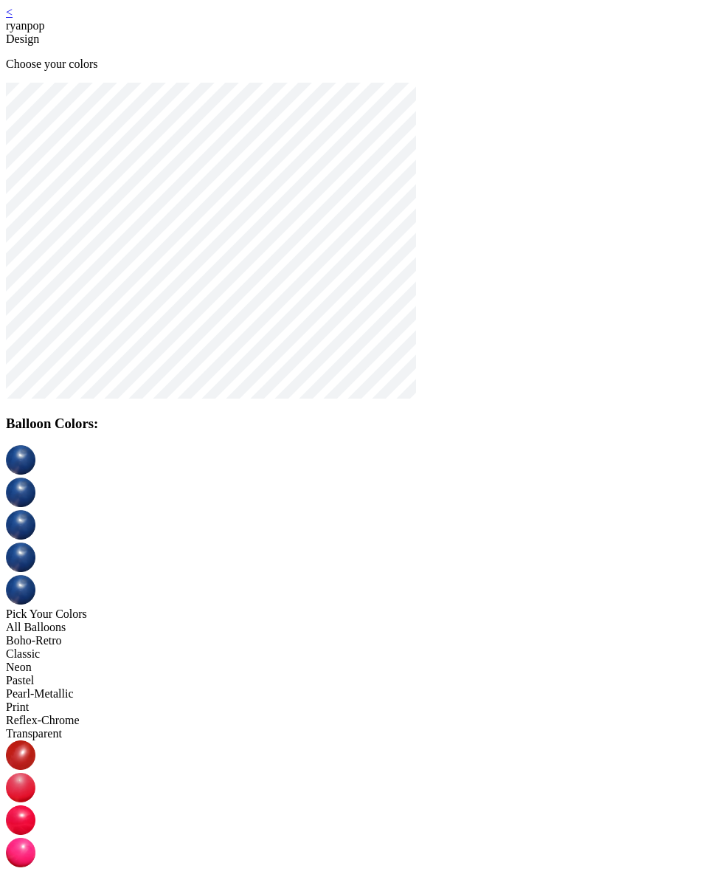
click at [120, 23] on div "< ryanpop Design Choose your colors Balloon Colors: Pick Your Colors All Balloo…" at bounding box center [351, 818] width 691 height 1624
click at [13, 18] on link "<" at bounding box center [9, 12] width 7 height 13
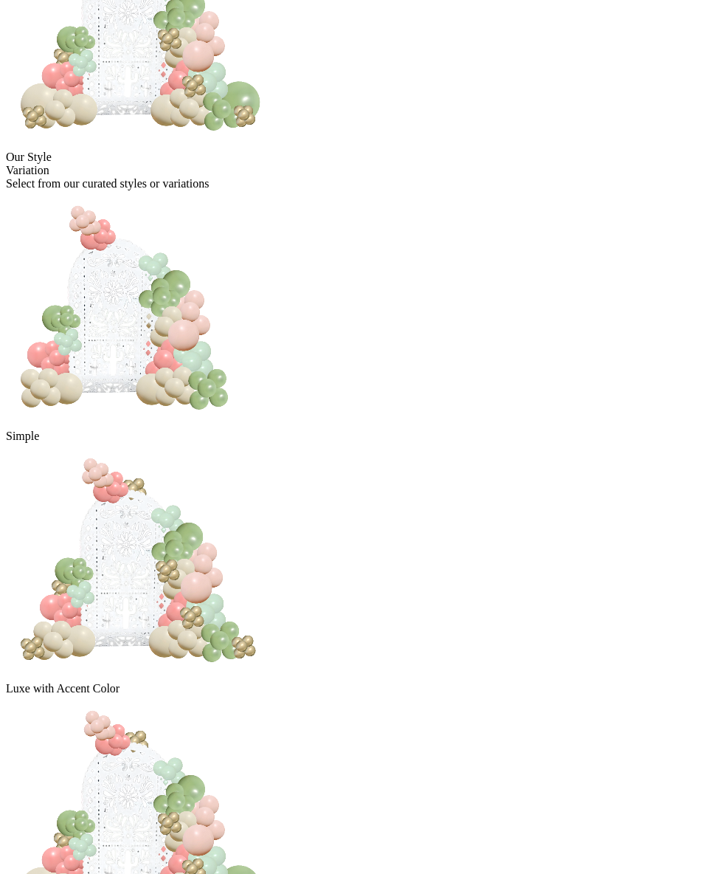
scroll to position [238, 0]
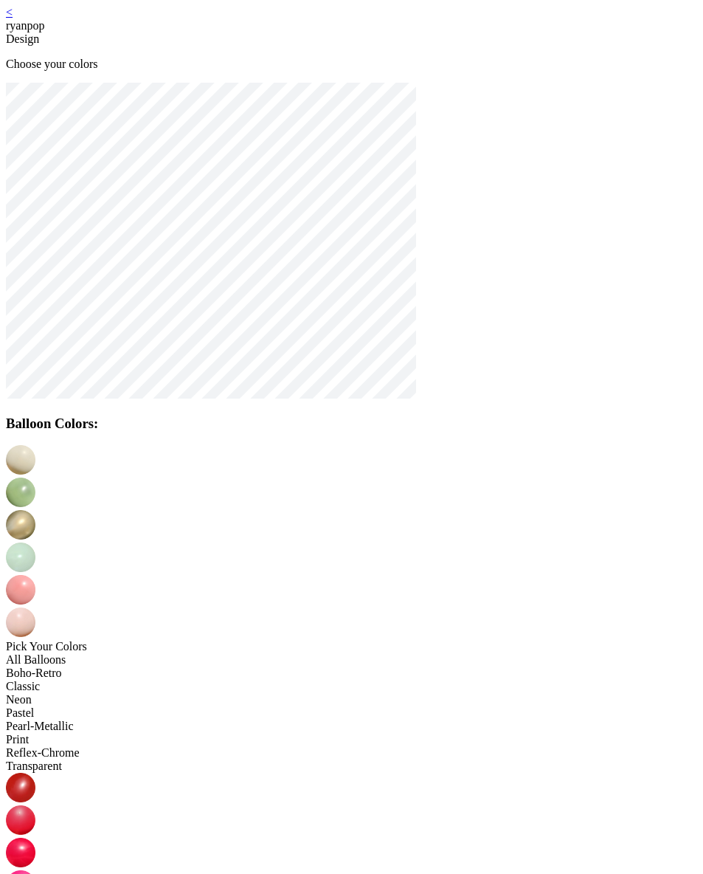
click at [35, 477] on img at bounding box center [21, 492] width 30 height 30
click at [35, 510] on img at bounding box center [21, 525] width 30 height 30
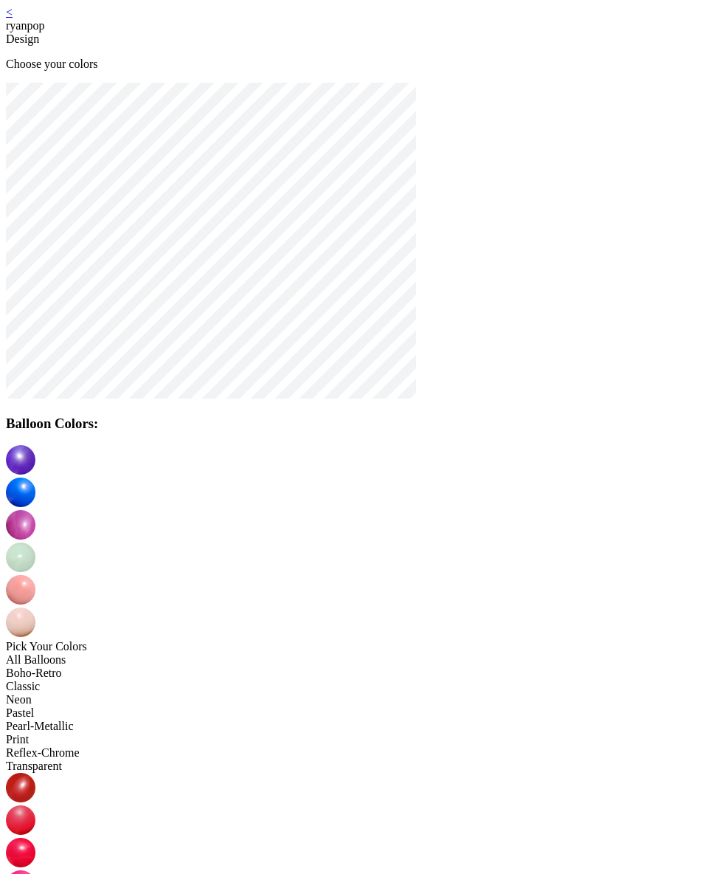
drag, startPoint x: 364, startPoint y: 457, endPoint x: 359, endPoint y: 479, distance: 22.2
click at [35, 542] on img at bounding box center [21, 557] width 30 height 30
click at [35, 870] on img at bounding box center [21, 885] width 30 height 30
click at [35, 575] on img at bounding box center [21, 590] width 30 height 30
click at [35, 805] on img at bounding box center [21, 820] width 30 height 30
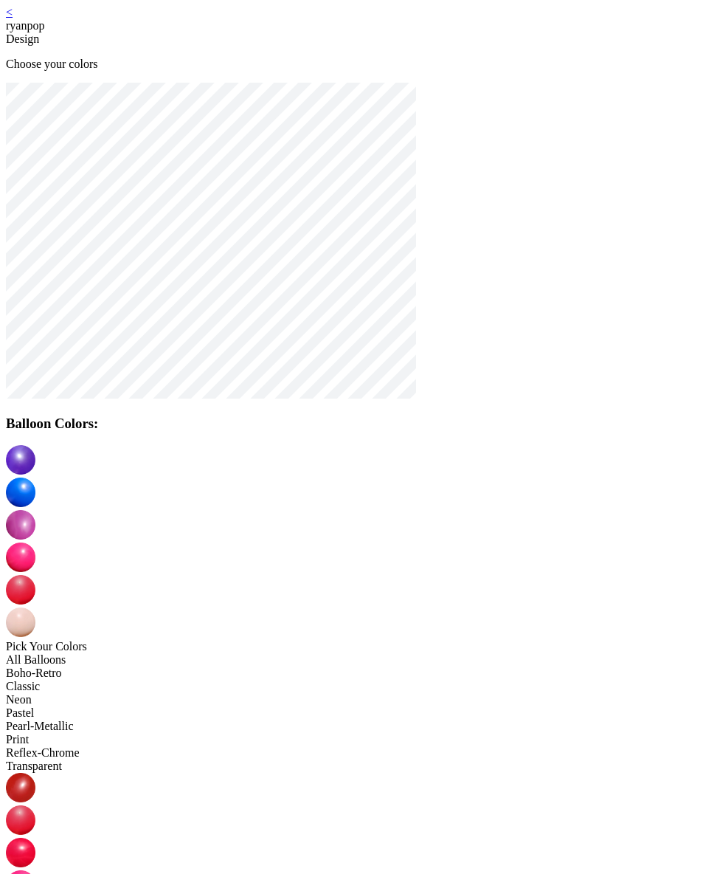
click at [35, 607] on img at bounding box center [21, 622] width 30 height 30
click at [35, 805] on img at bounding box center [21, 820] width 30 height 30
click at [35, 773] on img at bounding box center [21, 788] width 30 height 30
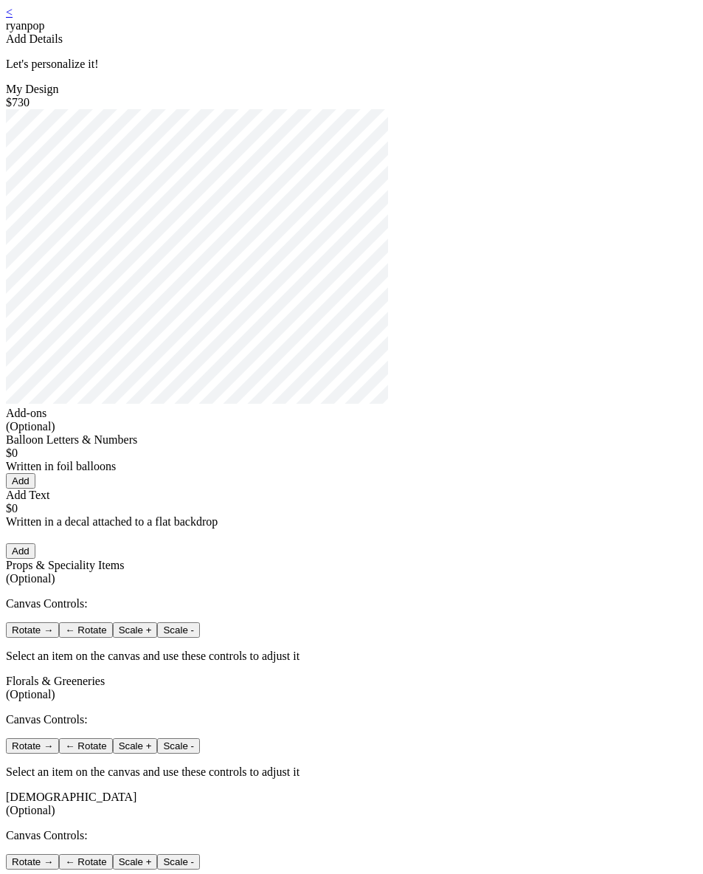
drag, startPoint x: 137, startPoint y: 16, endPoint x: 129, endPoint y: 18, distance: 7.5
click at [130, 18] on div "< ryanpop" at bounding box center [351, 19] width 691 height 27
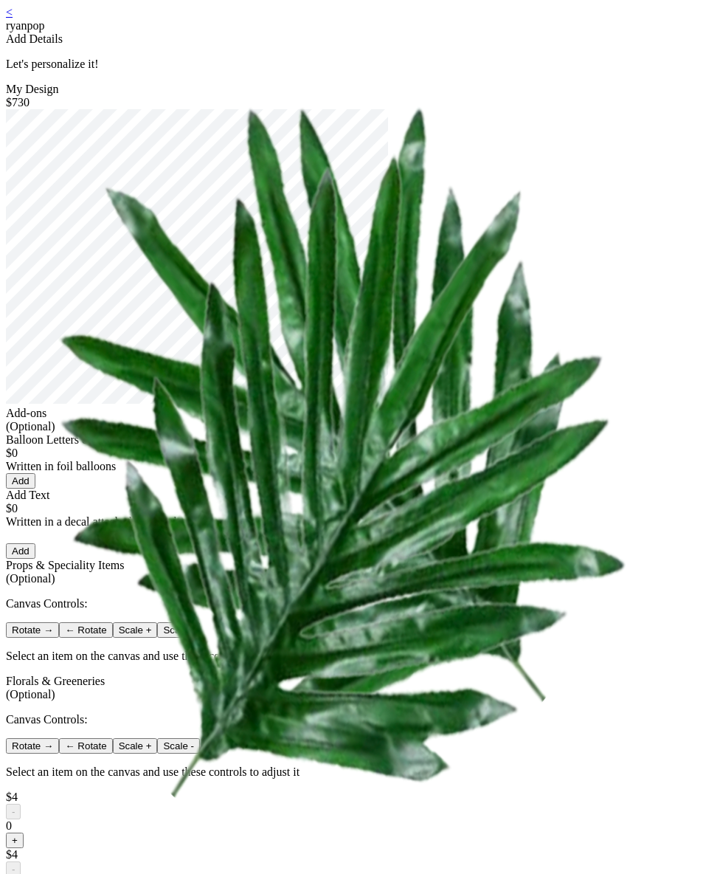
click at [13, 18] on link "<" at bounding box center [9, 12] width 7 height 13
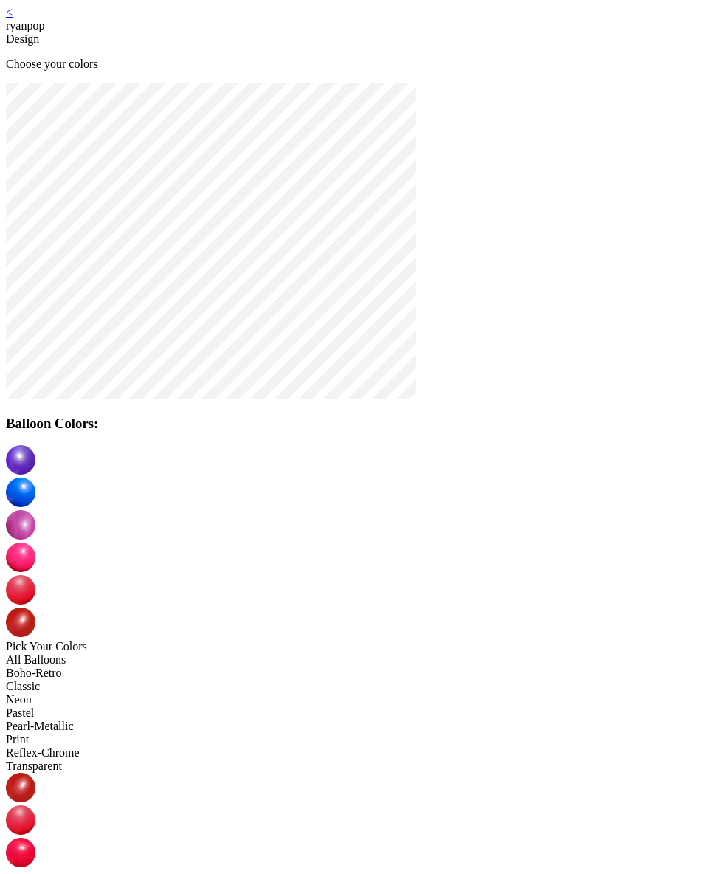
click at [35, 510] on img at bounding box center [21, 525] width 30 height 30
click at [170, 653] on div "All Balloons" at bounding box center [351, 659] width 691 height 13
click at [35, 477] on img at bounding box center [21, 492] width 30 height 30
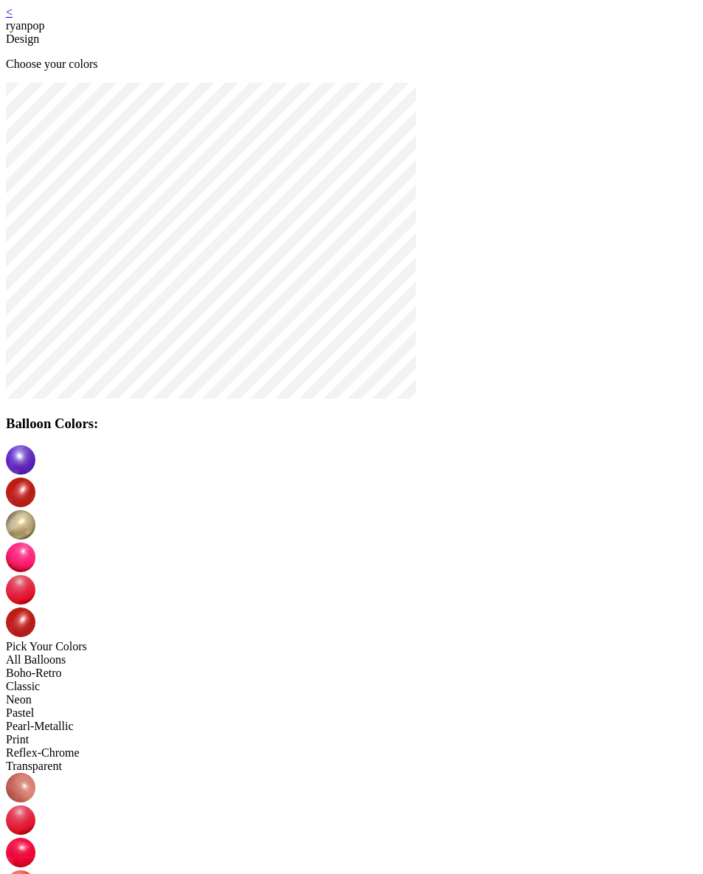
click at [35, 870] on img at bounding box center [21, 885] width 30 height 30
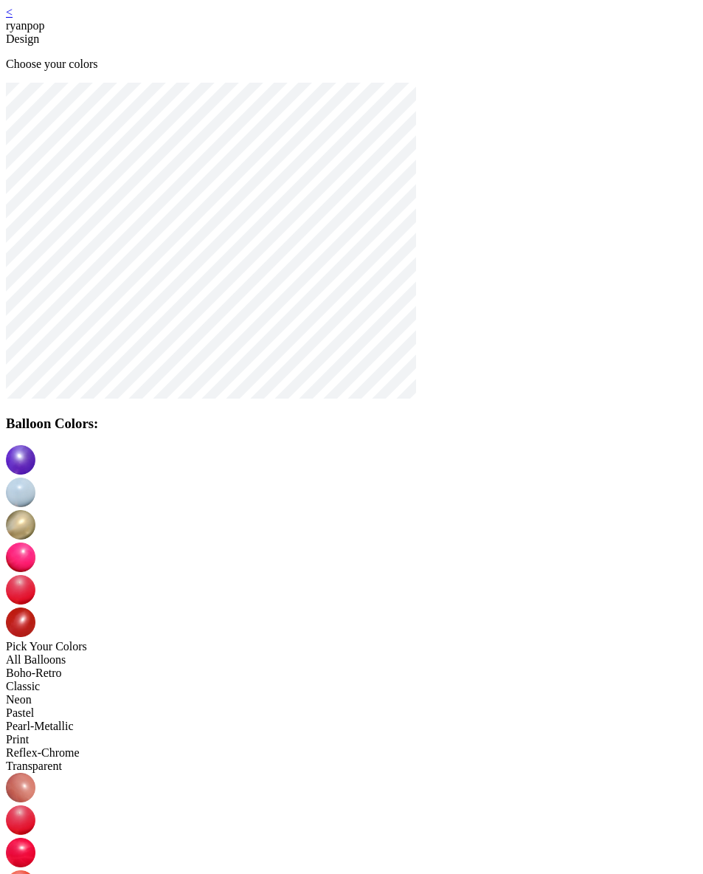
click at [35, 542] on img at bounding box center [21, 557] width 30 height 30
click at [13, 18] on link "<" at bounding box center [9, 12] width 7 height 13
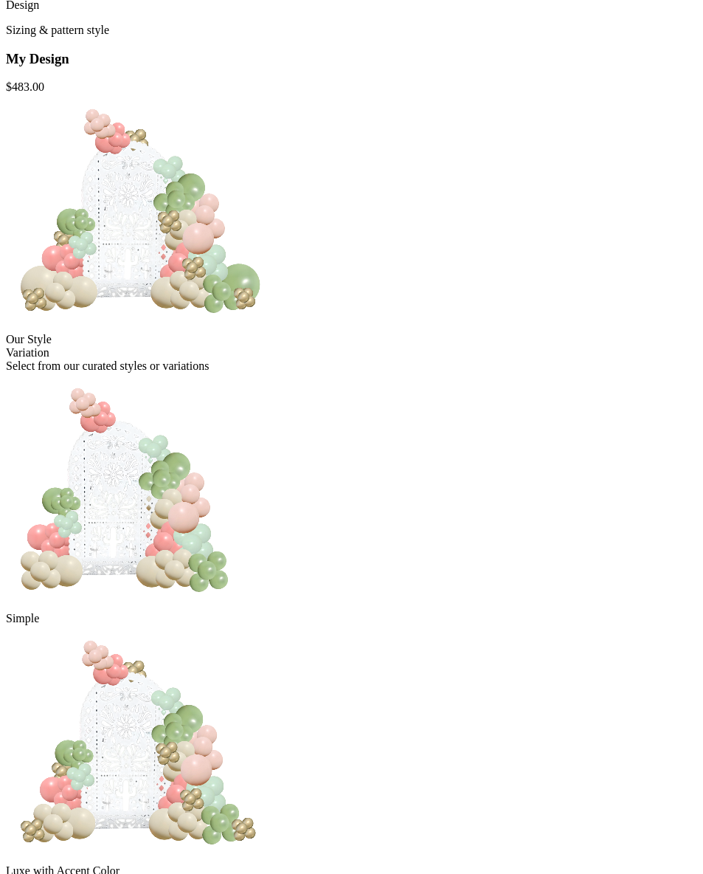
scroll to position [148, 0]
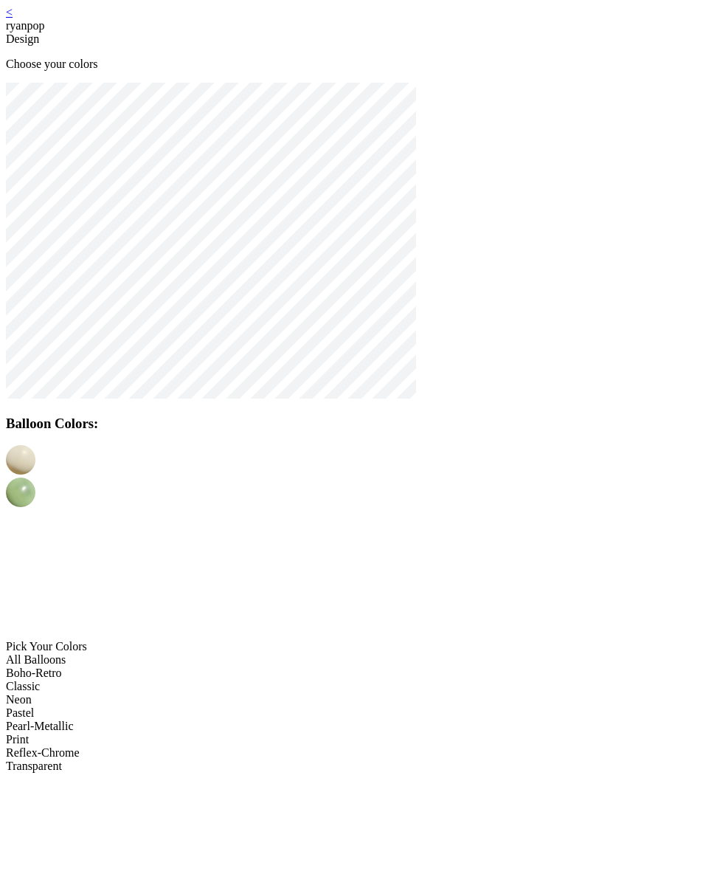
drag, startPoint x: 349, startPoint y: 670, endPoint x: 350, endPoint y: 661, distance: 8.9
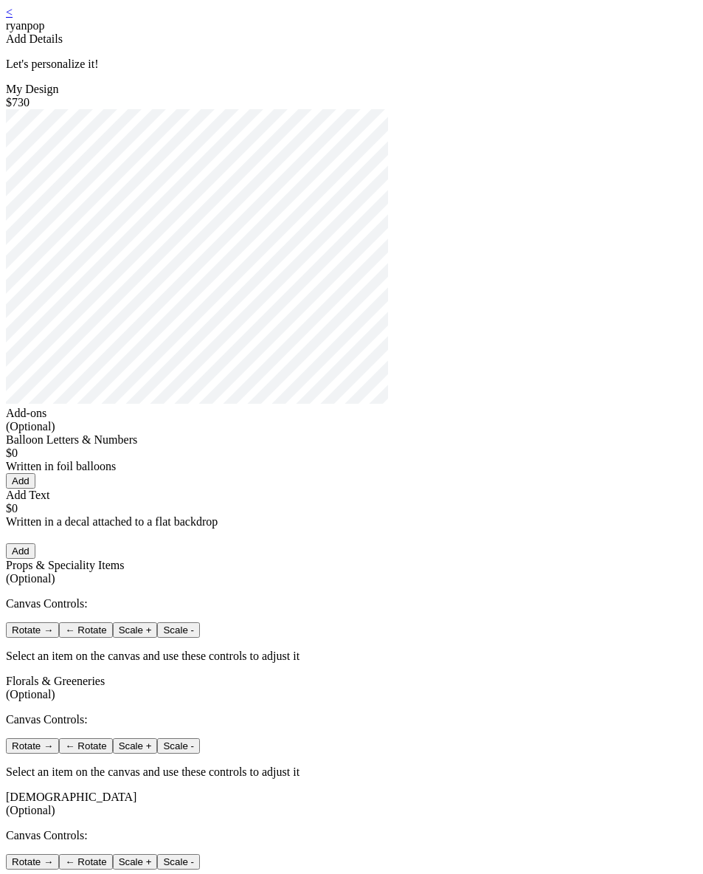
click at [13, 18] on link "<" at bounding box center [9, 12] width 7 height 13
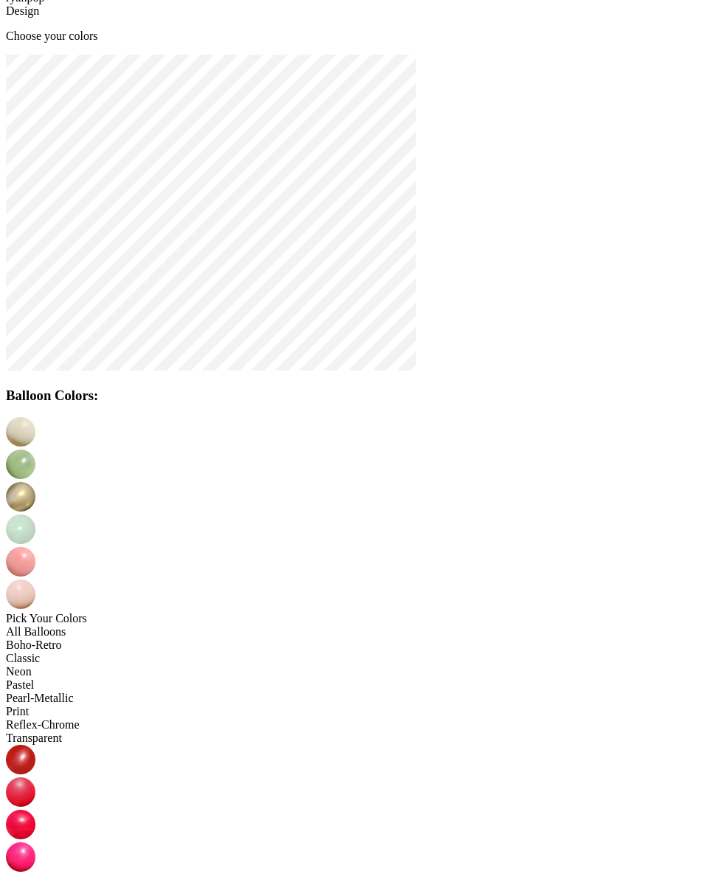
scroll to position [30, 0]
click at [35, 448] on img at bounding box center [21, 463] width 30 height 30
click at [35, 840] on img at bounding box center [21, 855] width 30 height 30
click at [35, 480] on img at bounding box center [21, 495] width 30 height 30
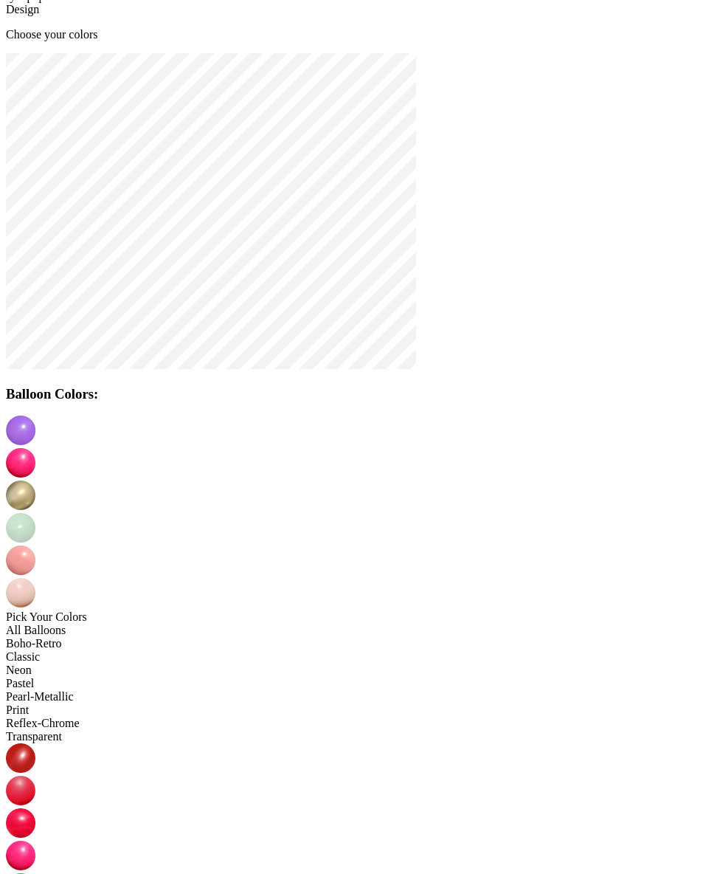
click at [35, 513] on img at bounding box center [21, 528] width 30 height 30
click at [35, 545] on img at bounding box center [21, 560] width 30 height 30
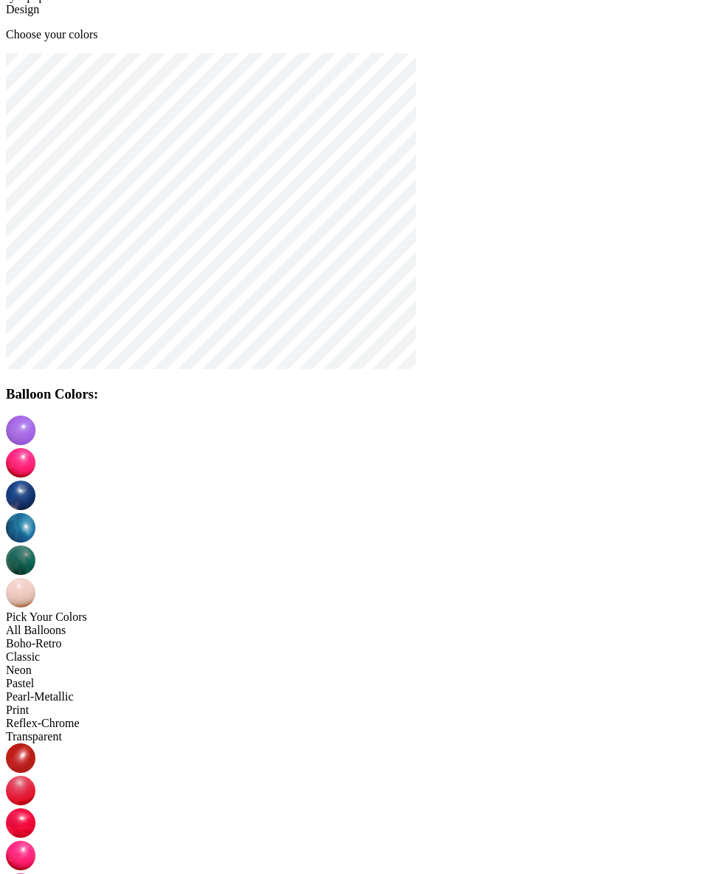
click at [35, 578] on img at bounding box center [21, 593] width 30 height 30
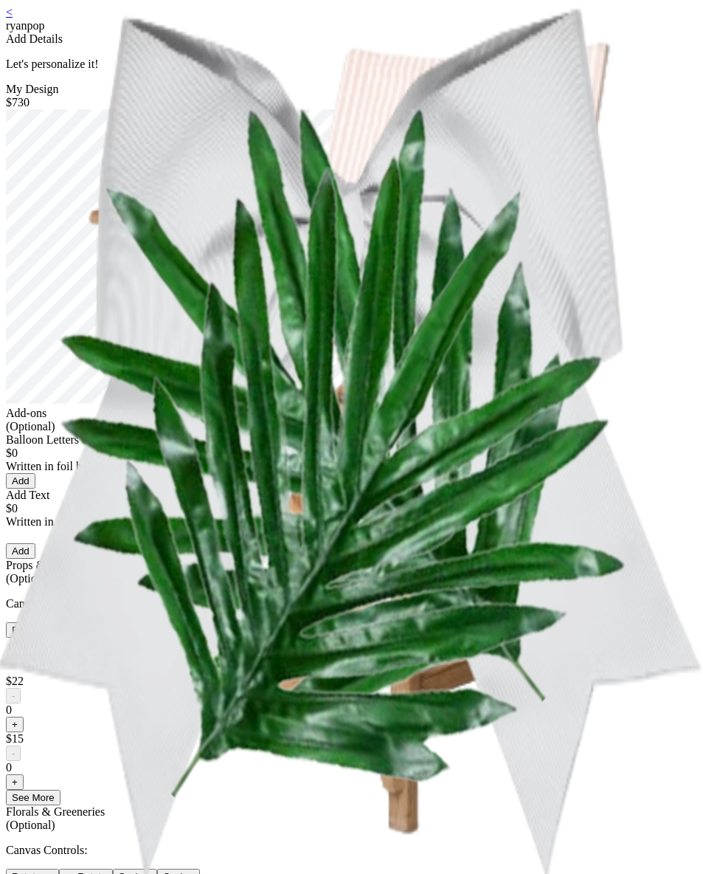
click at [13, 18] on link "<" at bounding box center [9, 12] width 7 height 13
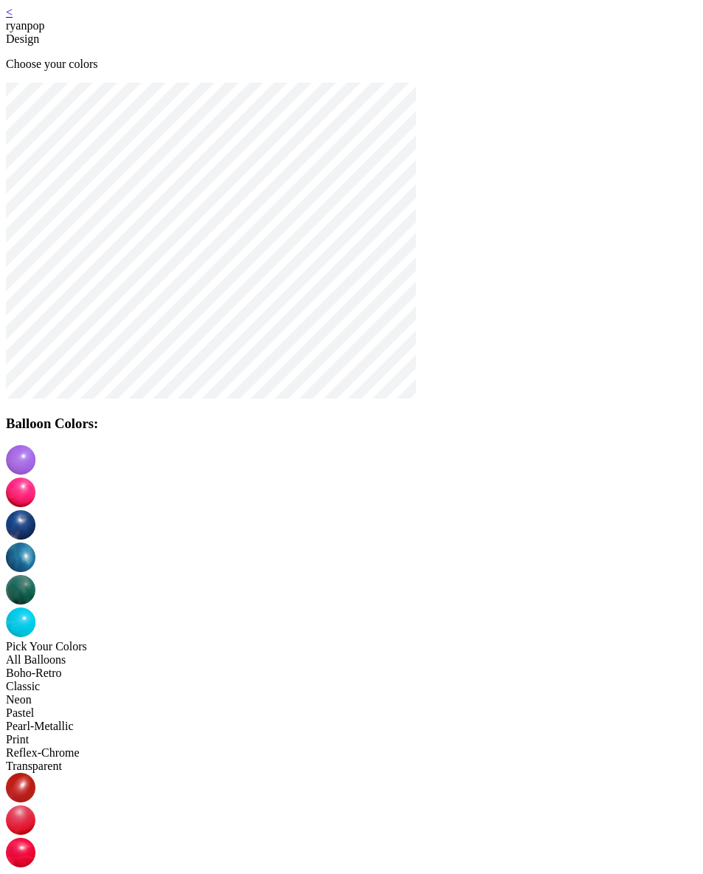
click at [131, 653] on div "All Balloons" at bounding box center [351, 659] width 691 height 13
click at [35, 477] on img at bounding box center [21, 492] width 30 height 30
click at [35, 510] on img at bounding box center [21, 525] width 30 height 30
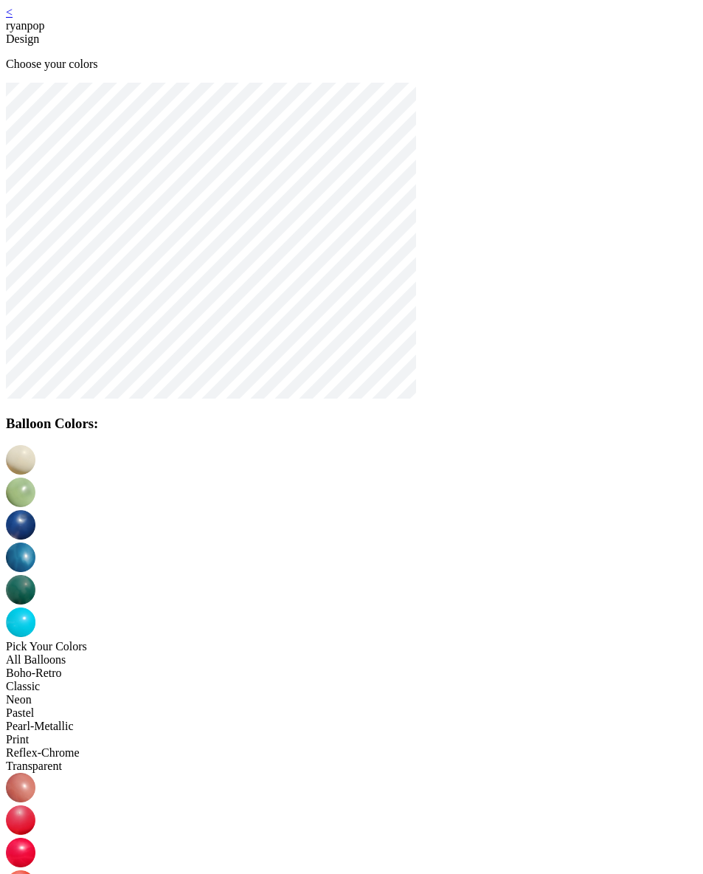
click at [35, 805] on img at bounding box center [21, 820] width 30 height 30
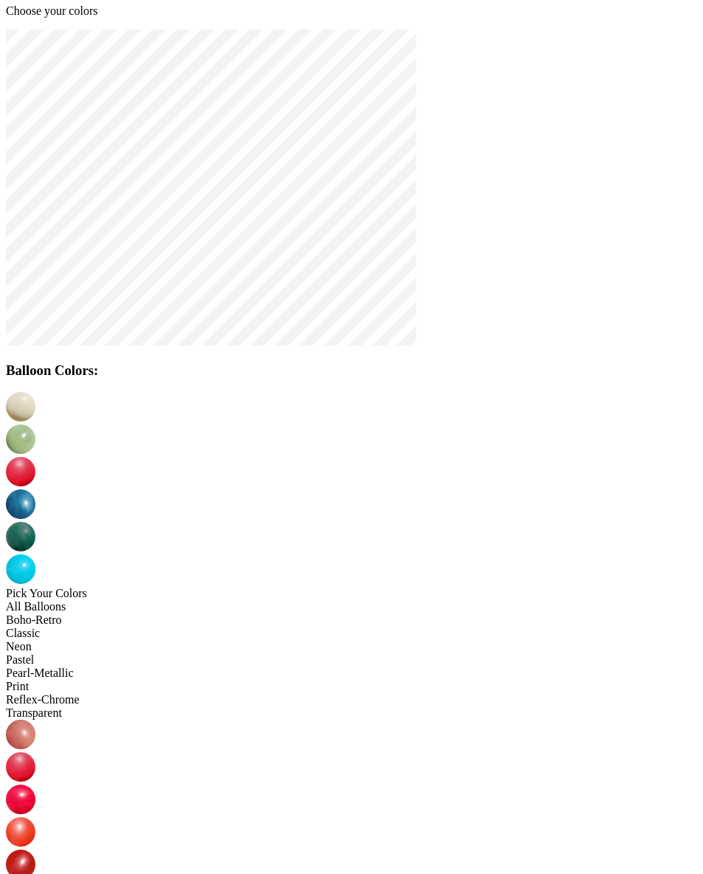
scroll to position [54, 0]
click at [500, 377] on h3 "Balloon Colors:" at bounding box center [351, 370] width 691 height 16
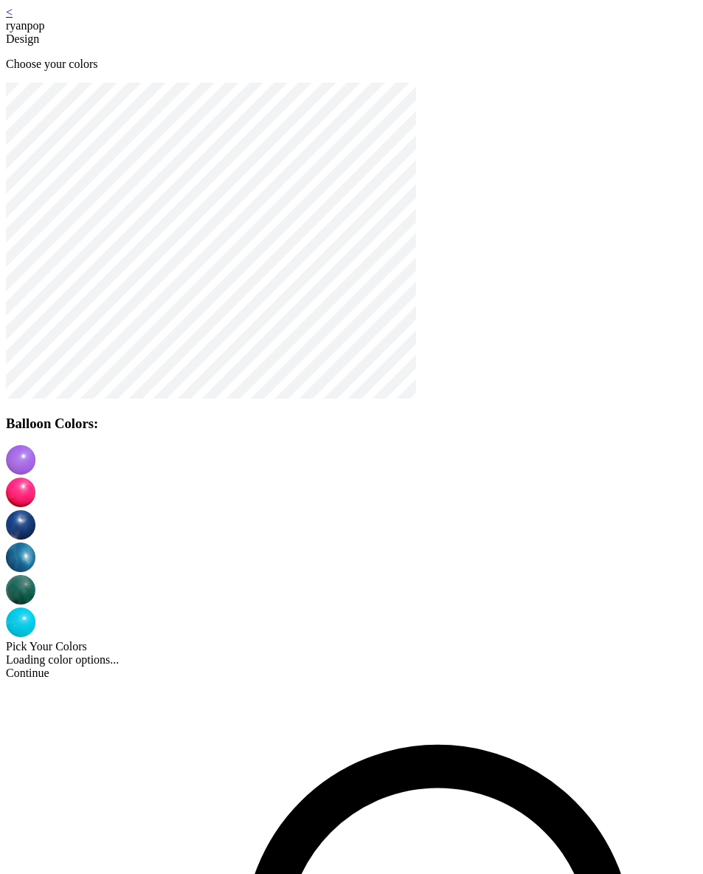
scroll to position [30, 0]
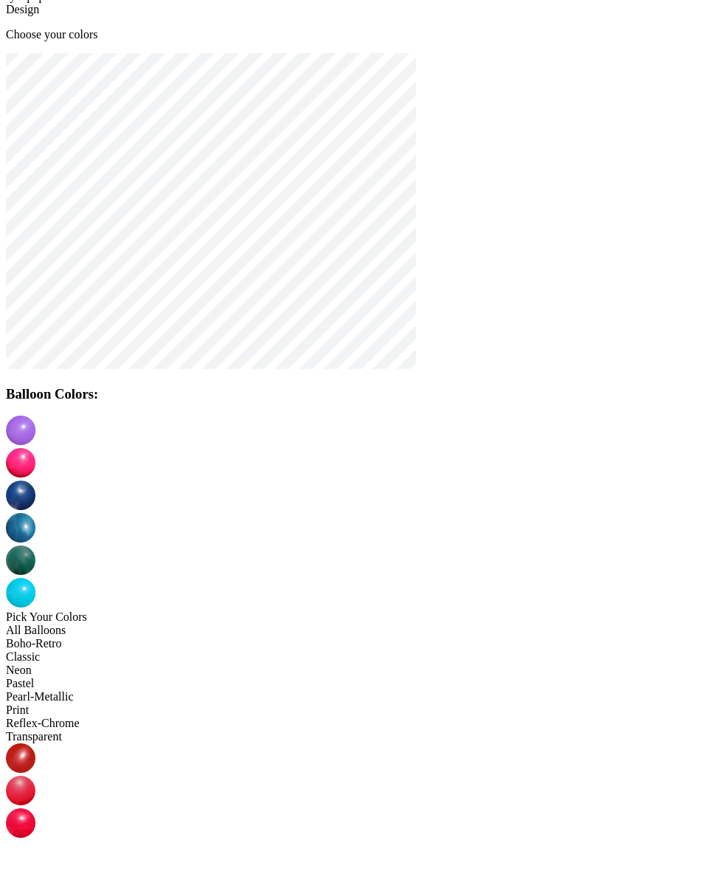
click at [35, 448] on img at bounding box center [21, 463] width 30 height 30
click at [35, 480] on img at bounding box center [21, 495] width 30 height 30
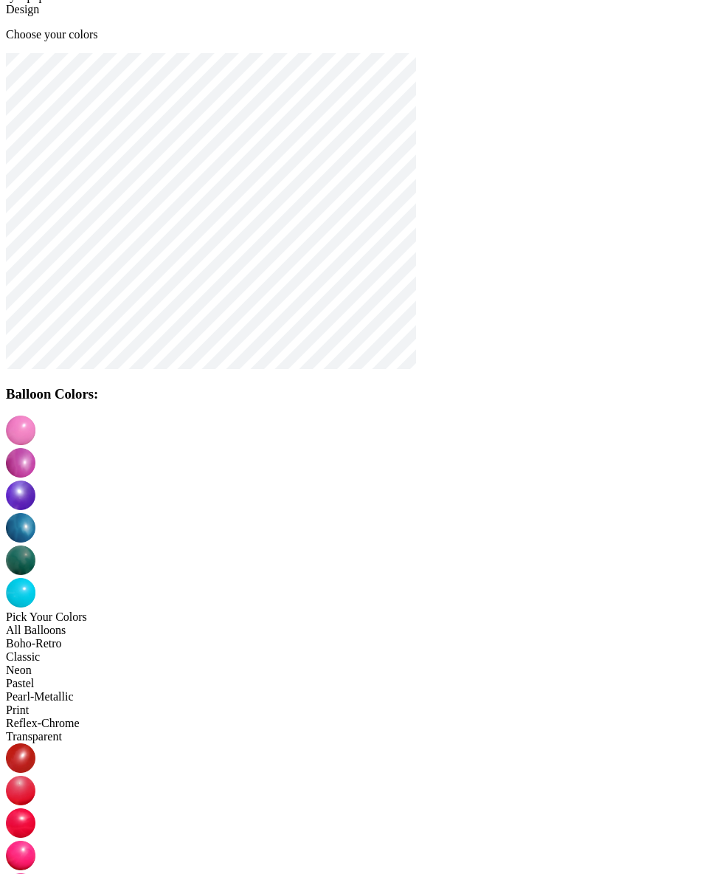
click at [35, 439] on img at bounding box center [21, 430] width 30 height 30
click at [35, 873] on img at bounding box center [21, 888] width 30 height 30
click at [35, 448] on img at bounding box center [21, 463] width 30 height 30
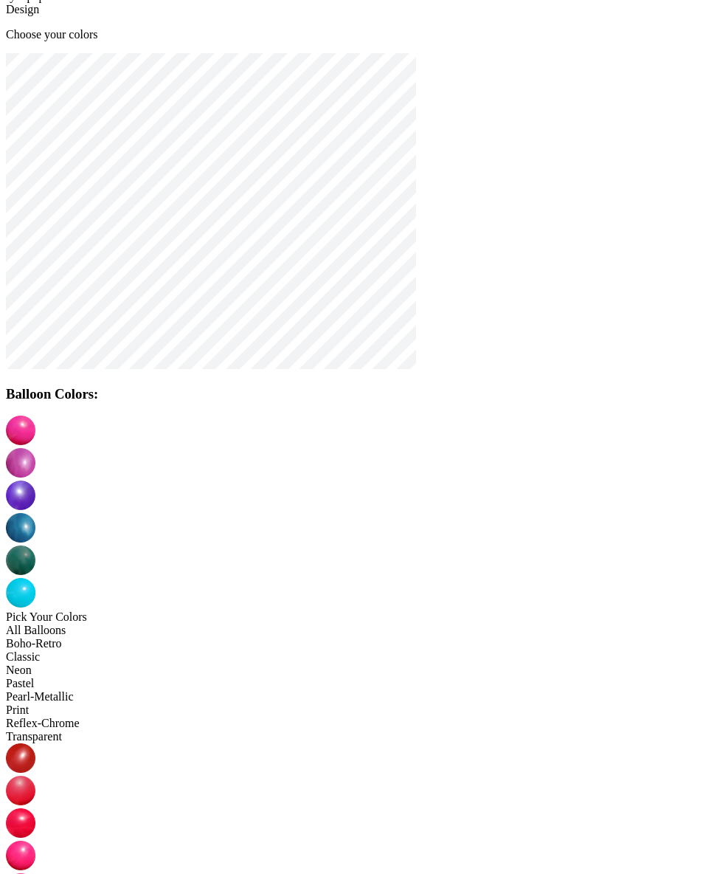
drag, startPoint x: 446, startPoint y: 566, endPoint x: 457, endPoint y: 566, distance: 11.8
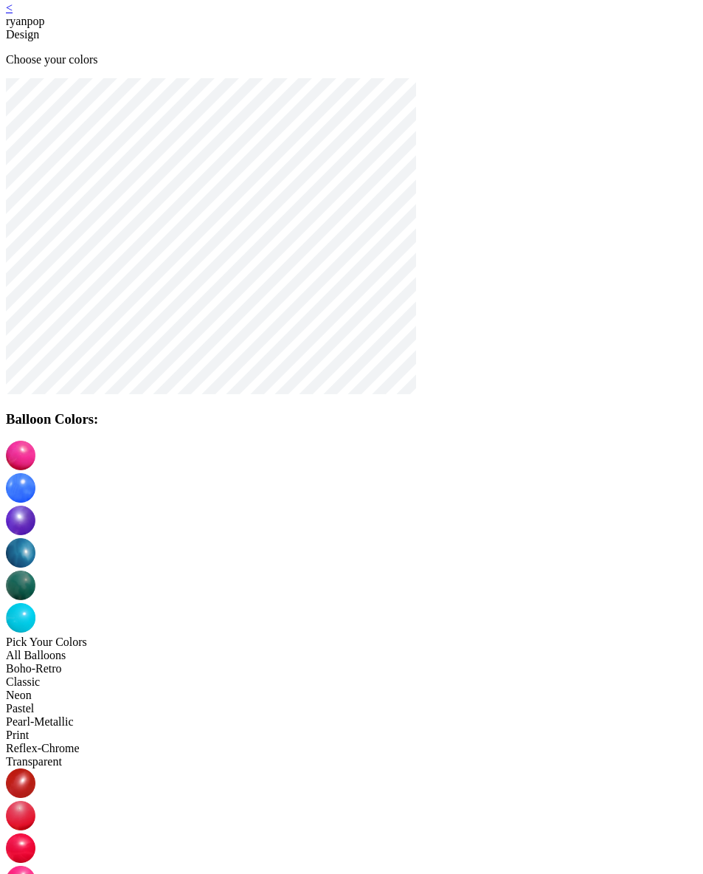
scroll to position [0, 0]
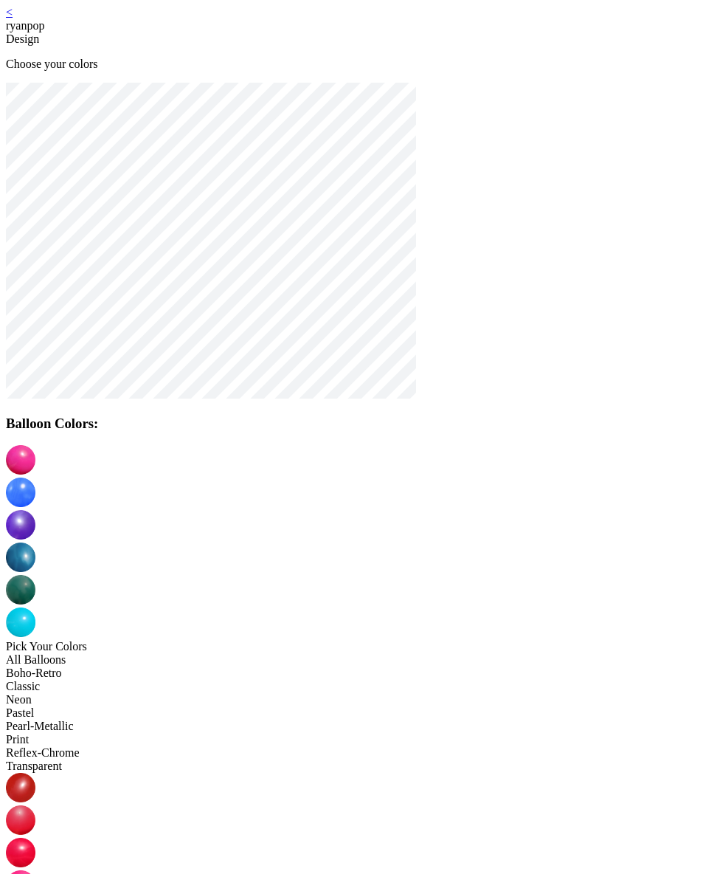
click at [132, 16] on div "< ryanpop" at bounding box center [351, 19] width 691 height 27
click at [13, 17] on link "<" at bounding box center [9, 12] width 7 height 13
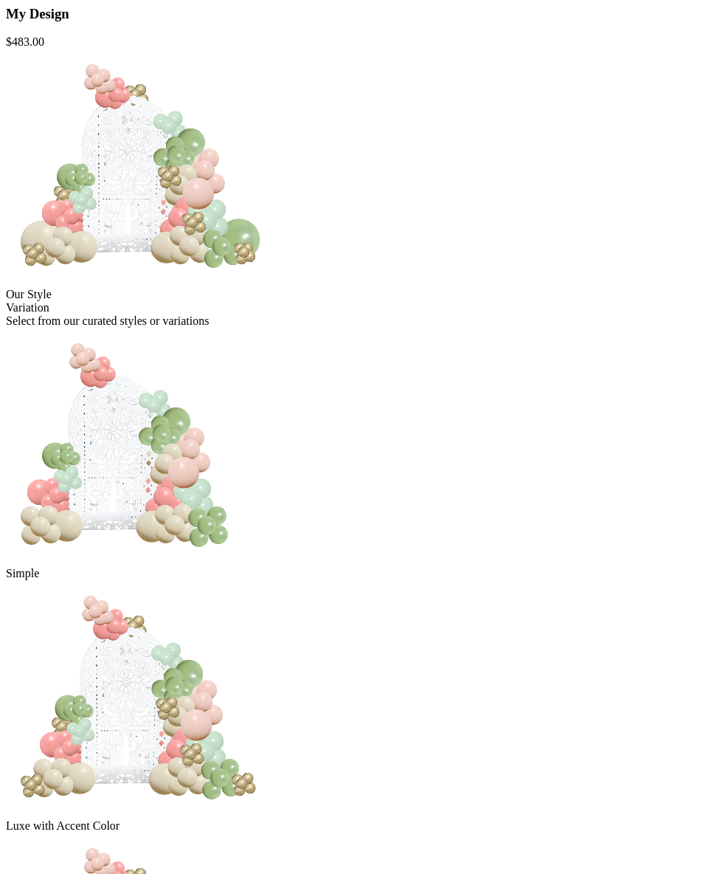
scroll to position [238, 0]
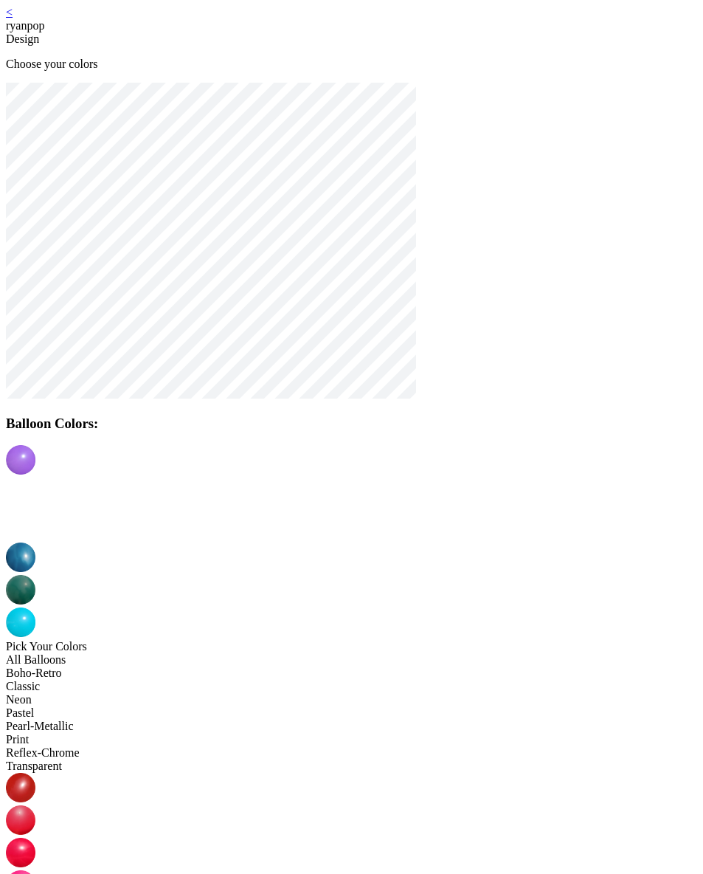
click at [138, 18] on div "< ryanpop" at bounding box center [351, 19] width 691 height 27
click at [134, 18] on div "< ryanpop" at bounding box center [351, 19] width 691 height 27
click at [13, 18] on link "<" at bounding box center [9, 12] width 7 height 13
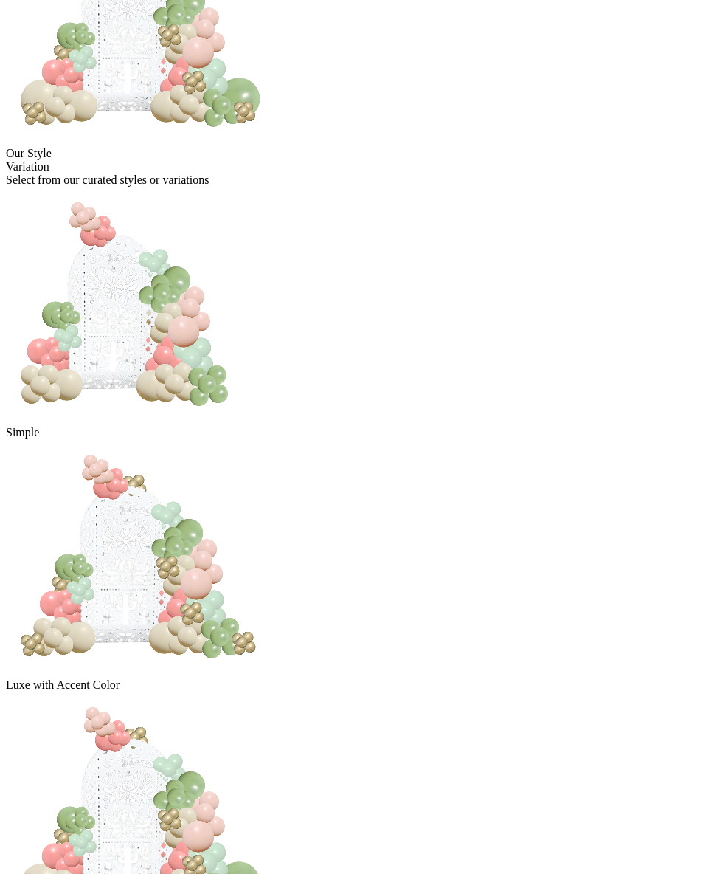
scroll to position [238, 0]
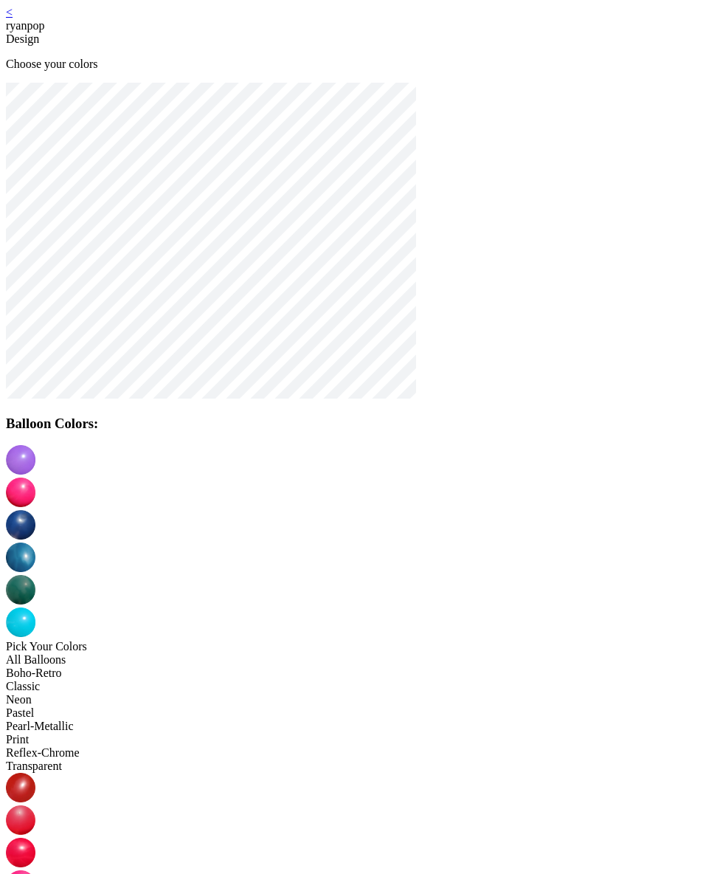
click at [13, 18] on link "<" at bounding box center [9, 12] width 7 height 13
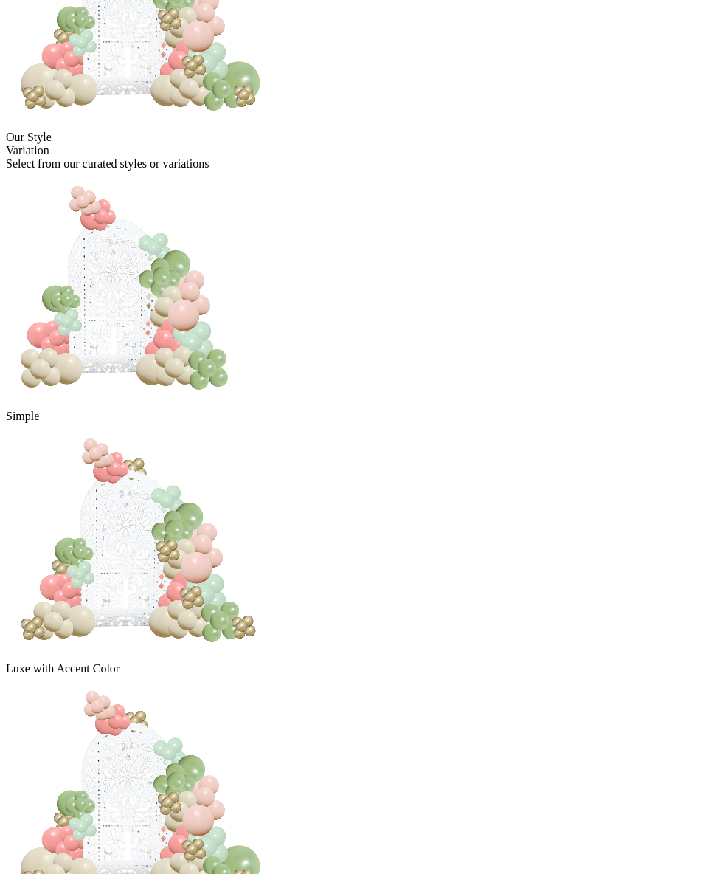
scroll to position [238, 0]
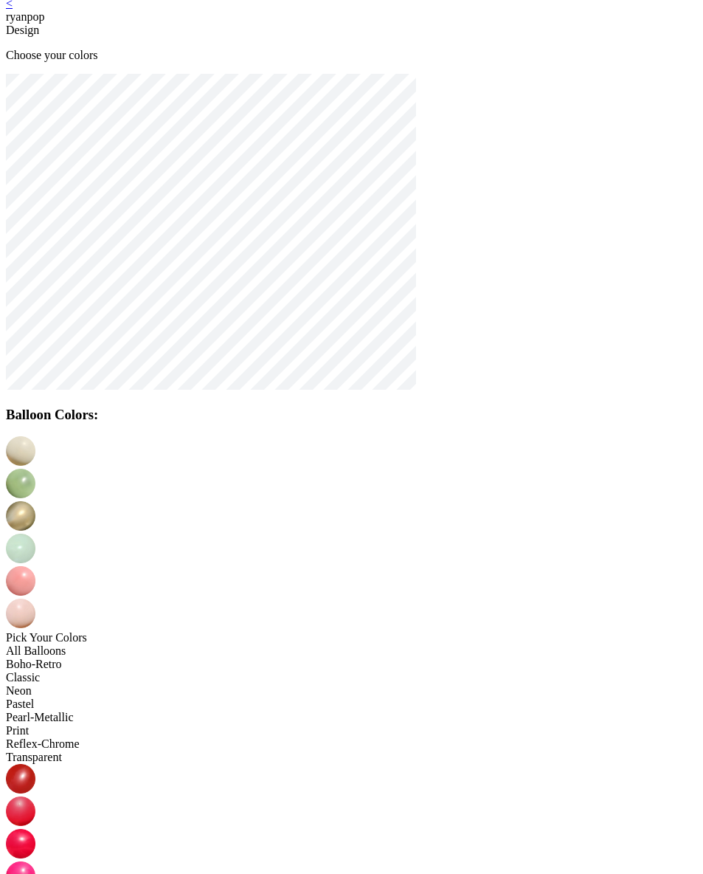
scroll to position [30, 0]
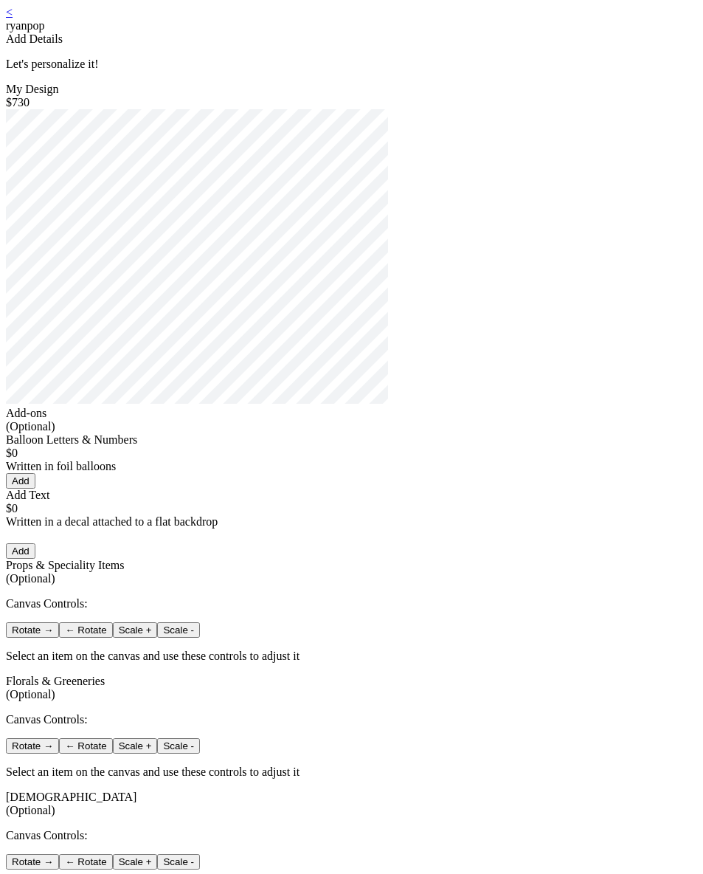
click at [13, 18] on link "<" at bounding box center [9, 12] width 7 height 13
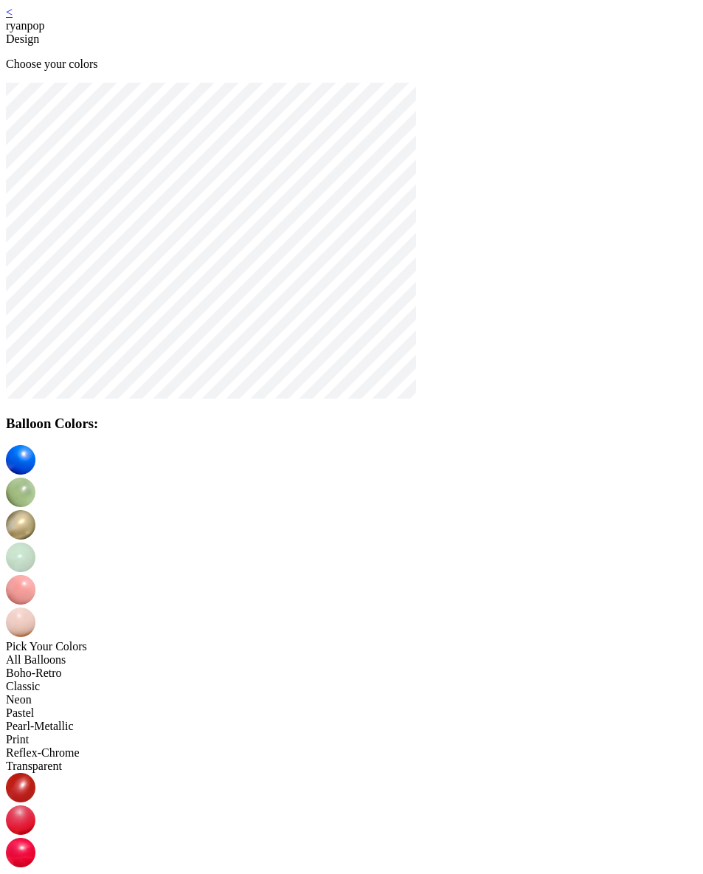
click at [35, 477] on img at bounding box center [21, 492] width 30 height 30
click at [35, 510] on img at bounding box center [21, 525] width 30 height 30
drag, startPoint x: 351, startPoint y: 596, endPoint x: 363, endPoint y: 525, distance: 71.8
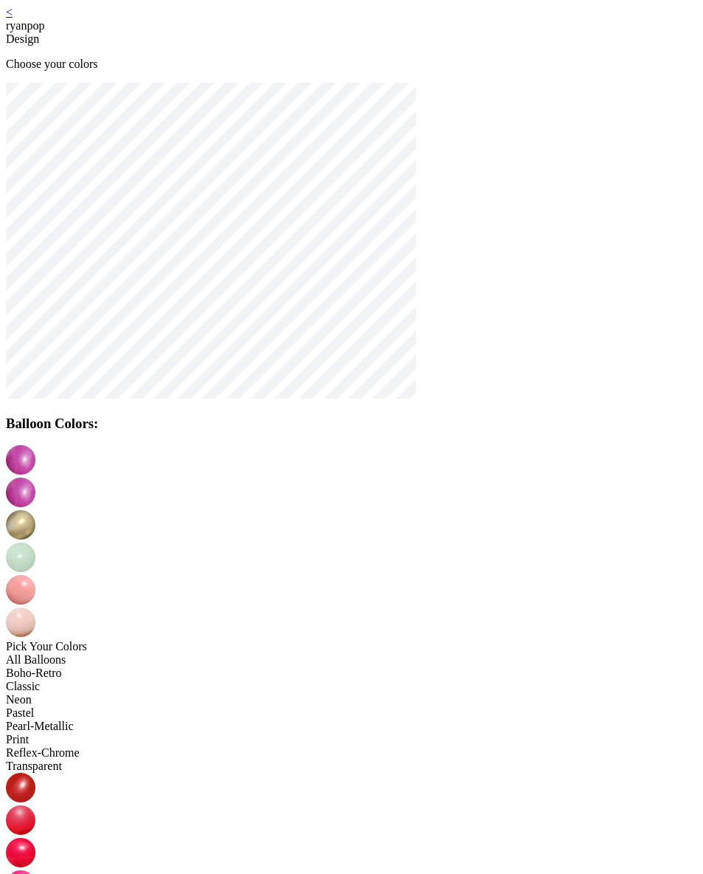
drag, startPoint x: 371, startPoint y: 446, endPoint x: 374, endPoint y: 464, distance: 18.0
click at [35, 542] on img at bounding box center [21, 557] width 30 height 30
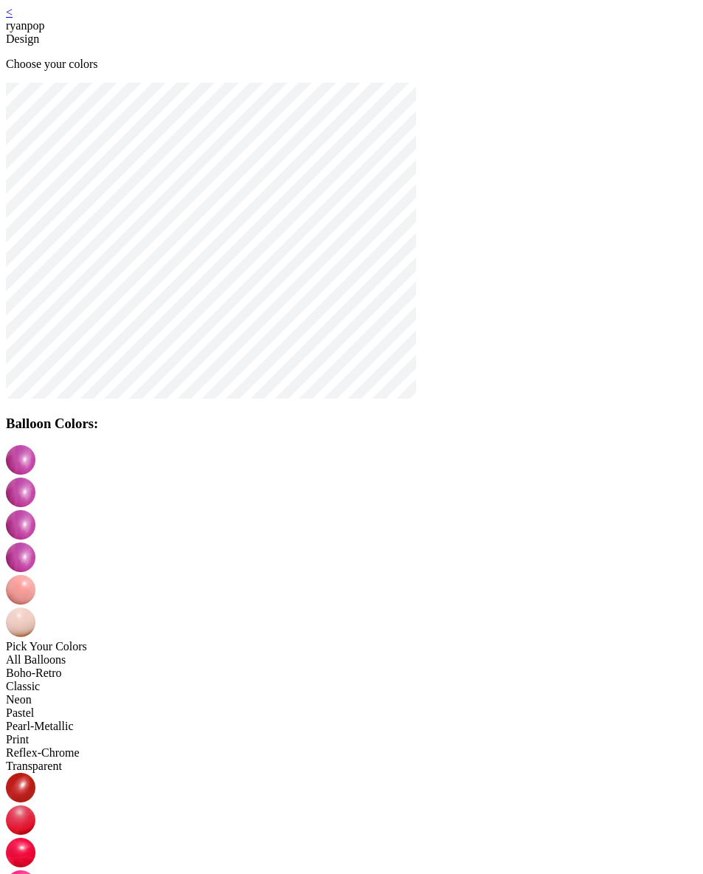
click at [35, 575] on img at bounding box center [21, 590] width 30 height 30
click at [35, 607] on img at bounding box center [21, 622] width 30 height 30
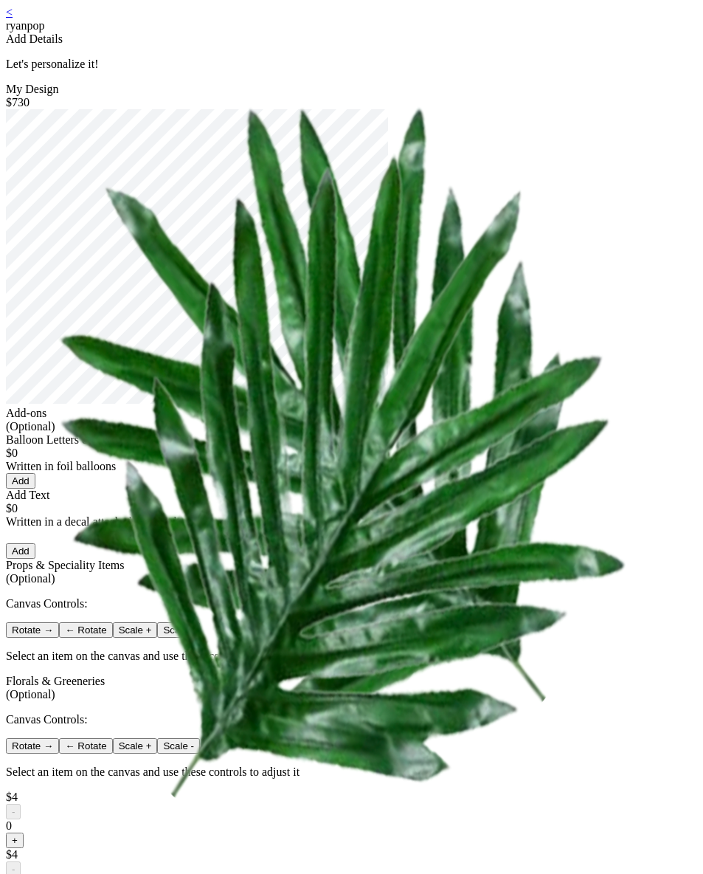
click at [13, 18] on link "<" at bounding box center [9, 12] width 7 height 13
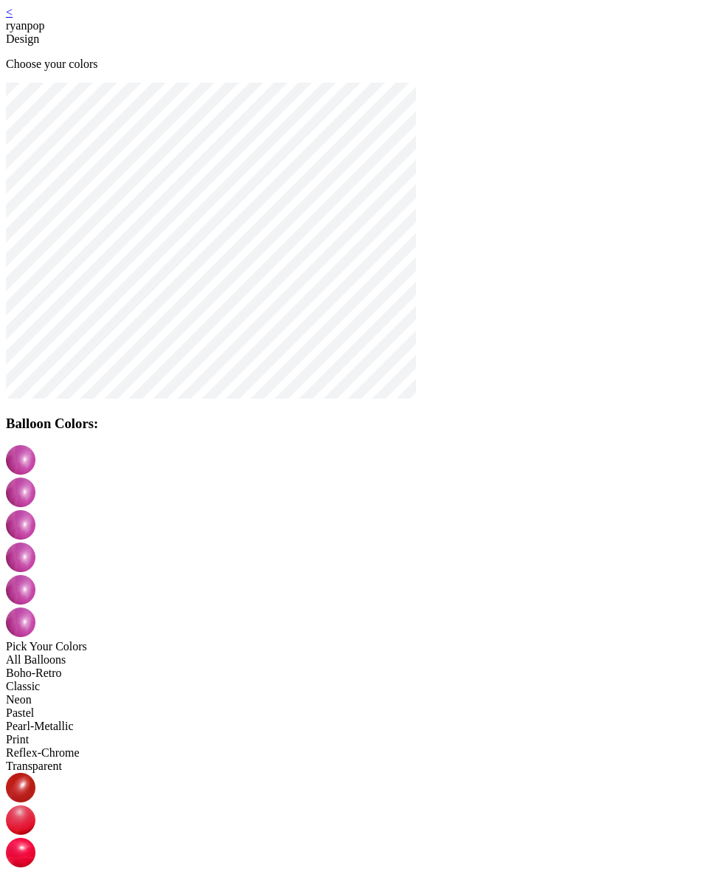
click at [148, 653] on div "All Balloons" at bounding box center [351, 659] width 691 height 13
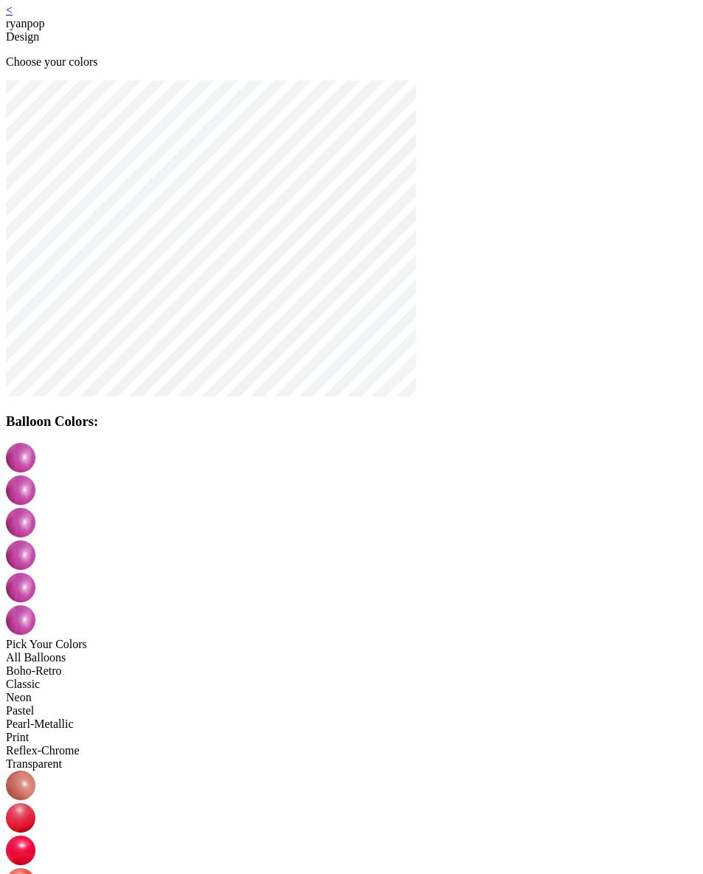
scroll to position [3, 0]
click at [35, 474] on img at bounding box center [21, 489] width 30 height 30
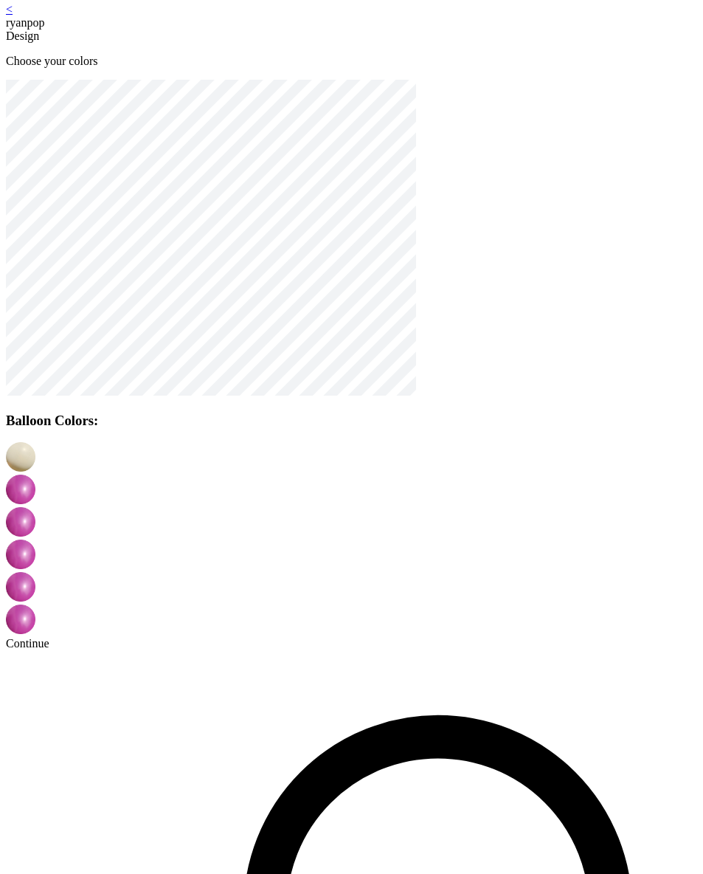
click at [422, 604] on div "< ryanpop Design Choose your colors Balloon Colors: Continue" at bounding box center [351, 326] width 691 height 647
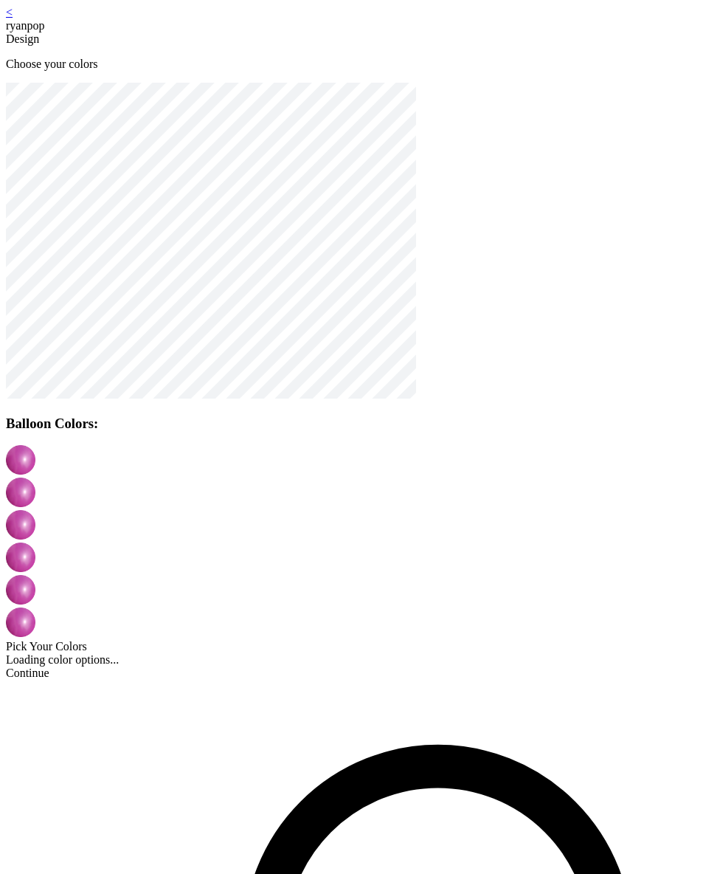
scroll to position [3, 0]
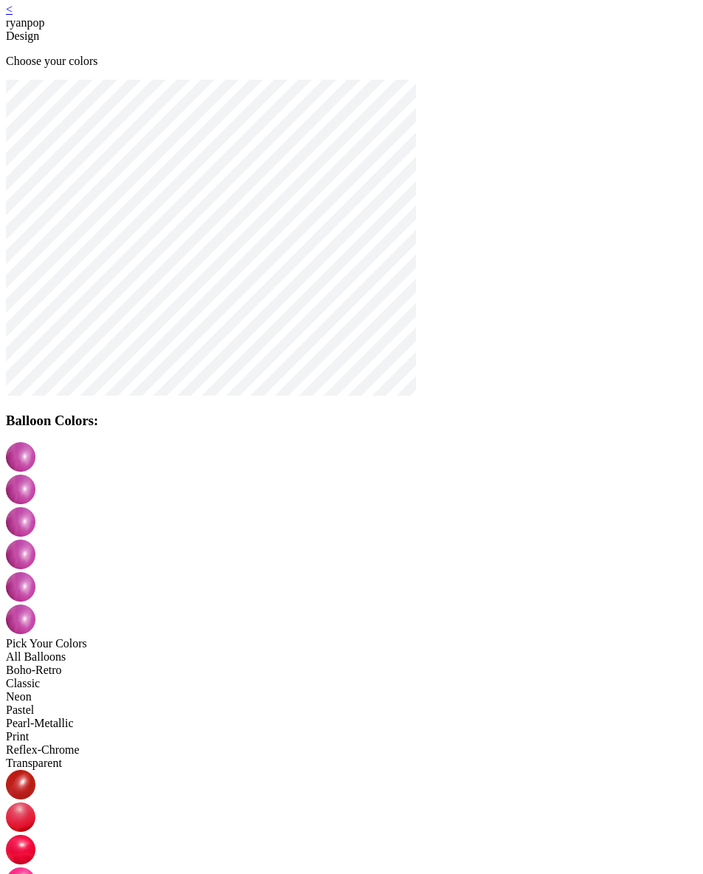
click at [136, 18] on div "< ryanpop" at bounding box center [351, 16] width 691 height 27
click at [131, 18] on div "< ryanpop" at bounding box center [351, 16] width 691 height 27
click at [13, 15] on link "<" at bounding box center [9, 9] width 7 height 13
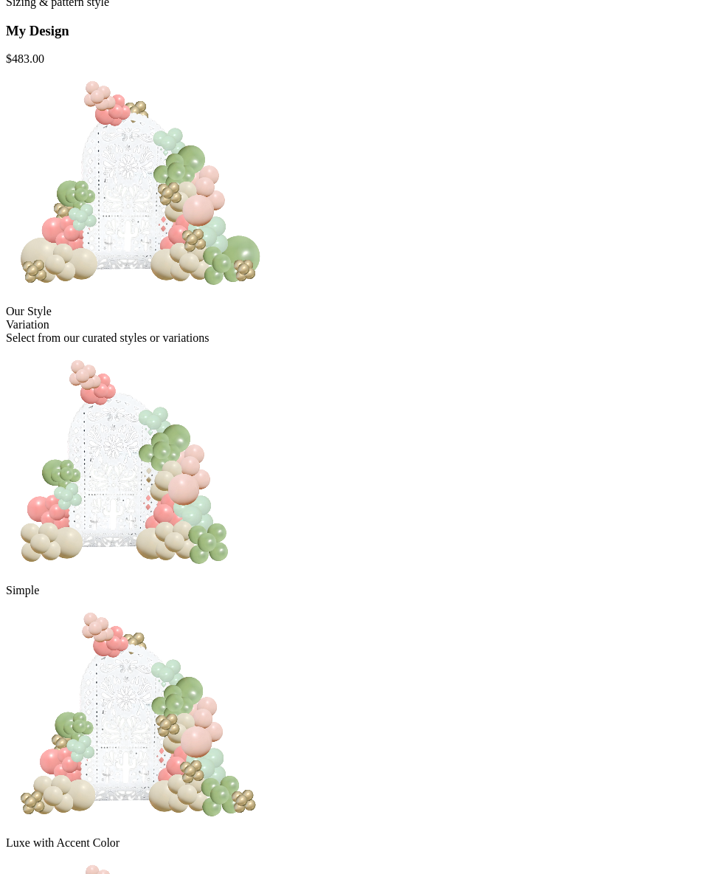
scroll to position [238, 0]
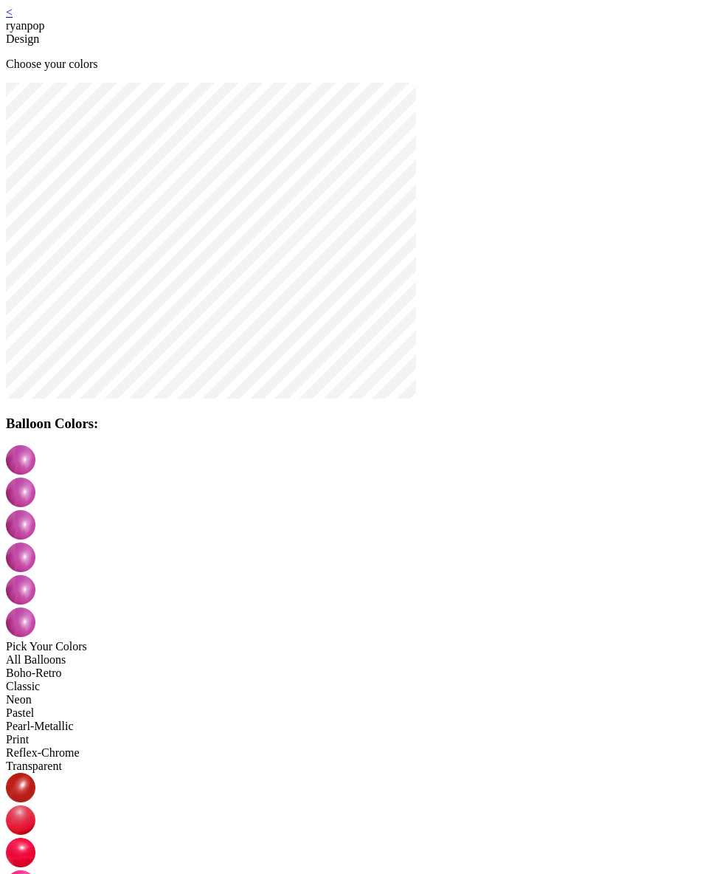
click at [13, 18] on link "<" at bounding box center [9, 12] width 7 height 13
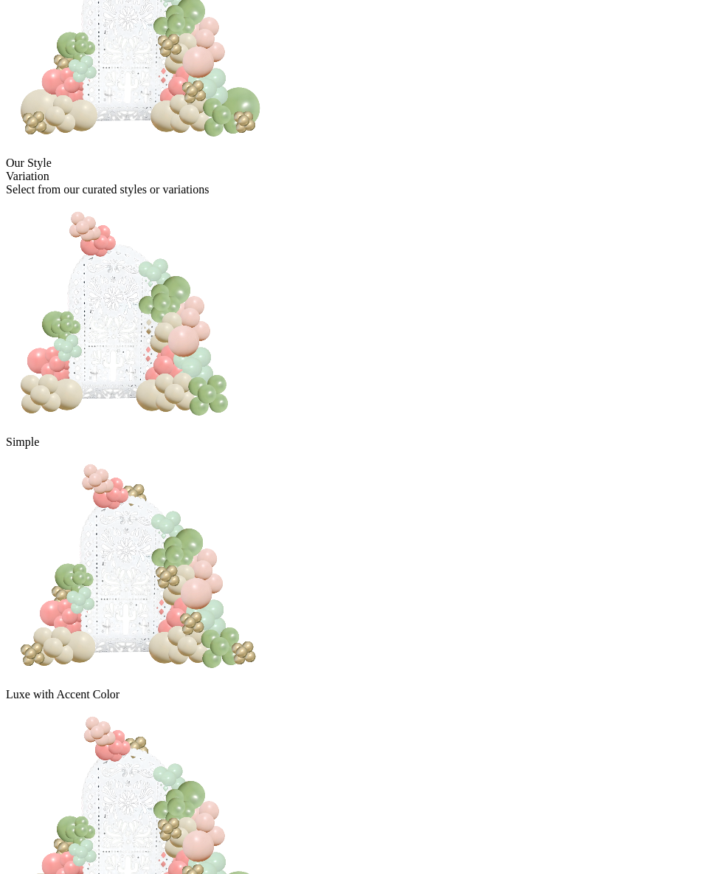
scroll to position [238, 0]
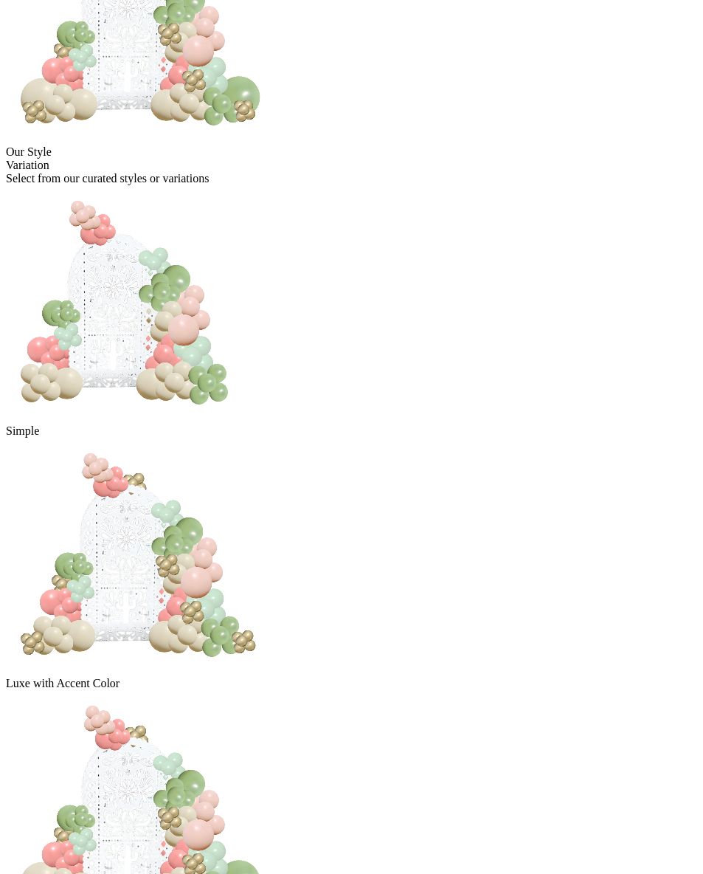
scroll to position [238, 0]
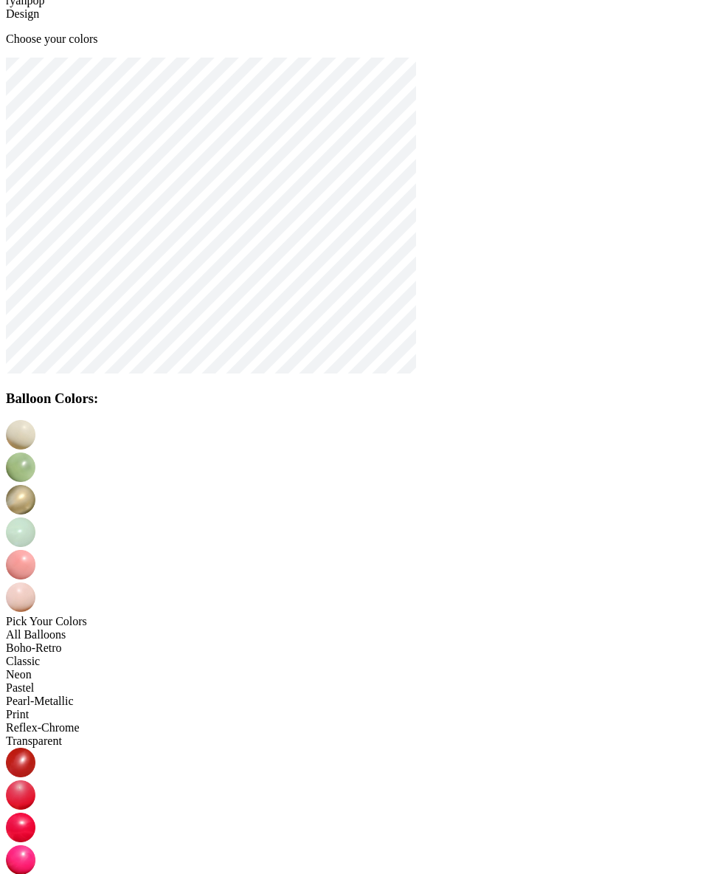
scroll to position [30, 0]
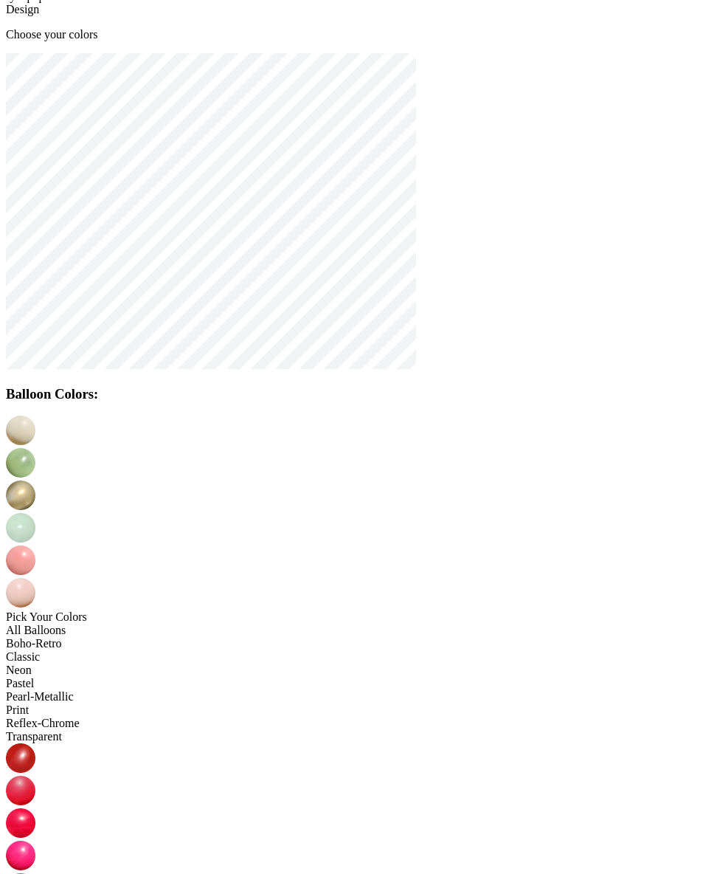
click at [35, 450] on img at bounding box center [21, 463] width 30 height 30
click at [35, 480] on img at bounding box center [21, 495] width 30 height 30
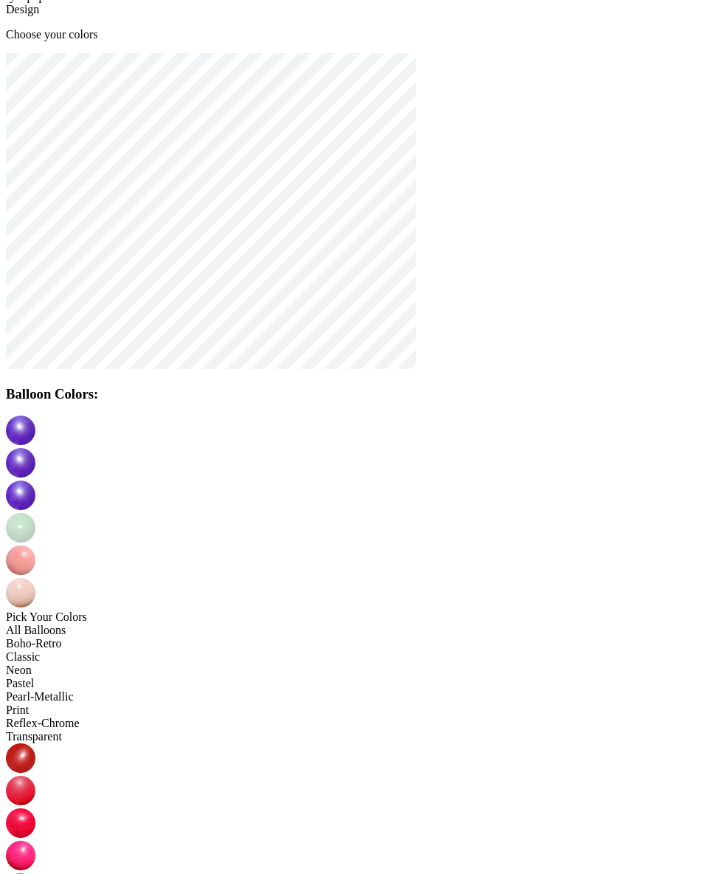
click at [35, 513] on img at bounding box center [21, 528] width 30 height 30
drag, startPoint x: 415, startPoint y: 559, endPoint x: 418, endPoint y: 544, distance: 14.9
click at [35, 545] on img at bounding box center [21, 560] width 30 height 30
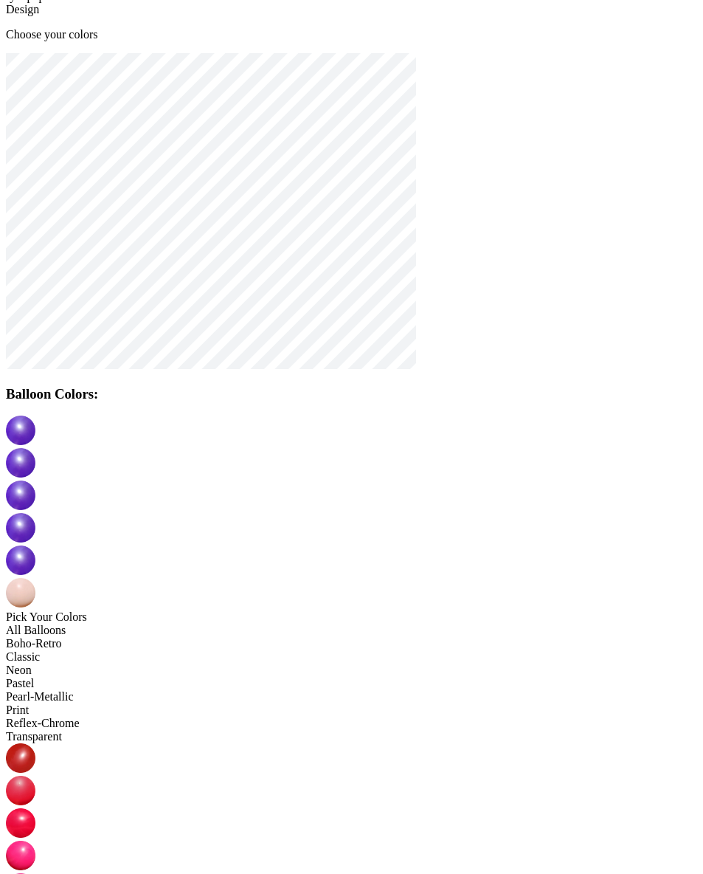
click at [35, 578] on img at bounding box center [21, 593] width 30 height 30
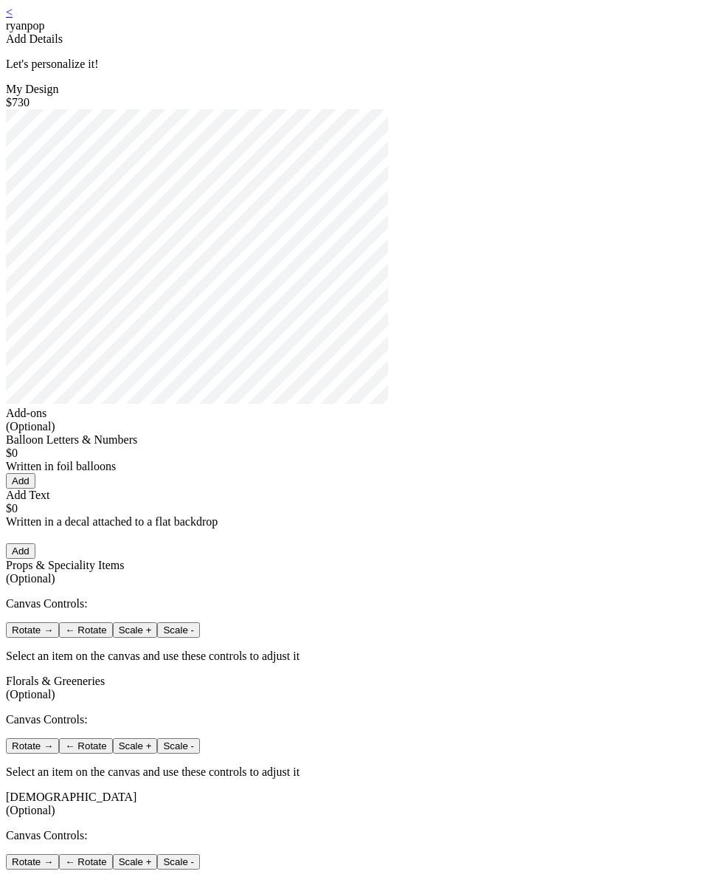
click at [13, 18] on link "<" at bounding box center [9, 12] width 7 height 13
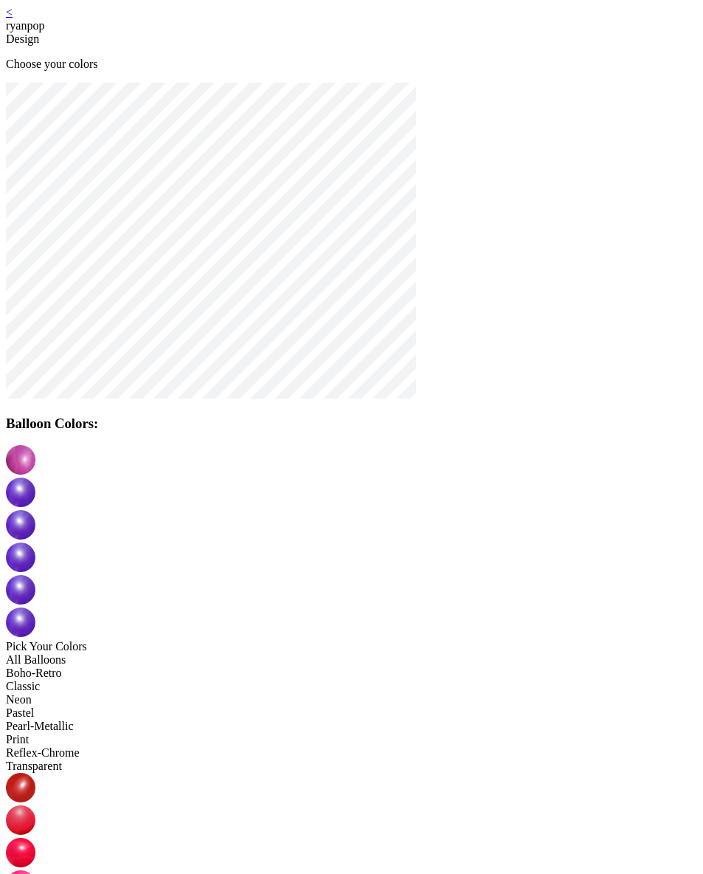
click at [35, 575] on img at bounding box center [21, 590] width 30 height 30
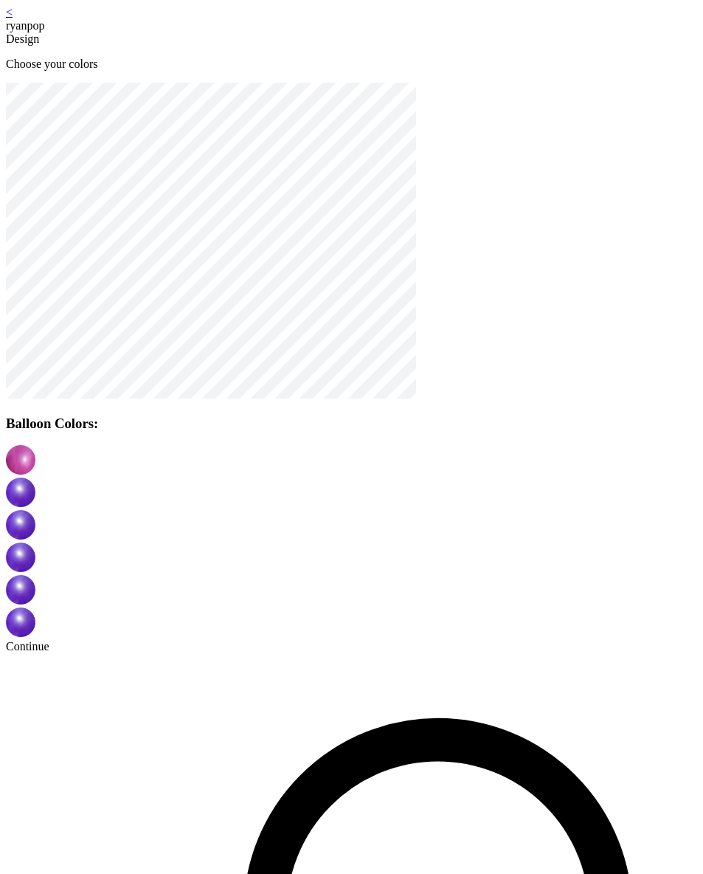
click at [242, 653] on div "< ryanpop Design Choose your colors Balloon Colors: Continue" at bounding box center [351, 329] width 691 height 647
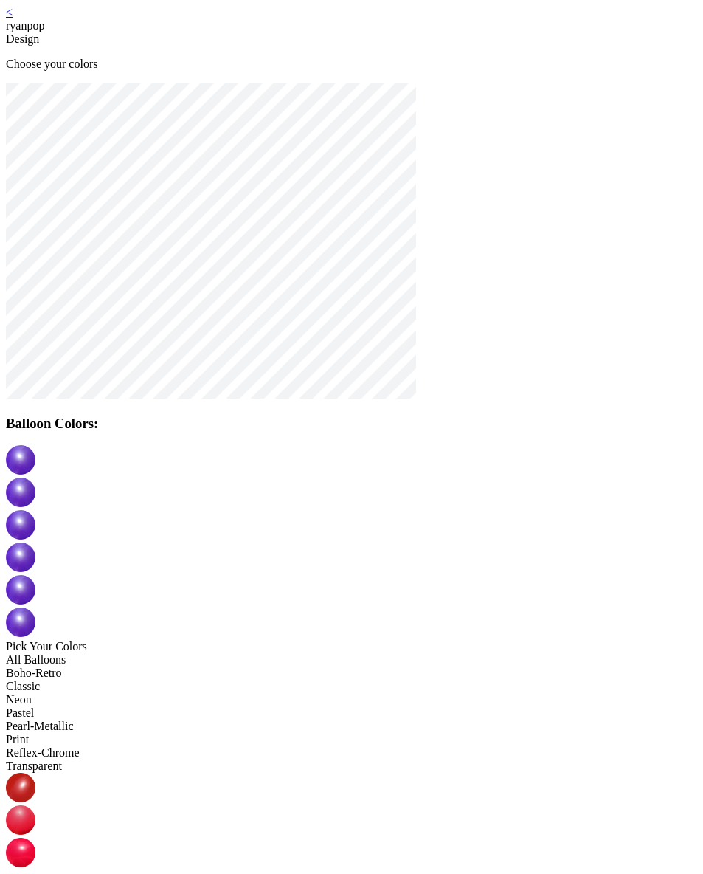
click at [13, 18] on link "<" at bounding box center [9, 12] width 7 height 13
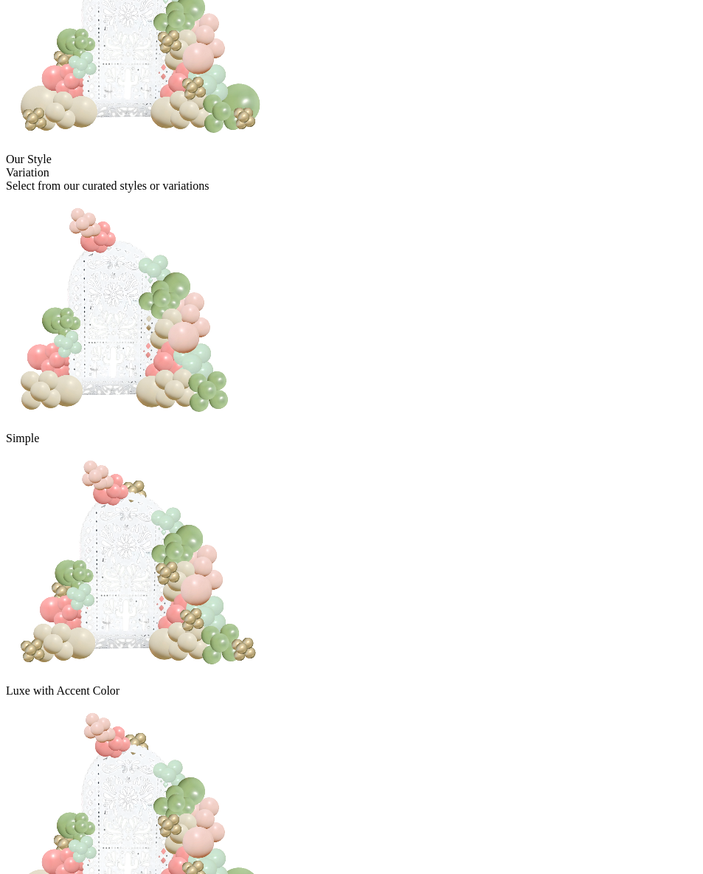
scroll to position [238, 0]
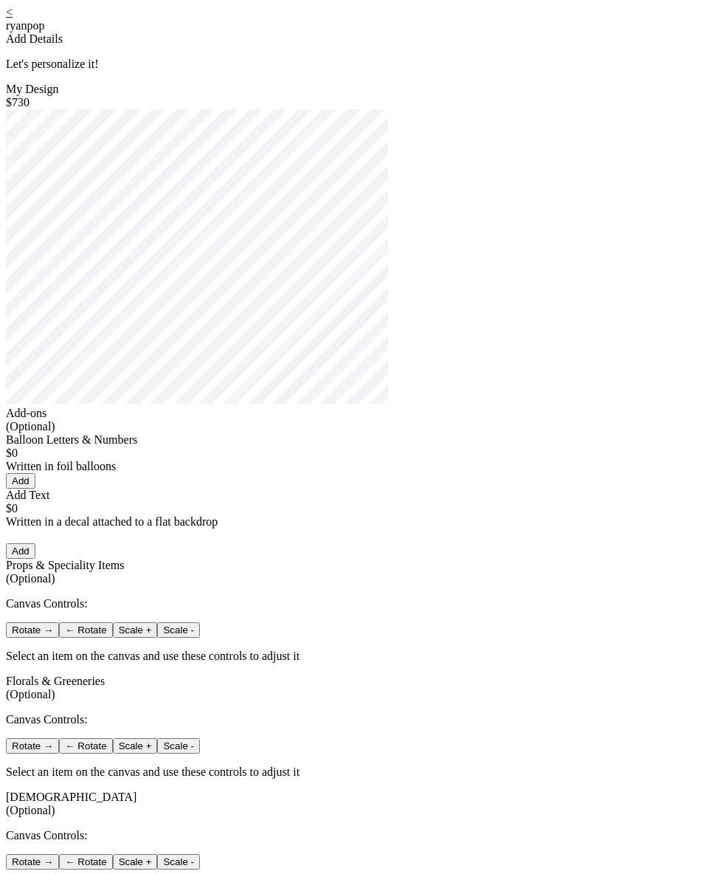
click at [13, 16] on link "<" at bounding box center [9, 12] width 7 height 13
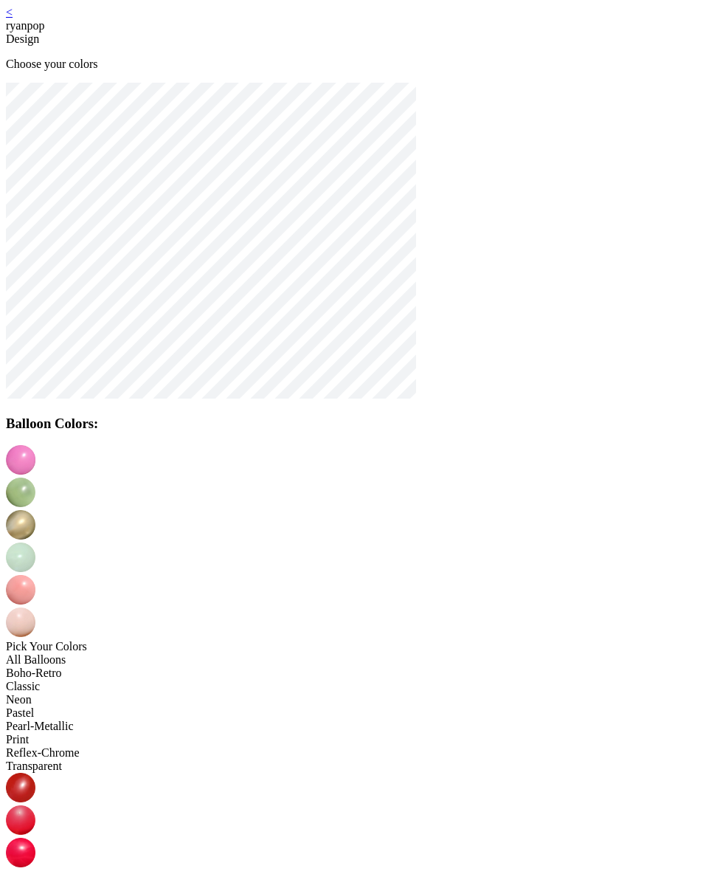
click at [35, 607] on img at bounding box center [21, 622] width 30 height 30
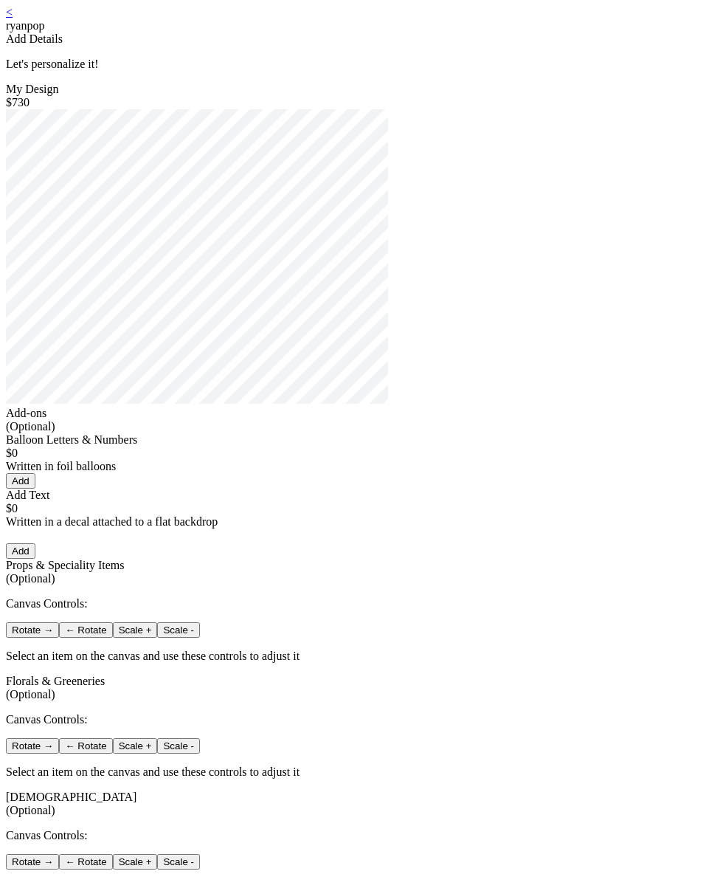
click at [13, 18] on link "<" at bounding box center [9, 12] width 7 height 13
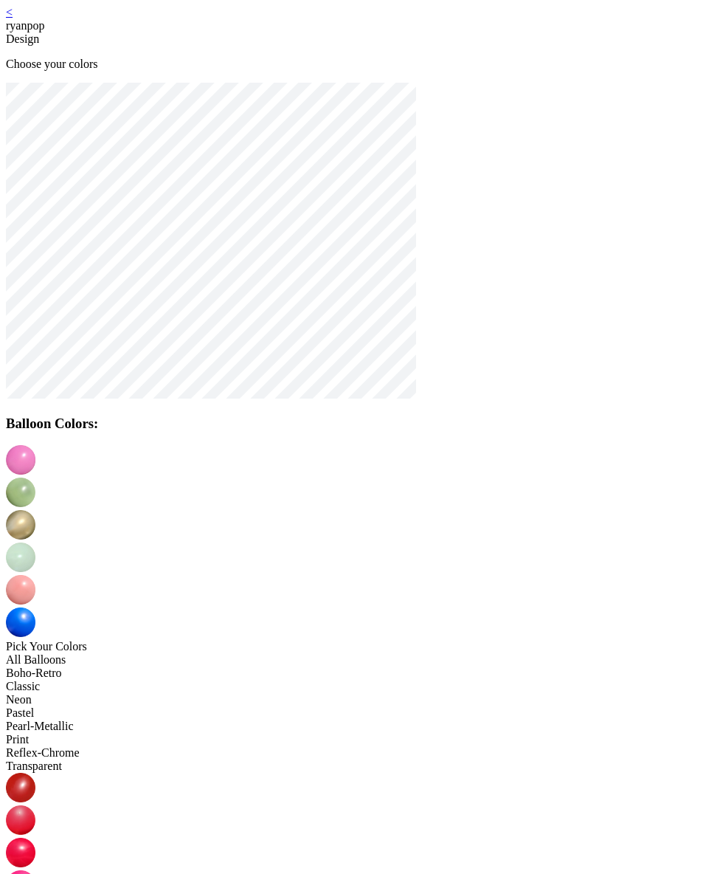
click at [13, 15] on link "<" at bounding box center [9, 12] width 7 height 13
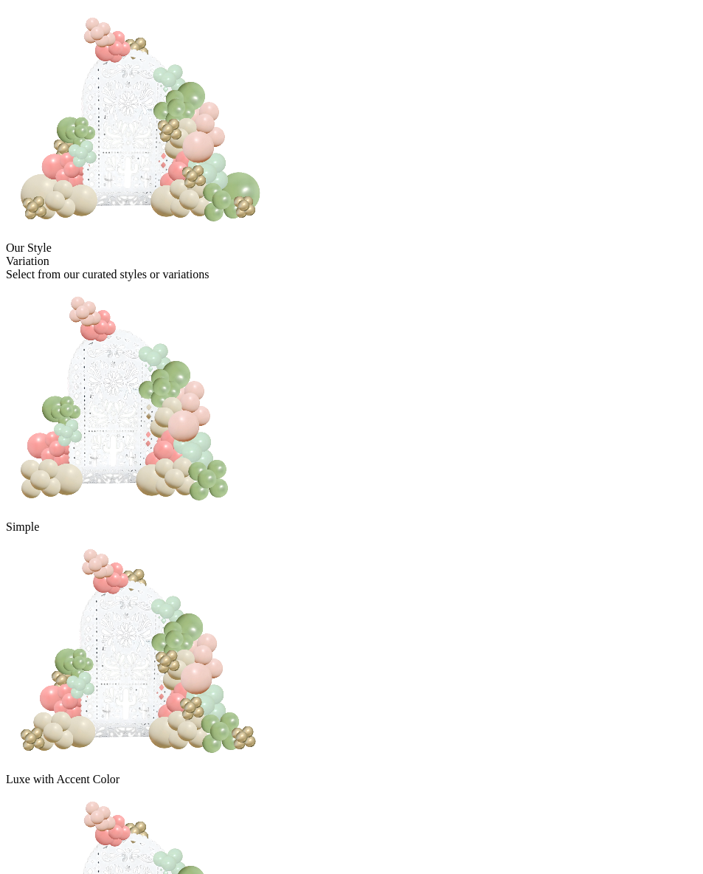
scroll to position [149, 0]
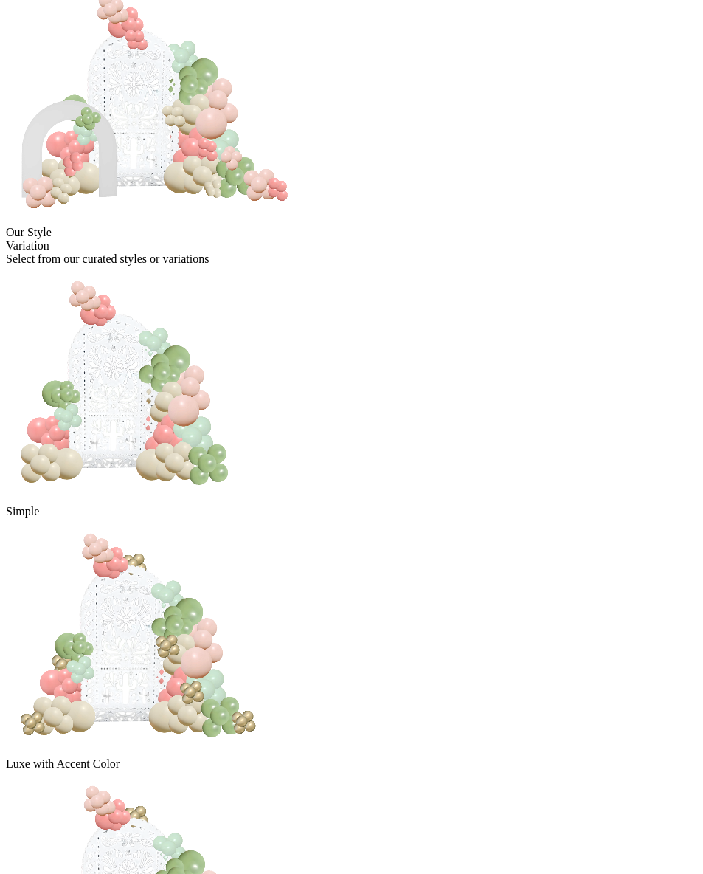
click at [281, 770] on img at bounding box center [143, 888] width 275 height 236
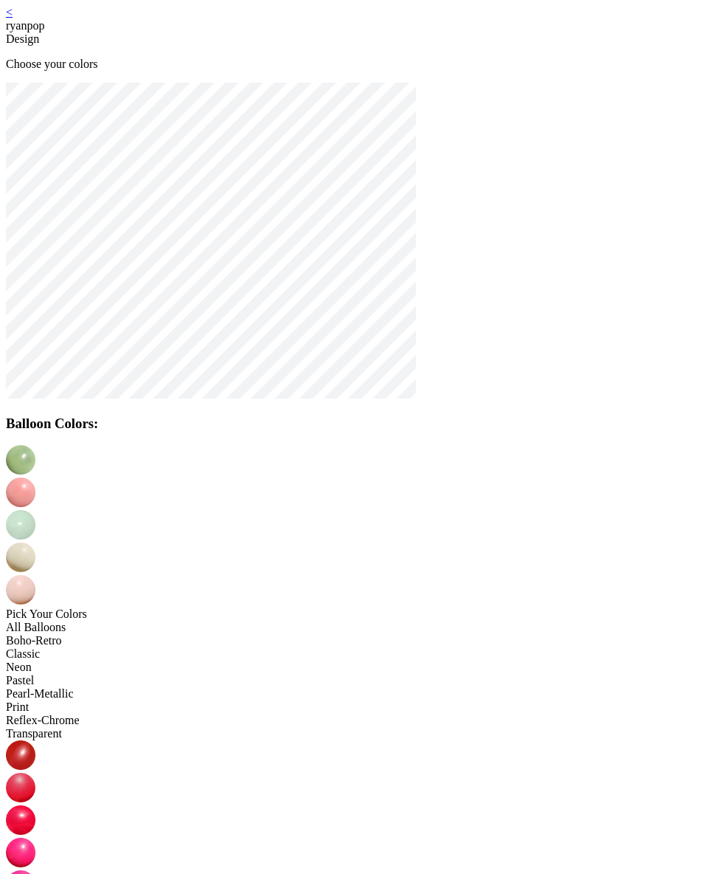
click at [122, 17] on div "< ryanpop Design Choose your colors Balloon Colors: Pick Your Colors All Balloo…" at bounding box center [351, 818] width 691 height 1624
click at [13, 18] on link "<" at bounding box center [9, 12] width 7 height 13
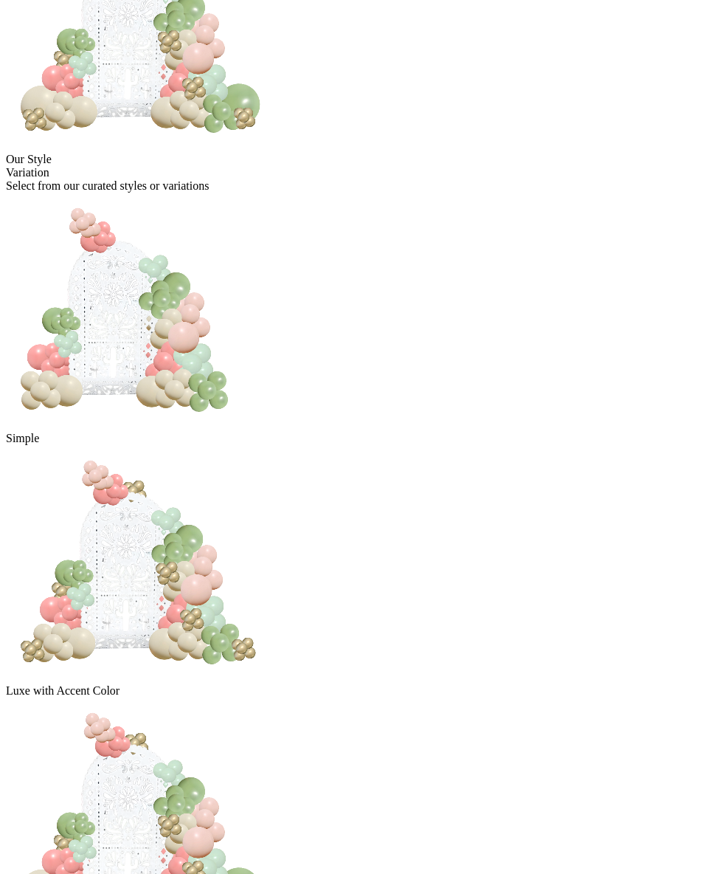
scroll to position [238, 0]
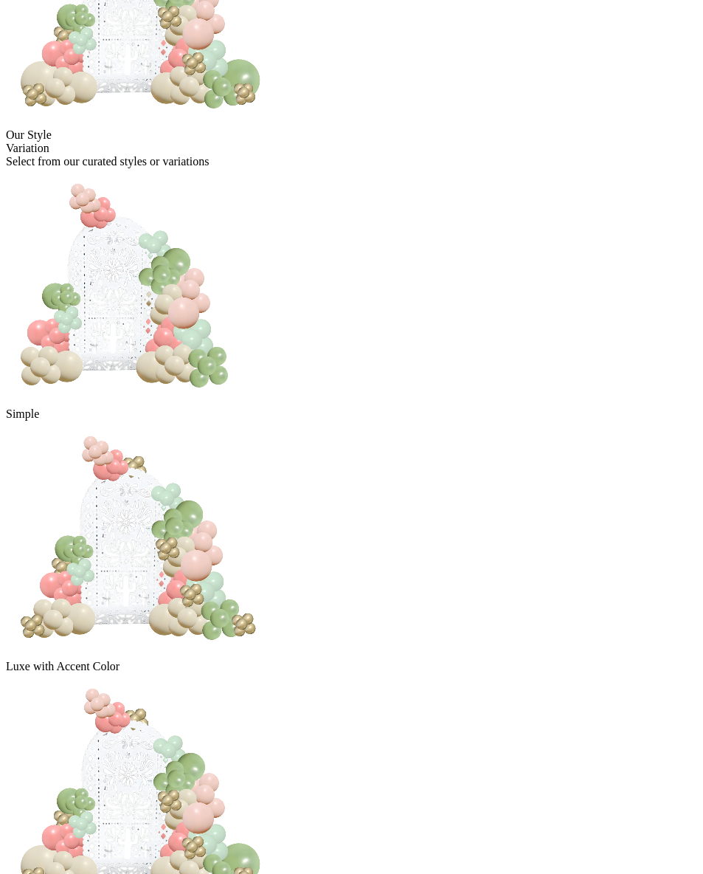
click at [281, 673] on img at bounding box center [143, 791] width 275 height 236
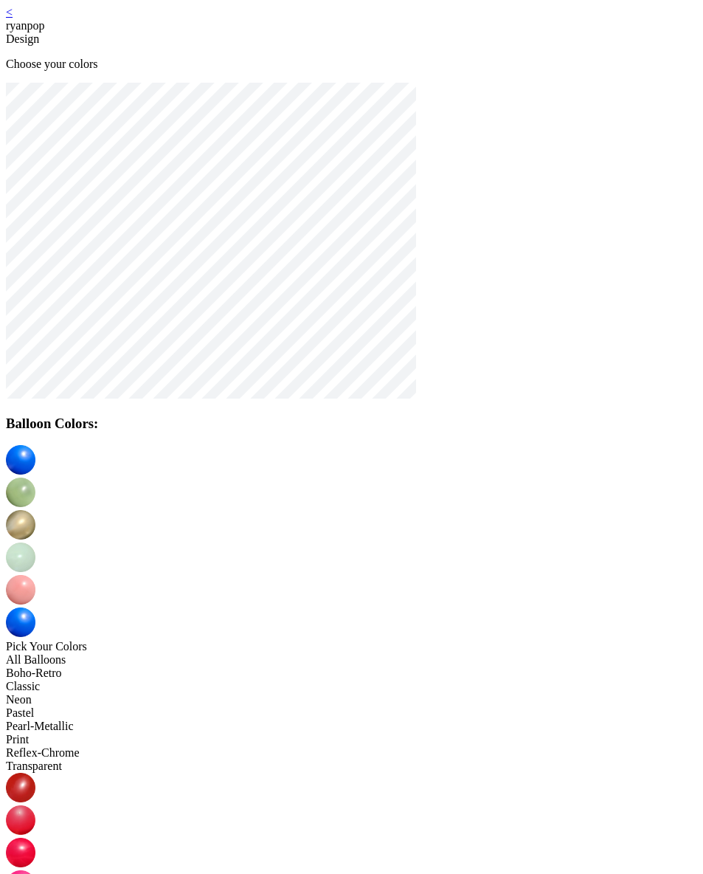
click at [13, 18] on link "<" at bounding box center [9, 12] width 7 height 13
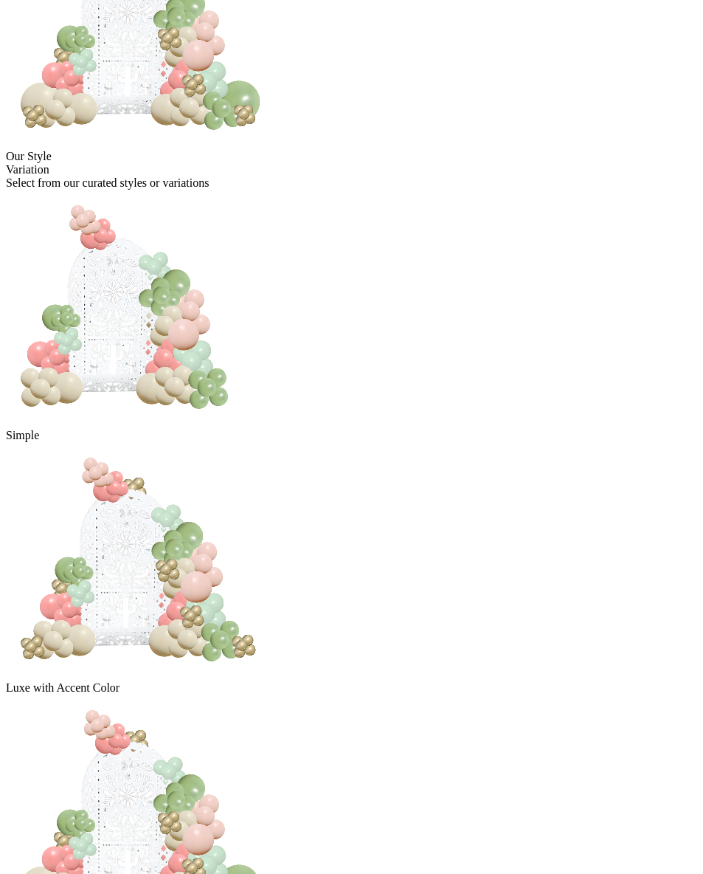
scroll to position [238, 0]
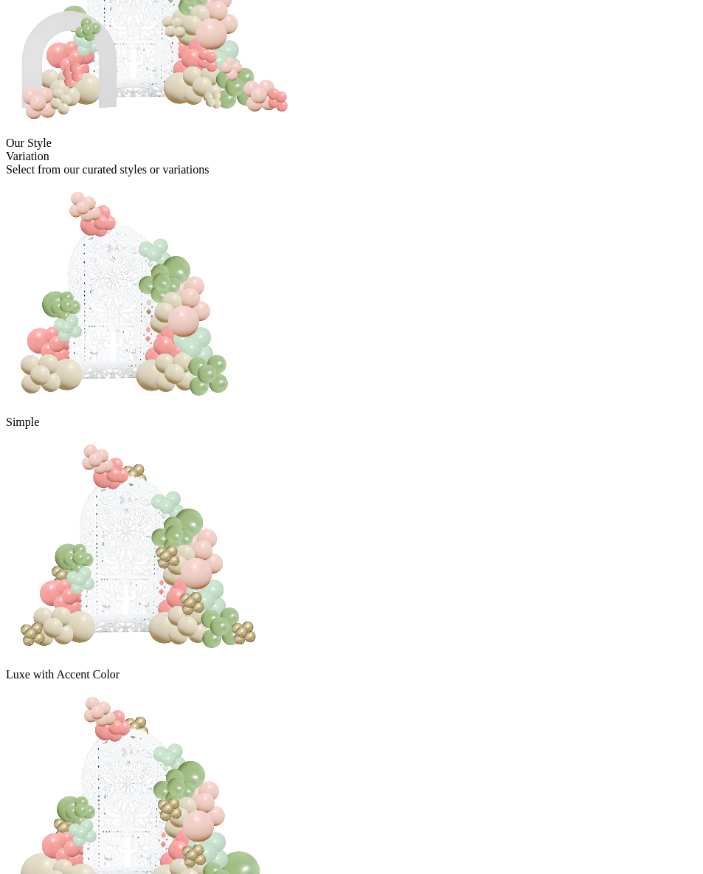
click at [398, 651] on div "My Design $ 565.00 Our Style Variation Select from our curated styles or variat…" at bounding box center [351, 527] width 691 height 1361
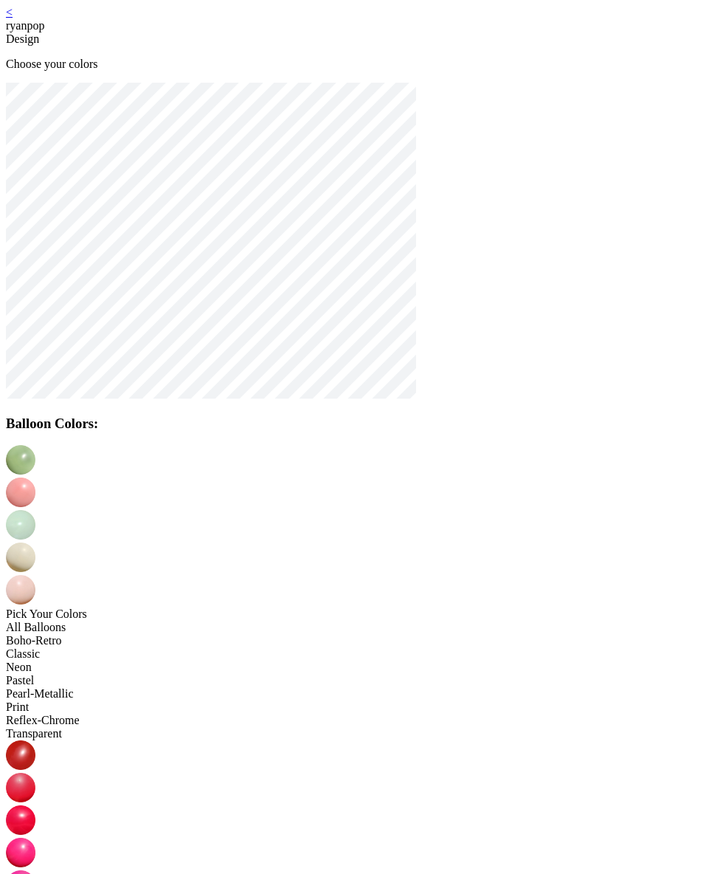
click at [13, 18] on link "<" at bounding box center [9, 12] width 7 height 13
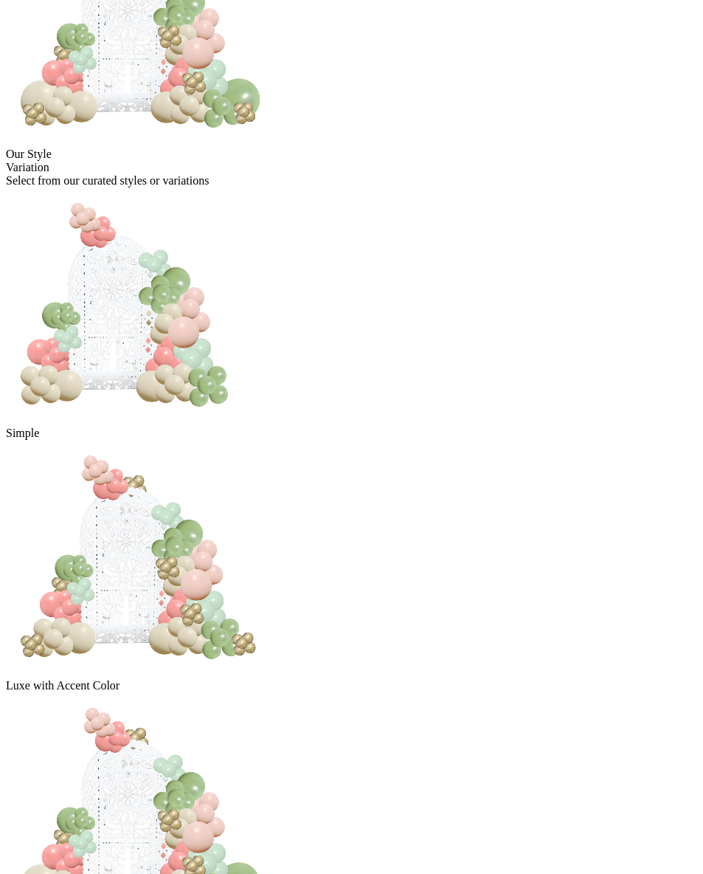
scroll to position [238, 0]
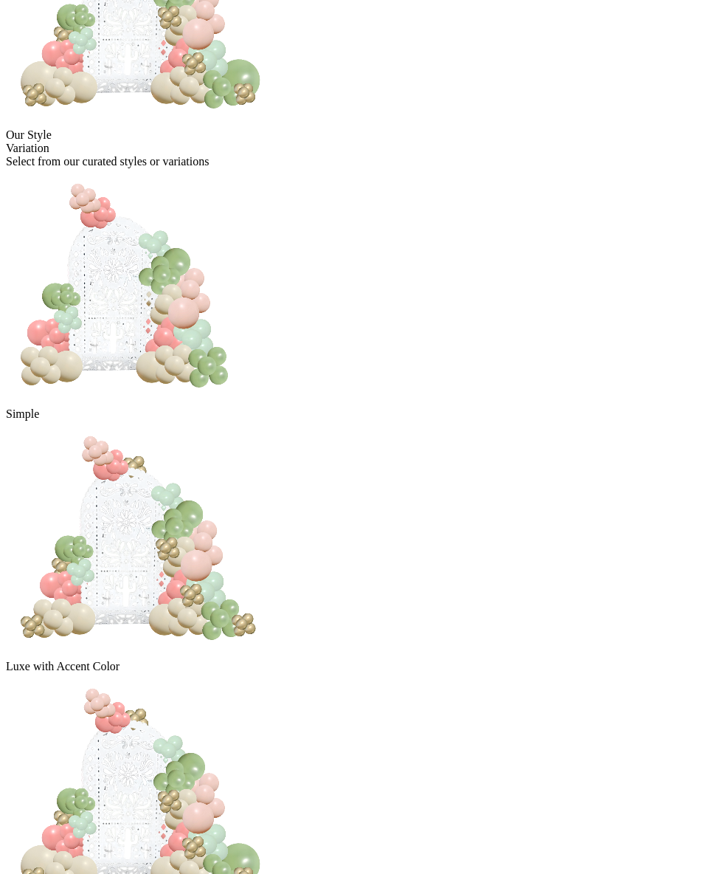
click at [249, 673] on img at bounding box center [143, 791] width 275 height 236
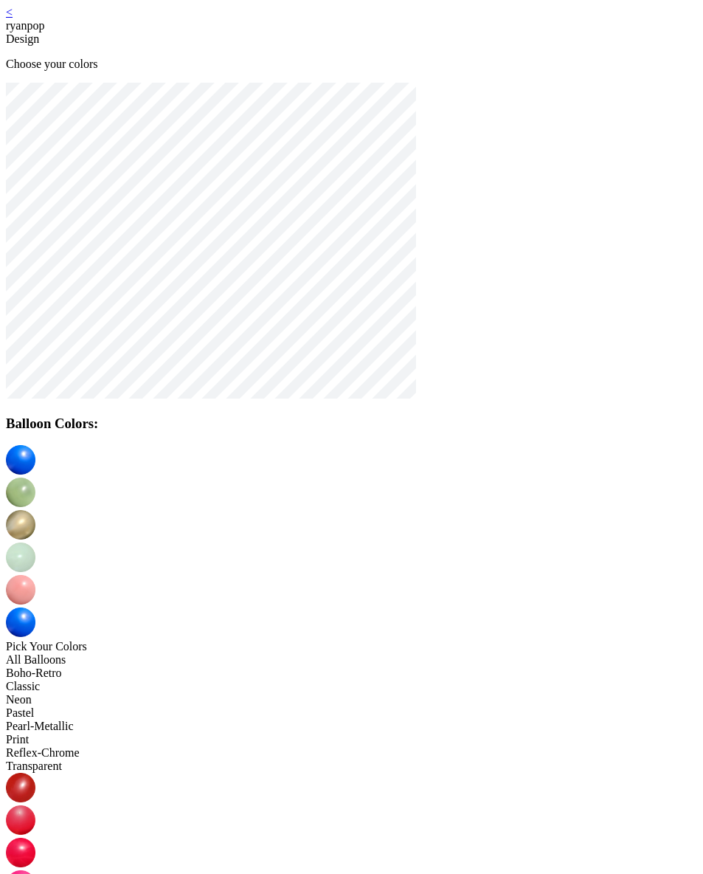
click at [122, 18] on div "< ryanpop Design Choose your colors Balloon Colors: Pick Your Colors All Balloo…" at bounding box center [351, 834] width 691 height 1656
click at [13, 18] on link "<" at bounding box center [9, 12] width 7 height 13
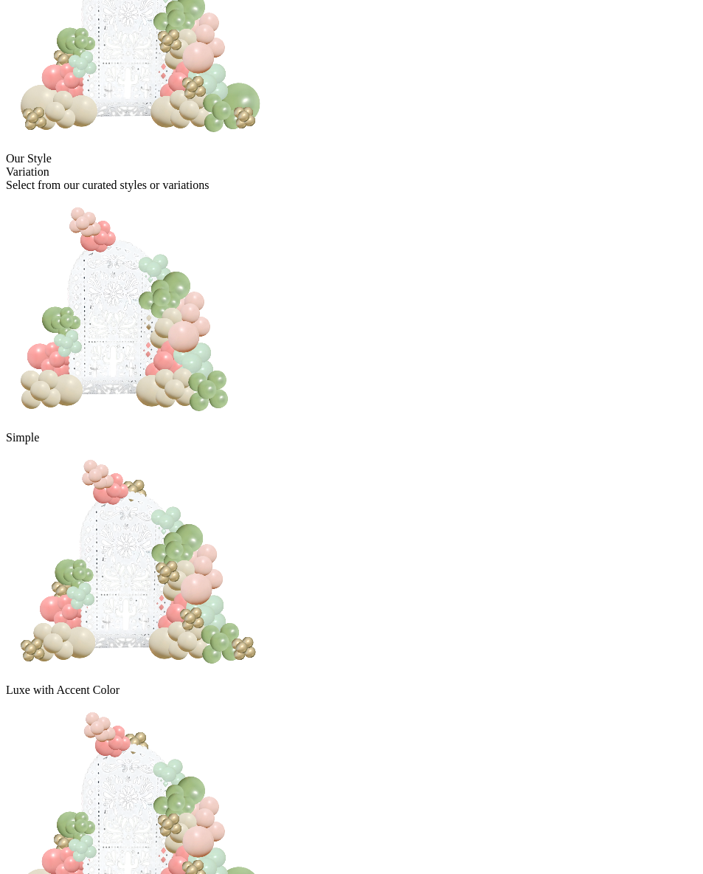
scroll to position [238, 0]
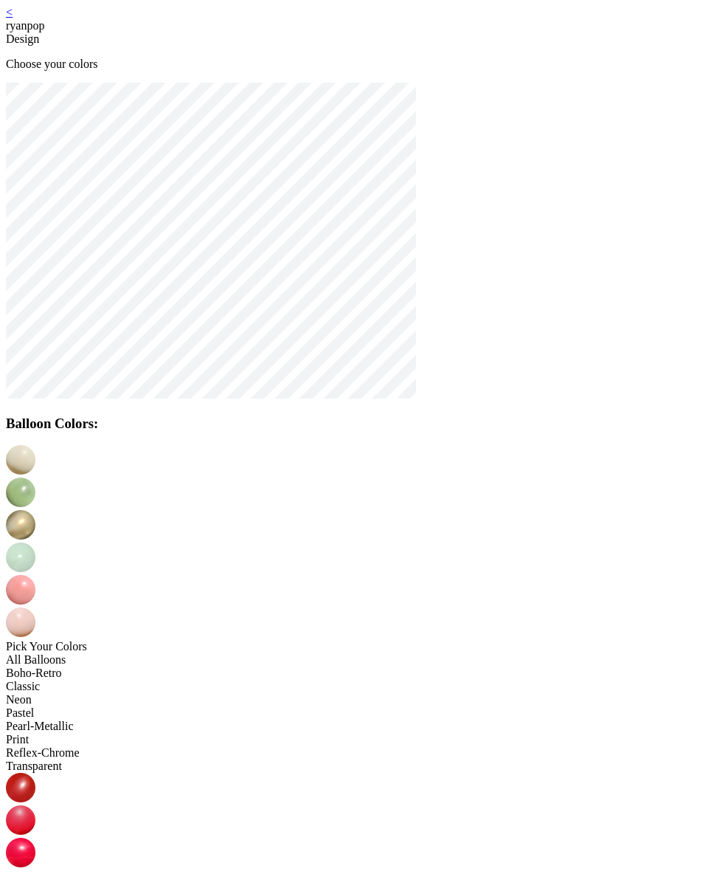
click at [35, 607] on img at bounding box center [21, 622] width 30 height 30
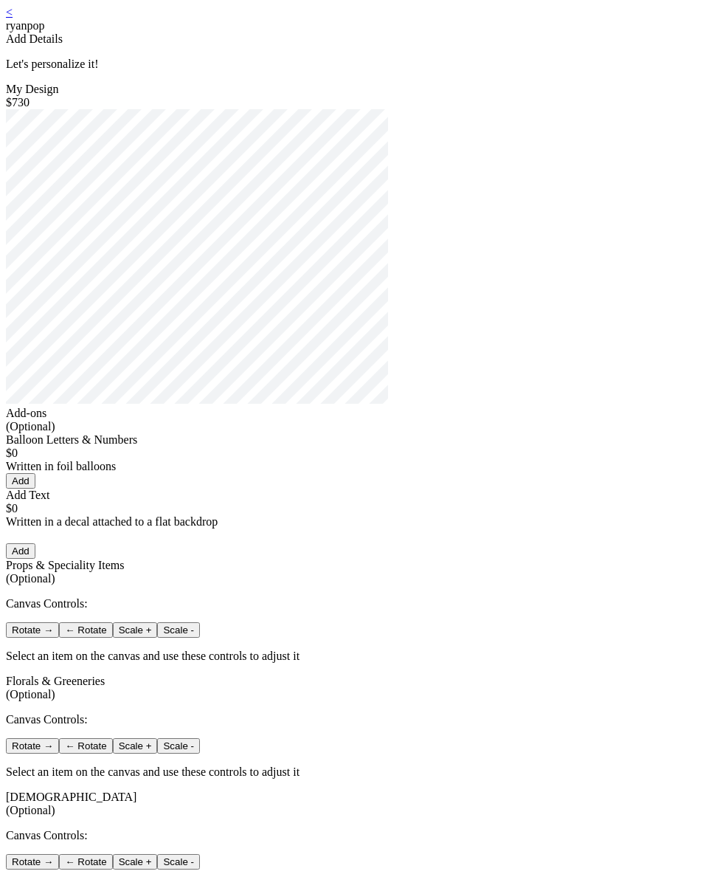
click at [13, 18] on link "<" at bounding box center [9, 12] width 7 height 13
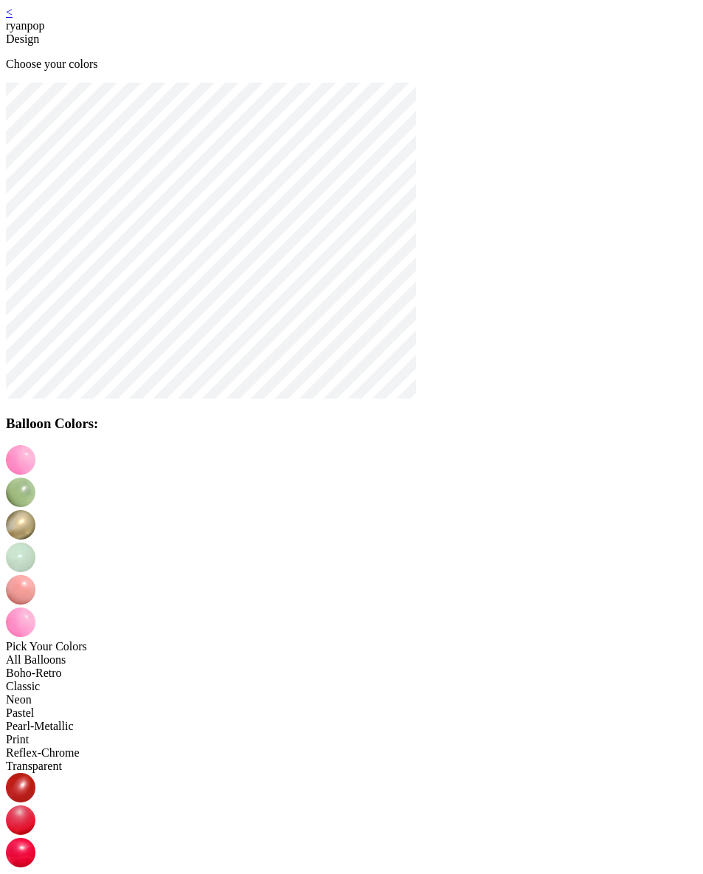
click at [547, 426] on div "Balloon Colors: Pick Your Colors All Balloons Boho-Retro Classic Neon Pastel Pe…" at bounding box center [351, 866] width 691 height 1566
click at [35, 870] on img at bounding box center [21, 885] width 30 height 30
click at [133, 24] on div "< ryanpop" at bounding box center [351, 19] width 691 height 27
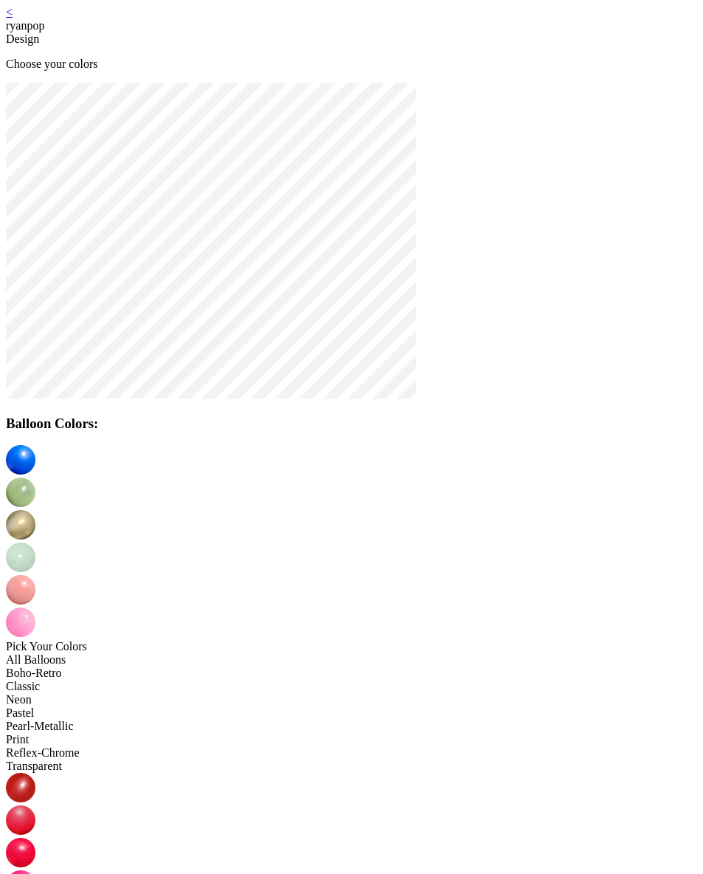
click at [132, 21] on div "< ryanpop" at bounding box center [351, 19] width 691 height 27
click at [13, 18] on link "<" at bounding box center [9, 12] width 7 height 13
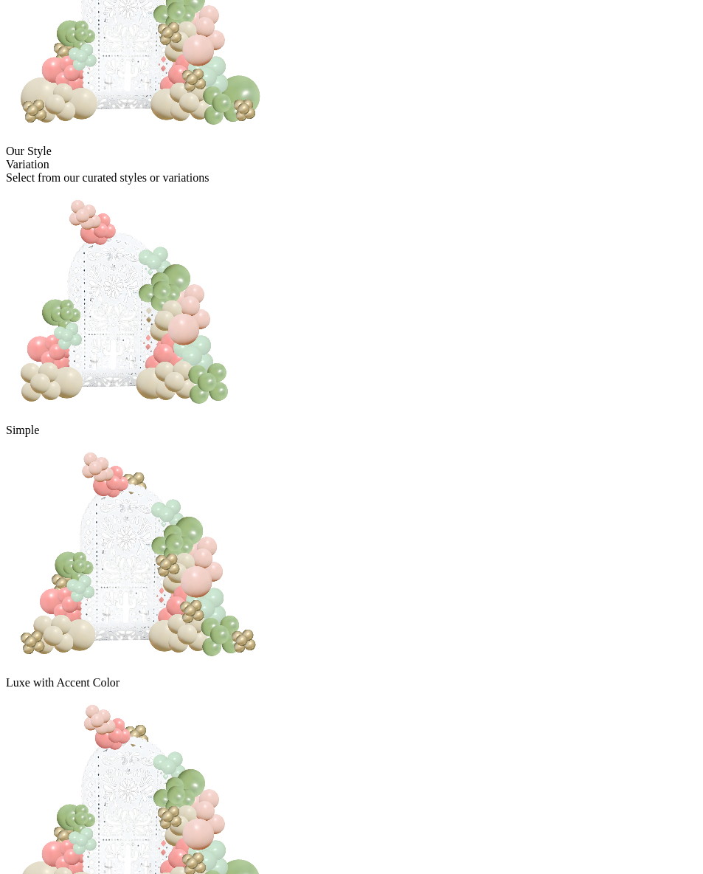
scroll to position [238, 0]
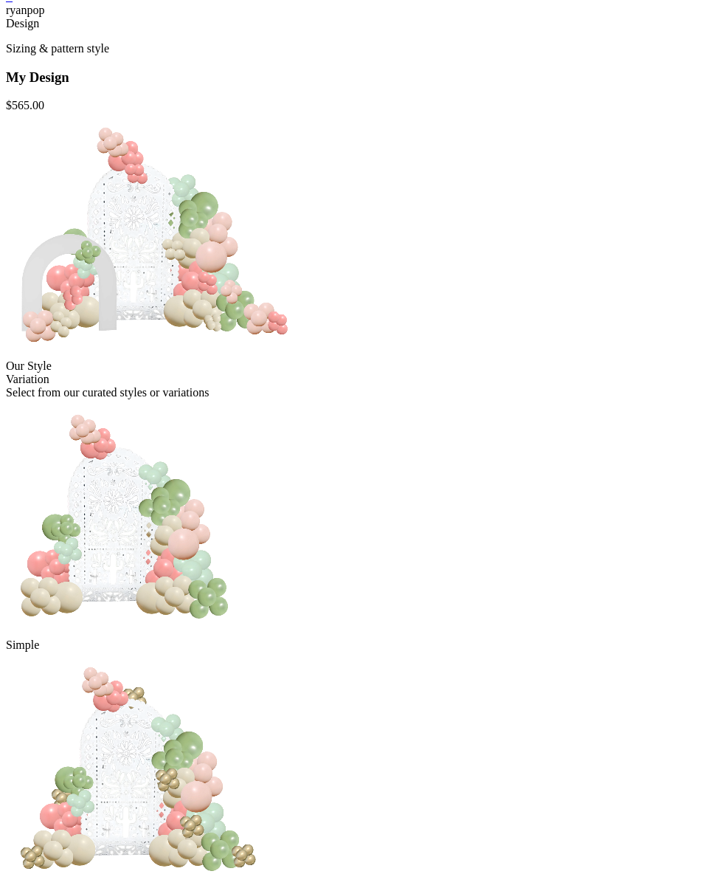
scroll to position [0, 0]
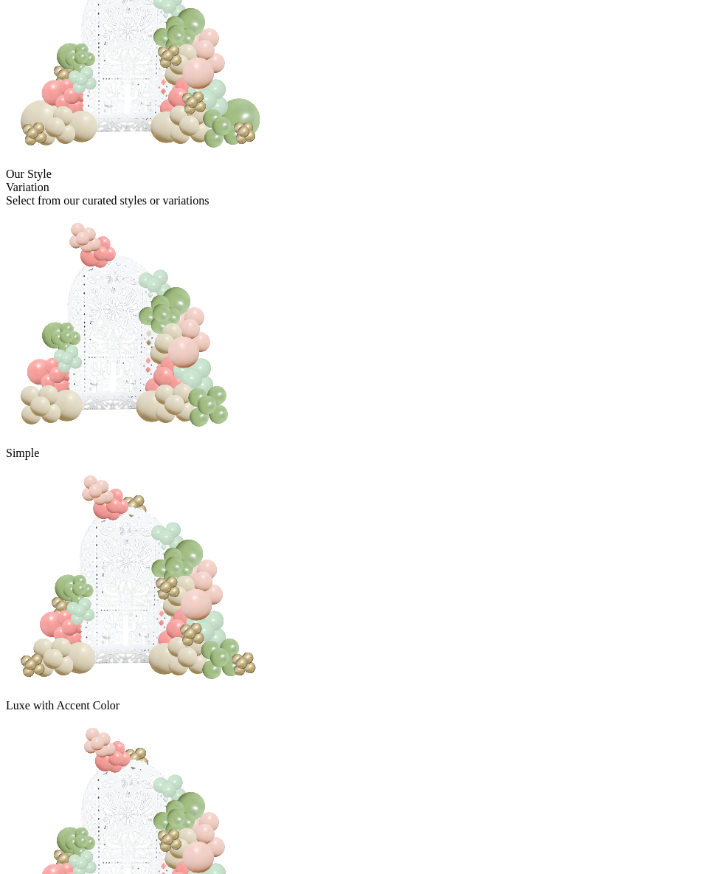
scroll to position [238, 0]
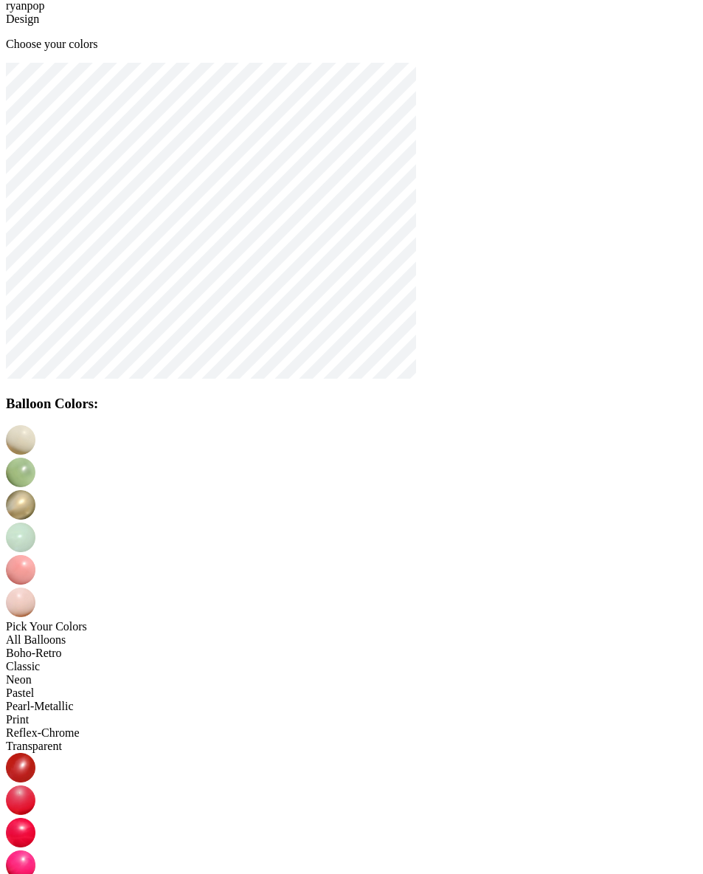
scroll to position [30, 0]
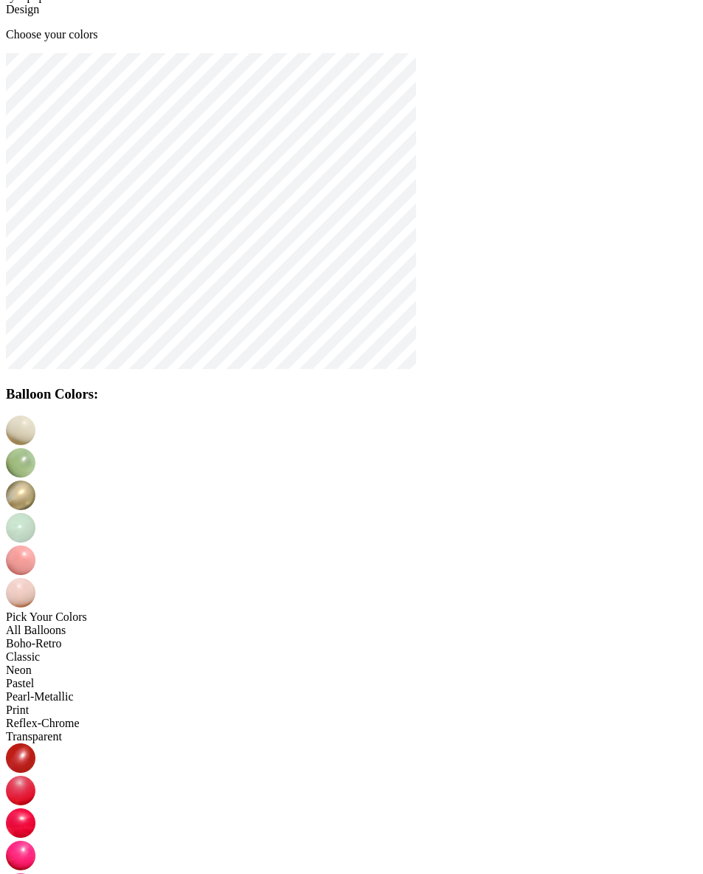
click at [35, 578] on img at bounding box center [21, 593] width 30 height 30
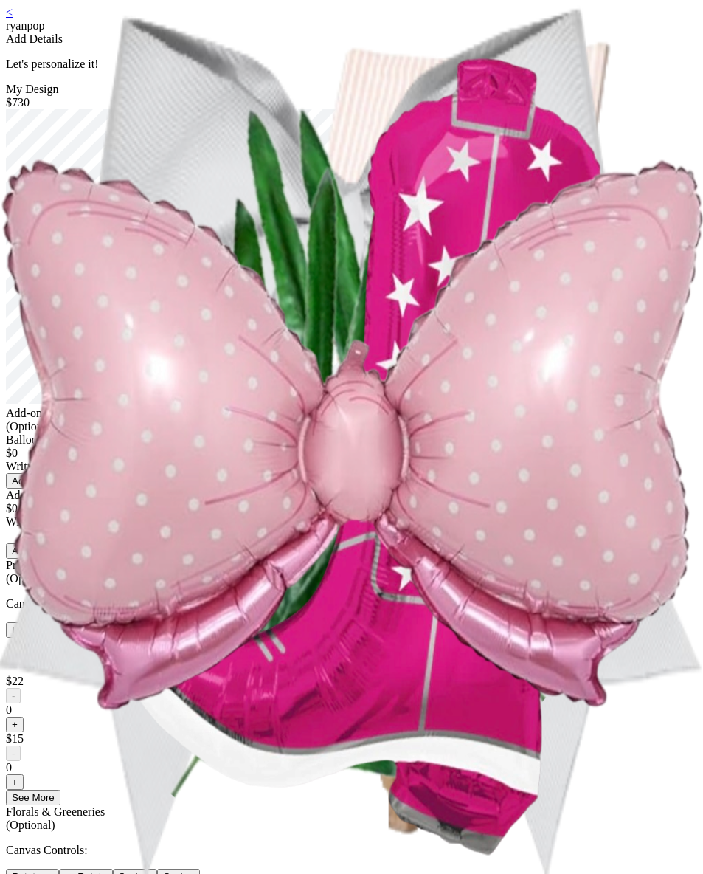
click at [13, 18] on link "<" at bounding box center [9, 12] width 7 height 13
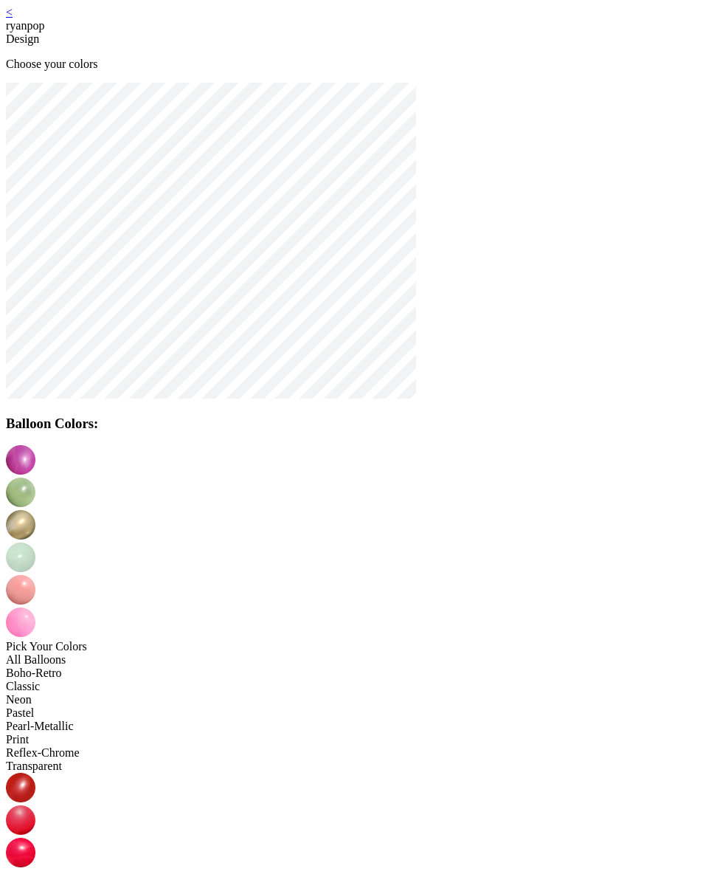
click at [35, 607] on img at bounding box center [21, 622] width 30 height 30
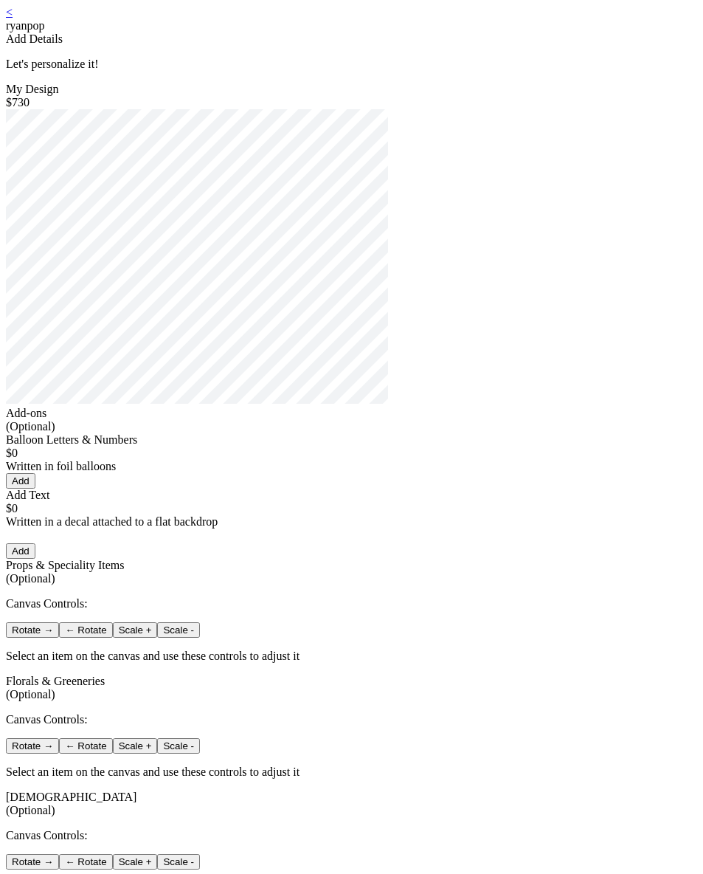
click at [13, 18] on link "<" at bounding box center [9, 12] width 7 height 13
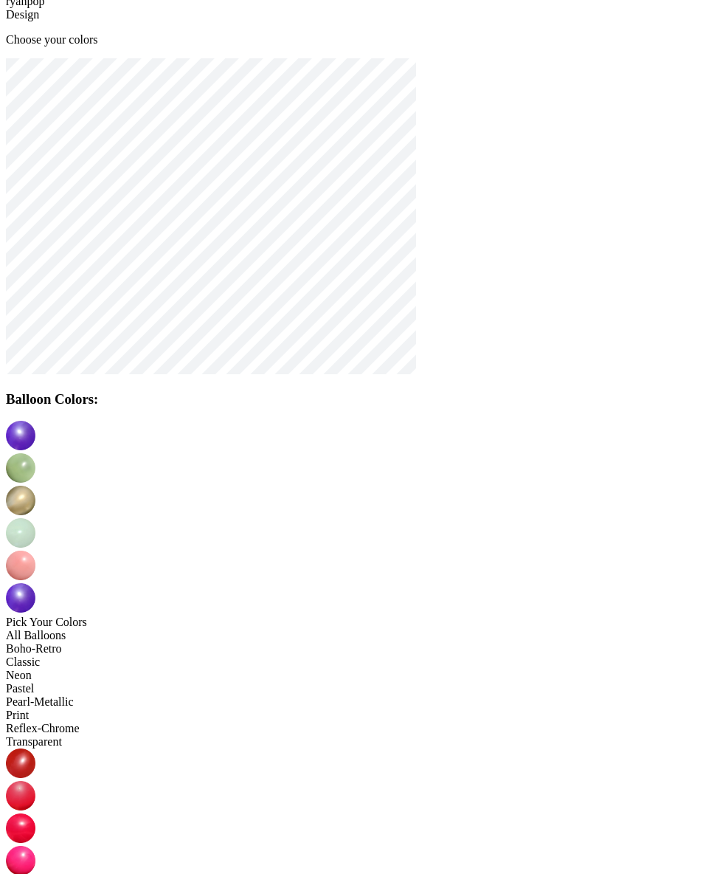
scroll to position [30, 0]
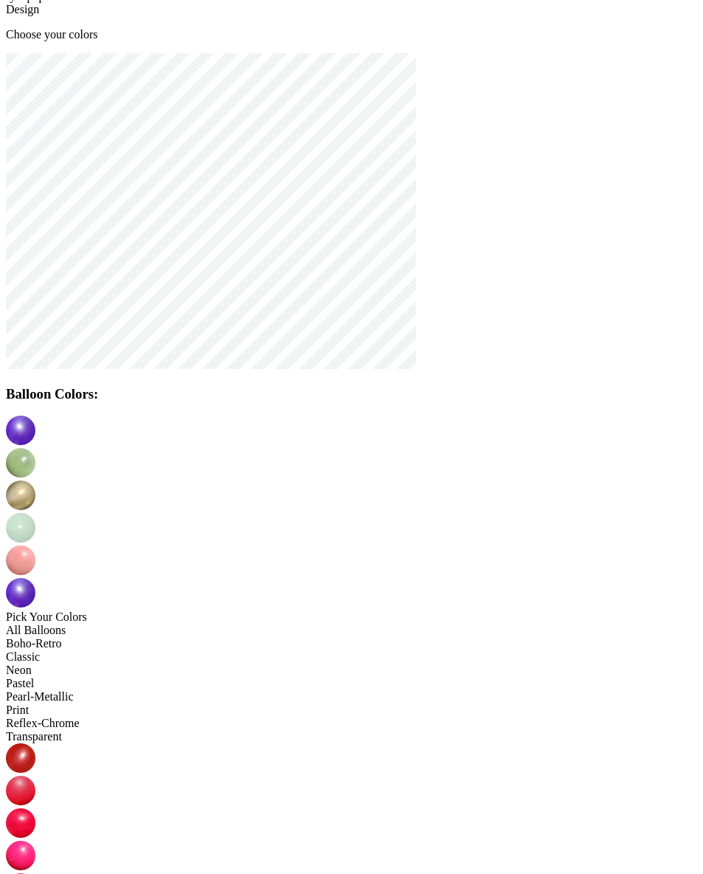
click at [35, 578] on img at bounding box center [21, 593] width 30 height 30
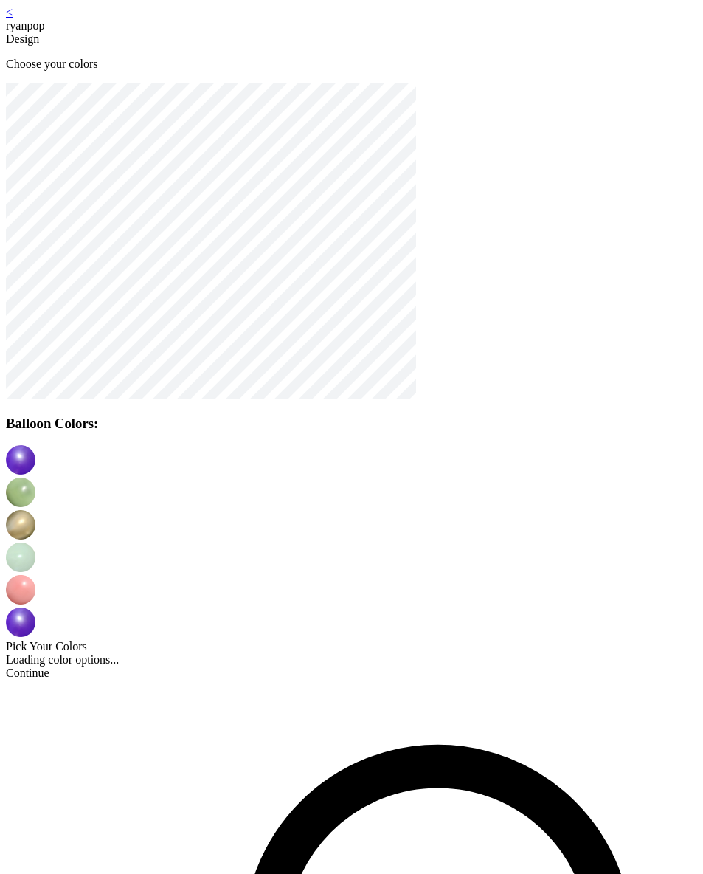
scroll to position [30, 0]
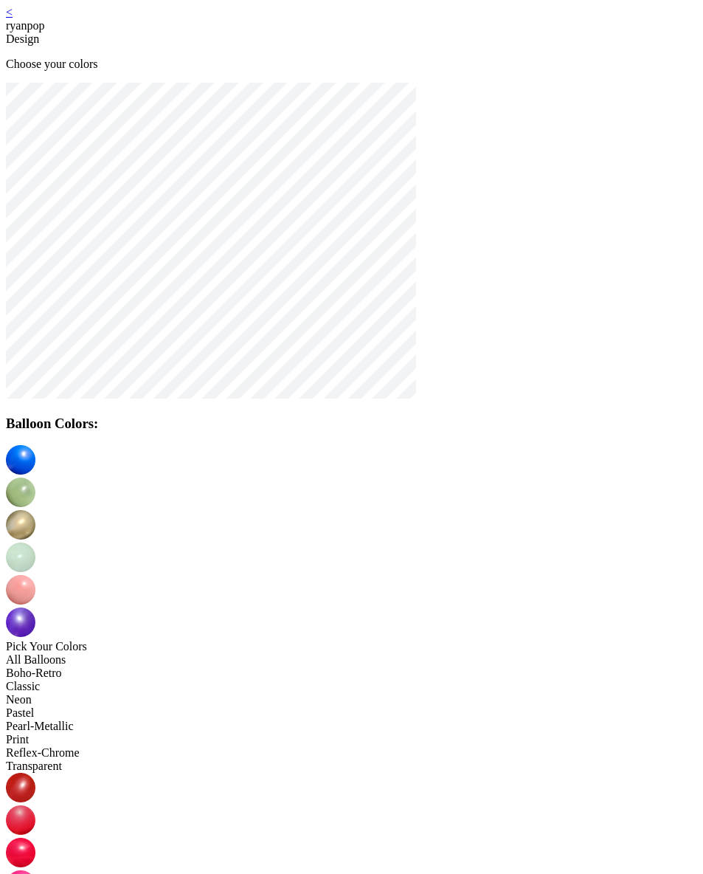
click at [131, 21] on div "< ryanpop" at bounding box center [351, 19] width 691 height 27
click at [13, 18] on link "<" at bounding box center [9, 12] width 7 height 13
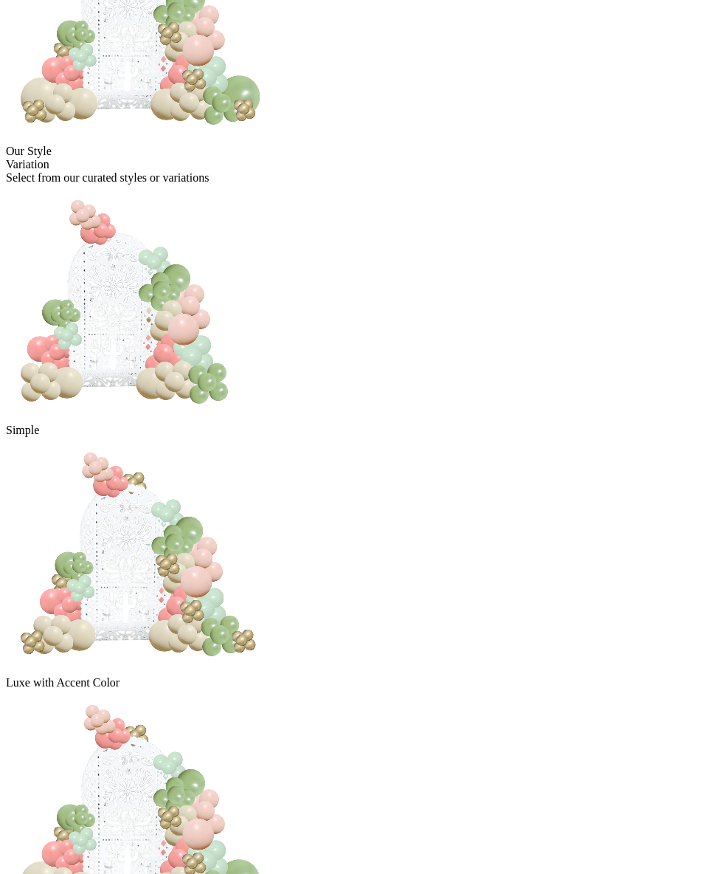
scroll to position [238, 0]
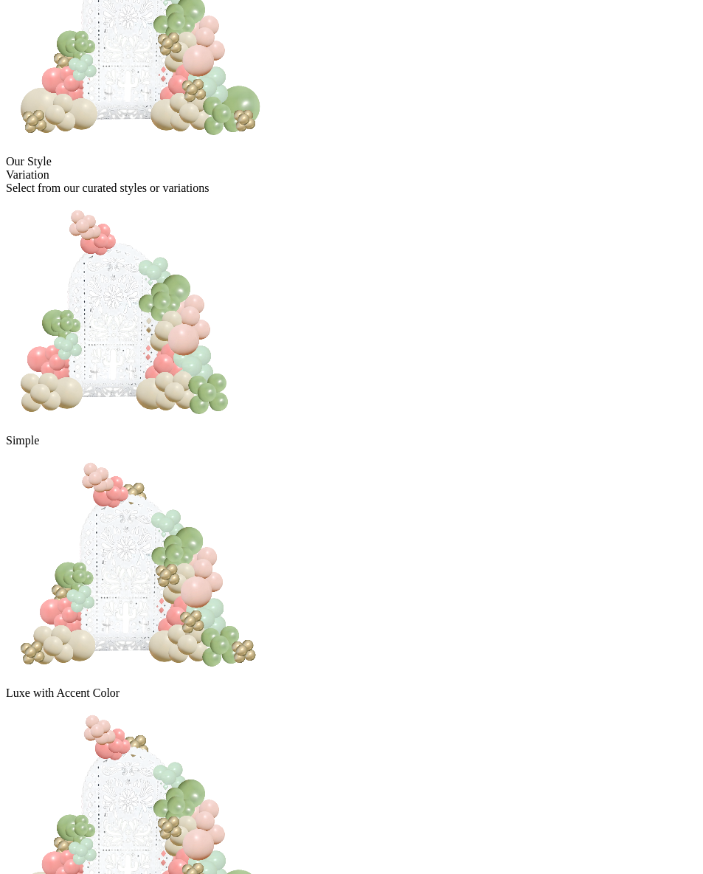
scroll to position [238, 0]
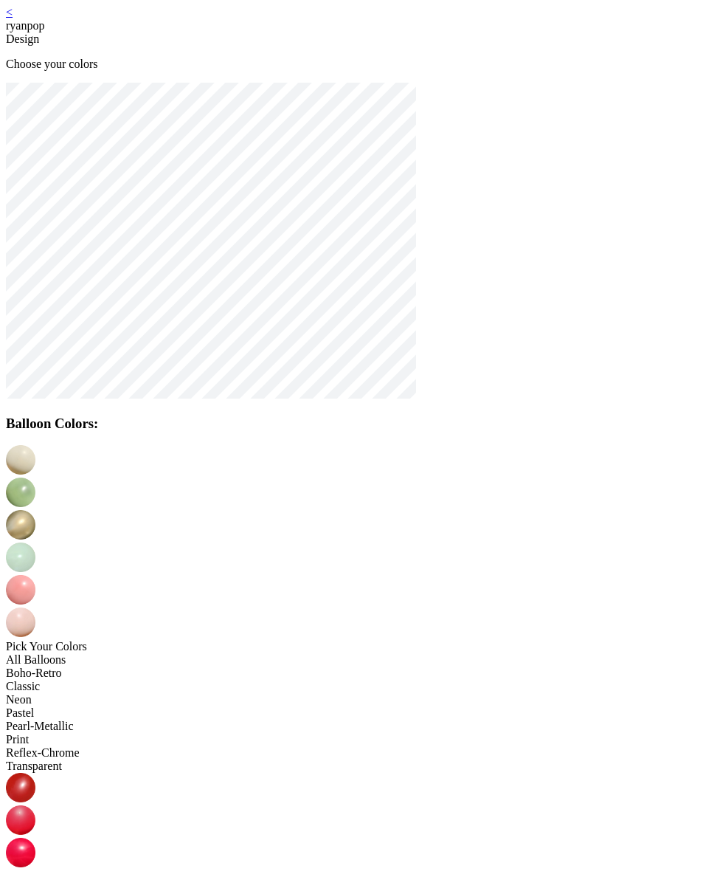
click at [35, 607] on img at bounding box center [21, 622] width 30 height 30
click at [35, 870] on img at bounding box center [21, 885] width 30 height 30
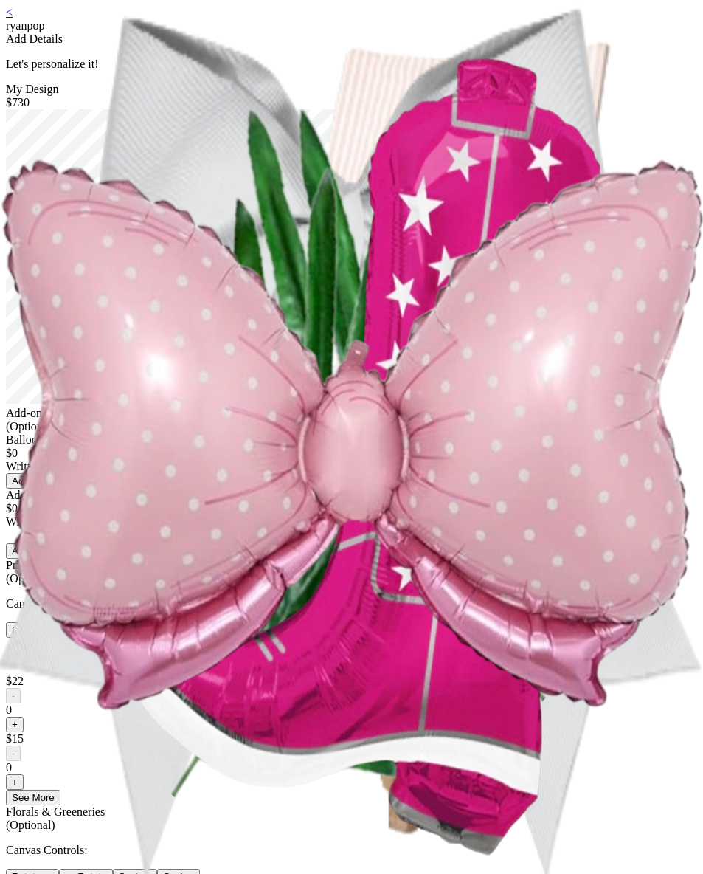
click at [13, 18] on link "<" at bounding box center [9, 12] width 7 height 13
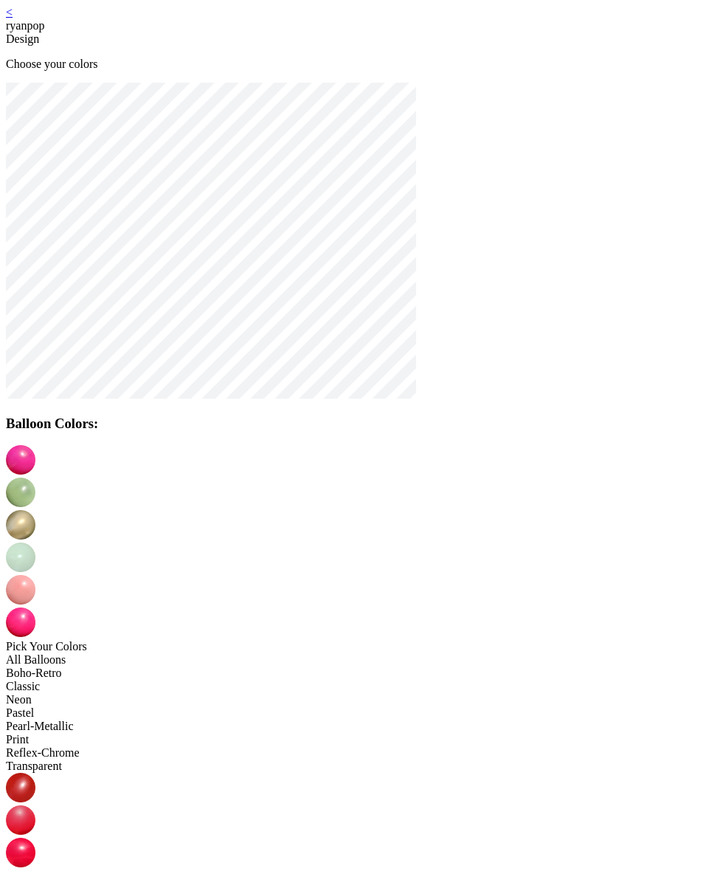
click at [13, 18] on link "<" at bounding box center [9, 12] width 7 height 13
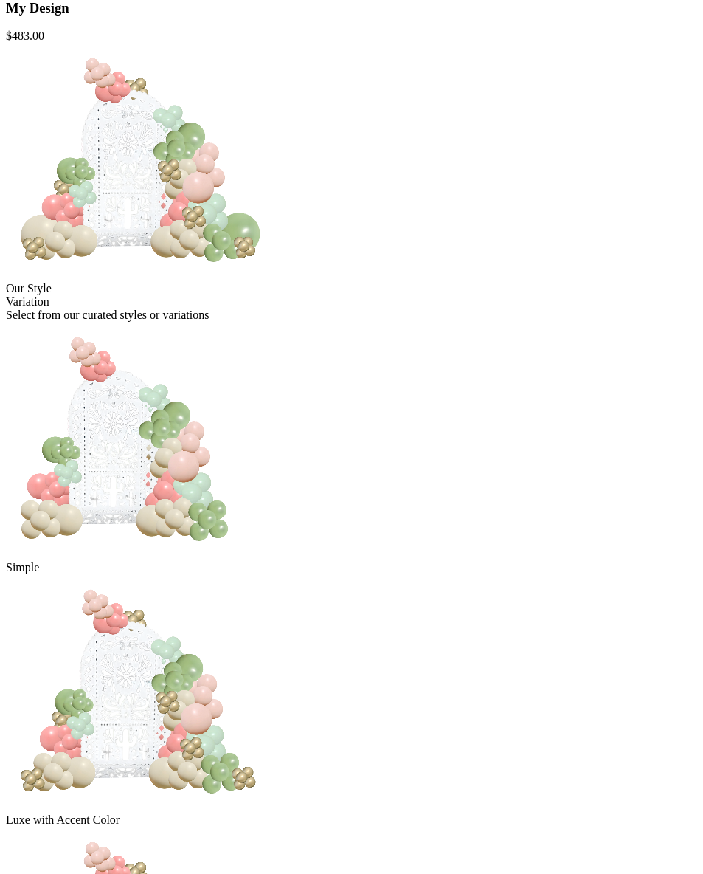
scroll to position [238, 0]
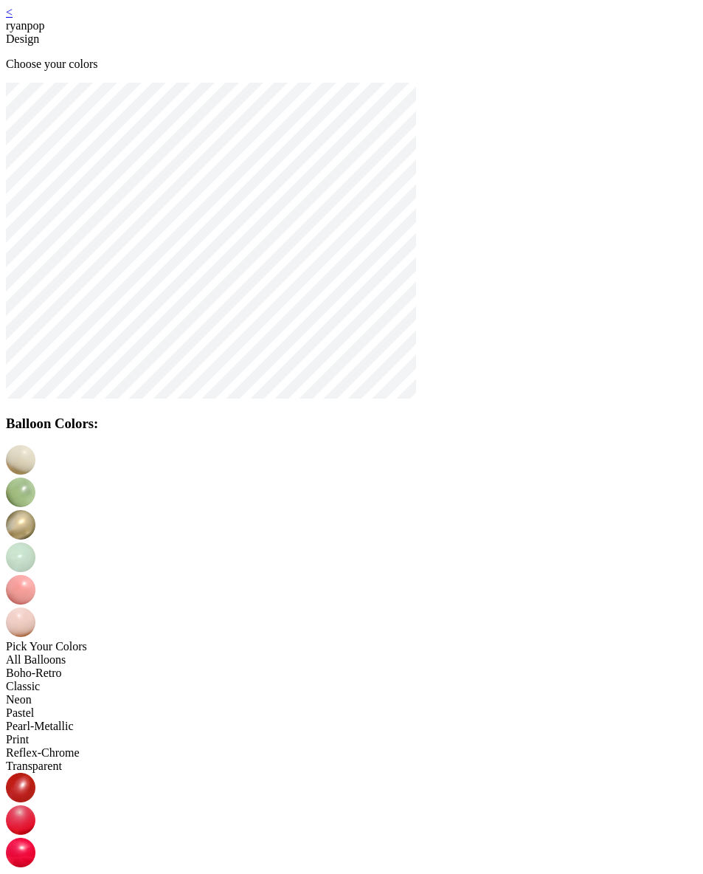
click at [35, 773] on img at bounding box center [21, 788] width 30 height 30
click at [35, 607] on img at bounding box center [21, 622] width 30 height 30
click at [35, 773] on img at bounding box center [21, 788] width 30 height 30
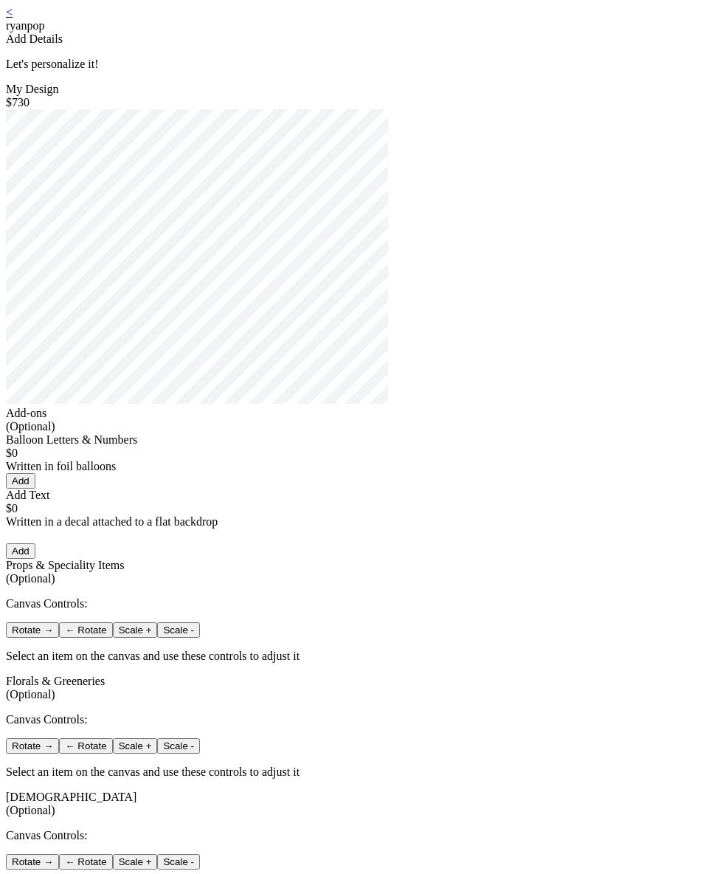
click at [13, 18] on link "<" at bounding box center [9, 12] width 7 height 13
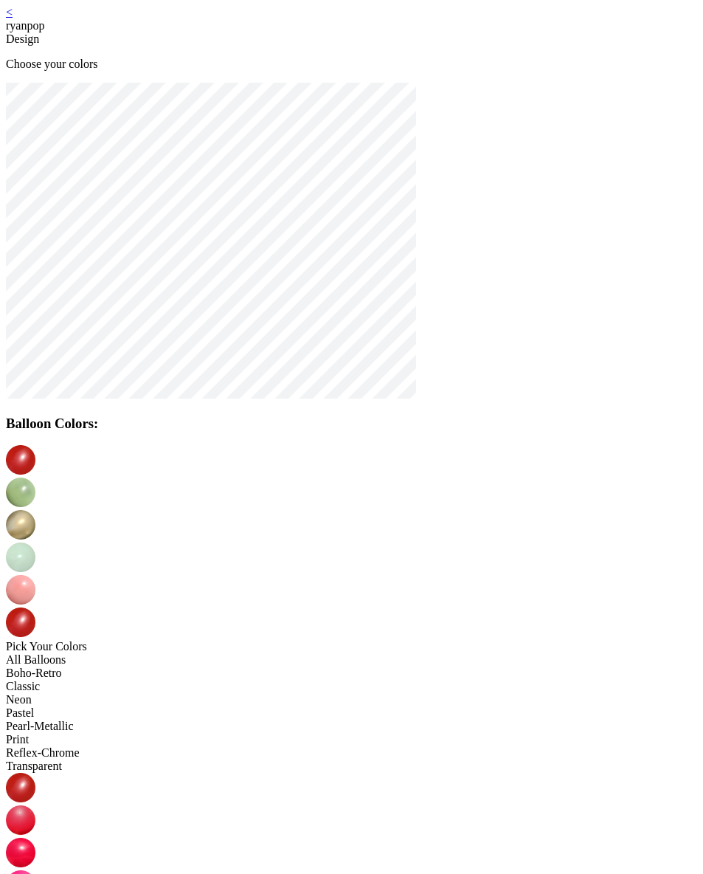
click at [35, 607] on img at bounding box center [21, 622] width 30 height 30
click at [35, 469] on img at bounding box center [21, 460] width 30 height 30
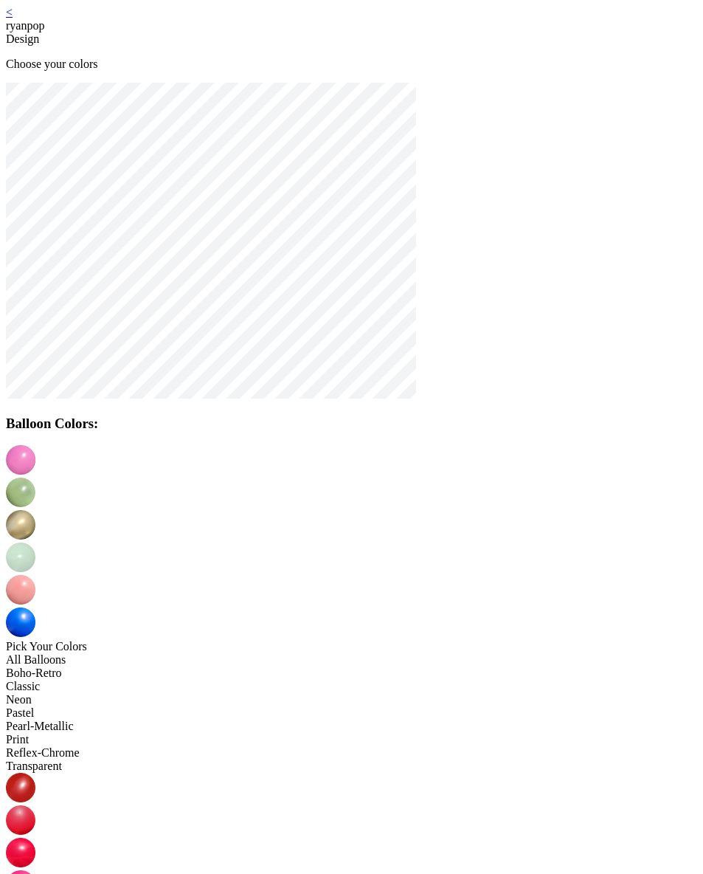
click at [35, 575] on img at bounding box center [21, 590] width 30 height 30
click at [35, 542] on img at bounding box center [21, 557] width 30 height 30
click at [35, 510] on img at bounding box center [21, 525] width 30 height 30
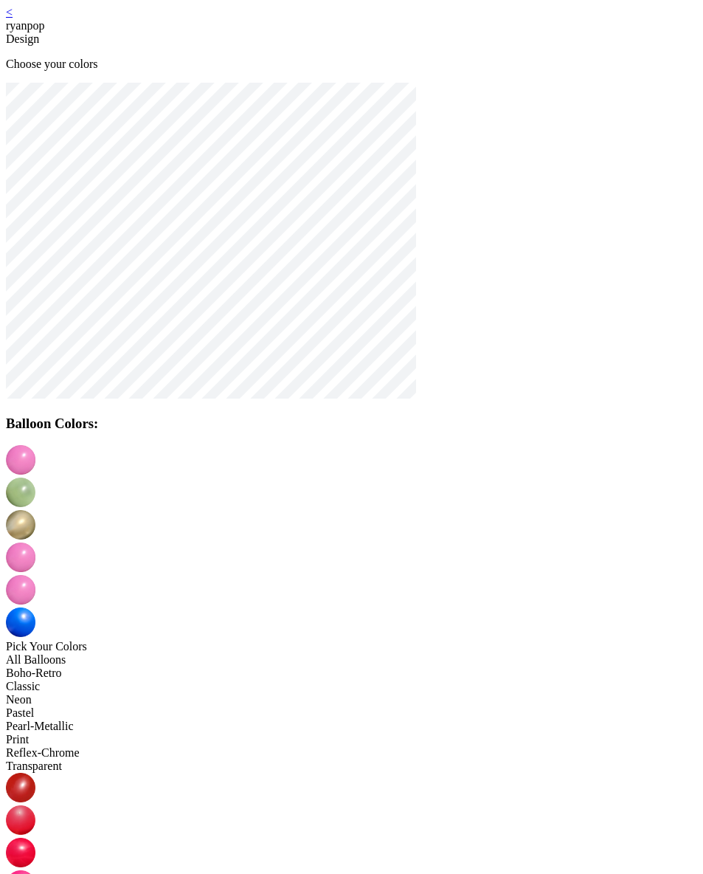
click at [35, 477] on img at bounding box center [21, 492] width 30 height 30
click at [35, 607] on img at bounding box center [21, 622] width 30 height 30
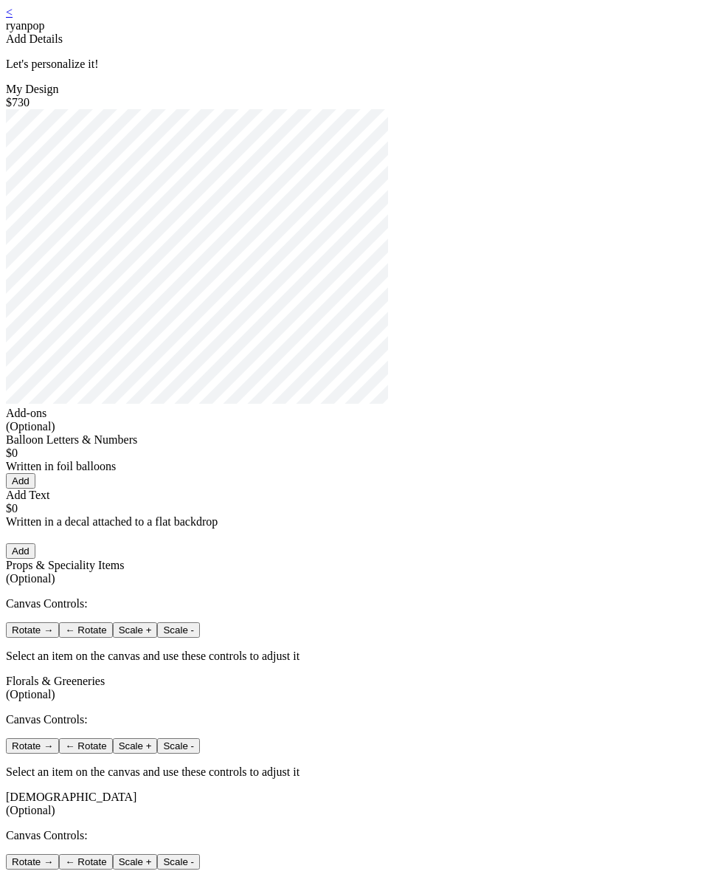
click at [13, 18] on link "<" at bounding box center [9, 12] width 7 height 13
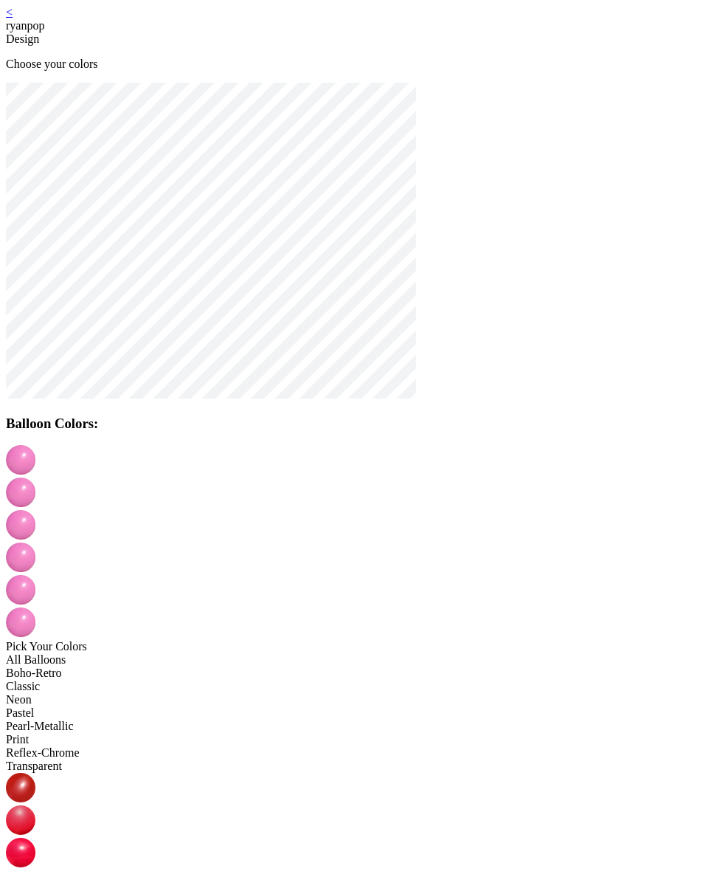
click at [147, 653] on div "All Balloons" at bounding box center [351, 659] width 691 height 13
click at [35, 477] on img at bounding box center [21, 492] width 30 height 30
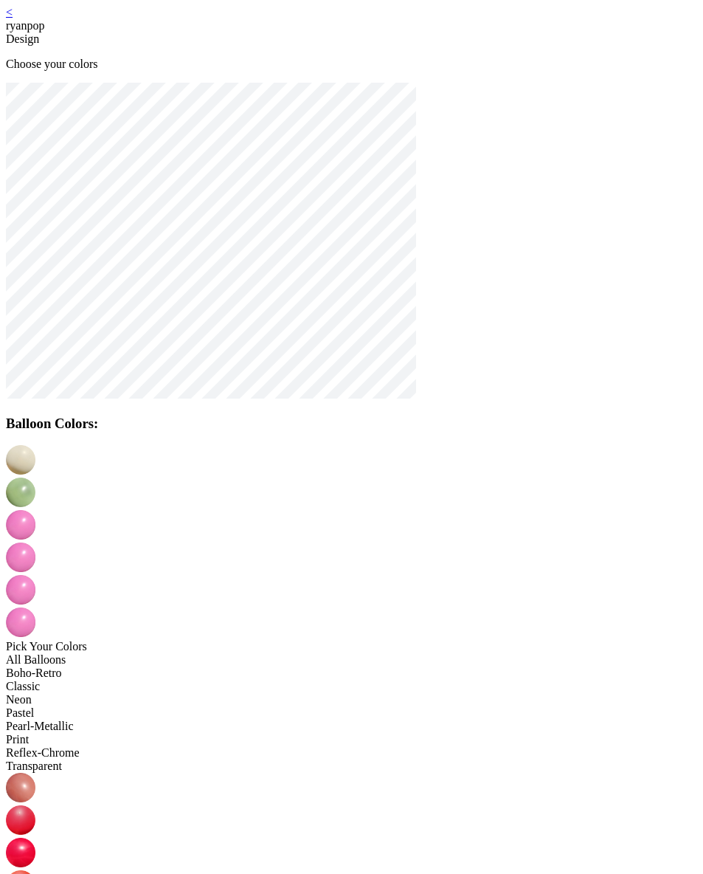
click at [35, 510] on img at bounding box center [21, 525] width 30 height 30
click at [35, 542] on img at bounding box center [21, 557] width 30 height 30
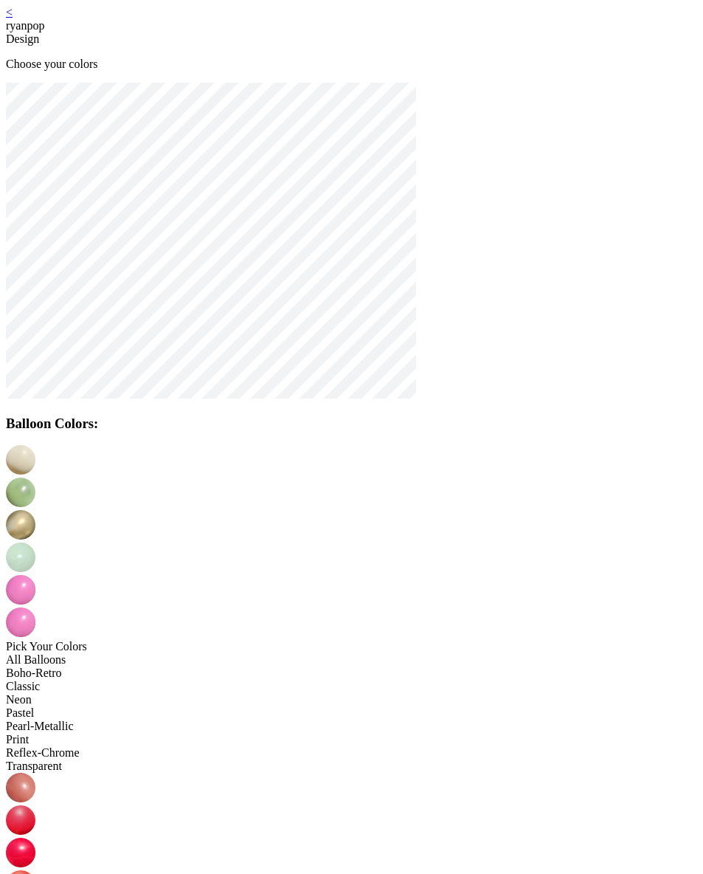
click at [35, 575] on img at bounding box center [21, 590] width 30 height 30
click at [35, 607] on img at bounding box center [21, 622] width 30 height 30
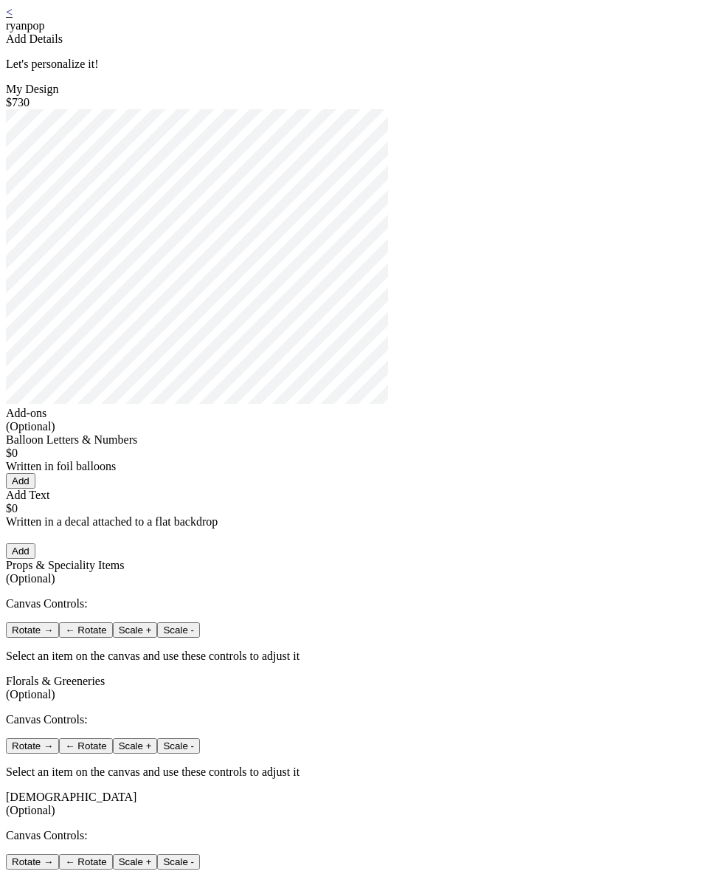
click at [13, 18] on link "<" at bounding box center [9, 12] width 7 height 13
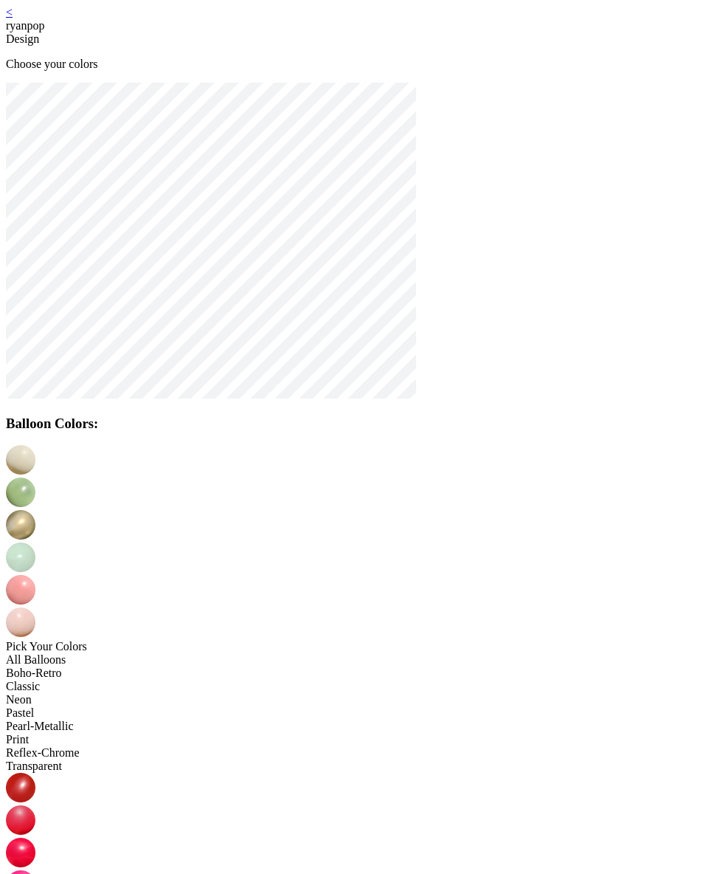
click at [35, 477] on img at bounding box center [21, 492] width 30 height 30
click at [35, 510] on img at bounding box center [21, 525] width 30 height 30
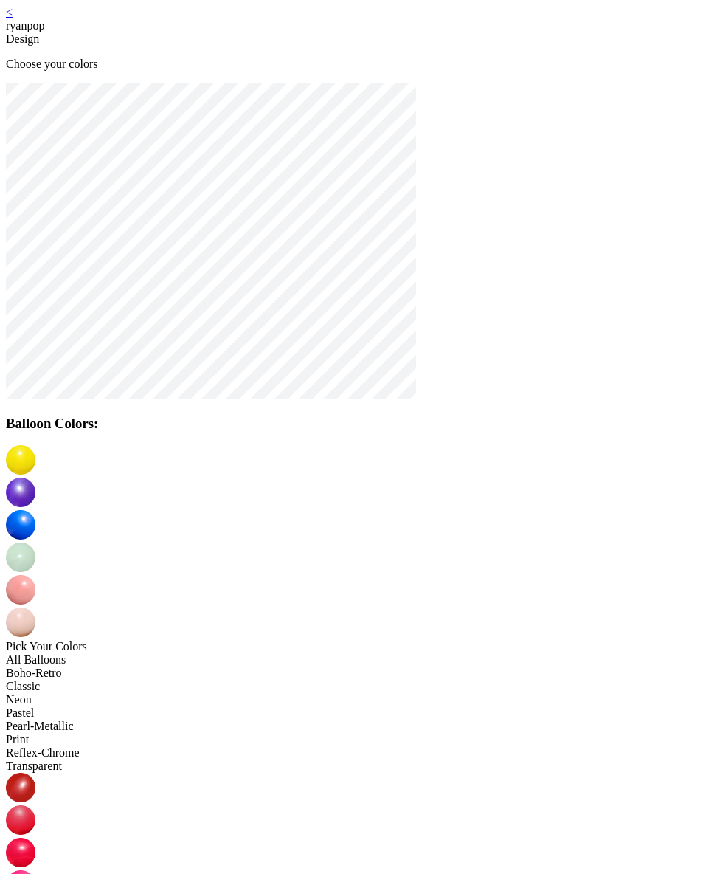
click at [376, 542] on div at bounding box center [351, 558] width 691 height 32
click at [35, 542] on img at bounding box center [21, 557] width 30 height 30
click at [35, 575] on img at bounding box center [21, 590] width 30 height 30
drag, startPoint x: 562, startPoint y: 586, endPoint x: 550, endPoint y: 571, distance: 18.9
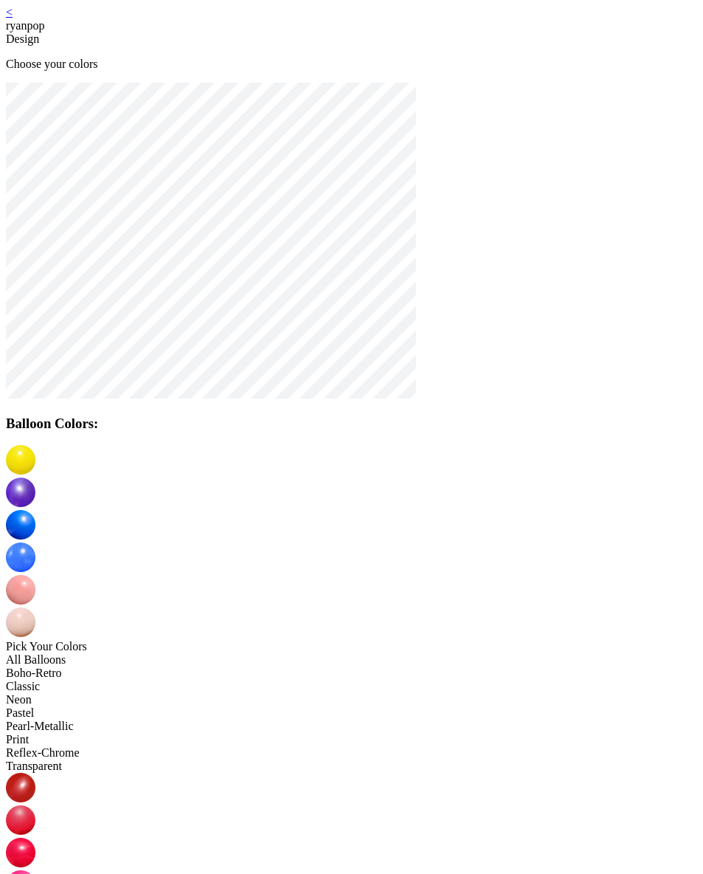
click at [35, 607] on img at bounding box center [21, 622] width 30 height 30
drag, startPoint x: 386, startPoint y: 590, endPoint x: 388, endPoint y: 567, distance: 22.2
click at [35, 470] on img at bounding box center [21, 460] width 30 height 30
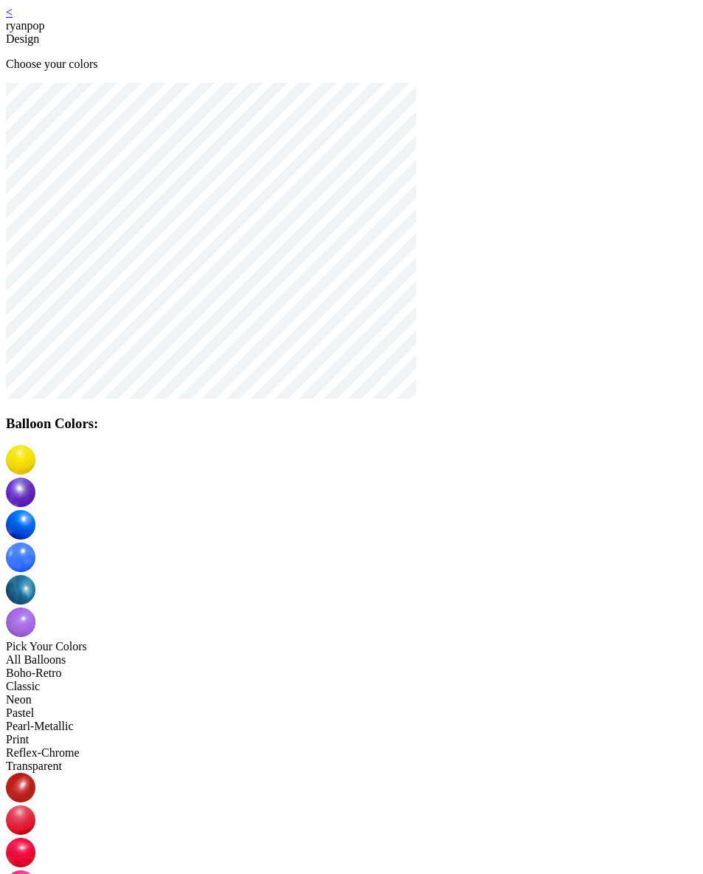
click at [35, 837] on img at bounding box center [21, 852] width 30 height 30
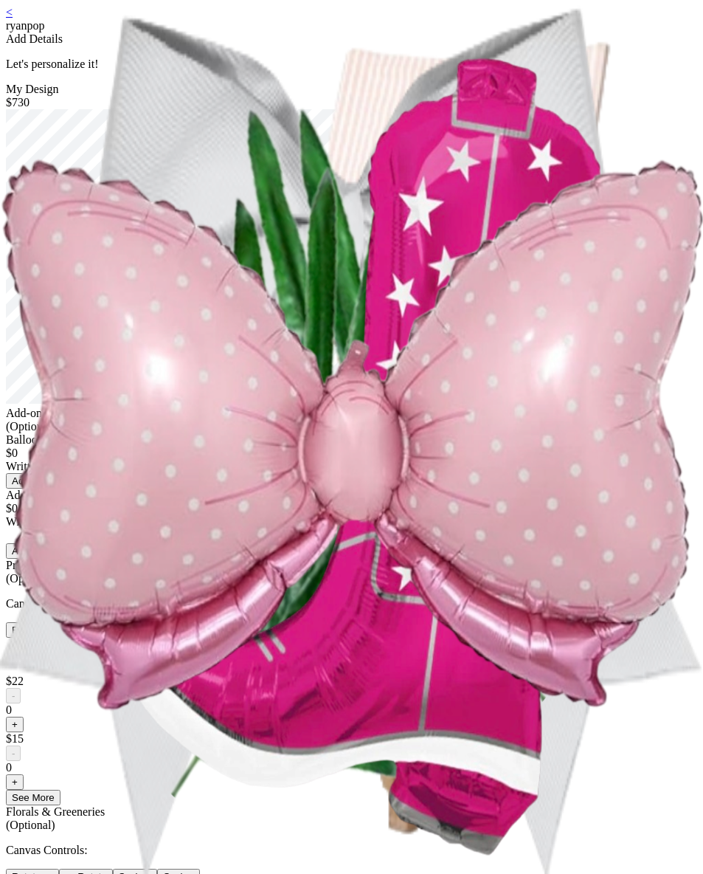
click at [122, 23] on div "< ryanpop Add Details Let's personalize it! My Design $730 Add-ons (Optional) B…" at bounding box center [351, 680] width 691 height 1349
click at [13, 18] on link "<" at bounding box center [9, 12] width 7 height 13
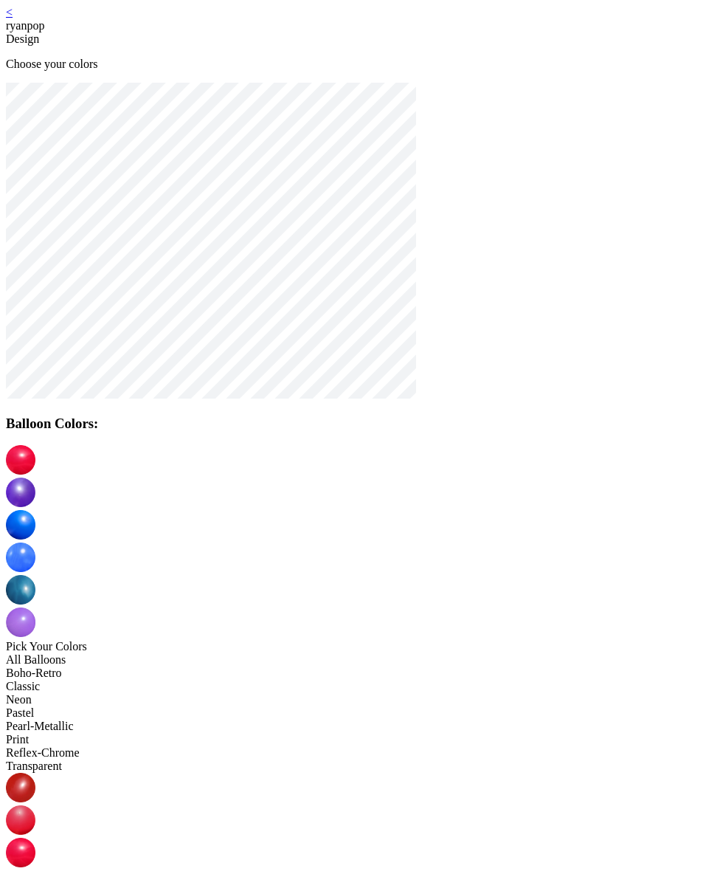
click at [35, 470] on img at bounding box center [21, 460] width 30 height 30
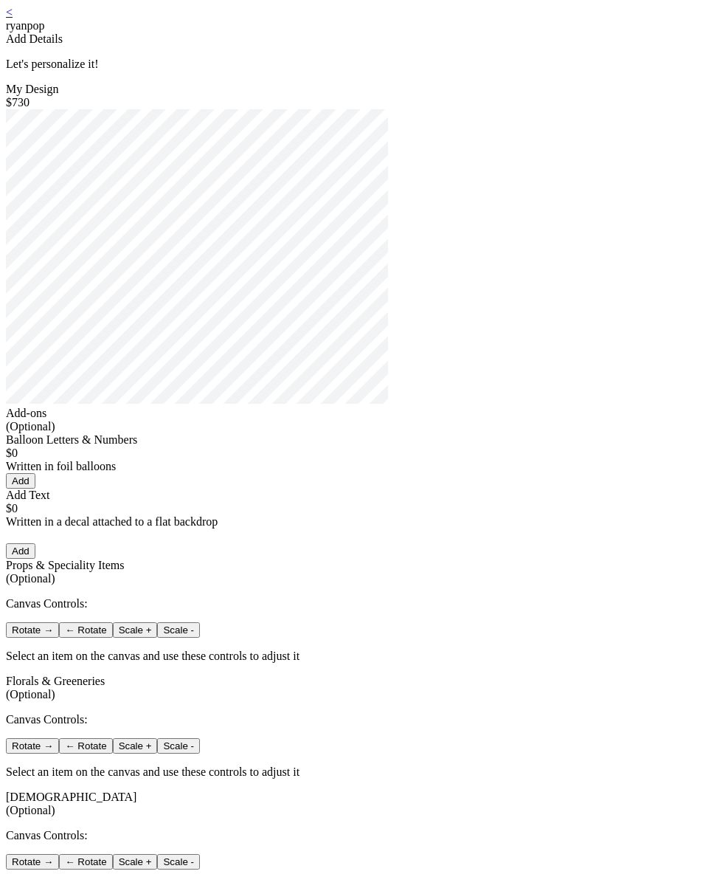
click at [13, 18] on link "<" at bounding box center [9, 12] width 7 height 13
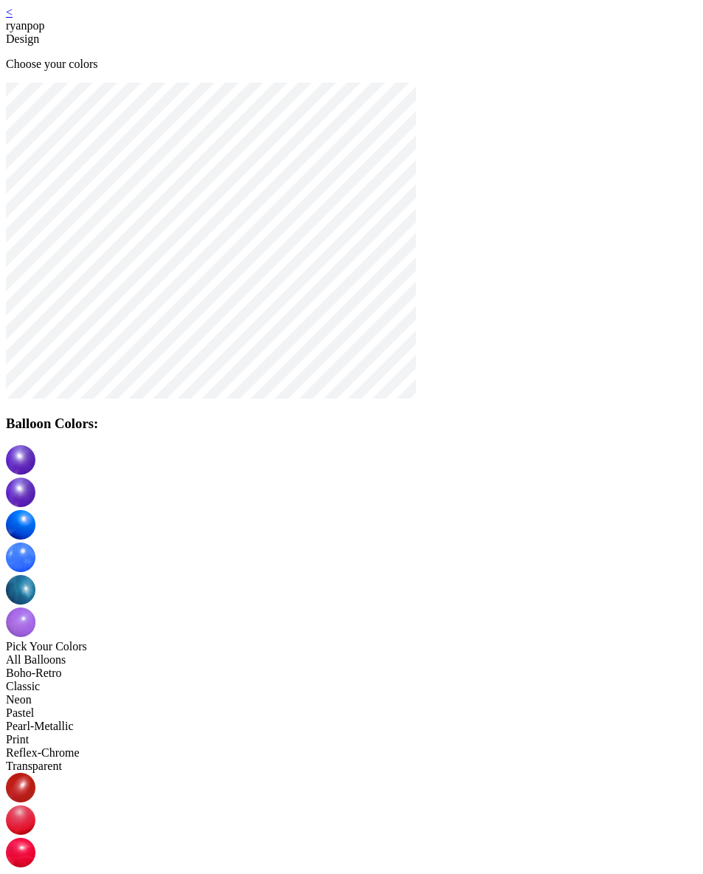
click at [131, 24] on div "< ryanpop" at bounding box center [351, 19] width 691 height 27
click at [13, 18] on link "<" at bounding box center [9, 12] width 7 height 13
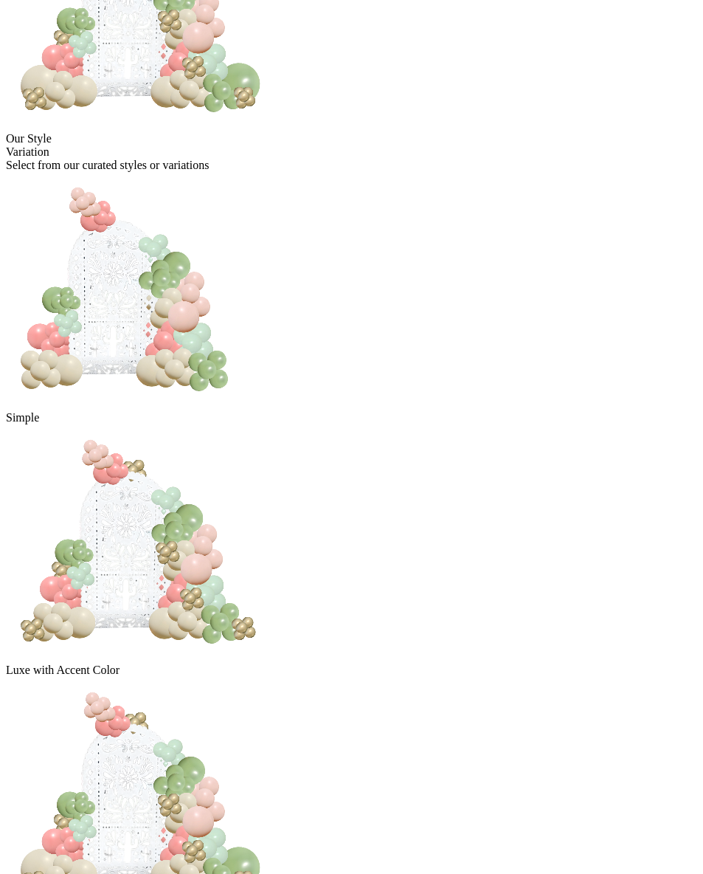
scroll to position [238, 0]
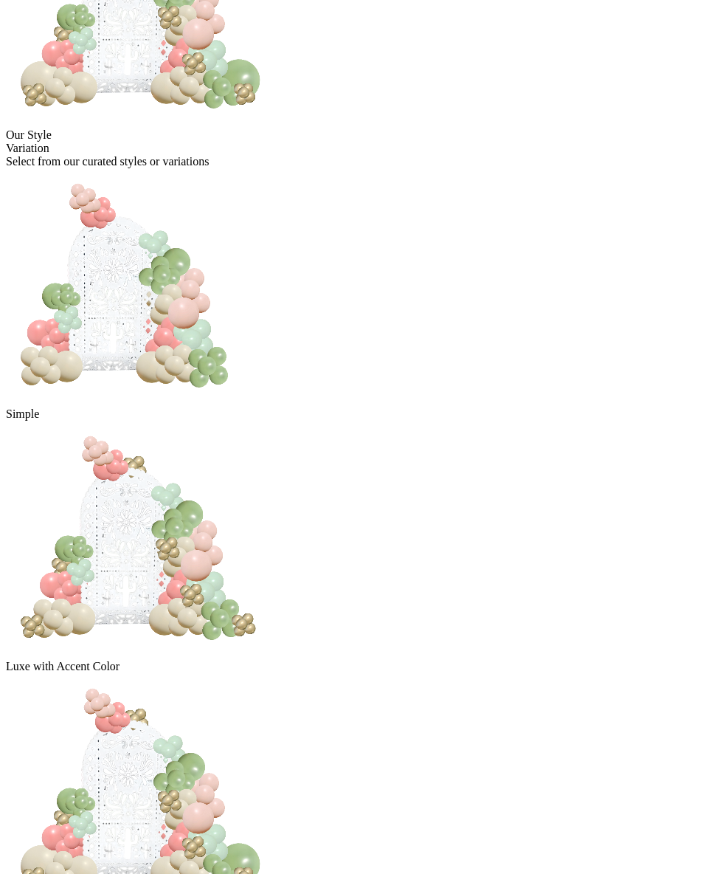
click at [270, 421] on img at bounding box center [138, 539] width 264 height 236
drag, startPoint x: 374, startPoint y: 680, endPoint x: 373, endPoint y: 668, distance: 12.6
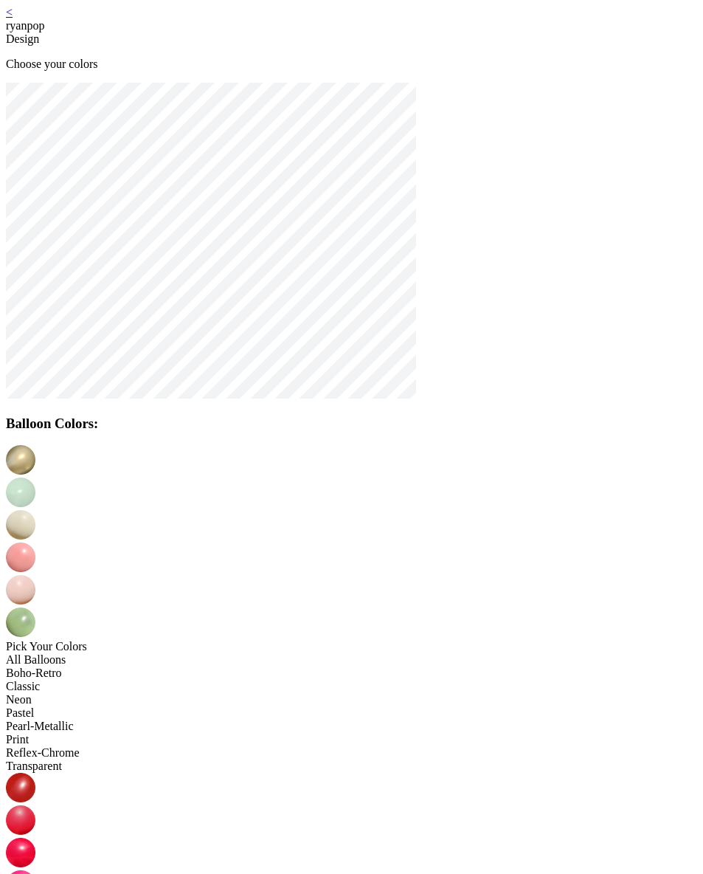
click at [13, 18] on link "<" at bounding box center [9, 12] width 7 height 13
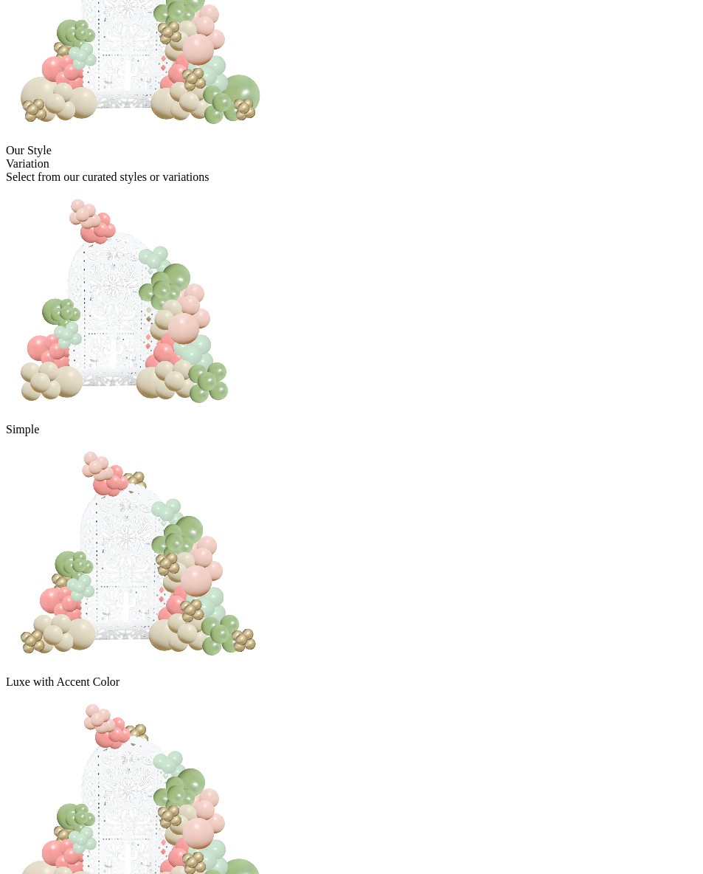
scroll to position [238, 0]
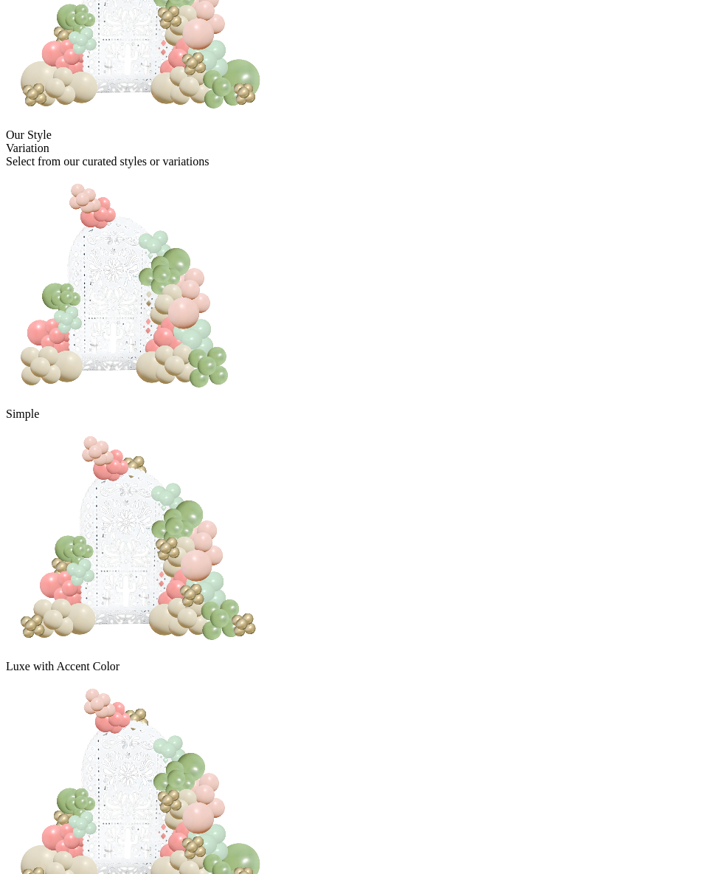
click at [245, 356] on img at bounding box center [125, 286] width 239 height 236
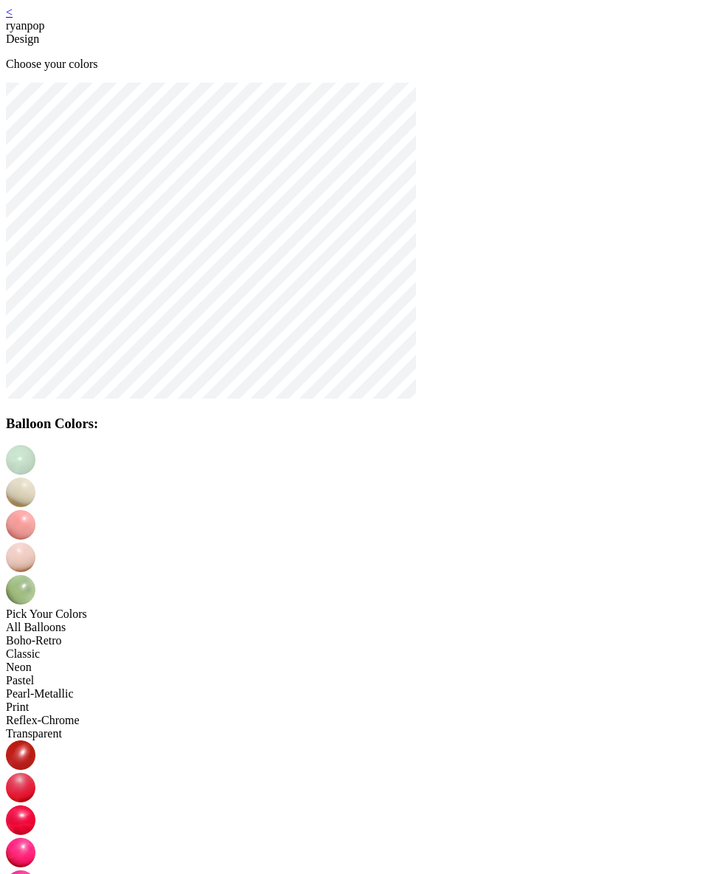
click at [35, 477] on img at bounding box center [21, 492] width 30 height 30
click at [35, 510] on img at bounding box center [21, 525] width 30 height 30
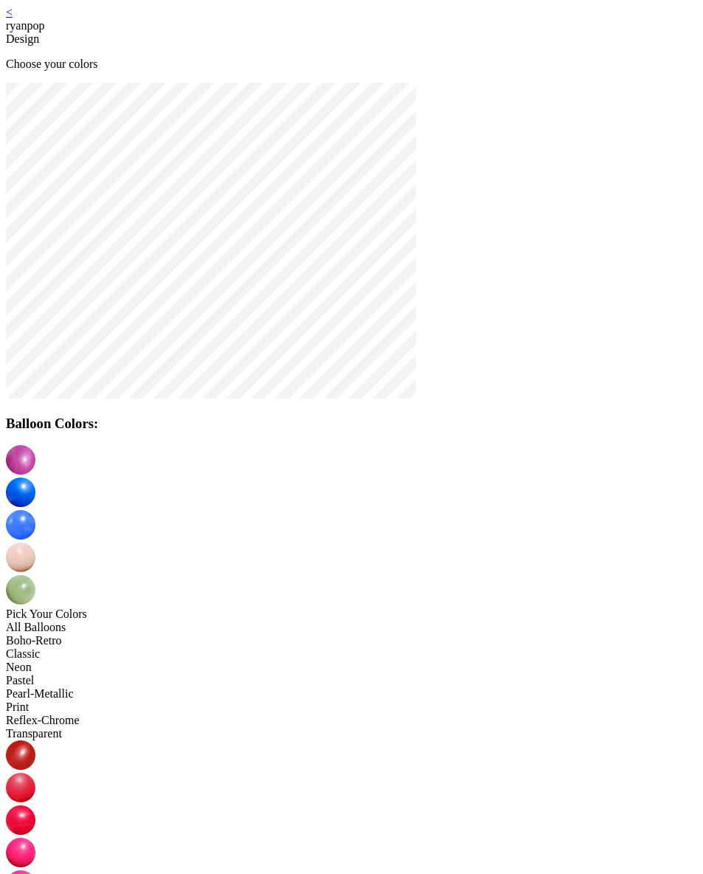
drag, startPoint x: 391, startPoint y: 459, endPoint x: 401, endPoint y: 466, distance: 12.1
click at [35, 542] on img at bounding box center [21, 557] width 30 height 30
click at [35, 575] on img at bounding box center [21, 590] width 30 height 30
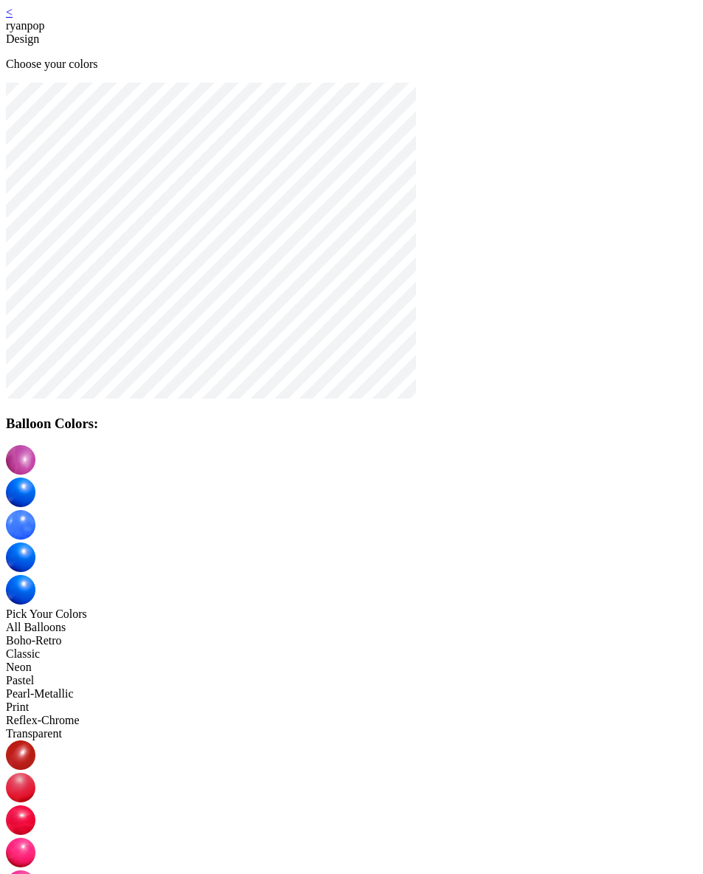
click at [35, 510] on img at bounding box center [21, 525] width 30 height 30
click at [35, 469] on img at bounding box center [21, 460] width 30 height 30
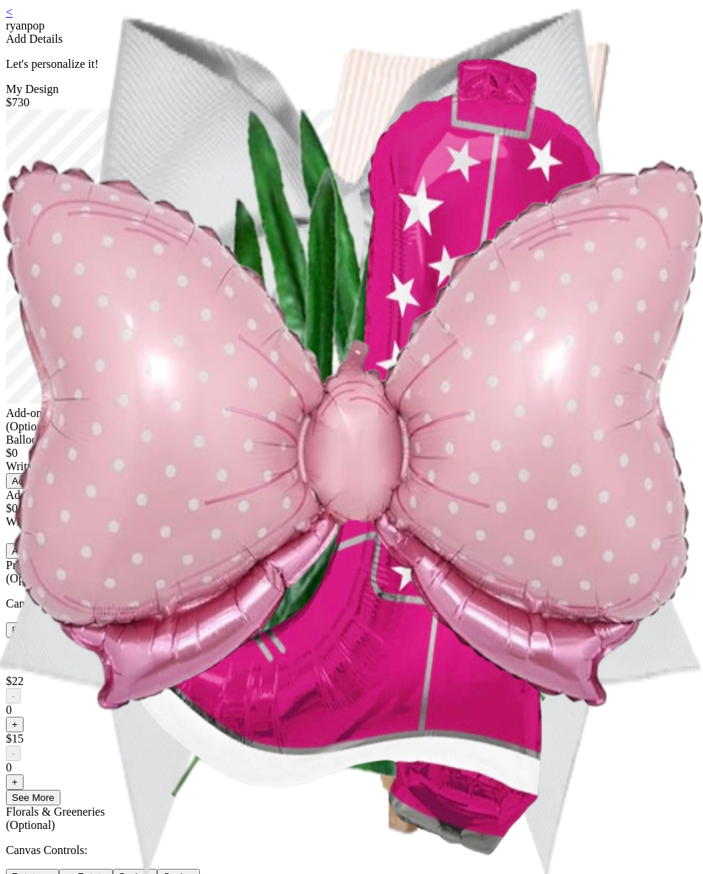
click at [13, 18] on link "<" at bounding box center [9, 12] width 7 height 13
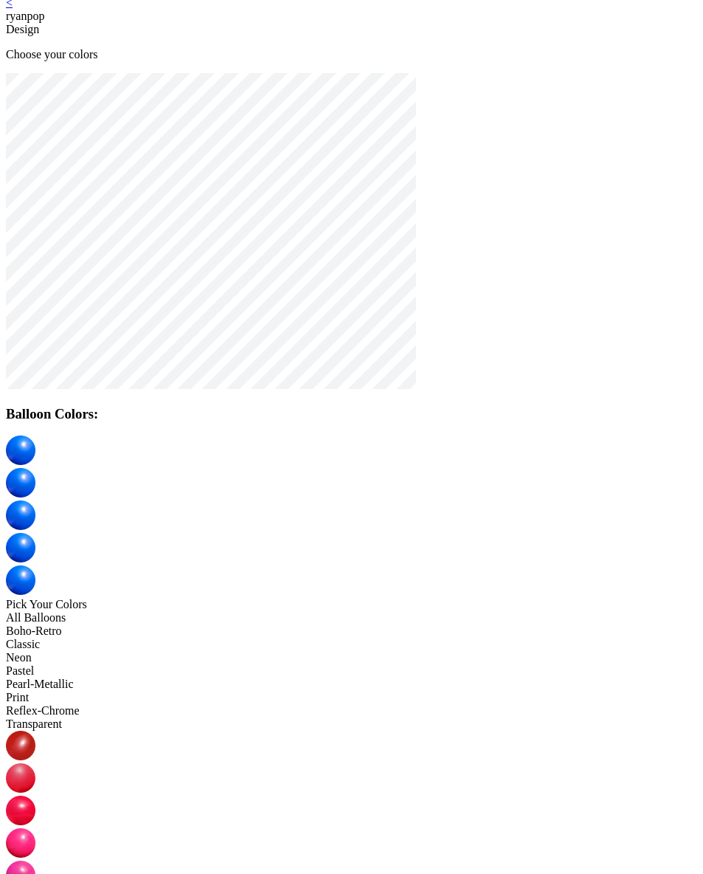
scroll to position [30, 0]
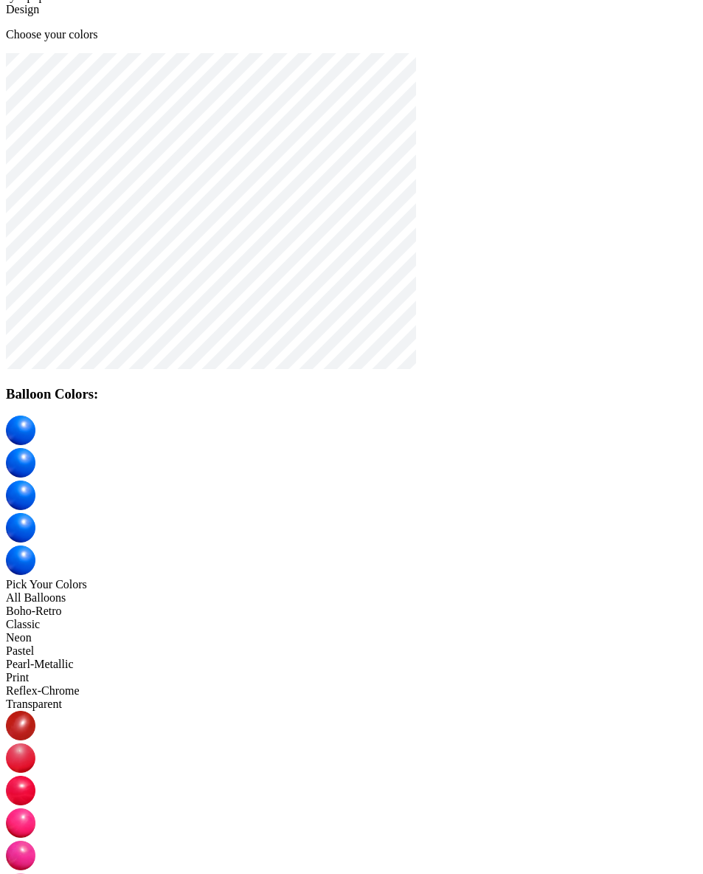
click at [146, 591] on div "All Balloons" at bounding box center [351, 597] width 691 height 13
click at [35, 448] on img at bounding box center [21, 463] width 30 height 30
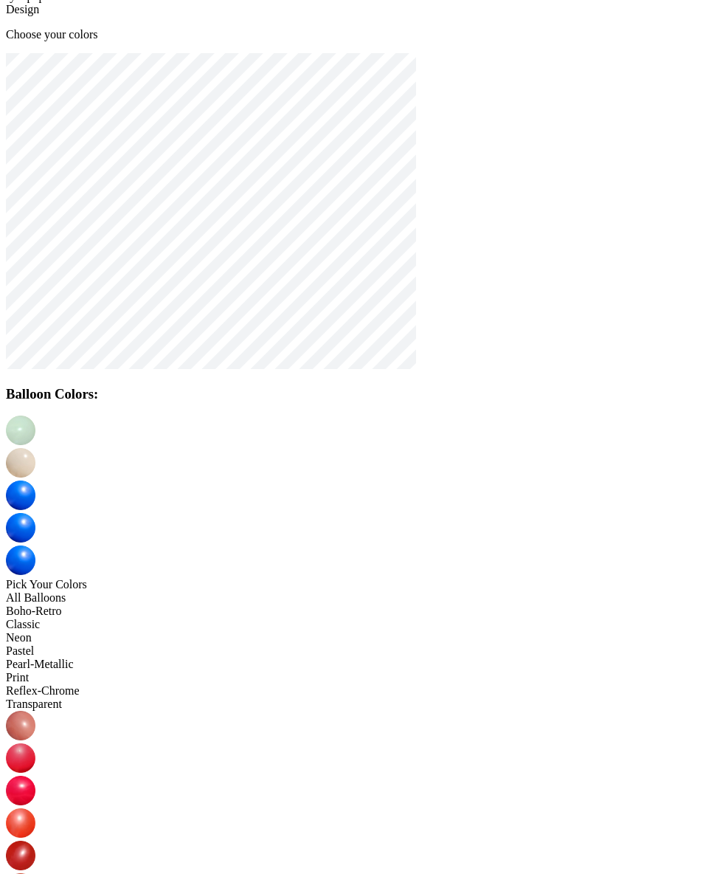
click at [35, 480] on img at bounding box center [21, 495] width 30 height 30
click at [35, 513] on img at bounding box center [21, 528] width 30 height 30
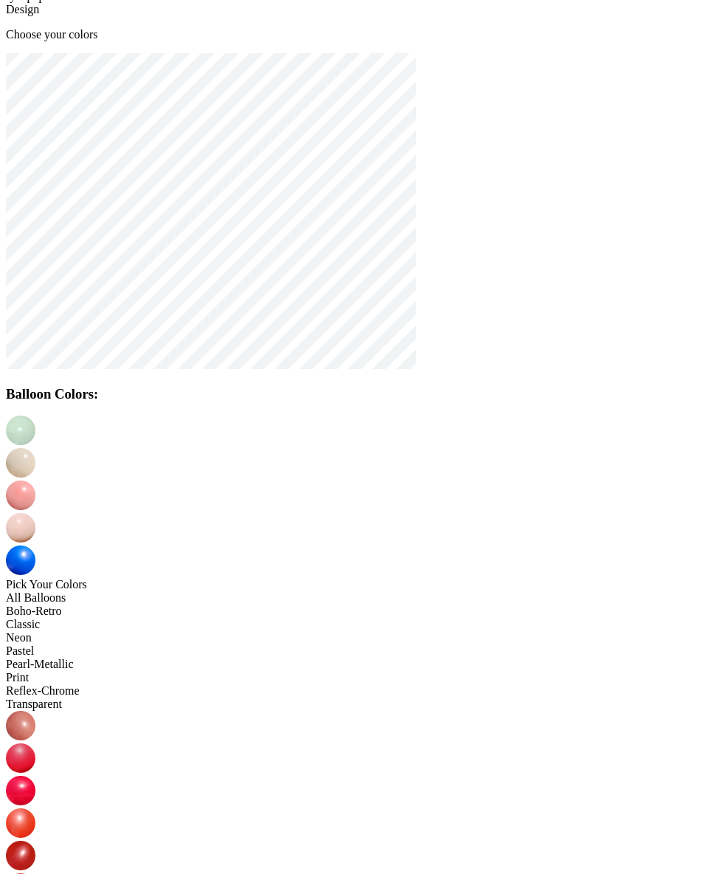
click at [35, 545] on img at bounding box center [21, 560] width 30 height 30
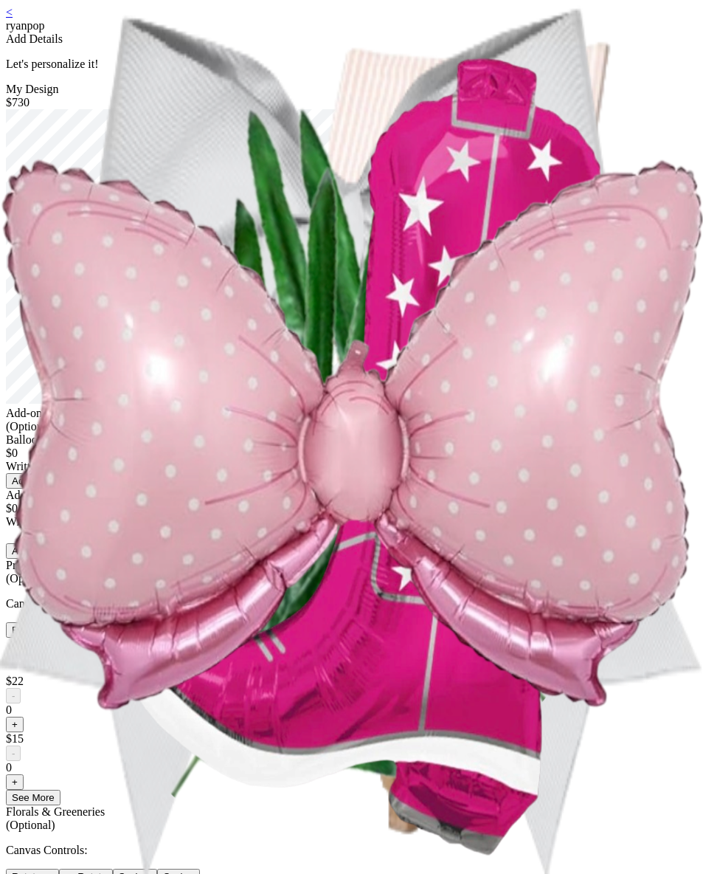
click at [13, 18] on link "<" at bounding box center [9, 12] width 7 height 13
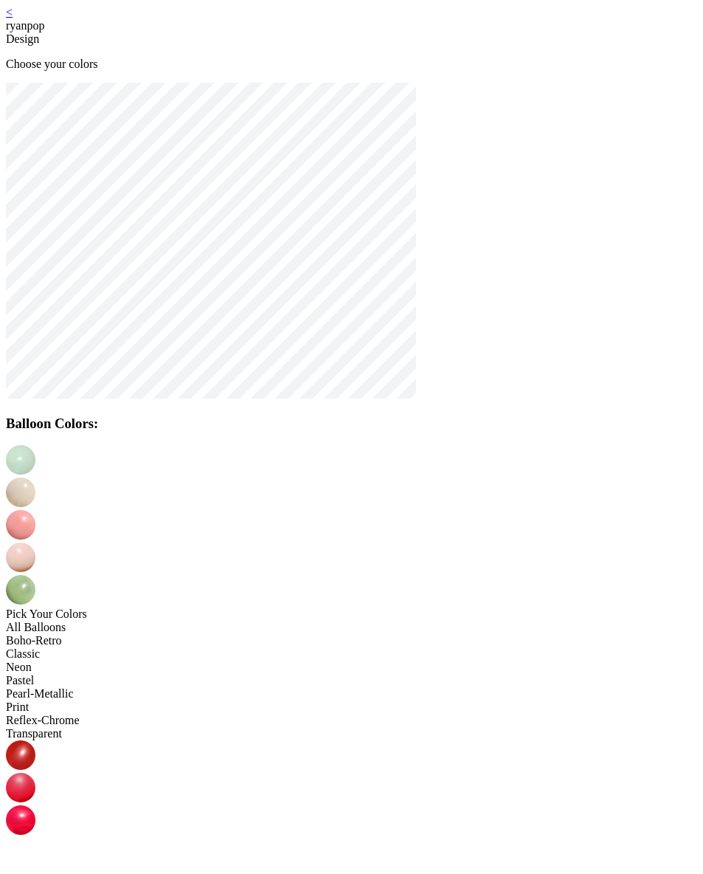
click at [13, 18] on link "<" at bounding box center [9, 12] width 7 height 13
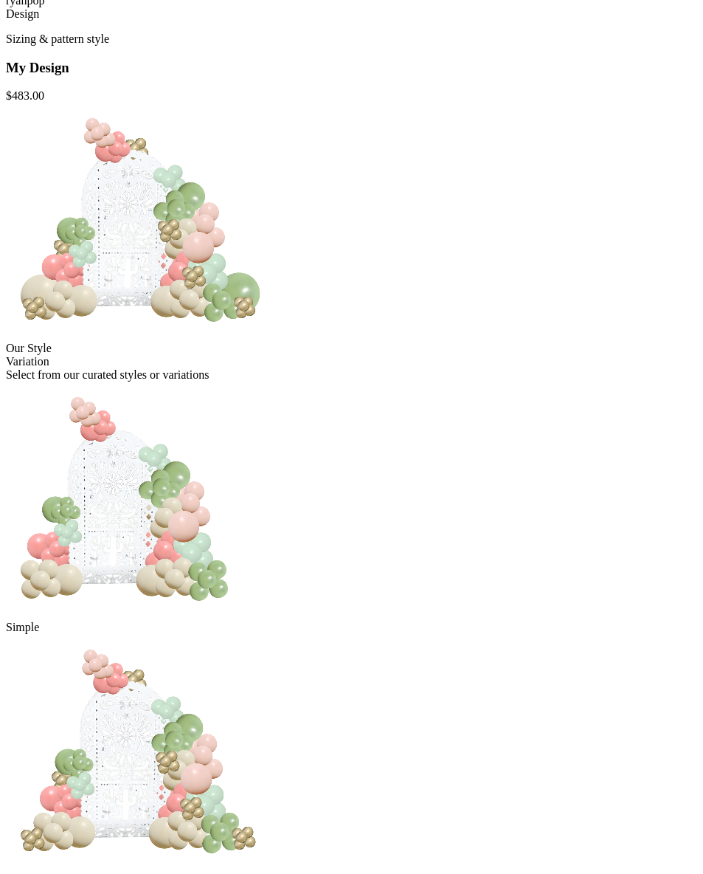
scroll to position [136, 0]
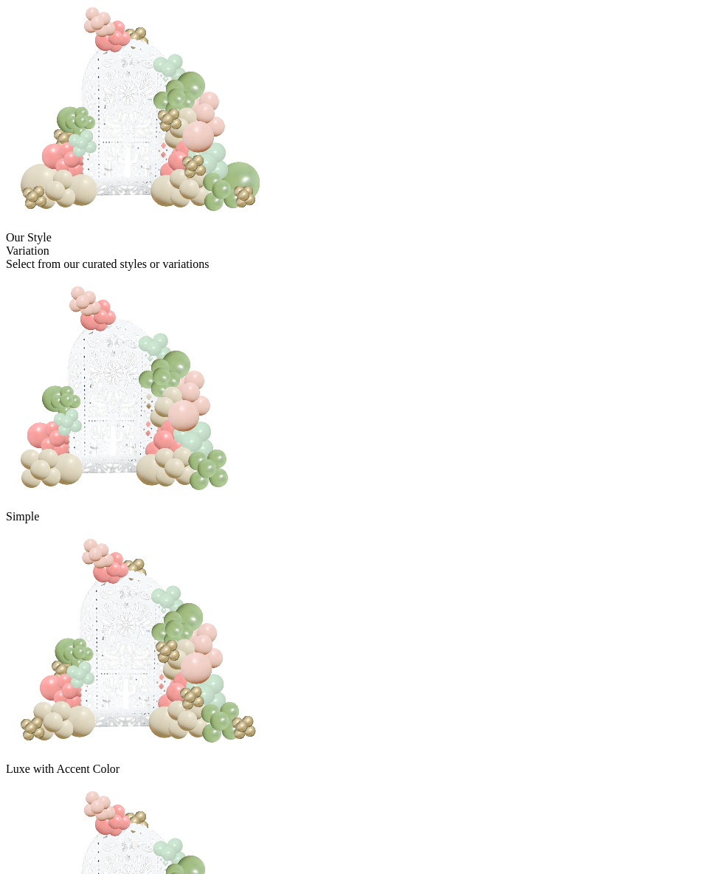
click at [245, 384] on img at bounding box center [125, 389] width 239 height 236
